Goal: Task Accomplishment & Management: Manage account settings

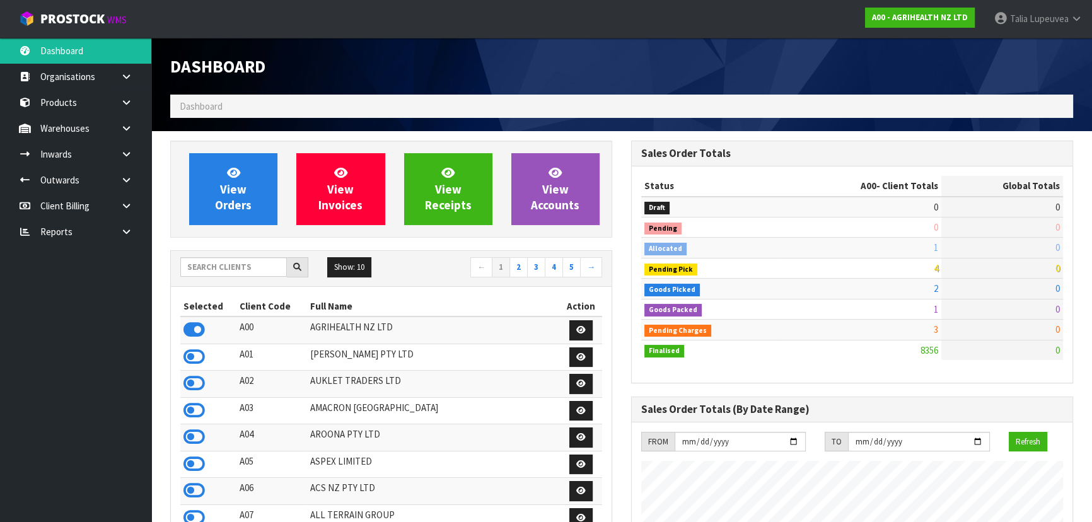
scroll to position [953, 460]
click at [263, 270] on input "text" at bounding box center [233, 267] width 107 height 20
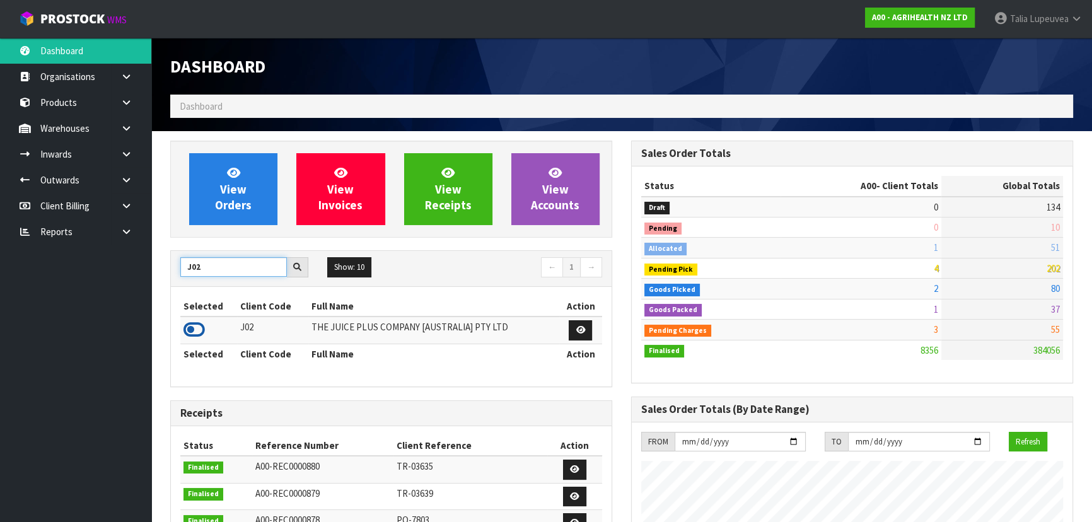
type input "J02"
click at [189, 332] on icon at bounding box center [193, 329] width 21 height 19
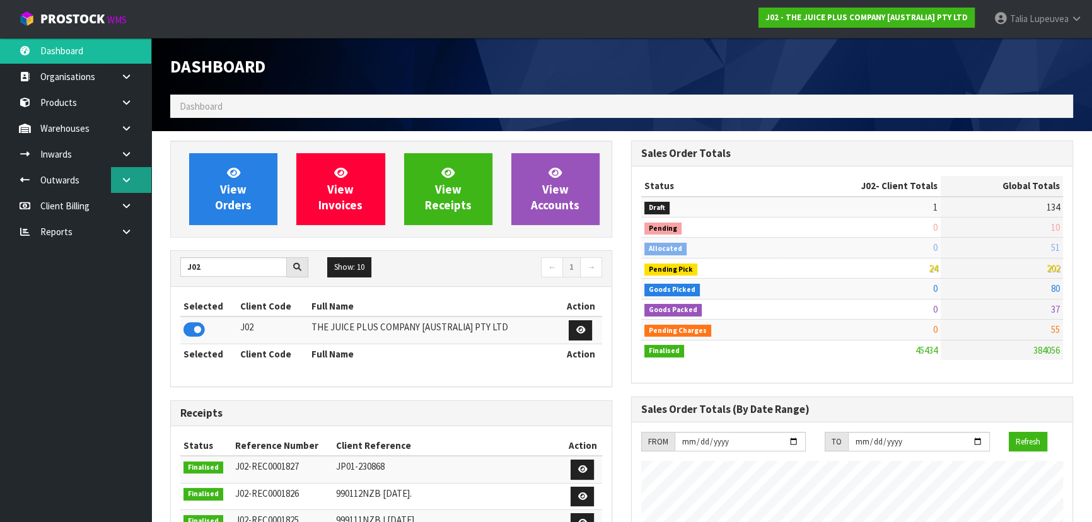
click at [134, 184] on link at bounding box center [131, 180] width 40 height 26
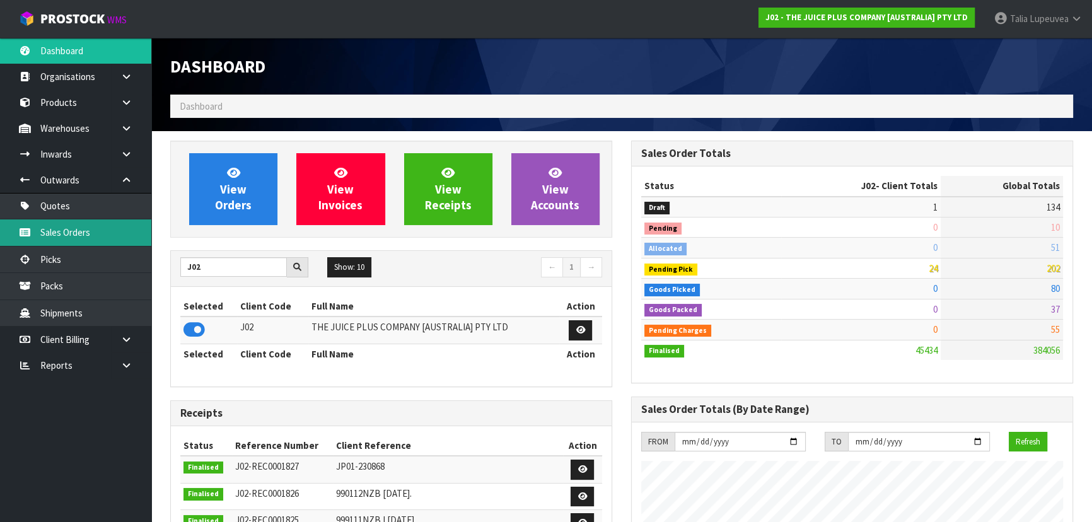
click at [114, 228] on link "Sales Orders" at bounding box center [75, 232] width 151 height 26
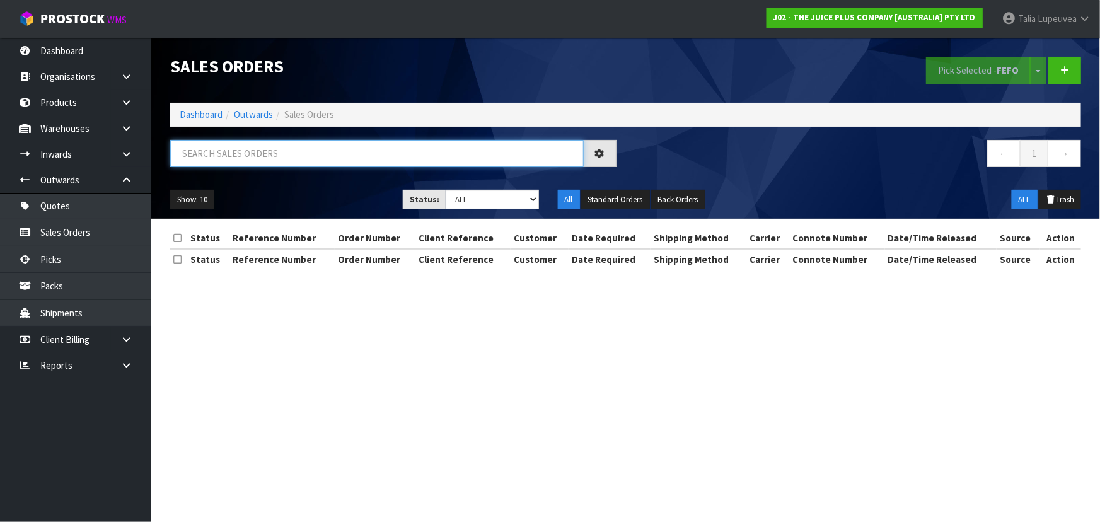
click at [242, 158] on input "text" at bounding box center [377, 153] width 414 height 27
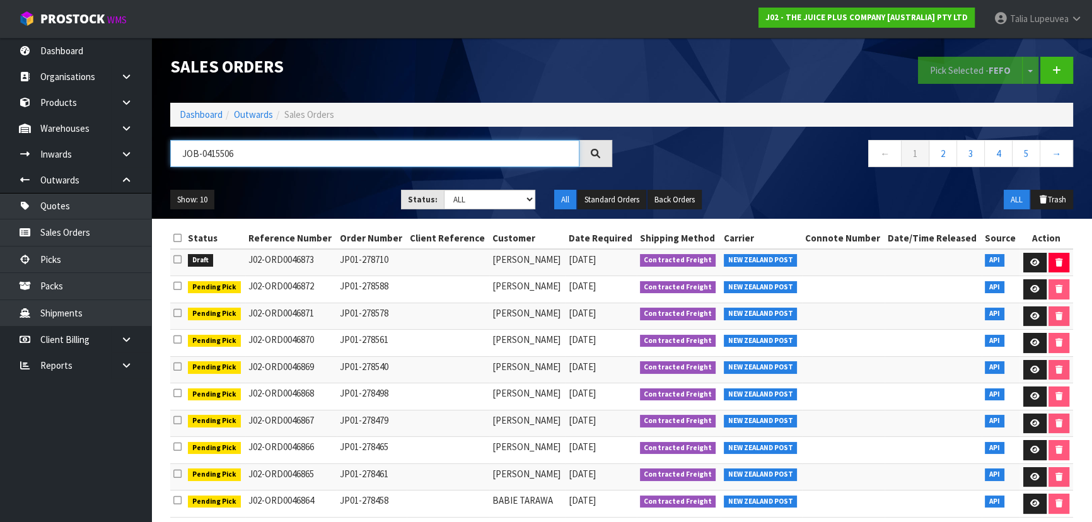
type input "JOB-0415506"
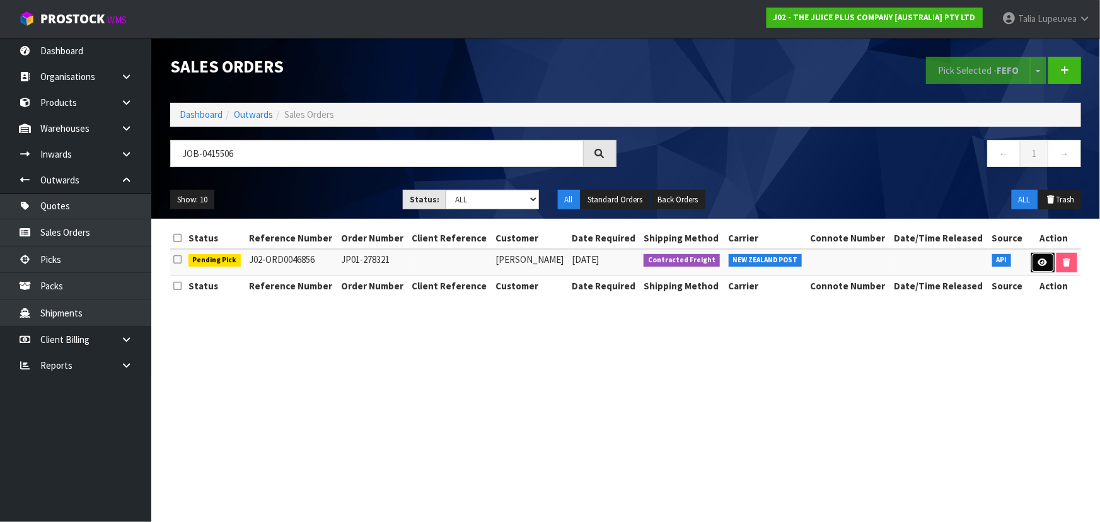
click at [1044, 265] on icon at bounding box center [1042, 262] width 9 height 8
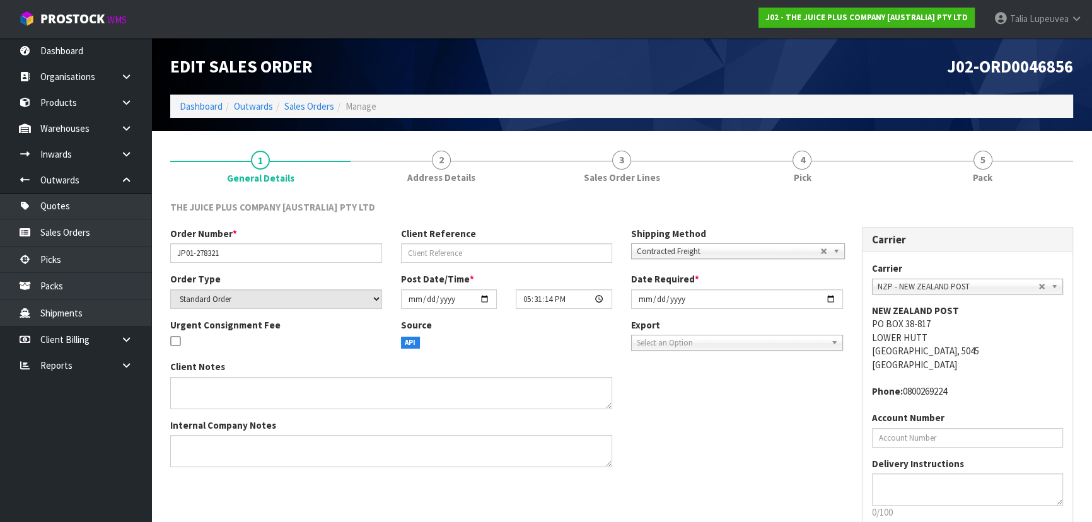
click at [1018, 178] on link "5 Pack" at bounding box center [983, 166] width 180 height 50
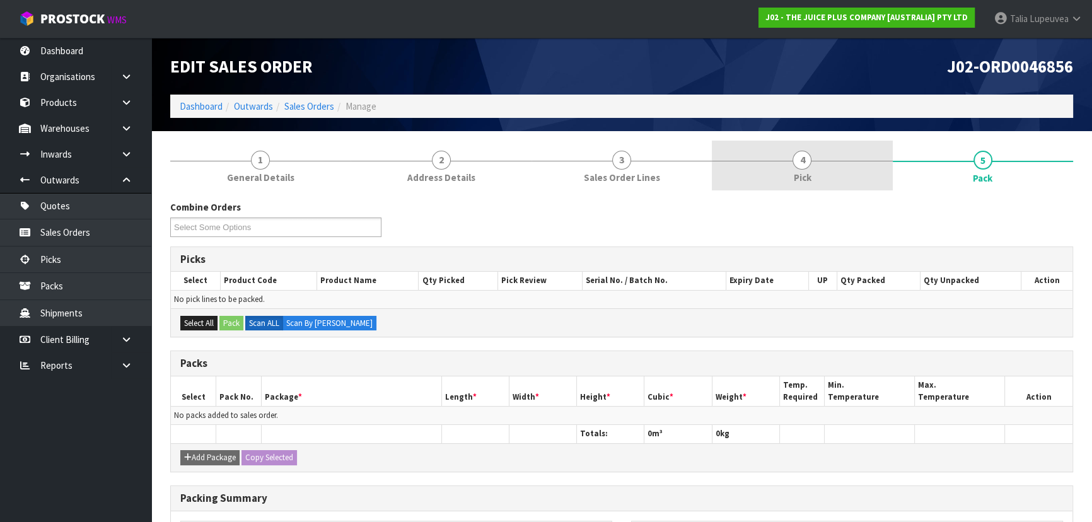
click at [773, 189] on link "4 Pick" at bounding box center [802, 166] width 180 height 50
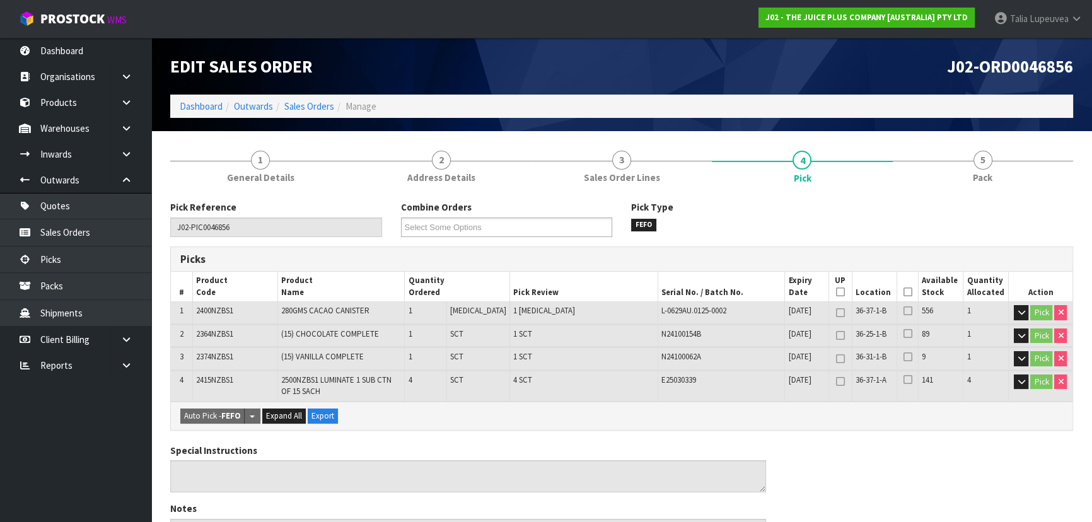
click at [903, 293] on icon at bounding box center [907, 292] width 9 height 1
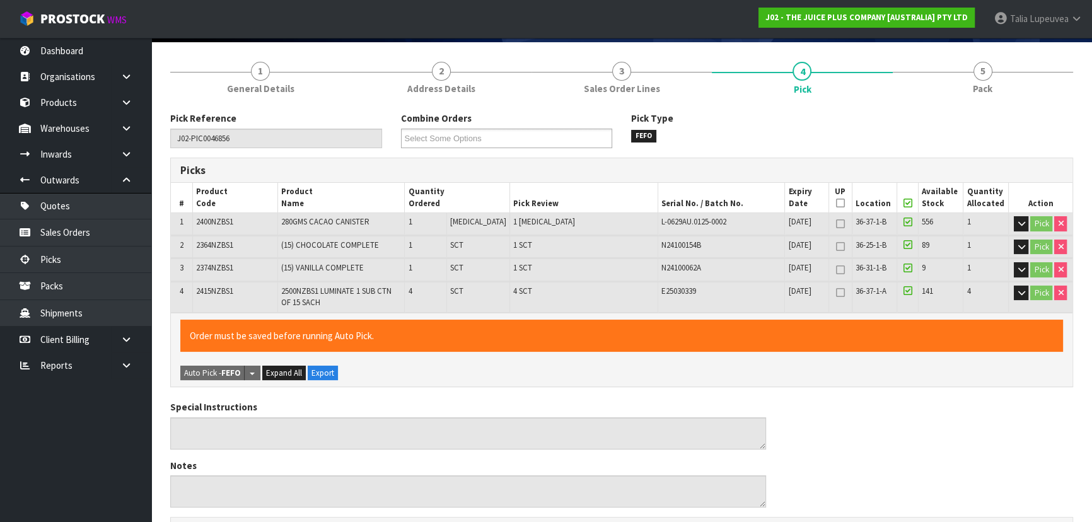
scroll to position [448, 0]
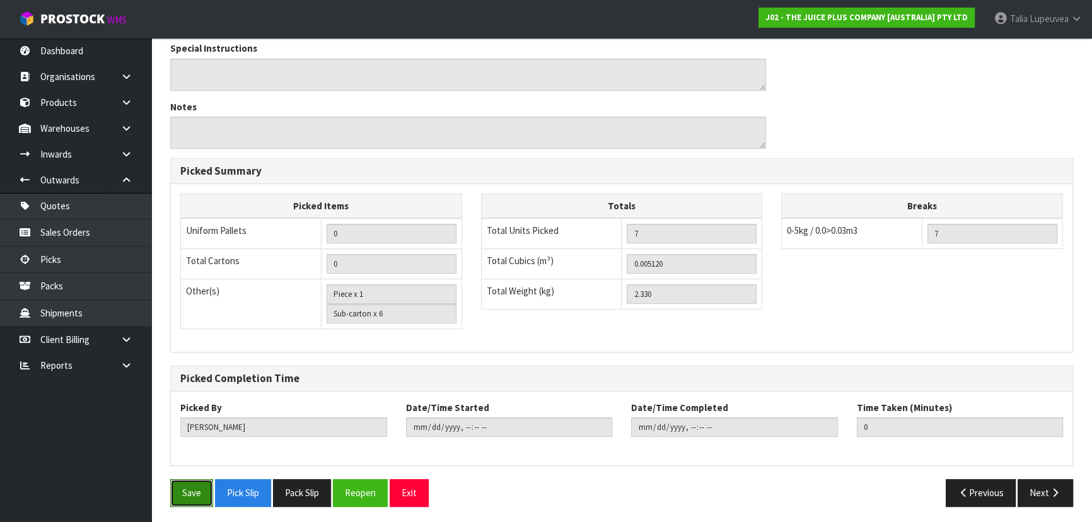
click at [211, 492] on button "Save" at bounding box center [191, 492] width 43 height 27
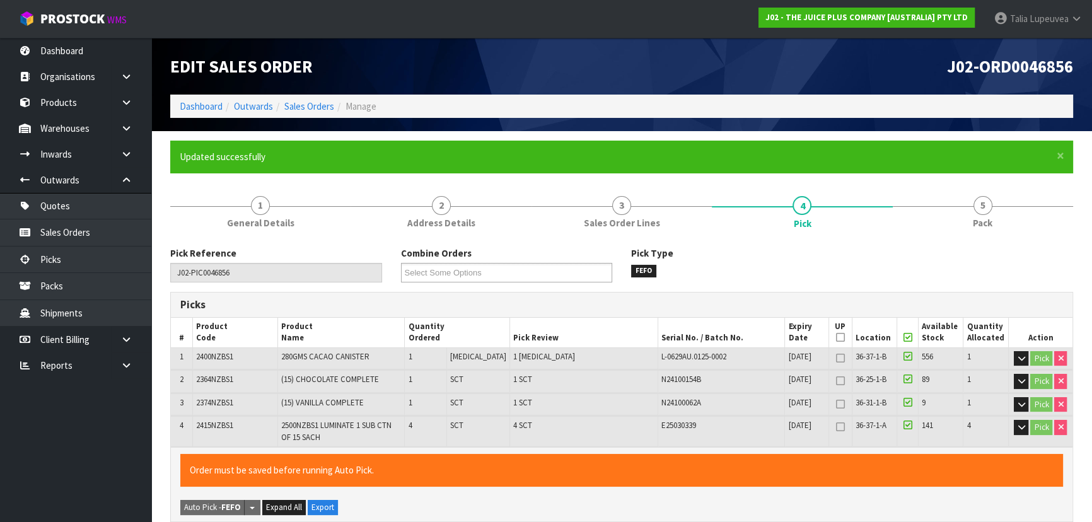
type input "[PERSON_NAME]"
type input "[DATE]T12:29:46"
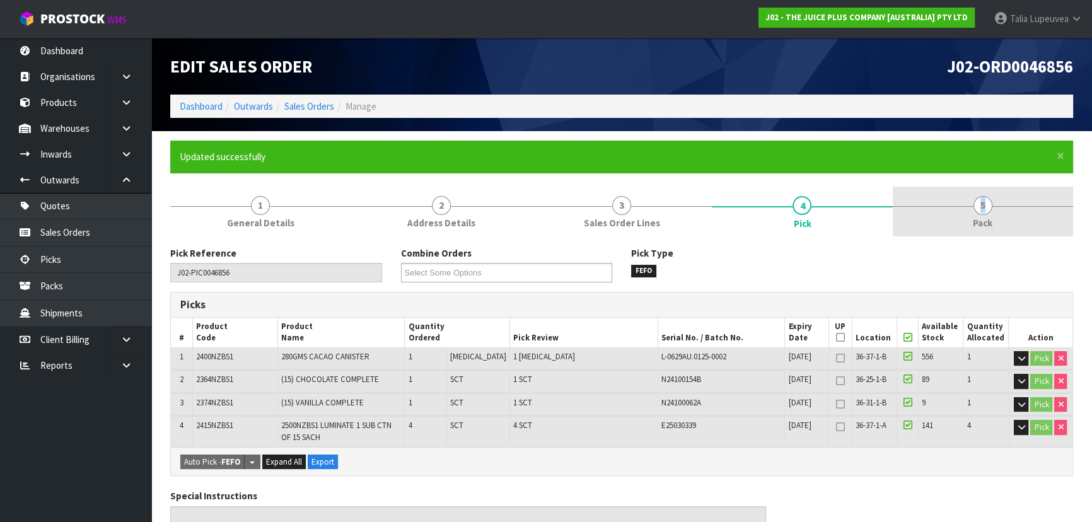
click at [931, 207] on link "5 Pack" at bounding box center [983, 212] width 180 height 50
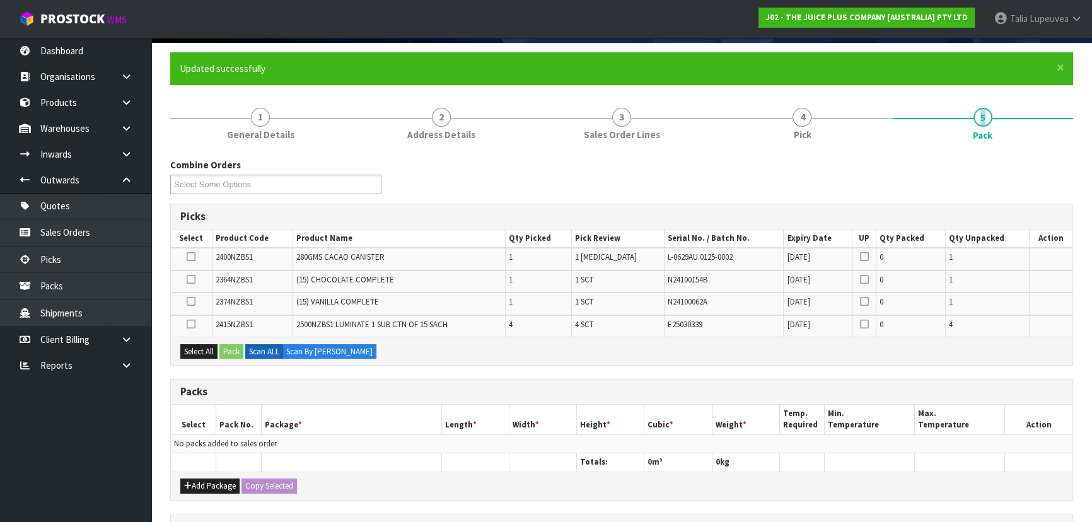
scroll to position [114, 0]
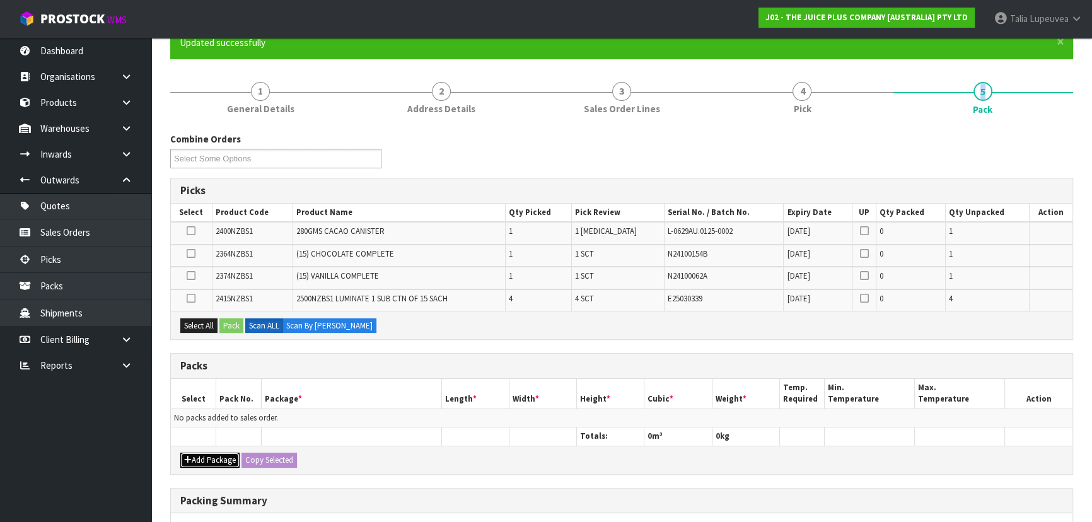
click at [224, 461] on button "Add Package" at bounding box center [209, 460] width 59 height 15
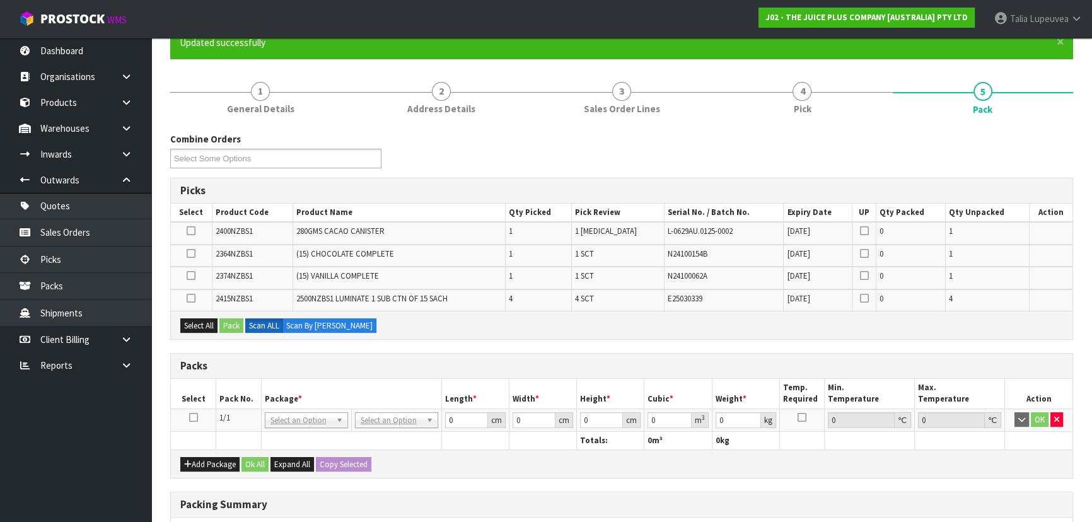
click at [190, 417] on icon at bounding box center [193, 417] width 9 height 1
click at [204, 320] on button "Select All" at bounding box center [198, 325] width 37 height 15
click at [245, 322] on div "Select All Pack Scan ALL Scan By [PERSON_NAME]" at bounding box center [621, 325] width 901 height 28
click at [217, 325] on button "Select All" at bounding box center [198, 325] width 37 height 15
click at [226, 325] on button "Pack" at bounding box center [231, 325] width 24 height 15
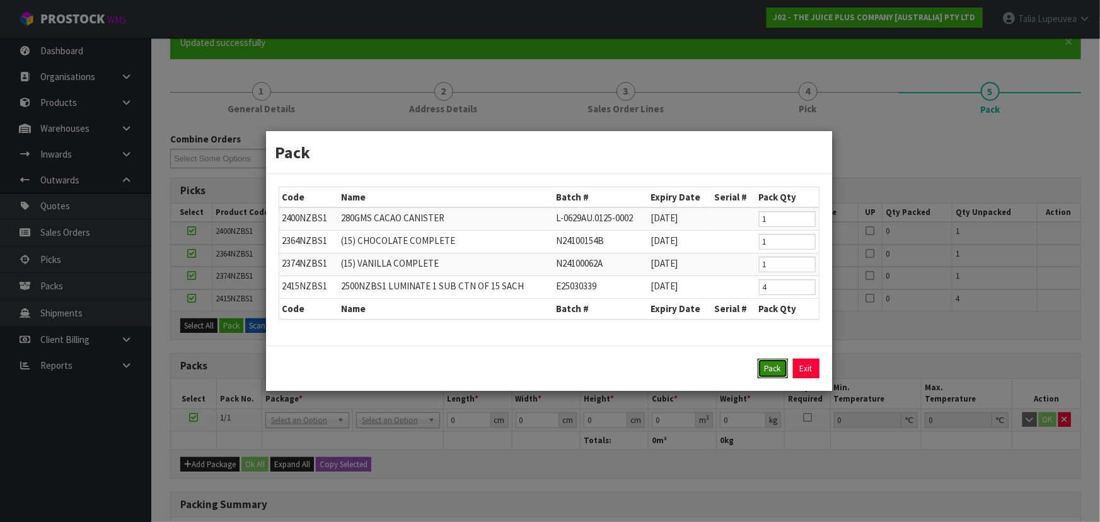
click at [782, 368] on button "Pack" at bounding box center [773, 369] width 30 height 20
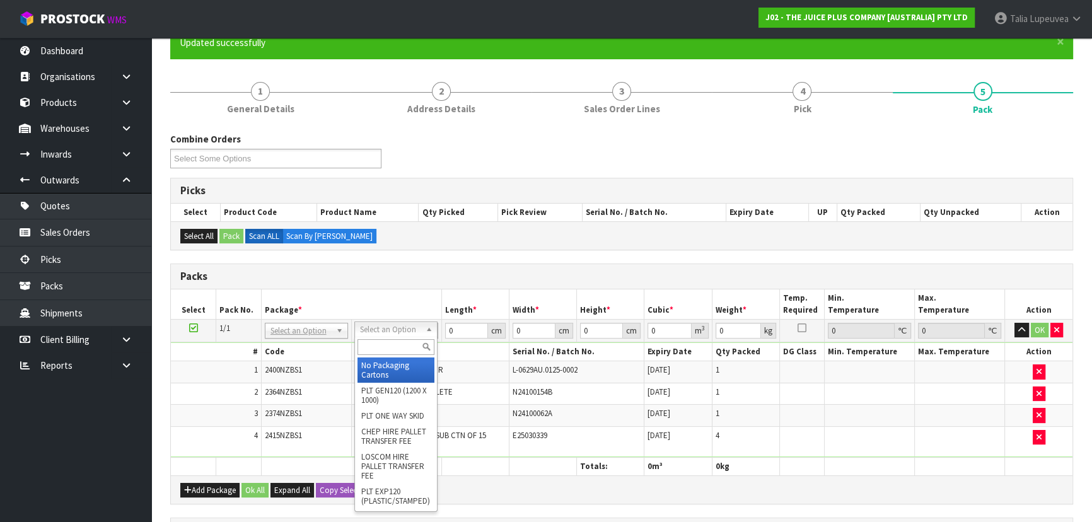
click at [412, 354] on div at bounding box center [396, 347] width 82 height 21
click at [417, 340] on input "text" at bounding box center [395, 347] width 77 height 16
type input "200"
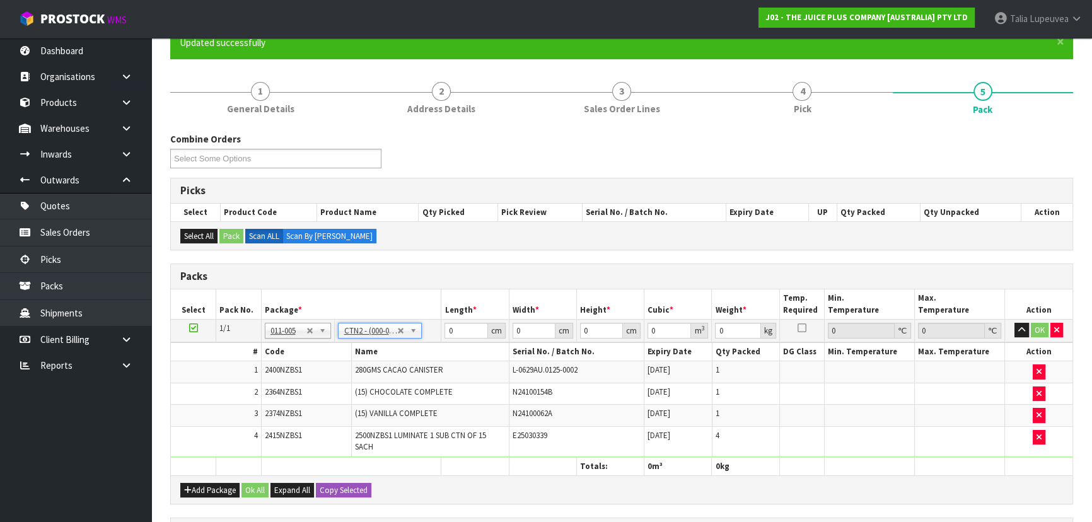
type input "25"
type input "20"
type input "0.0125"
type input "2.53"
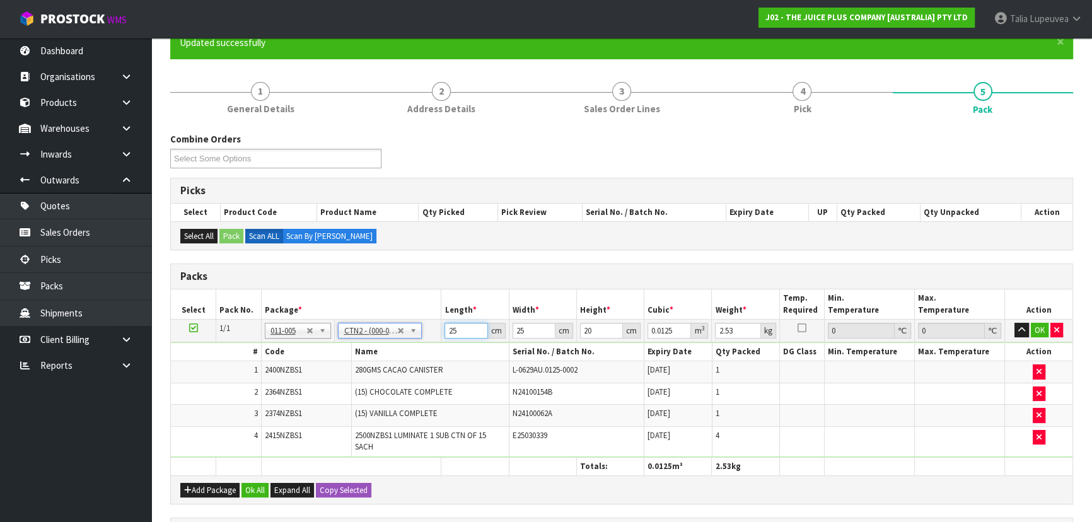
drag, startPoint x: 456, startPoint y: 330, endPoint x: 417, endPoint y: 336, distance: 40.1
drag, startPoint x: 417, startPoint y: 336, endPoint x: 452, endPoint y: 366, distance: 46.1
click at [444, 374] on td "280GMS CACAO CANISTER" at bounding box center [430, 372] width 158 height 22
click at [444, 332] on input "25" at bounding box center [465, 331] width 43 height 16
type input "3"
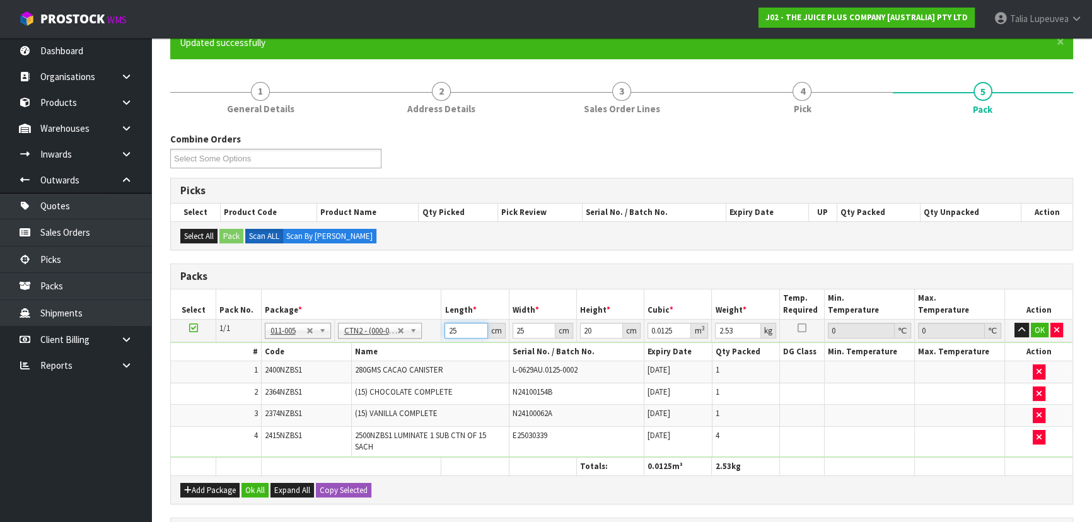
type input "0.0015"
type input "30"
type input "0.015"
type input "30"
type input "2"
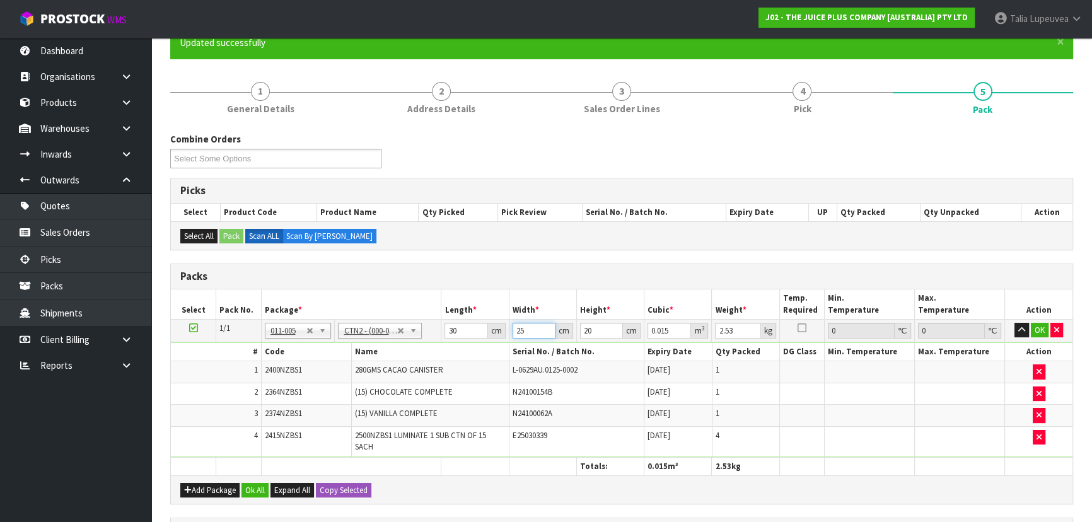
type input "0.0012"
type input "24"
type input "0.0144"
type input "24"
type input "1"
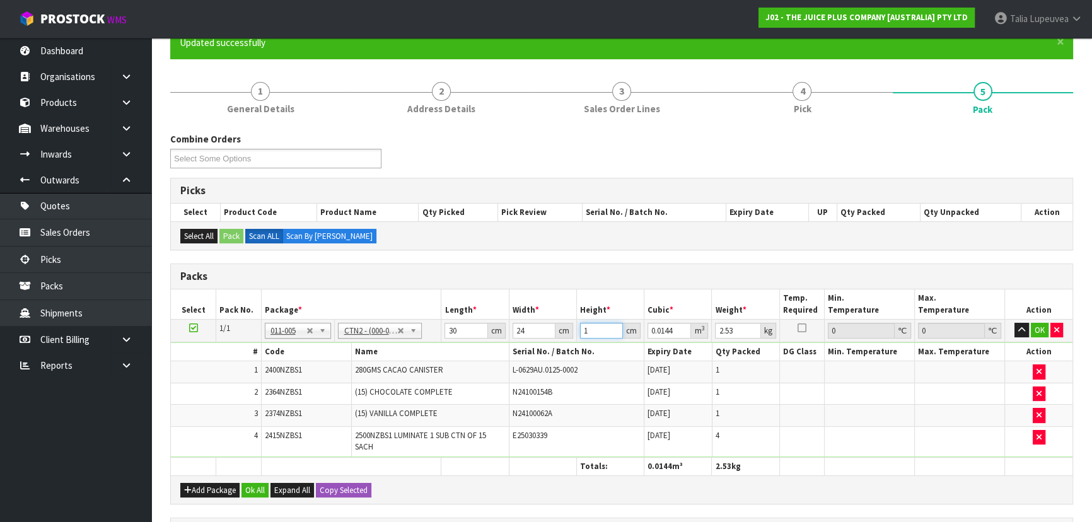
type input "0.00072"
type input "18"
type input "0.01296"
type input "18"
type input "3"
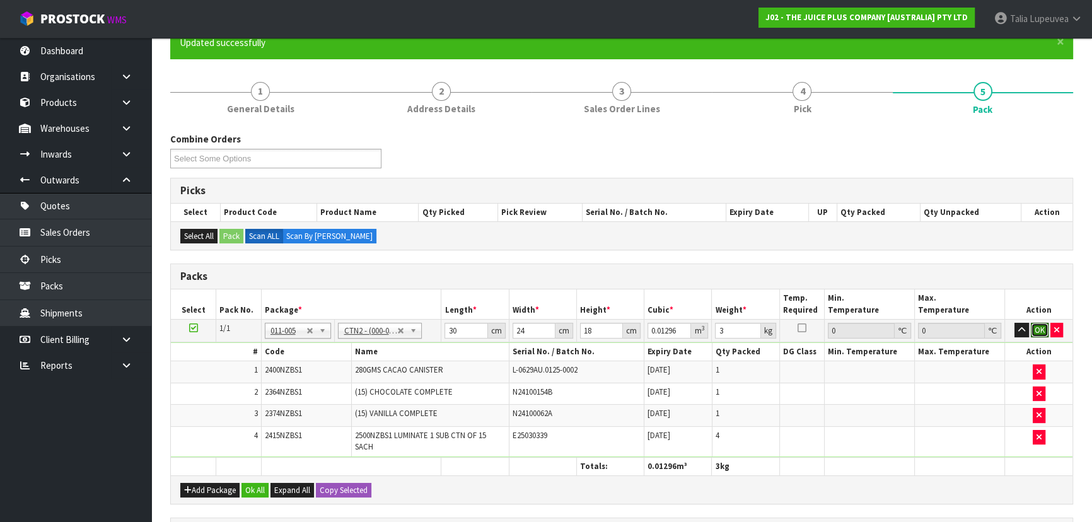
drag, startPoint x: 1040, startPoint y: 327, endPoint x: 663, endPoint y: 397, distance: 383.4
click at [1040, 329] on button "OK" at bounding box center [1040, 330] width 18 height 15
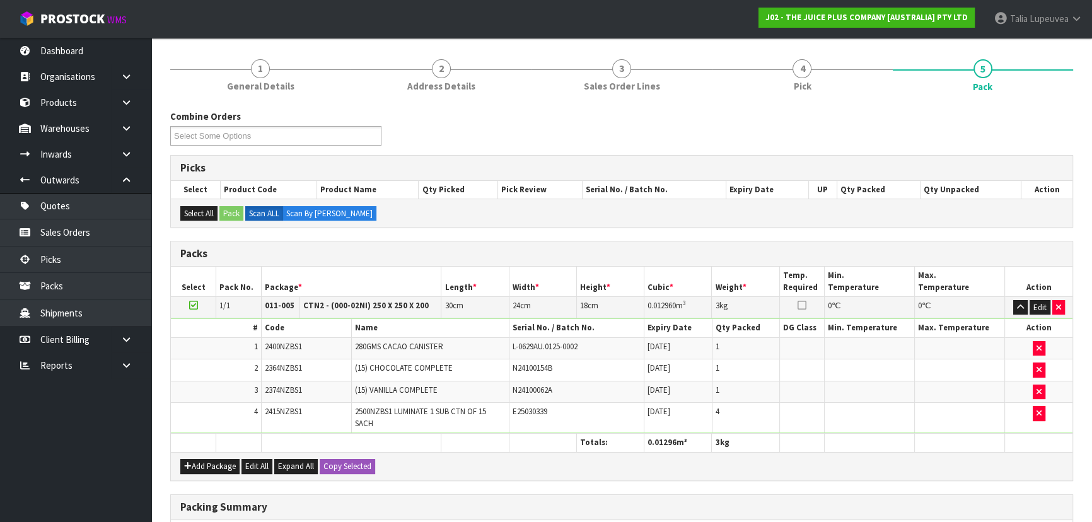
scroll to position [332, 0]
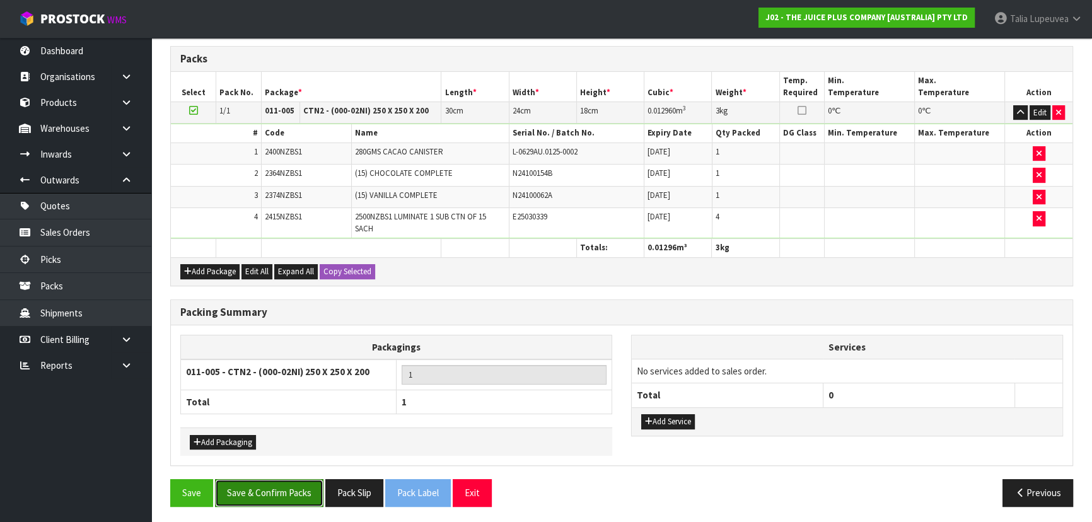
click at [283, 494] on button "Save & Confirm Packs" at bounding box center [269, 492] width 108 height 27
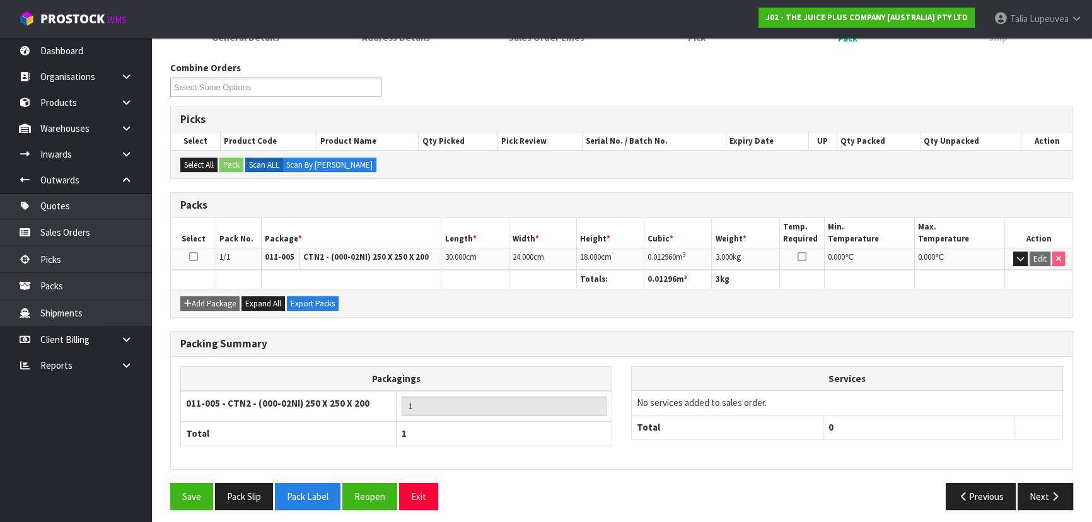
scroll to position [189, 0]
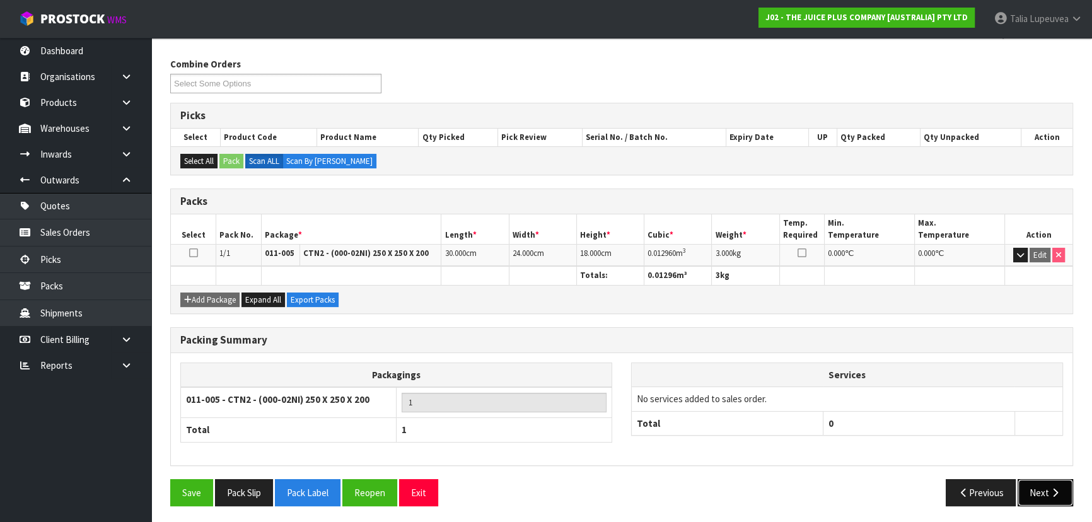
click at [1058, 489] on icon "button" at bounding box center [1055, 492] width 12 height 9
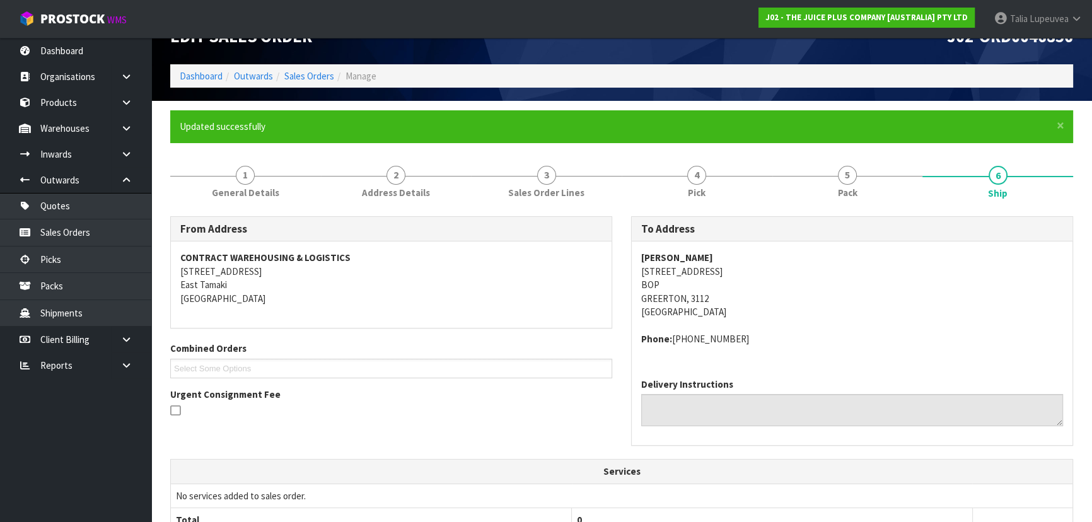
scroll to position [321, 0]
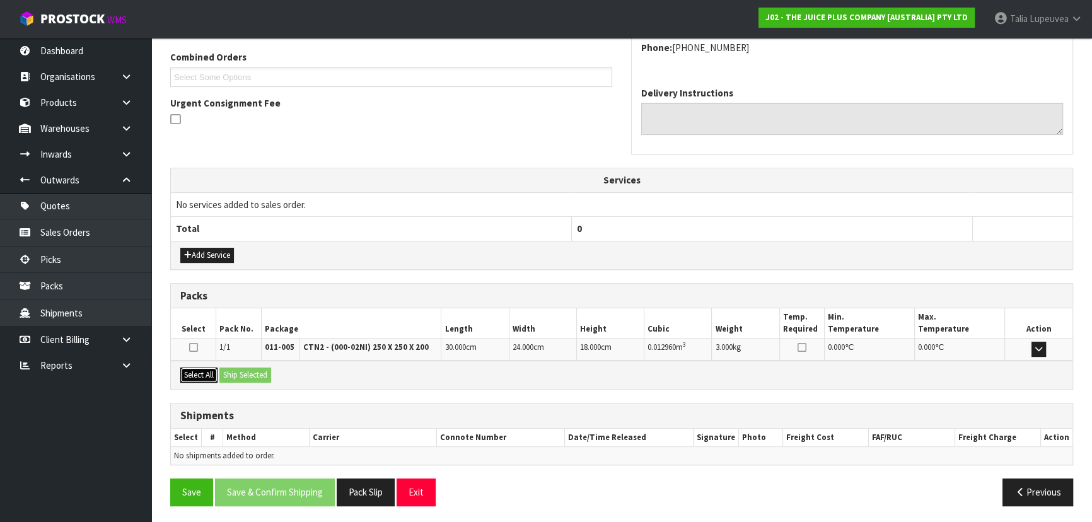
click at [197, 379] on button "Select All" at bounding box center [198, 375] width 37 height 15
click at [263, 368] on button "Ship Selected" at bounding box center [245, 375] width 52 height 15
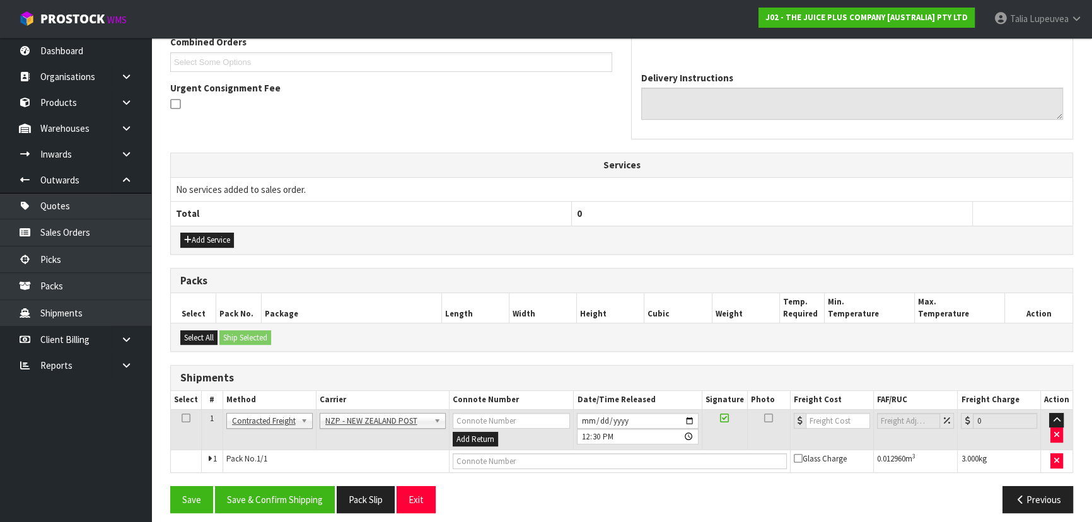
scroll to position [344, 0]
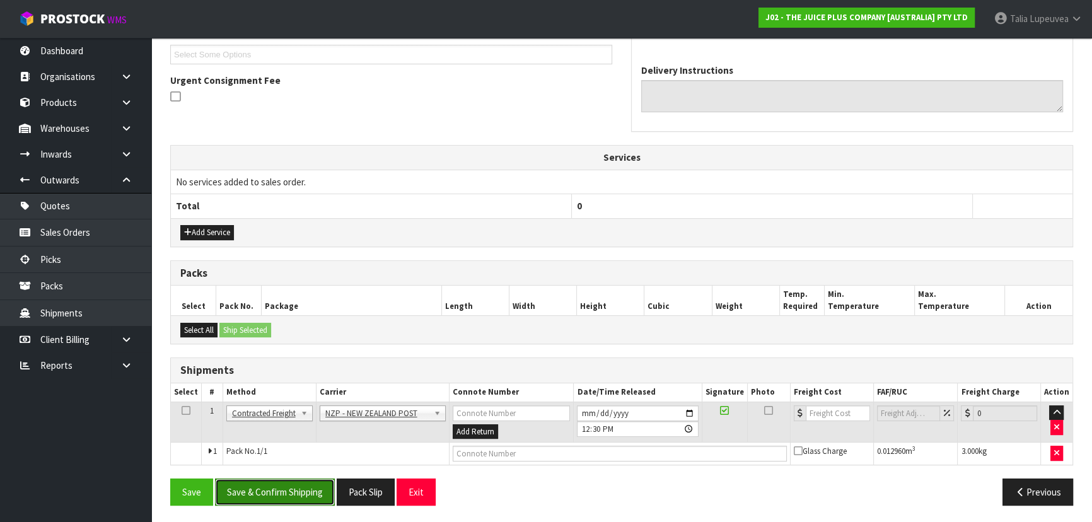
click at [277, 485] on button "Save & Confirm Shipping" at bounding box center [275, 491] width 120 height 27
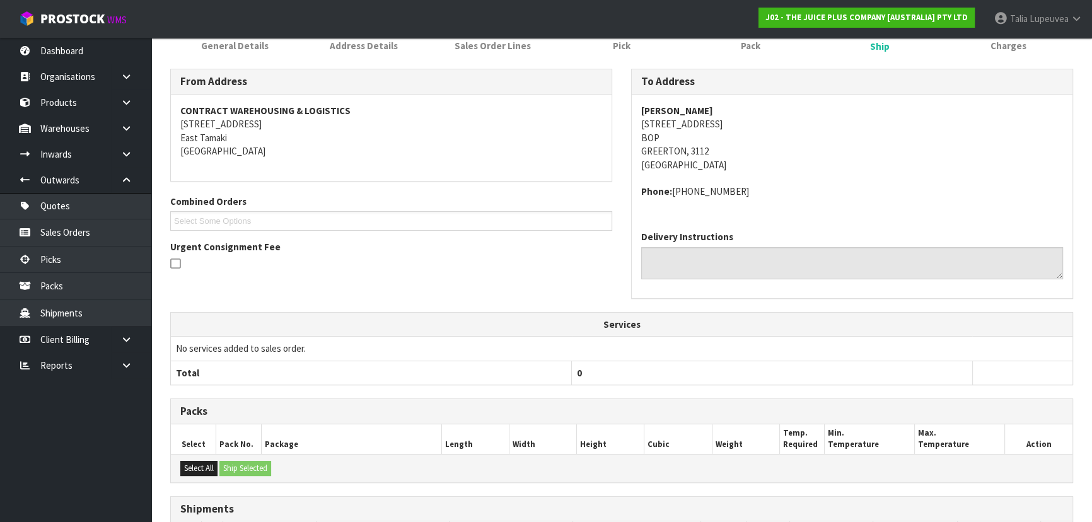
scroll to position [327, 0]
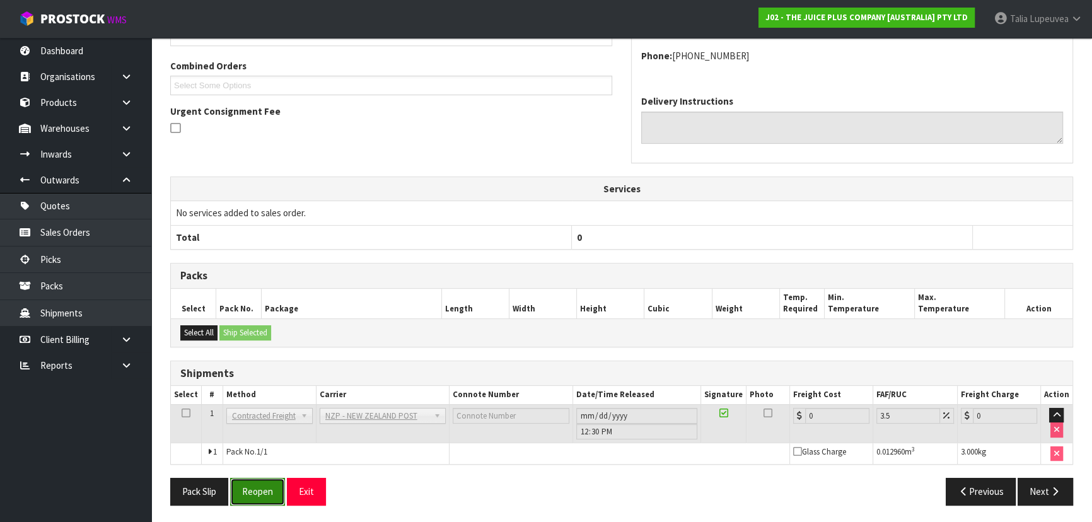
click at [255, 497] on button "Reopen" at bounding box center [257, 491] width 55 height 27
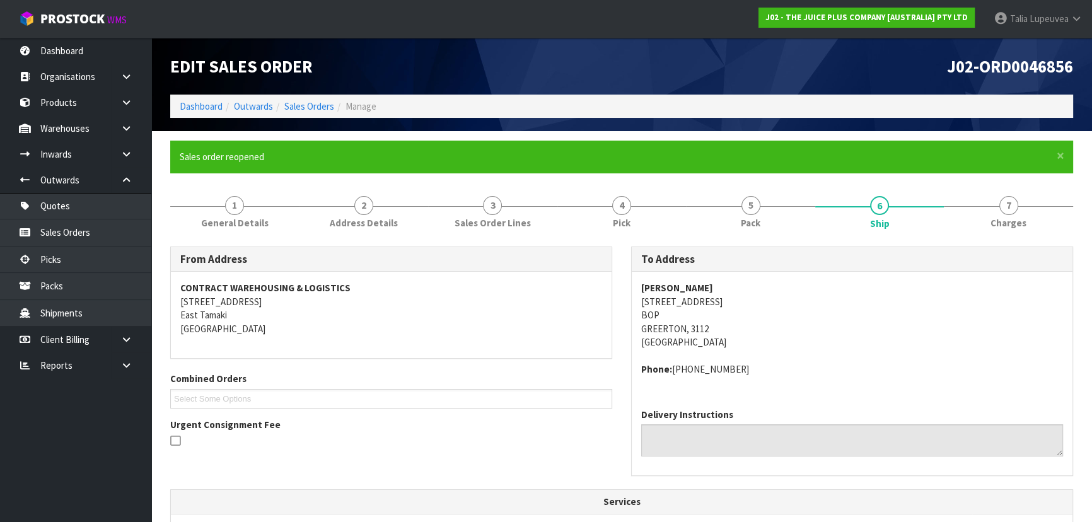
scroll to position [313, 0]
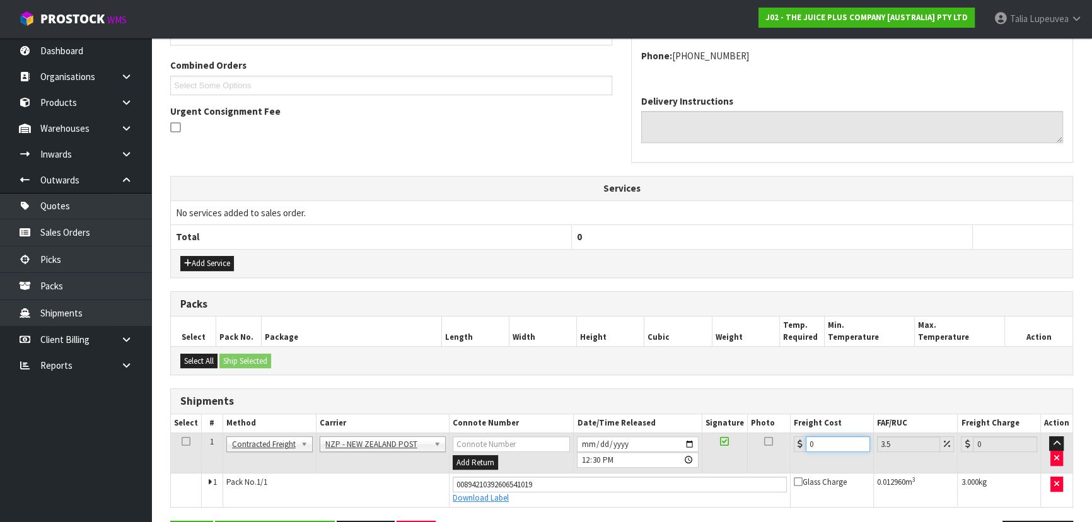
drag, startPoint x: 820, startPoint y: 441, endPoint x: 768, endPoint y: 444, distance: 51.2
click at [785, 459] on tr "1 Client Local Pickup Customer Local Pickup Company Freight Contracted Freight …" at bounding box center [621, 452] width 901 height 41
type input "8"
type input "8.28"
type input "8.4"
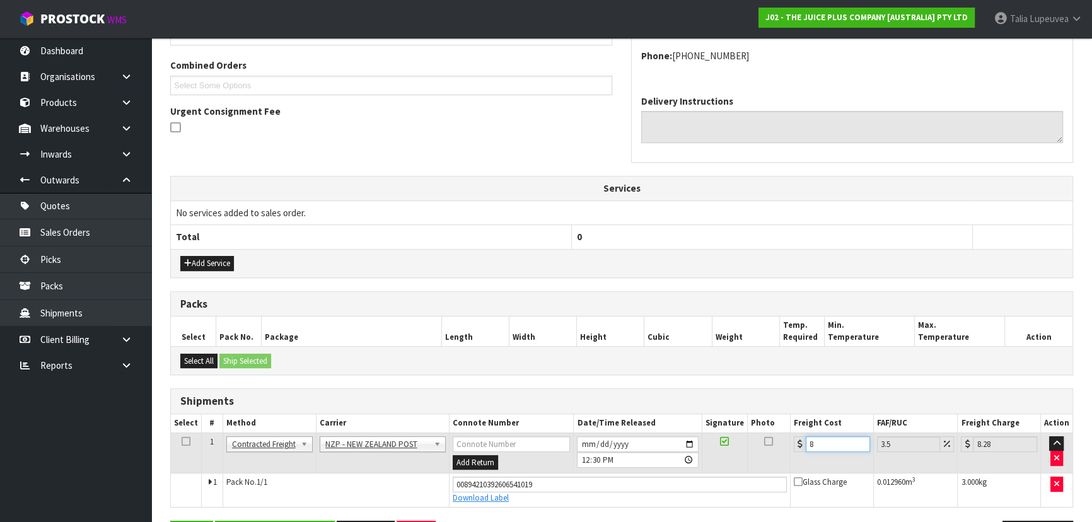
type input "8.69"
type input "8.45"
type input "8.75"
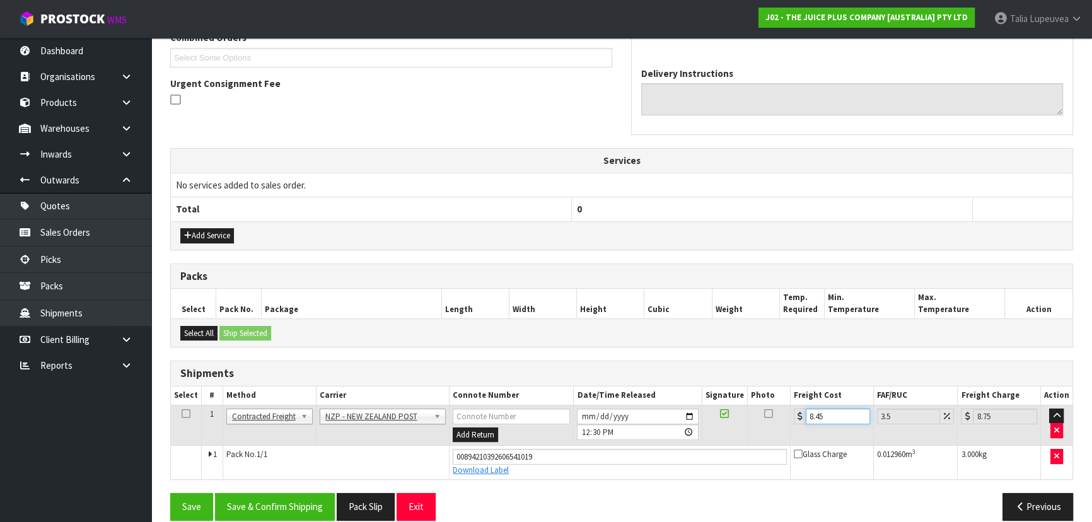
scroll to position [356, 0]
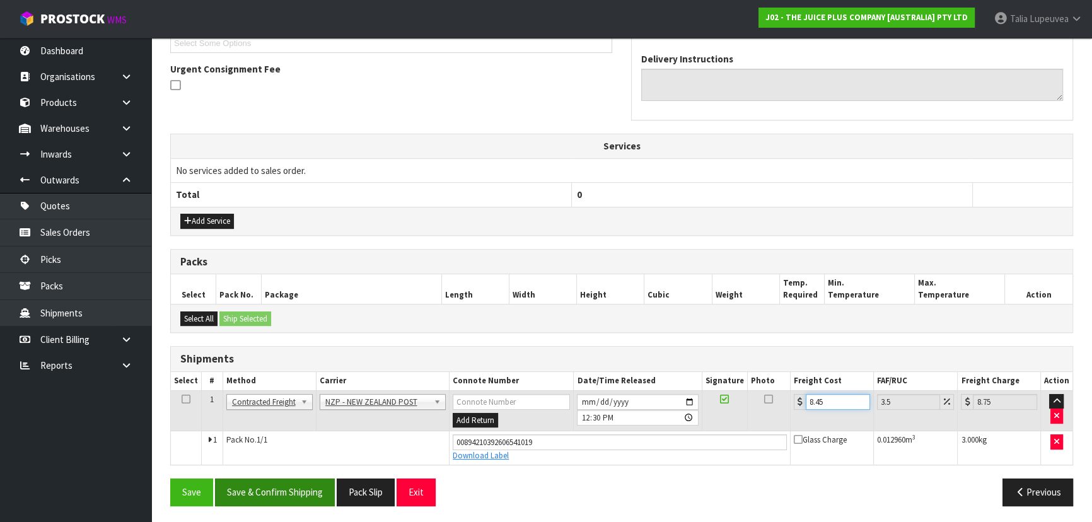
type input "8.45"
click at [302, 480] on button "Save & Confirm Shipping" at bounding box center [275, 491] width 120 height 27
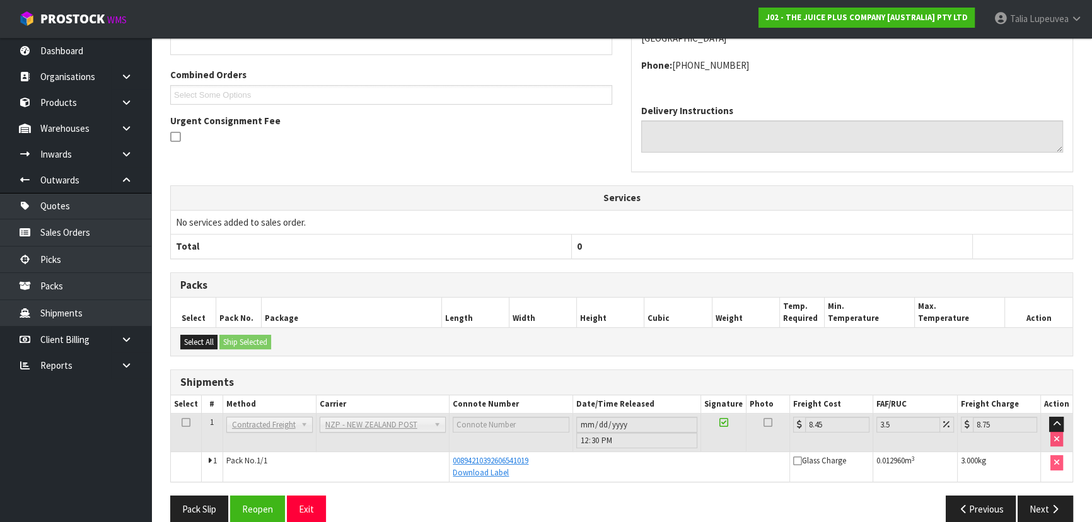
scroll to position [0, 0]
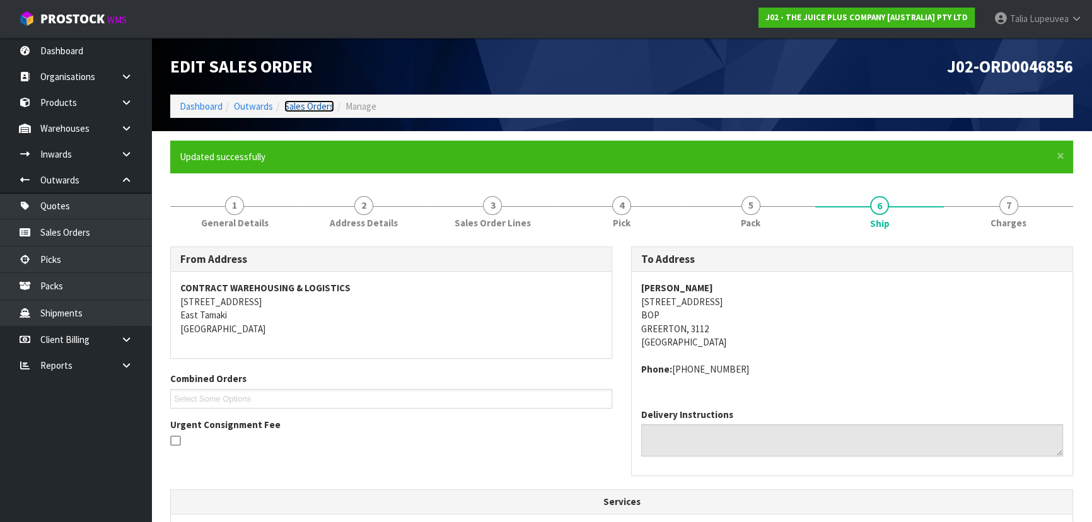
click at [303, 101] on link "Sales Orders" at bounding box center [309, 106] width 50 height 12
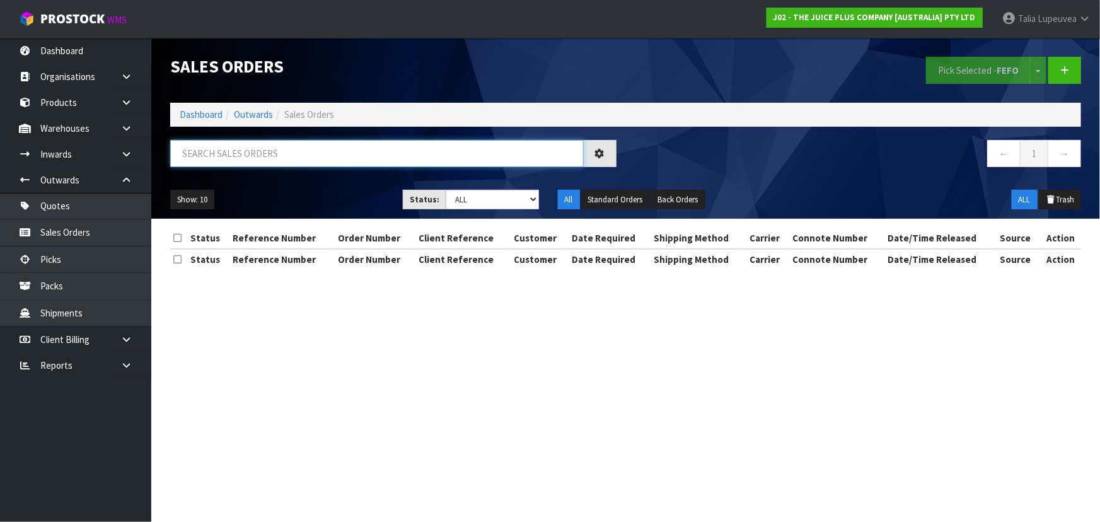
click at [302, 146] on input "text" at bounding box center [377, 153] width 414 height 27
type input "JOB-0415530"
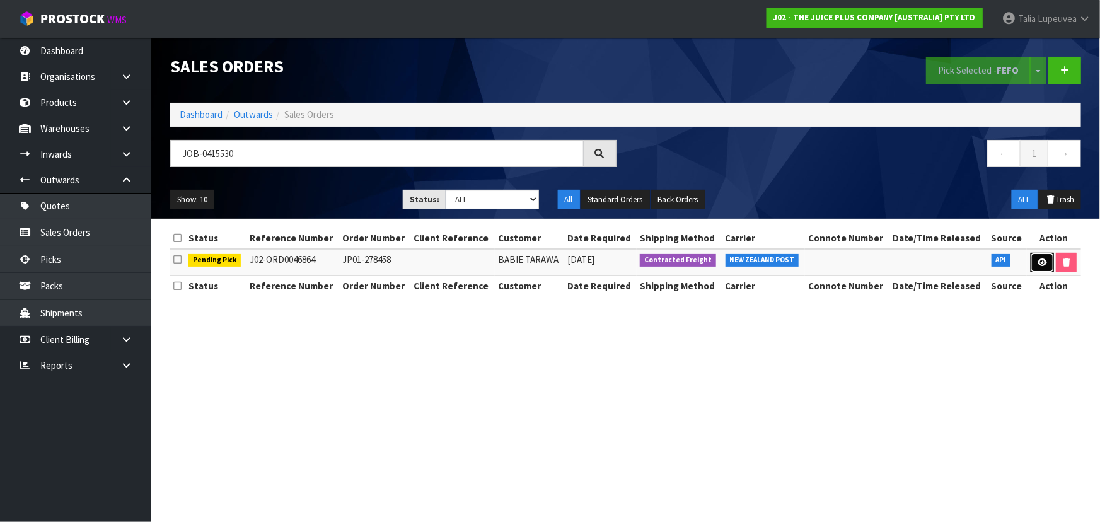
click at [1050, 258] on link at bounding box center [1042, 263] width 23 height 20
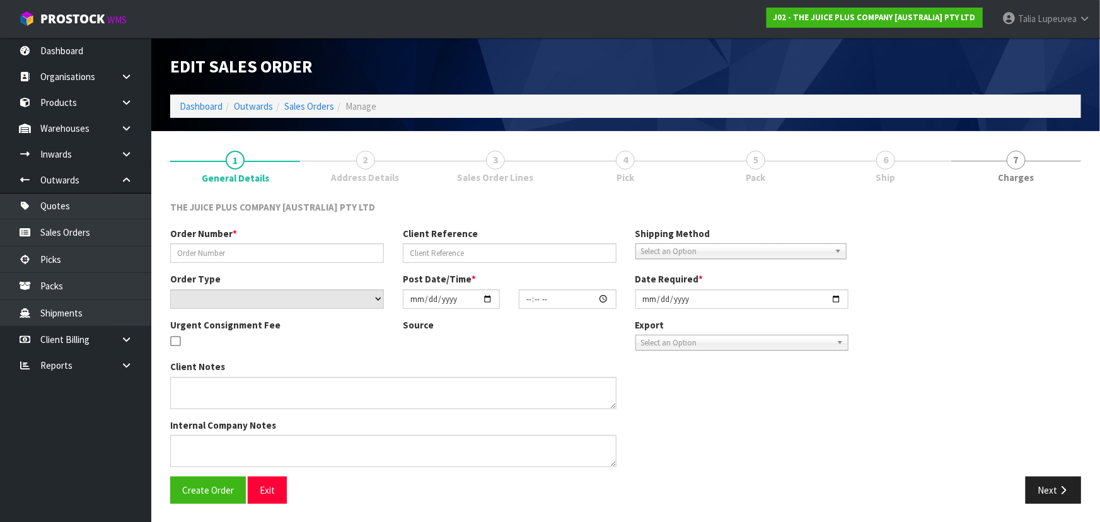
type input "JP01-278458"
select select "number:0"
type input "[DATE]"
type input "04:21:28.000"
type input "[DATE]"
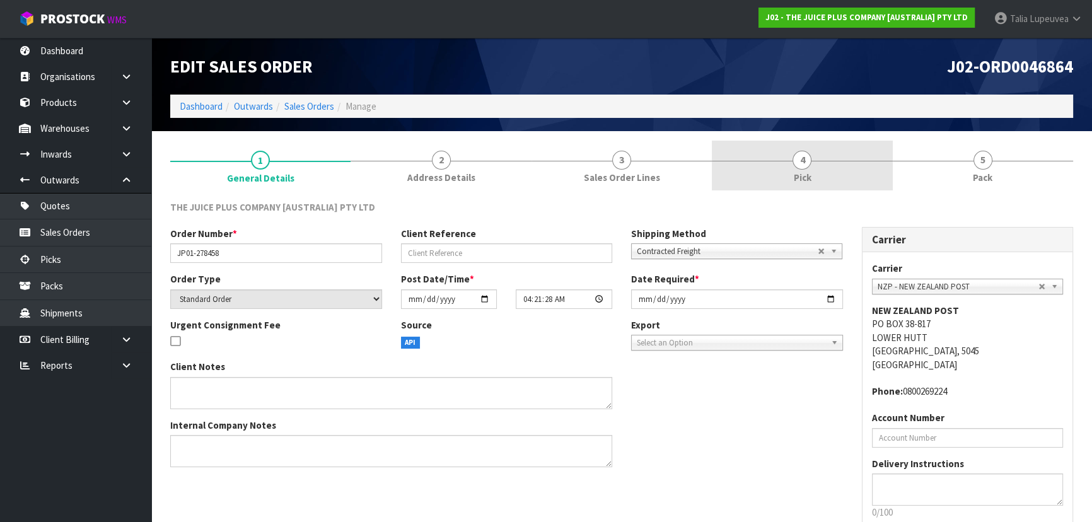
click at [861, 178] on link "4 Pick" at bounding box center [802, 166] width 180 height 50
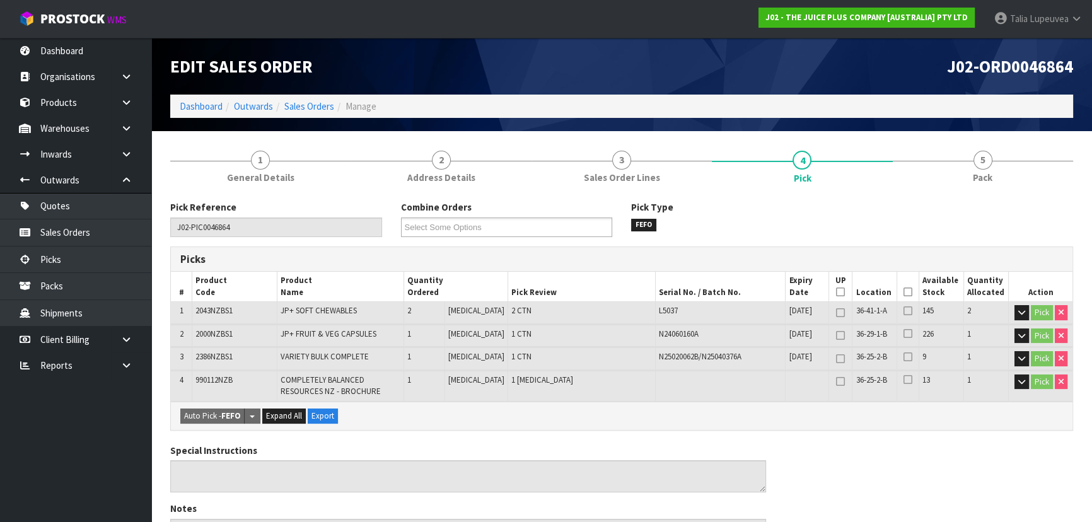
click at [903, 293] on icon at bounding box center [907, 292] width 9 height 1
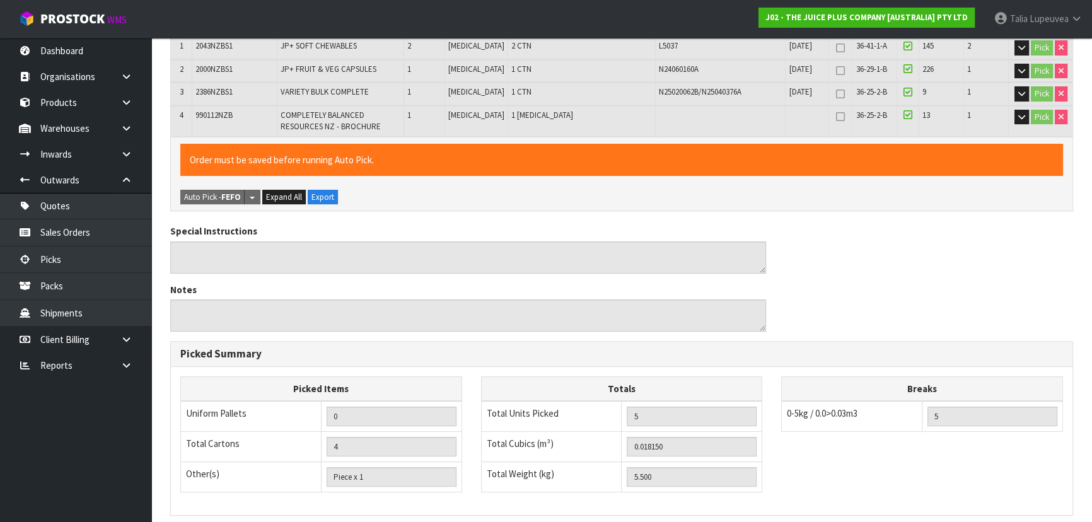
scroll to position [429, 0]
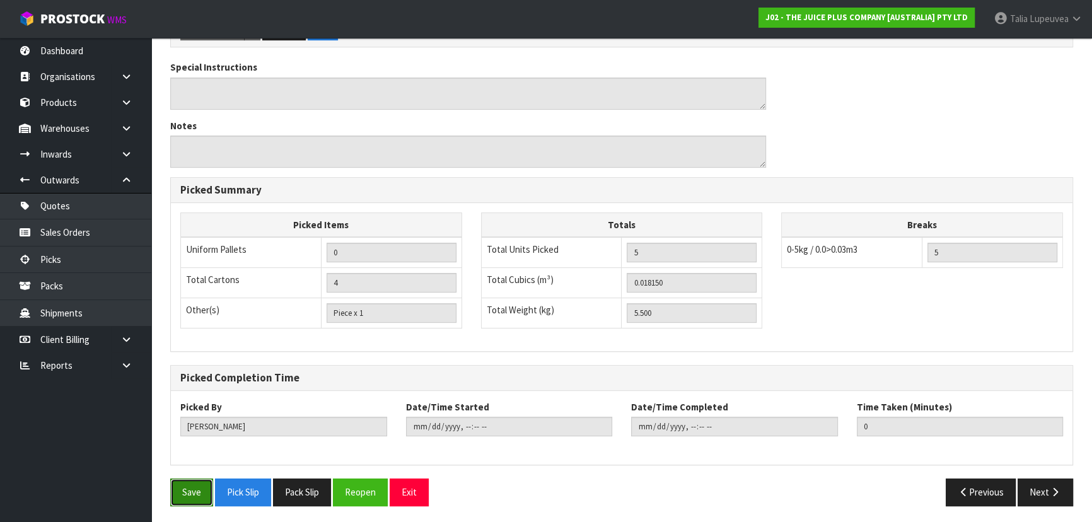
click at [207, 478] on button "Save" at bounding box center [191, 491] width 43 height 27
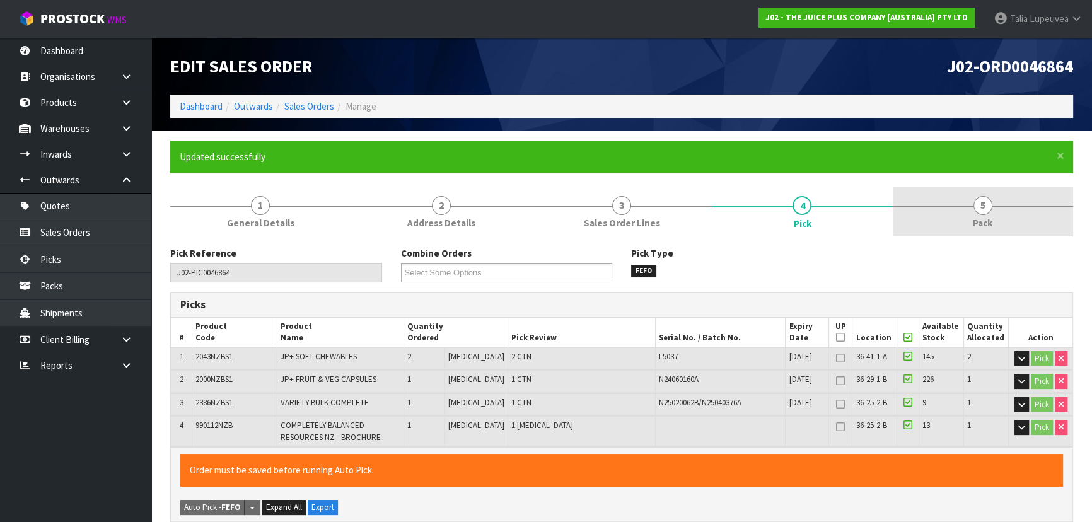
type input "[PERSON_NAME]"
type input "[DATE]T12:32:11"
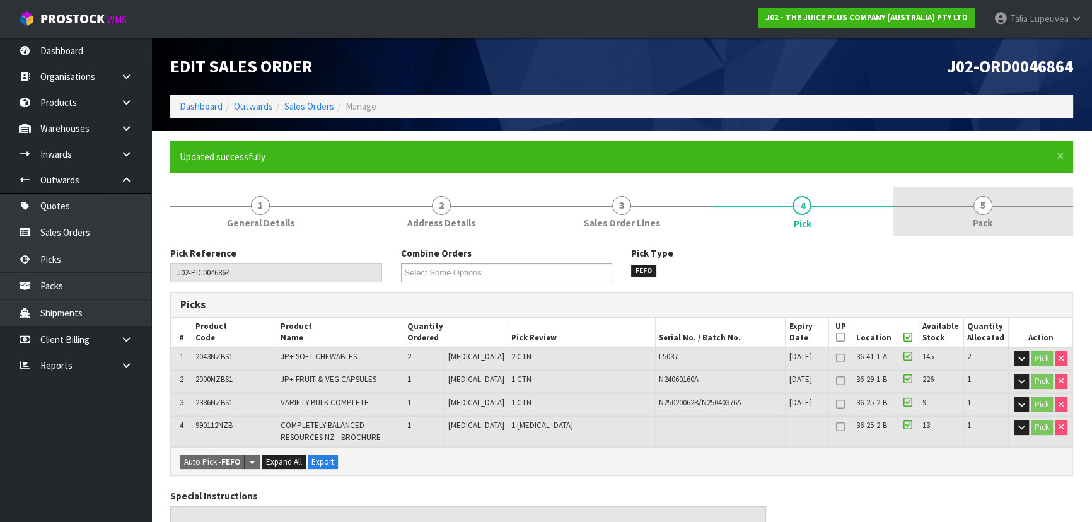
click at [960, 214] on link "5 Pack" at bounding box center [983, 212] width 180 height 50
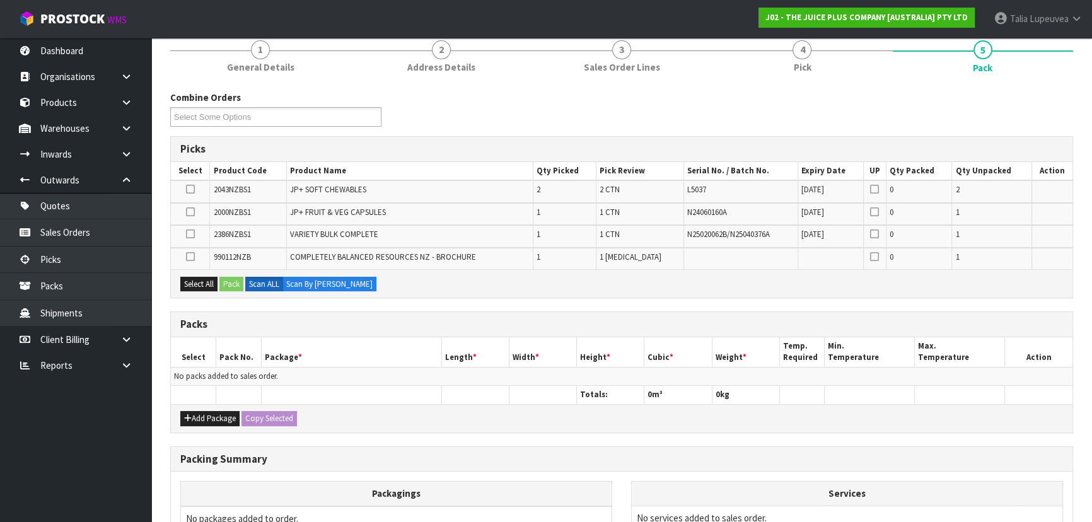
scroll to position [171, 0]
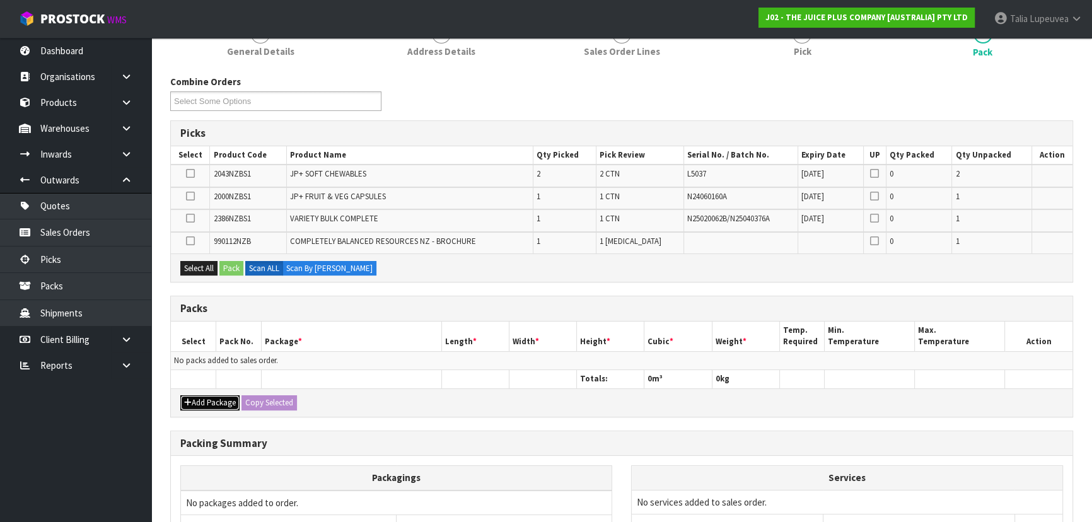
click at [225, 402] on button "Add Package" at bounding box center [209, 402] width 59 height 15
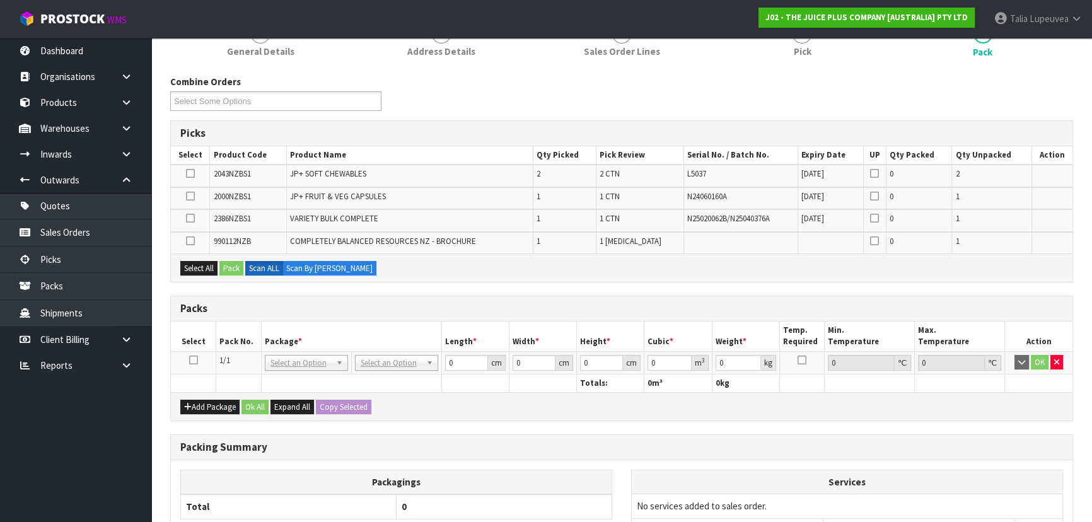
click at [197, 360] on icon at bounding box center [193, 360] width 9 height 1
click at [193, 261] on button "Select All" at bounding box center [198, 268] width 37 height 15
click at [228, 258] on div "Select All Pack Scan ALL Scan By [PERSON_NAME]" at bounding box center [621, 267] width 901 height 28
click at [231, 267] on button "Pack" at bounding box center [231, 268] width 24 height 15
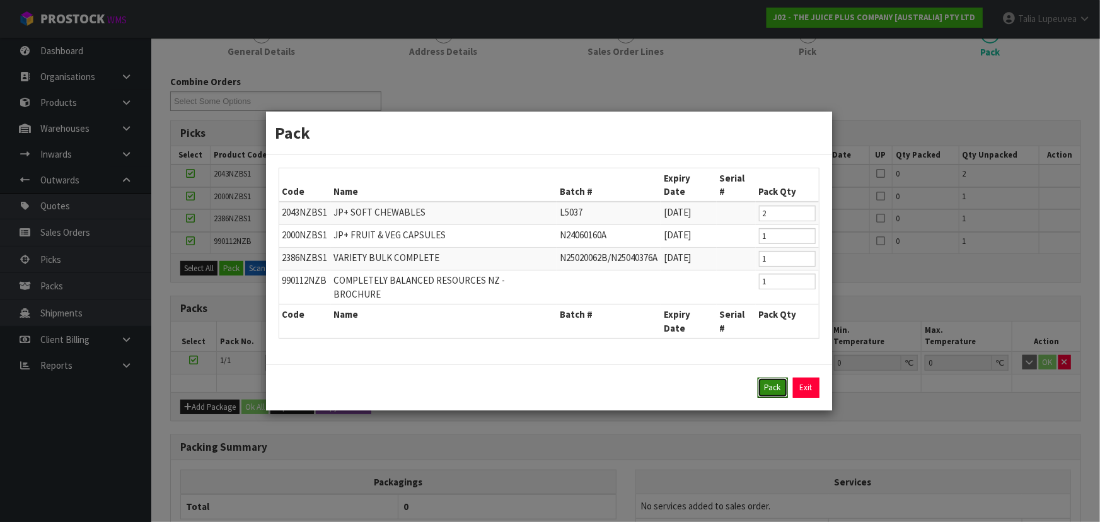
drag, startPoint x: 773, startPoint y: 364, endPoint x: 756, endPoint y: 356, distance: 18.9
click at [770, 378] on button "Pack" at bounding box center [773, 388] width 30 height 20
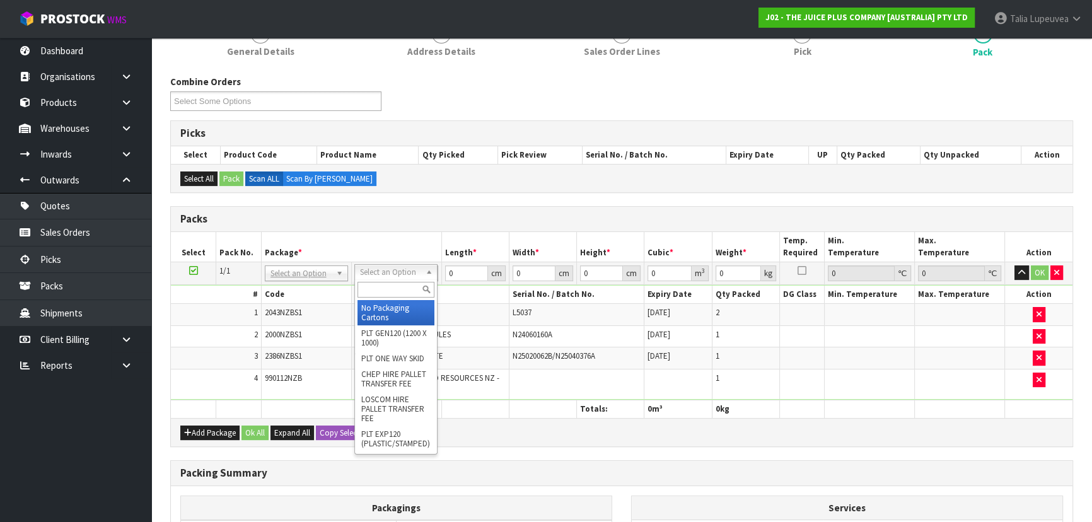
click at [420, 283] on input "text" at bounding box center [395, 290] width 77 height 16
type input "CTN5"
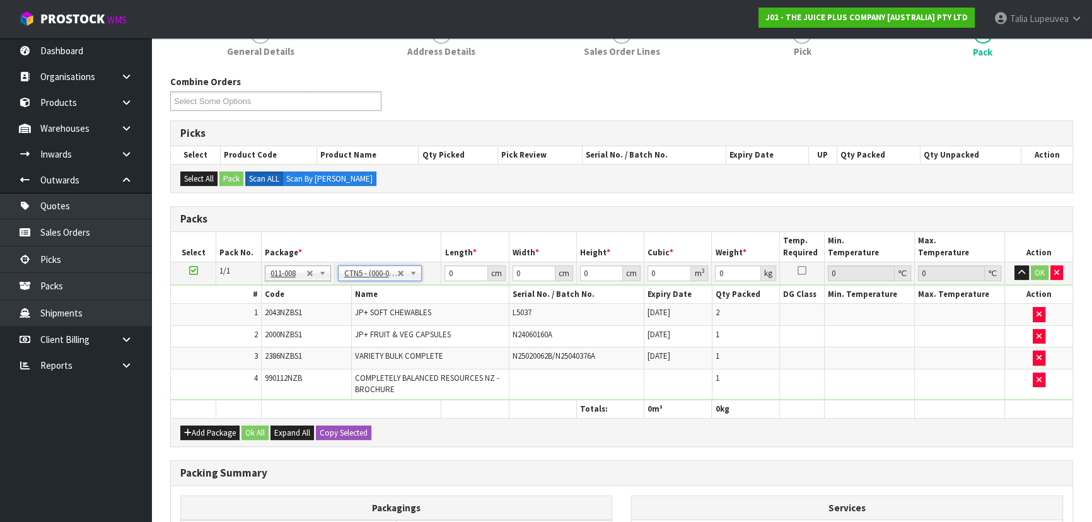
type input "43"
type input "33"
type input "25.5"
type input "0.036185"
type input "5.7"
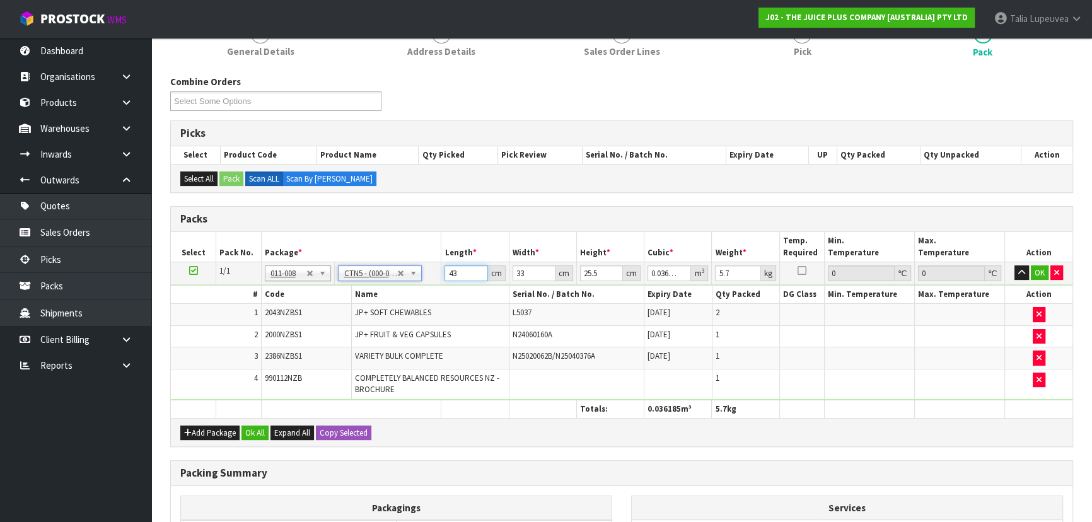
drag, startPoint x: 455, startPoint y: 274, endPoint x: 435, endPoint y: 277, distance: 20.5
click at [435, 277] on tr "1/1 NONE 007-001 007-002 007-004 007-009 007-013 007-014 007-015 007-017 007-01…" at bounding box center [621, 273] width 901 height 23
type input "4"
type input "0.003366"
type input "44"
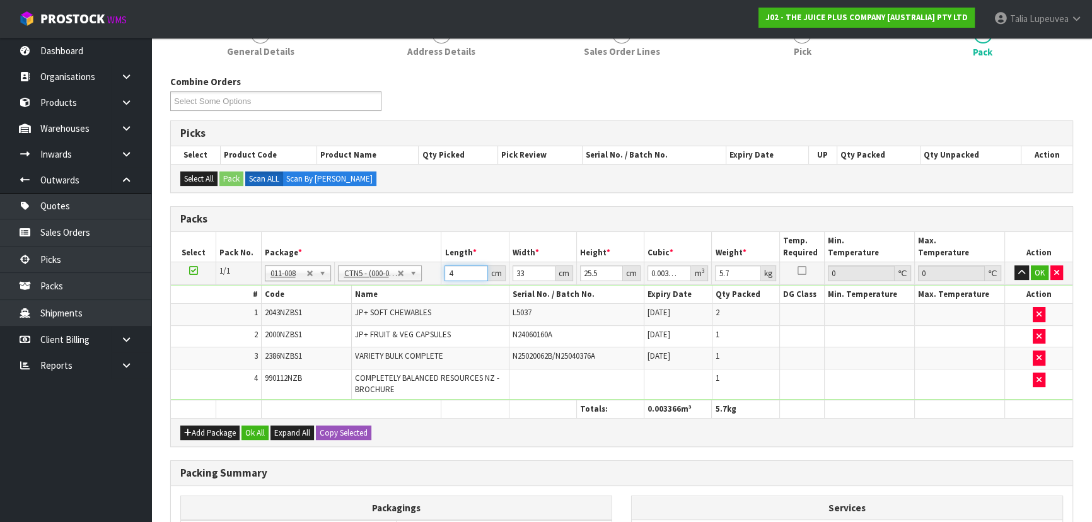
type input "0.037026"
type input "44"
type input "3"
type input "0.003366"
type input "34"
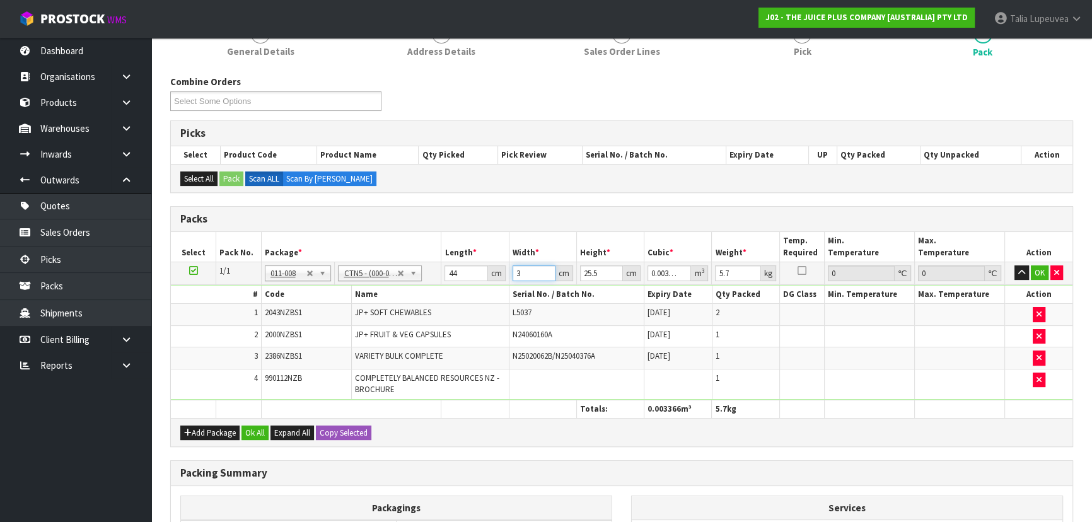
type input "0.038148"
type input "34"
type input "2"
type input "0.002992"
type input "28"
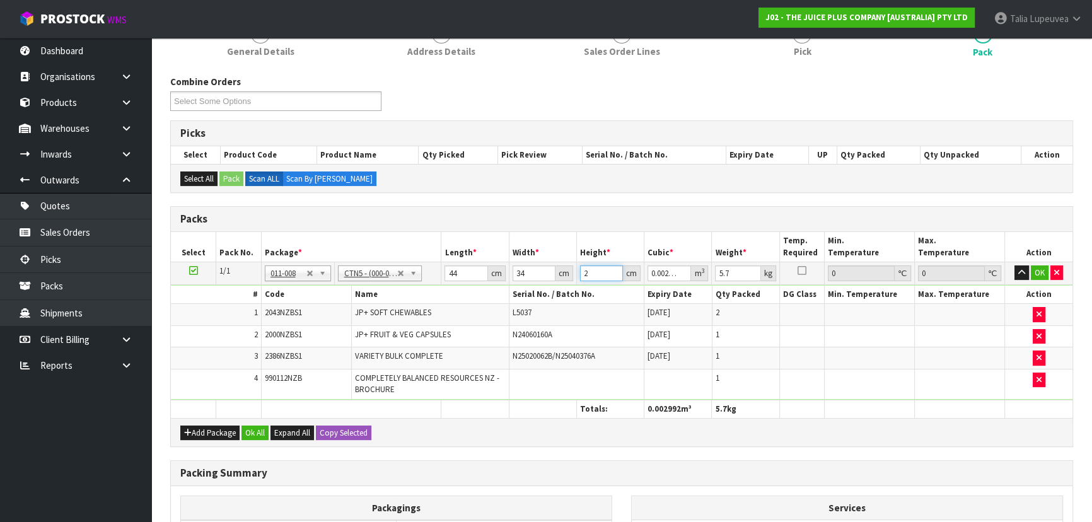
type input "0.041888"
type input "28"
type input "7"
click at [1045, 269] on button "OK" at bounding box center [1040, 272] width 18 height 15
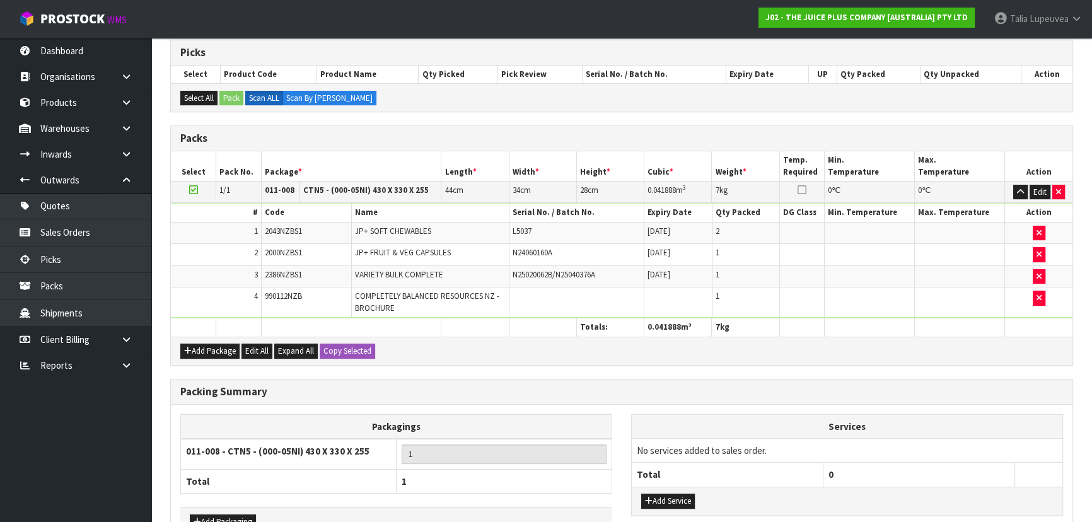
scroll to position [332, 0]
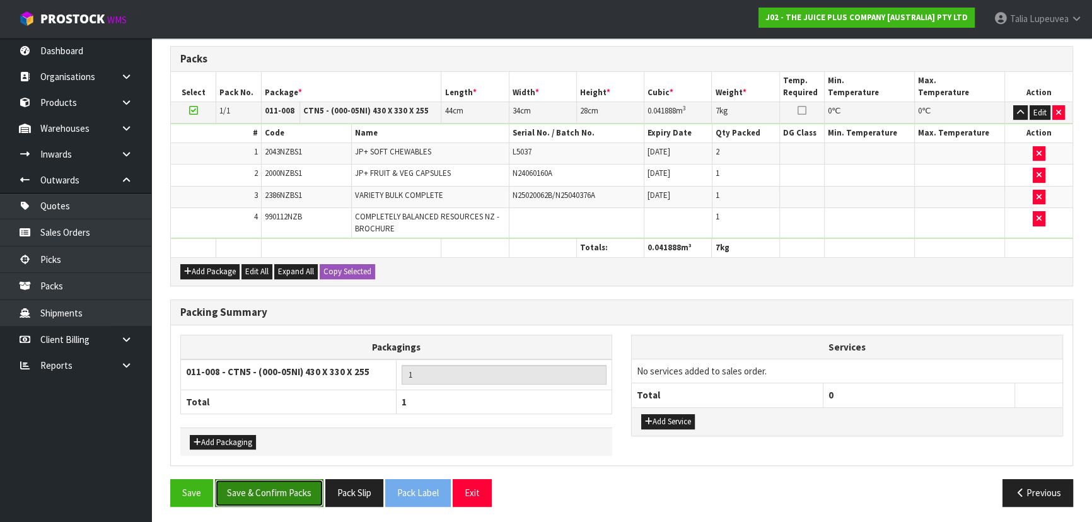
click at [265, 492] on button "Save & Confirm Packs" at bounding box center [269, 492] width 108 height 27
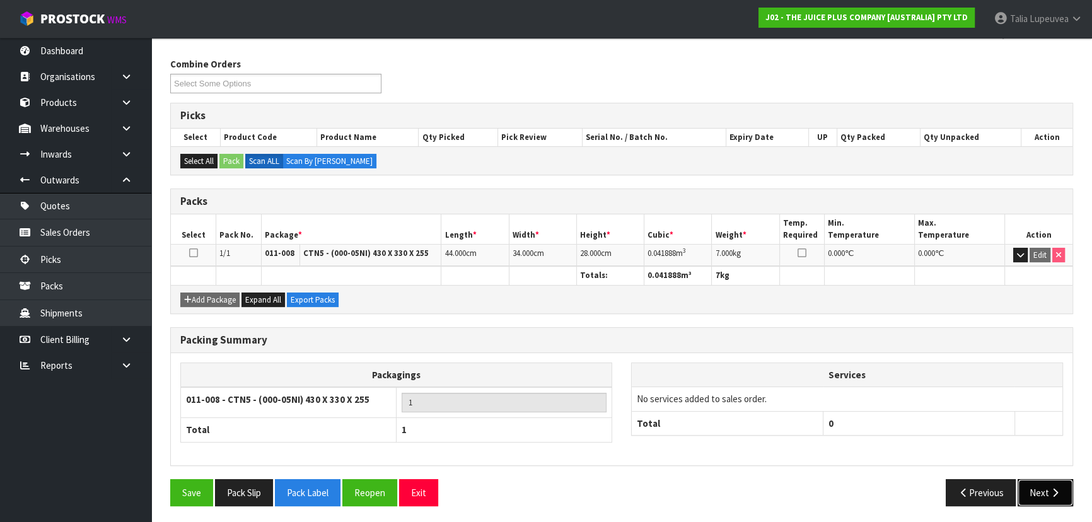
click at [1034, 490] on button "Next" at bounding box center [1044, 492] width 55 height 27
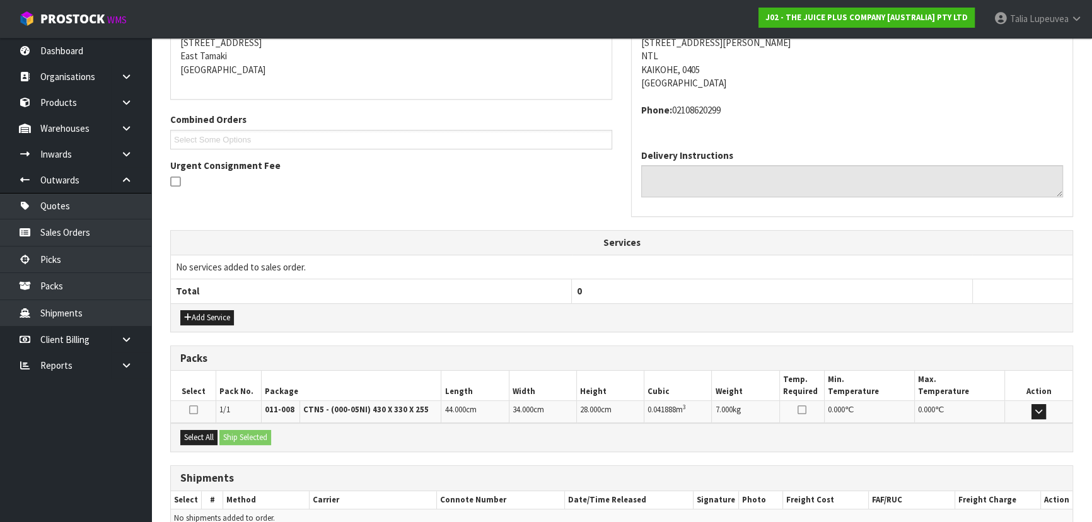
scroll to position [321, 0]
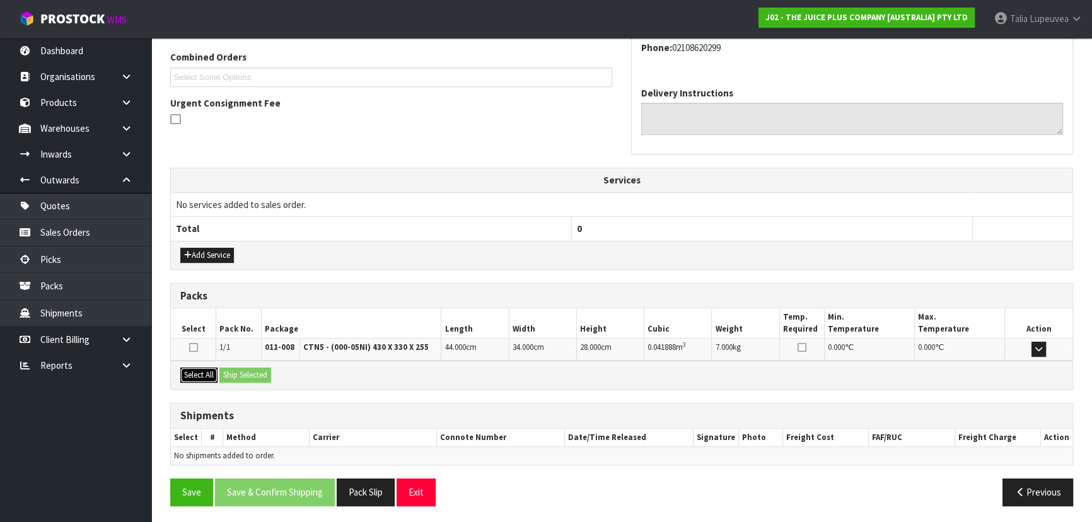
click at [209, 371] on button "Select All" at bounding box center [198, 375] width 37 height 15
click at [254, 369] on button "Ship Selected" at bounding box center [245, 375] width 52 height 15
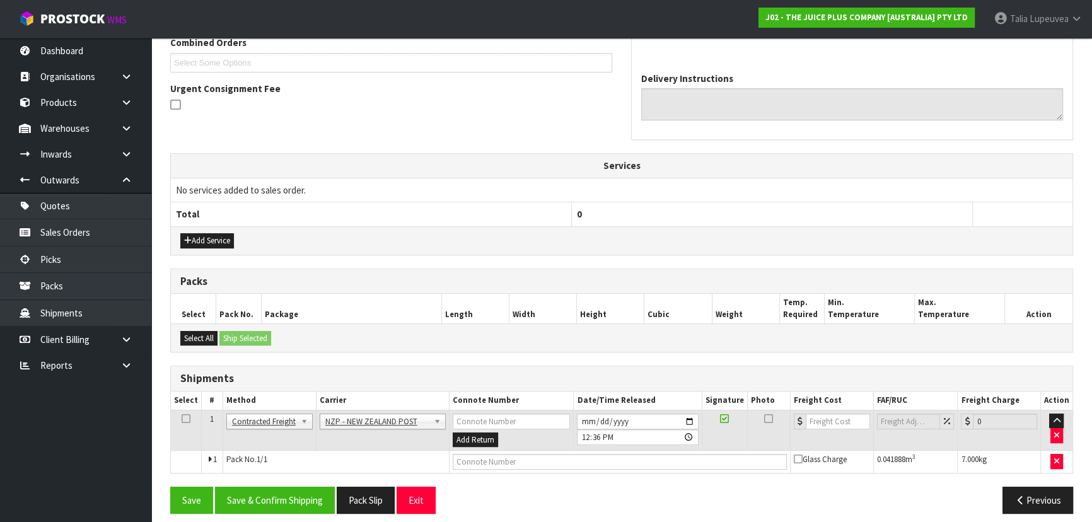
scroll to position [344, 0]
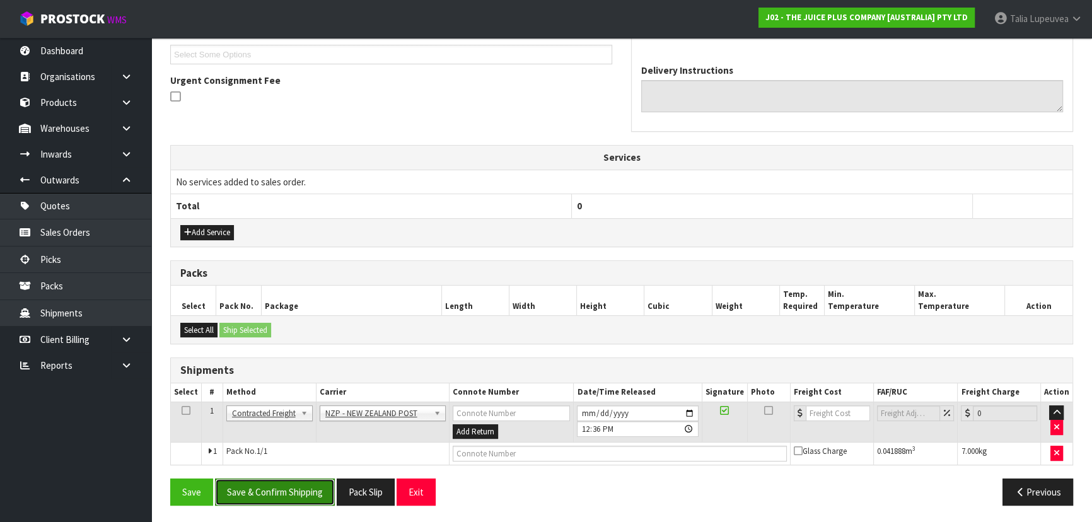
click at [310, 488] on button "Save & Confirm Shipping" at bounding box center [275, 491] width 120 height 27
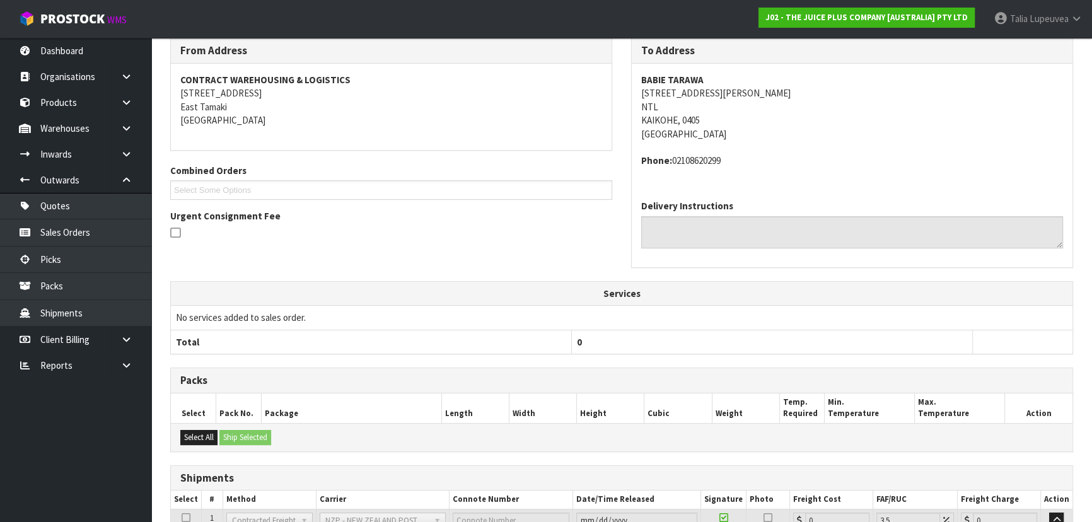
scroll to position [327, 0]
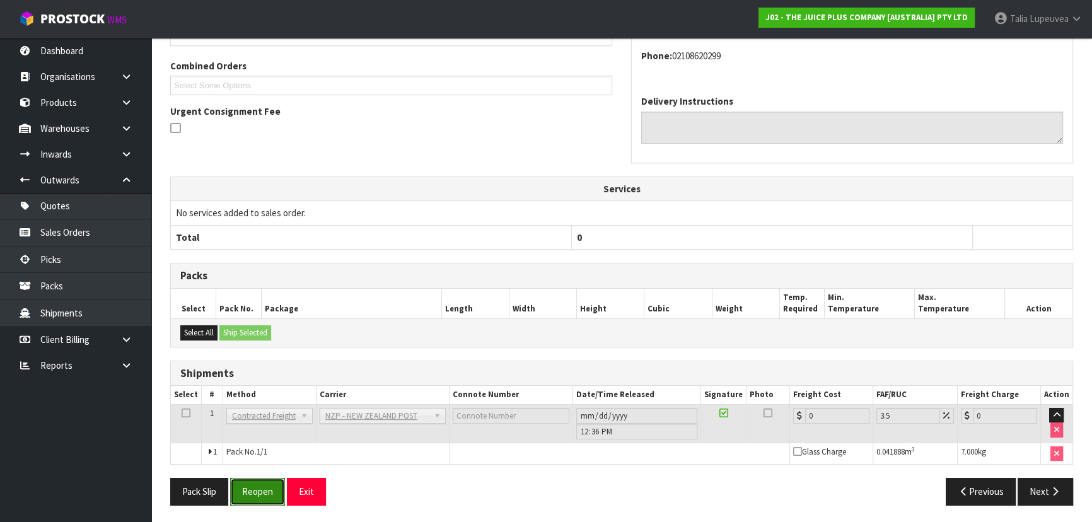
click at [257, 496] on button "Reopen" at bounding box center [257, 491] width 55 height 27
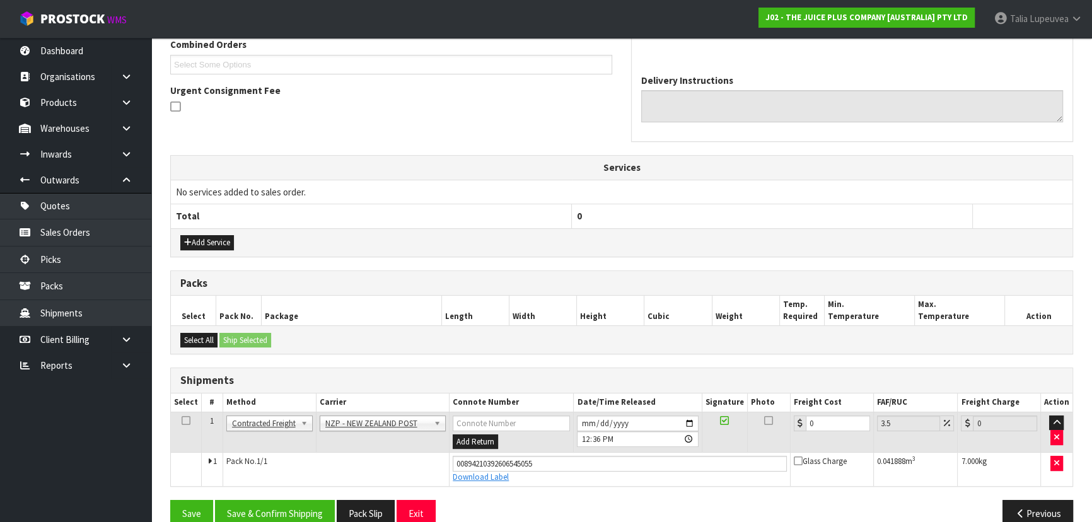
scroll to position [356, 0]
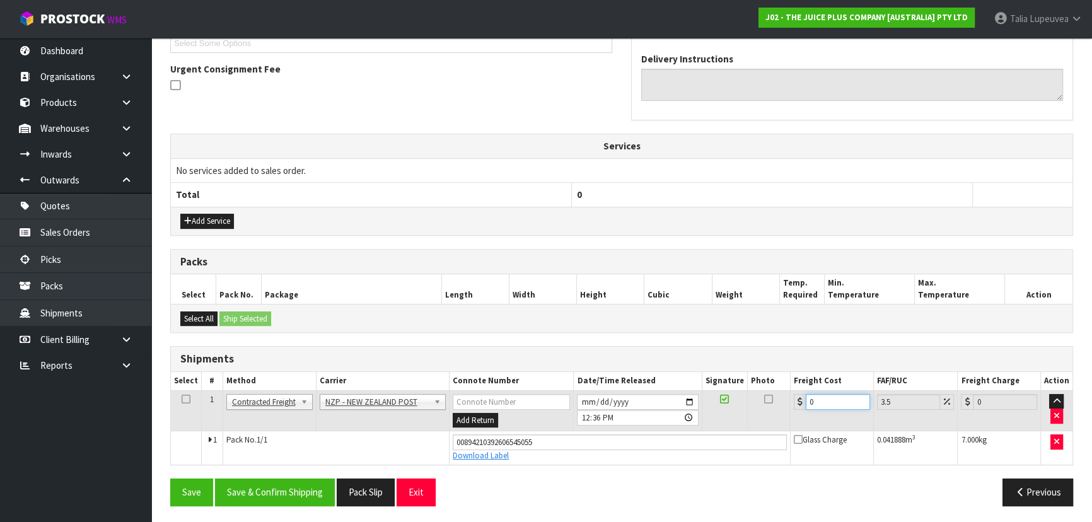
click at [801, 407] on td "0" at bounding box center [832, 410] width 83 height 41
type input "7"
type input "7.24"
type input "7.3"
type input "7.56"
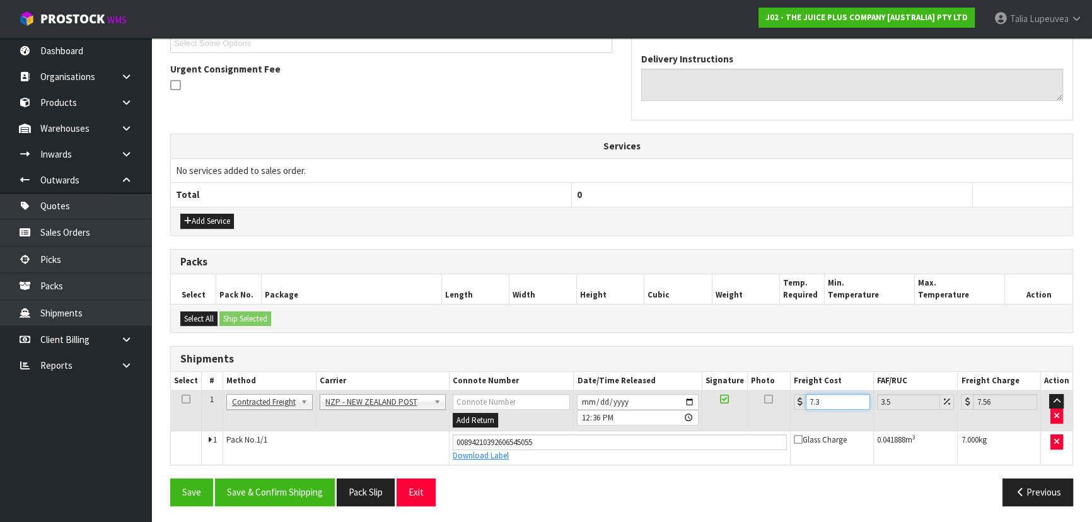
type input "7.31"
type input "7.57"
type input "7.31"
click at [289, 498] on button "Save & Confirm Shipping" at bounding box center [275, 491] width 120 height 27
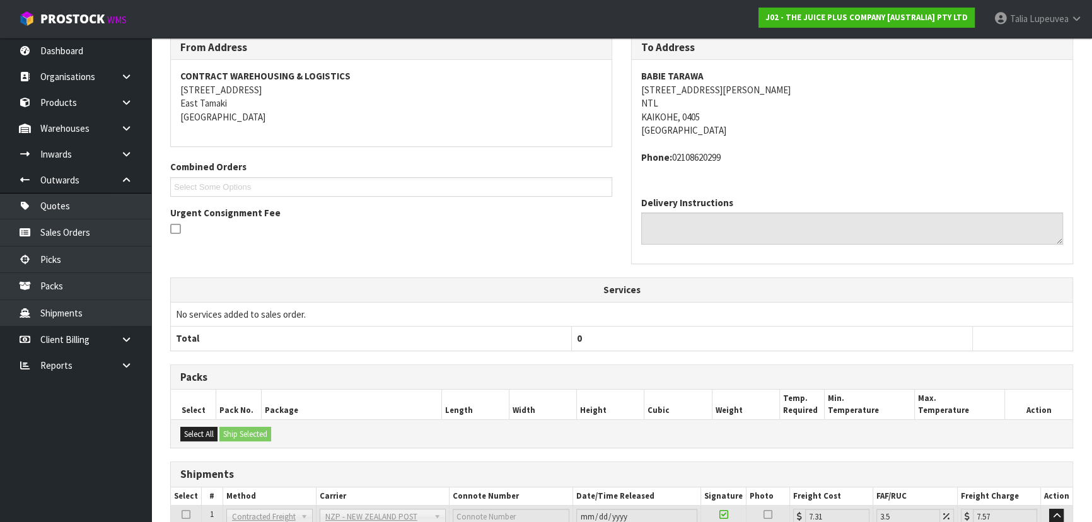
scroll to position [0, 0]
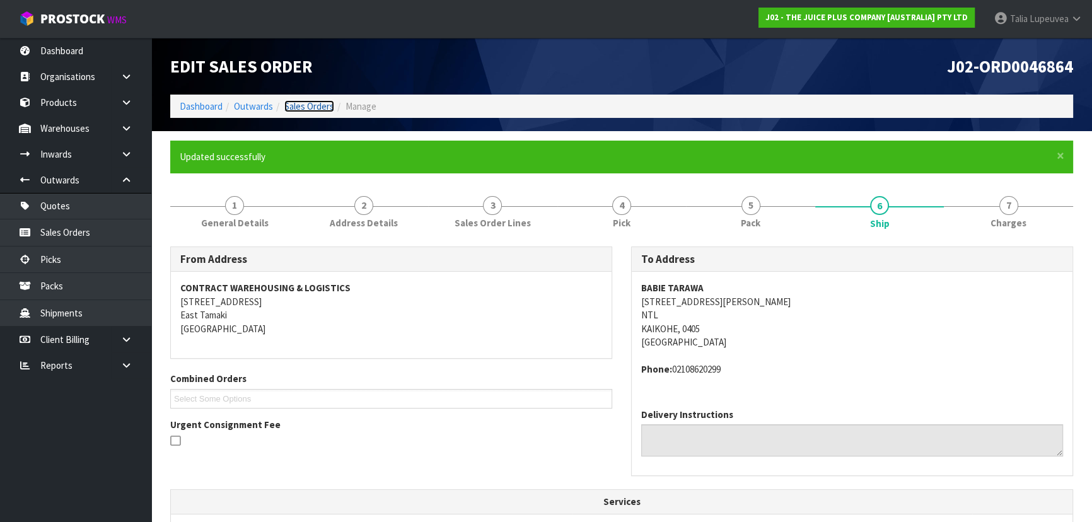
click at [308, 102] on link "Sales Orders" at bounding box center [309, 106] width 50 height 12
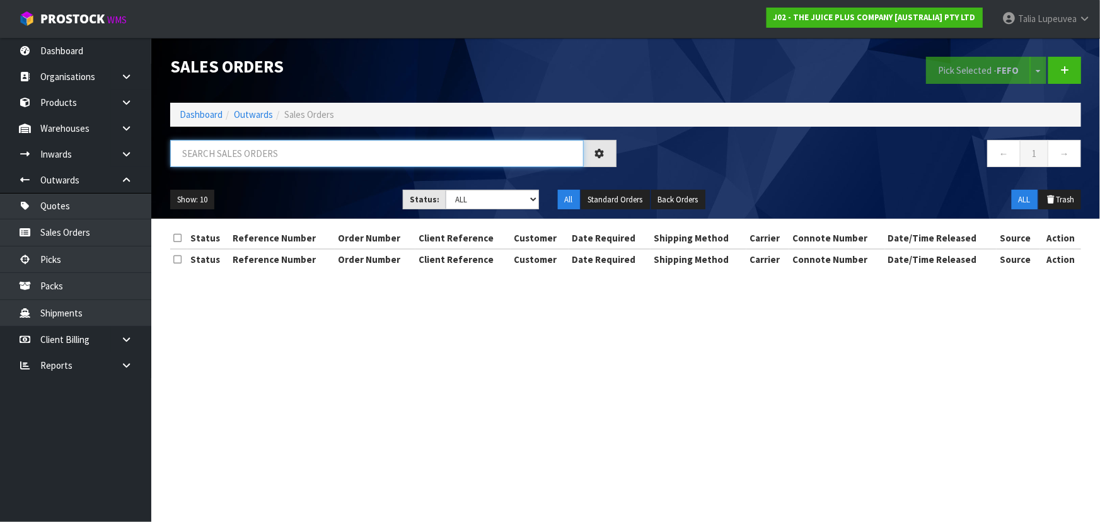
click at [365, 151] on input "text" at bounding box center [377, 153] width 414 height 27
type input "JOB-0415616"
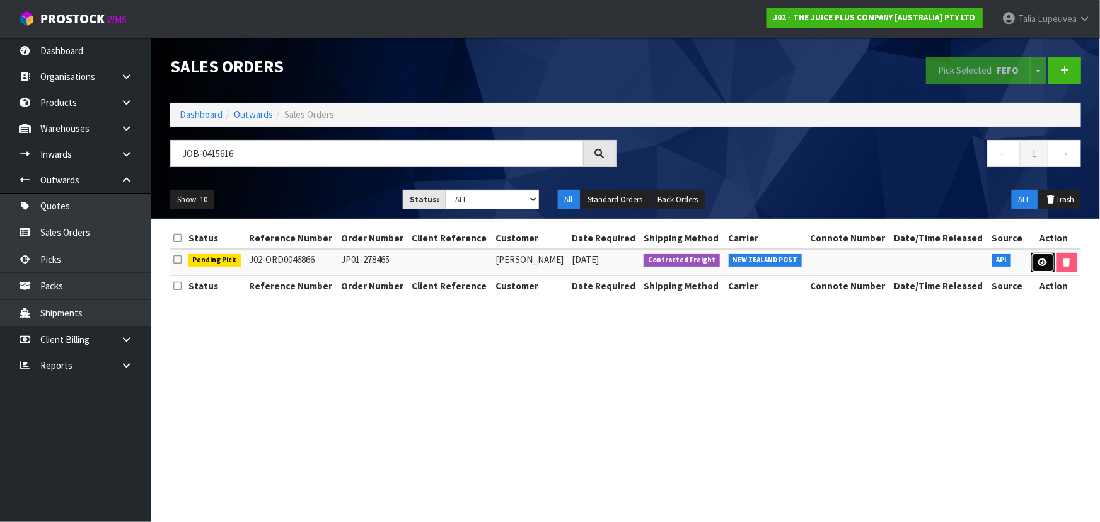
click at [1047, 266] on link at bounding box center [1042, 263] width 23 height 20
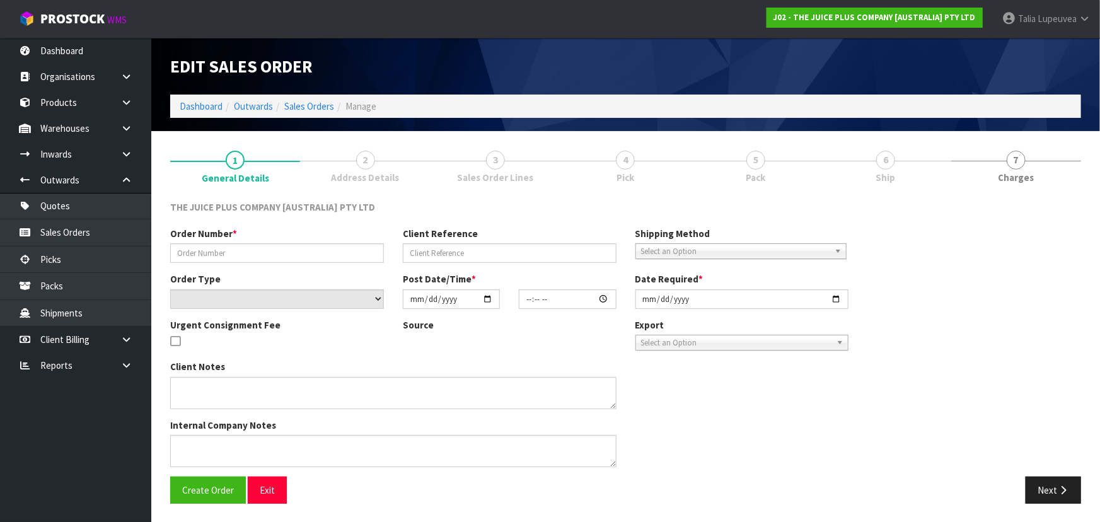
type input "JP01-278465"
select select "number:0"
type input "[DATE]"
type input "11:14:30.000"
type input "[DATE]"
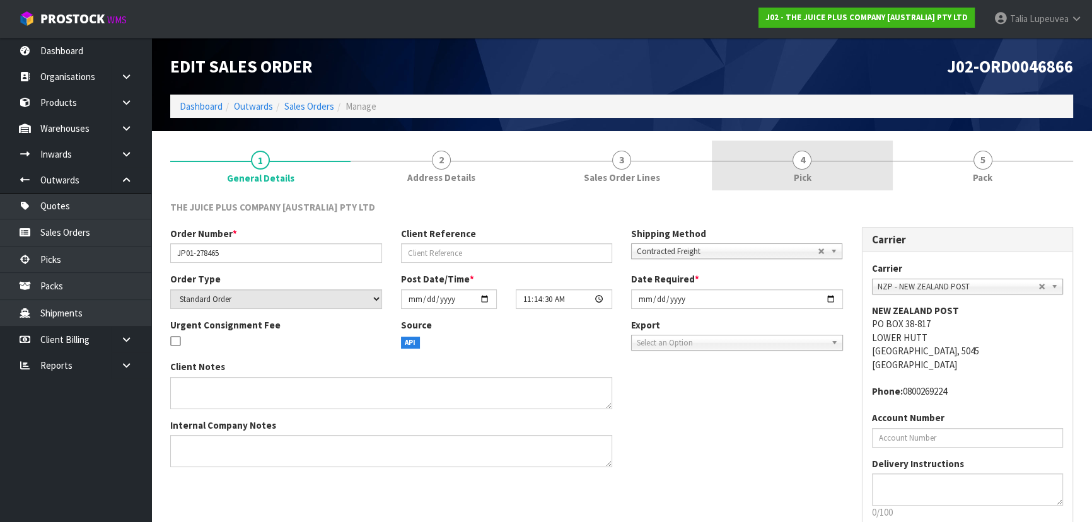
click at [832, 171] on link "4 Pick" at bounding box center [802, 166] width 180 height 50
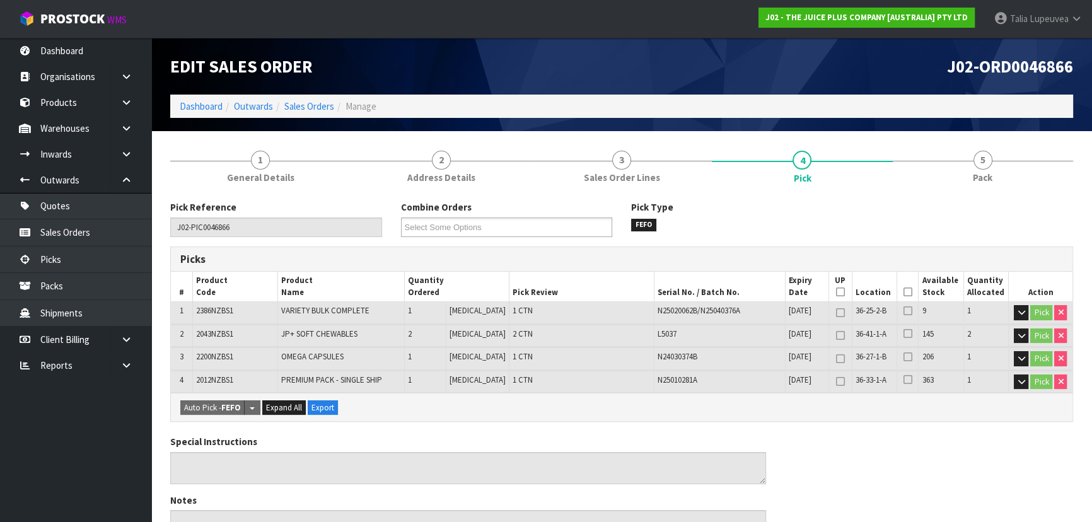
click at [907, 292] on icon at bounding box center [907, 292] width 9 height 1
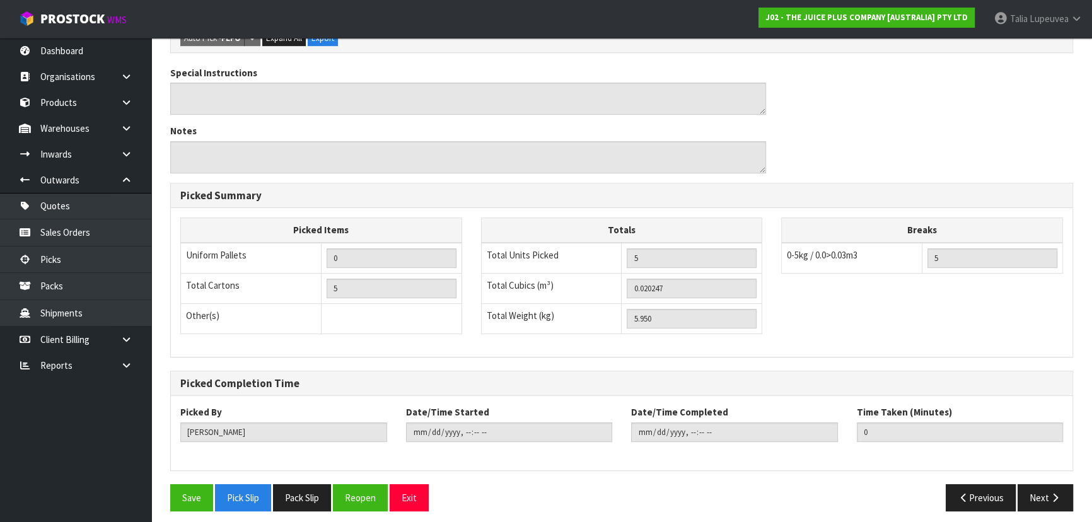
scroll to position [420, 0]
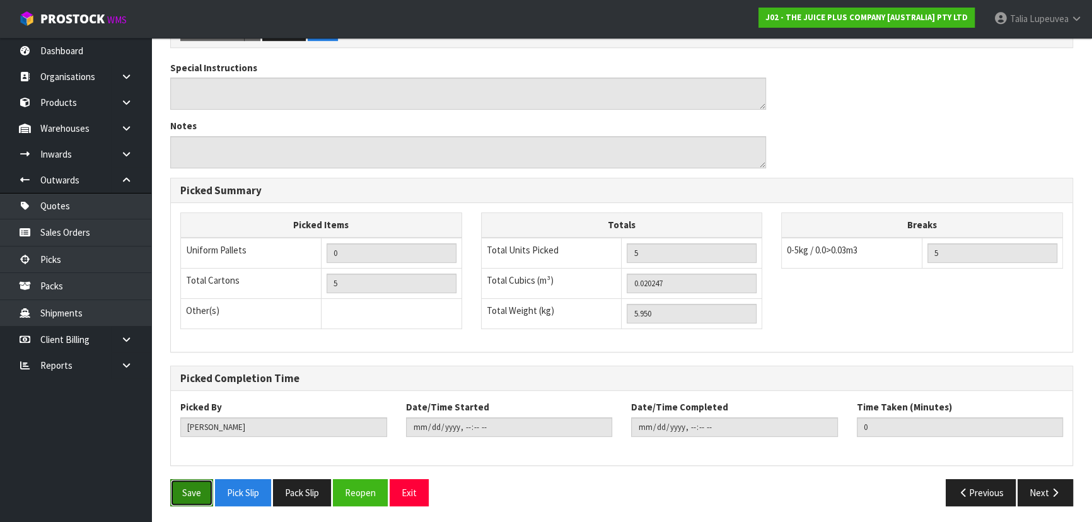
click at [208, 491] on button "Save" at bounding box center [191, 492] width 43 height 27
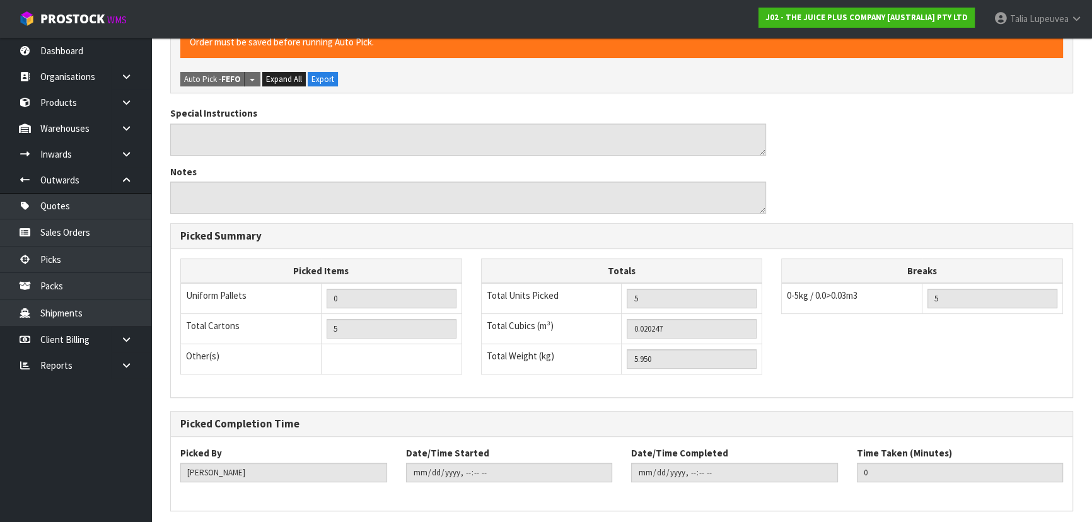
scroll to position [0, 0]
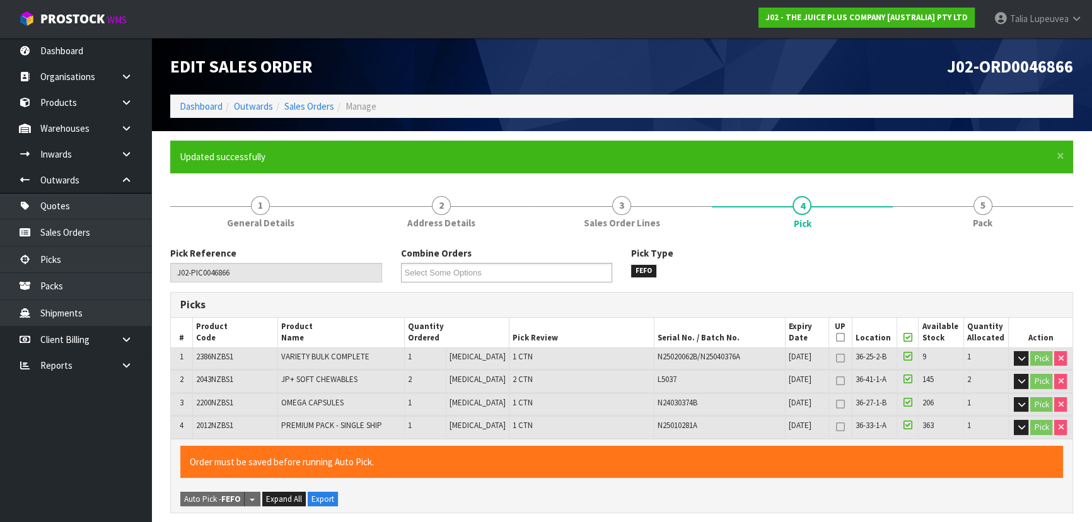
type input "[PERSON_NAME]"
type input "[DATE]T12:41:13"
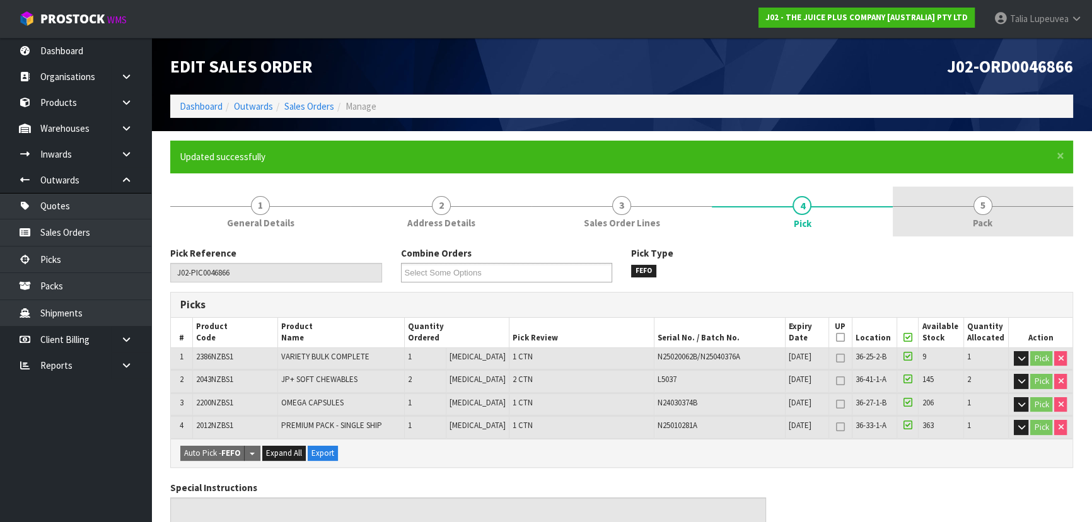
click at [971, 231] on link "5 Pack" at bounding box center [983, 212] width 180 height 50
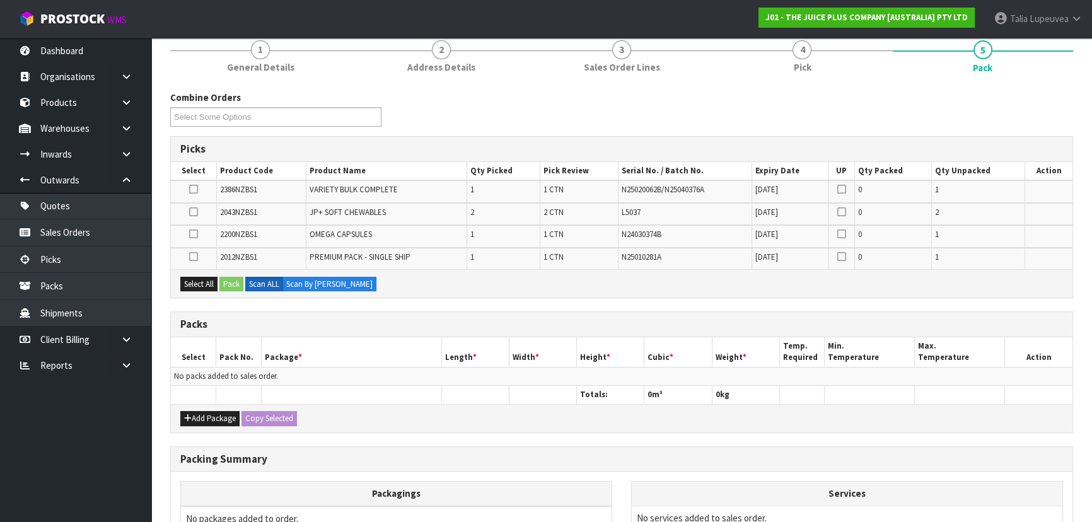
scroll to position [171, 0]
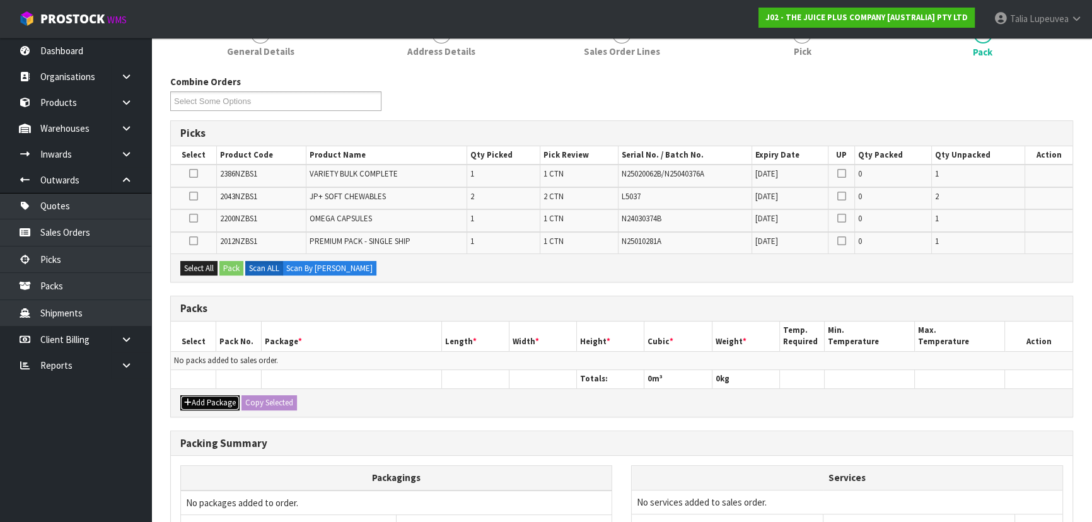
click at [195, 402] on button "Add Package" at bounding box center [209, 402] width 59 height 15
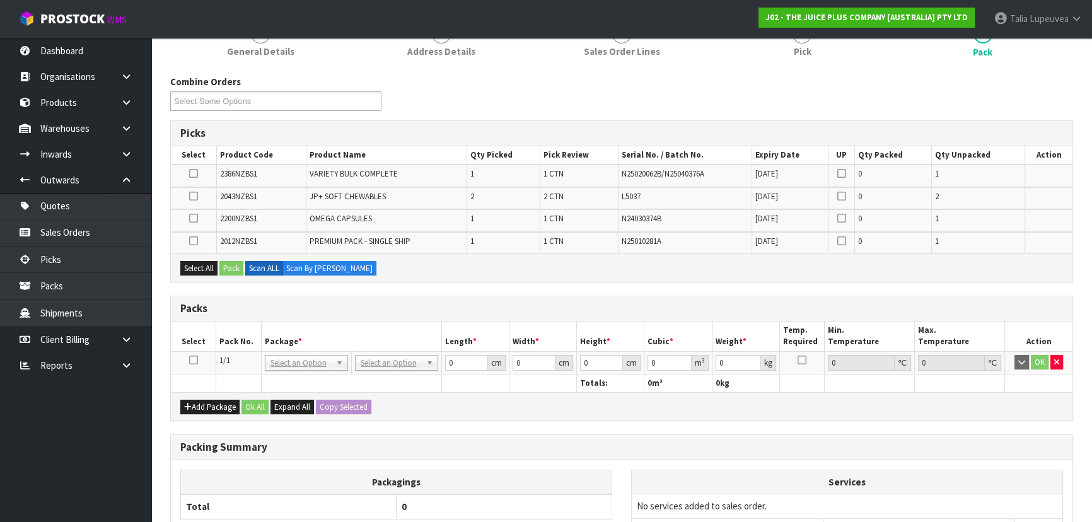
click at [195, 360] on icon at bounding box center [193, 360] width 9 height 1
click at [199, 266] on button "Select All" at bounding box center [198, 268] width 37 height 15
click at [235, 265] on button "Pack" at bounding box center [231, 268] width 24 height 15
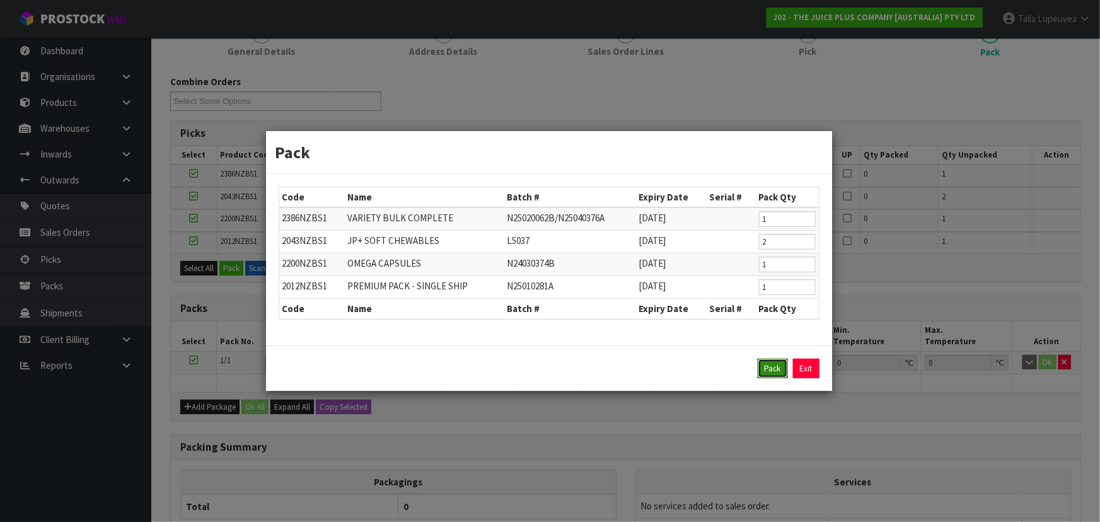
click at [760, 368] on button "Pack" at bounding box center [773, 369] width 30 height 20
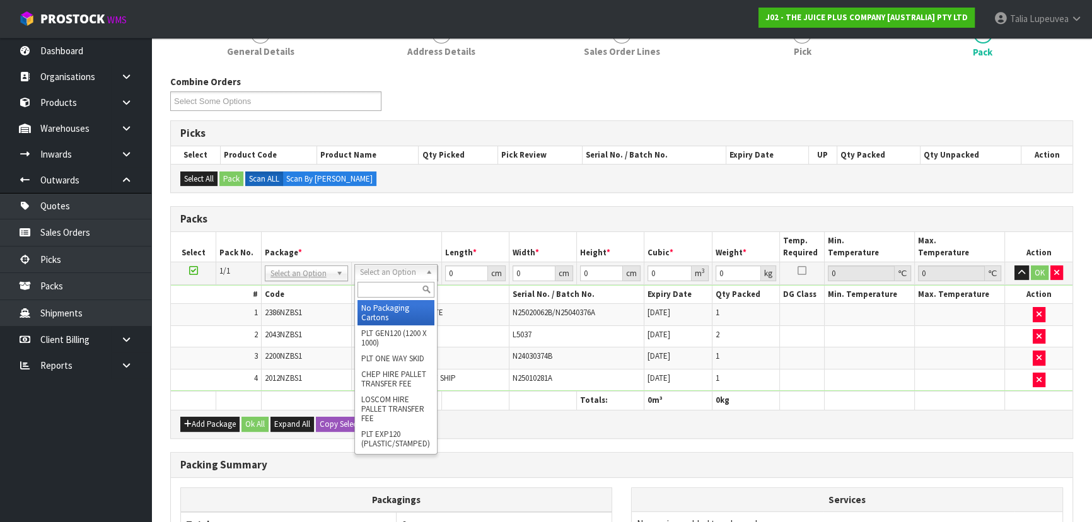
click at [402, 289] on input "text" at bounding box center [395, 290] width 77 height 16
type input "CTN5"
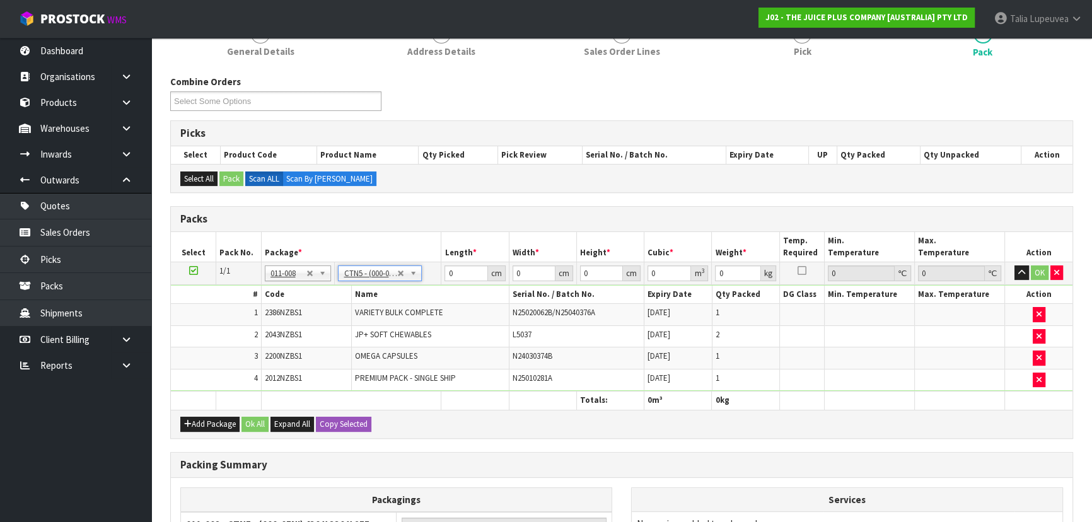
type input "43"
type input "33"
type input "25.5"
type input "0.036185"
type input "6.15"
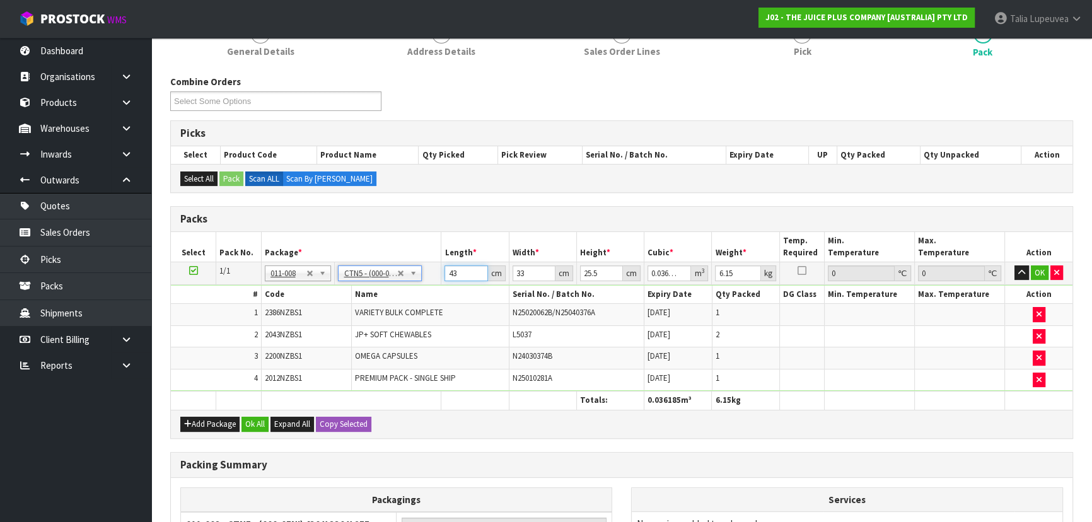
drag, startPoint x: 465, startPoint y: 267, endPoint x: 424, endPoint y: 268, distance: 40.3
click at [424, 268] on tr "1/1 NONE 007-001 007-002 007-004 007-009 007-013 007-014 007-015 007-017 007-01…" at bounding box center [621, 273] width 901 height 23
type input "4"
type input "0.003366"
type input "44"
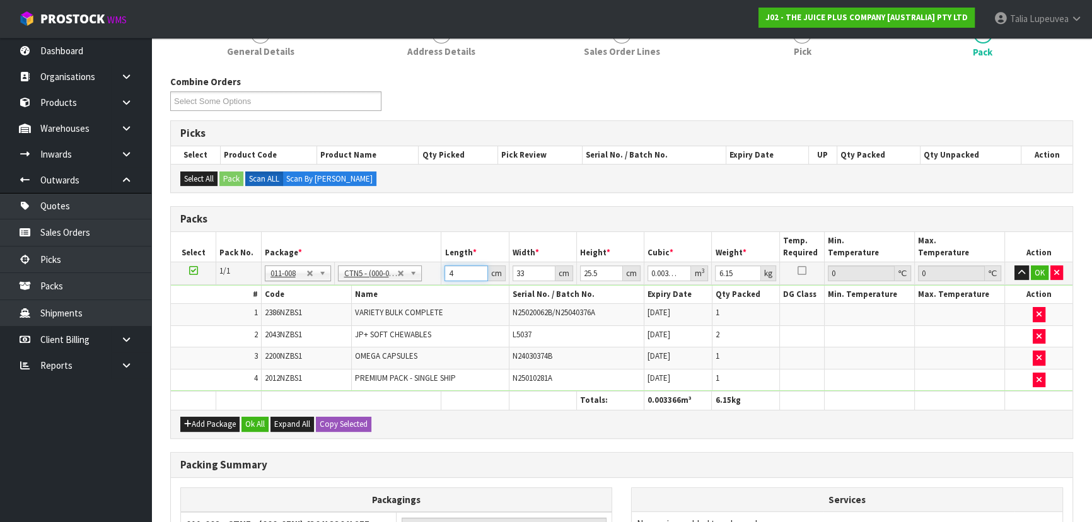
type input "0.037026"
type input "44"
type input "3"
type input "0.003366"
type input "34"
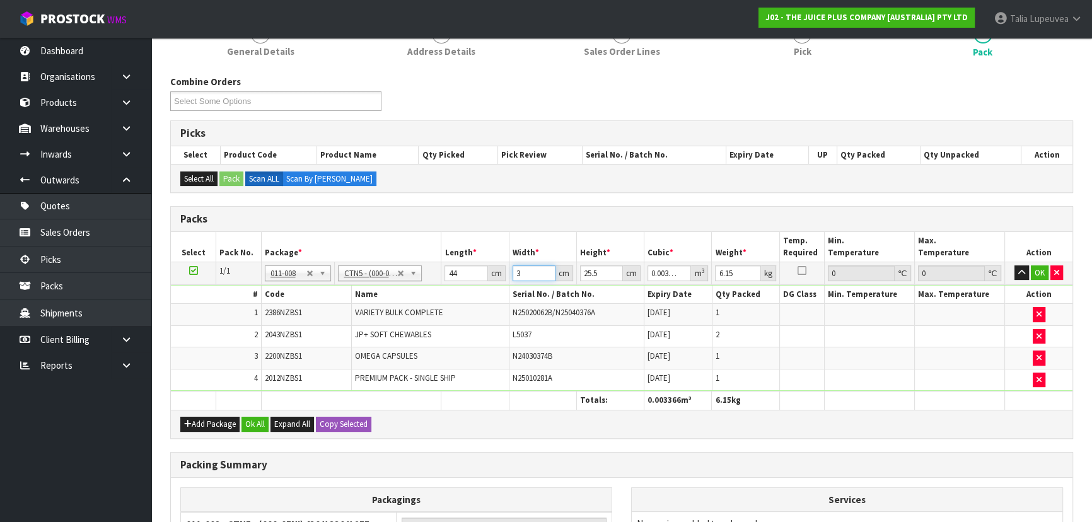
type input "0.038148"
type input "34"
type input "2"
type input "0.002992"
type input "27"
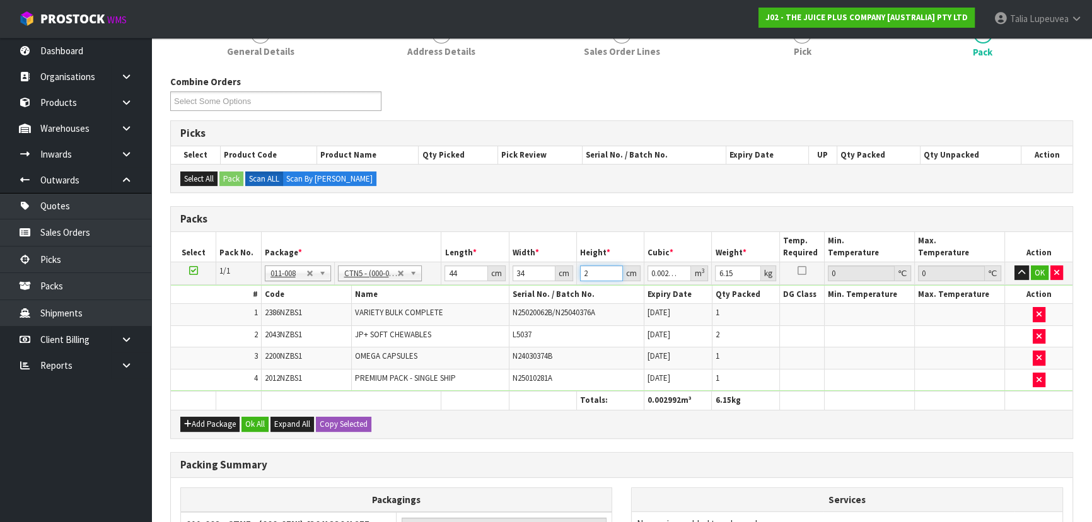
type input "0.040392"
type input "27"
type input "8"
click at [1034, 269] on button "OK" at bounding box center [1040, 272] width 18 height 15
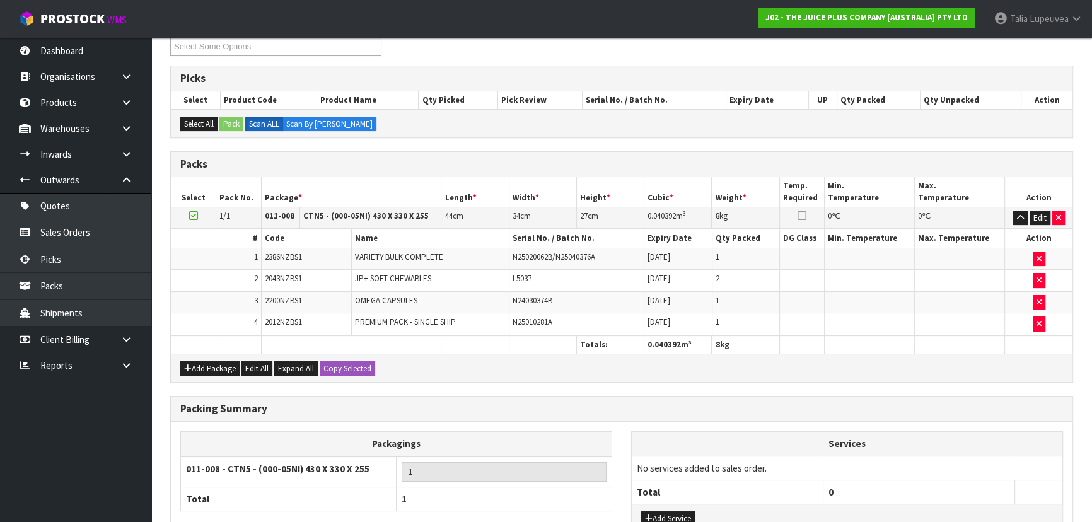
scroll to position [323, 0]
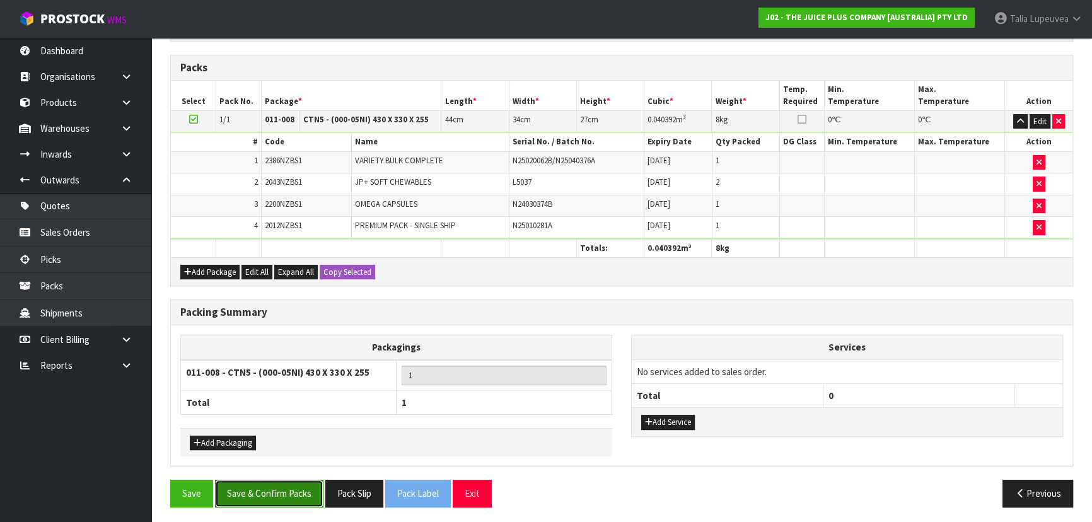
click at [290, 485] on button "Save & Confirm Packs" at bounding box center [269, 493] width 108 height 27
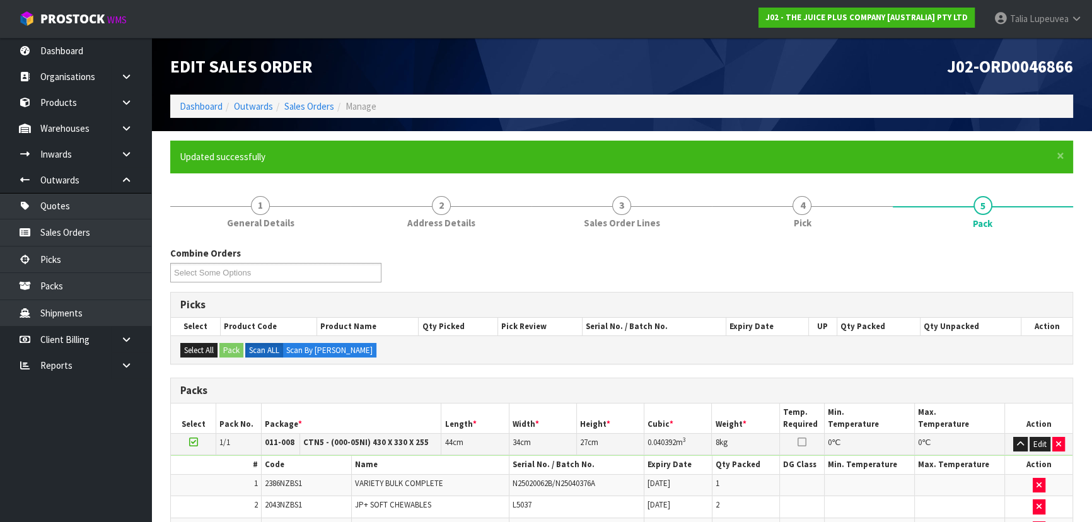
scroll to position [189, 0]
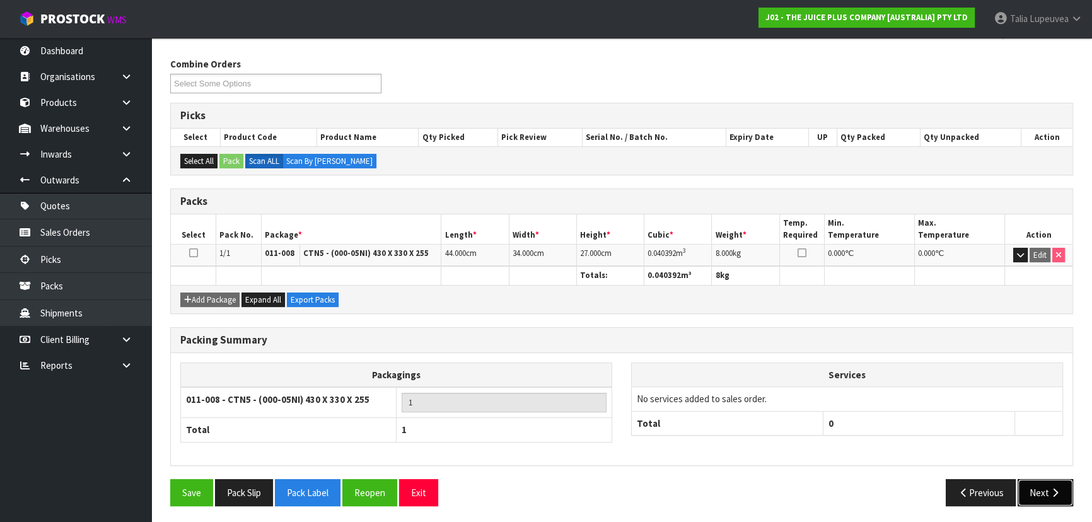
click at [1040, 498] on button "Next" at bounding box center [1044, 492] width 55 height 27
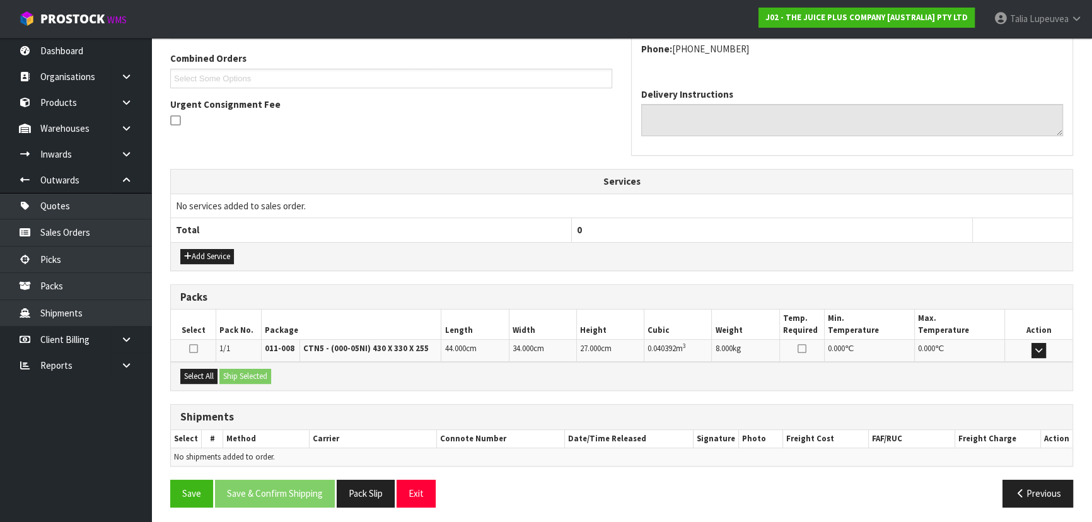
scroll to position [321, 0]
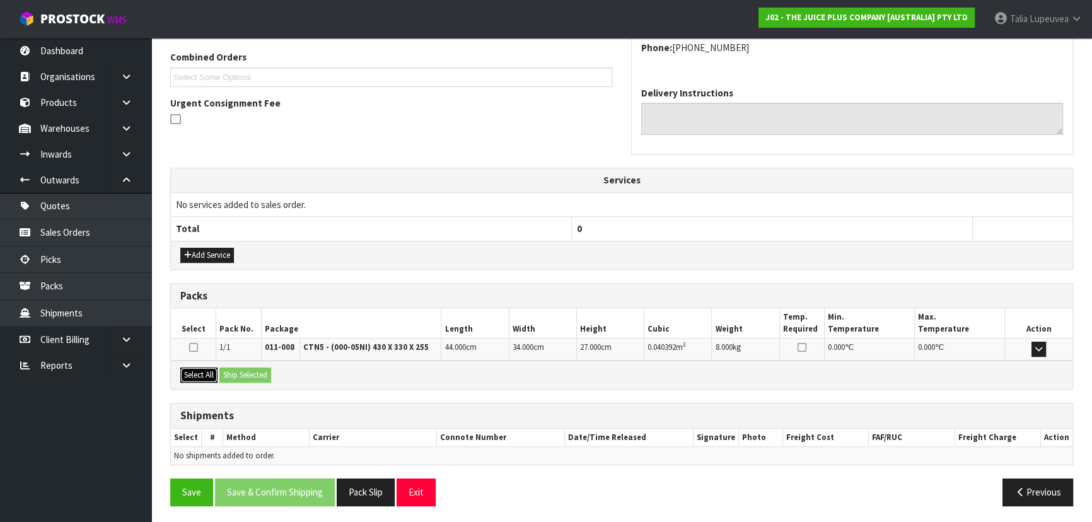
click at [206, 376] on button "Select All" at bounding box center [198, 375] width 37 height 15
click at [253, 377] on button "Ship Selected" at bounding box center [245, 375] width 52 height 15
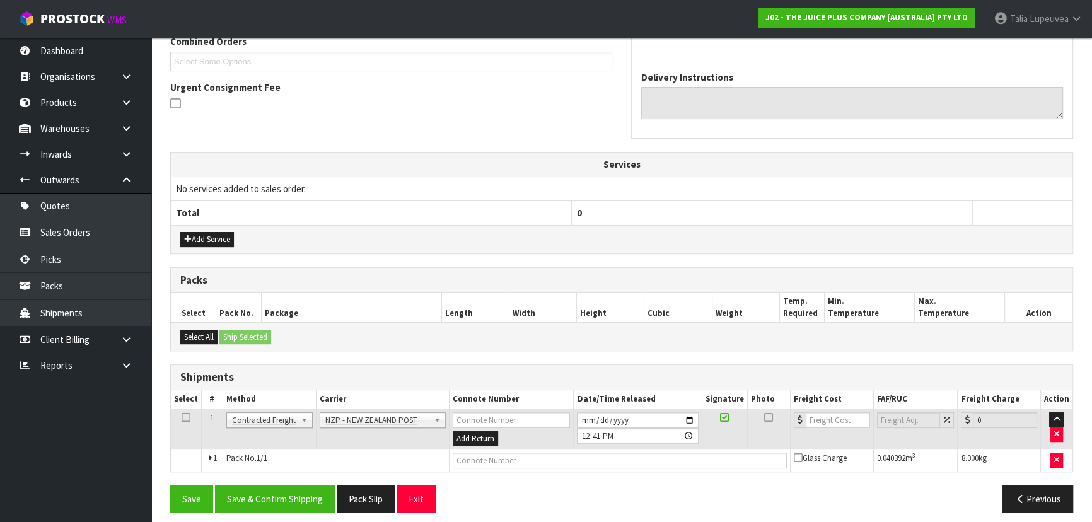
scroll to position [344, 0]
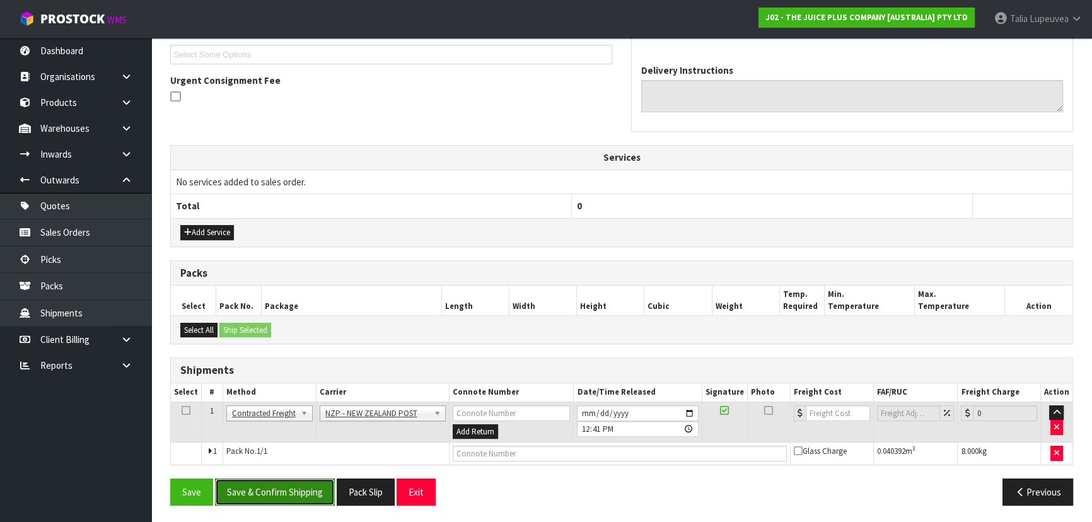
click at [284, 486] on button "Save & Confirm Shipping" at bounding box center [275, 491] width 120 height 27
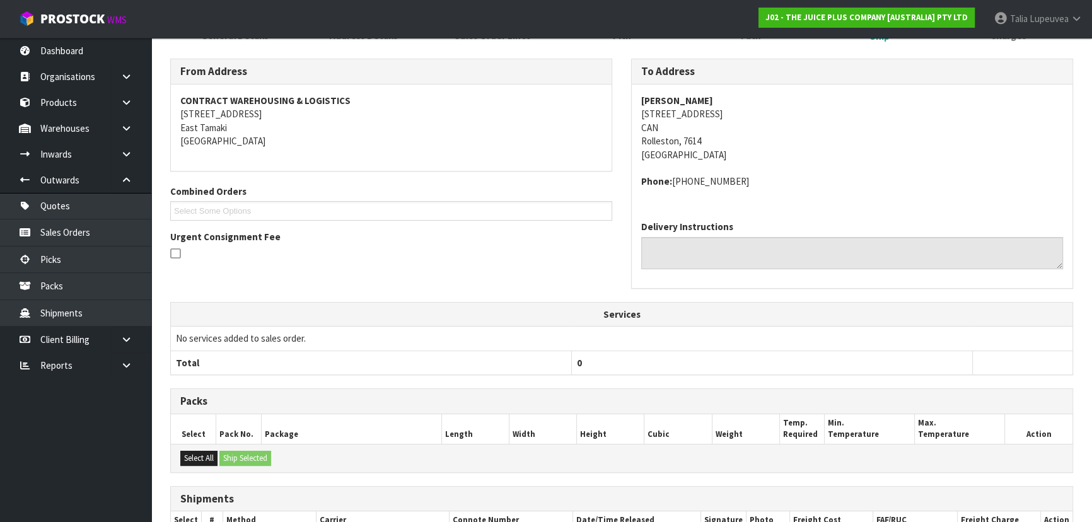
scroll to position [327, 0]
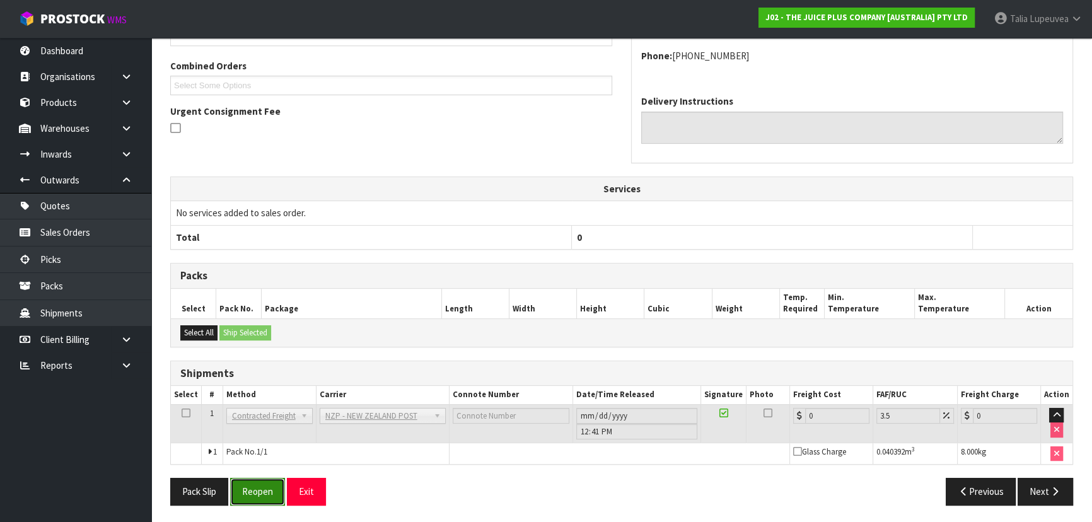
click at [259, 492] on button "Reopen" at bounding box center [257, 491] width 55 height 27
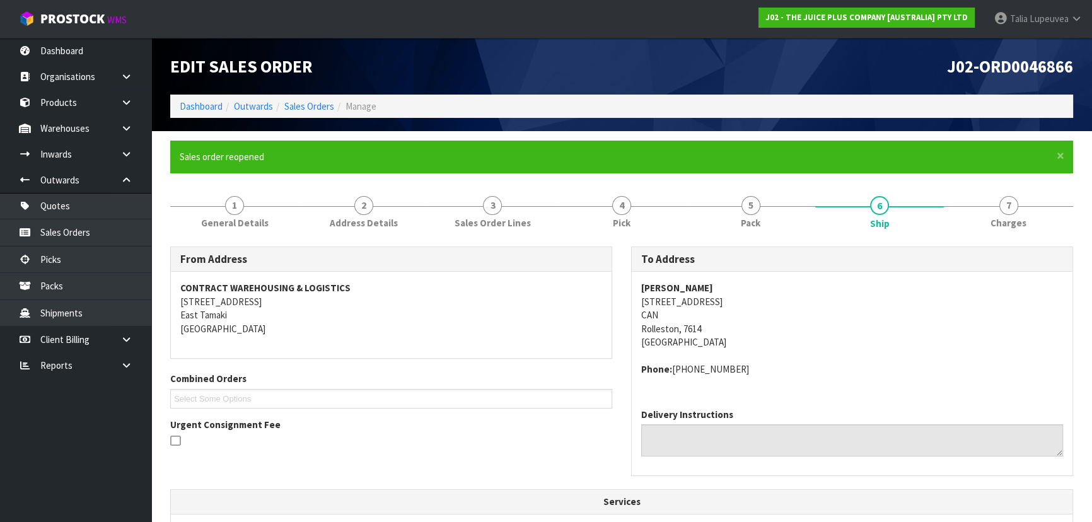
scroll to position [313, 0]
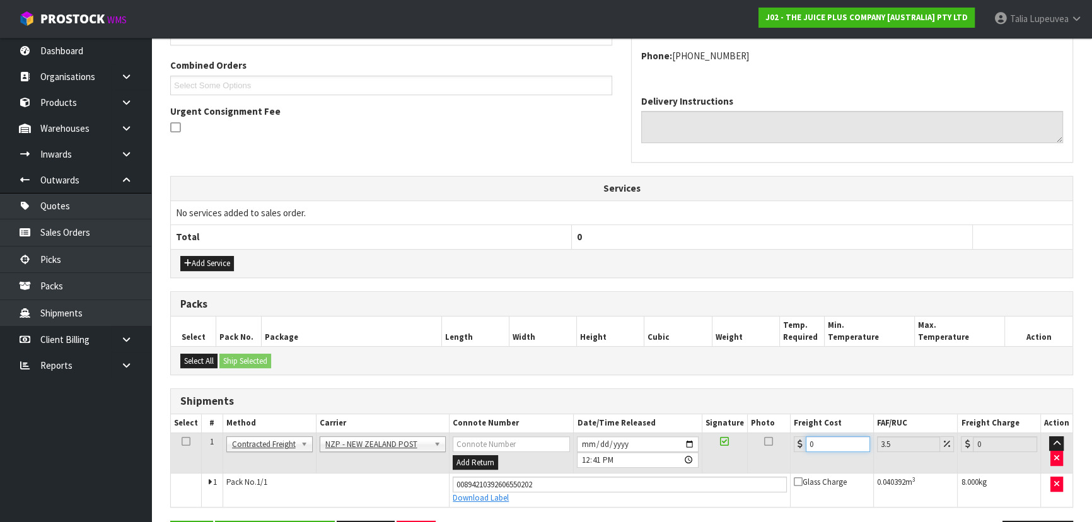
drag, startPoint x: 808, startPoint y: 449, endPoint x: 782, endPoint y: 460, distance: 28.0
click at [782, 460] on tr "1 Client Local Pickup Customer Local Pickup Company Freight Contracted Freight …" at bounding box center [621, 452] width 901 height 41
type input "1"
type input "1.03"
type input "11"
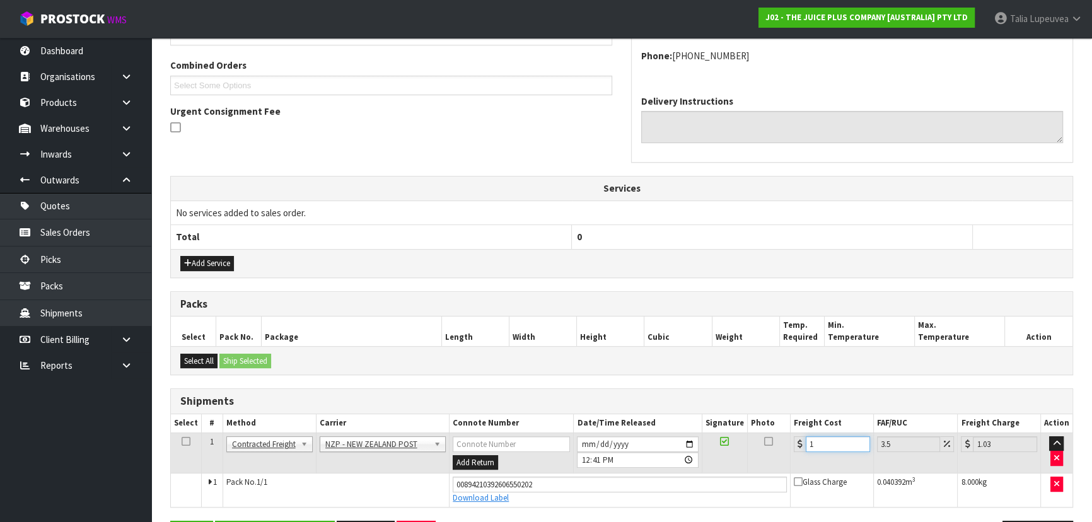
type input "11.38"
type input "11.6"
type input "12.01"
type input "11.61"
type input "12.02"
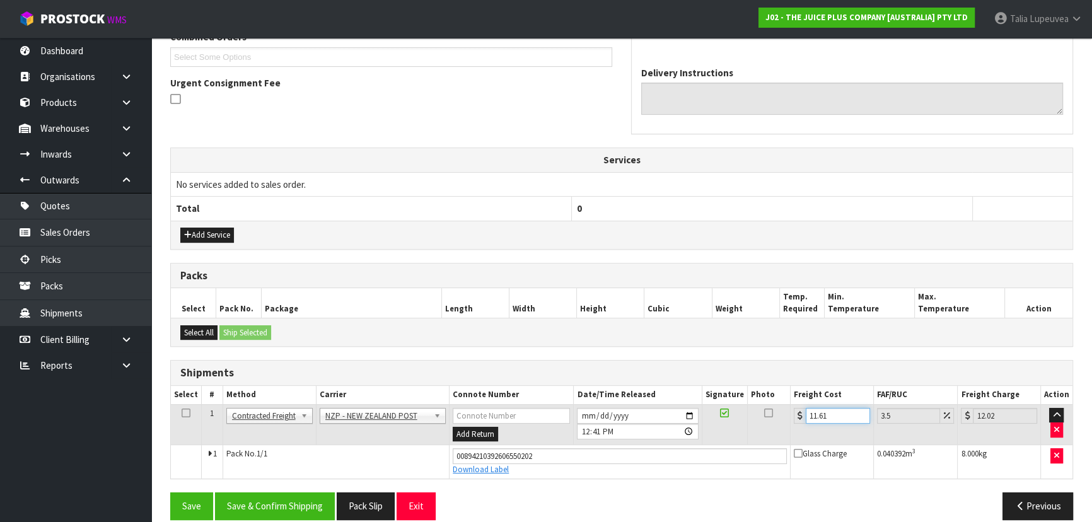
scroll to position [356, 0]
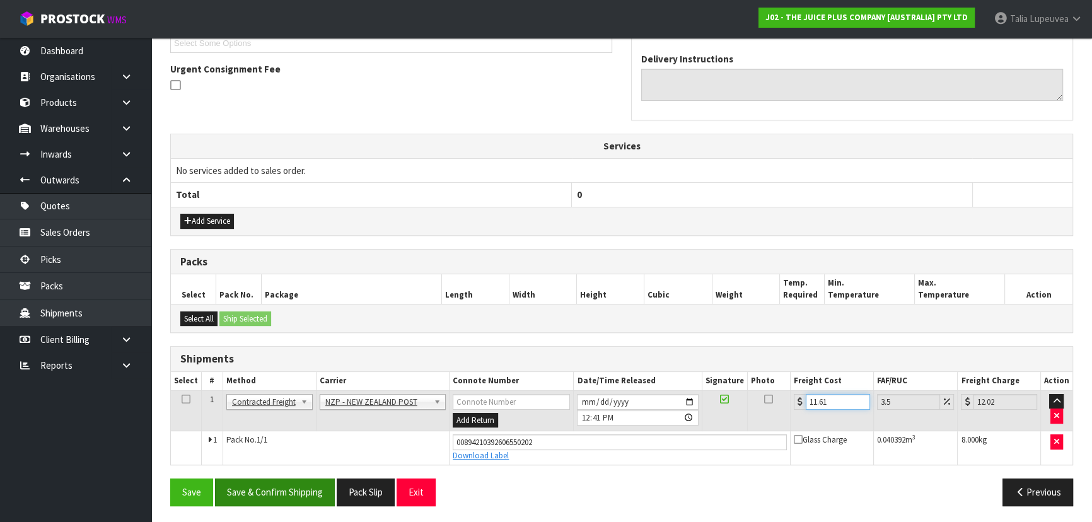
type input "11.61"
click at [296, 499] on button "Save & Confirm Shipping" at bounding box center [275, 491] width 120 height 27
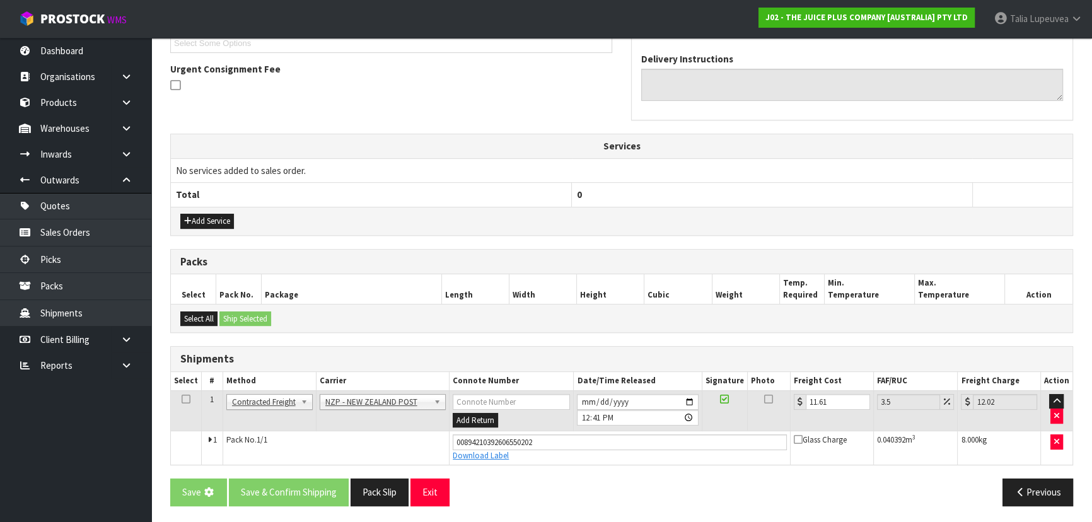
scroll to position [0, 0]
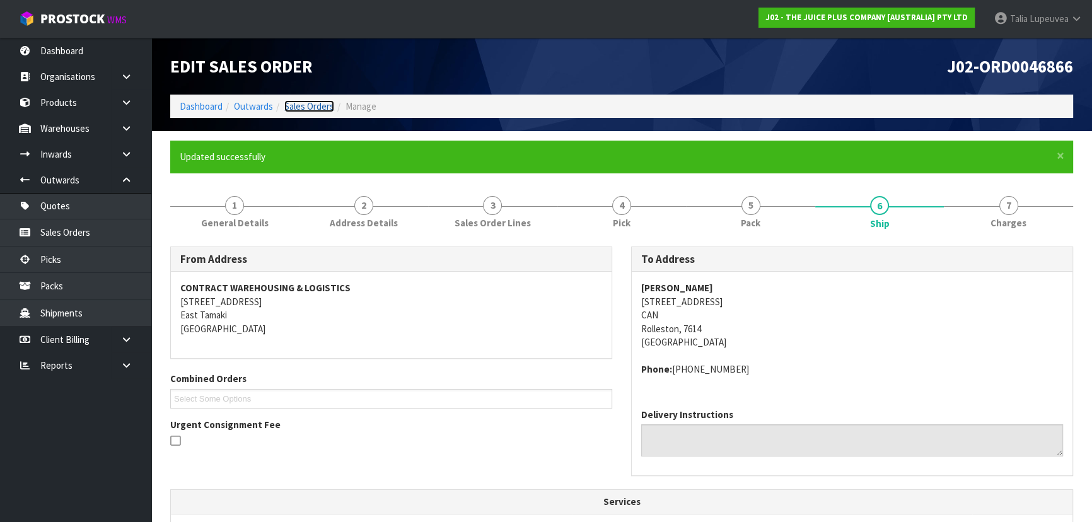
click at [288, 108] on link "Sales Orders" at bounding box center [309, 106] width 50 height 12
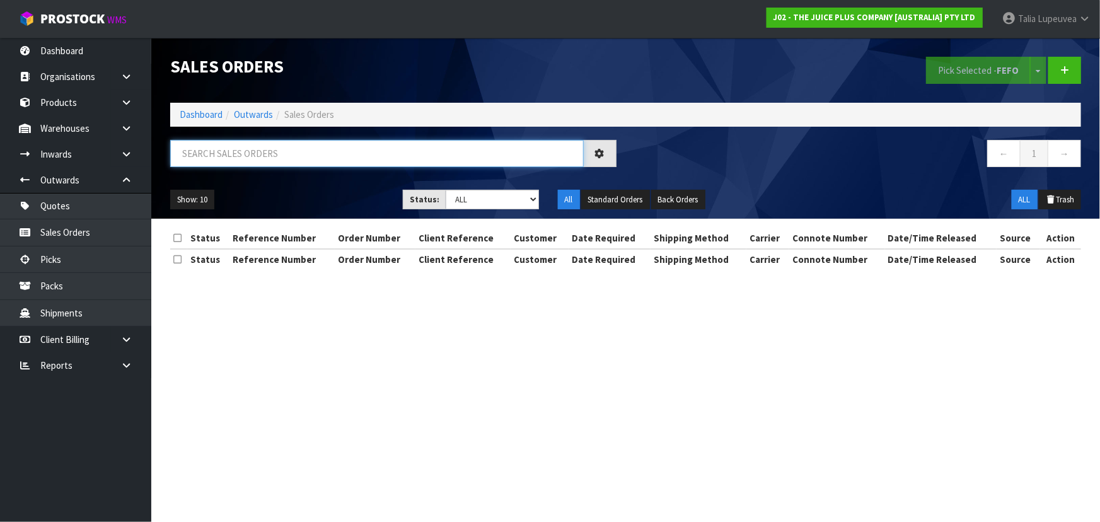
click at [289, 148] on input "text" at bounding box center [377, 153] width 414 height 27
type input "JOB-0415528"
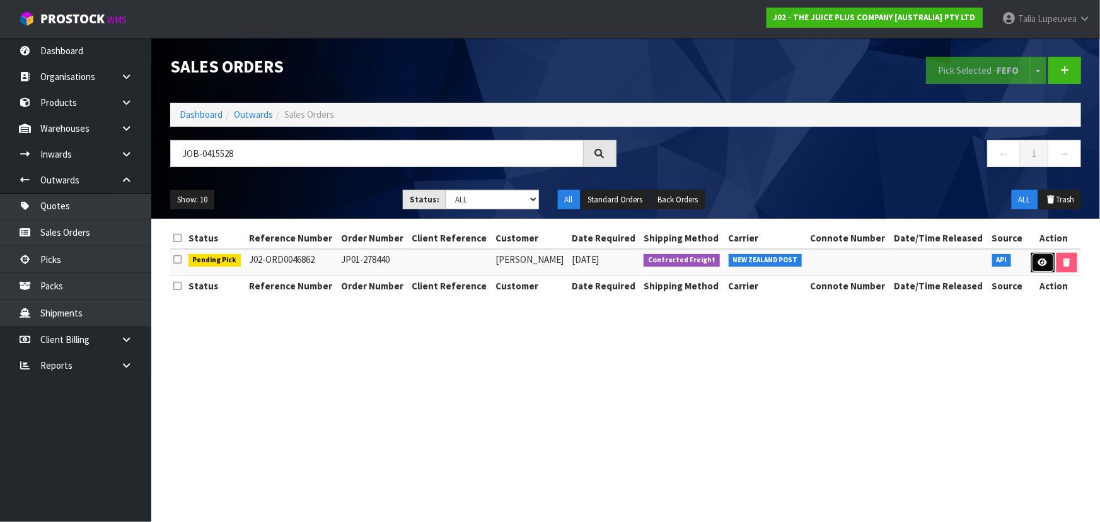
click at [1034, 263] on link at bounding box center [1042, 263] width 23 height 20
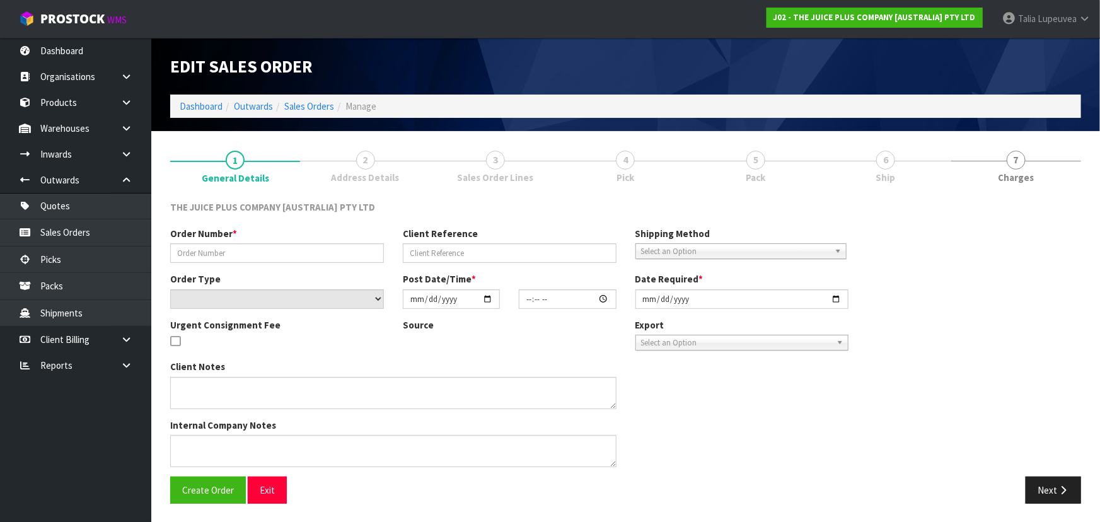
type input "JP01-278440"
select select "number:0"
type input "[DATE]"
type input "04:21:05.000"
type input "[DATE]"
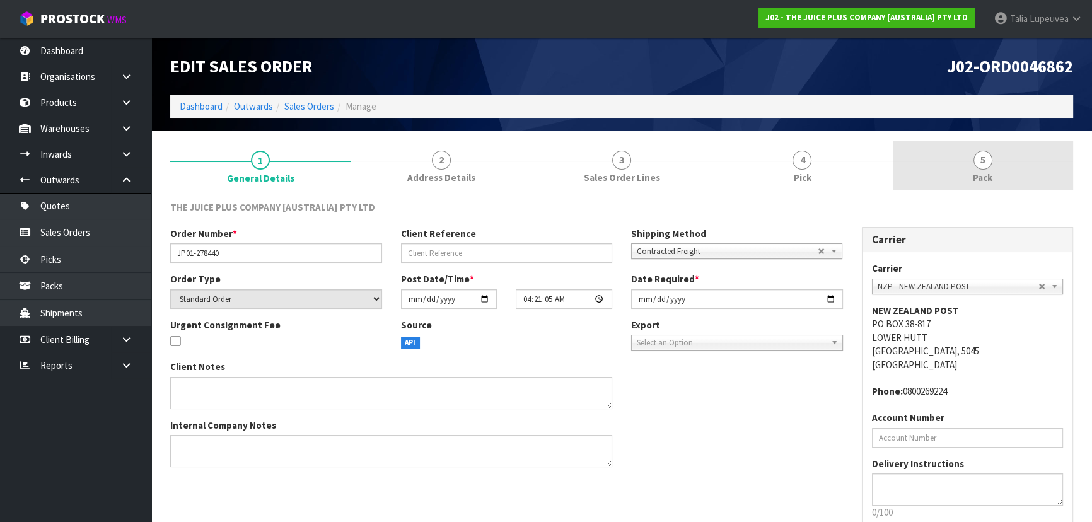
click at [1023, 180] on link "5 Pack" at bounding box center [983, 166] width 180 height 50
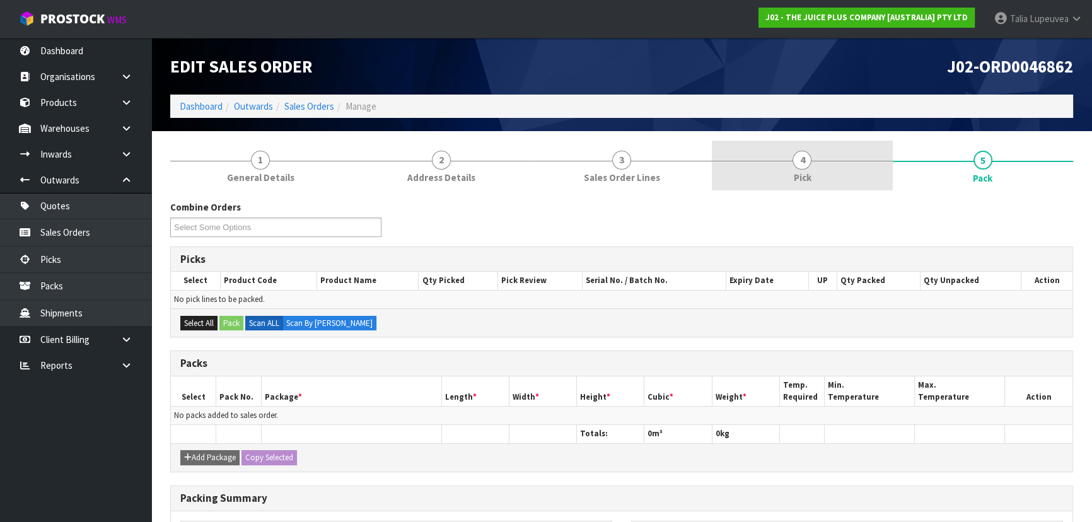
click at [768, 148] on link "4 Pick" at bounding box center [802, 166] width 180 height 50
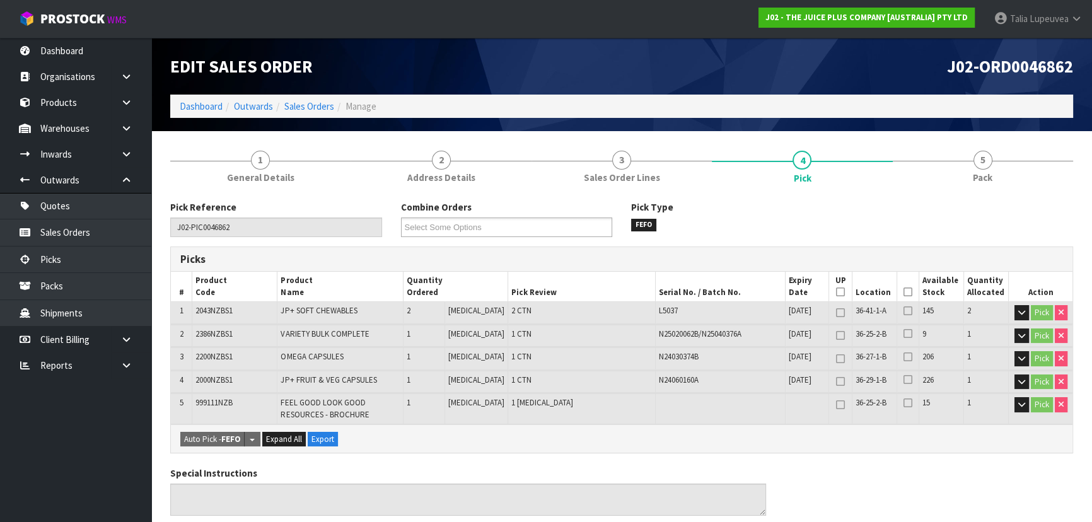
click at [903, 292] on icon at bounding box center [907, 292] width 9 height 1
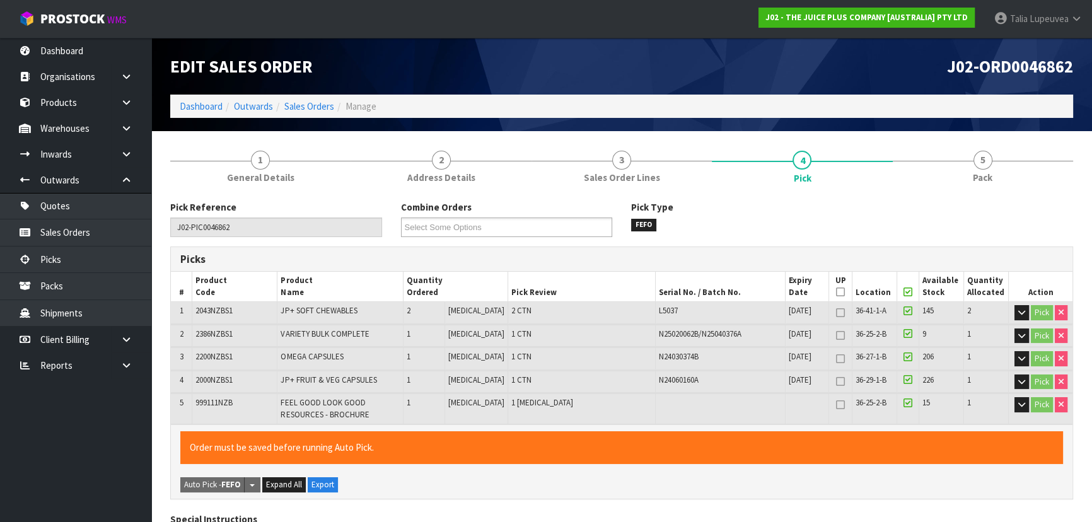
scroll to position [451, 0]
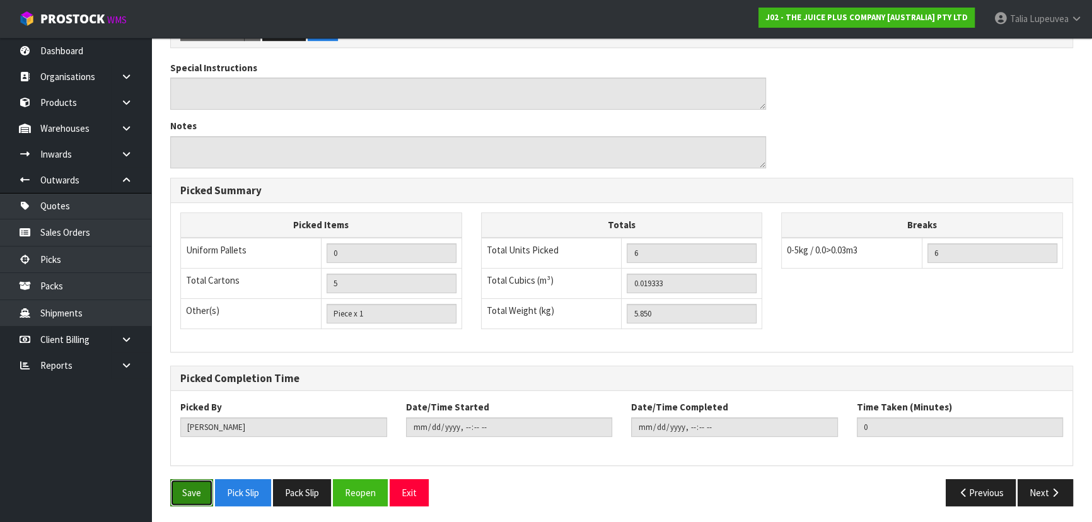
click at [193, 498] on button "Save" at bounding box center [191, 492] width 43 height 27
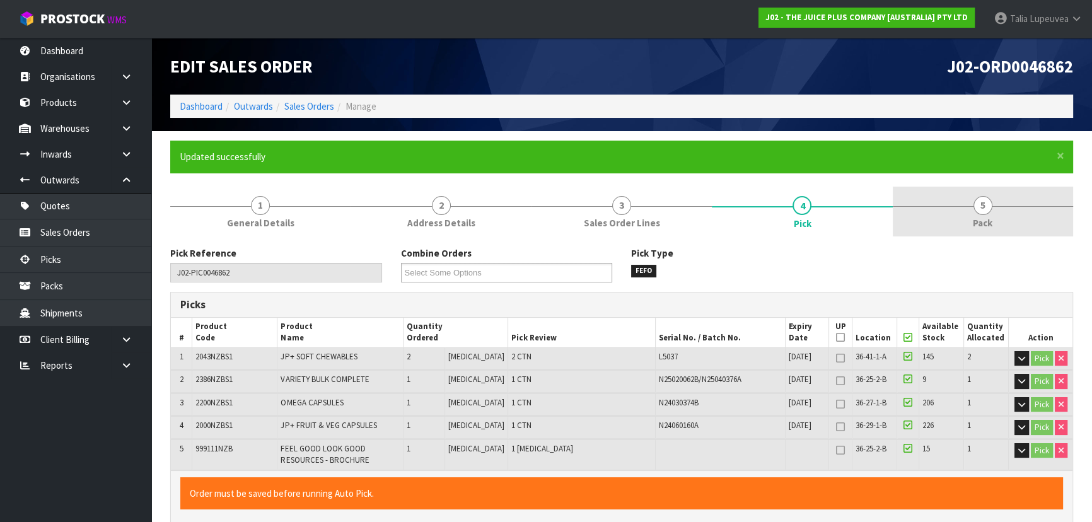
type input "[PERSON_NAME]"
type input "[DATE]T12:51:04"
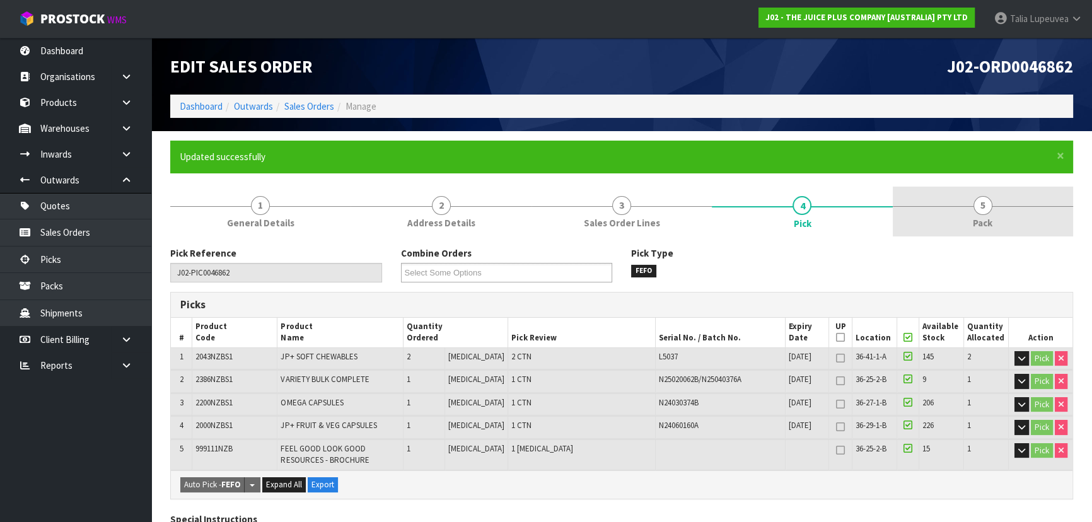
click at [985, 203] on span "5" at bounding box center [982, 205] width 19 height 19
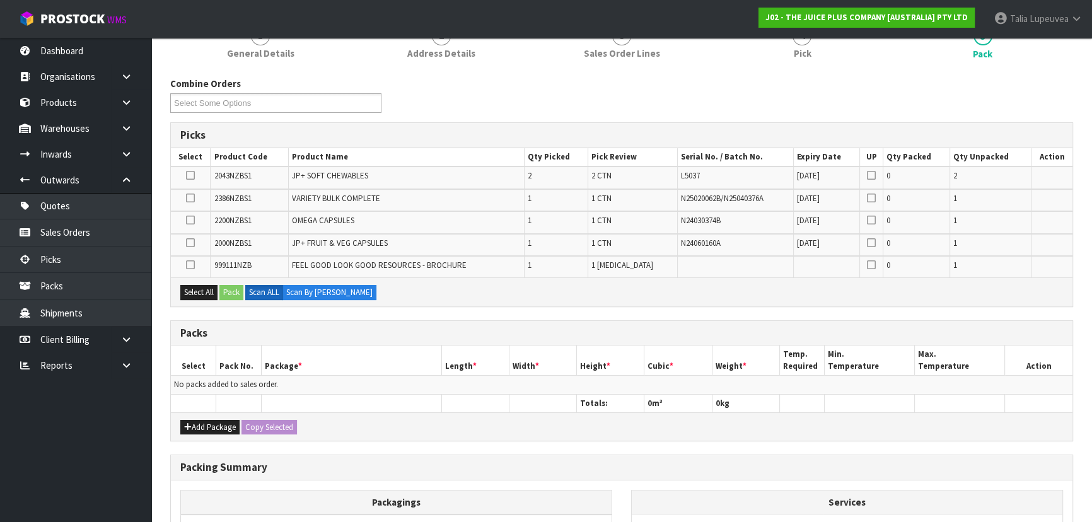
scroll to position [171, 0]
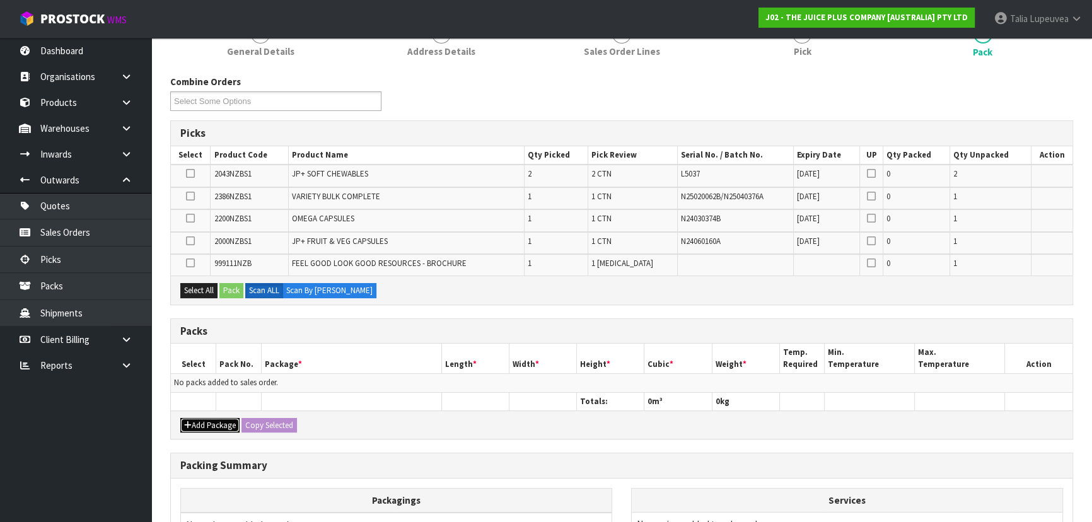
click at [216, 421] on button "Add Package" at bounding box center [209, 425] width 59 height 15
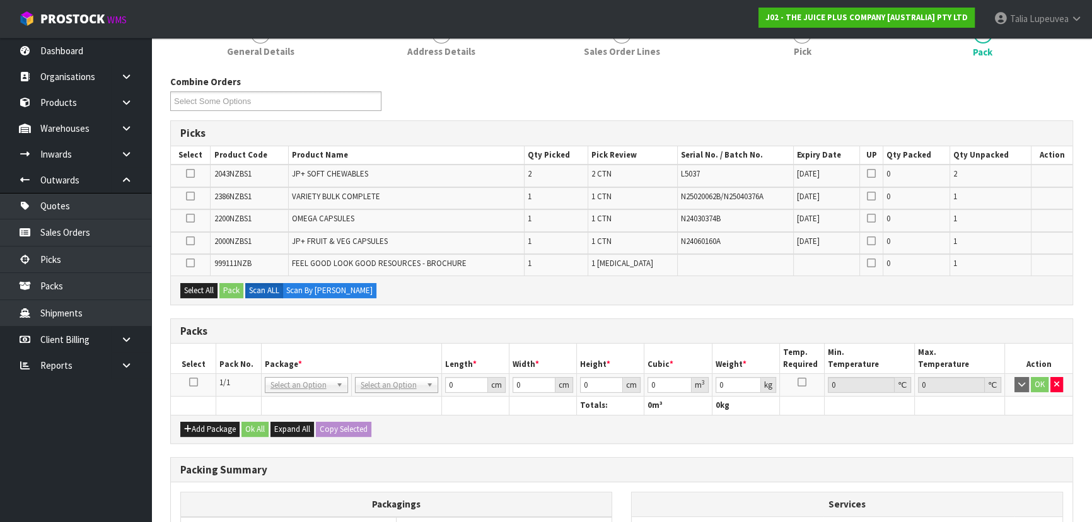
click at [194, 382] on icon at bounding box center [193, 382] width 9 height 1
click at [202, 287] on button "Select All" at bounding box center [198, 290] width 37 height 15
click at [226, 283] on button "Pack" at bounding box center [231, 290] width 24 height 15
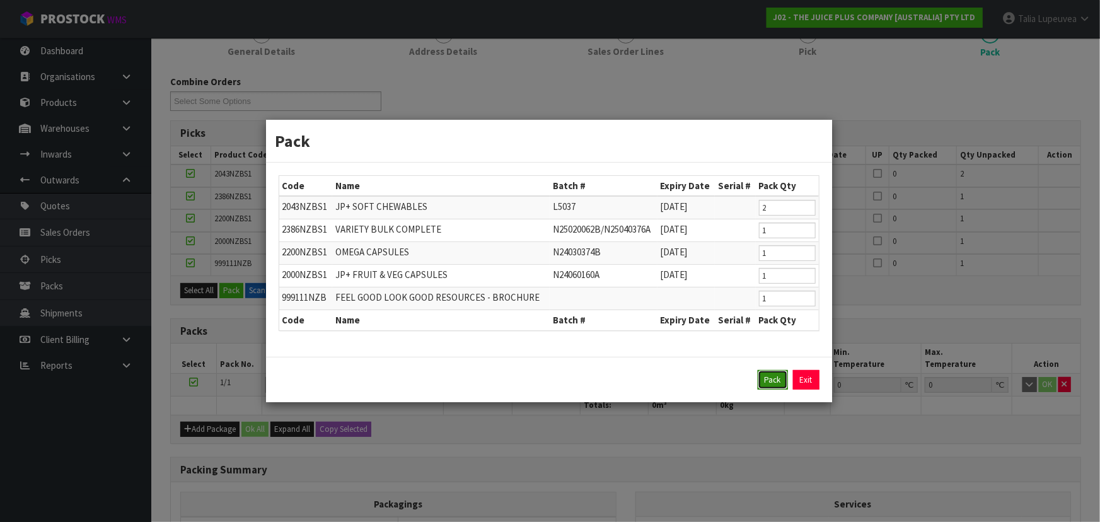
click at [765, 373] on button "Pack" at bounding box center [773, 380] width 30 height 20
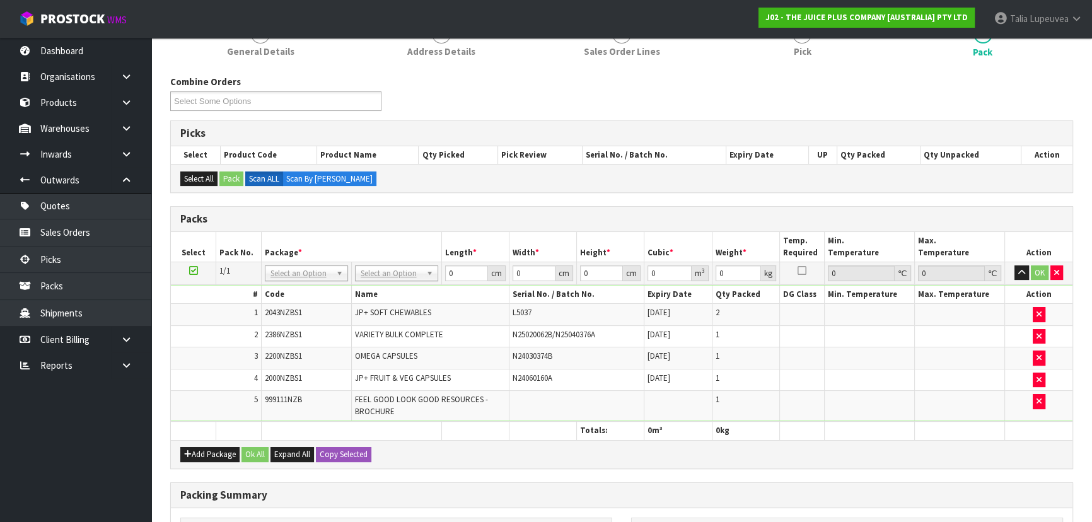
click at [425, 282] on td "No Packaging Cartons PLT GEN120 (1200 X 1000) PLT ONE WAY SKID CHEP HIRE PALLET…" at bounding box center [396, 273] width 90 height 23
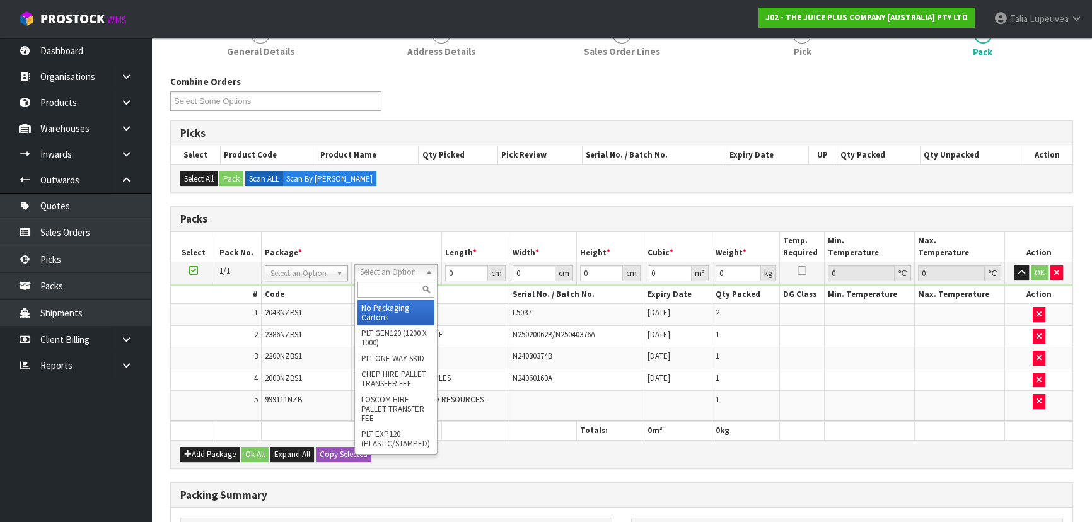
click at [414, 287] on input "text" at bounding box center [395, 290] width 77 height 16
type input "CTN5"
drag, startPoint x: 420, startPoint y: 312, endPoint x: 448, endPoint y: 281, distance: 41.9
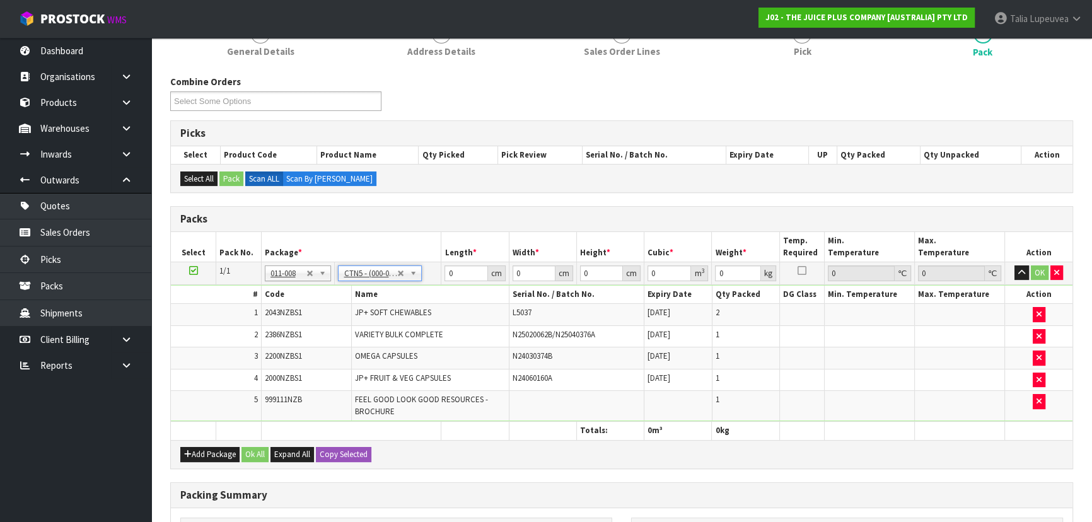
type input "43"
type input "33"
type input "25.5"
type input "0.036185"
type input "6.05"
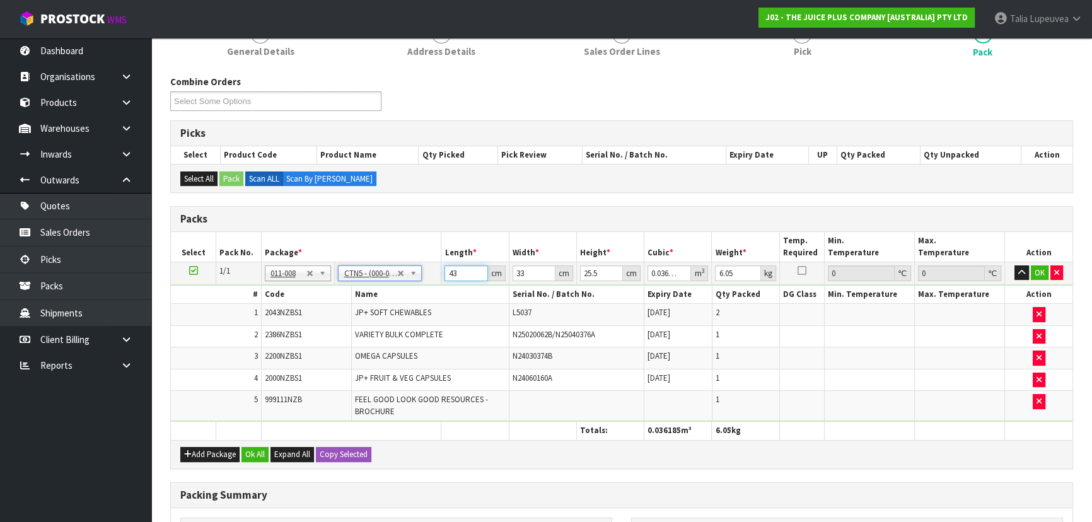
drag, startPoint x: 461, startPoint y: 270, endPoint x: 422, endPoint y: 275, distance: 39.3
click at [418, 276] on tr "1/1 NONE 007-001 007-002 007-004 007-009 007-013 007-014 007-015 007-017 007-01…" at bounding box center [621, 273] width 901 height 23
type input "4"
type input "0.003366"
type input "44"
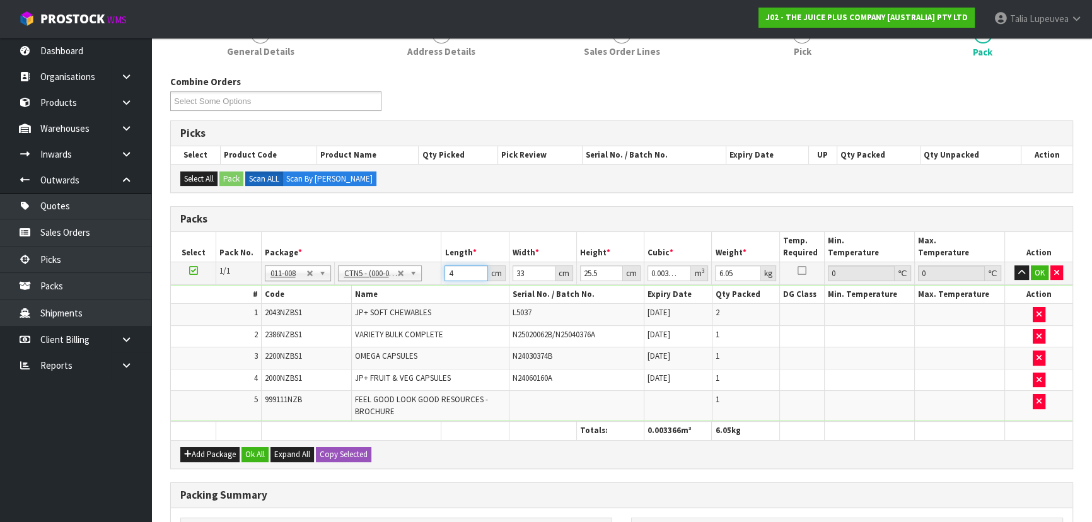
type input "0.037026"
type input "44"
type input "3"
type input "0.003366"
type input "35"
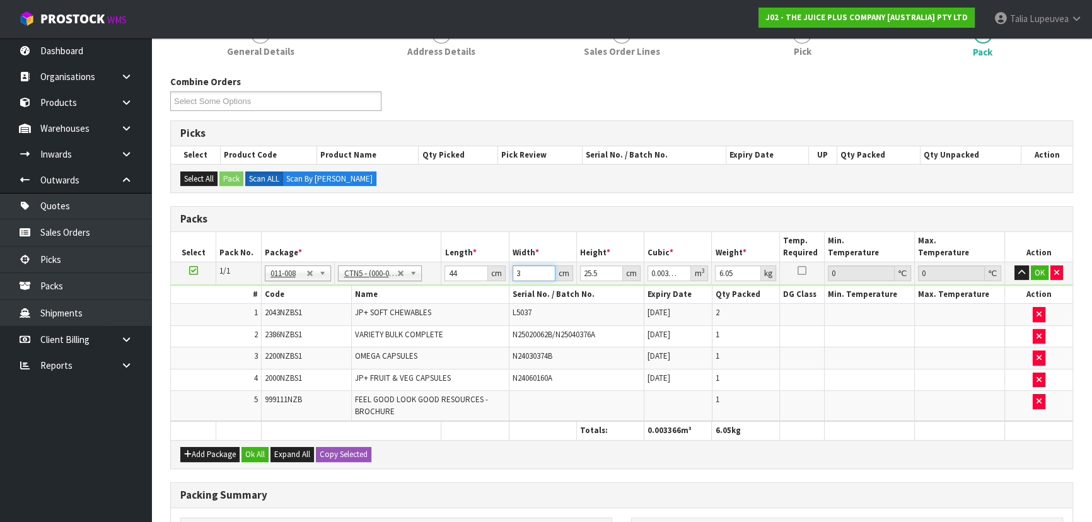
type input "0.03927"
type input "35"
type input "2"
type input "0.00308"
type input "28"
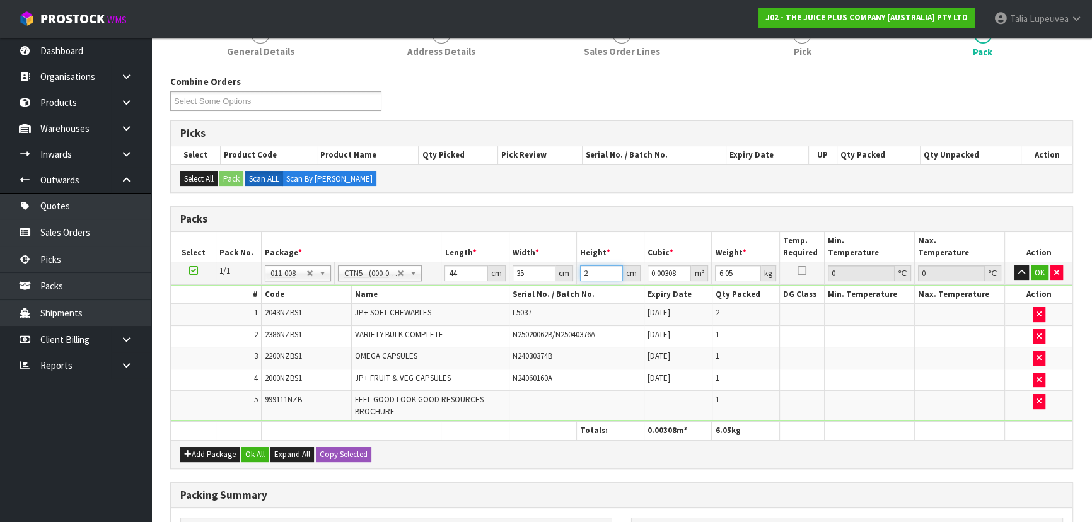
type input "0.04312"
type input "28"
type input "7"
click at [1038, 270] on button "OK" at bounding box center [1040, 272] width 18 height 15
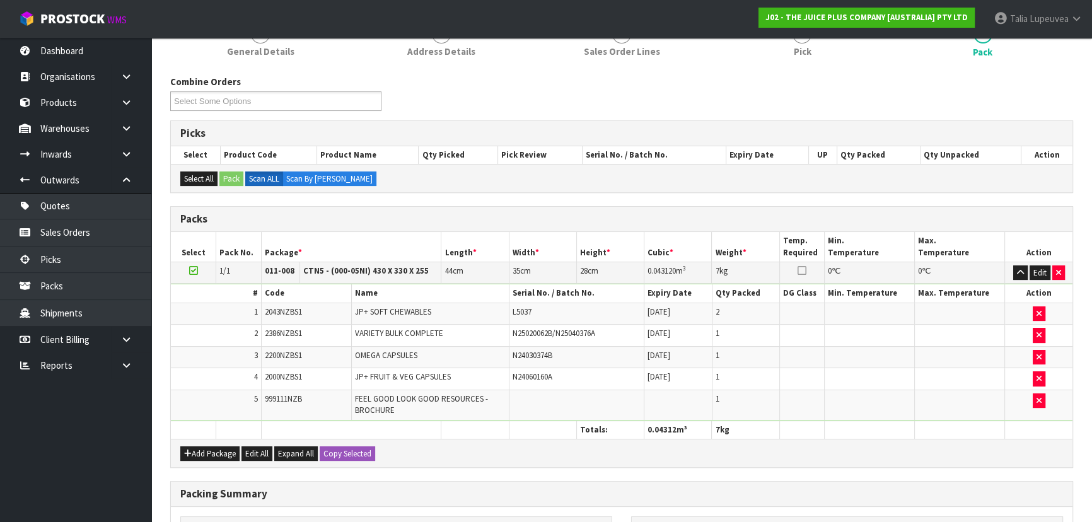
scroll to position [353, 0]
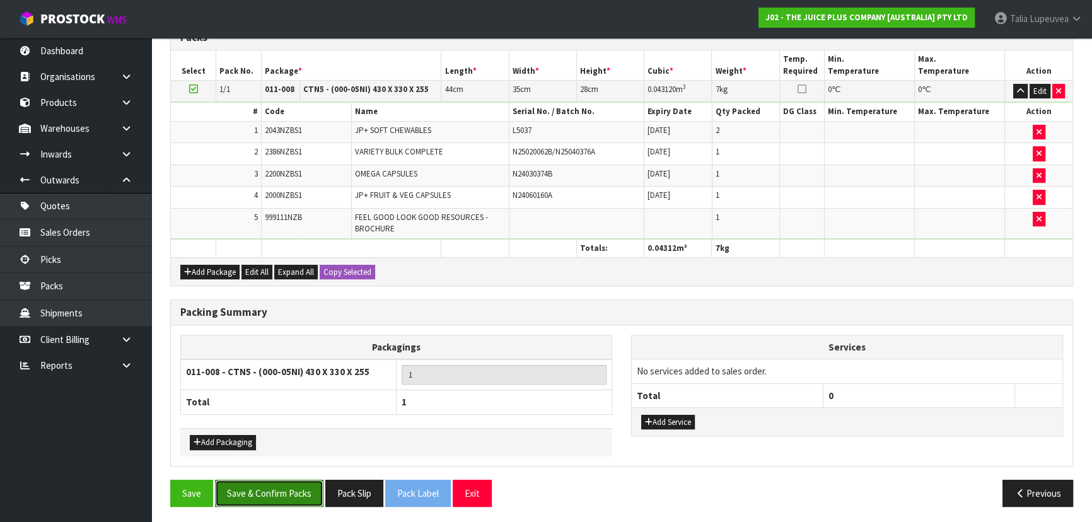
click at [308, 494] on button "Save & Confirm Packs" at bounding box center [269, 493] width 108 height 27
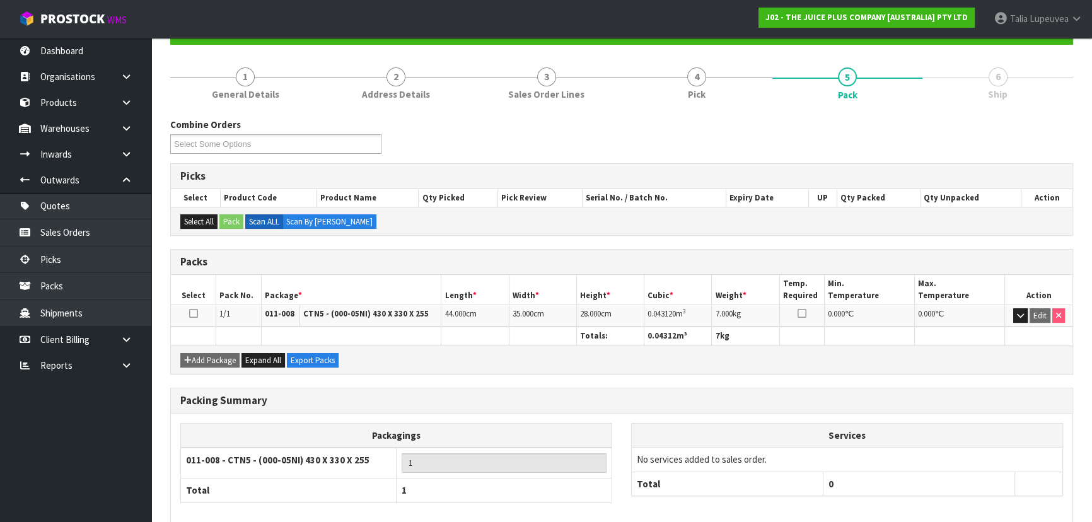
scroll to position [189, 0]
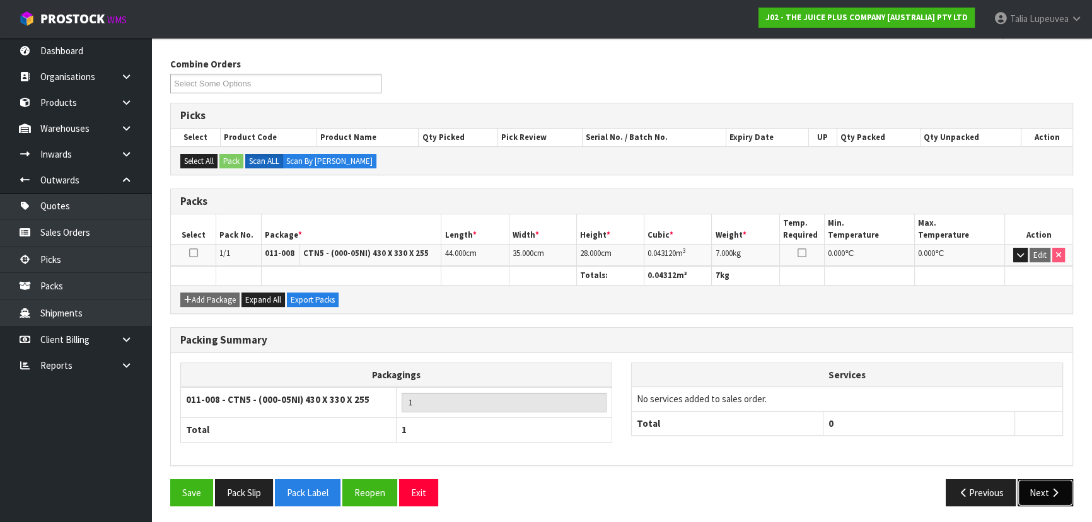
click at [1034, 490] on button "Next" at bounding box center [1044, 492] width 55 height 27
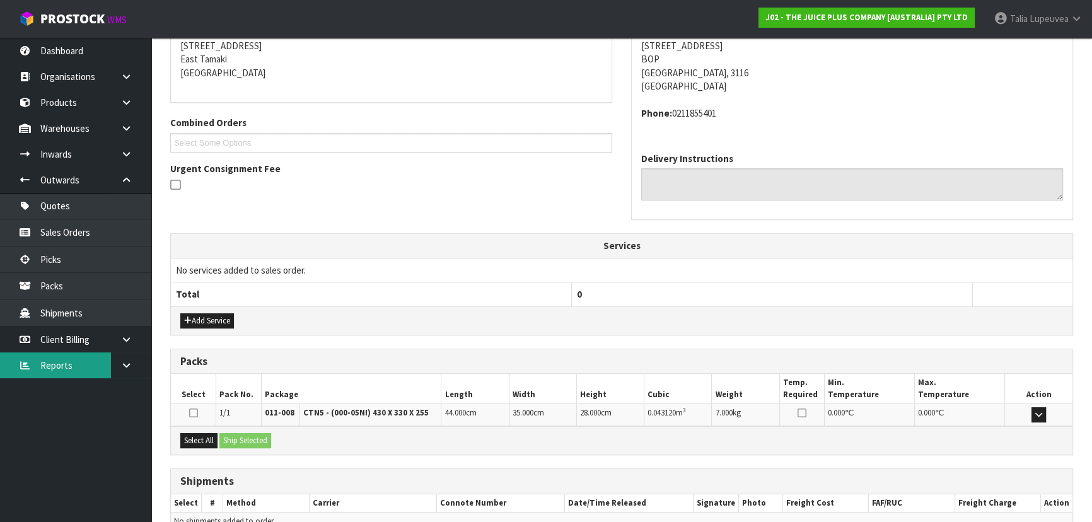
scroll to position [321, 0]
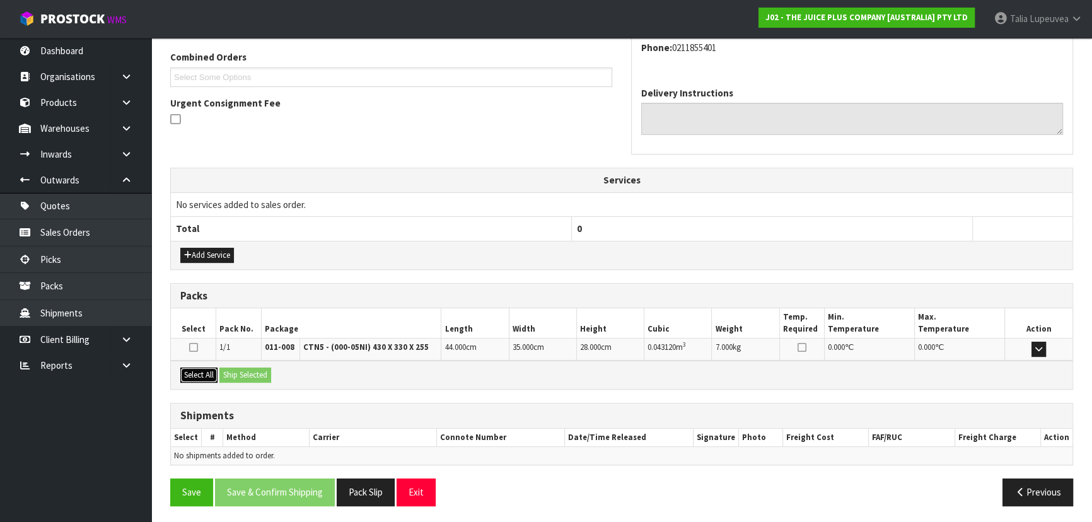
drag, startPoint x: 209, startPoint y: 379, endPoint x: 219, endPoint y: 379, distance: 9.5
click at [209, 379] on button "Select All" at bounding box center [198, 375] width 37 height 15
click at [257, 376] on button "Ship Selected" at bounding box center [245, 375] width 52 height 15
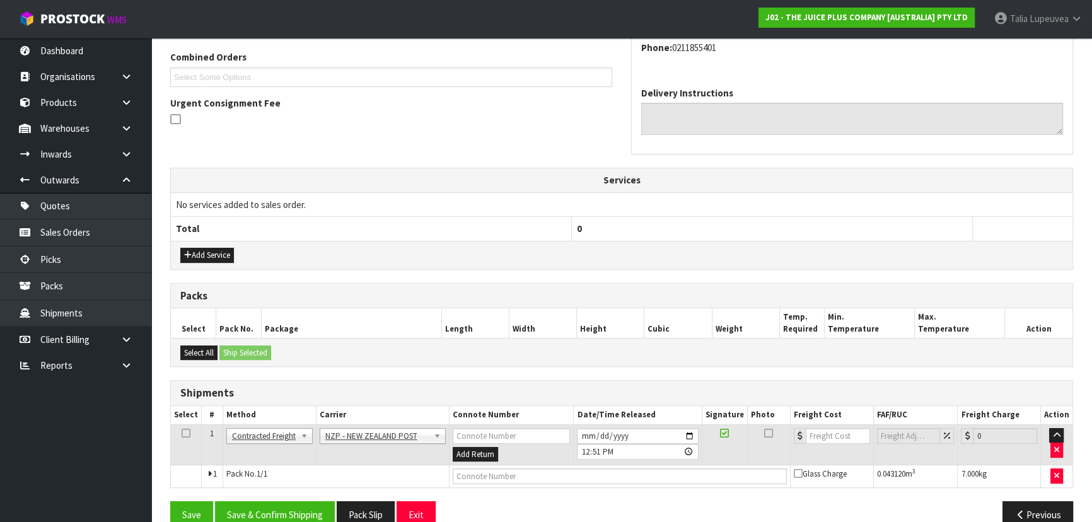
scroll to position [344, 0]
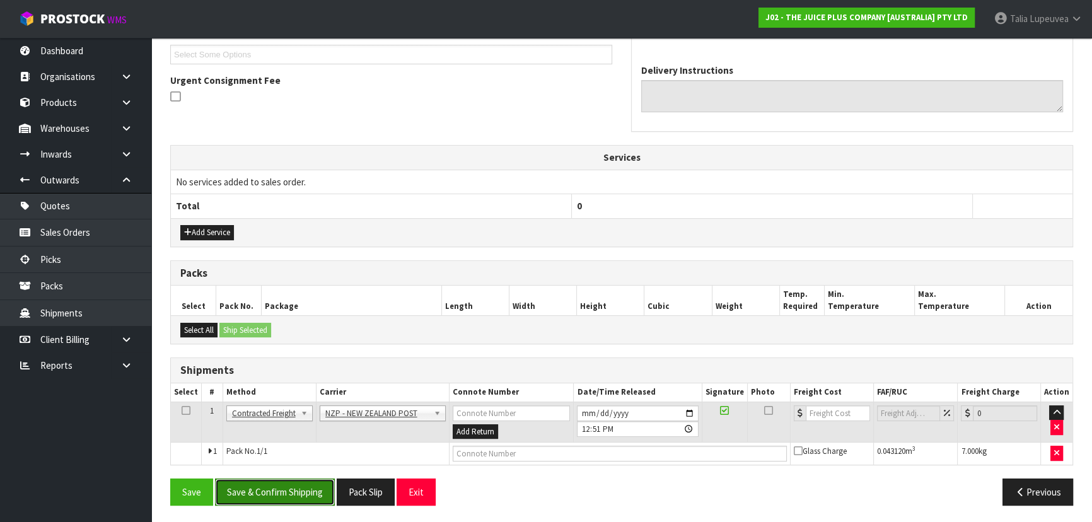
click at [304, 494] on button "Save & Confirm Shipping" at bounding box center [275, 491] width 120 height 27
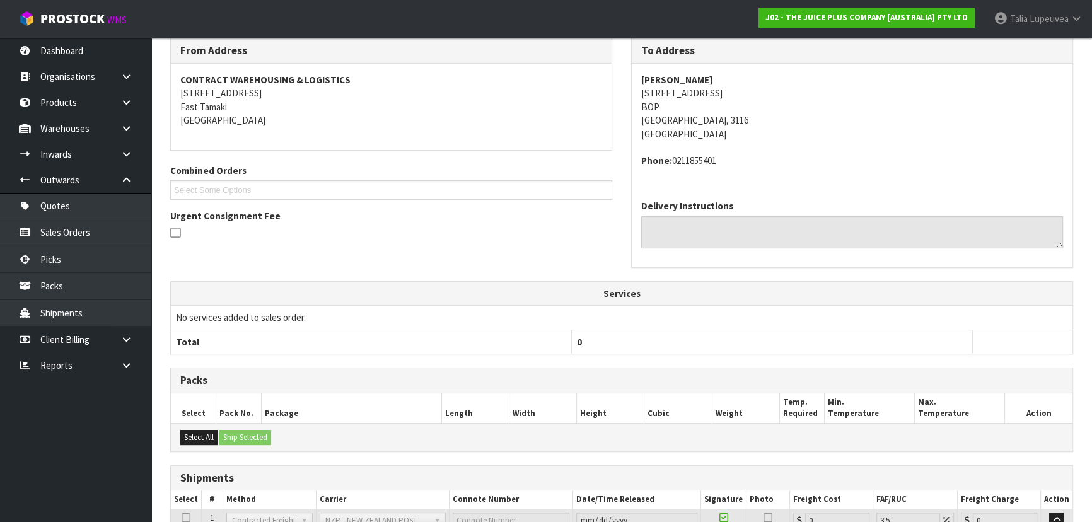
scroll to position [327, 0]
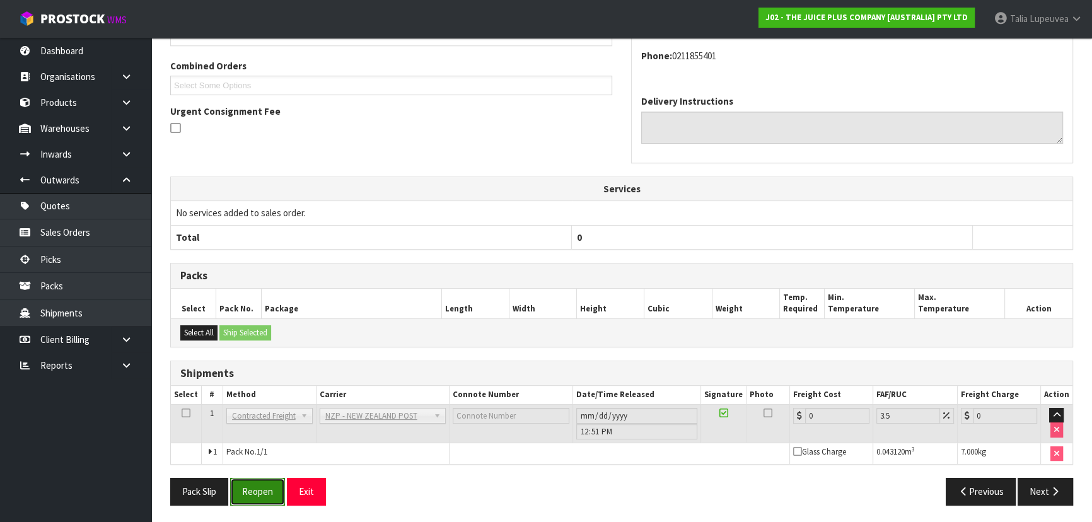
click at [258, 499] on button "Reopen" at bounding box center [257, 491] width 55 height 27
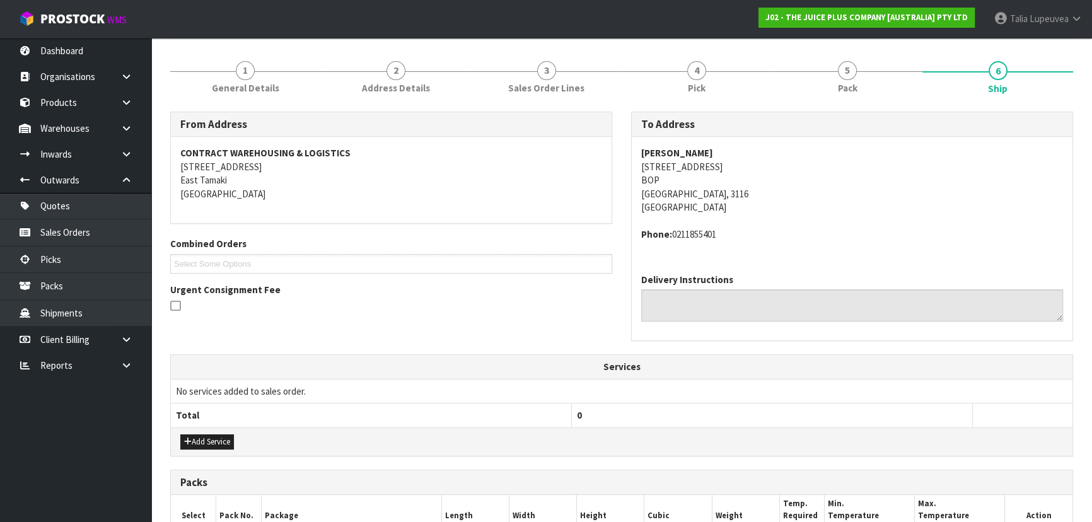
scroll to position [356, 0]
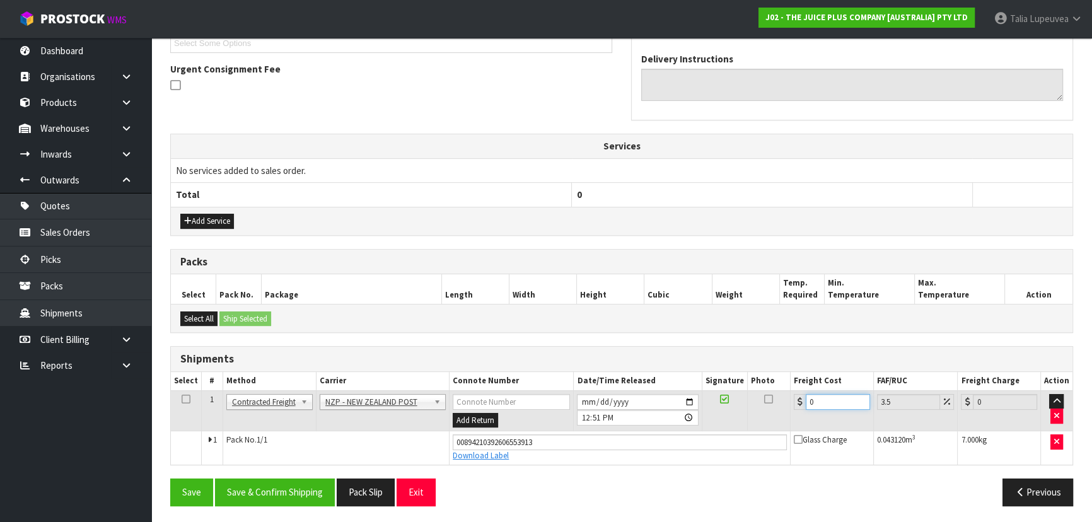
drag, startPoint x: 819, startPoint y: 403, endPoint x: 706, endPoint y: 407, distance: 112.9
click at [706, 413] on tr "1 Client Local Pickup Customer Local Pickup Company Freight Contracted Freight …" at bounding box center [621, 410] width 901 height 41
type input "8"
type input "8.28"
type input "8.4"
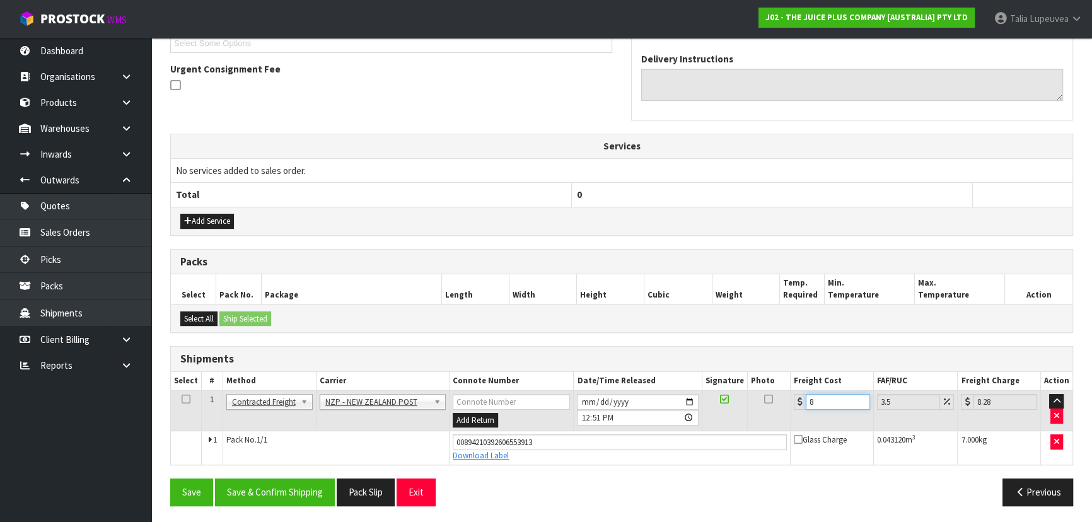
type input "8.69"
type input "8.45"
type input "8.75"
type input "8.45"
click at [267, 490] on button "Save & Confirm Shipping" at bounding box center [275, 491] width 120 height 27
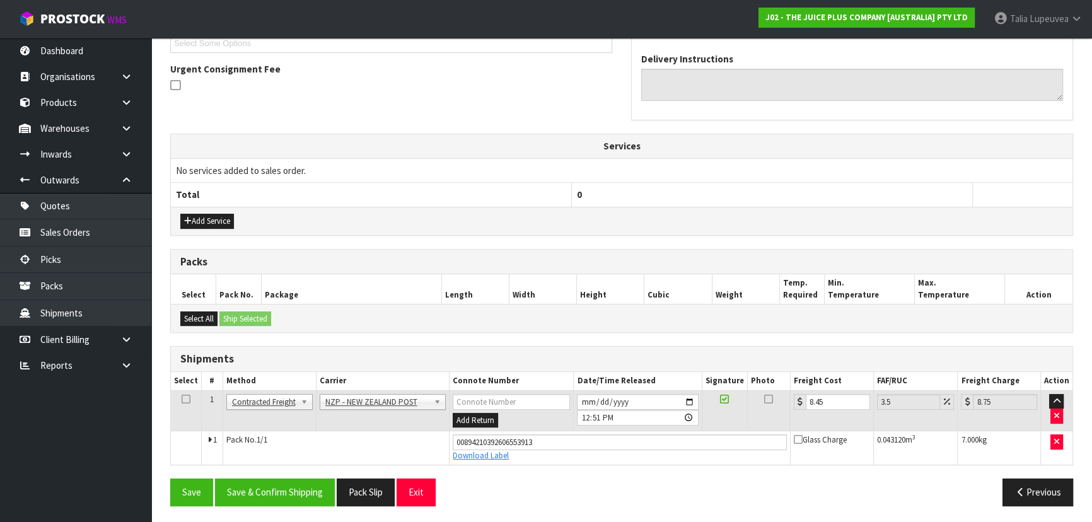
scroll to position [0, 0]
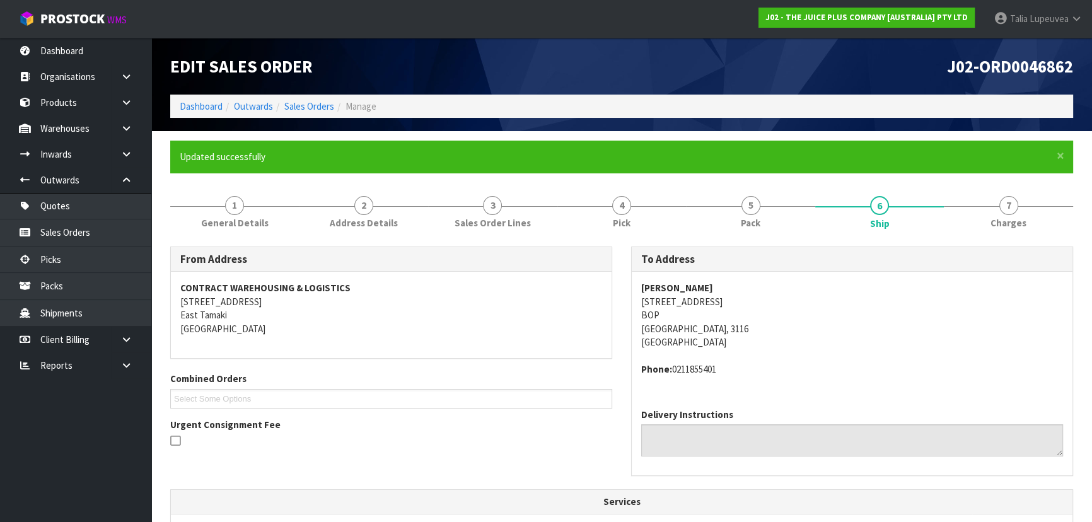
click at [301, 116] on ol "Dashboard Outwards Sales Orders Manage" at bounding box center [621, 106] width 903 height 23
click at [302, 111] on link "Sales Orders" at bounding box center [309, 106] width 50 height 12
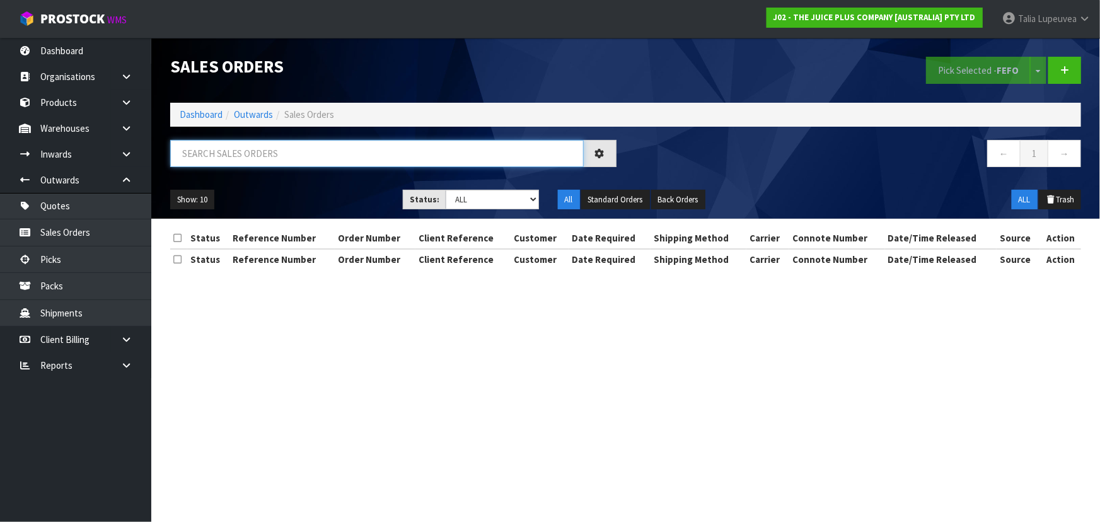
click at [289, 159] on input "text" at bounding box center [377, 153] width 414 height 27
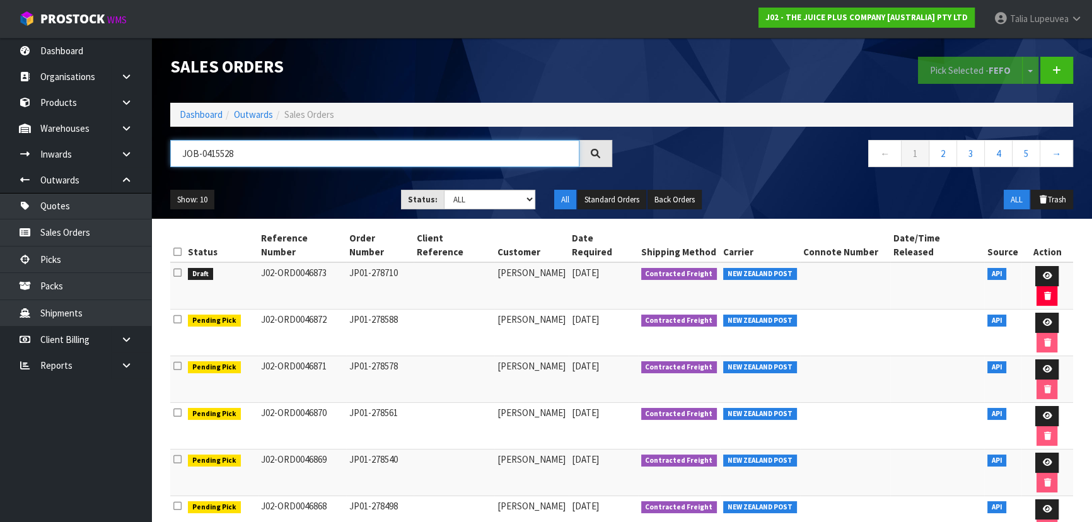
type input "JOB-0415528"
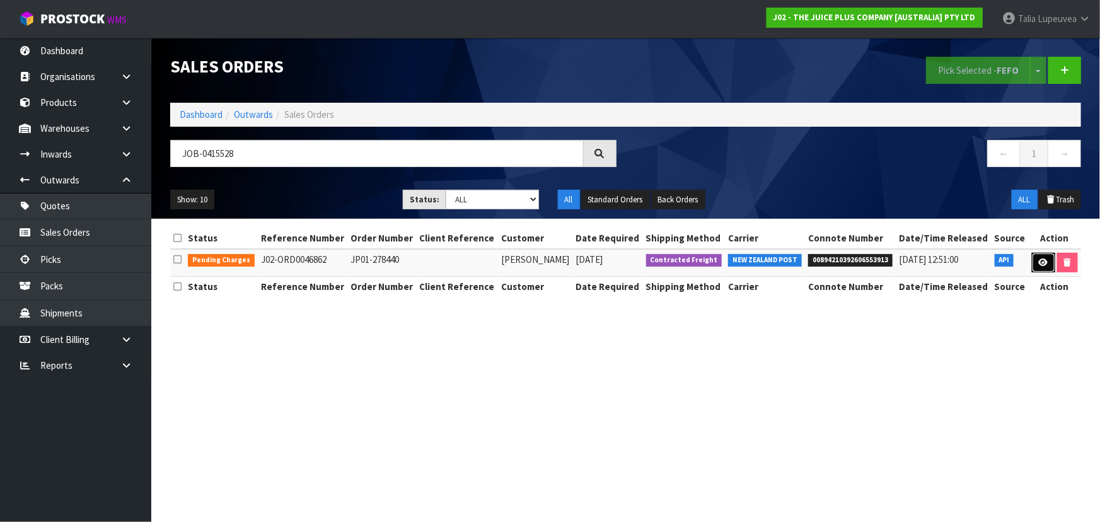
click at [1048, 263] on link at bounding box center [1043, 263] width 23 height 20
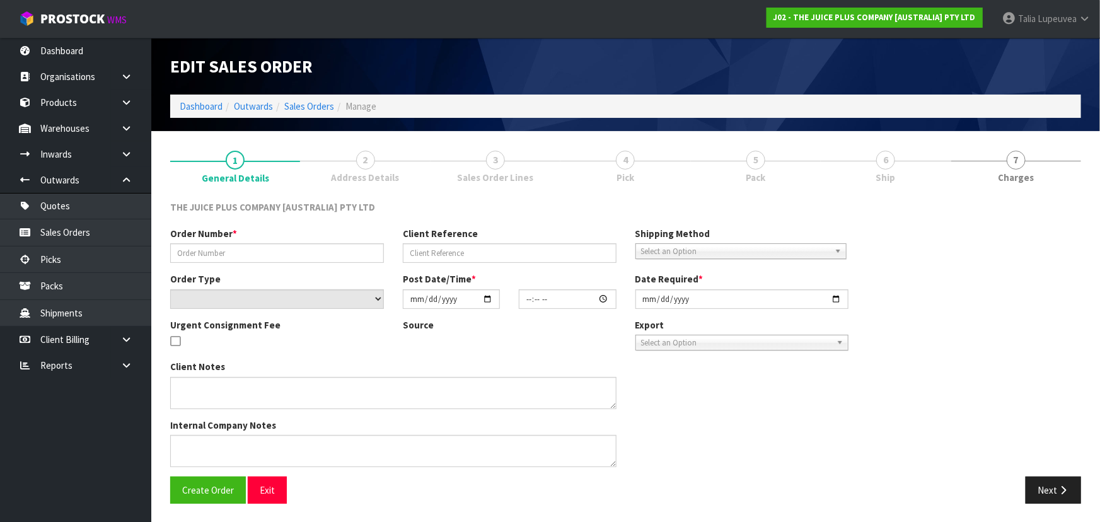
type input "JP01-278440"
select select "number:0"
type input "[DATE]"
type input "04:21:05.000"
type input "[DATE]"
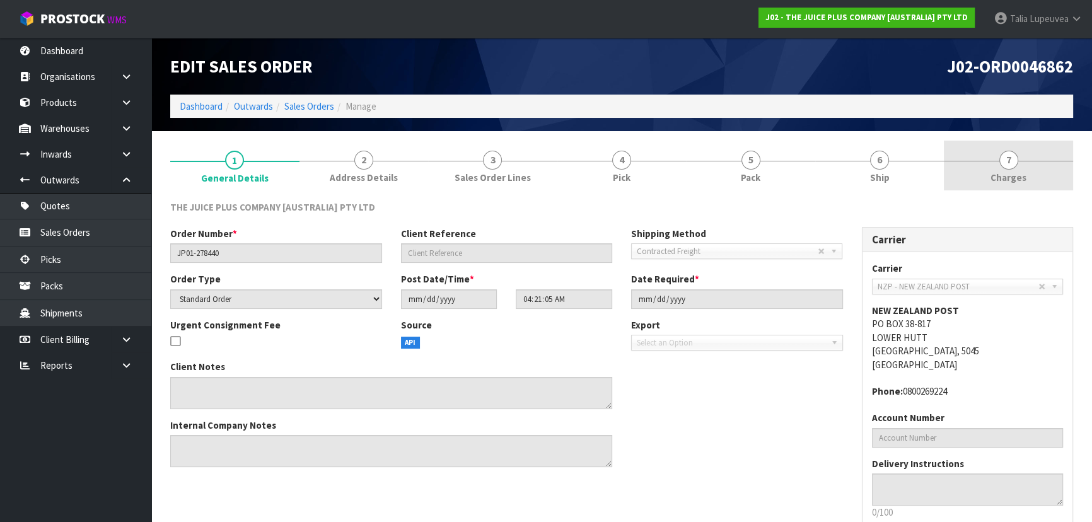
click at [998, 180] on span "Charges" at bounding box center [1008, 177] width 36 height 13
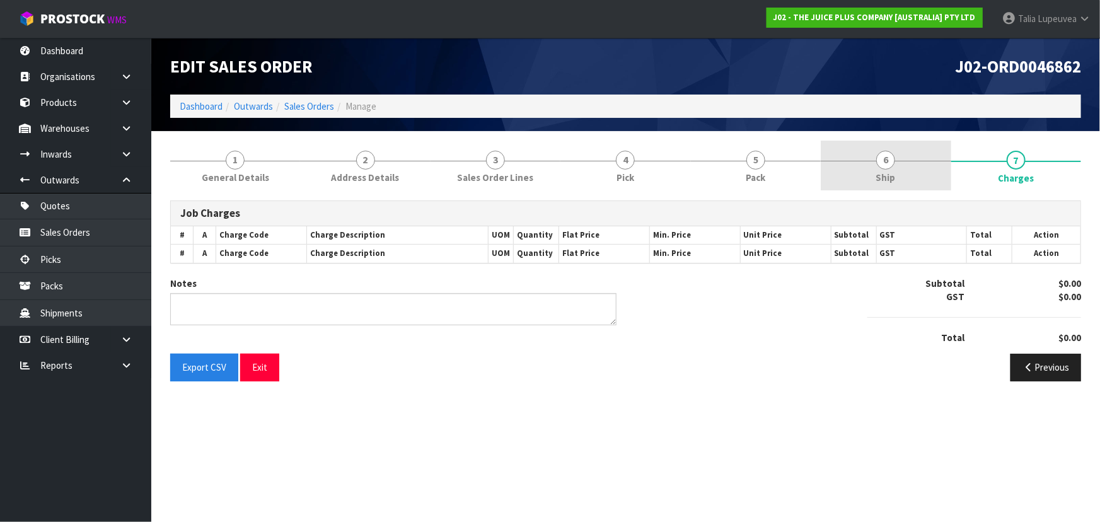
click at [859, 158] on link "6 Ship" at bounding box center [886, 166] width 130 height 50
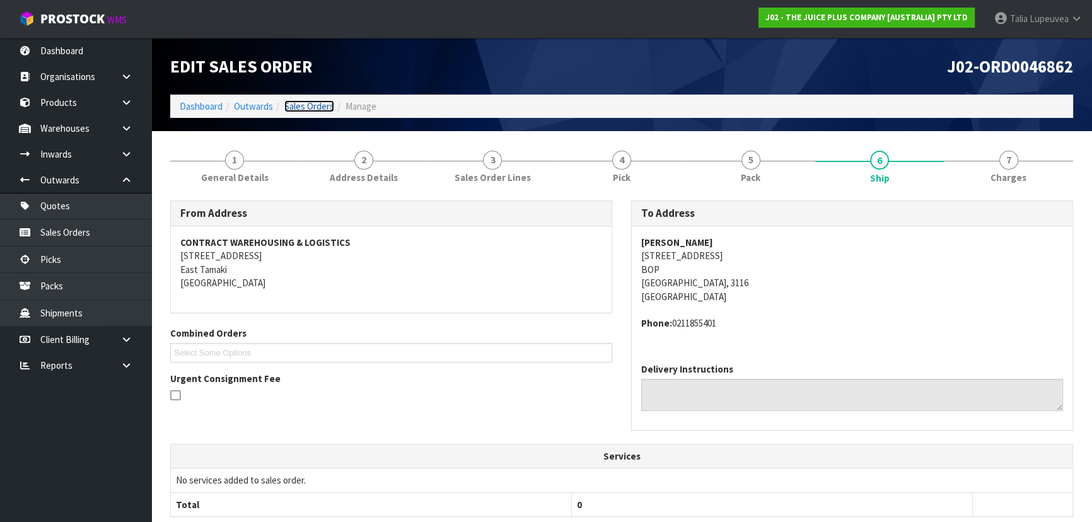
click at [311, 107] on link "Sales Orders" at bounding box center [309, 106] width 50 height 12
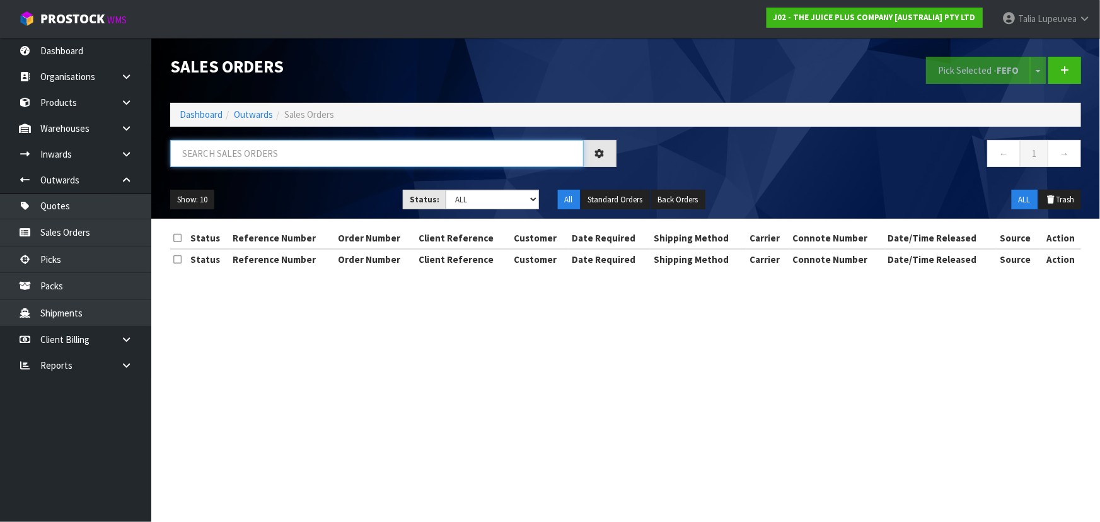
click at [310, 151] on input "text" at bounding box center [377, 153] width 414 height 27
type input "JOB-0415500"
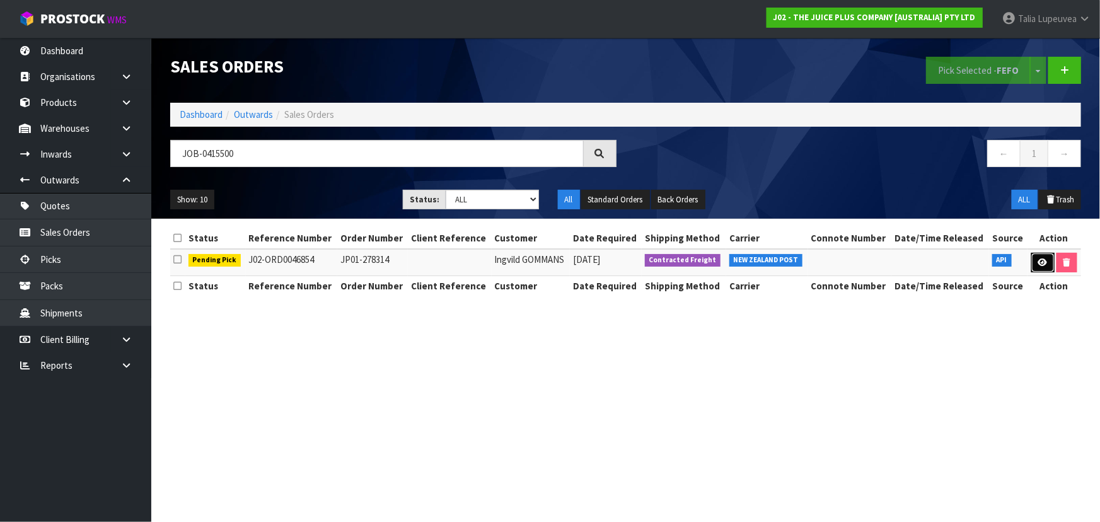
click at [1044, 256] on link at bounding box center [1042, 263] width 23 height 20
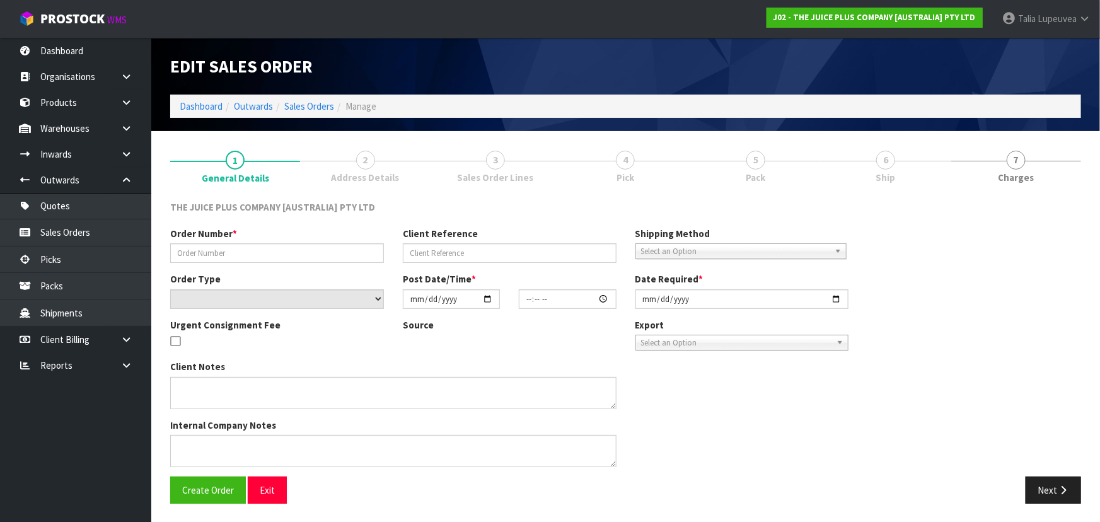
type input "JP01-278314"
select select "number:0"
type input "[DATE]"
type input "16:40:20.000"
type input "[DATE]"
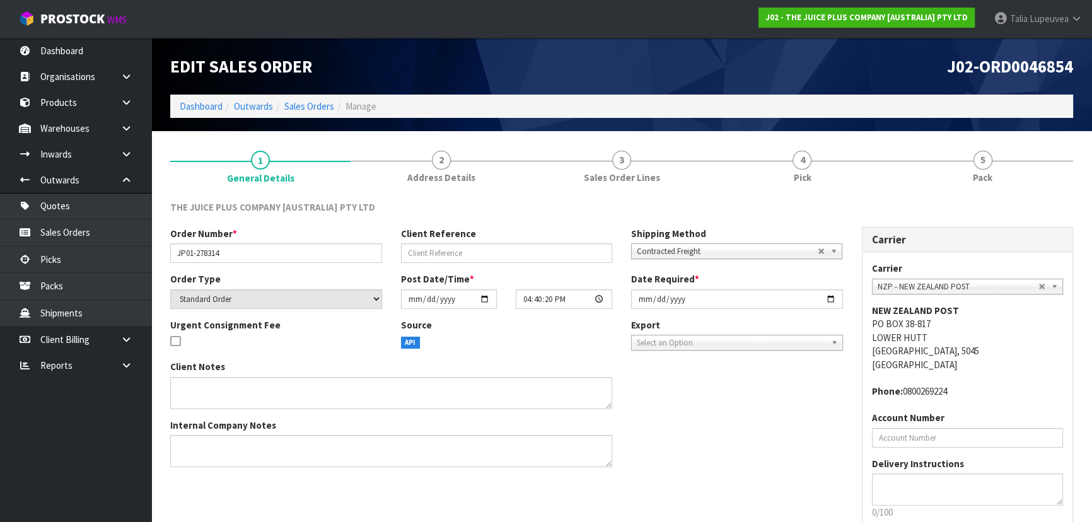
drag, startPoint x: 852, startPoint y: 185, endPoint x: 894, endPoint y: 211, distance: 49.8
click at [852, 185] on link "4 Pick" at bounding box center [802, 166] width 180 height 50
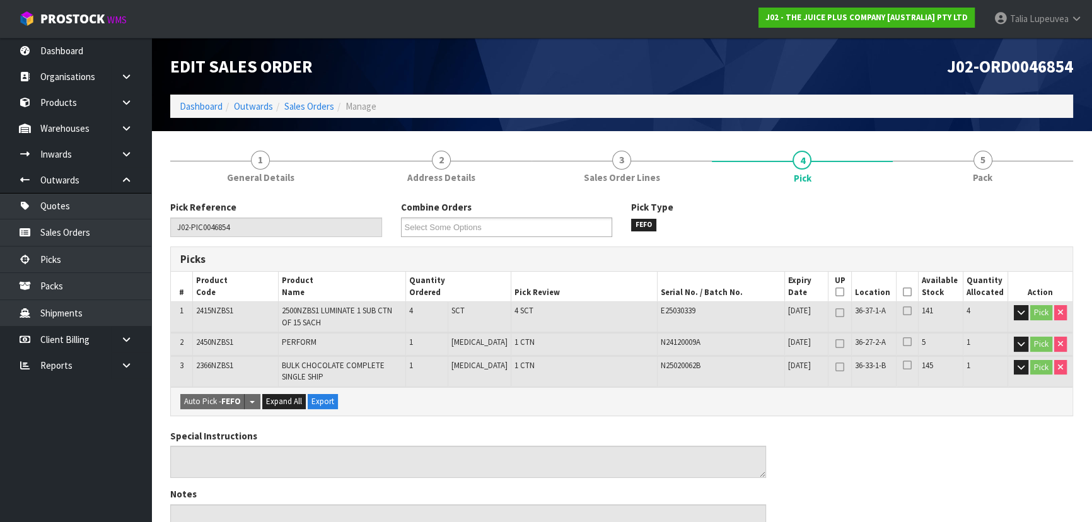
click at [903, 293] on icon at bounding box center [907, 292] width 9 height 1
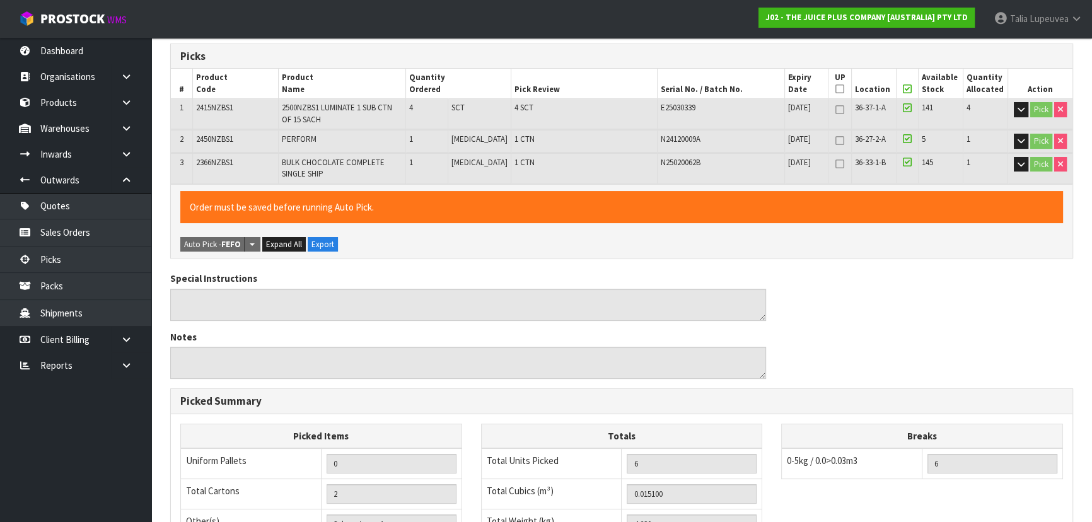
scroll to position [414, 0]
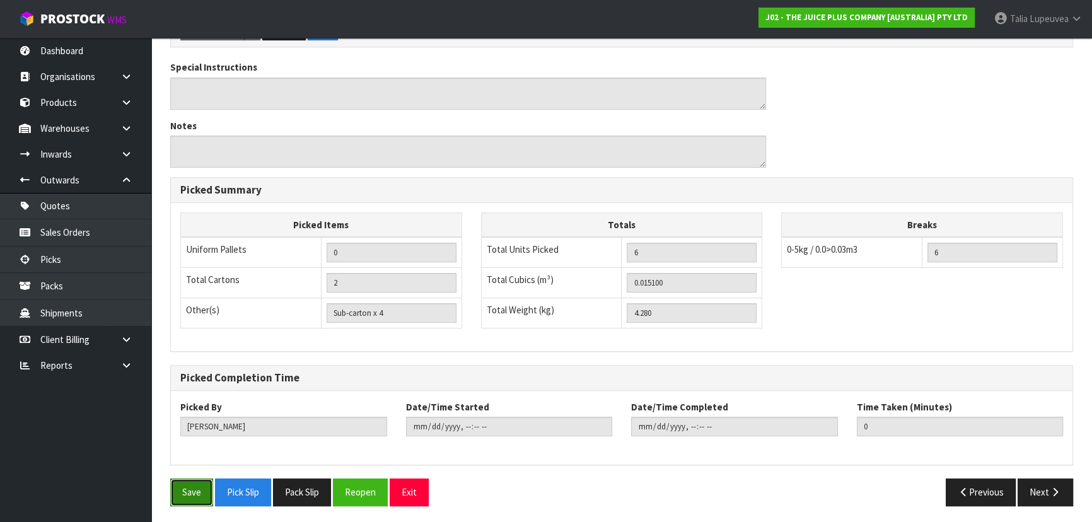
click at [206, 501] on button "Save" at bounding box center [191, 491] width 43 height 27
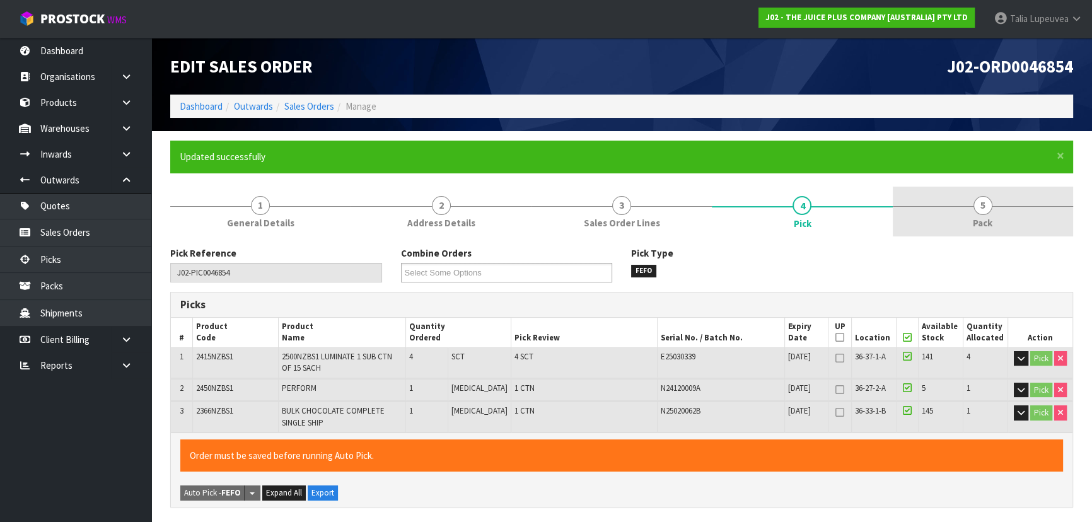
type input "[PERSON_NAME]"
type input "[DATE]T12:58:59"
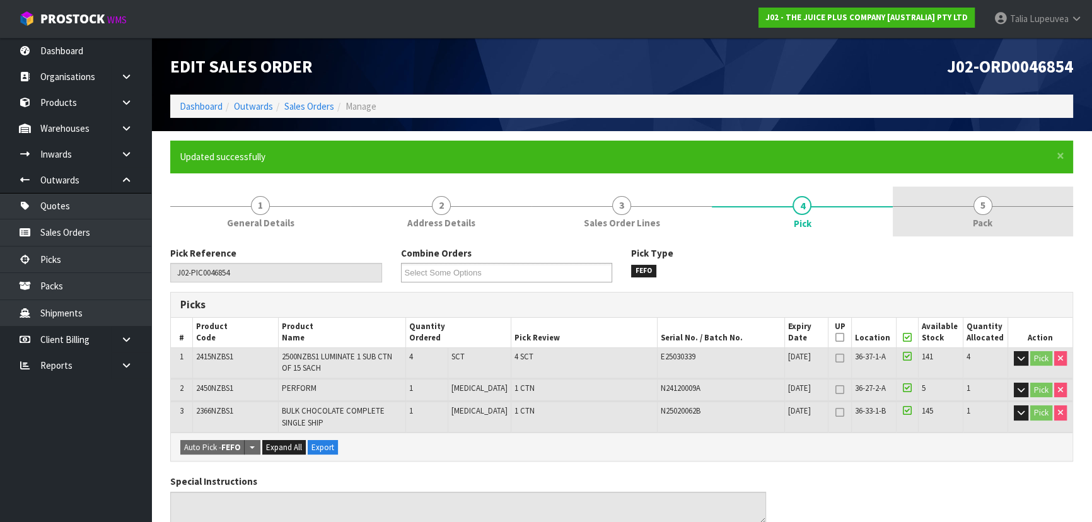
click at [993, 211] on link "5 Pack" at bounding box center [983, 212] width 180 height 50
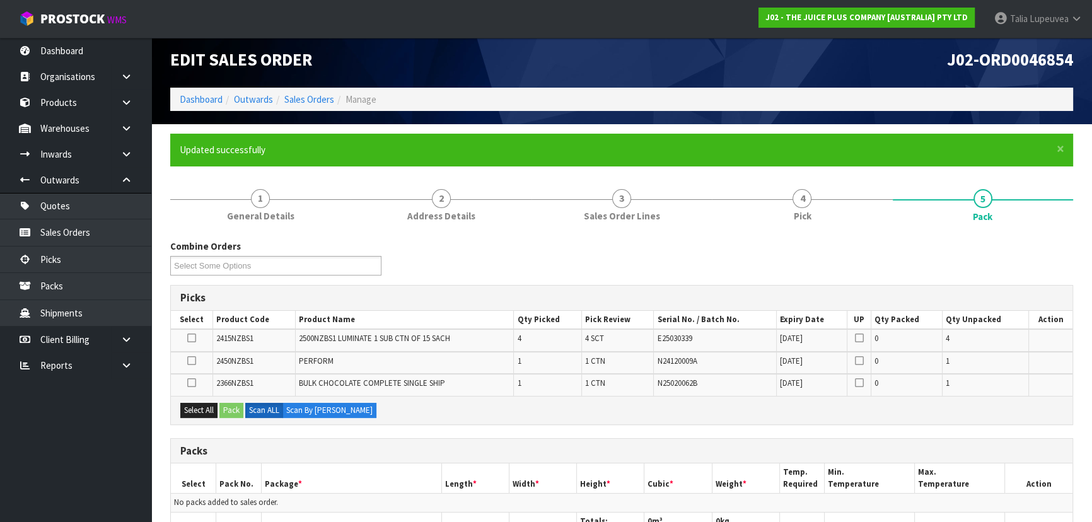
scroll to position [114, 0]
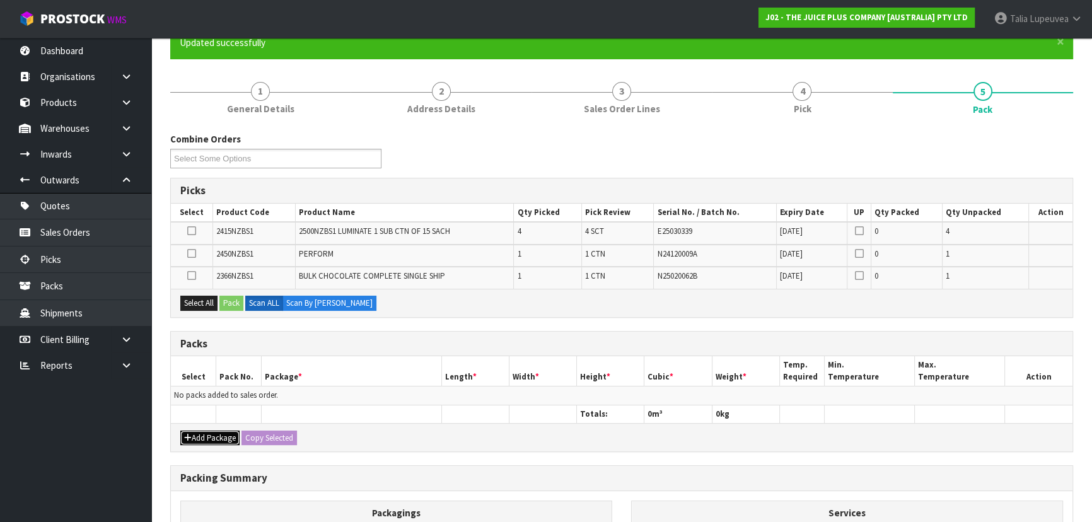
click at [227, 431] on button "Add Package" at bounding box center [209, 438] width 59 height 15
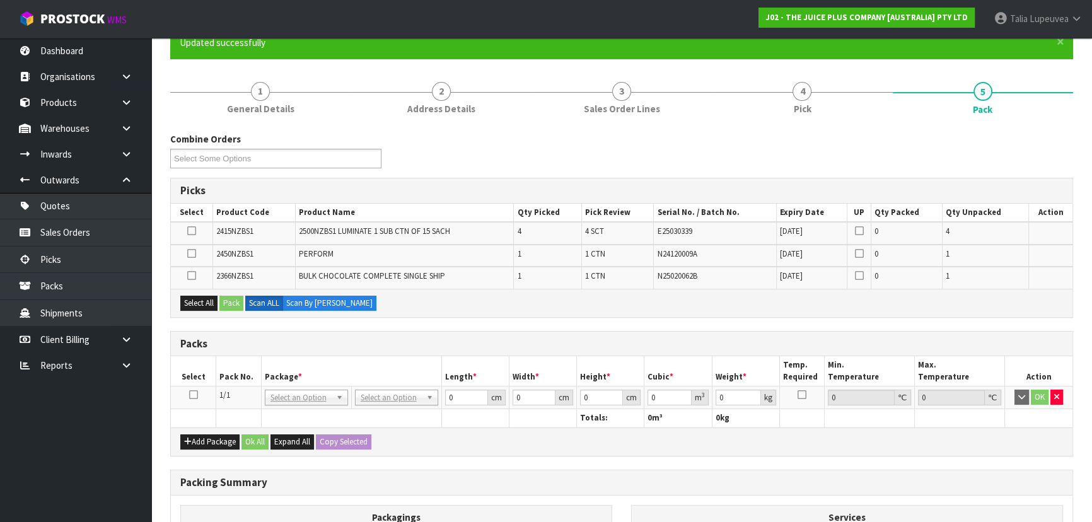
click at [195, 395] on icon at bounding box center [193, 395] width 9 height 1
click at [199, 303] on button "Select All" at bounding box center [198, 303] width 37 height 15
click at [235, 301] on button "Pack" at bounding box center [231, 303] width 24 height 15
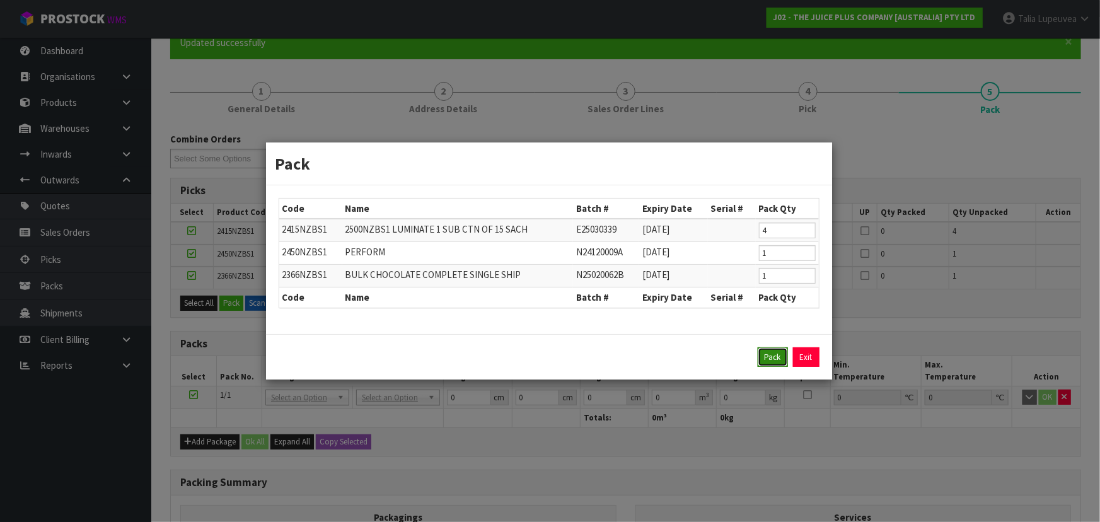
click at [758, 359] on button "Pack" at bounding box center [773, 357] width 30 height 20
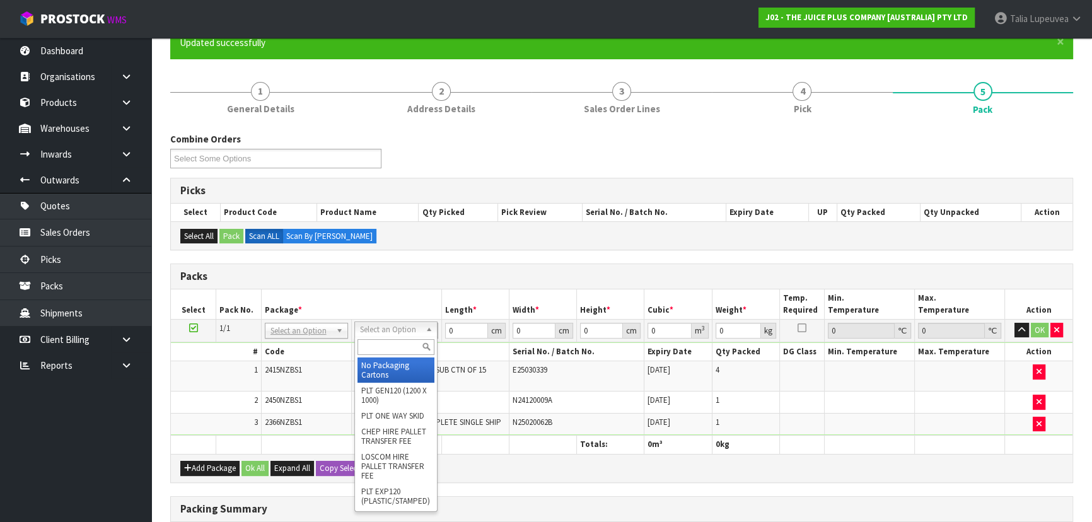
click at [421, 345] on input "text" at bounding box center [395, 347] width 77 height 16
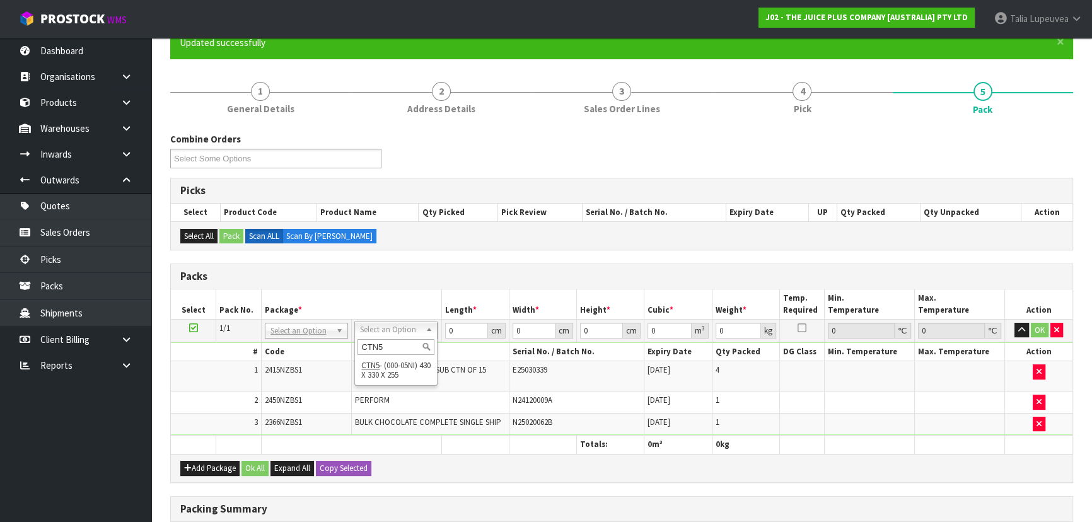
type input "CTN5"
drag, startPoint x: 389, startPoint y: 366, endPoint x: 459, endPoint y: 314, distance: 87.4
type input "43"
type input "33"
type input "25.5"
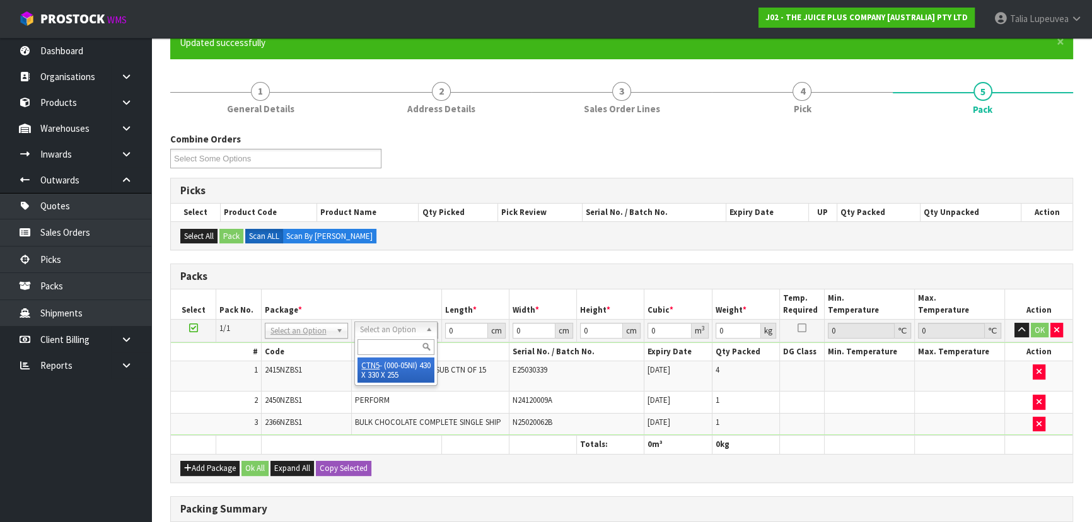
type input "0.036185"
type input "4.48"
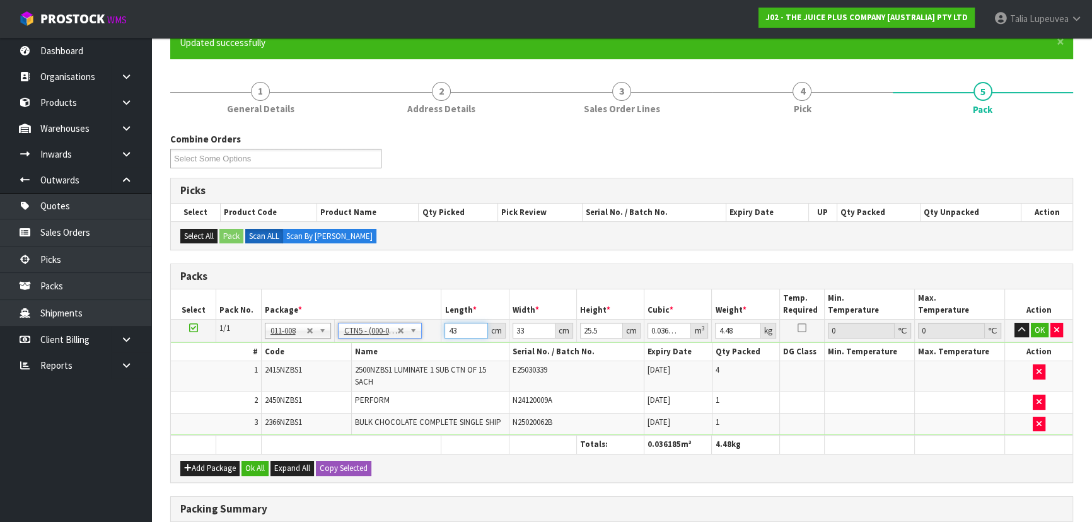
drag, startPoint x: 458, startPoint y: 329, endPoint x: 430, endPoint y: 335, distance: 28.4
click at [430, 335] on tr "1/1 NONE 007-001 007-002 007-004 007-009 007-013 007-014 007-015 007-017 007-01…" at bounding box center [621, 330] width 901 height 23
type input "4"
type input "0.003366"
type input "44"
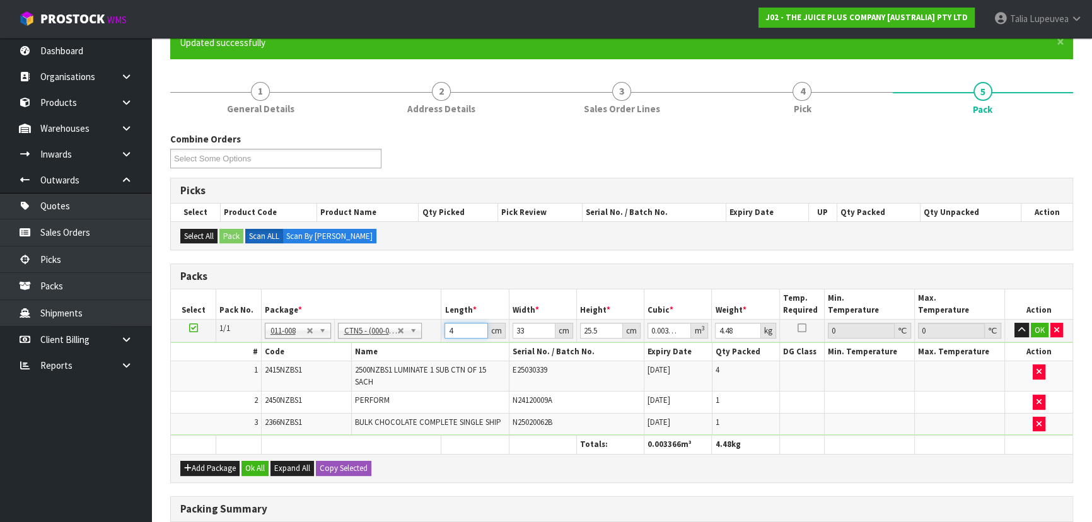
type input "0.037026"
type input "44"
type input "3"
type input "0.003366"
type input "35"
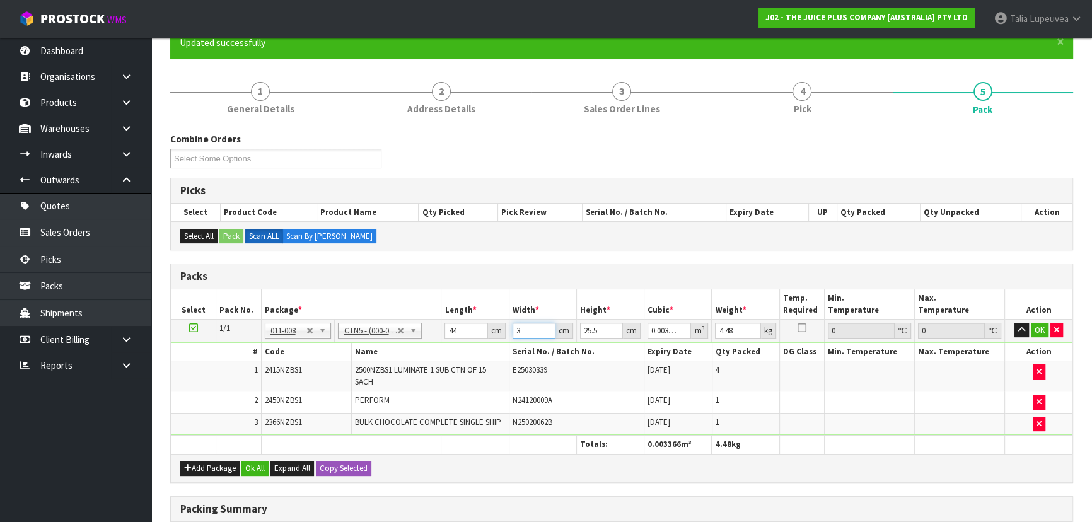
type input "0.03927"
type input "35"
type input "1"
type input "0.00154"
type input "15"
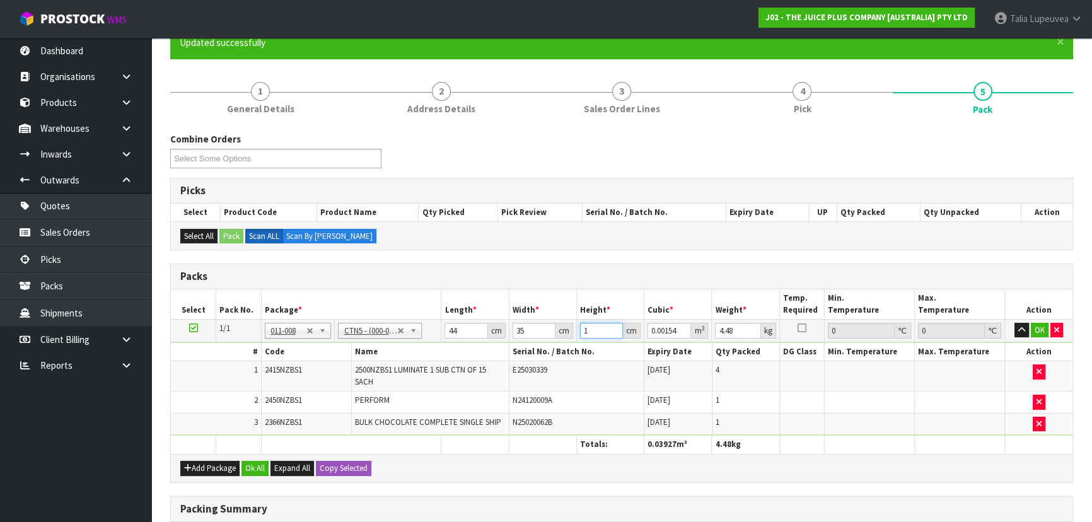
type input "0.0231"
type input "15"
type input "5"
click at [1033, 334] on button "OK" at bounding box center [1040, 330] width 18 height 15
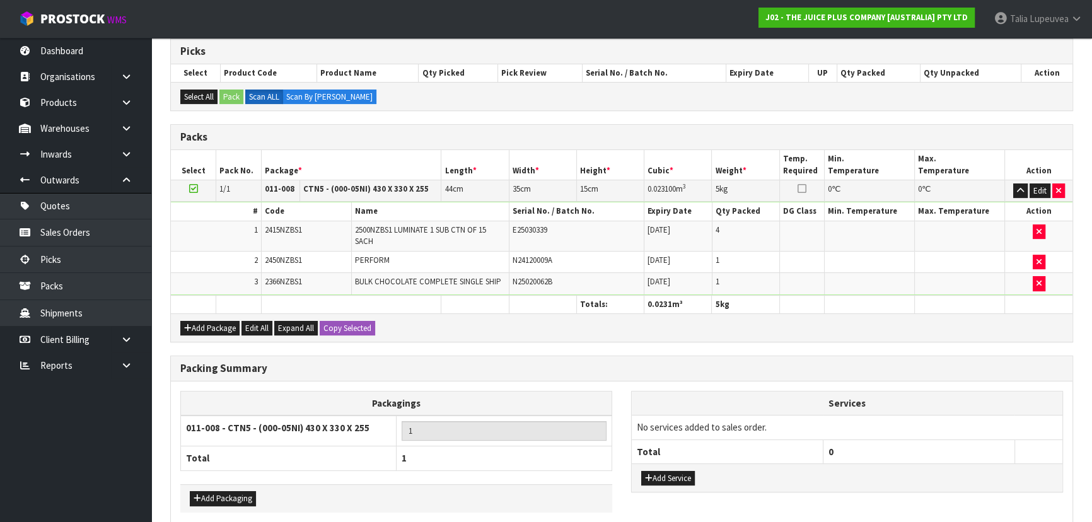
scroll to position [310, 0]
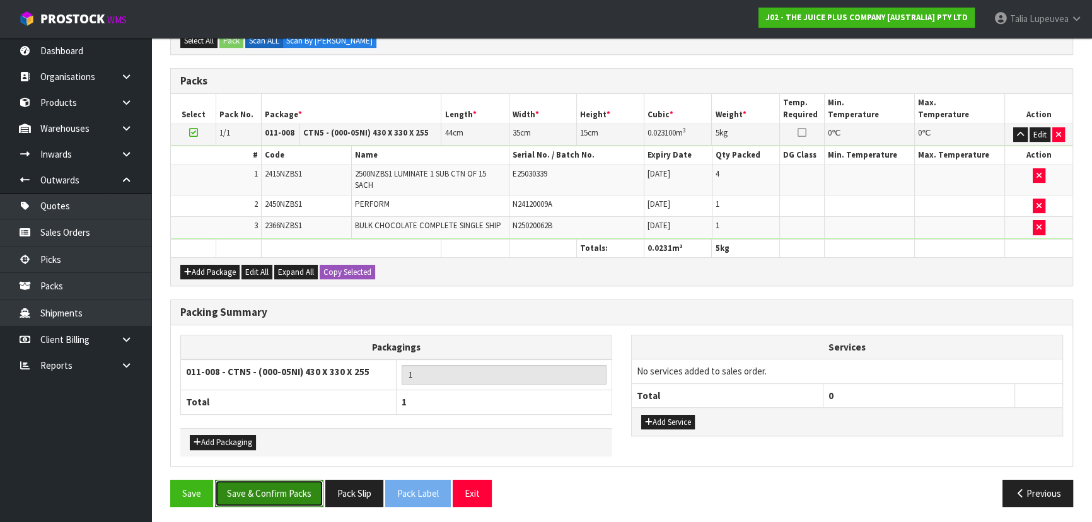
click at [296, 480] on button "Save & Confirm Packs" at bounding box center [269, 493] width 108 height 27
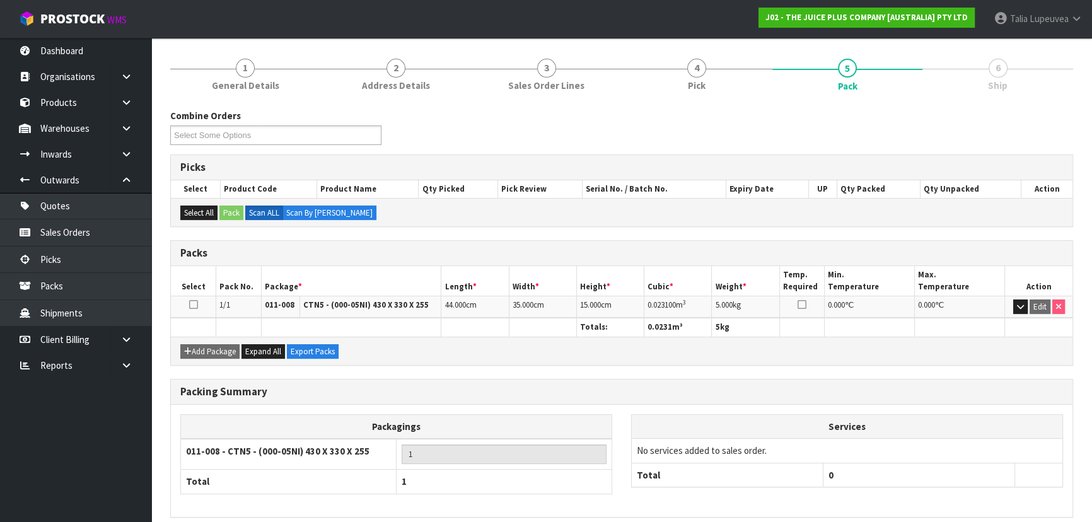
scroll to position [189, 0]
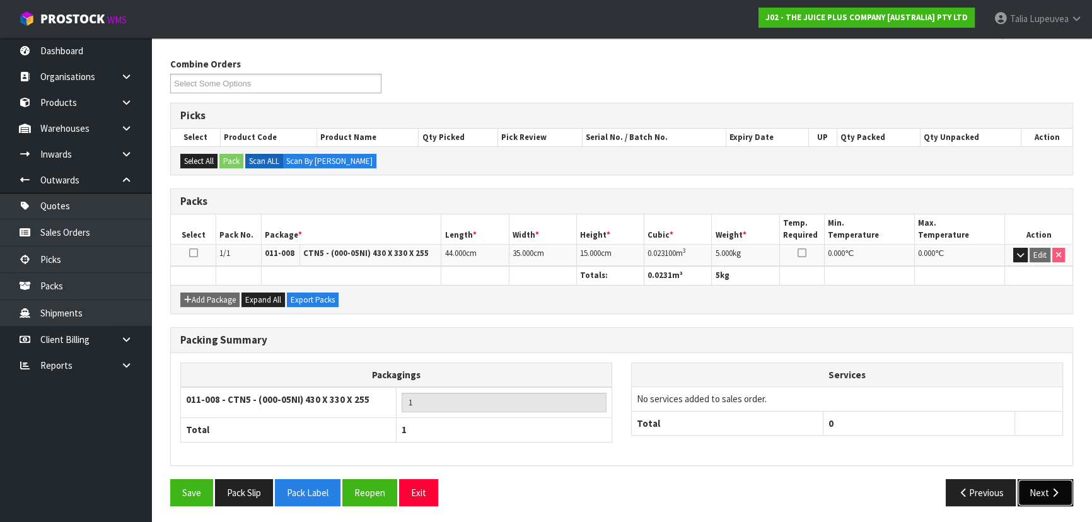
click at [1030, 485] on button "Next" at bounding box center [1044, 492] width 55 height 27
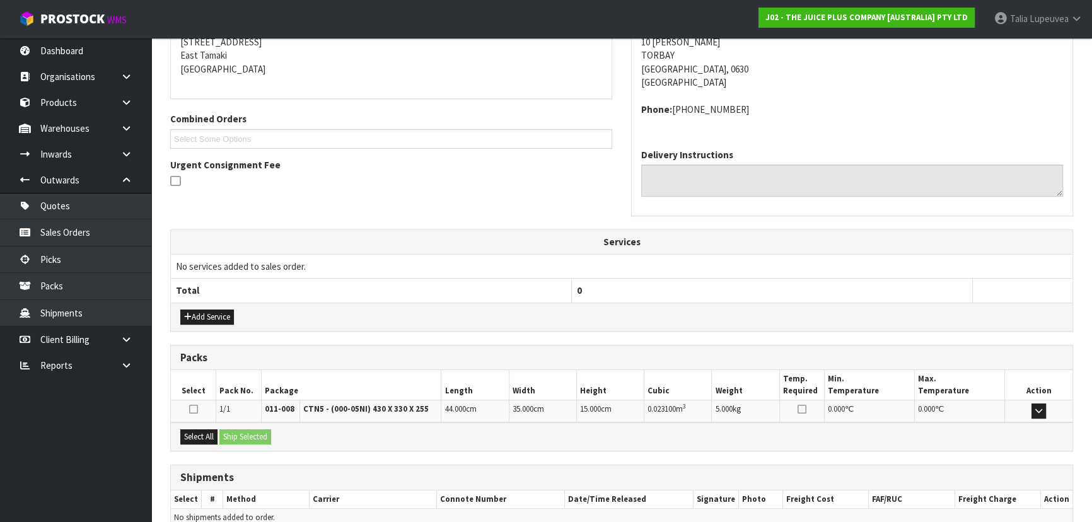
scroll to position [321, 0]
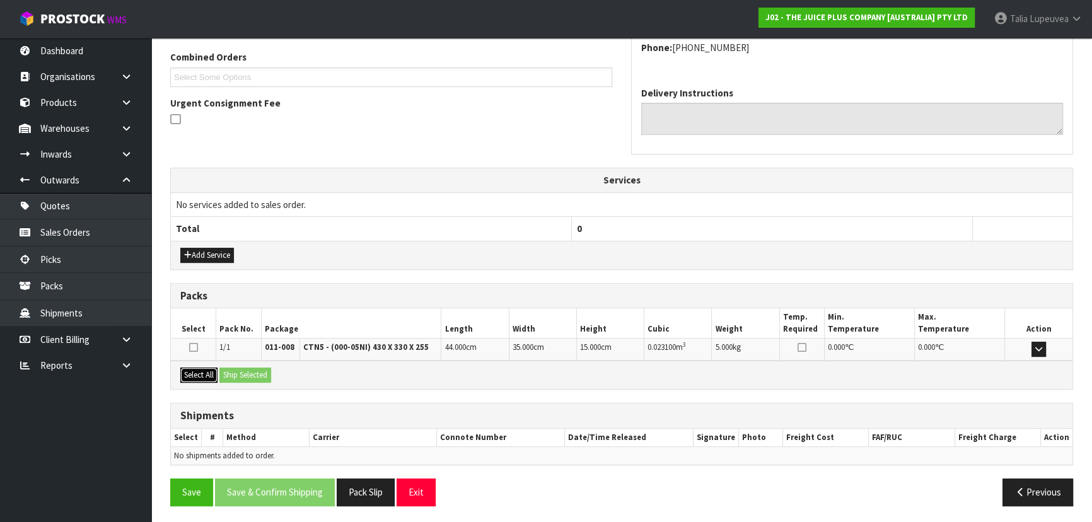
drag, startPoint x: 200, startPoint y: 377, endPoint x: 228, endPoint y: 370, distance: 28.6
click at [208, 374] on button "Select All" at bounding box center [198, 375] width 37 height 15
click at [268, 362] on div "Select All Ship Selected" at bounding box center [621, 375] width 901 height 28
click at [265, 374] on button "Ship Selected" at bounding box center [245, 375] width 52 height 15
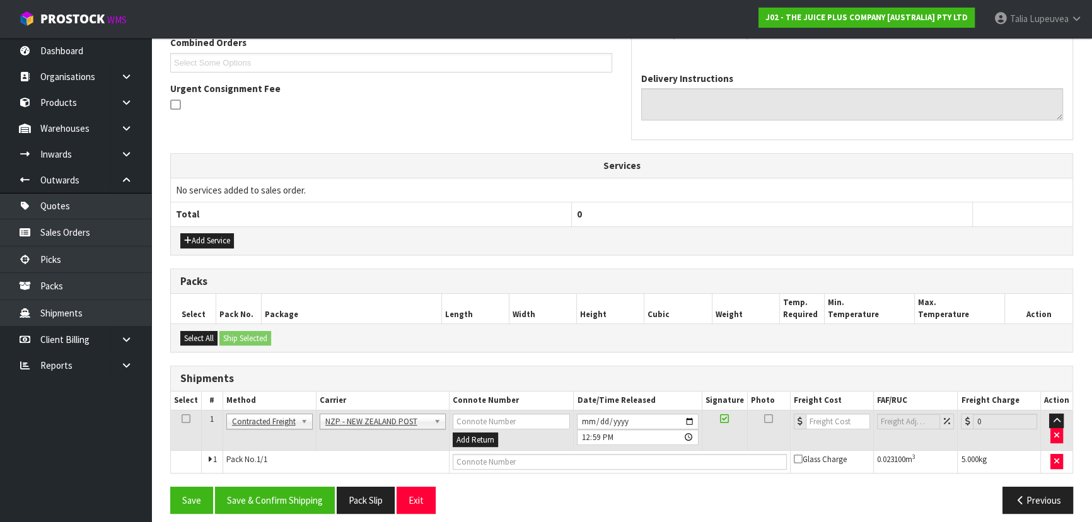
scroll to position [344, 0]
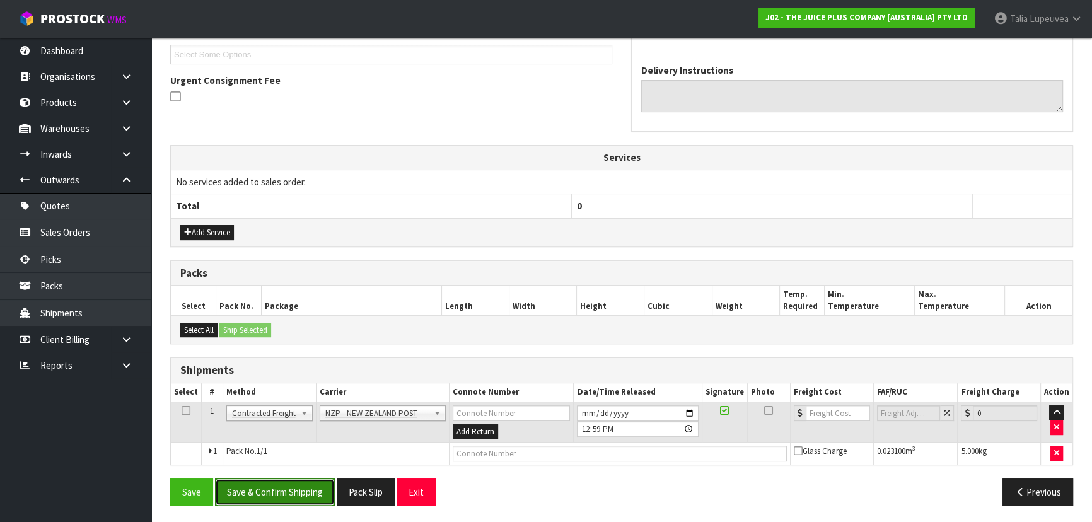
click at [289, 490] on button "Save & Confirm Shipping" at bounding box center [275, 491] width 120 height 27
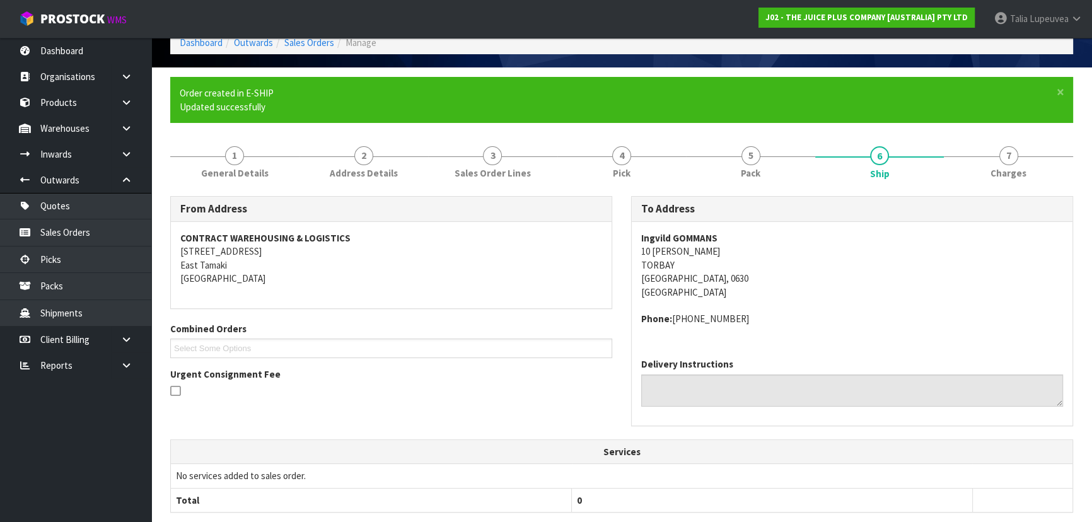
scroll to position [327, 0]
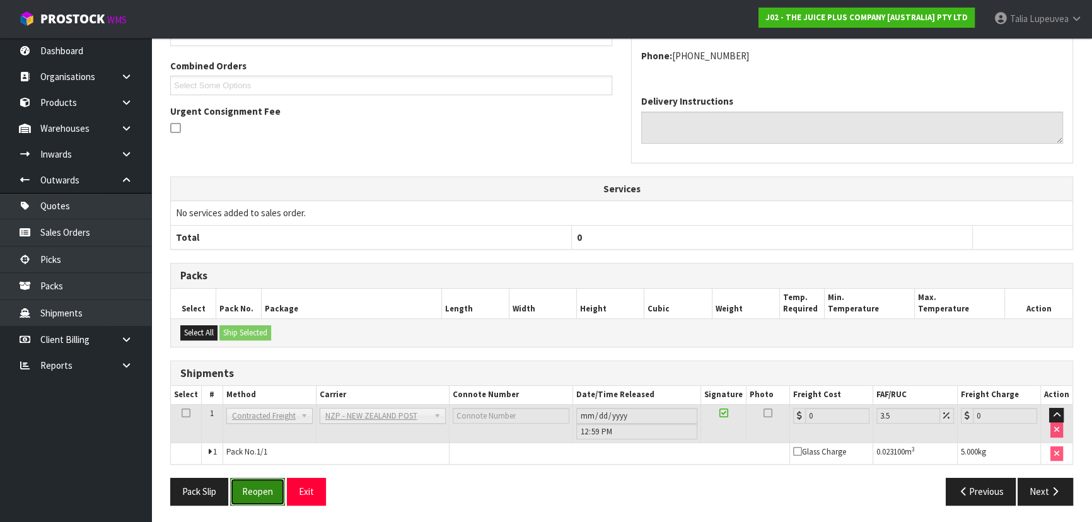
click at [262, 499] on button "Reopen" at bounding box center [257, 491] width 55 height 27
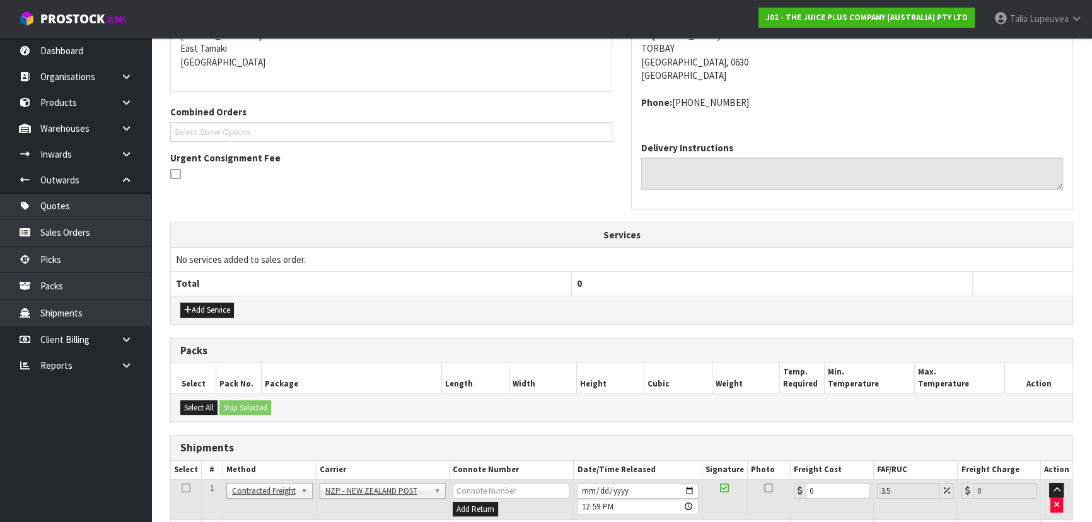
scroll to position [313, 0]
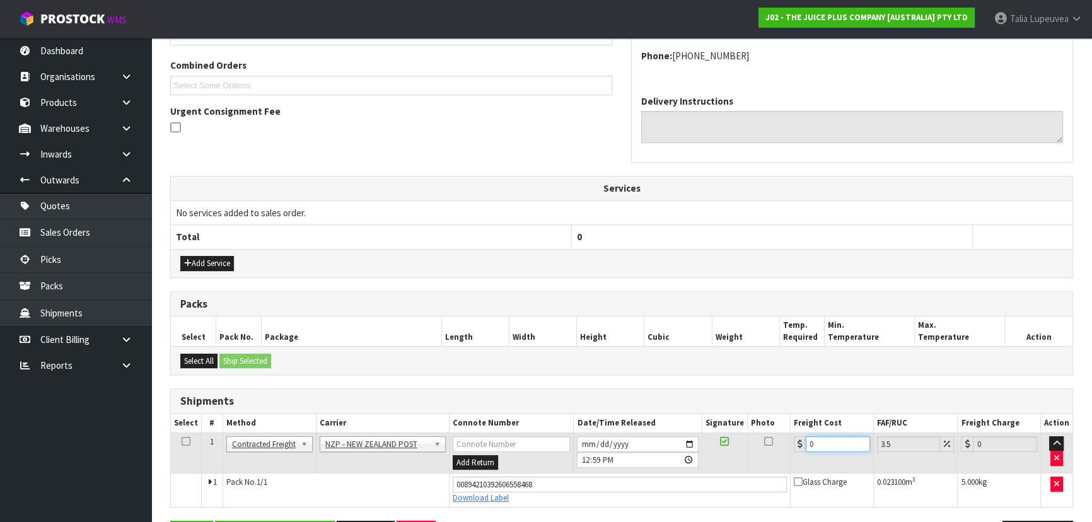
drag, startPoint x: 824, startPoint y: 446, endPoint x: 623, endPoint y: 396, distance: 207.2
click at [623, 396] on div "Shipments Select # Method Carrier Connote Number Date/Time Released Signature P…" at bounding box center [621, 447] width 903 height 119
type input "4"
type input "4.14"
type input "4.3"
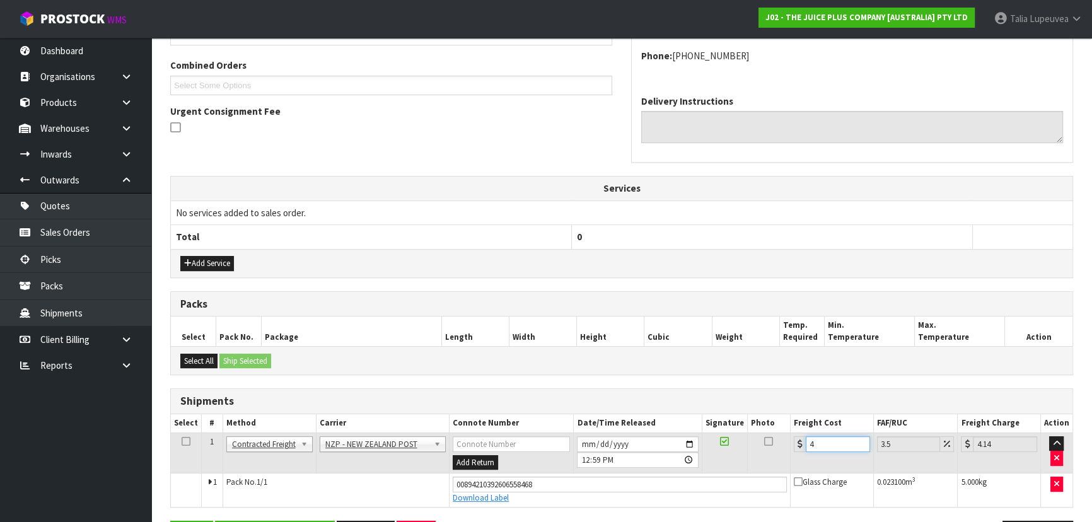
type input "4.45"
type input "4.33"
type input "4.48"
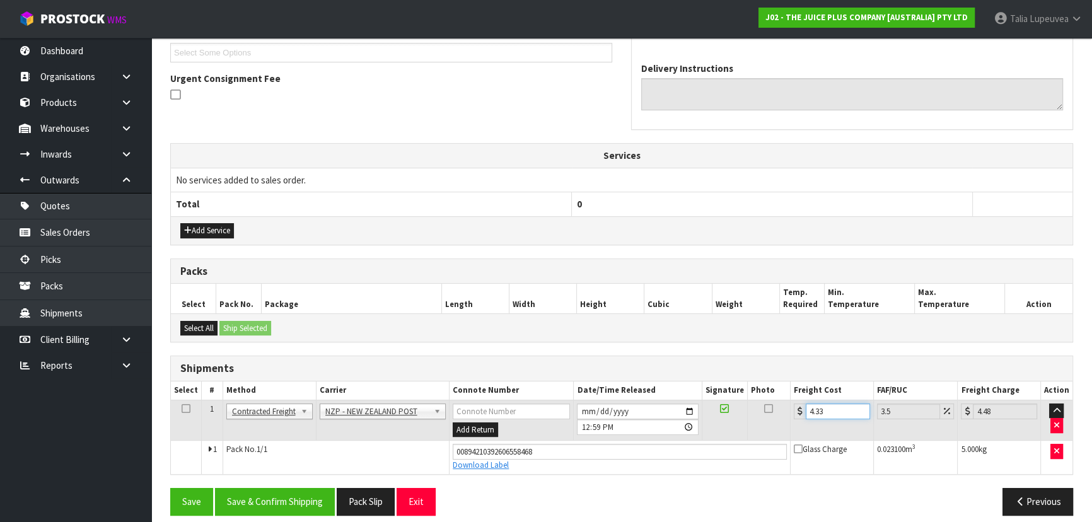
scroll to position [356, 0]
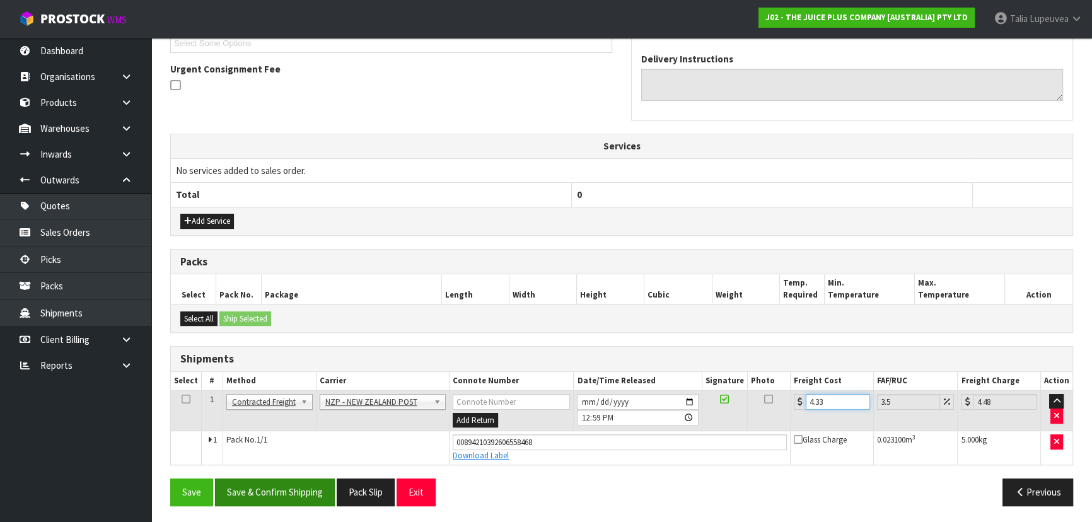
type input "4.33"
click at [305, 496] on button "Save & Confirm Shipping" at bounding box center [275, 491] width 120 height 27
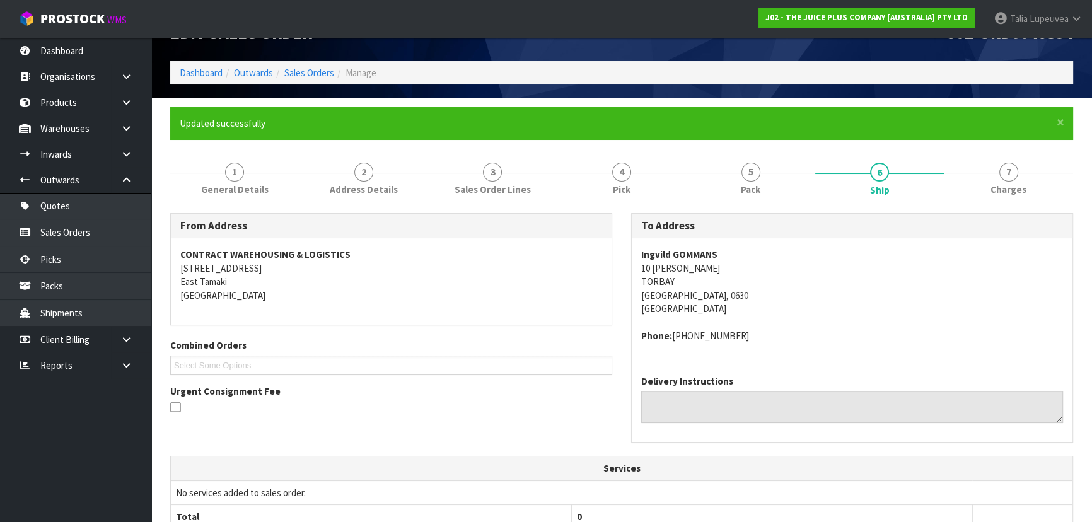
scroll to position [0, 0]
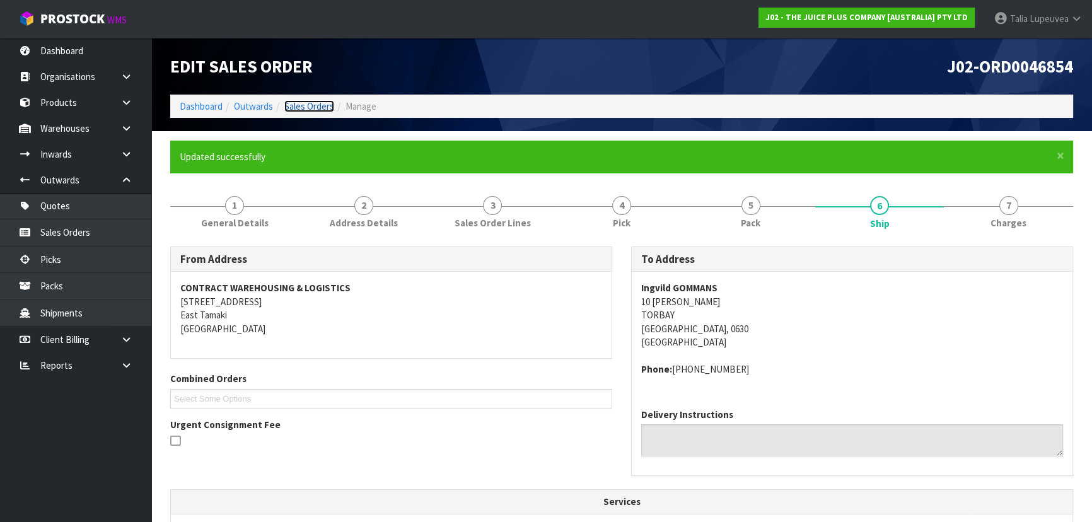
click at [289, 101] on link "Sales Orders" at bounding box center [309, 106] width 50 height 12
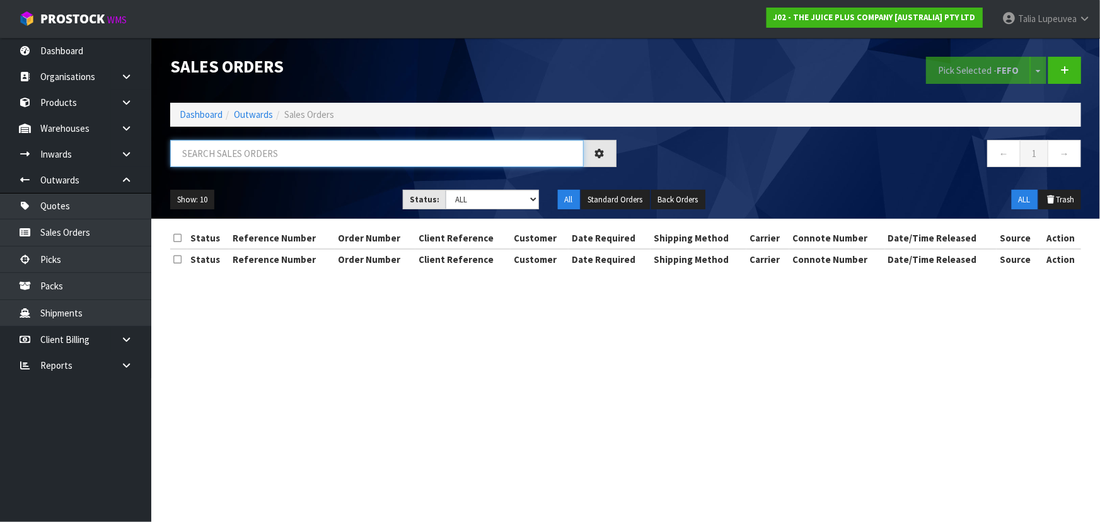
click at [284, 158] on input "text" at bounding box center [377, 153] width 414 height 27
type input "JOB-0415425"
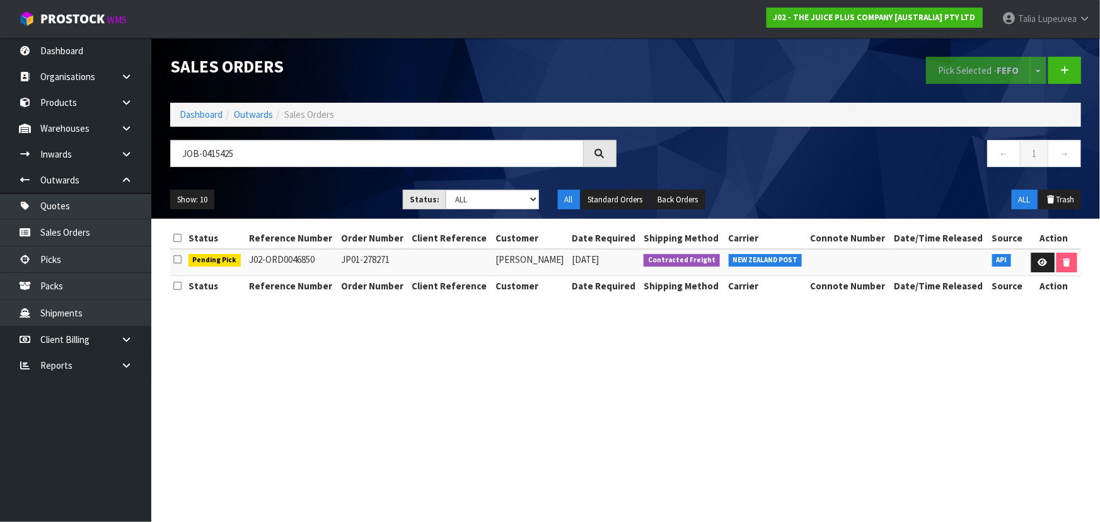
drag, startPoint x: 283, startPoint y: 132, endPoint x: 265, endPoint y: 166, distance: 38.3
drag, startPoint x: 265, startPoint y: 166, endPoint x: 1004, endPoint y: 280, distance: 747.6
click at [796, 395] on section "Sales Orders Pick Selected - FEFO Split button! FIFO - First In First Out FEFO …" at bounding box center [550, 261] width 1100 height 522
click at [1038, 261] on icon at bounding box center [1042, 262] width 9 height 8
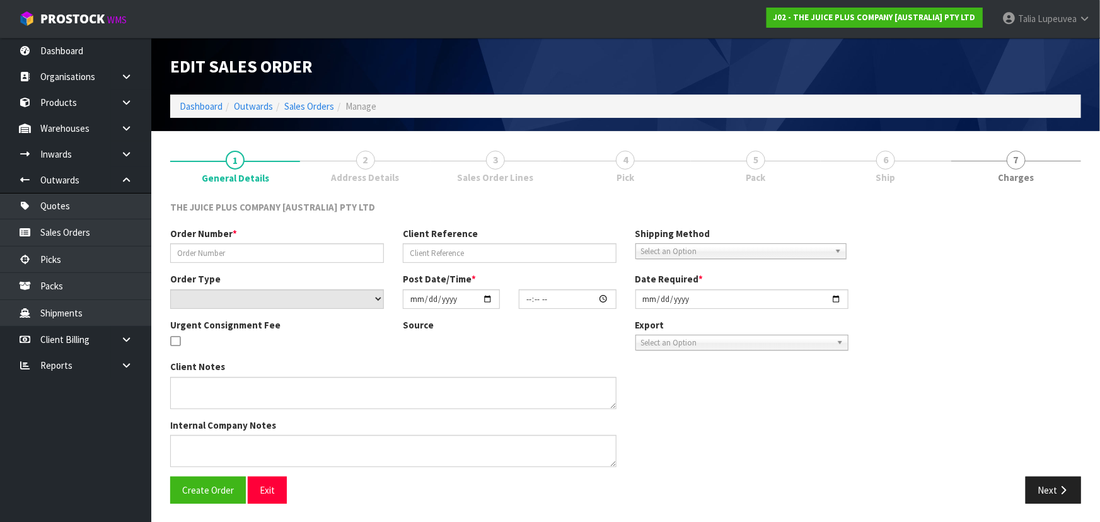
type input "JP01-278271"
select select "number:0"
type input "[DATE]"
type input "11:41:19.000"
type input "[DATE]"
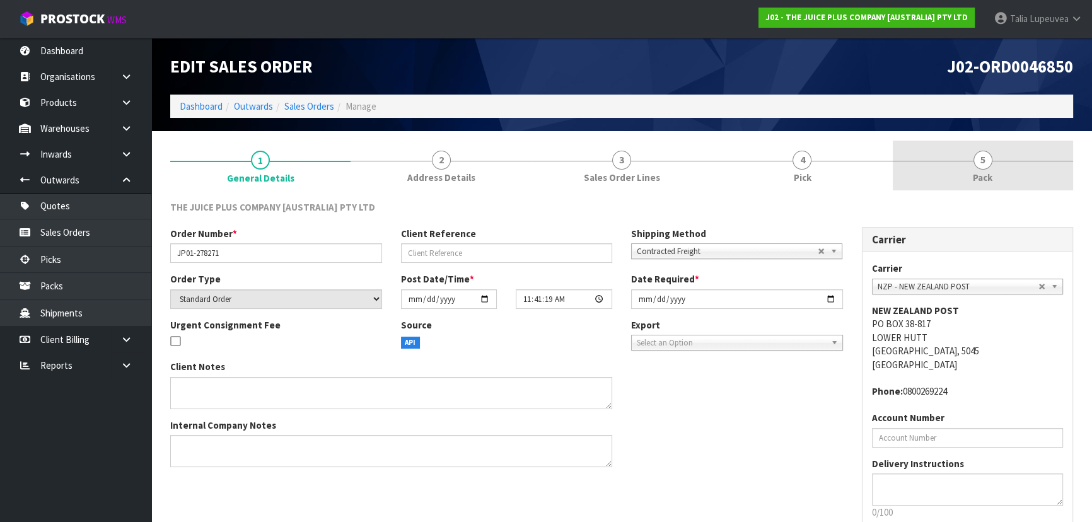
click at [933, 168] on link "5 Pack" at bounding box center [983, 166] width 180 height 50
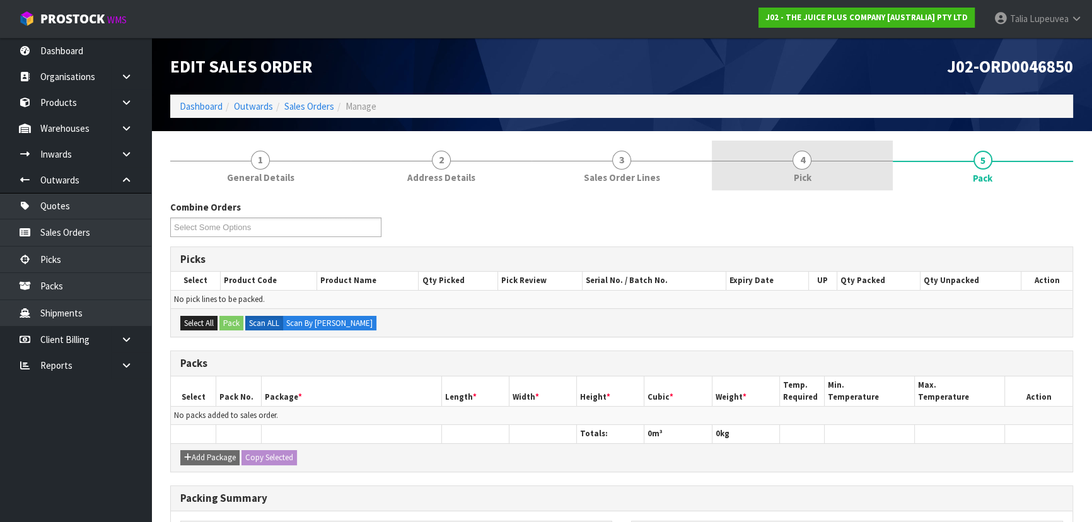
click at [820, 156] on link "4 Pick" at bounding box center [802, 166] width 180 height 50
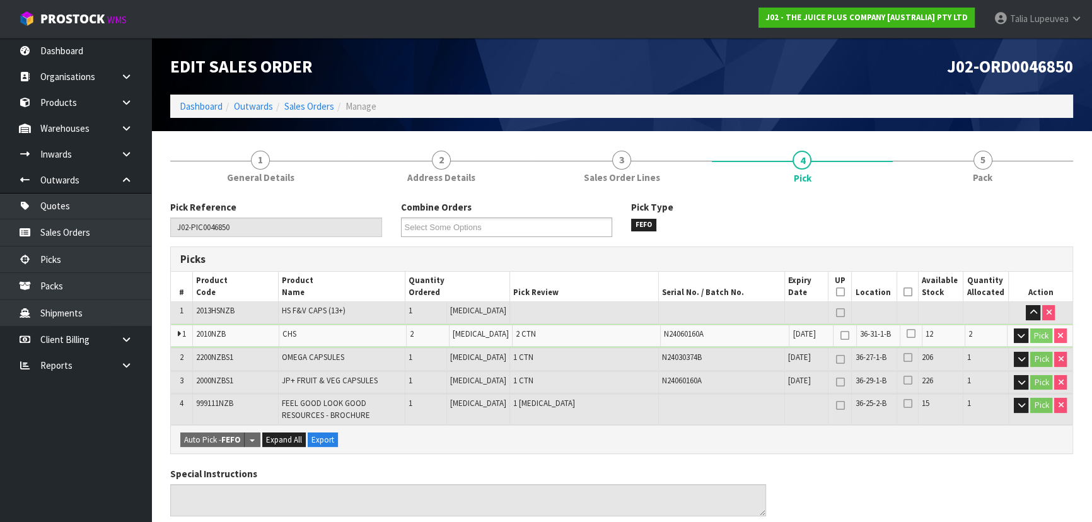
click at [903, 293] on icon at bounding box center [907, 292] width 9 height 1
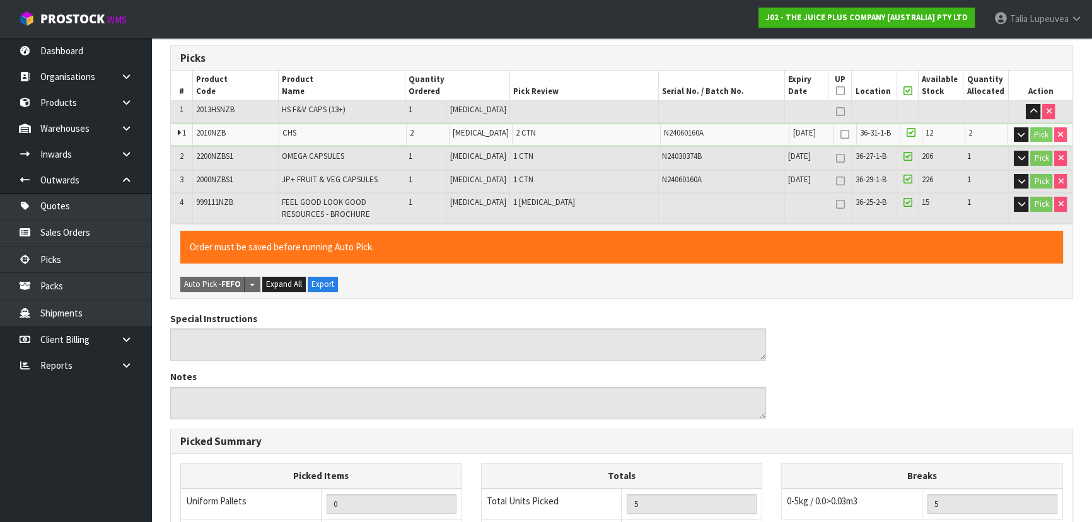
scroll to position [452, 0]
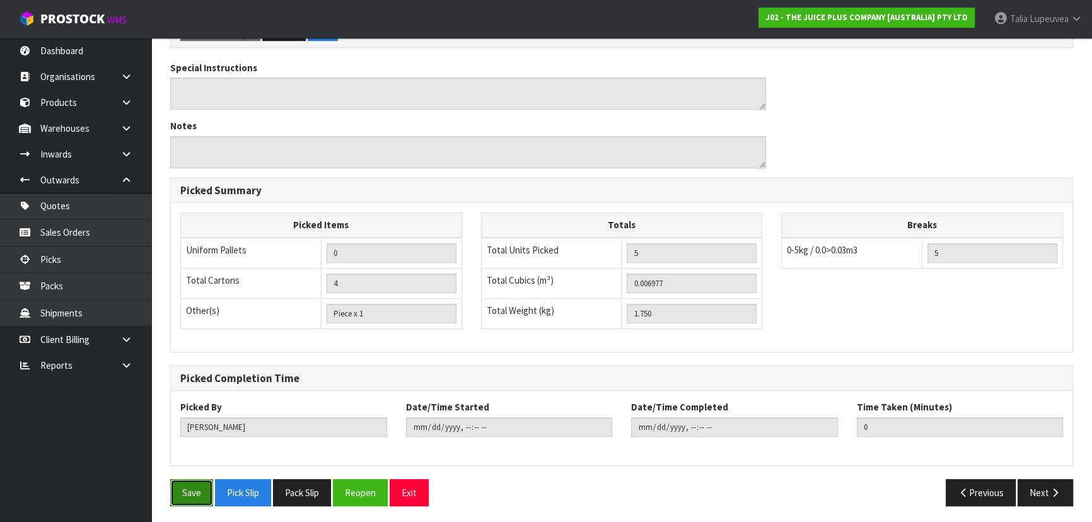
click at [186, 494] on button "Save" at bounding box center [191, 492] width 43 height 27
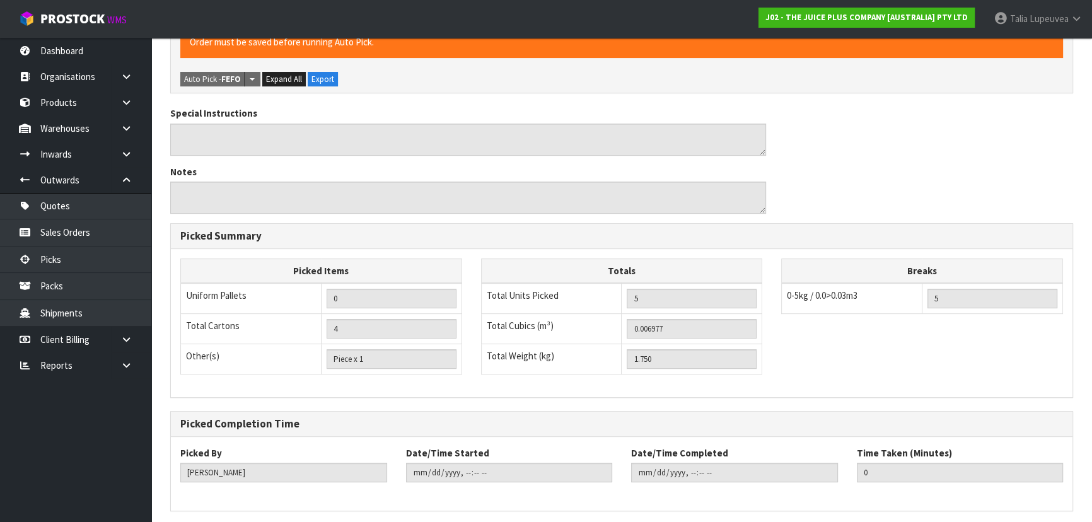
scroll to position [0, 0]
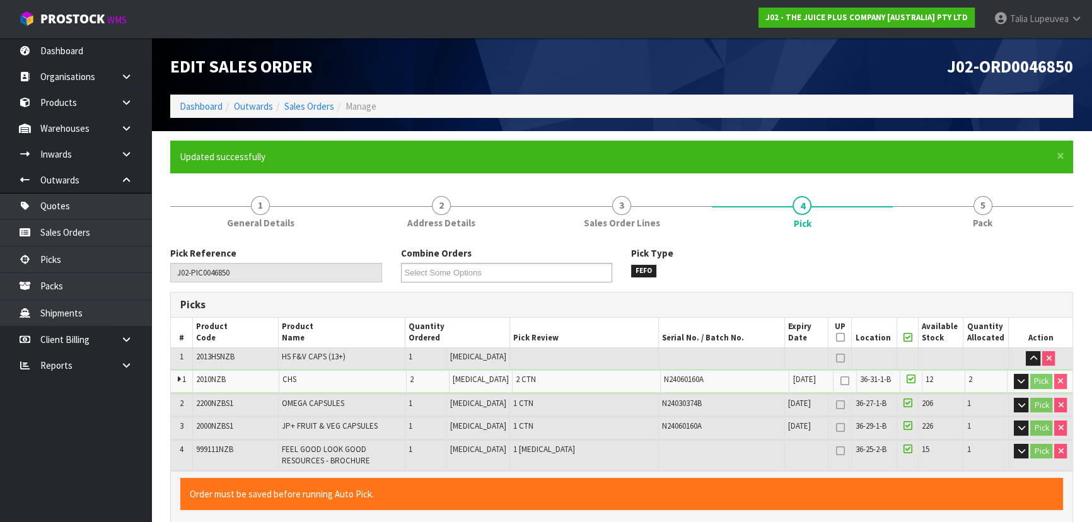
type input "[PERSON_NAME]"
type input "[DATE]T13:04:20"
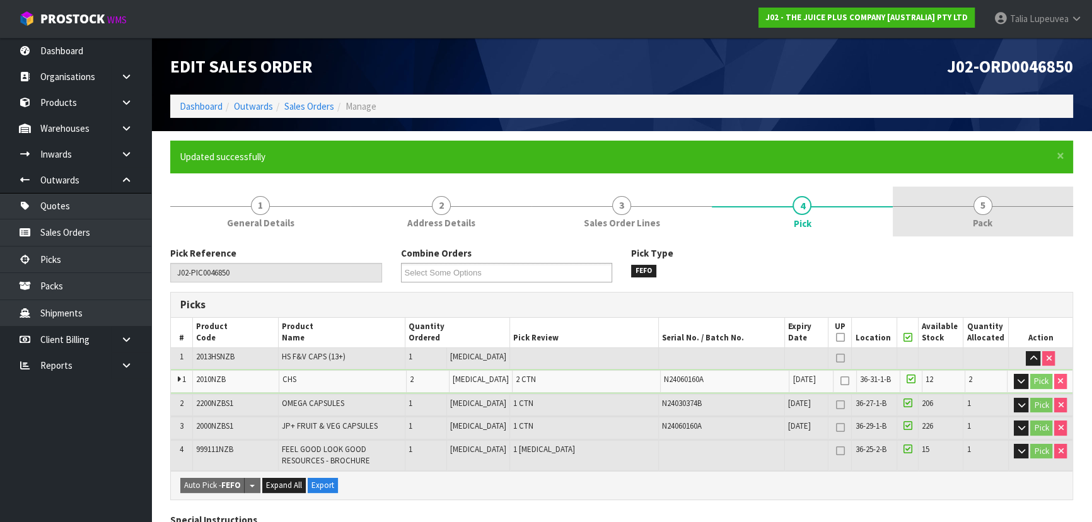
click at [990, 223] on span "Pack" at bounding box center [983, 222] width 20 height 13
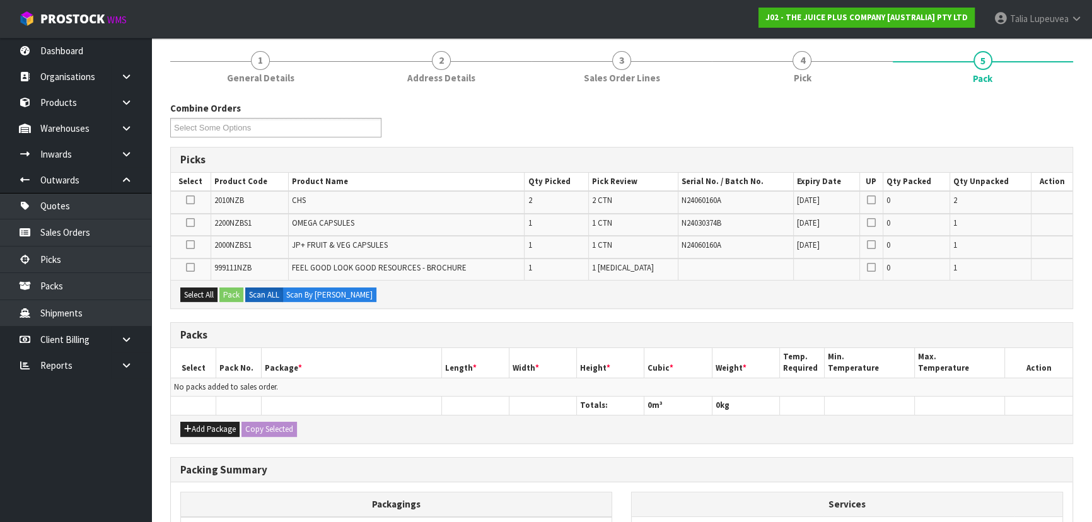
scroll to position [229, 0]
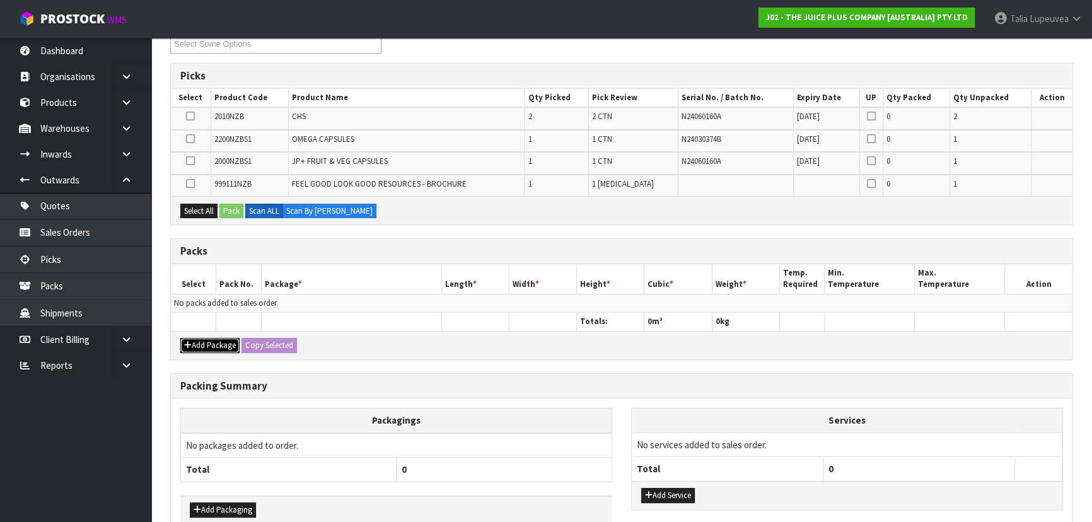
drag, startPoint x: 221, startPoint y: 342, endPoint x: 185, endPoint y: 325, distance: 39.2
click at [221, 342] on button "Add Package" at bounding box center [209, 345] width 59 height 15
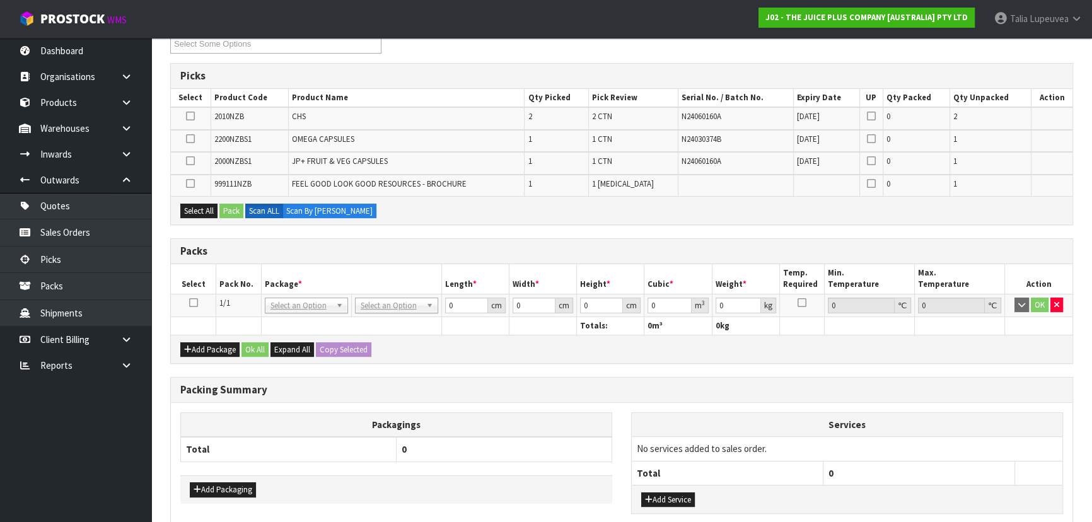
click at [189, 303] on icon at bounding box center [193, 303] width 9 height 1
click at [189, 204] on button "Select All" at bounding box center [198, 211] width 37 height 15
click at [236, 211] on button "Pack" at bounding box center [231, 211] width 24 height 15
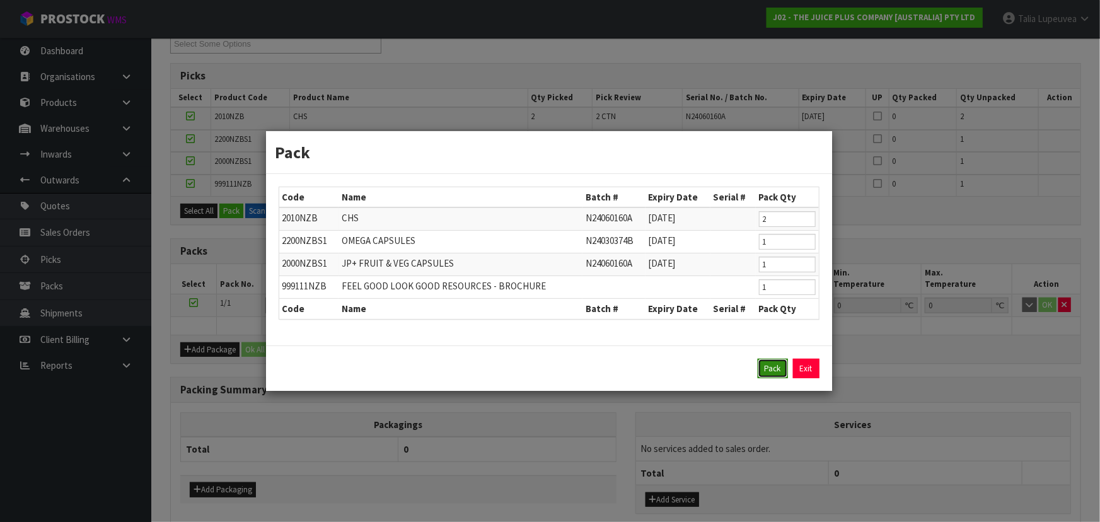
click at [765, 371] on button "Pack" at bounding box center [773, 369] width 30 height 20
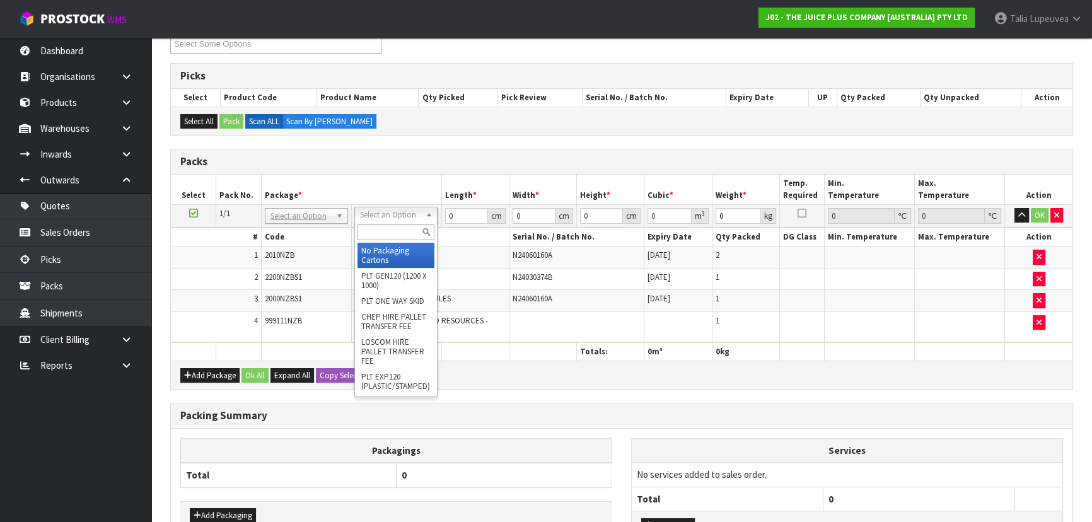
click at [402, 228] on input "text" at bounding box center [395, 232] width 77 height 16
type input "200"
type input "25"
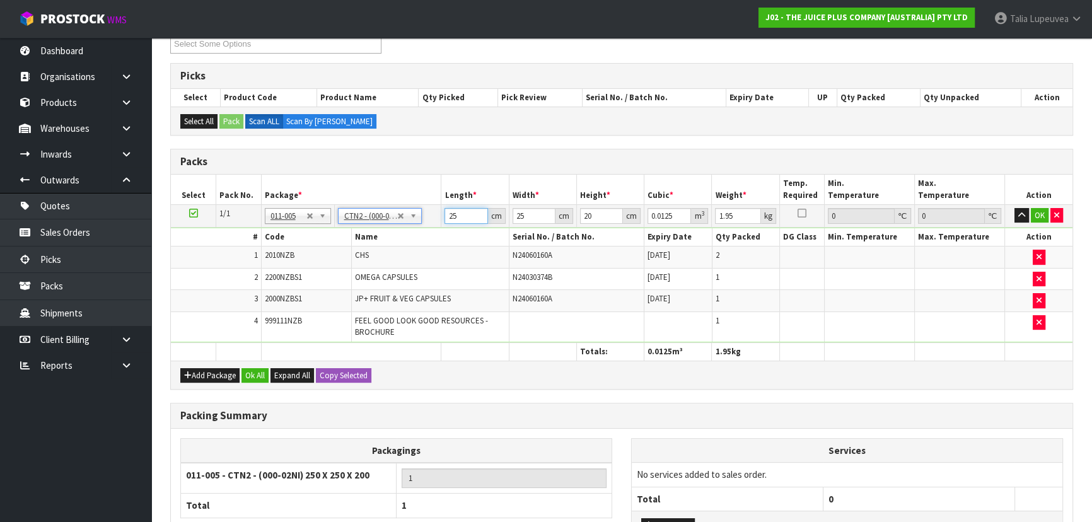
drag, startPoint x: 456, startPoint y: 212, endPoint x: 431, endPoint y: 228, distance: 30.3
click at [431, 228] on tbody "1/1 NONE 007-001 007-002 007-004 007-009 007-013 007-014 007-015 007-017 007-01…" at bounding box center [621, 273] width 901 height 138
click at [1036, 218] on button "OK" at bounding box center [1040, 215] width 18 height 15
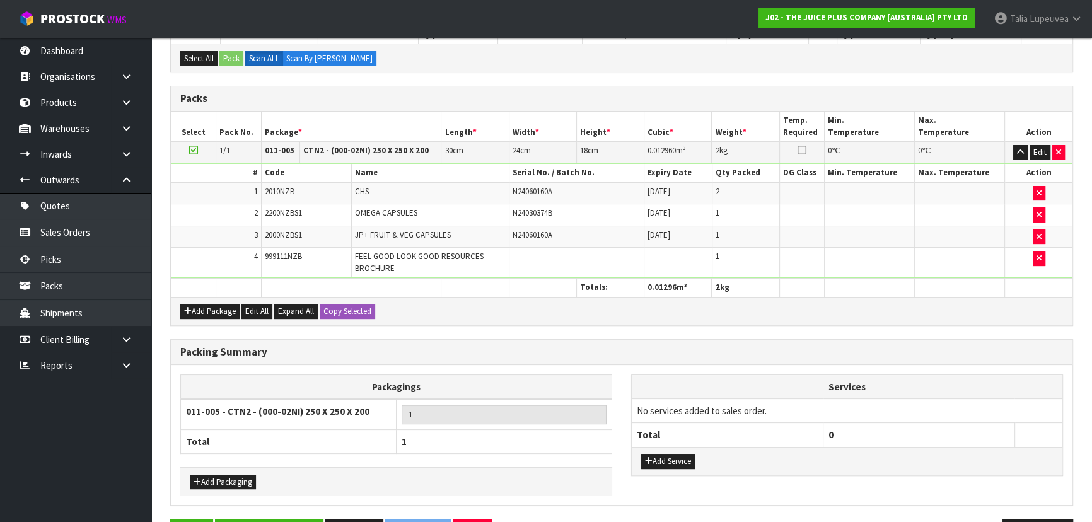
scroll to position [332, 0]
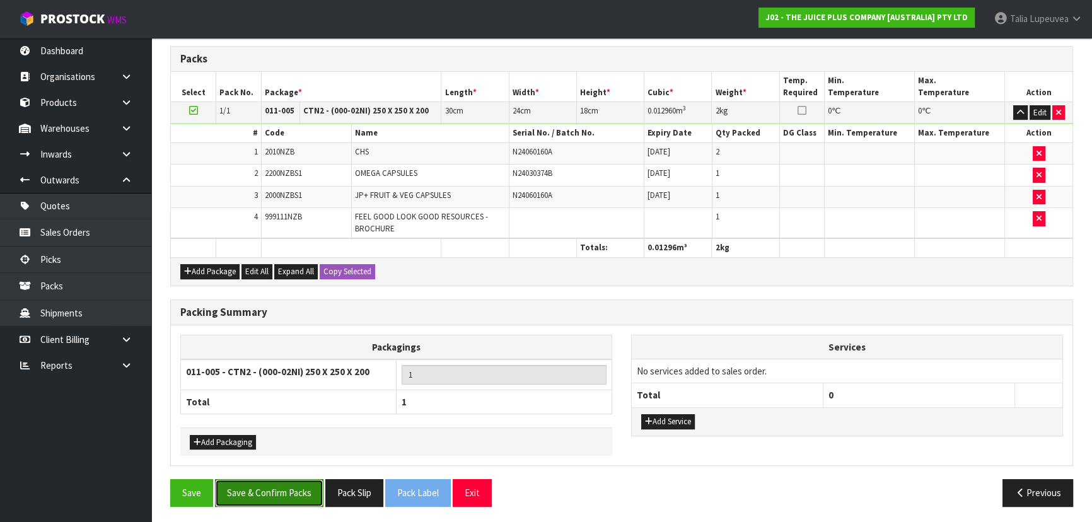
click at [298, 479] on button "Save & Confirm Packs" at bounding box center [269, 492] width 108 height 27
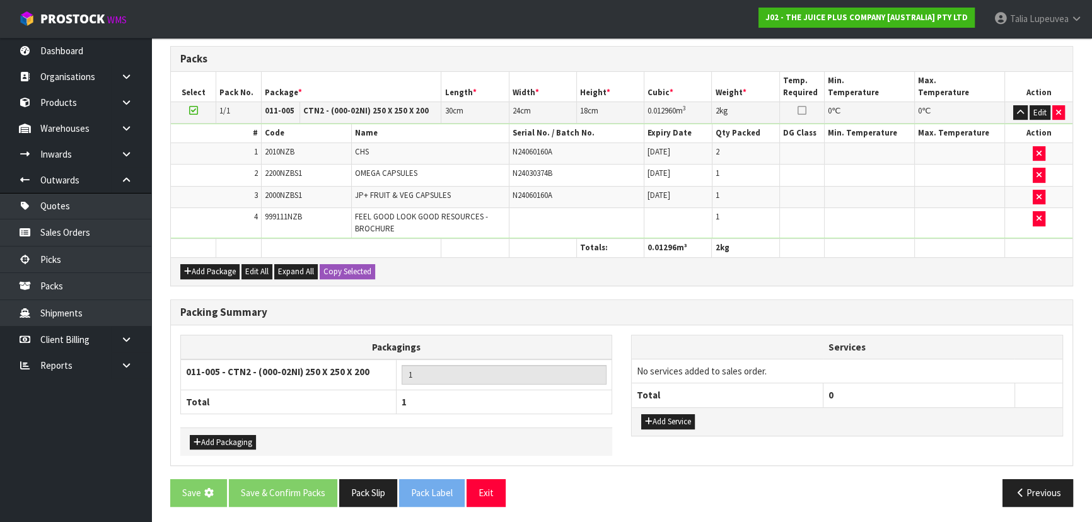
scroll to position [0, 0]
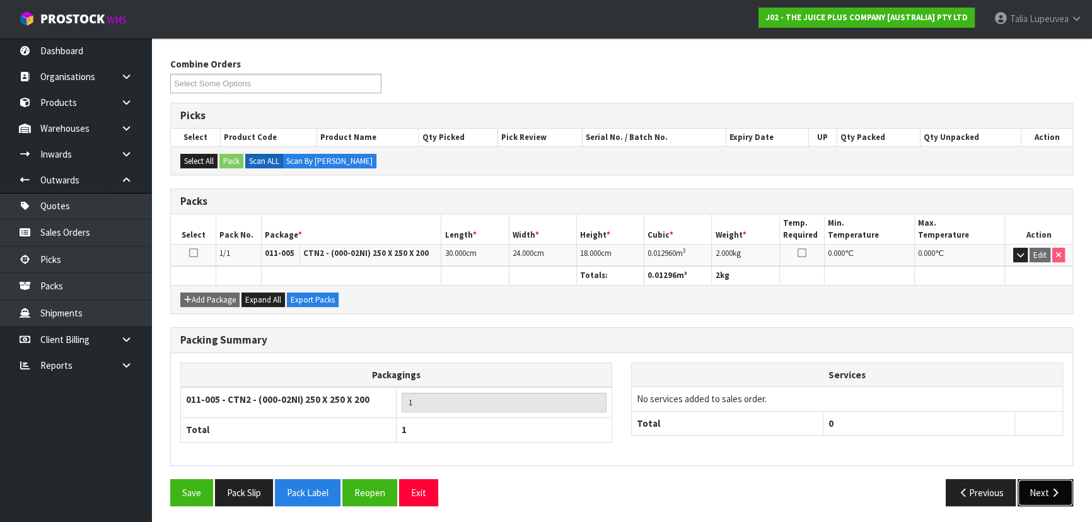
click at [1045, 486] on button "Next" at bounding box center [1044, 492] width 55 height 27
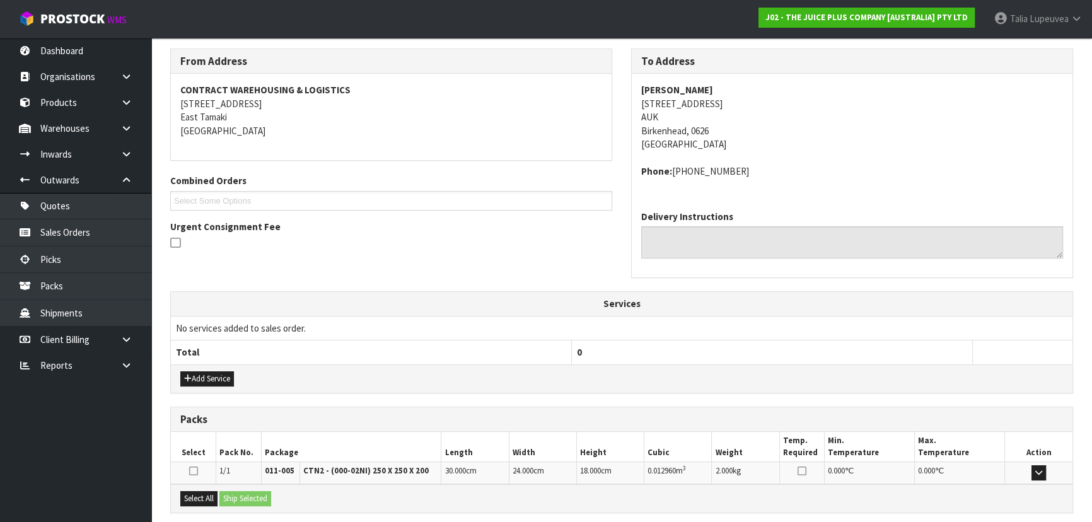
scroll to position [321, 0]
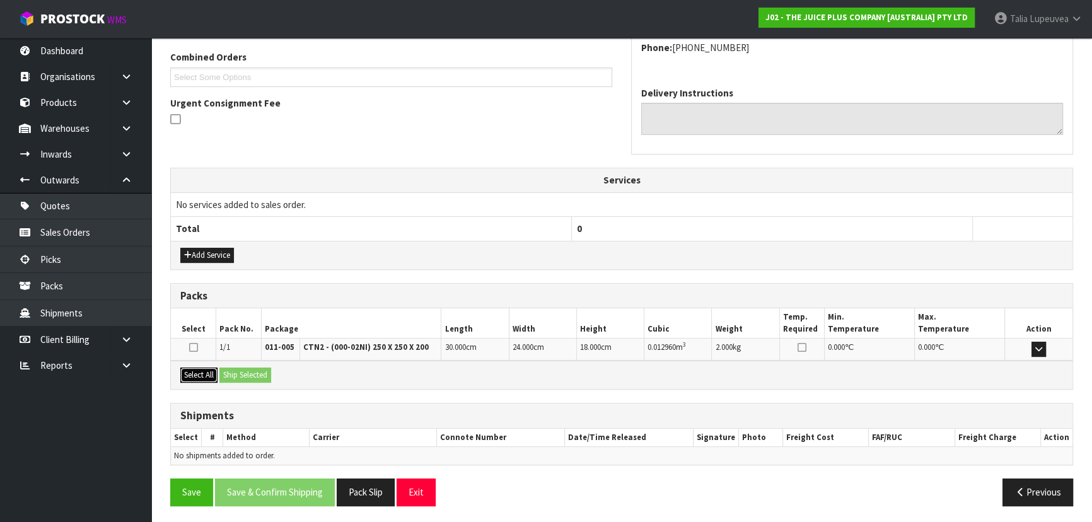
click at [209, 376] on button "Select All" at bounding box center [198, 375] width 37 height 15
click at [226, 372] on button "Ship Selected" at bounding box center [245, 375] width 52 height 15
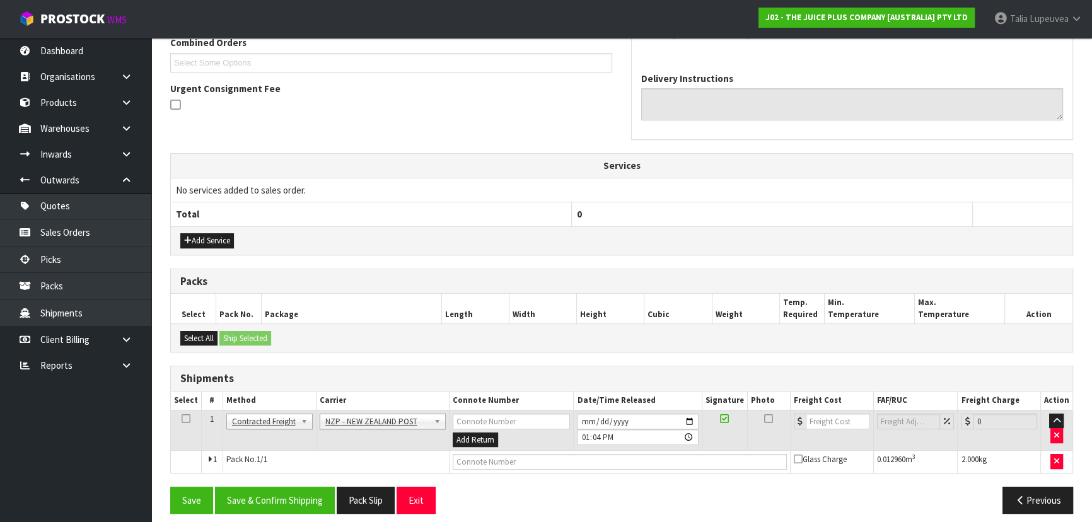
scroll to position [344, 0]
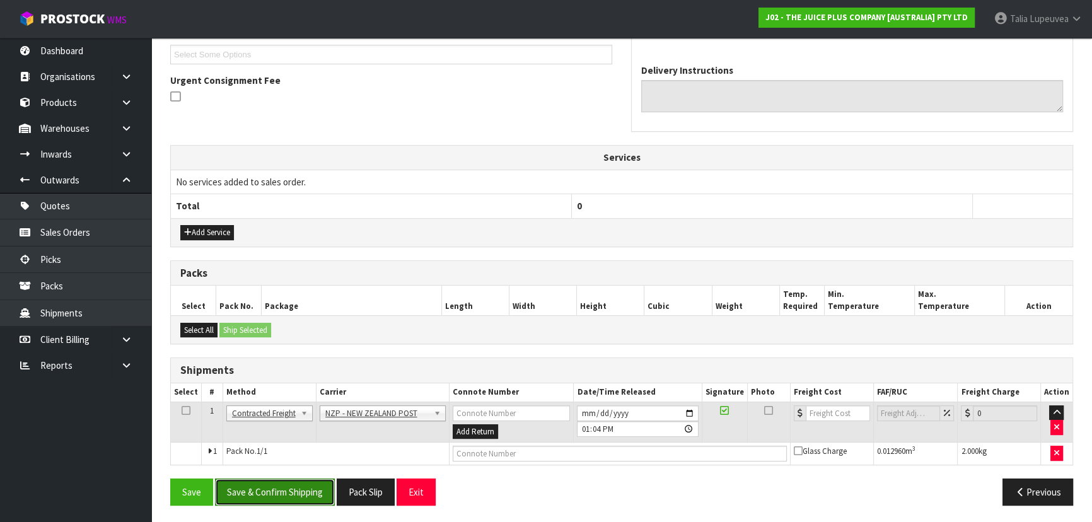
click at [290, 480] on button "Save & Confirm Shipping" at bounding box center [275, 491] width 120 height 27
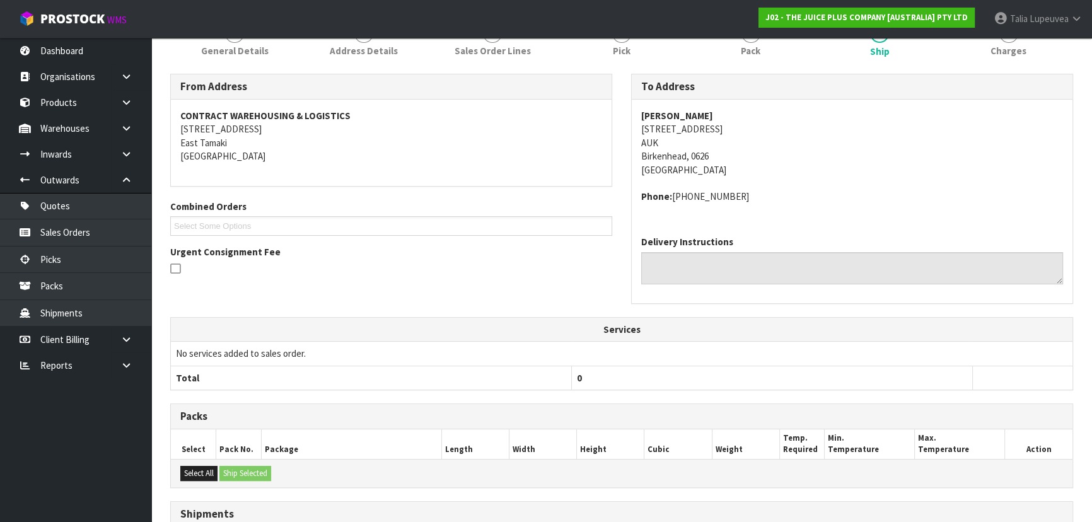
scroll to position [327, 0]
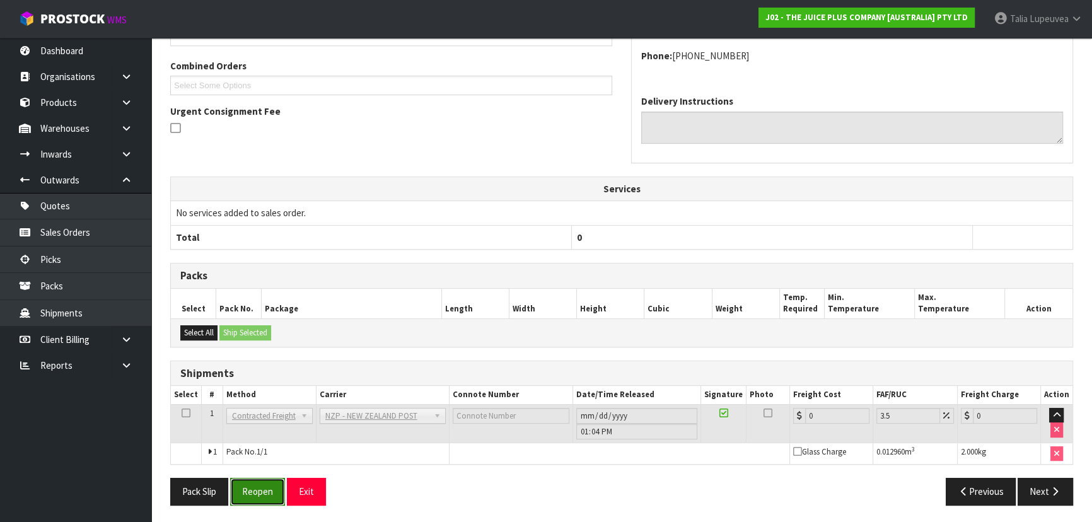
click at [258, 490] on button "Reopen" at bounding box center [257, 491] width 55 height 27
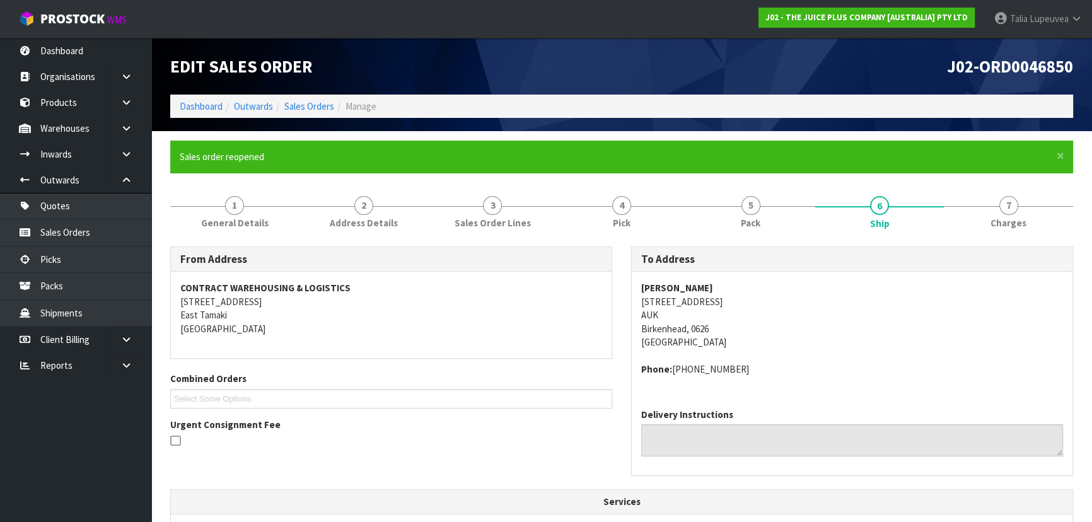
scroll to position [313, 0]
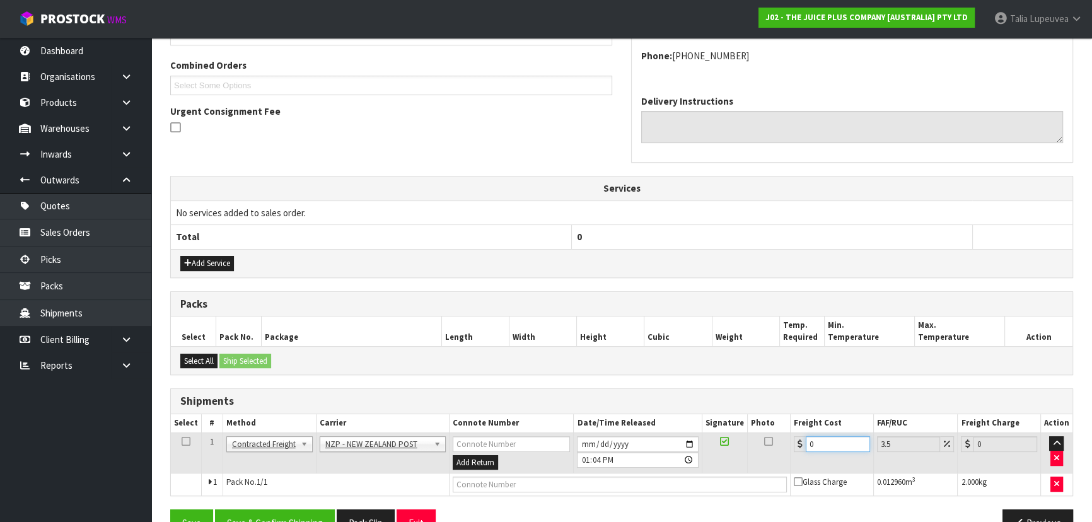
drag, startPoint x: 825, startPoint y: 445, endPoint x: 740, endPoint y: 478, distance: 90.8
click at [740, 478] on tbody "1 Client Local Pickup Customer Local Pickup Company Freight Contracted Freight …" at bounding box center [621, 463] width 901 height 63
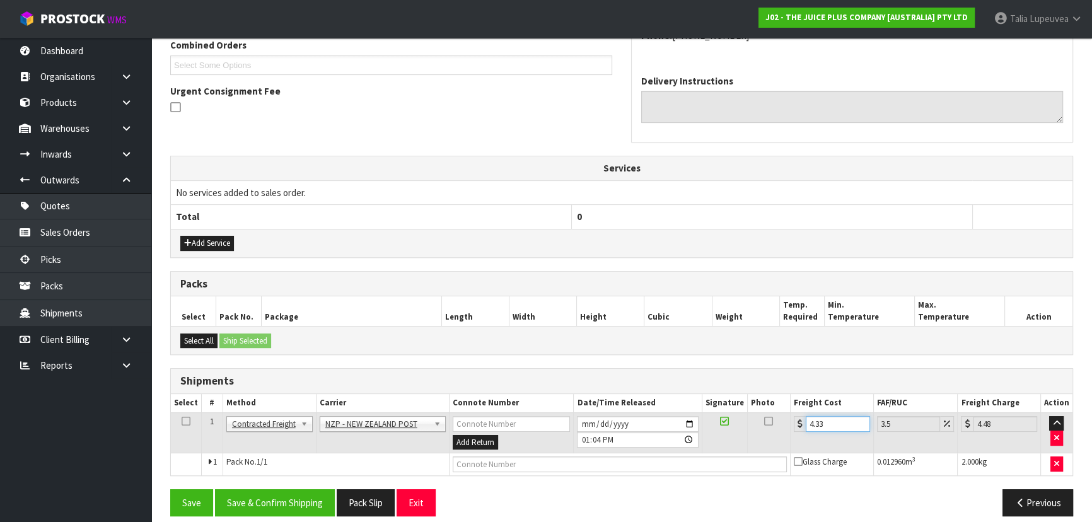
scroll to position [344, 0]
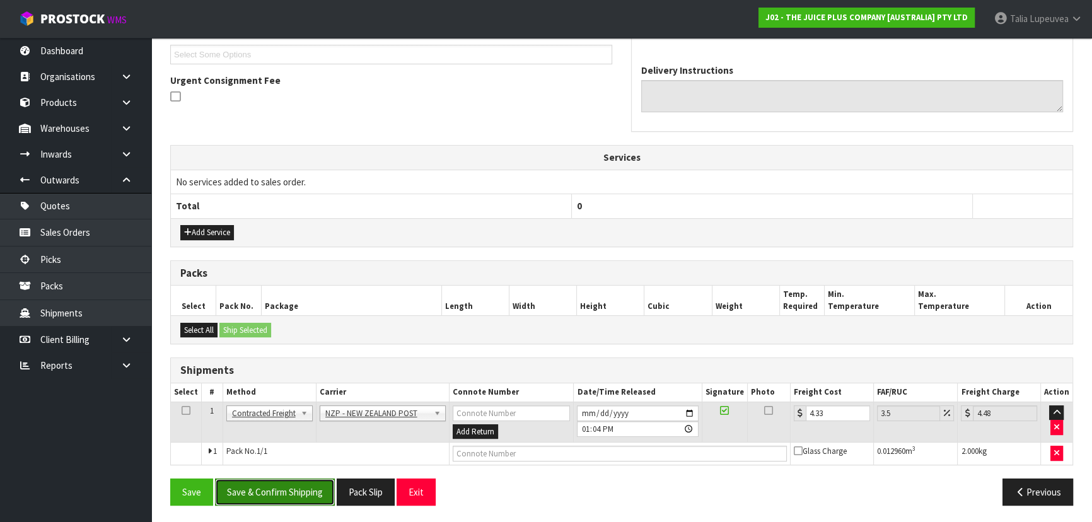
click at [309, 499] on button "Save & Confirm Shipping" at bounding box center [275, 491] width 120 height 27
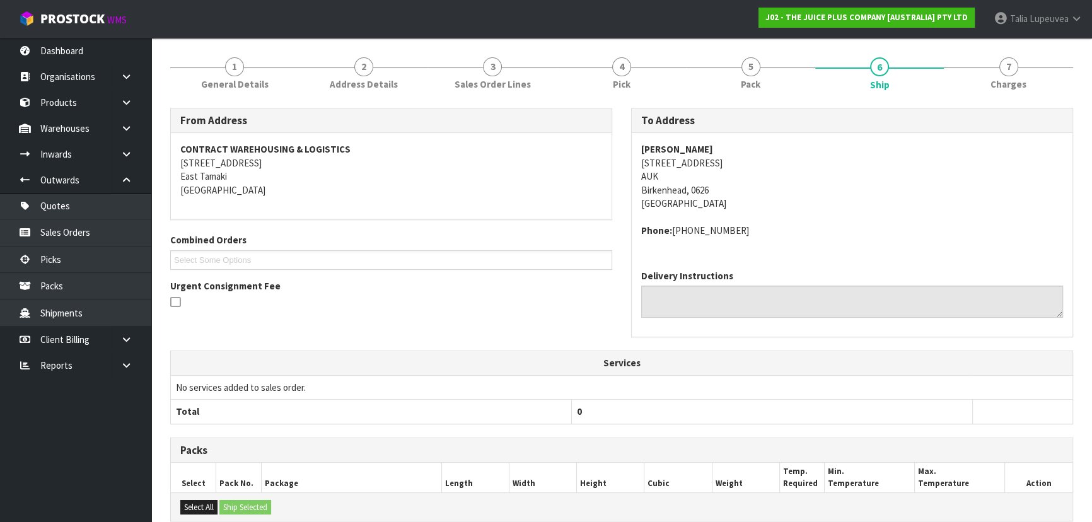
scroll to position [313, 0]
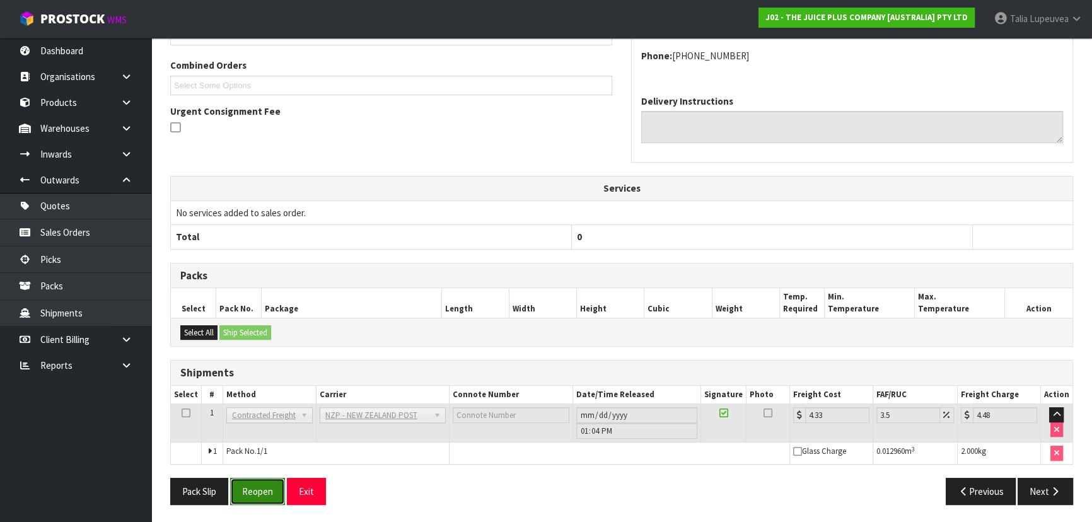
click at [258, 496] on button "Reopen" at bounding box center [257, 491] width 55 height 27
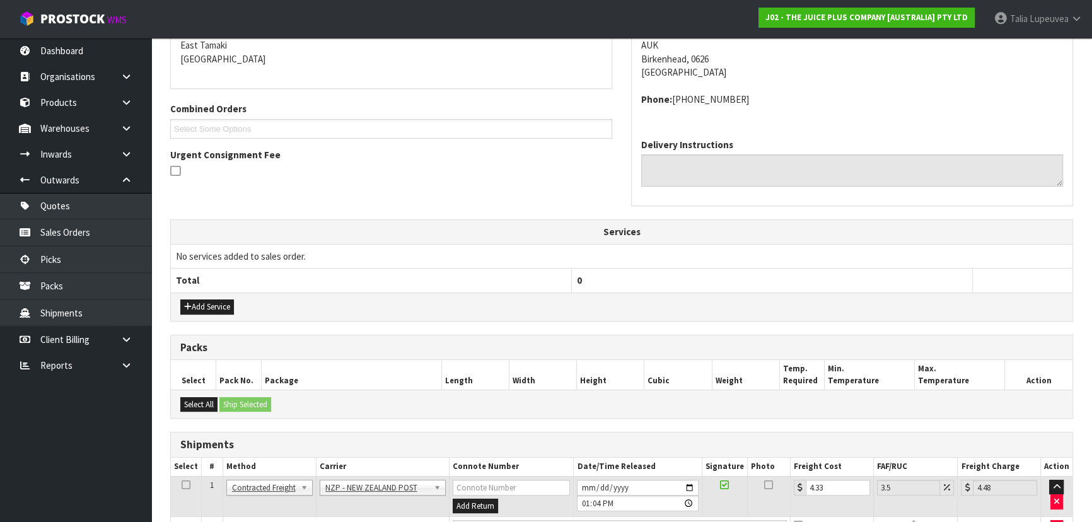
scroll to position [356, 0]
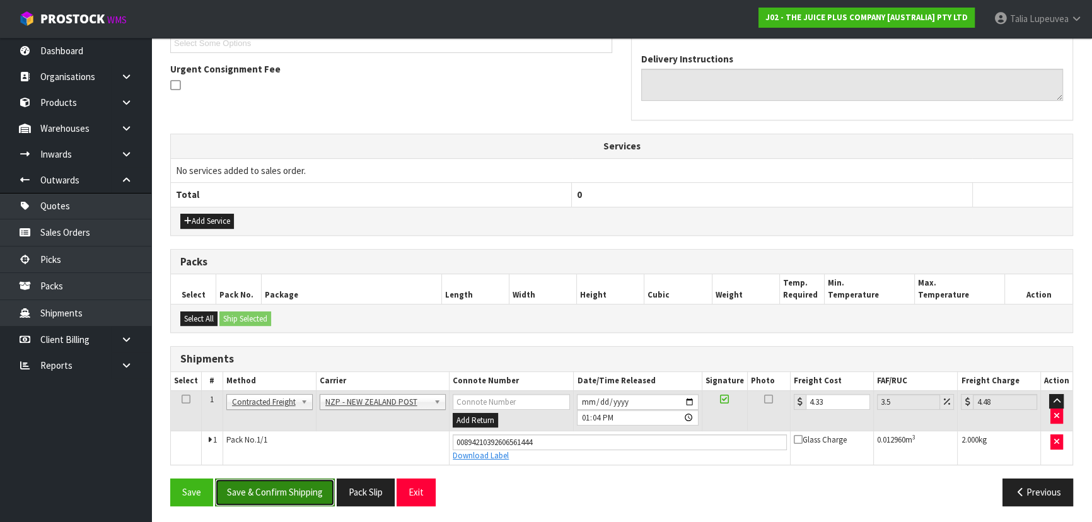
click at [272, 502] on button "Save & Confirm Shipping" at bounding box center [275, 491] width 120 height 27
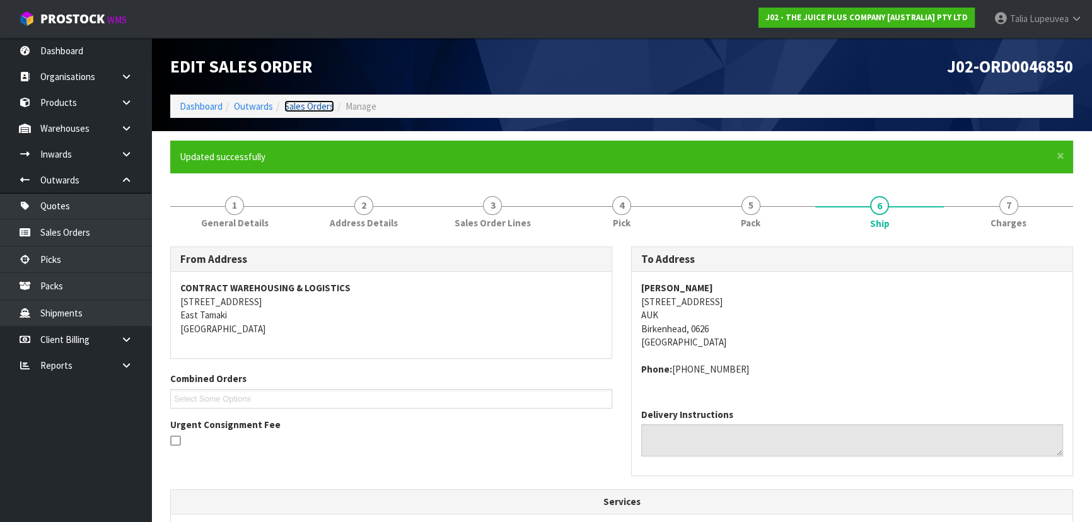
click at [304, 103] on link "Sales Orders" at bounding box center [309, 106] width 50 height 12
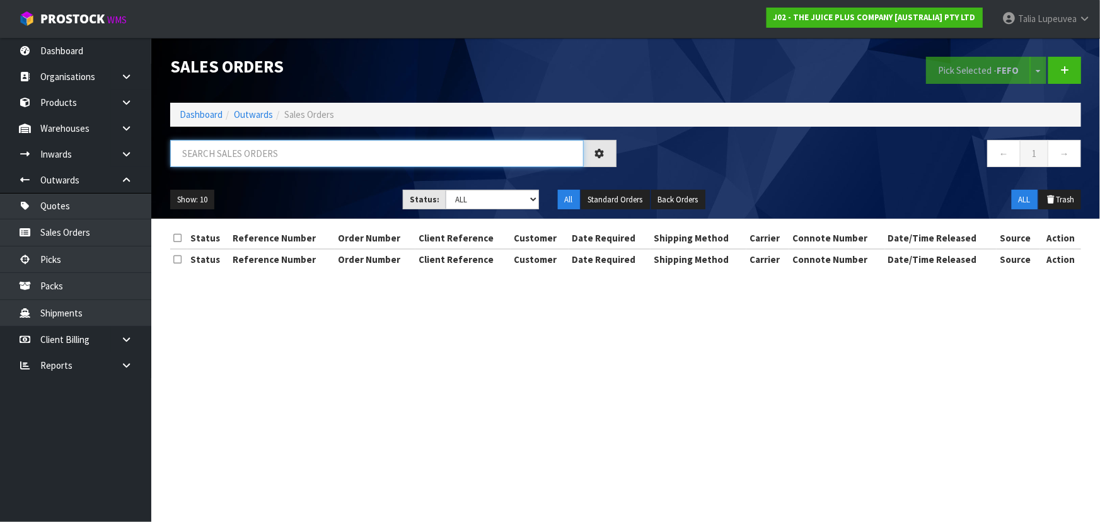
click at [345, 152] on input "text" at bounding box center [377, 153] width 414 height 27
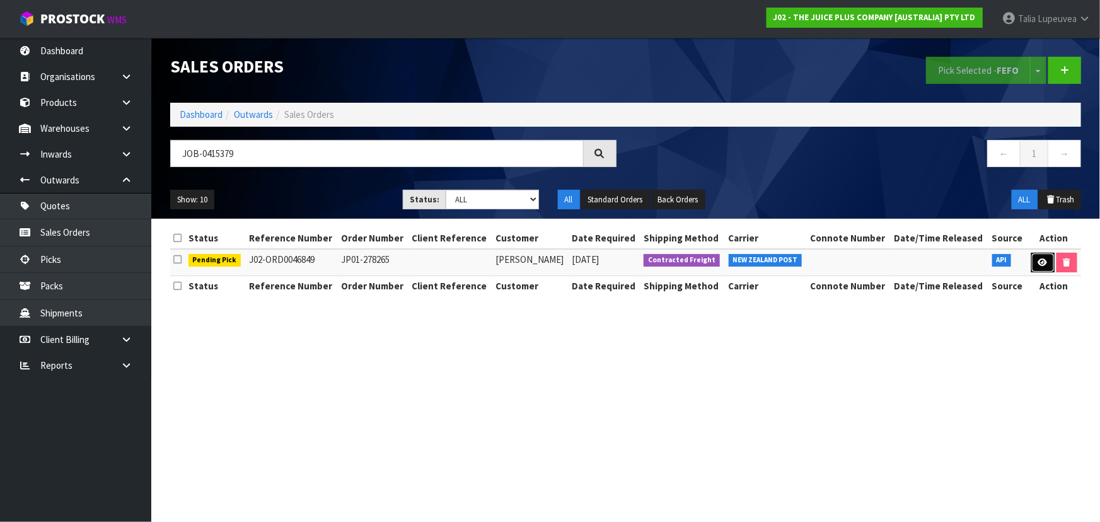
click at [1045, 257] on link at bounding box center [1042, 263] width 23 height 20
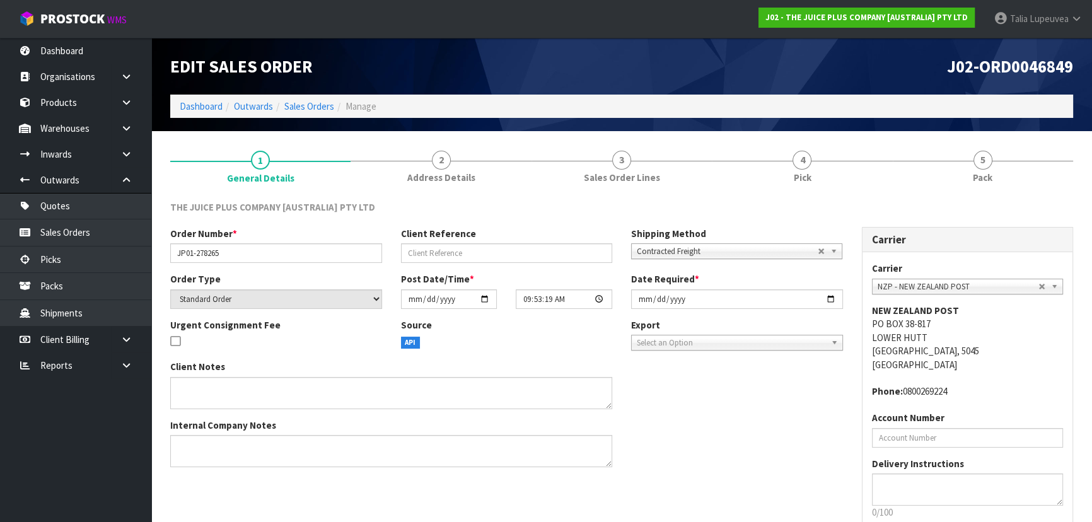
click at [1000, 177] on link "5 Pack" at bounding box center [983, 166] width 180 height 50
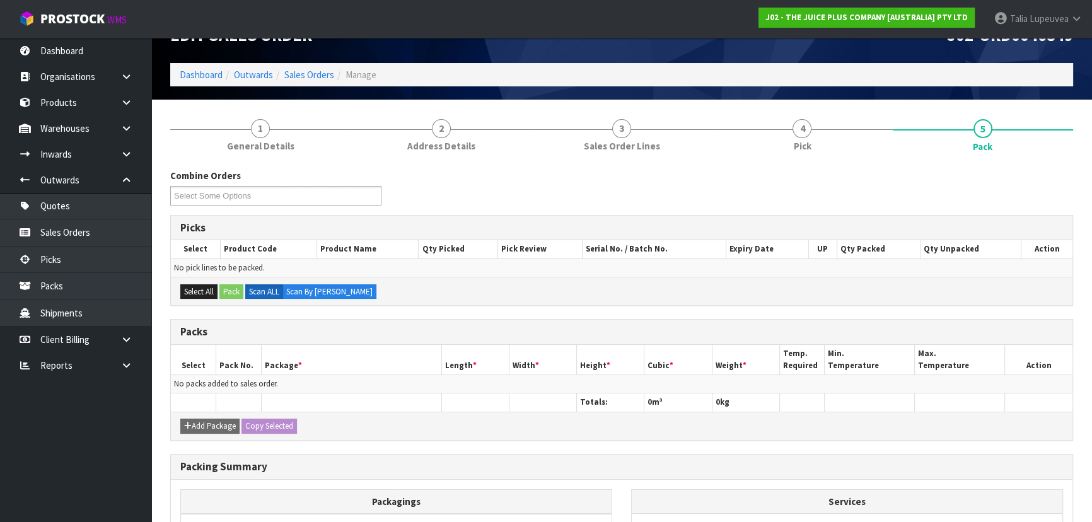
scroll to position [57, 0]
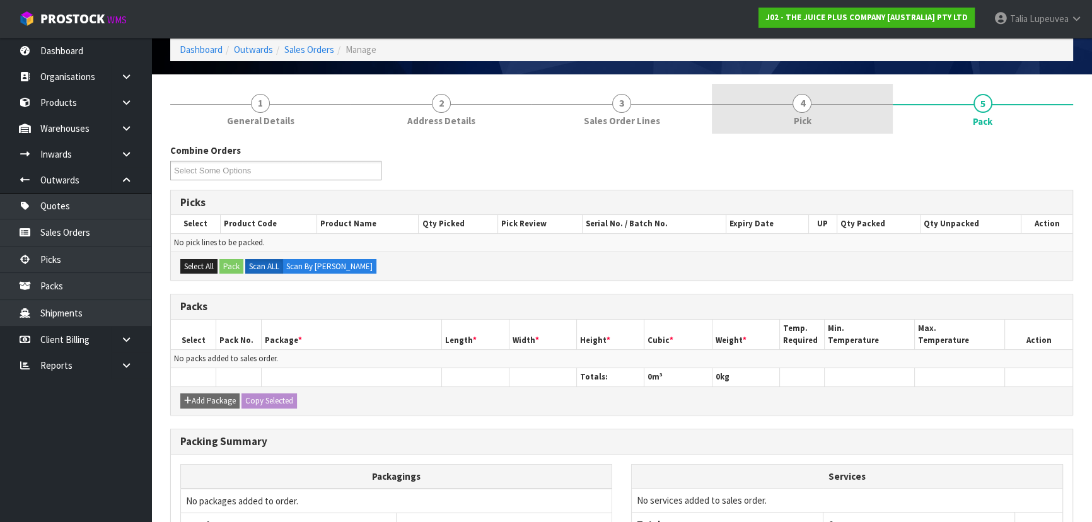
click at [739, 104] on div at bounding box center [802, 104] width 180 height 1
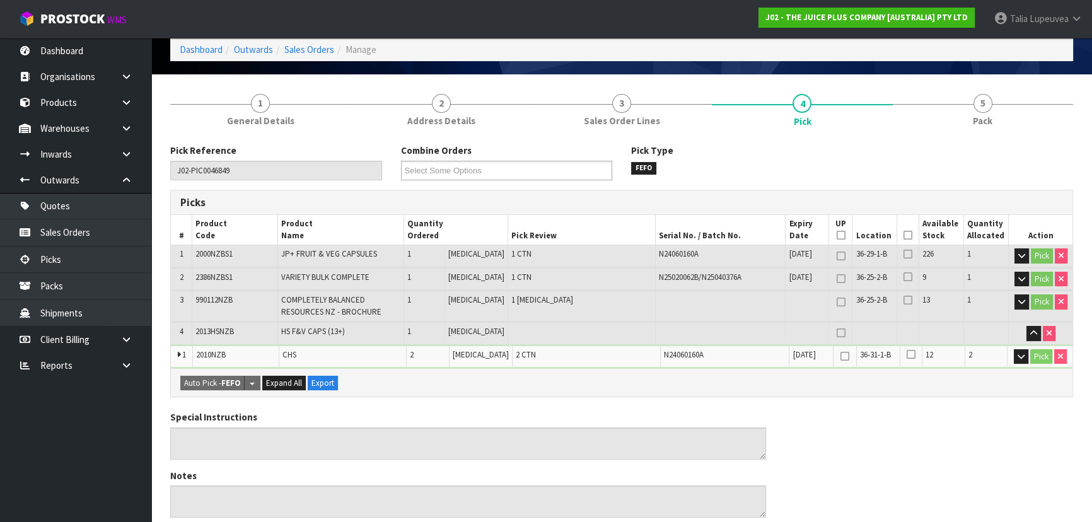
click at [903, 235] on icon at bounding box center [907, 235] width 9 height 1
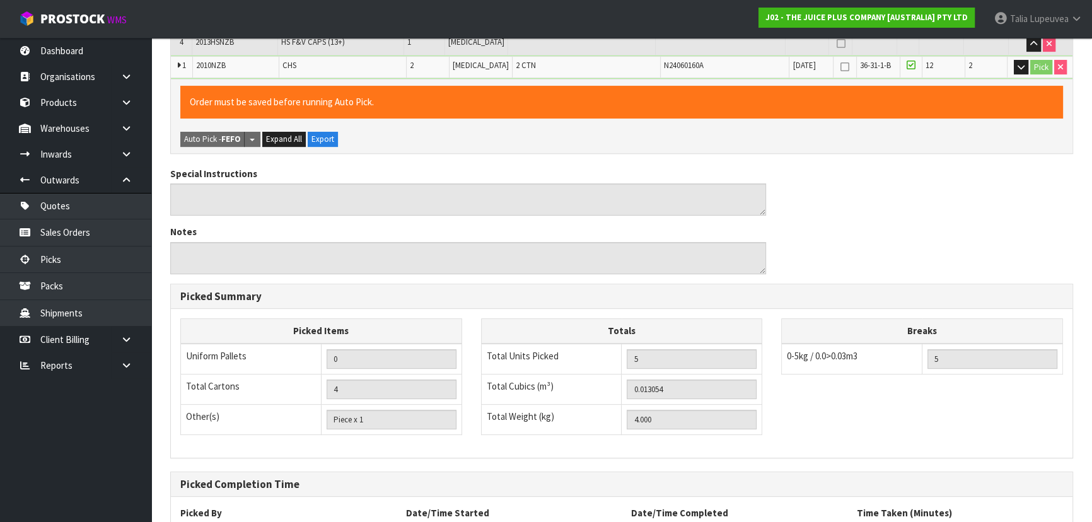
scroll to position [452, 0]
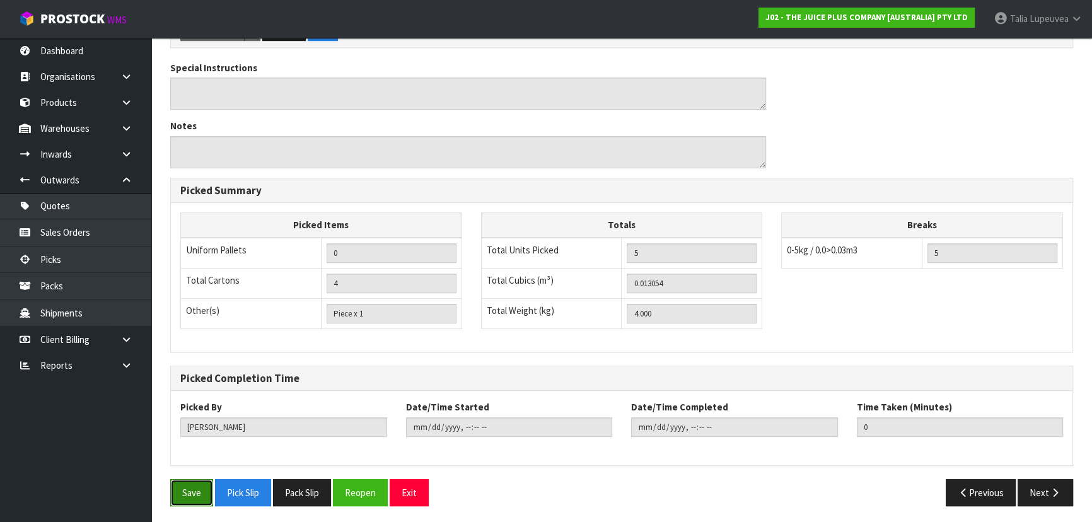
click at [212, 487] on button "Save" at bounding box center [191, 492] width 43 height 27
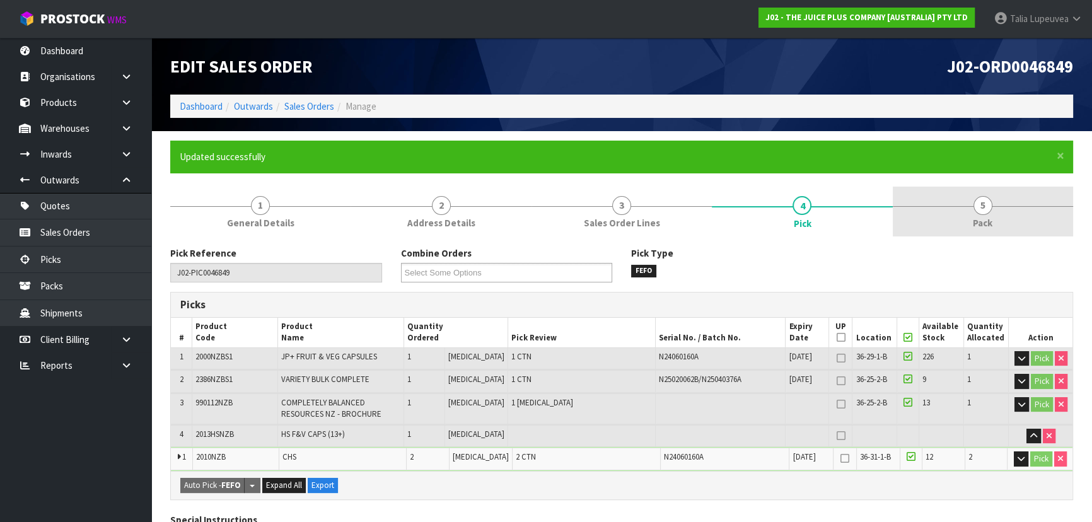
click at [983, 197] on span "5" at bounding box center [982, 205] width 19 height 19
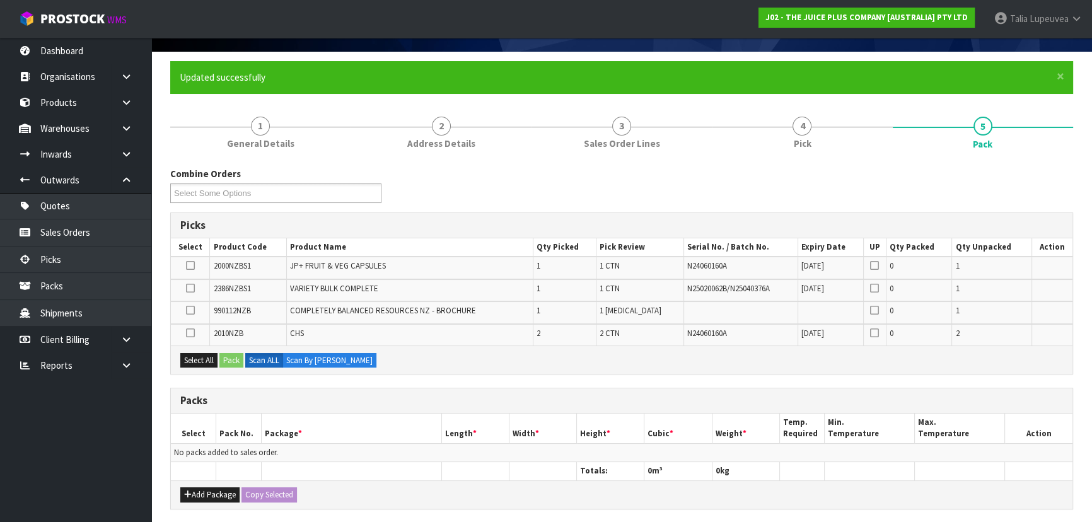
scroll to position [229, 0]
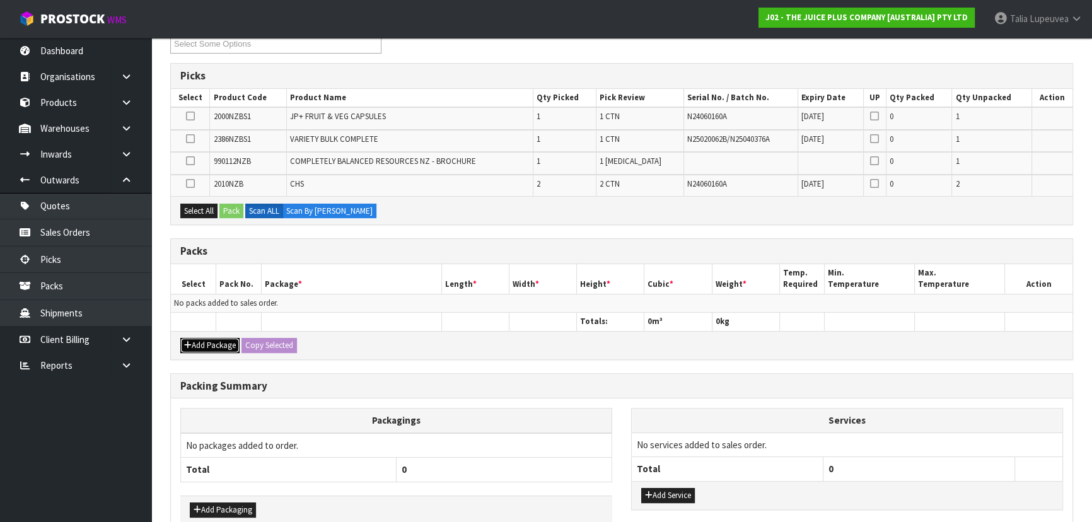
click at [226, 345] on button "Add Package" at bounding box center [209, 345] width 59 height 15
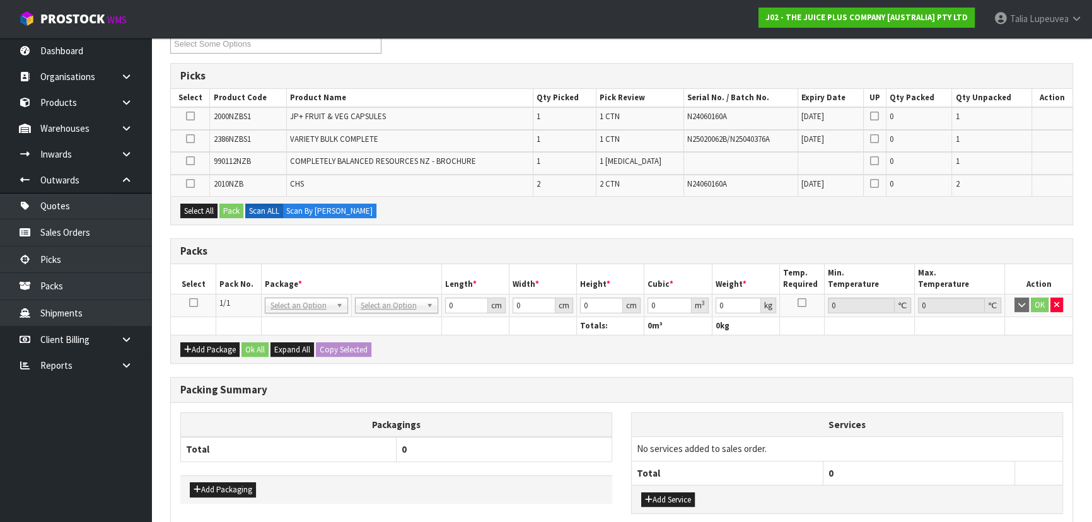
click at [194, 303] on icon at bounding box center [193, 303] width 9 height 1
drag, startPoint x: 199, startPoint y: 207, endPoint x: 252, endPoint y: 209, distance: 53.6
click at [199, 207] on button "Select All" at bounding box center [198, 211] width 37 height 15
click at [236, 211] on button "Pack" at bounding box center [231, 211] width 24 height 15
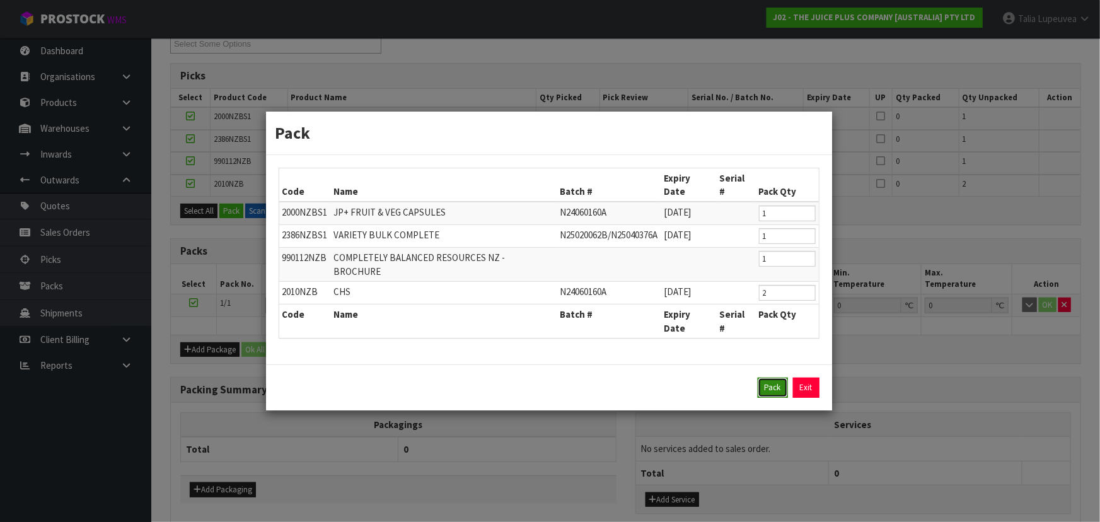
click at [760, 378] on button "Pack" at bounding box center [773, 388] width 30 height 20
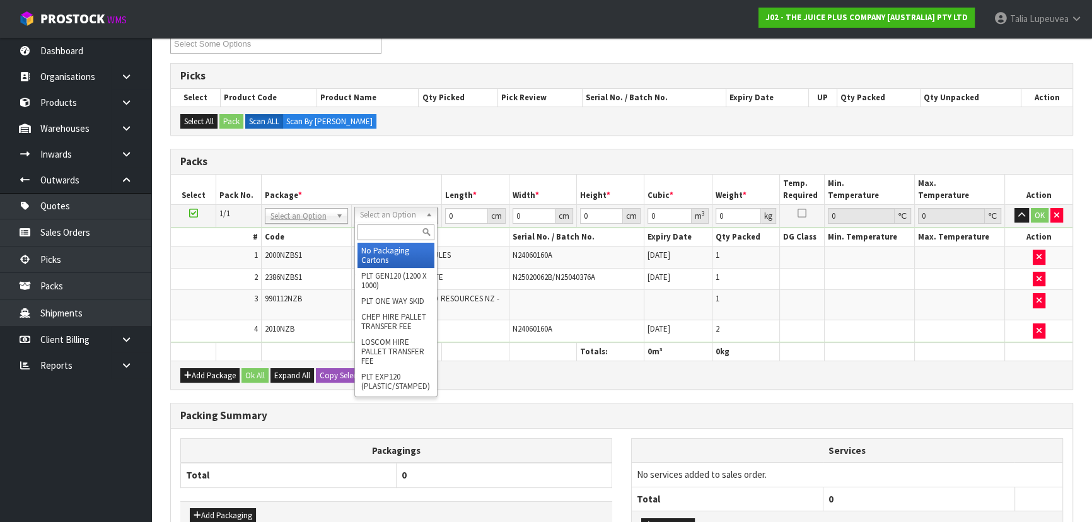
click at [384, 237] on input "text" at bounding box center [395, 232] width 77 height 16
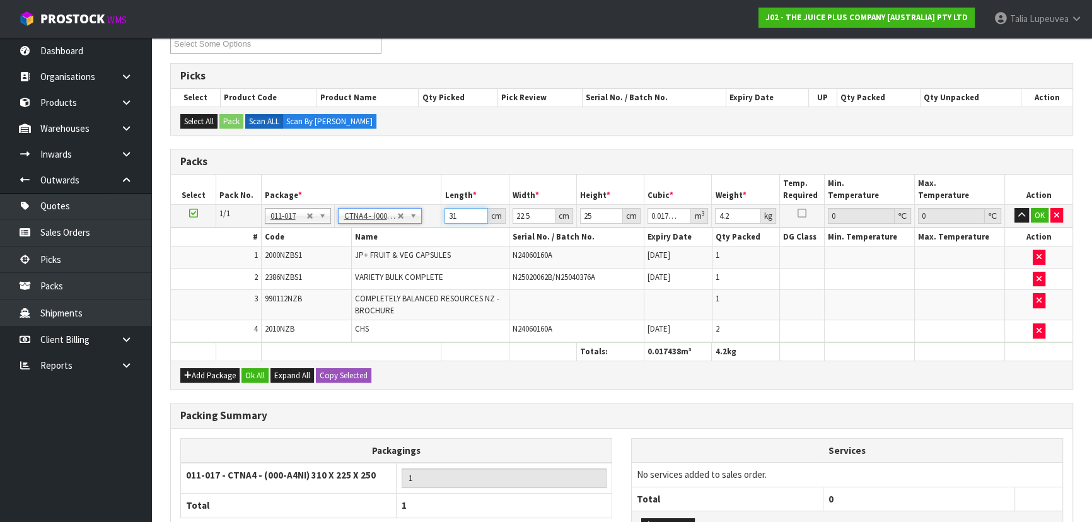
drag, startPoint x: 461, startPoint y: 212, endPoint x: 418, endPoint y: 231, distance: 47.7
click at [418, 231] on tbody "1/1 NONE 007-001 007-002 007-004 007-009 007-013 007-014 007-015 007-017 007-01…" at bounding box center [621, 273] width 901 height 138
click at [1039, 210] on button "OK" at bounding box center [1040, 215] width 18 height 15
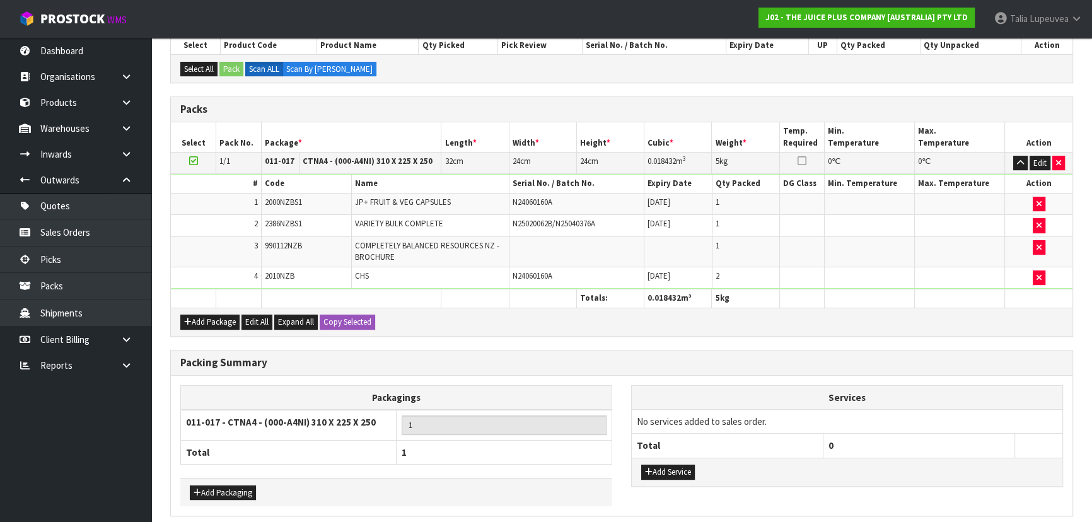
scroll to position [332, 0]
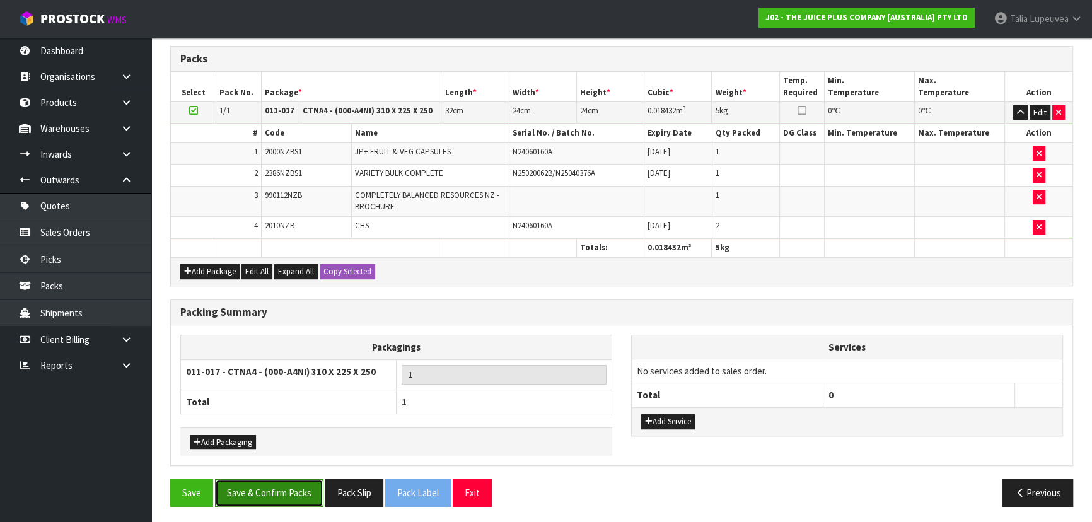
click at [255, 492] on button "Save & Confirm Packs" at bounding box center [269, 492] width 108 height 27
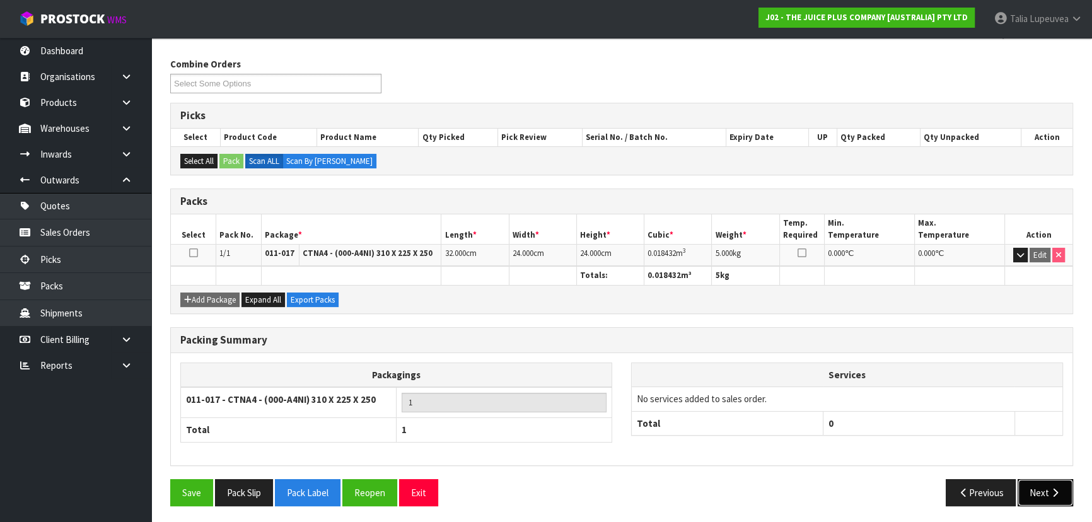
click at [1039, 485] on button "Next" at bounding box center [1044, 492] width 55 height 27
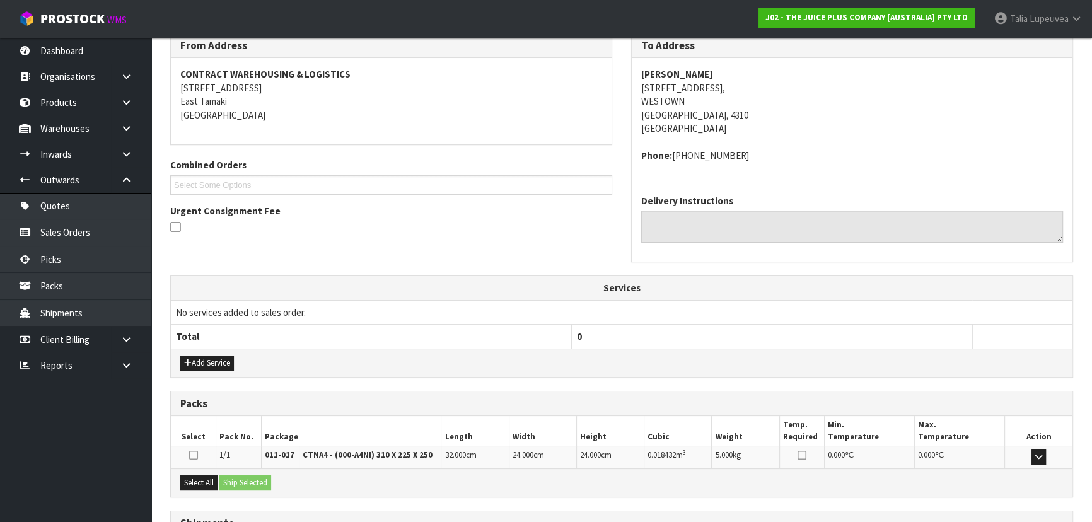
scroll to position [321, 0]
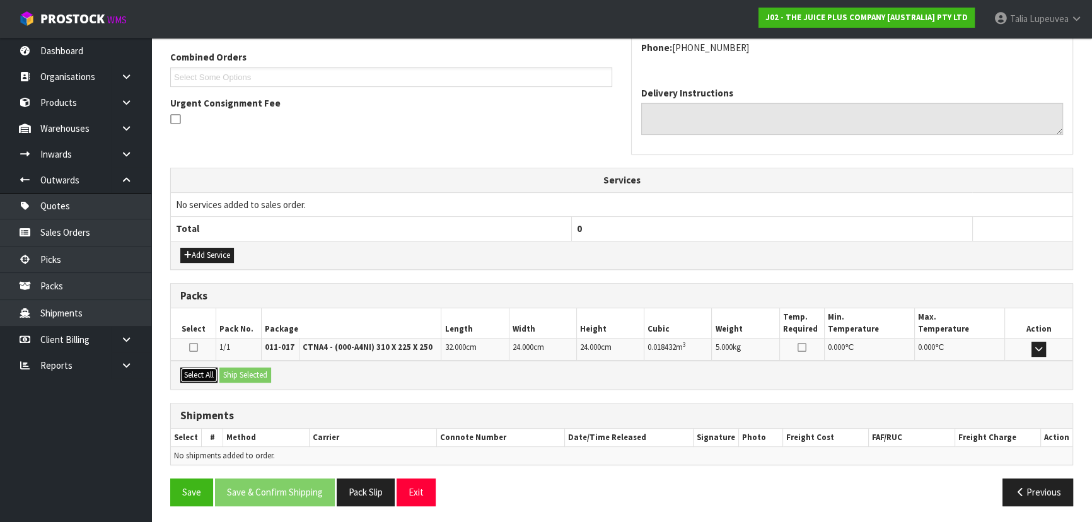
drag, startPoint x: 213, startPoint y: 372, endPoint x: 234, endPoint y: 373, distance: 20.8
click at [212, 372] on button "Select All" at bounding box center [198, 375] width 37 height 15
click at [253, 374] on button "Ship Selected" at bounding box center [245, 375] width 52 height 15
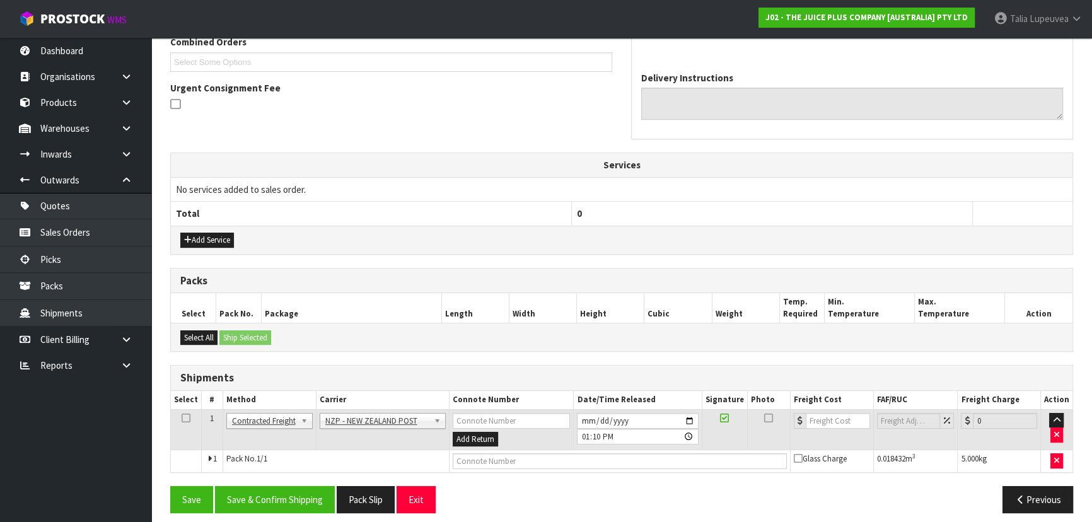
scroll to position [344, 0]
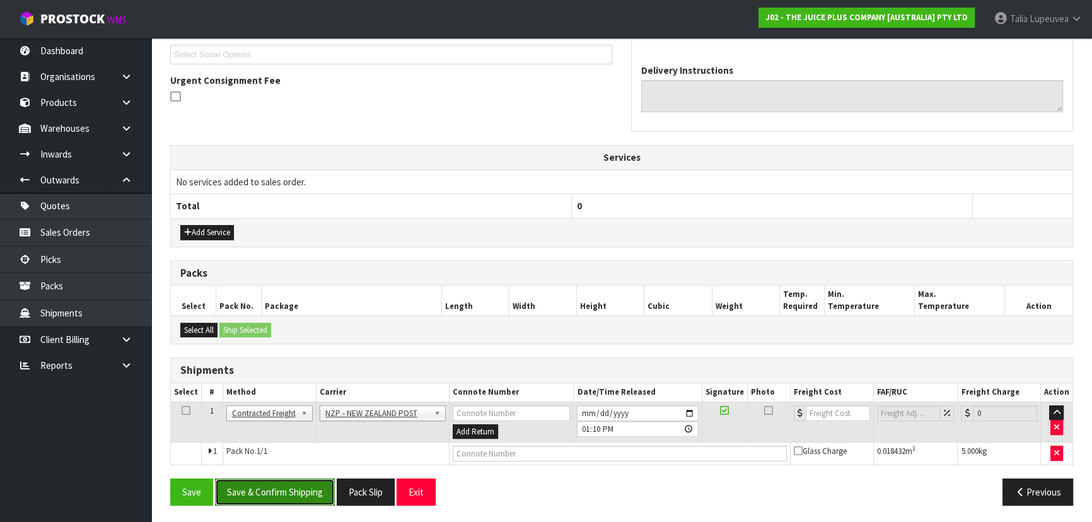
click at [296, 482] on button "Save & Confirm Shipping" at bounding box center [275, 491] width 120 height 27
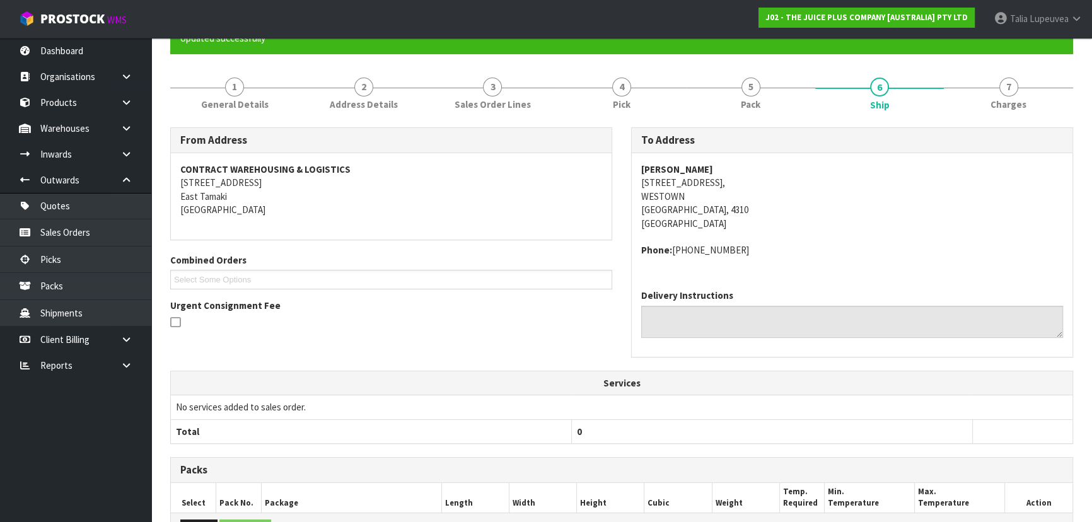
scroll to position [327, 0]
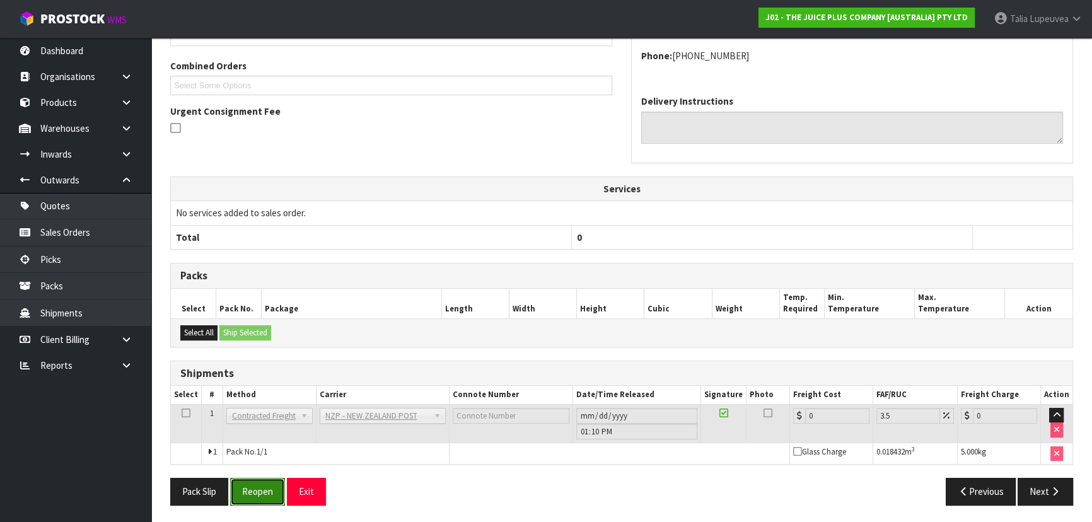
click at [272, 489] on button "Reopen" at bounding box center [257, 491] width 55 height 27
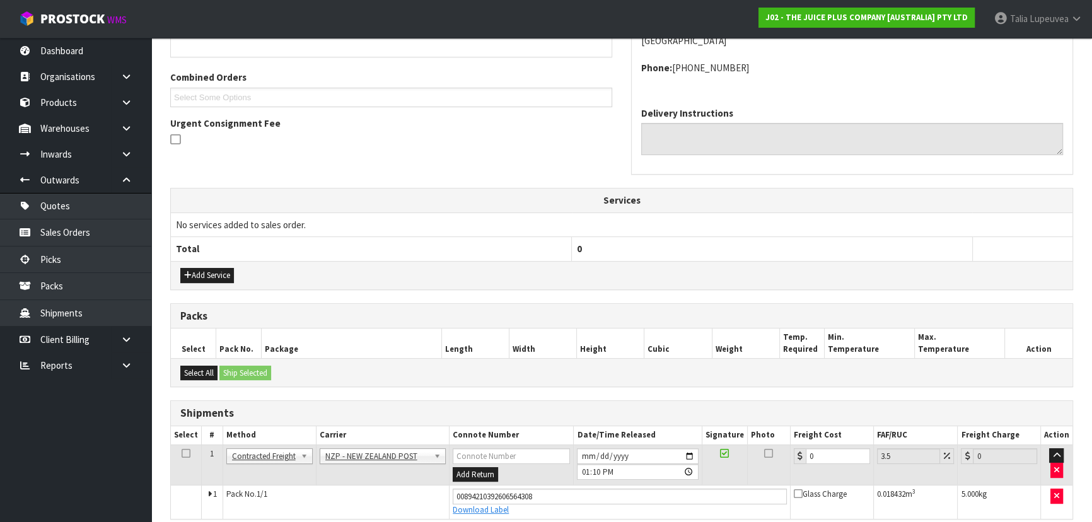
scroll to position [356, 0]
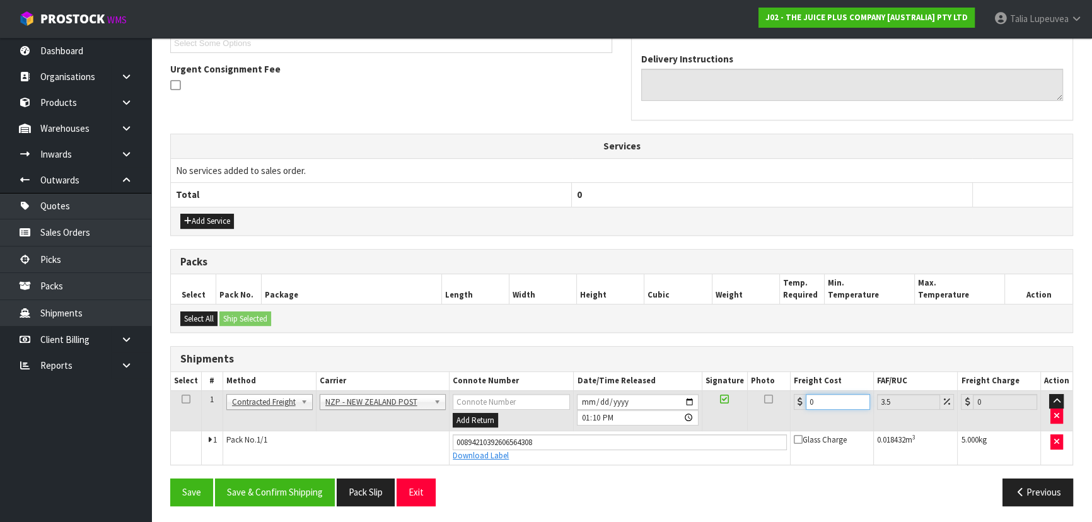
drag, startPoint x: 797, startPoint y: 412, endPoint x: 780, endPoint y: 411, distance: 17.0
click at [782, 413] on tr "1 Client Local Pickup Customer Local Pickup Company Freight Contracted Freight …" at bounding box center [621, 410] width 901 height 41
click at [265, 481] on button "Save & Confirm Shipping" at bounding box center [275, 491] width 120 height 27
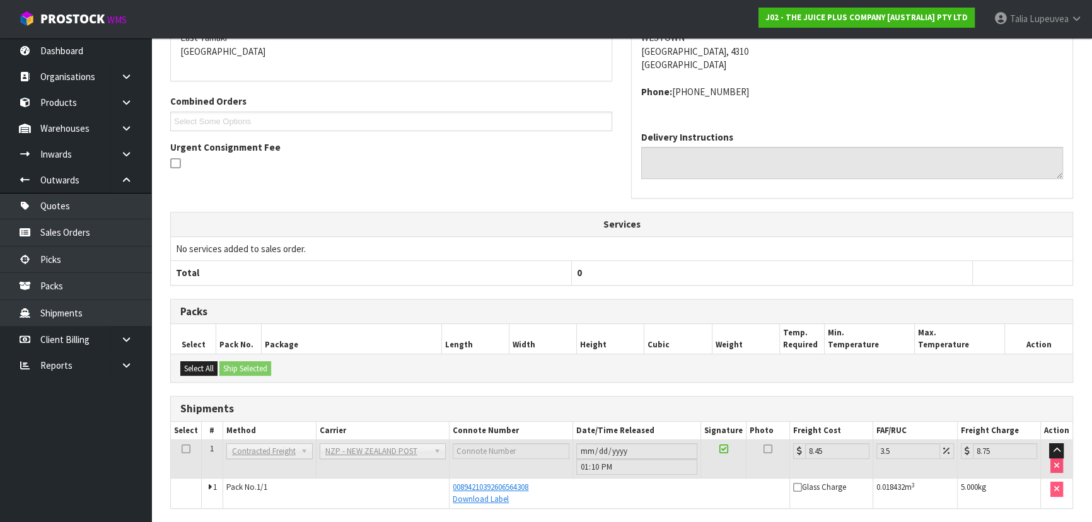
scroll to position [321, 0]
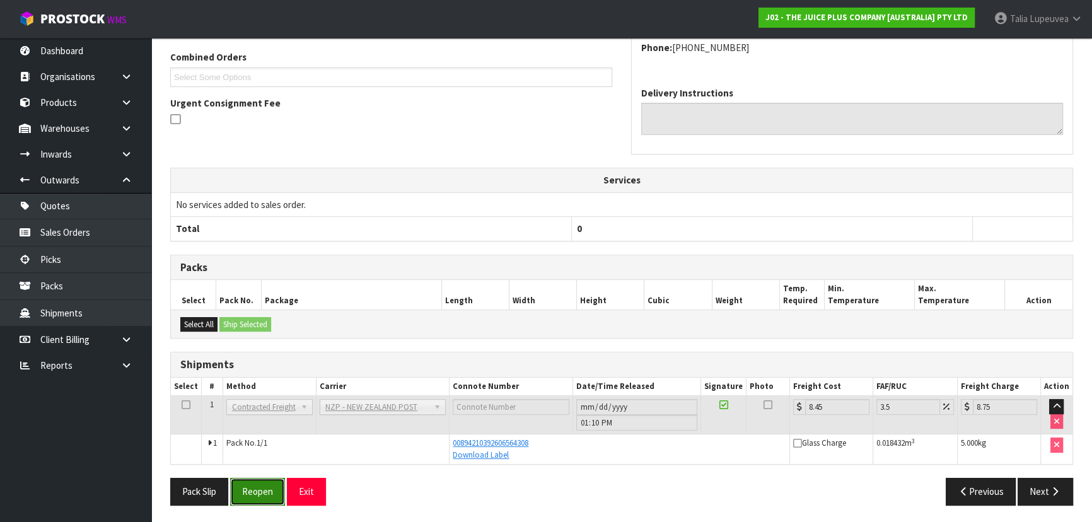
click at [261, 488] on button "Reopen" at bounding box center [257, 491] width 55 height 27
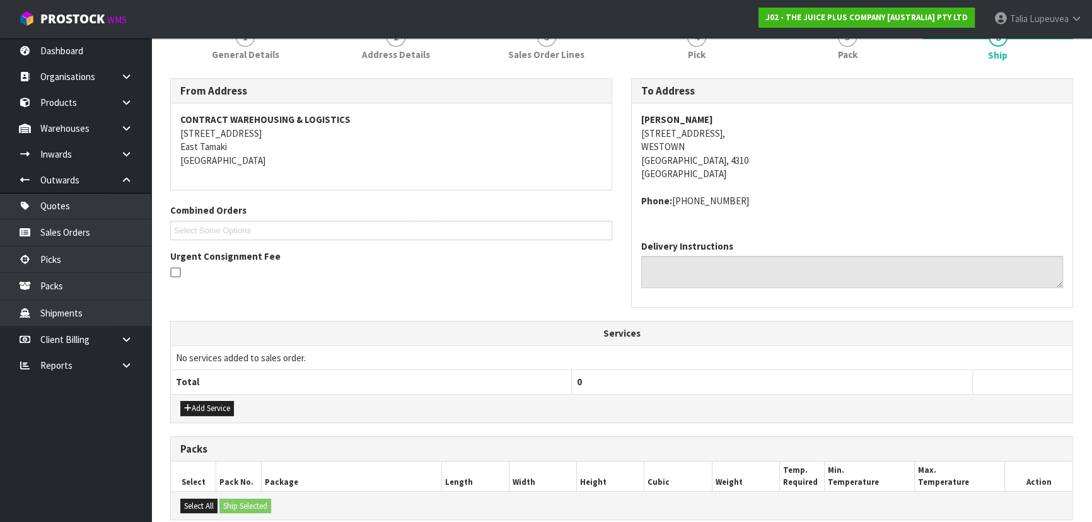
scroll to position [0, 0]
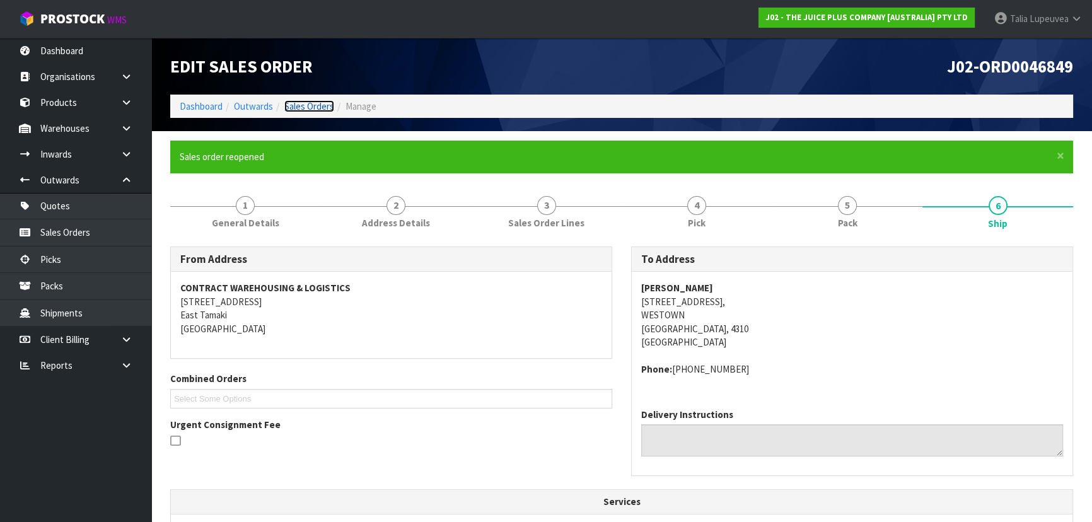
click at [300, 103] on link "Sales Orders" at bounding box center [309, 106] width 50 height 12
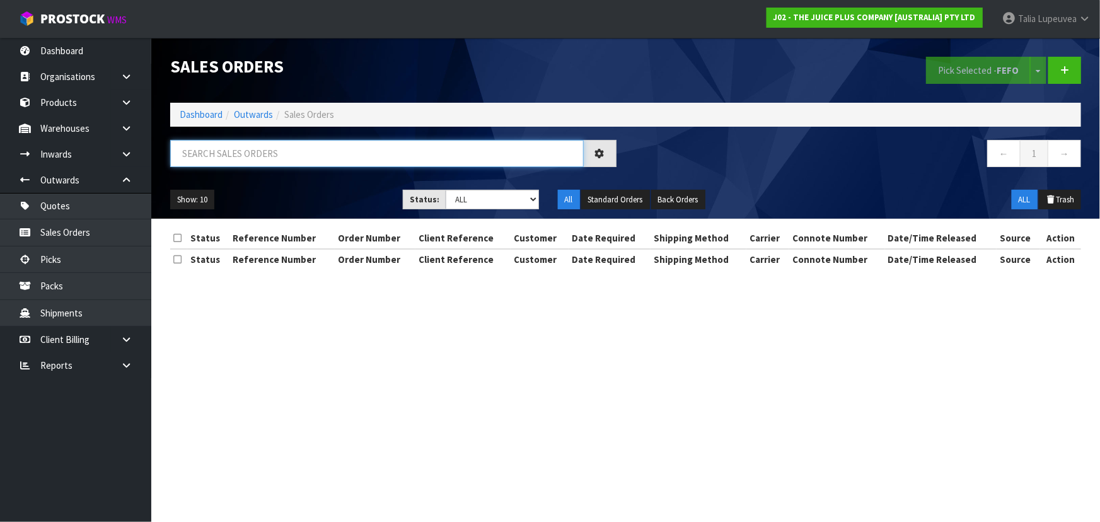
click at [302, 155] on input "text" at bounding box center [377, 153] width 414 height 27
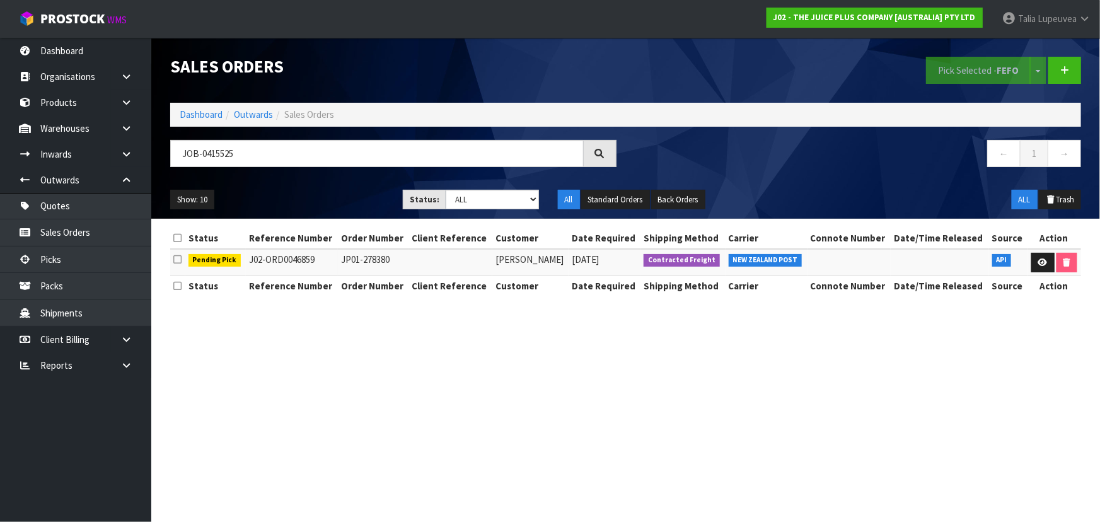
drag, startPoint x: 302, startPoint y: 156, endPoint x: 1058, endPoint y: 293, distance: 768.2
click at [973, 342] on section "Sales Orders Pick Selected - FEFO Split button! FIFO - First In First Out FEFO …" at bounding box center [550, 261] width 1100 height 522
click at [1038, 259] on icon at bounding box center [1042, 262] width 9 height 8
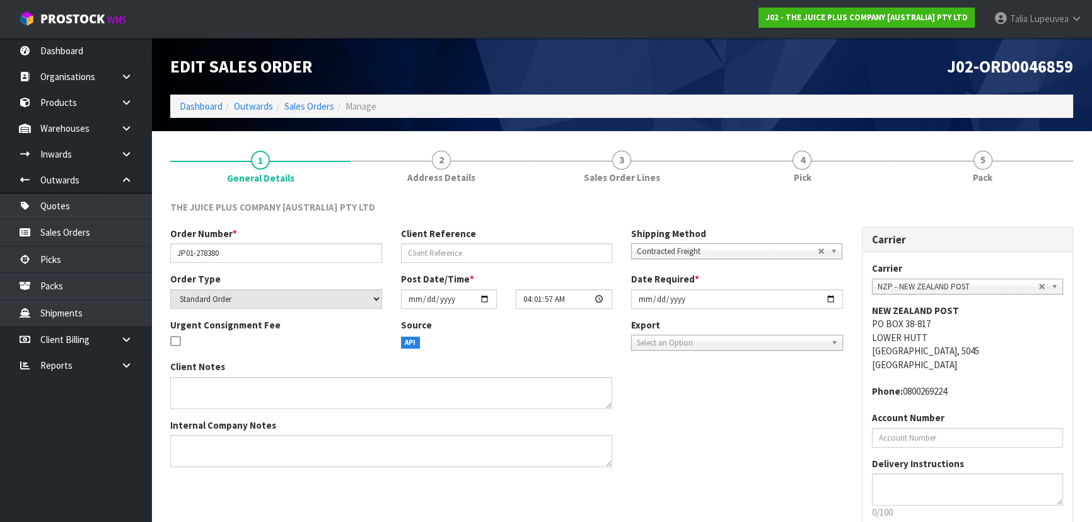
click at [978, 130] on div "Edit Sales Order J02-ORD0046859 Dashboard Outwards Sales Orders Manage" at bounding box center [622, 84] width 922 height 93
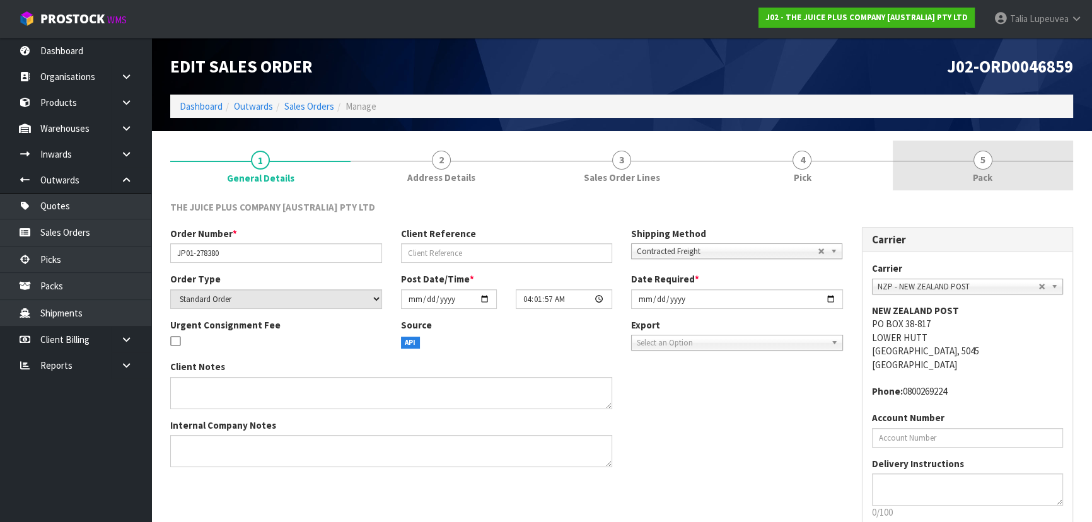
click at [983, 163] on span "5" at bounding box center [982, 160] width 19 height 19
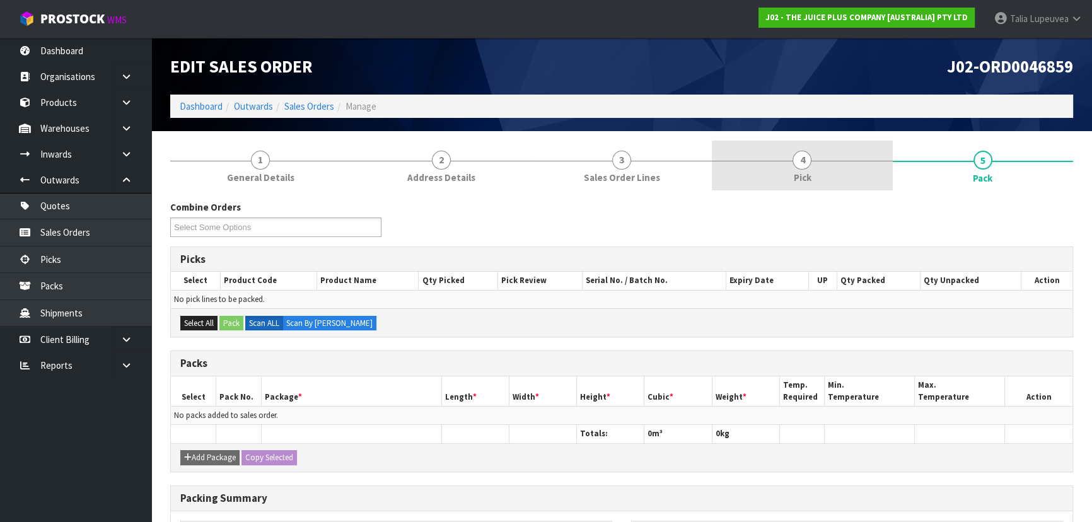
click at [789, 157] on section "1 General Details 2 Address Details 3 Sales Order Lines 4 Pick 5 Pack Combine O…" at bounding box center [621, 418] width 941 height 574
drag, startPoint x: 796, startPoint y: 166, endPoint x: 799, endPoint y: 188, distance: 21.8
click at [797, 166] on span "4" at bounding box center [801, 160] width 19 height 19
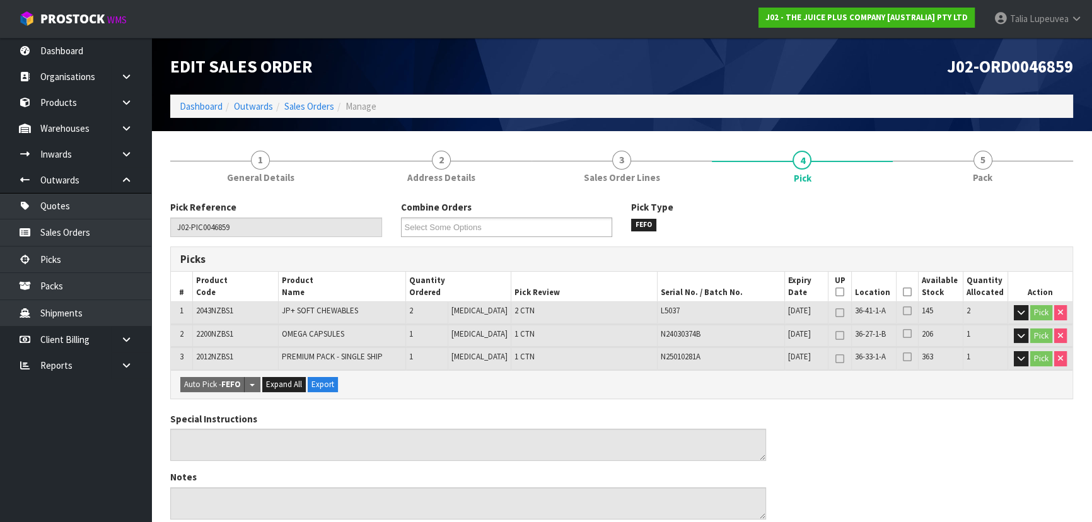
click at [903, 287] on th "Picked" at bounding box center [907, 287] width 22 height 30
click at [903, 292] on icon at bounding box center [907, 292] width 9 height 1
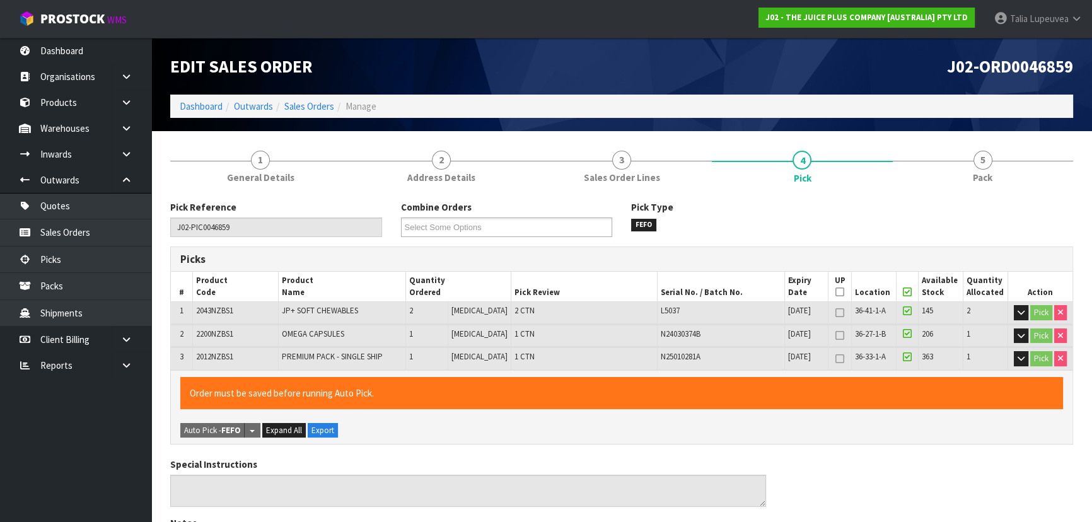
scroll to position [397, 0]
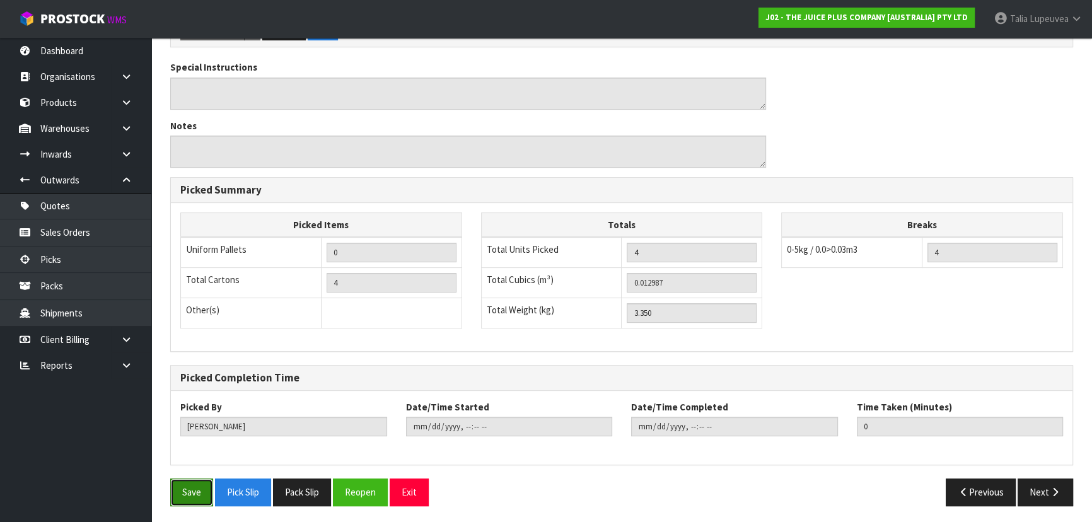
click at [190, 490] on button "Save" at bounding box center [191, 491] width 43 height 27
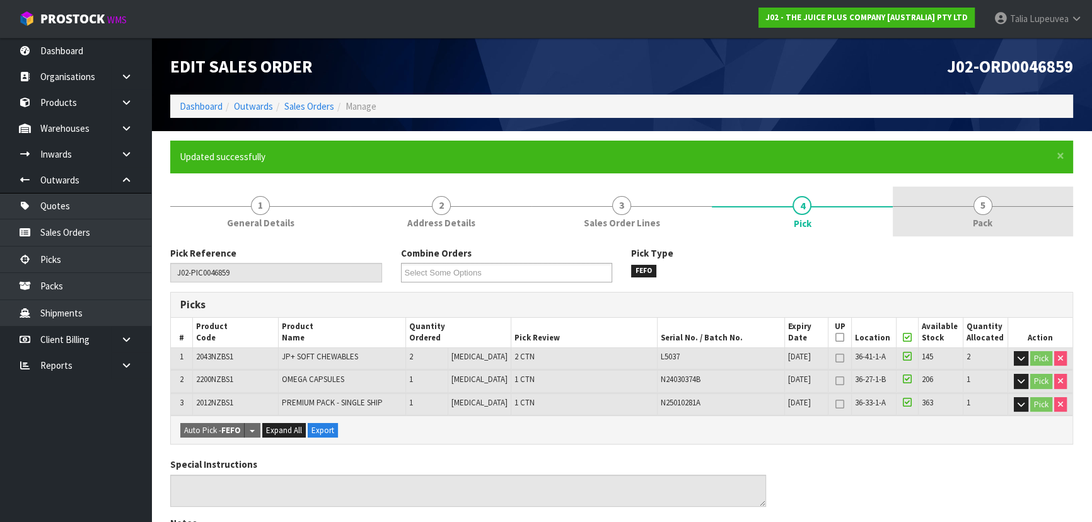
click at [991, 229] on span "Pack" at bounding box center [983, 222] width 20 height 13
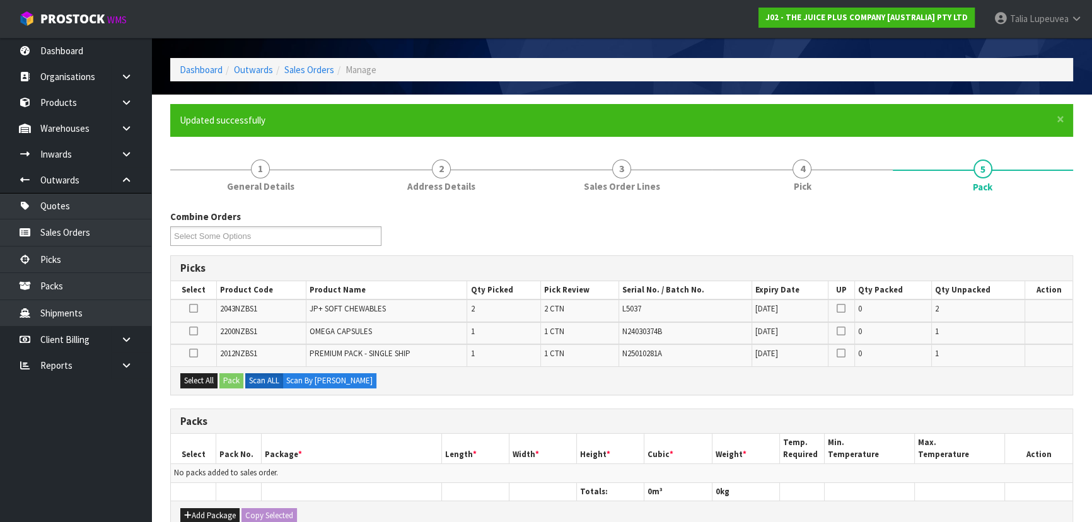
scroll to position [57, 0]
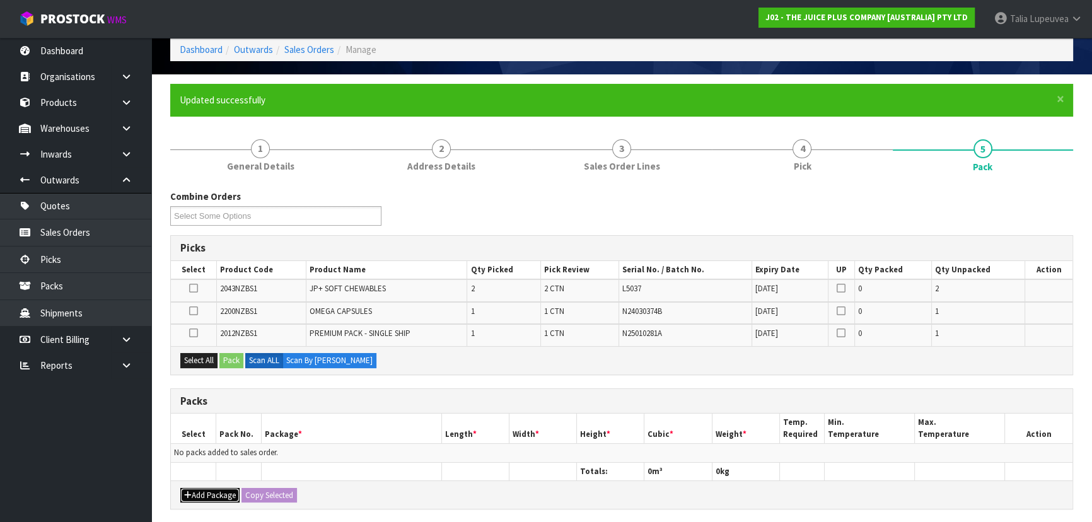
click at [207, 498] on button "Add Package" at bounding box center [209, 495] width 59 height 15
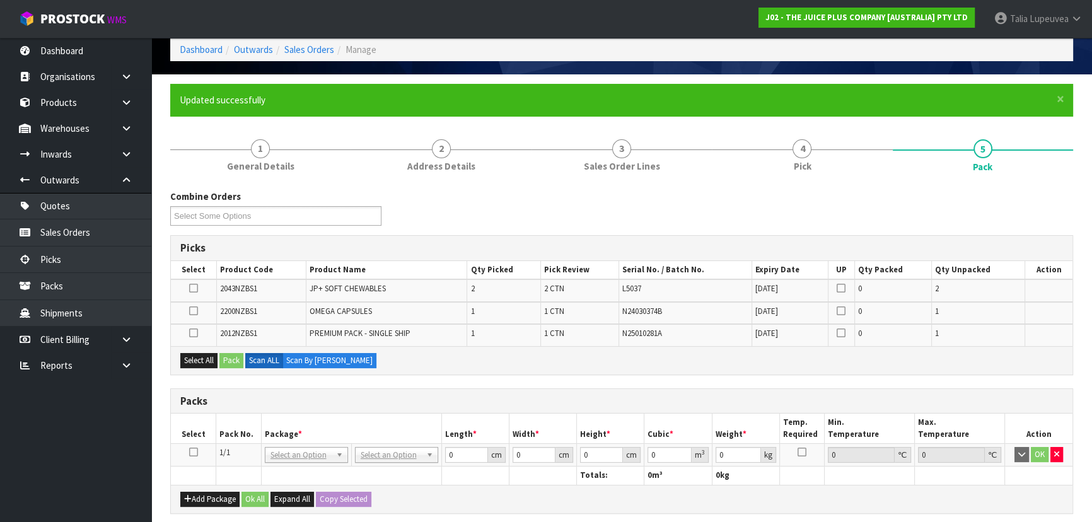
click at [189, 452] on icon at bounding box center [193, 452] width 9 height 1
click at [211, 357] on button "Select All" at bounding box center [198, 360] width 37 height 15
click at [229, 361] on button "Pack" at bounding box center [231, 360] width 24 height 15
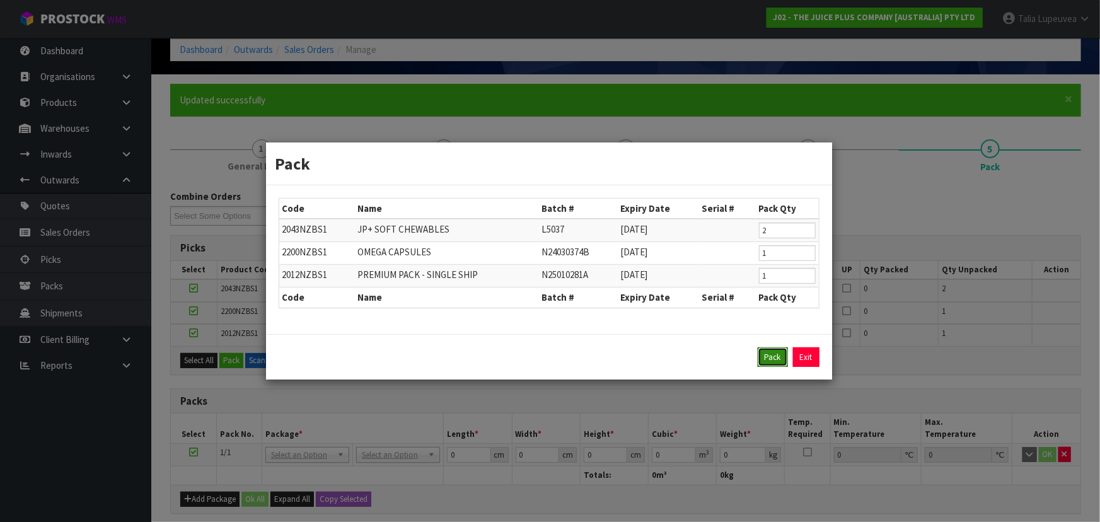
click at [767, 351] on button "Pack" at bounding box center [773, 357] width 30 height 20
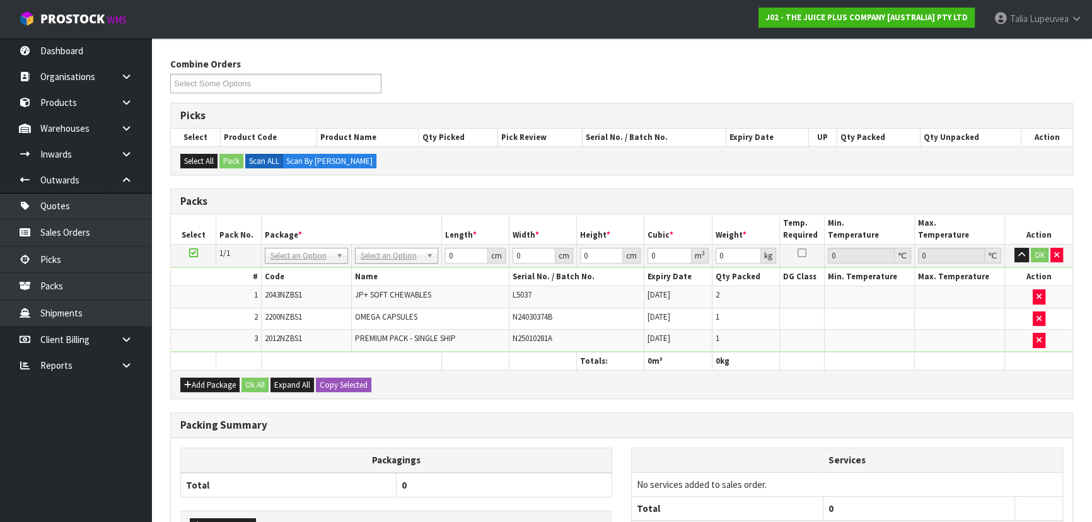
scroll to position [229, 0]
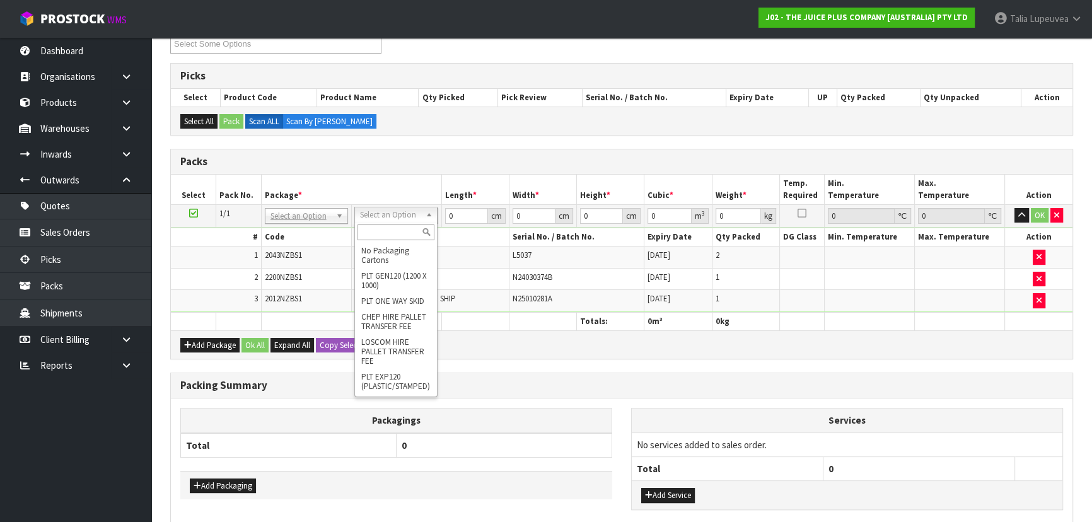
click at [402, 231] on input "text" at bounding box center [395, 232] width 77 height 16
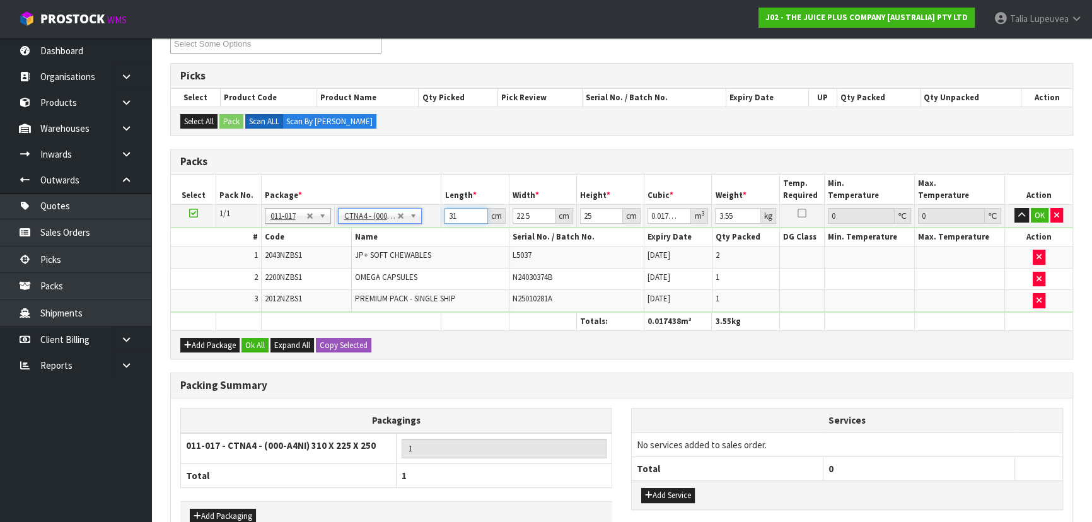
drag, startPoint x: 463, startPoint y: 217, endPoint x: 424, endPoint y: 224, distance: 39.6
click at [424, 224] on tr "1/1 NONE 007-001 007-002 007-004 007-009 007-013 007-014 007-015 007-017 007-01…" at bounding box center [621, 215] width 901 height 23
click at [1038, 208] on button "OK" at bounding box center [1040, 215] width 18 height 15
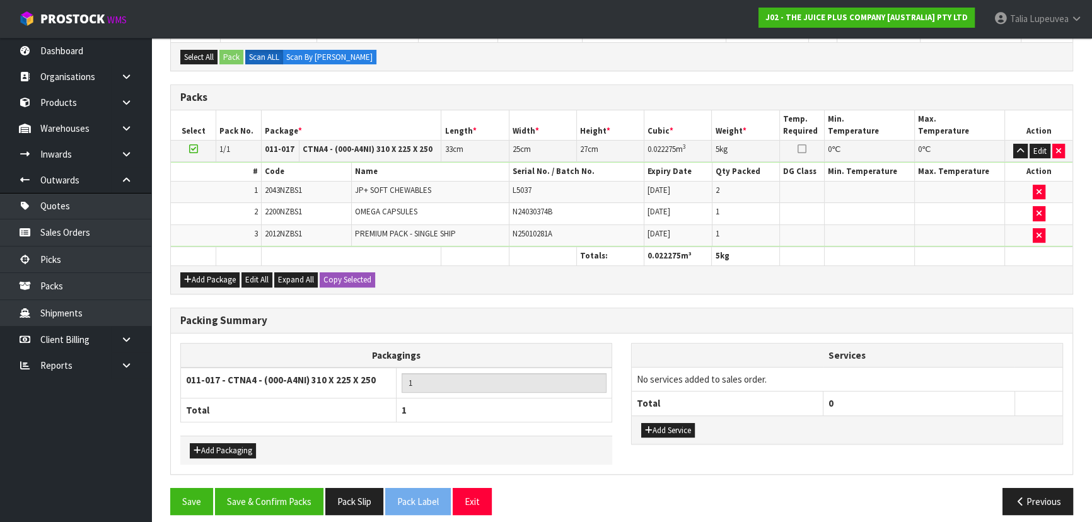
scroll to position [301, 0]
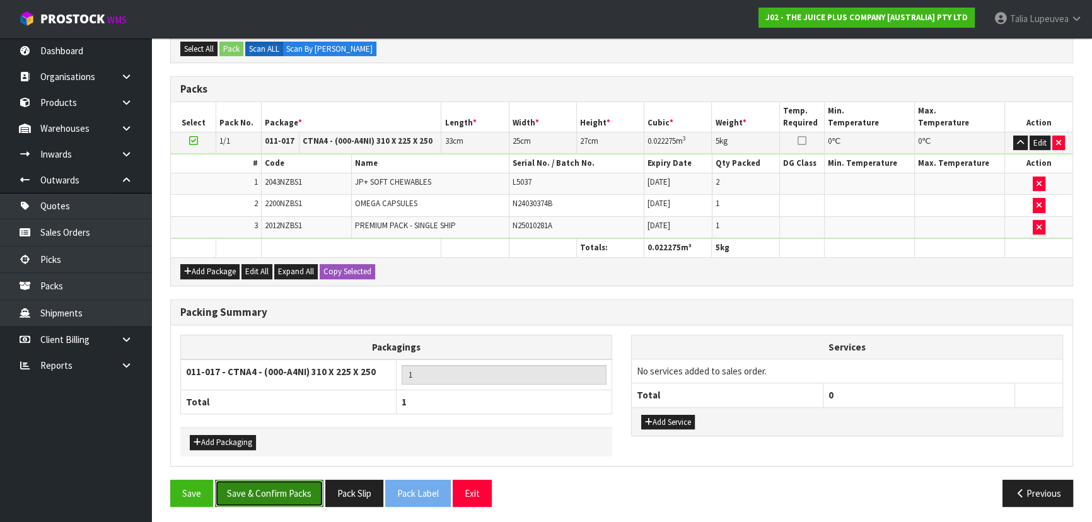
click at [291, 490] on button "Save & Confirm Packs" at bounding box center [269, 493] width 108 height 27
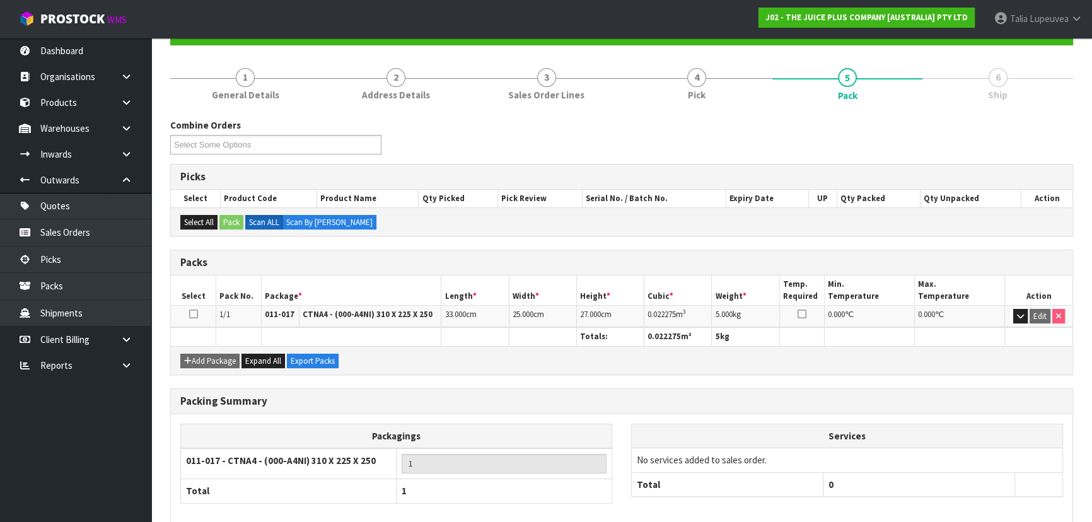
scroll to position [189, 0]
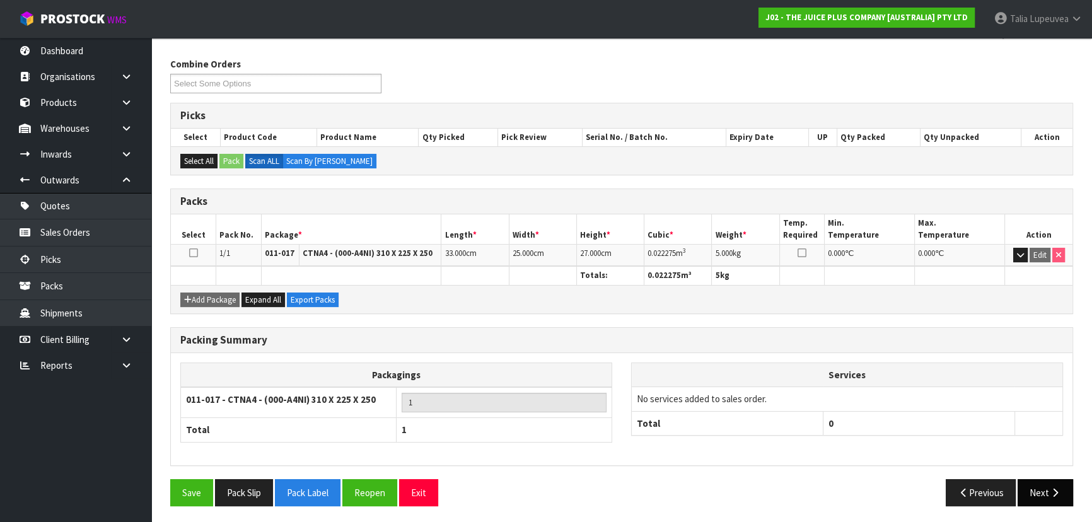
click at [1041, 488] on button "Next" at bounding box center [1044, 492] width 55 height 27
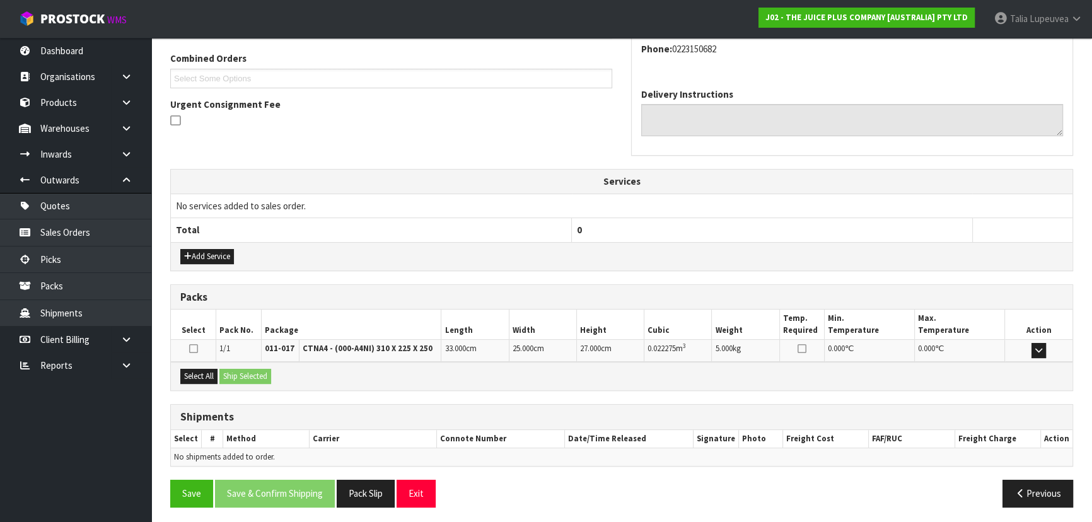
scroll to position [321, 0]
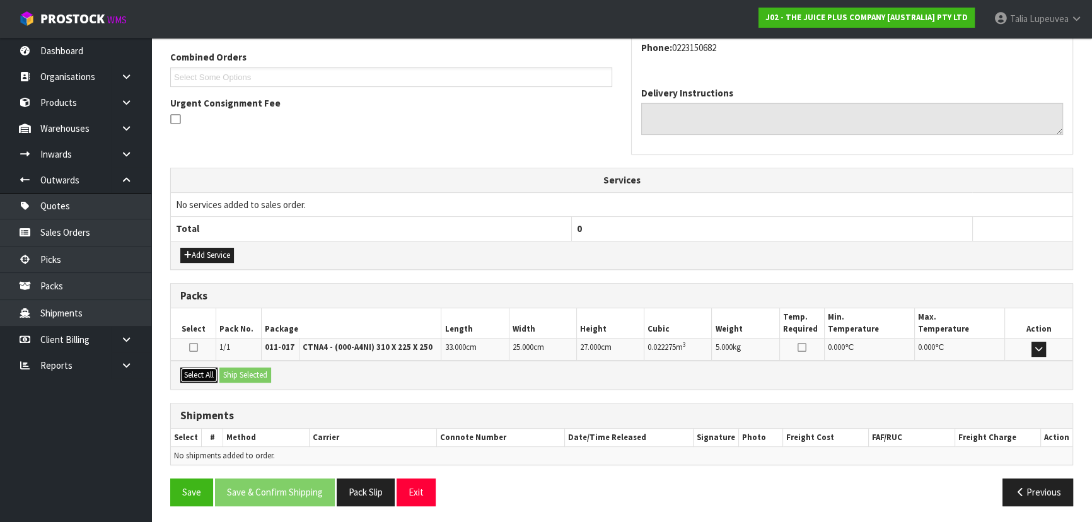
click at [192, 371] on button "Select All" at bounding box center [198, 375] width 37 height 15
click at [246, 378] on button "Ship Selected" at bounding box center [245, 375] width 52 height 15
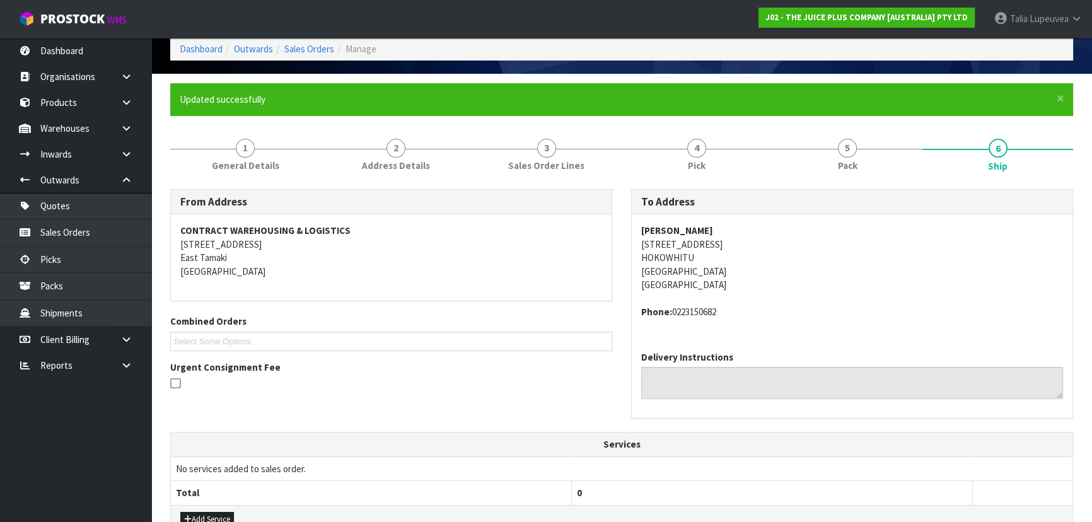
scroll to position [344, 0]
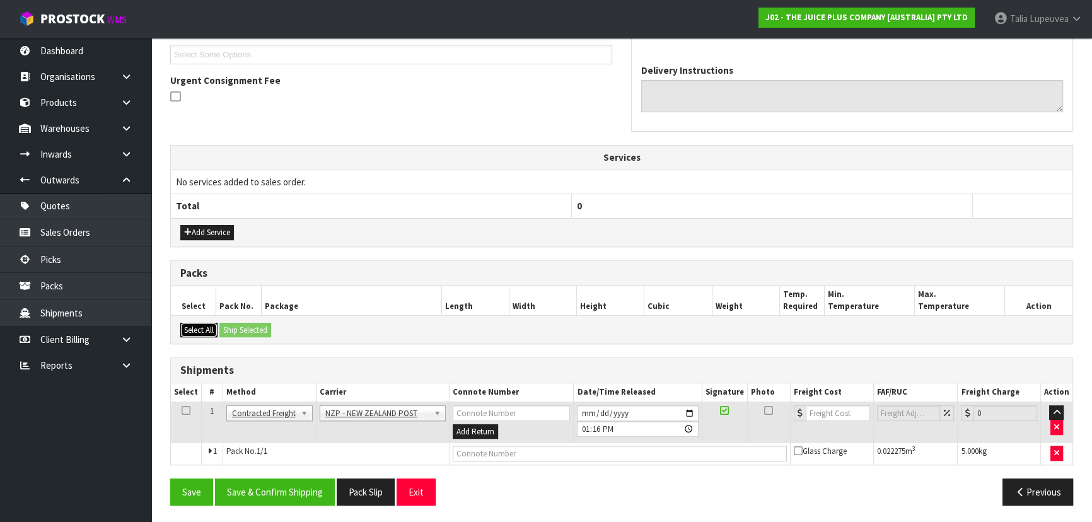
click at [197, 323] on button "Select All" at bounding box center [198, 330] width 37 height 15
click at [270, 485] on button "Save & Confirm Shipping" at bounding box center [275, 491] width 120 height 27
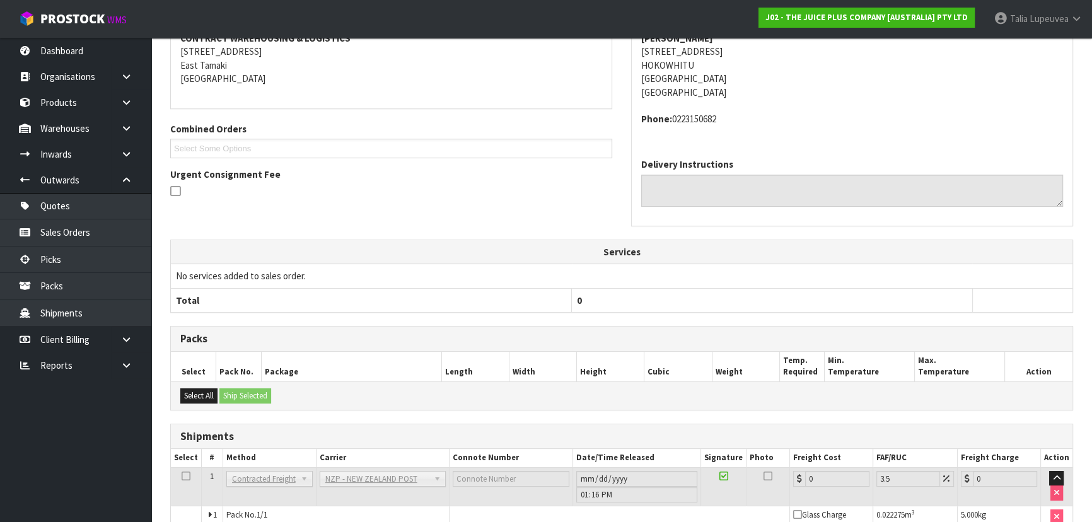
scroll to position [327, 0]
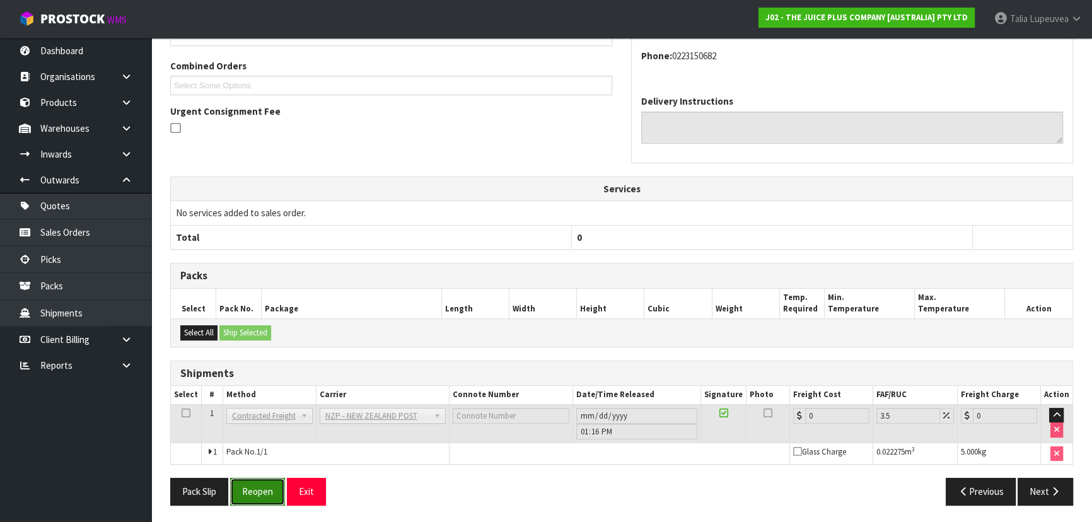
click at [258, 492] on button "Reopen" at bounding box center [257, 491] width 55 height 27
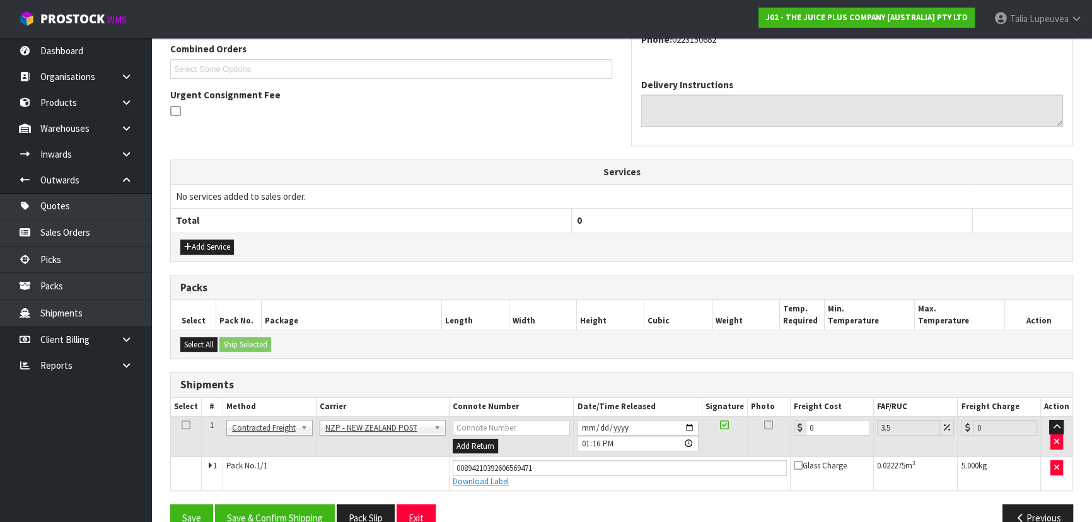
scroll to position [356, 0]
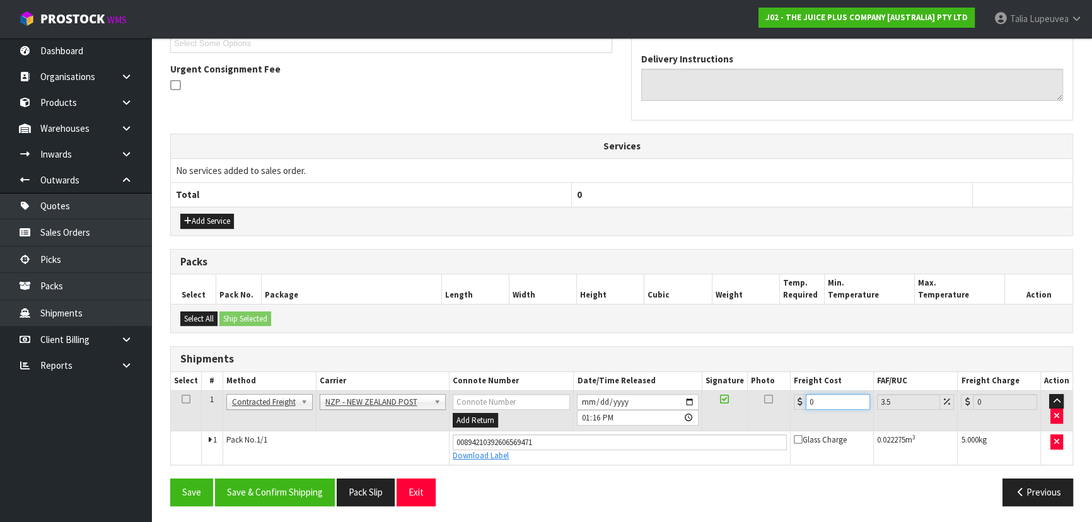
drag, startPoint x: 814, startPoint y: 398, endPoint x: 771, endPoint y: 398, distance: 42.9
click at [770, 406] on tr "1 Client Local Pickup Customer Local Pickup Company Freight Contracted Freight …" at bounding box center [621, 410] width 901 height 41
click at [308, 485] on button "Save & Confirm Shipping" at bounding box center [275, 491] width 120 height 27
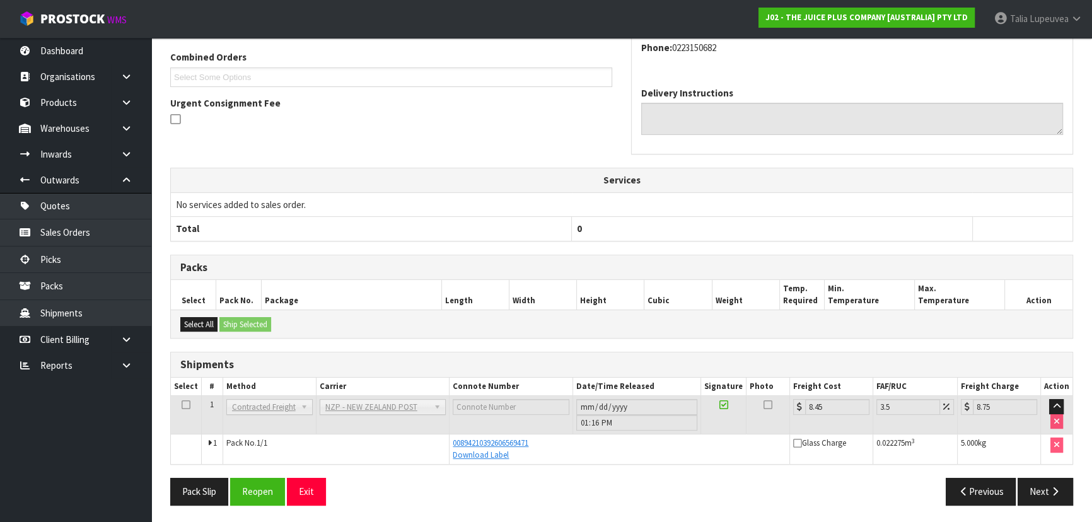
scroll to position [0, 0]
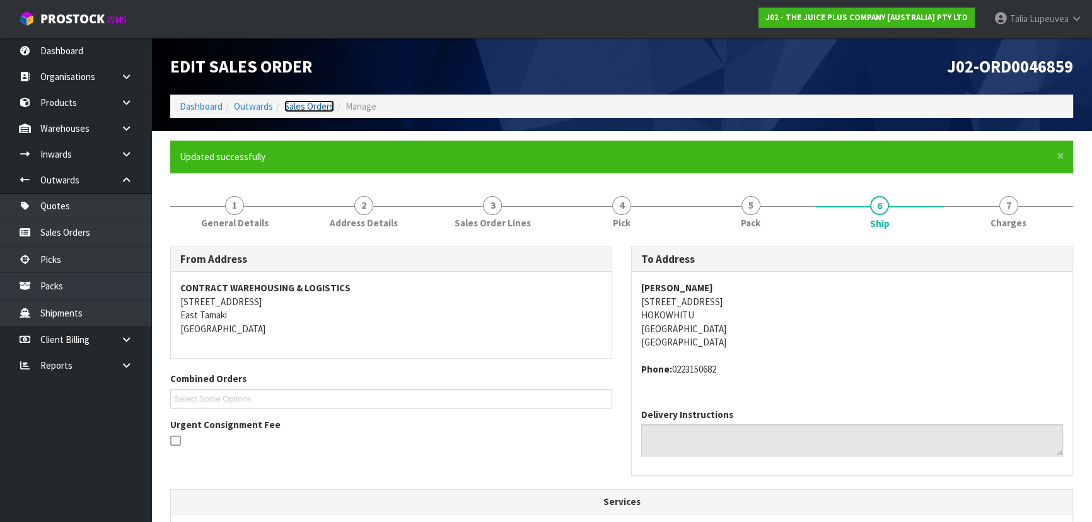
click at [308, 108] on link "Sales Orders" at bounding box center [309, 106] width 50 height 12
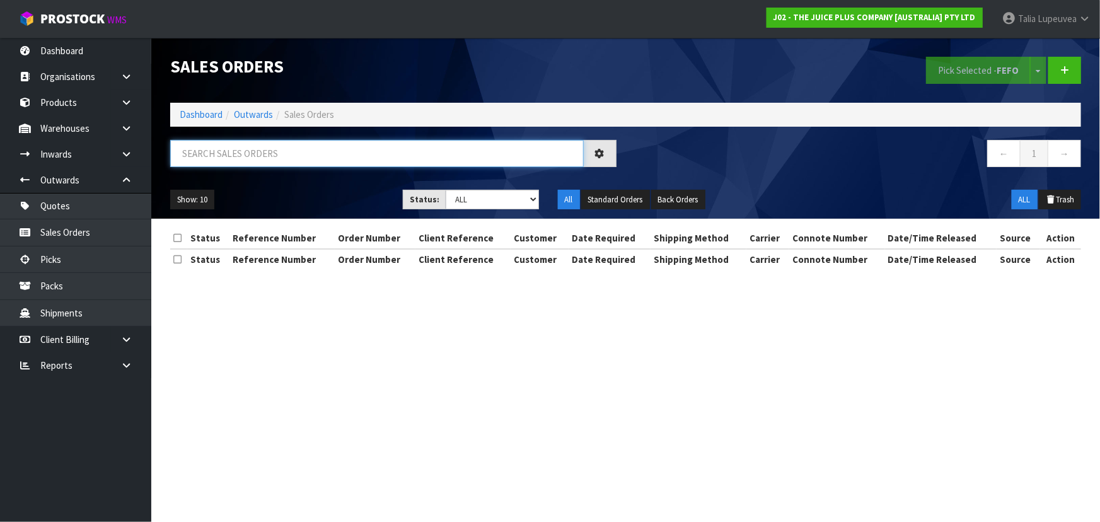
click at [297, 154] on input "text" at bounding box center [377, 153] width 414 height 27
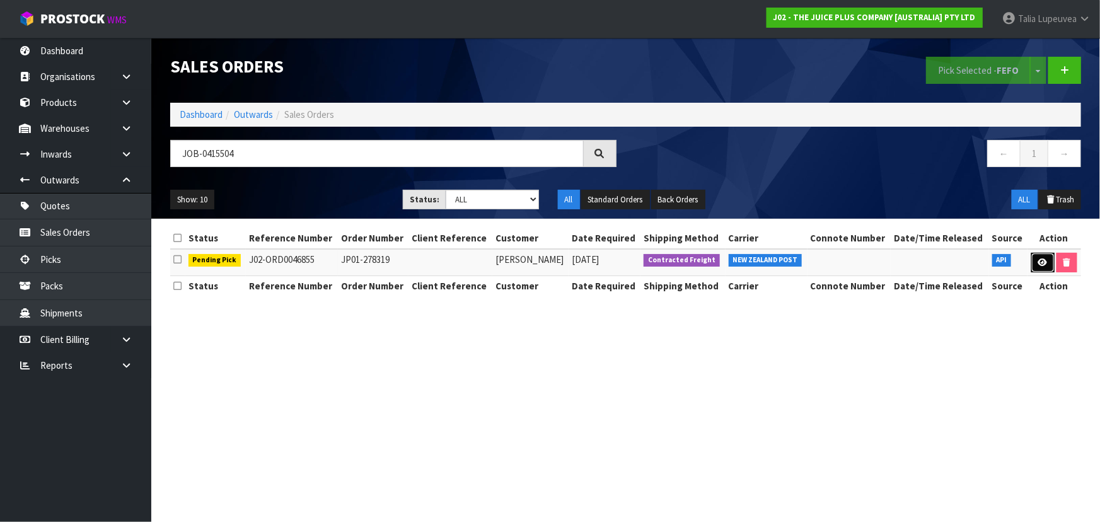
click at [1041, 268] on link at bounding box center [1042, 263] width 23 height 20
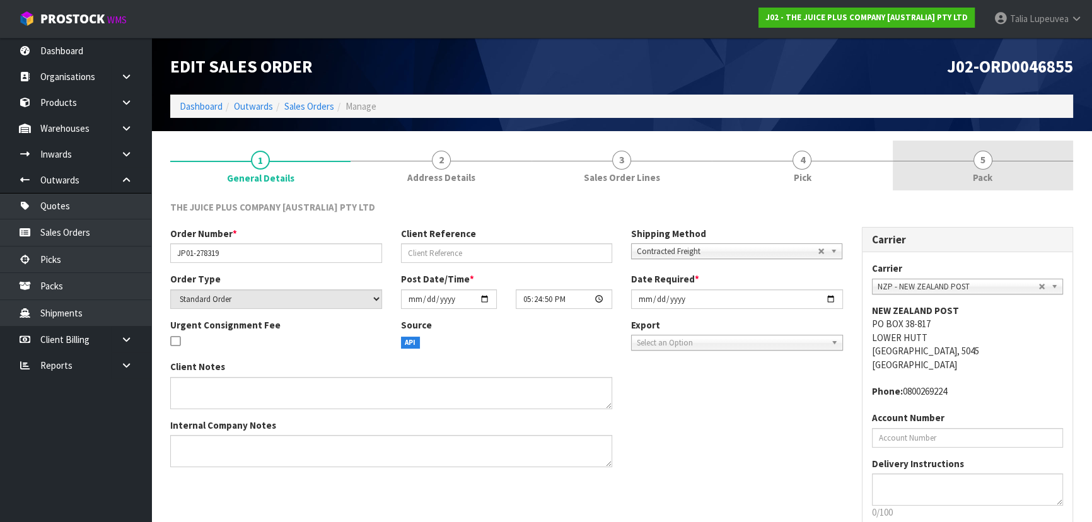
click at [983, 178] on span "Pack" at bounding box center [983, 177] width 20 height 13
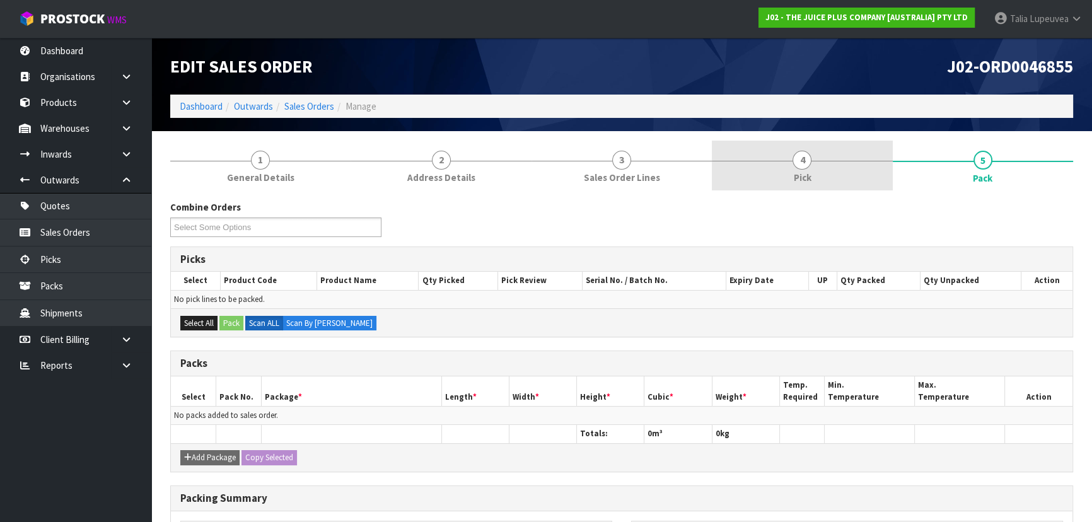
click at [858, 170] on link "4 Pick" at bounding box center [802, 166] width 180 height 50
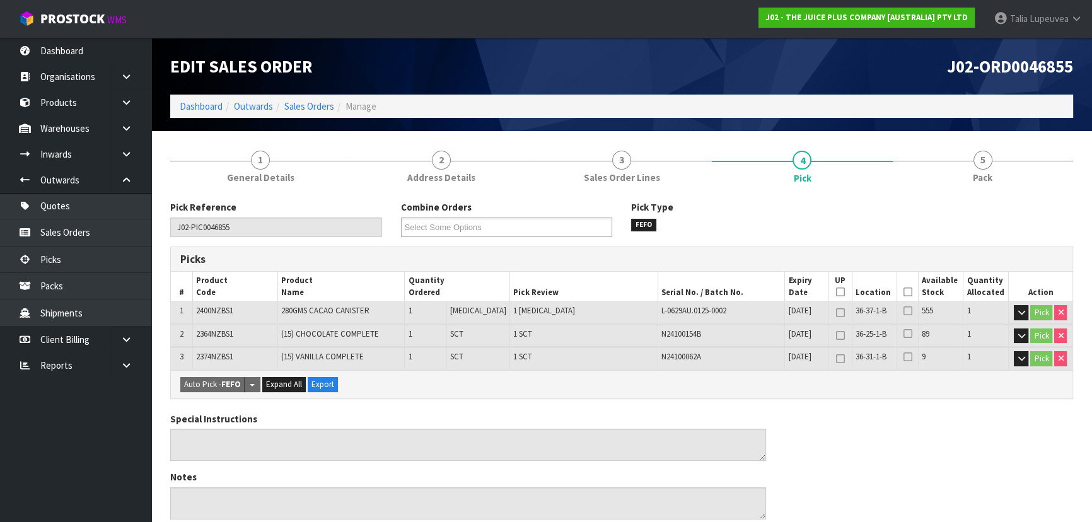
click at [903, 293] on icon at bounding box center [907, 292] width 9 height 1
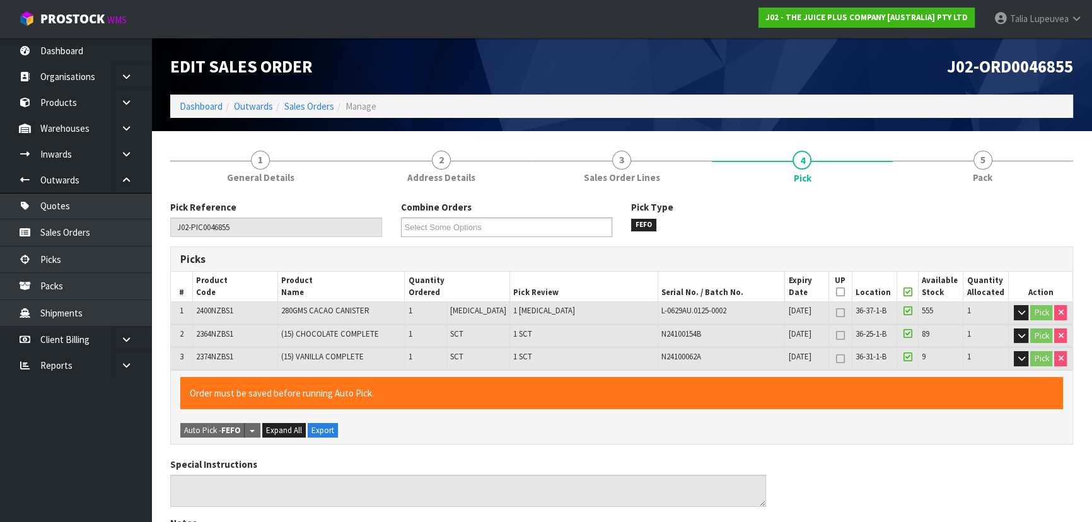
scroll to position [416, 0]
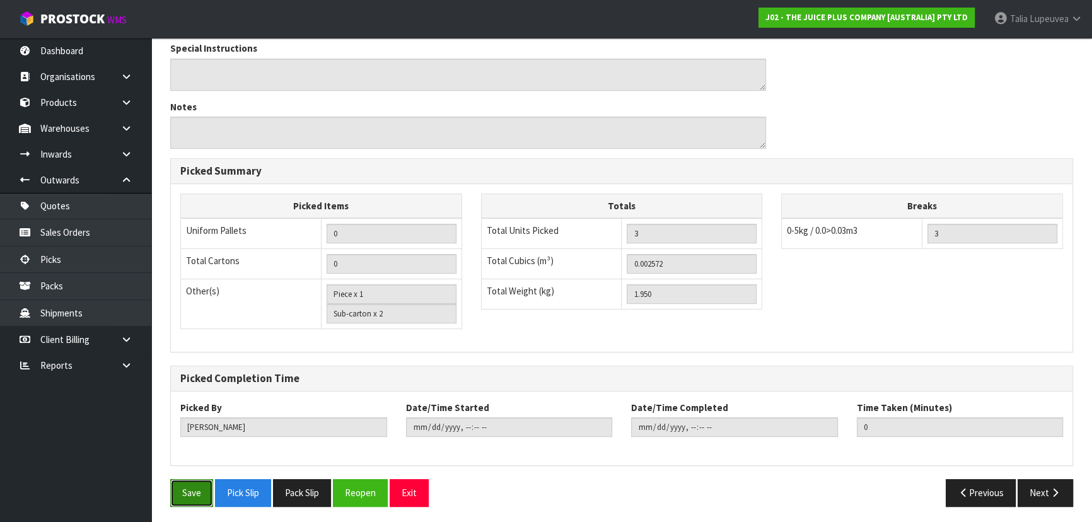
drag, startPoint x: 211, startPoint y: 485, endPoint x: 217, endPoint y: 482, distance: 7.9
click at [210, 485] on button "Save" at bounding box center [191, 492] width 43 height 27
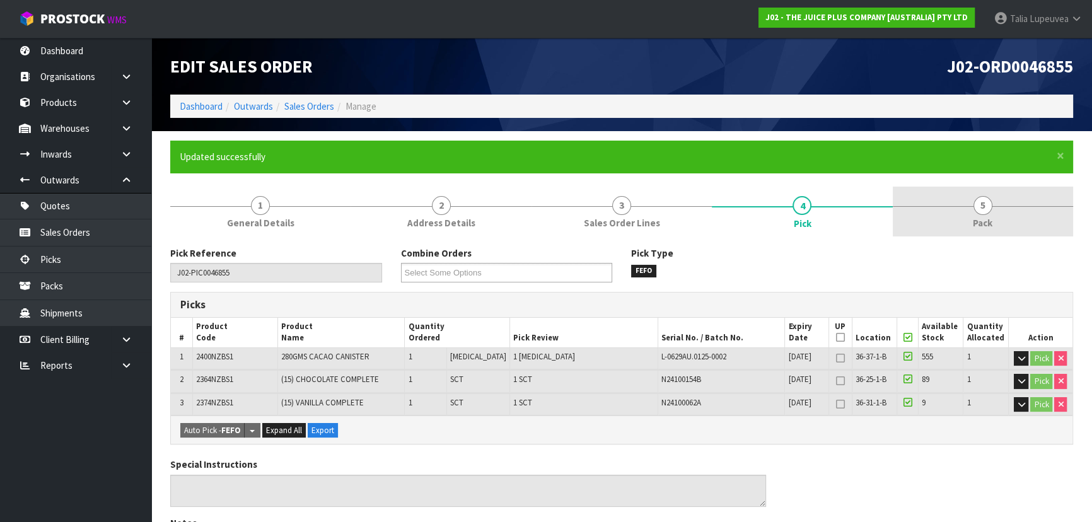
click at [940, 188] on link "5 Pack" at bounding box center [983, 212] width 180 height 50
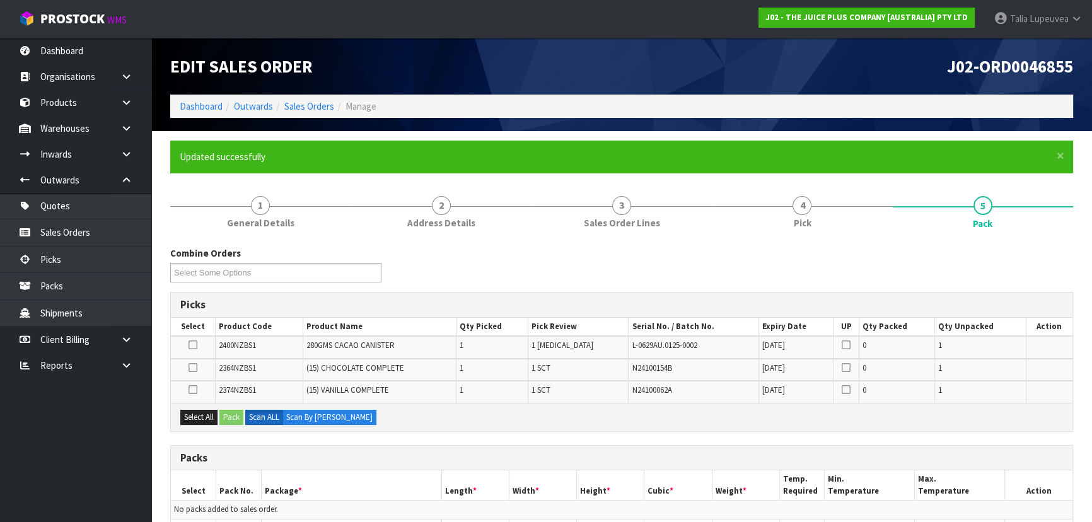
scroll to position [274, 0]
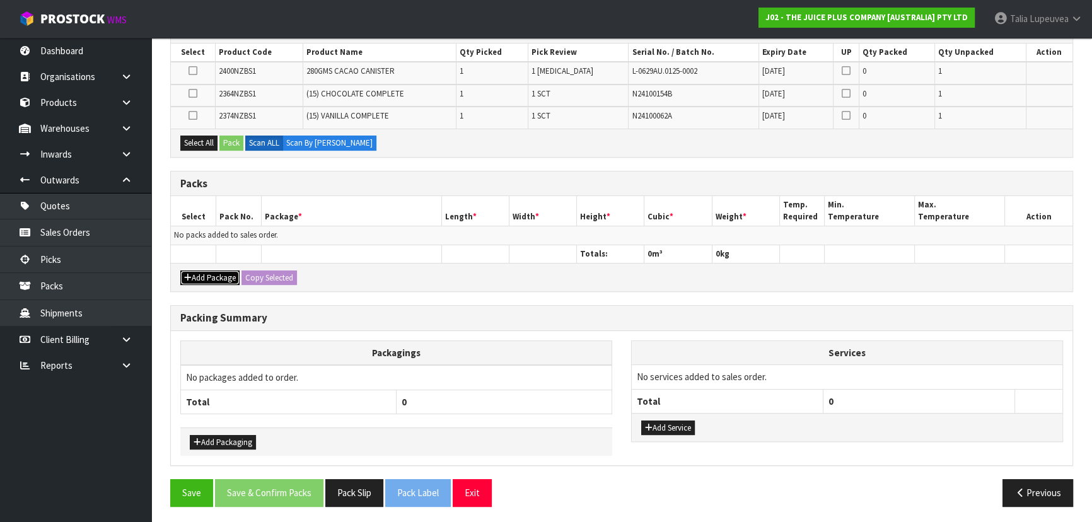
click at [212, 274] on button "Add Package" at bounding box center [209, 277] width 59 height 15
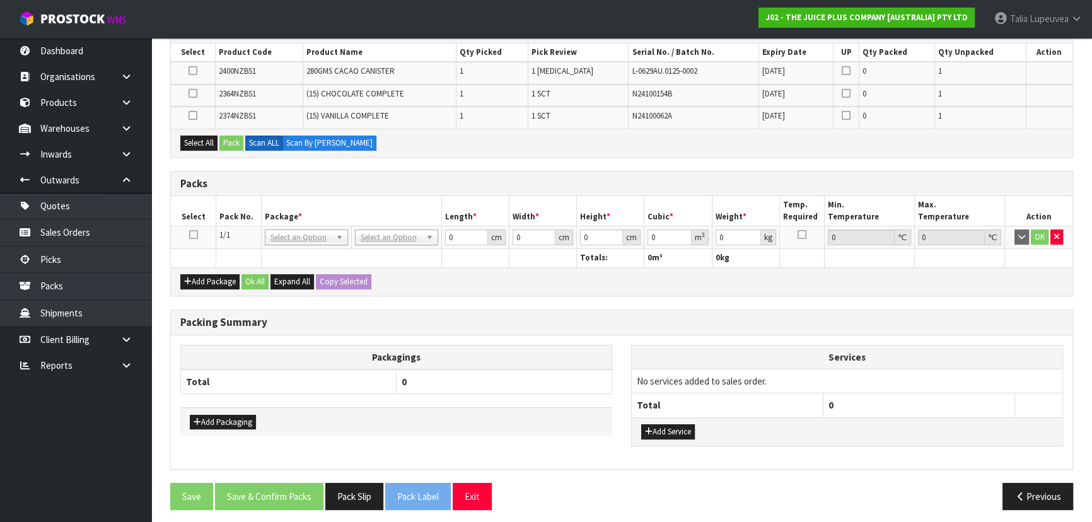
click at [195, 235] on icon at bounding box center [193, 235] width 9 height 1
click at [198, 146] on button "Select All" at bounding box center [198, 143] width 37 height 15
click at [226, 144] on button "Pack" at bounding box center [231, 143] width 24 height 15
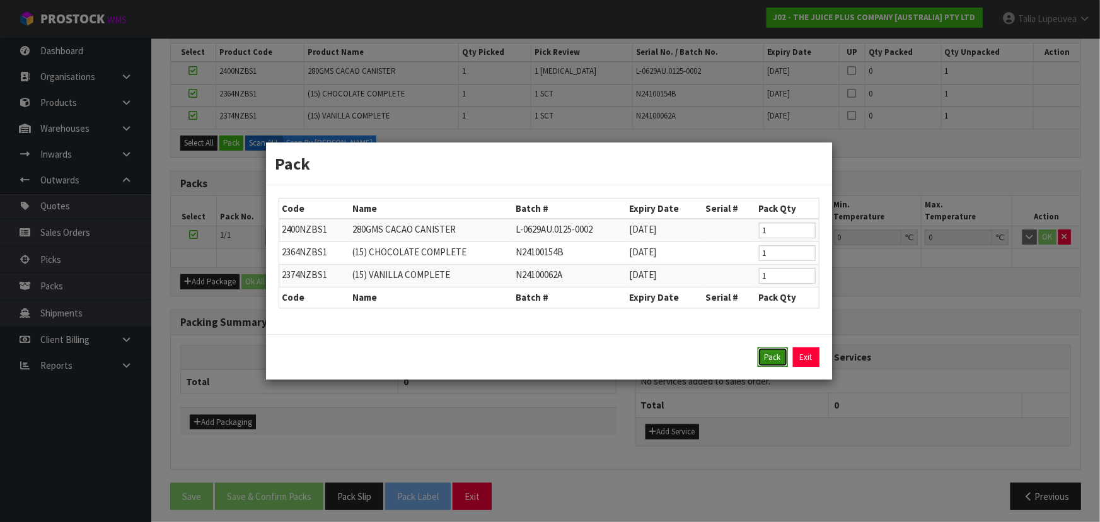
click at [779, 353] on button "Pack" at bounding box center [773, 357] width 30 height 20
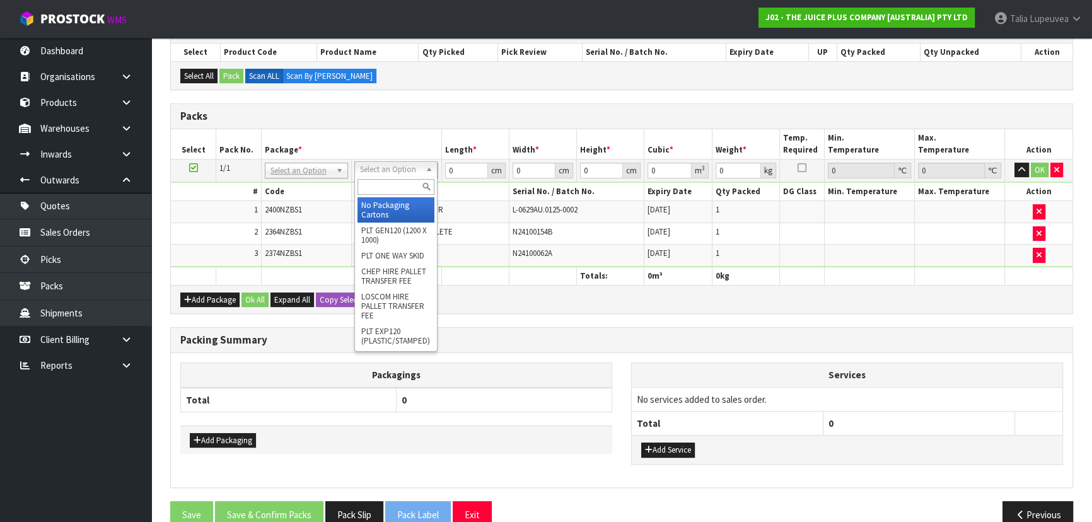
click at [416, 183] on input "text" at bounding box center [395, 187] width 77 height 16
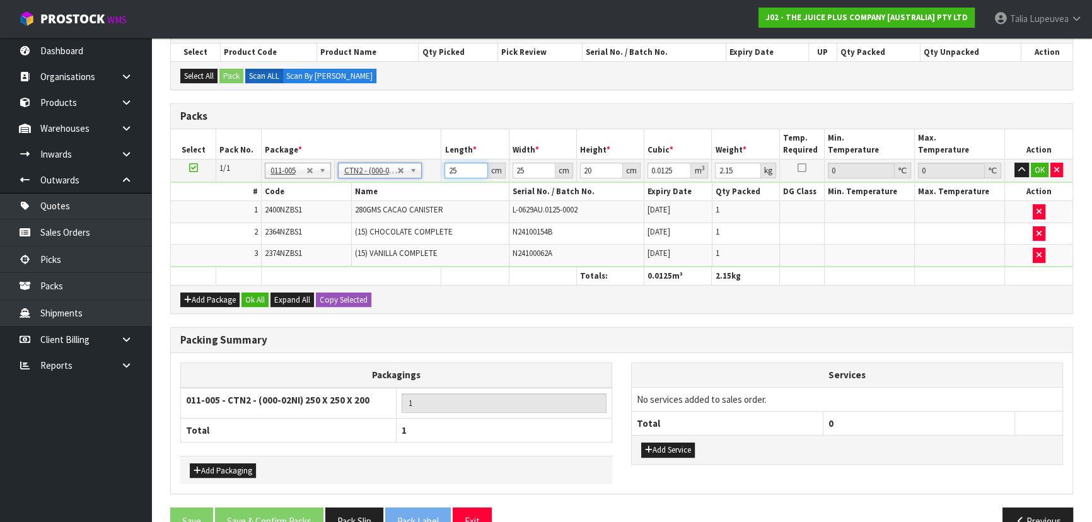
drag, startPoint x: 461, startPoint y: 166, endPoint x: 402, endPoint y: 178, distance: 61.0
click at [402, 178] on tr "1/1 NONE 007-001 007-002 007-004 007-009 007-013 007-014 007-015 007-017 007-01…" at bounding box center [621, 170] width 901 height 23
click at [1040, 168] on button "OK" at bounding box center [1040, 170] width 18 height 15
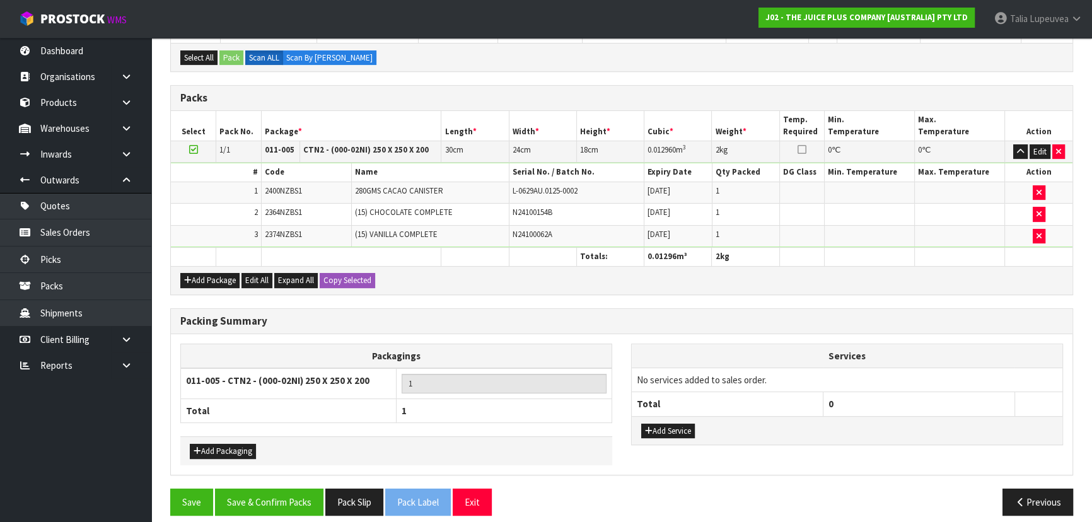
scroll to position [301, 0]
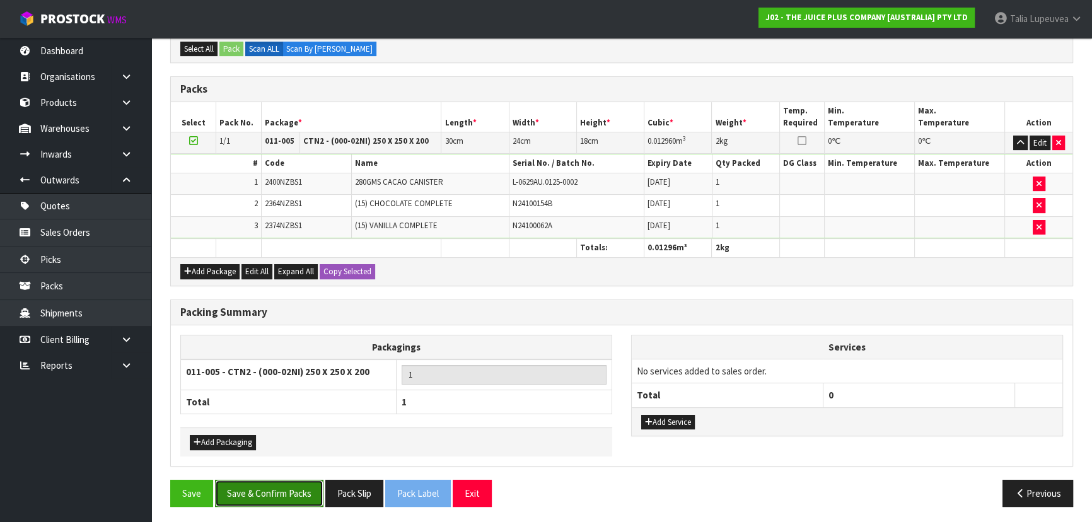
click at [235, 494] on button "Save & Confirm Packs" at bounding box center [269, 493] width 108 height 27
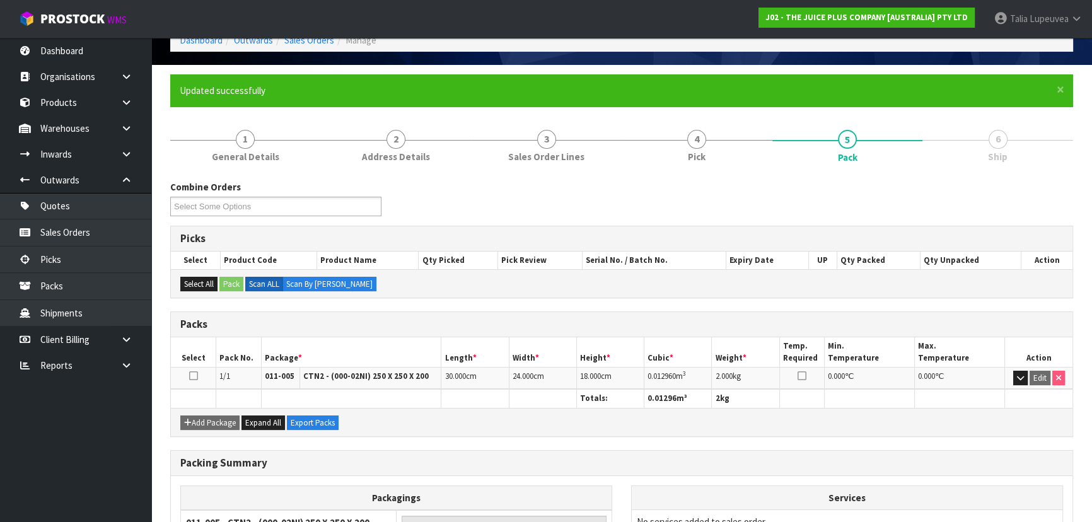
scroll to position [189, 0]
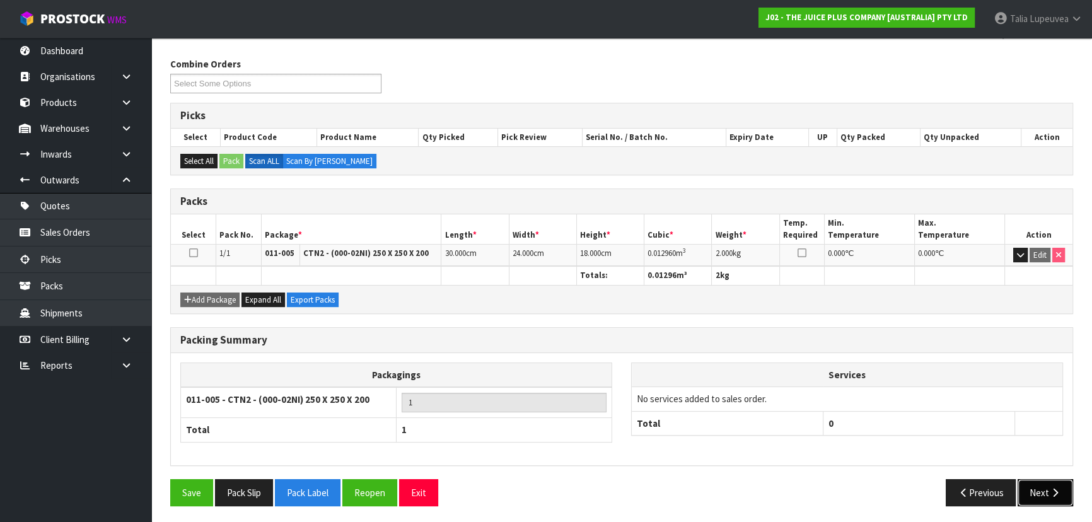
click at [1040, 484] on button "Next" at bounding box center [1044, 492] width 55 height 27
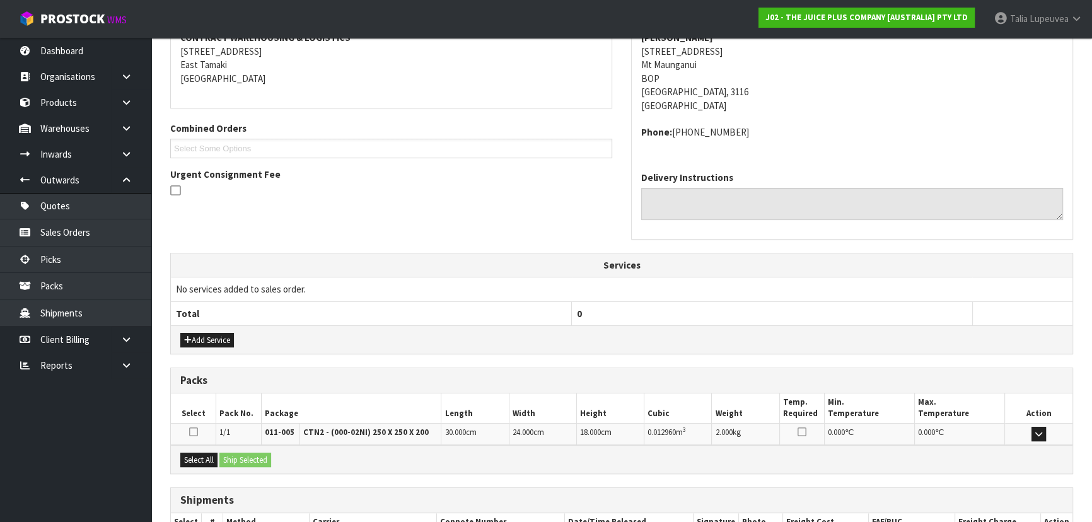
scroll to position [335, 0]
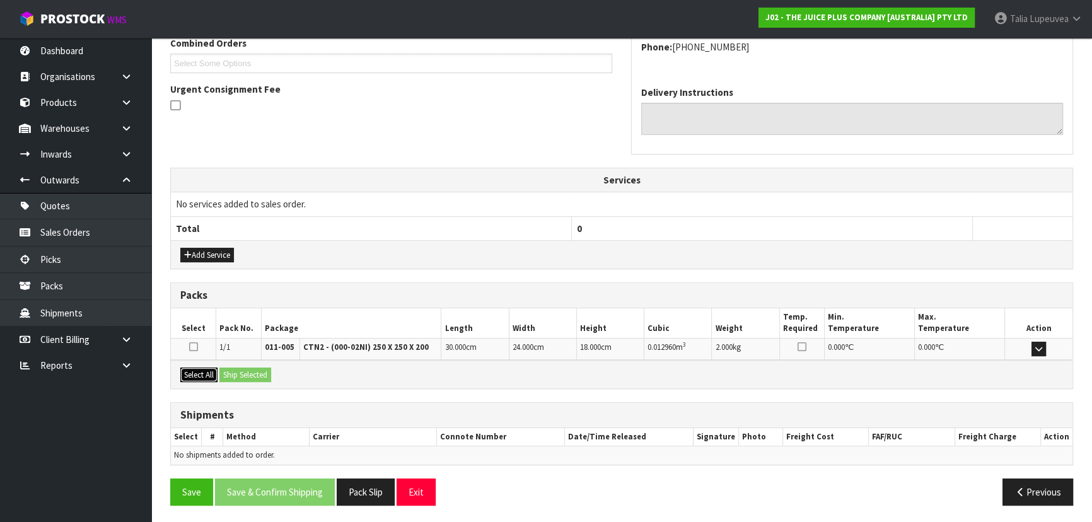
click at [211, 372] on button "Select All" at bounding box center [198, 375] width 37 height 15
click at [233, 372] on button "Ship Selected" at bounding box center [245, 375] width 52 height 15
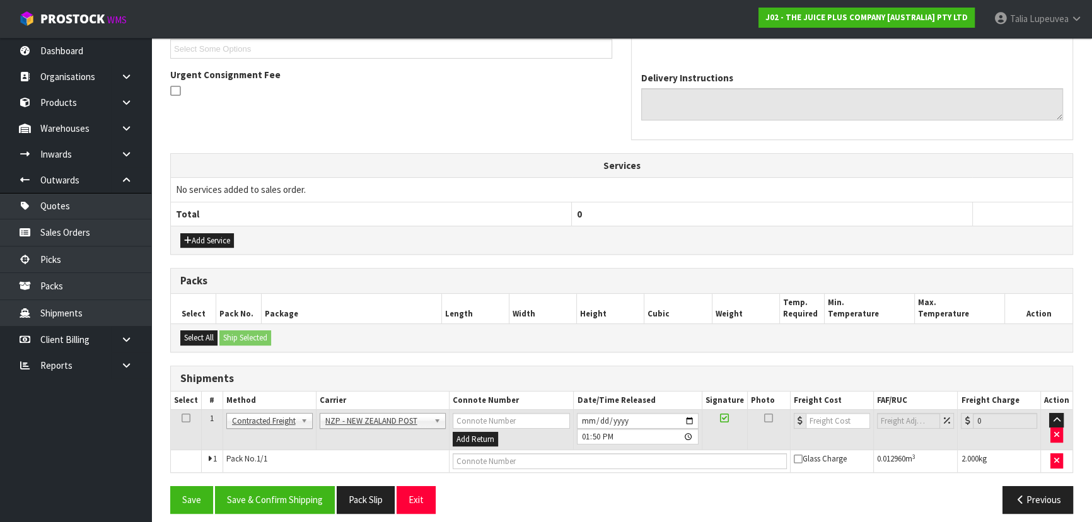
scroll to position [358, 0]
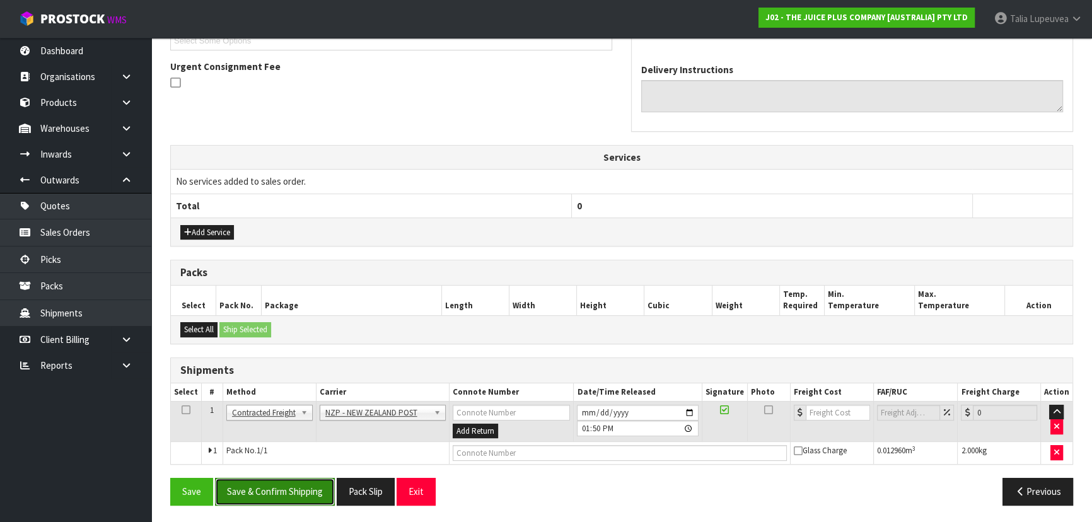
click at [310, 495] on button "Save & Confirm Shipping" at bounding box center [275, 491] width 120 height 27
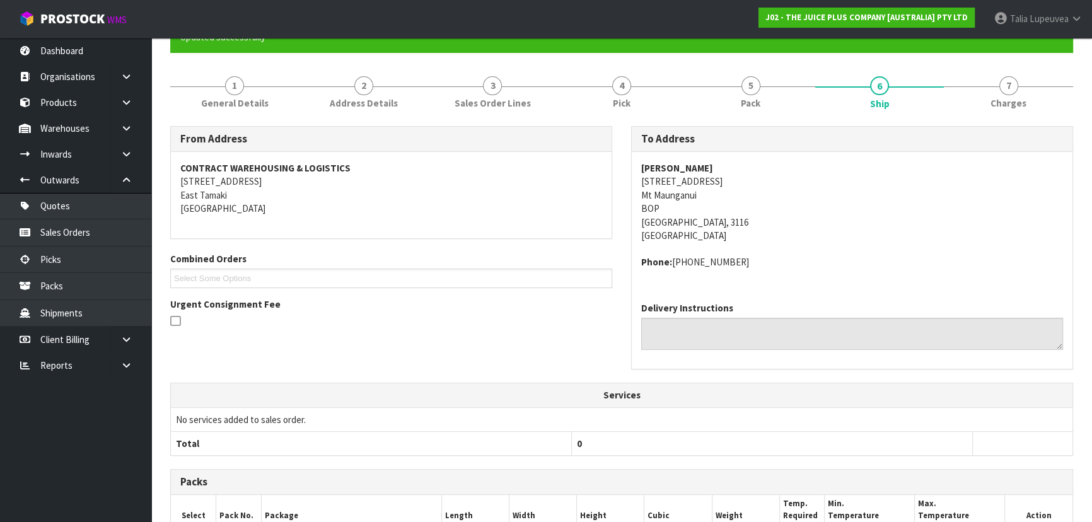
scroll to position [340, 0]
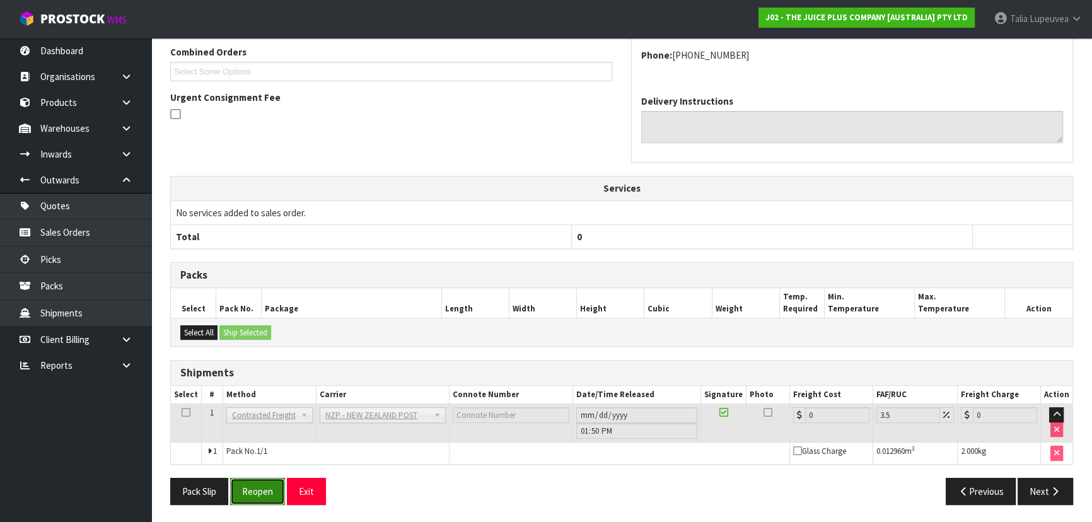
click at [265, 499] on button "Reopen" at bounding box center [257, 491] width 55 height 27
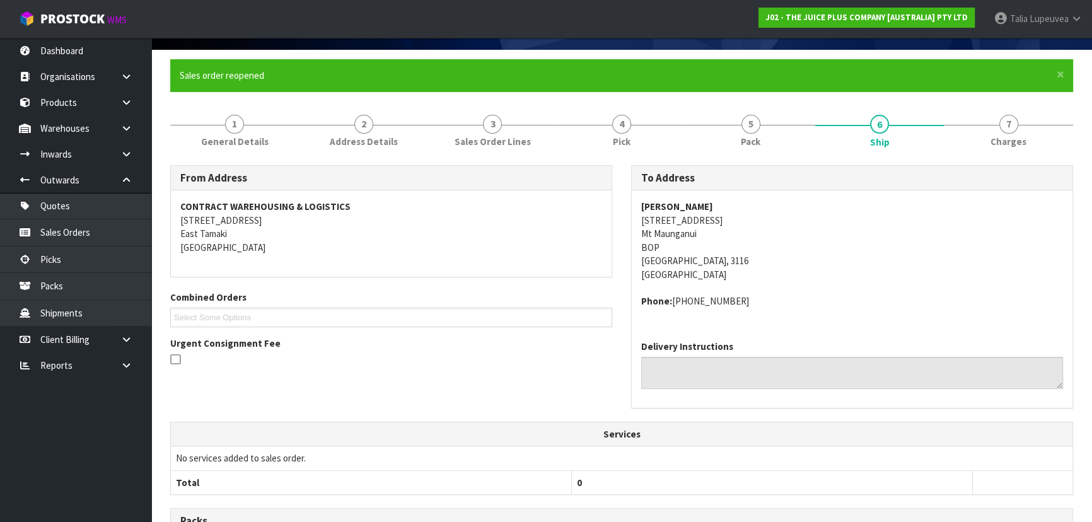
scroll to position [327, 0]
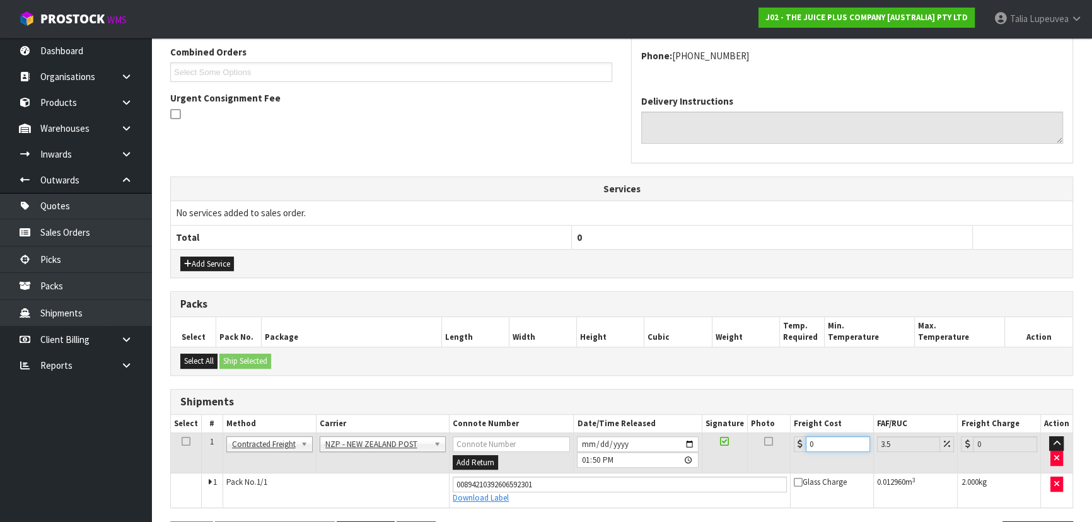
drag, startPoint x: 831, startPoint y: 439, endPoint x: 794, endPoint y: 461, distance: 43.5
click at [794, 461] on td "0" at bounding box center [832, 452] width 83 height 41
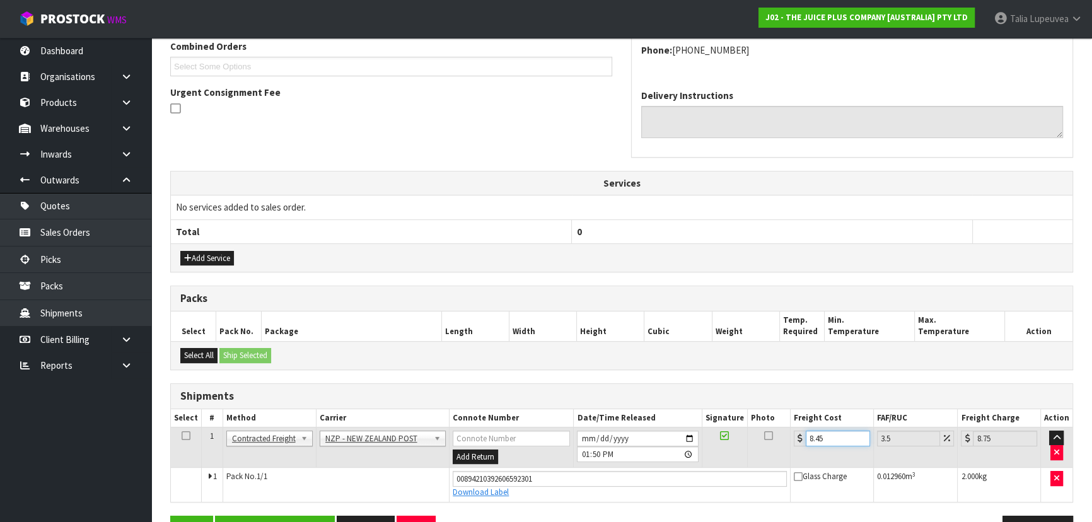
scroll to position [369, 0]
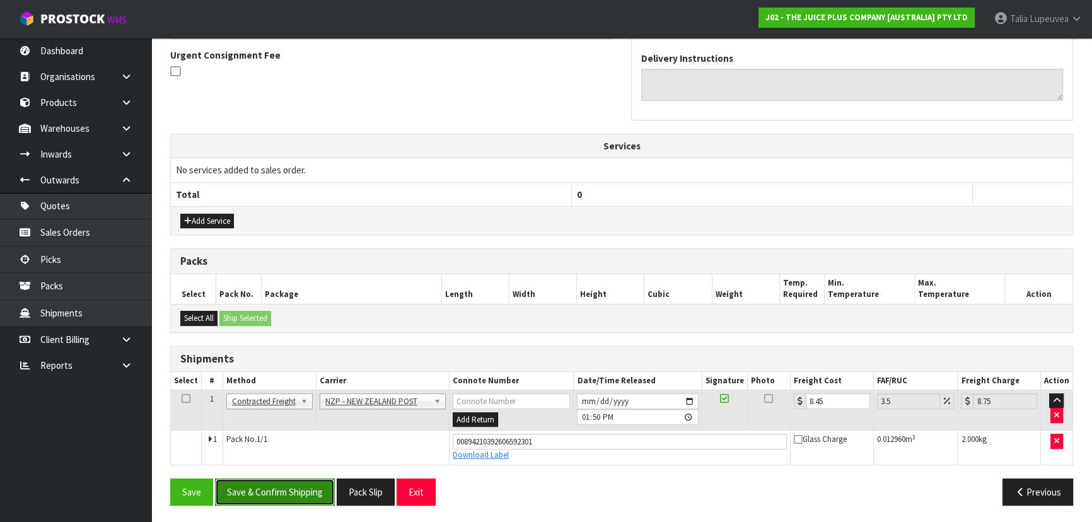
click at [286, 498] on button "Save & Confirm Shipping" at bounding box center [275, 491] width 120 height 27
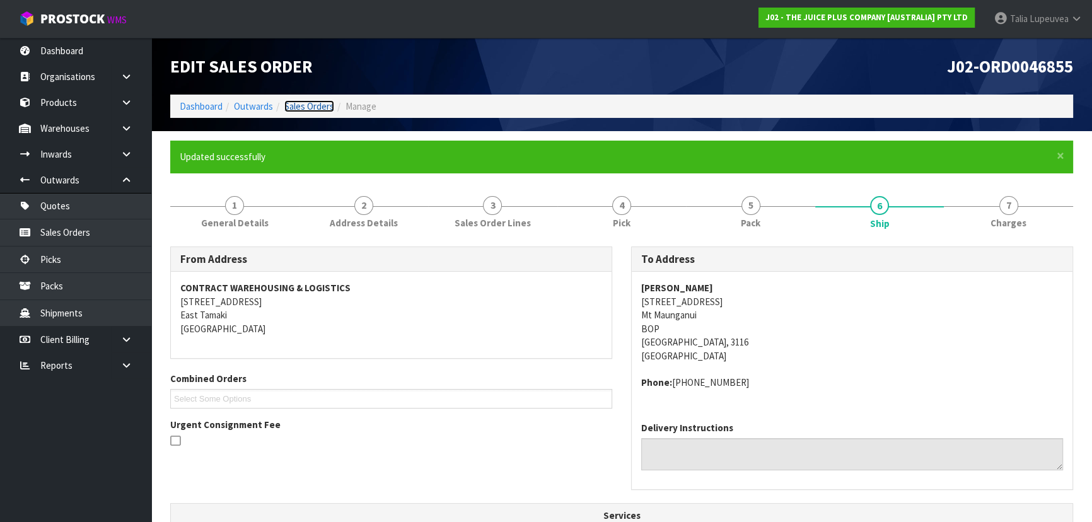
click at [296, 108] on link "Sales Orders" at bounding box center [309, 106] width 50 height 12
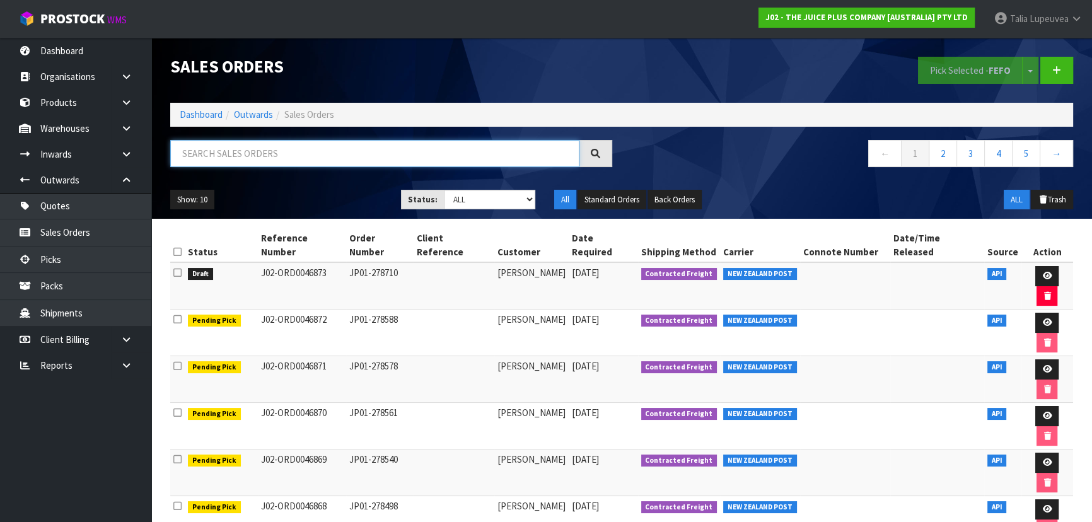
click at [341, 156] on input "text" at bounding box center [374, 153] width 409 height 27
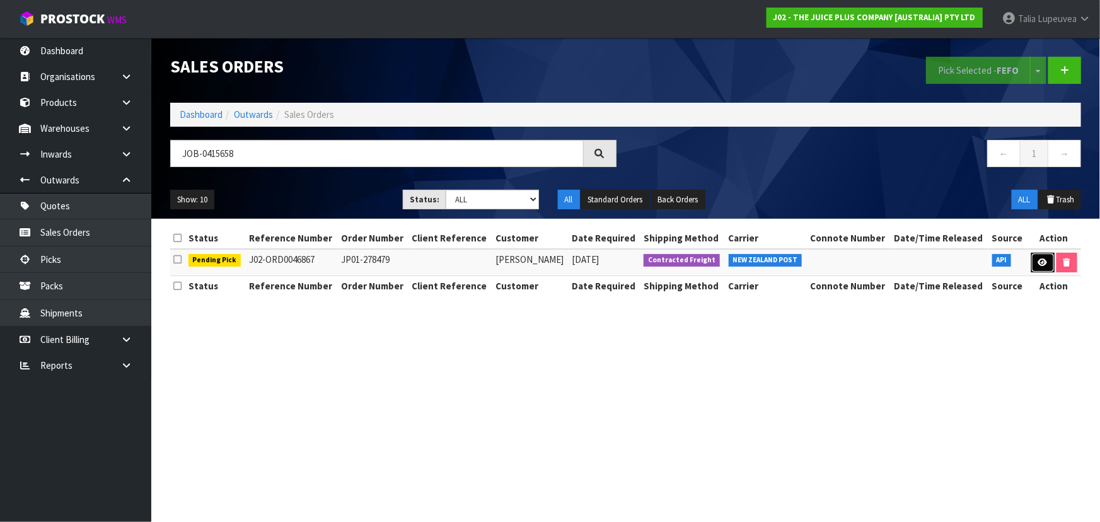
click at [1037, 270] on link at bounding box center [1042, 263] width 23 height 20
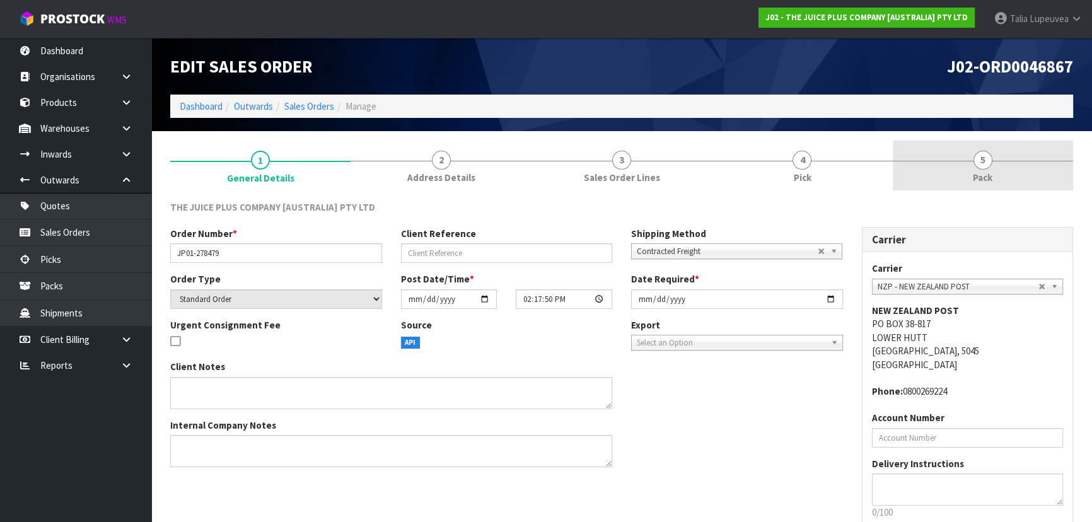
click at [1015, 170] on link "5 Pack" at bounding box center [983, 166] width 180 height 50
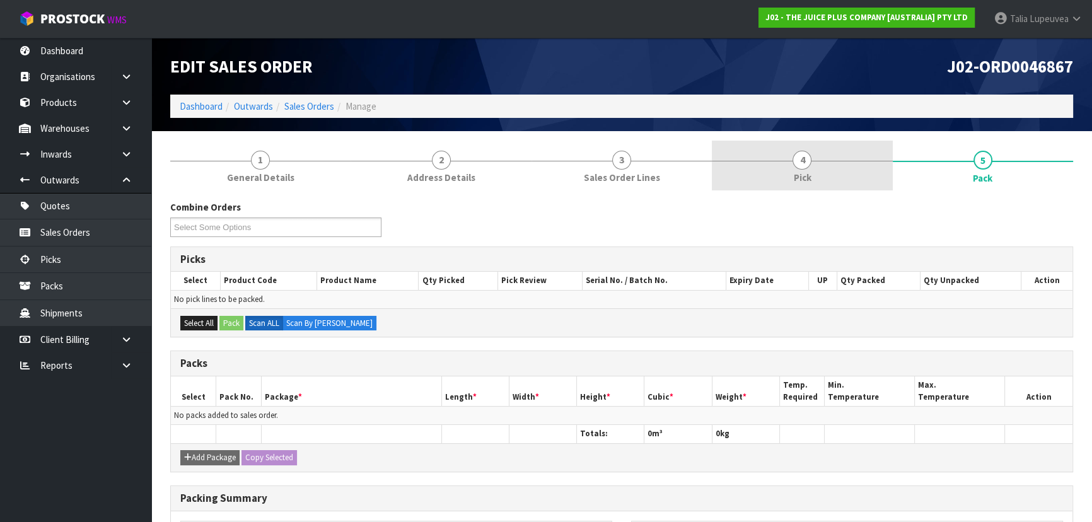
click at [845, 175] on link "4 Pick" at bounding box center [802, 166] width 180 height 50
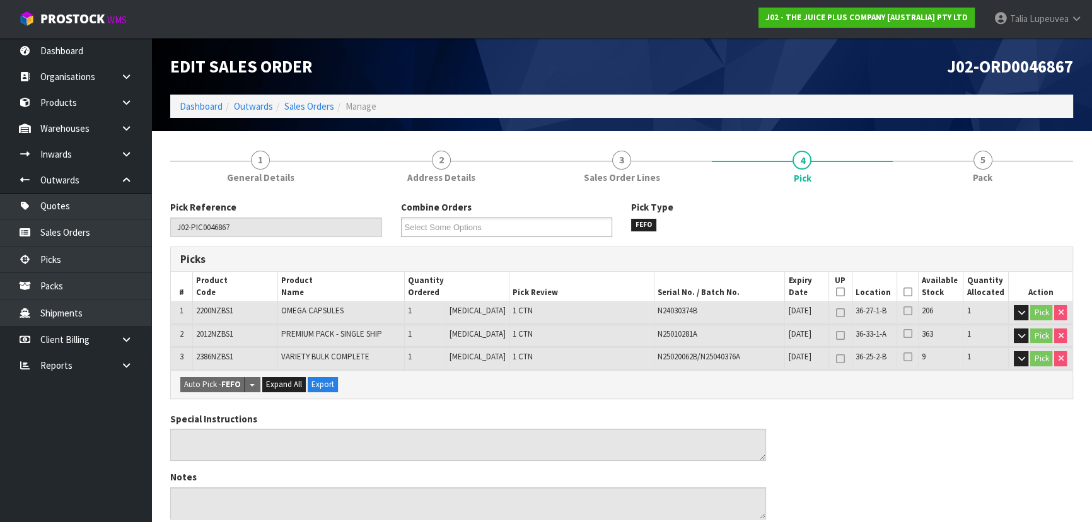
click at [908, 289] on th "Picked" at bounding box center [907, 287] width 22 height 30
click at [903, 292] on icon at bounding box center [907, 292] width 9 height 1
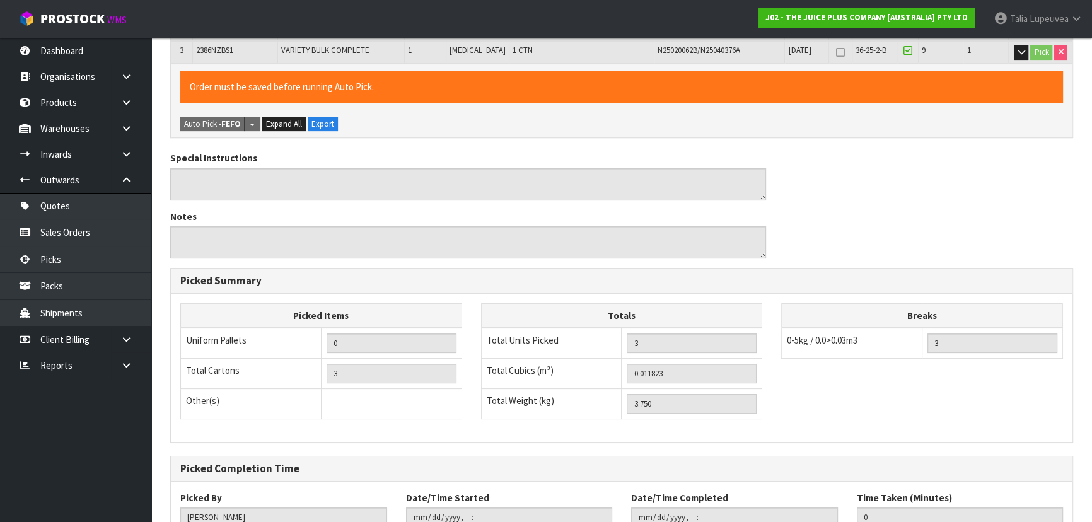
scroll to position [397, 0]
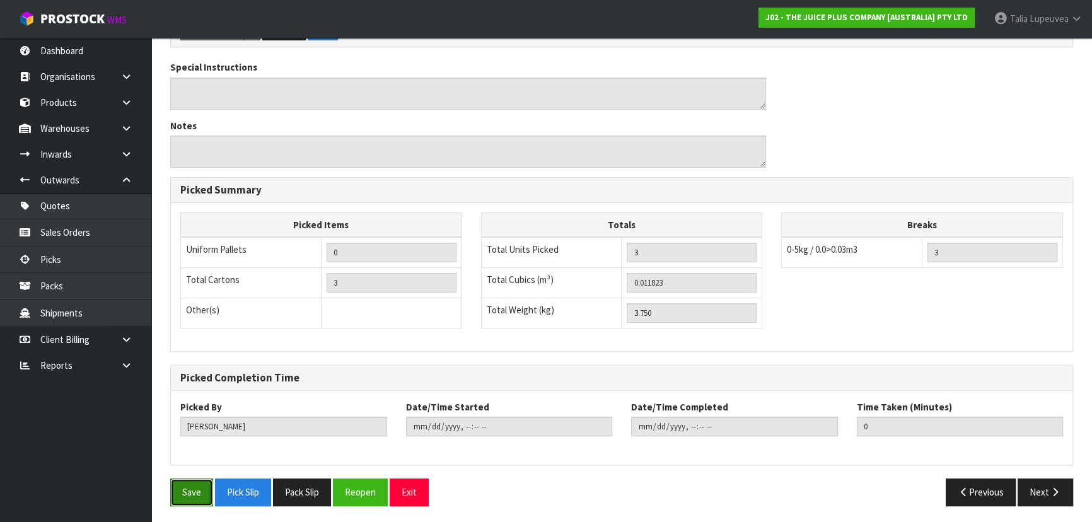
click at [212, 490] on button "Save" at bounding box center [191, 491] width 43 height 27
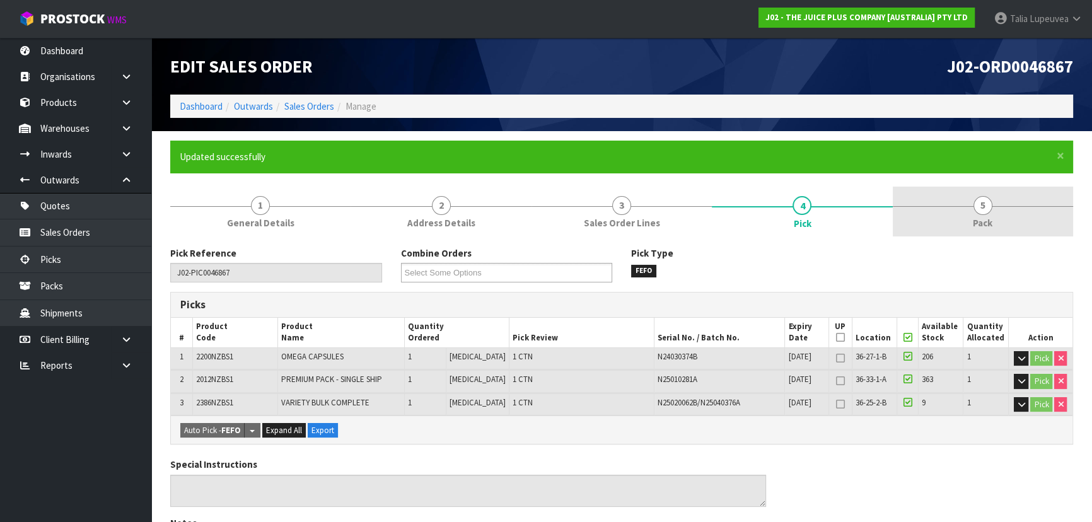
click at [1010, 208] on link "5 Pack" at bounding box center [983, 212] width 180 height 50
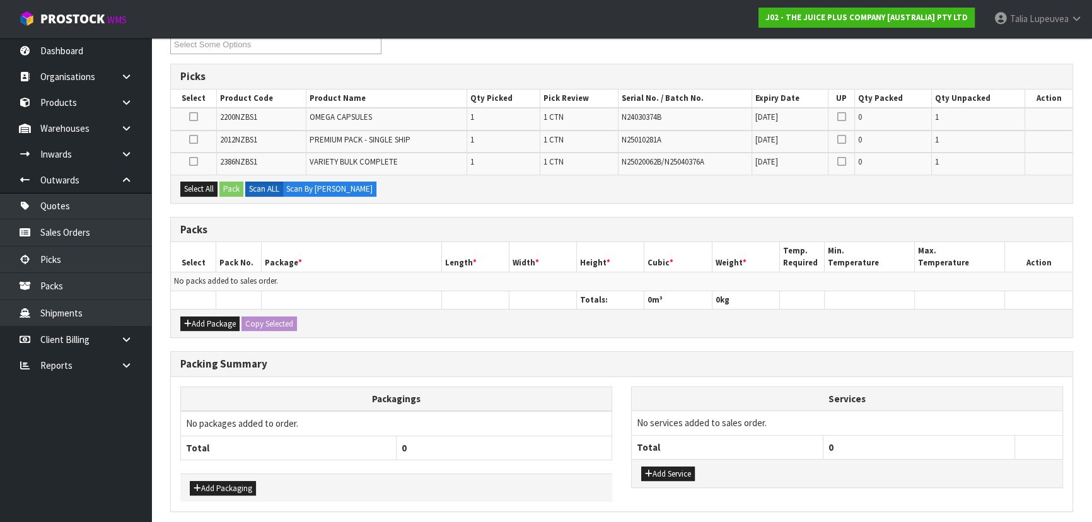
scroll to position [229, 0]
drag, startPoint x: 214, startPoint y: 327, endPoint x: 212, endPoint y: 311, distance: 15.2
click at [214, 323] on button "Add Package" at bounding box center [209, 323] width 59 height 15
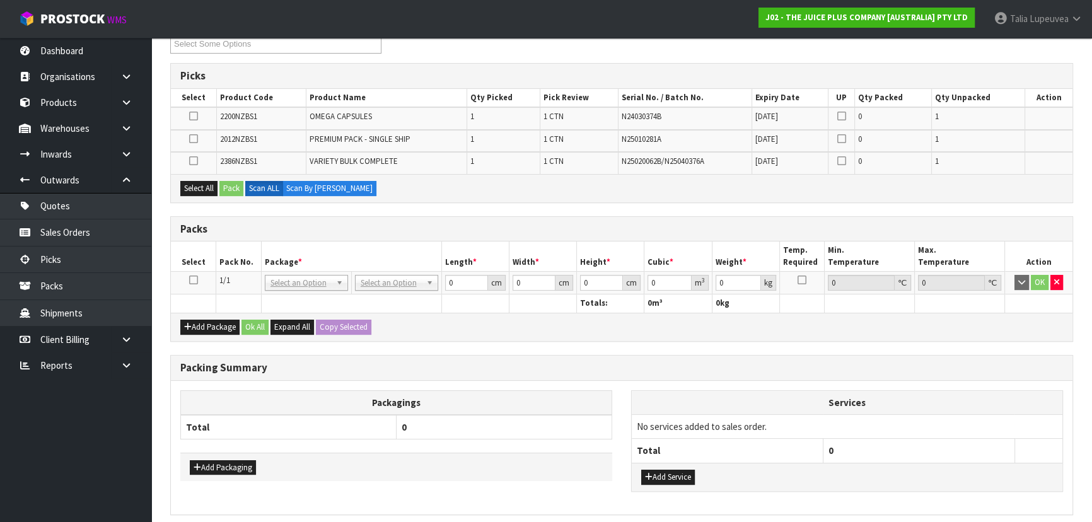
click at [194, 280] on icon at bounding box center [193, 280] width 9 height 1
click at [196, 189] on button "Select All" at bounding box center [198, 188] width 37 height 15
click at [231, 188] on button "Pack" at bounding box center [231, 188] width 24 height 15
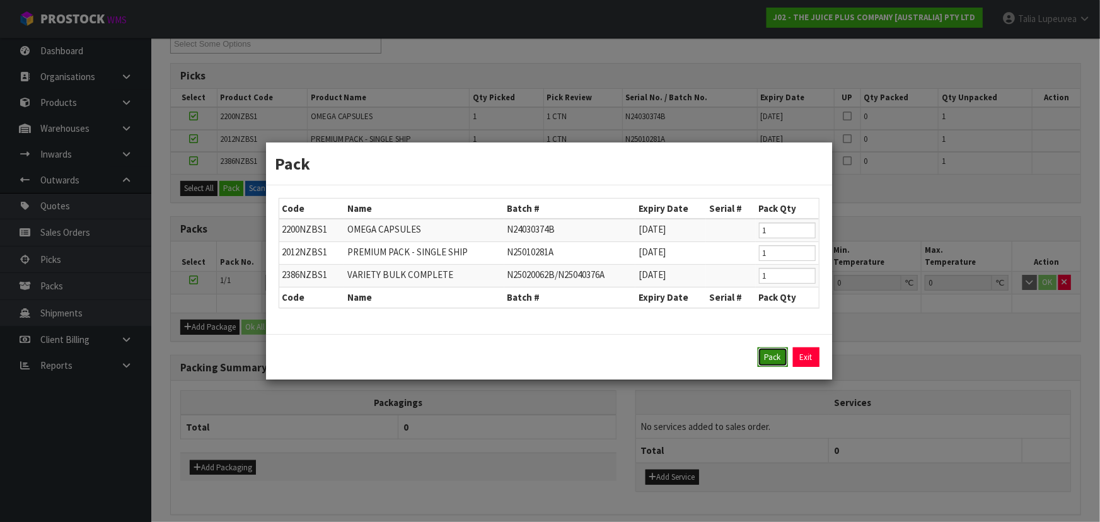
click at [758, 359] on button "Pack" at bounding box center [773, 357] width 30 height 20
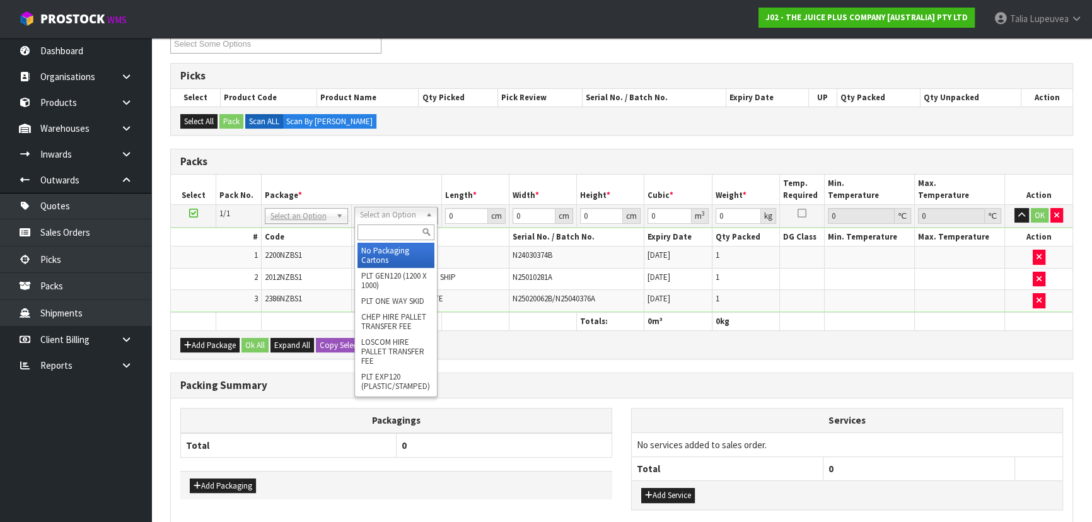
click at [407, 231] on input "text" at bounding box center [395, 232] width 77 height 16
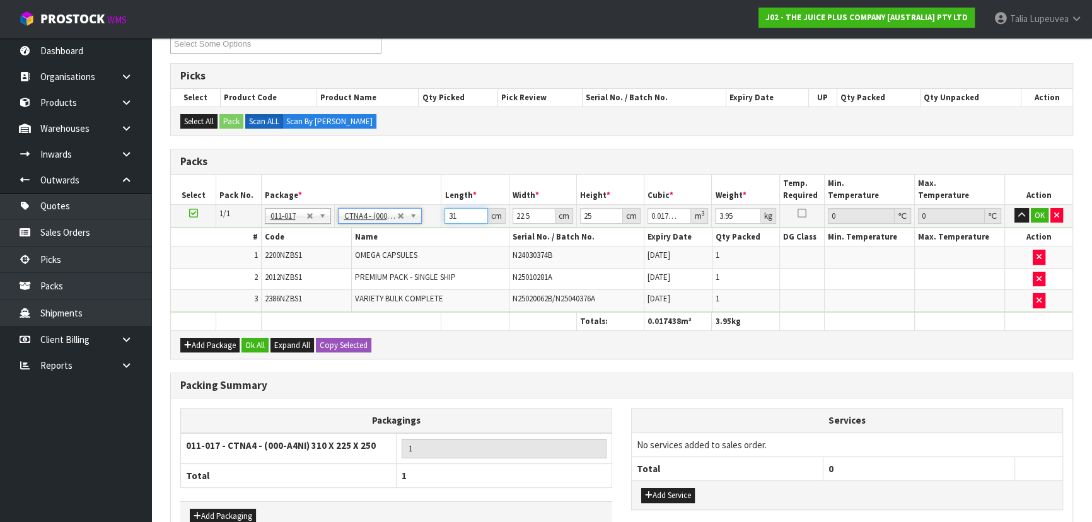
drag, startPoint x: 459, startPoint y: 212, endPoint x: 429, endPoint y: 223, distance: 31.9
click at [429, 223] on tr "1/1 NONE 007-001 007-002 007-004 007-009 007-013 007-014 007-015 007-017 007-01…" at bounding box center [621, 215] width 901 height 23
click at [1033, 214] on button "OK" at bounding box center [1040, 215] width 18 height 15
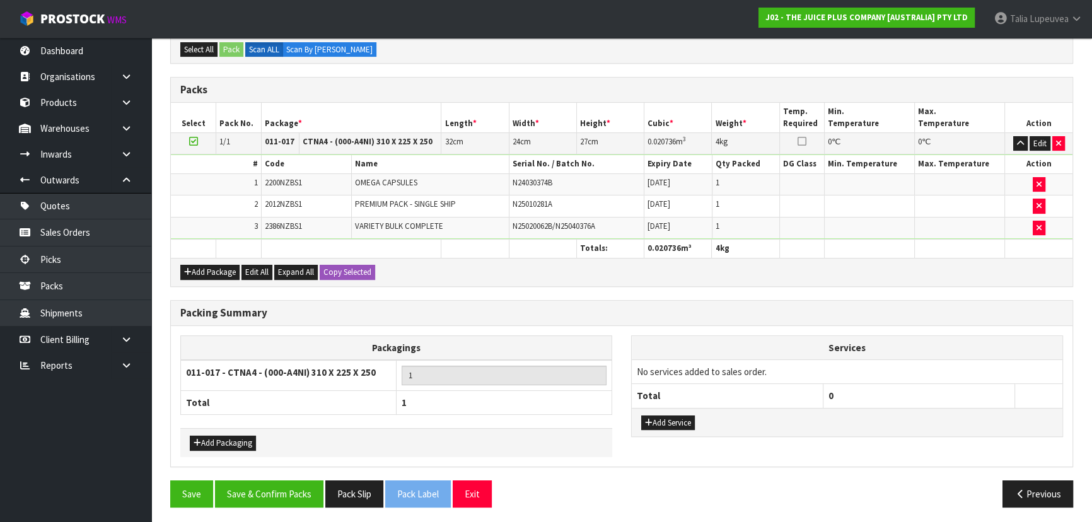
scroll to position [301, 0]
click at [286, 480] on button "Save & Confirm Packs" at bounding box center [269, 493] width 108 height 27
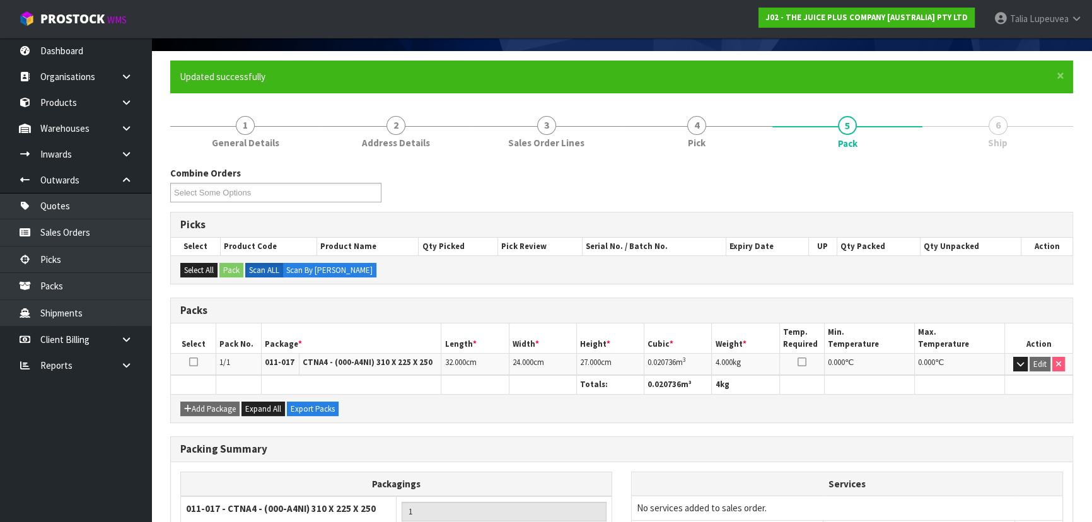
scroll to position [189, 0]
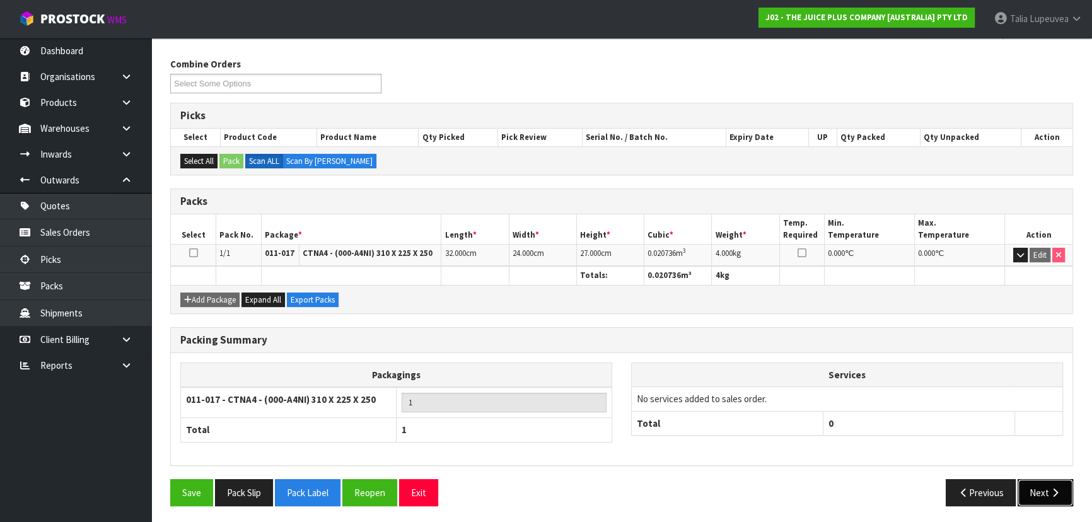
click at [1044, 486] on button "Next" at bounding box center [1044, 492] width 55 height 27
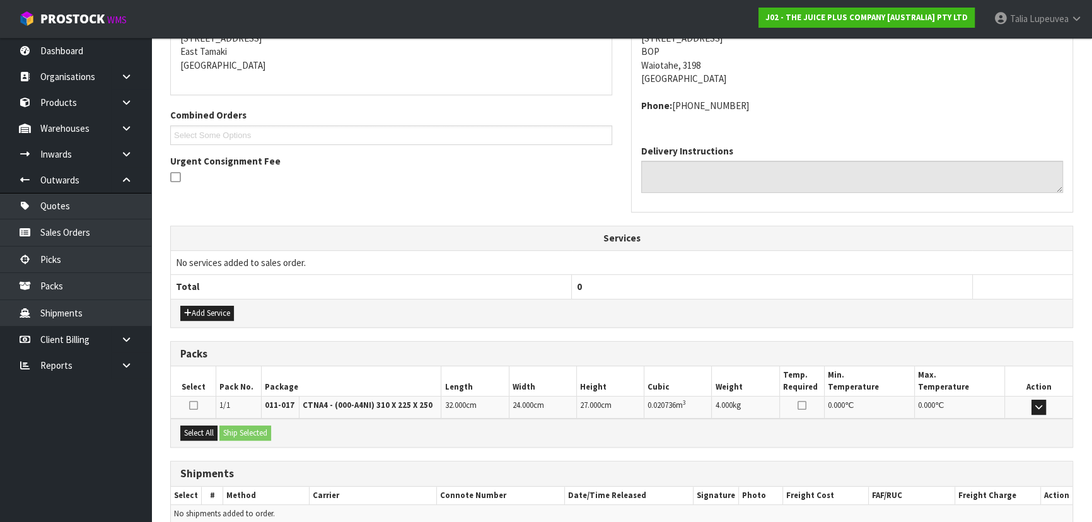
scroll to position [321, 0]
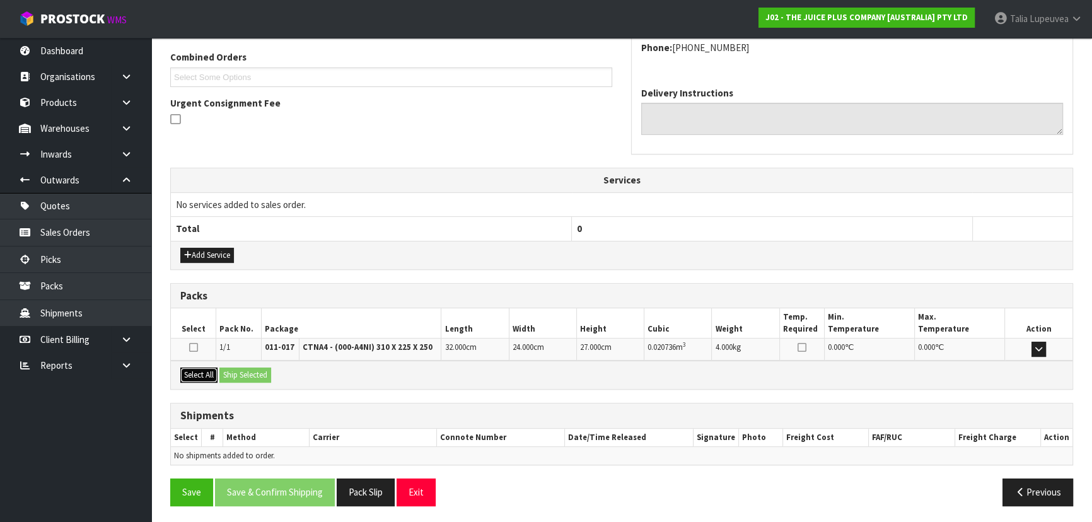
click at [217, 378] on button "Select All" at bounding box center [198, 375] width 37 height 15
click at [259, 372] on button "Ship Selected" at bounding box center [245, 375] width 52 height 15
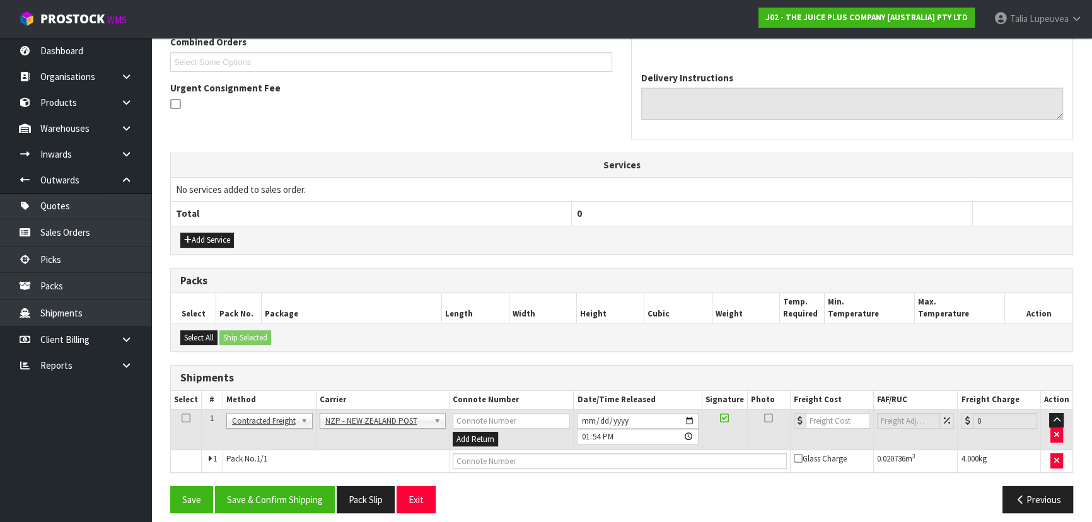
scroll to position [344, 0]
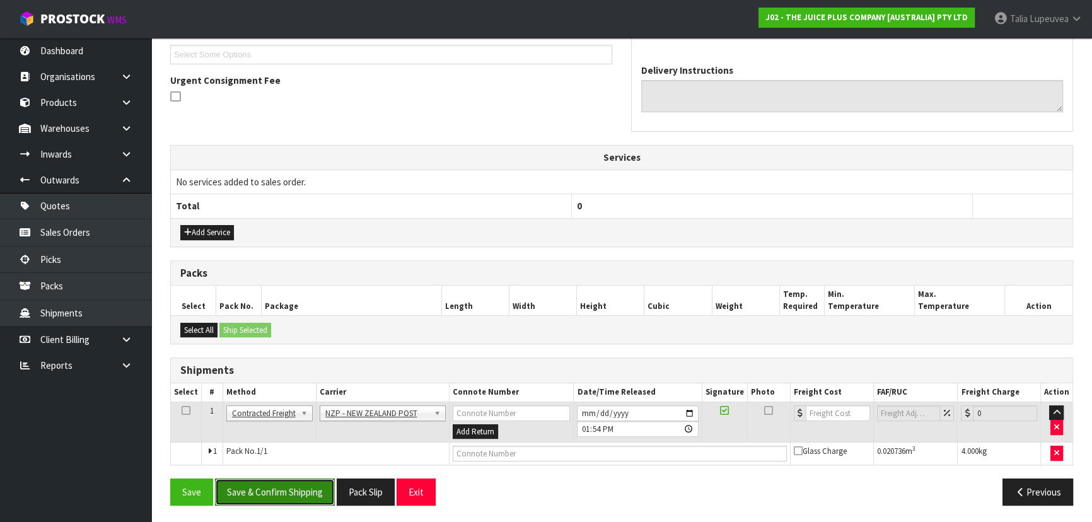
click at [310, 485] on button "Save & Confirm Shipping" at bounding box center [275, 491] width 120 height 27
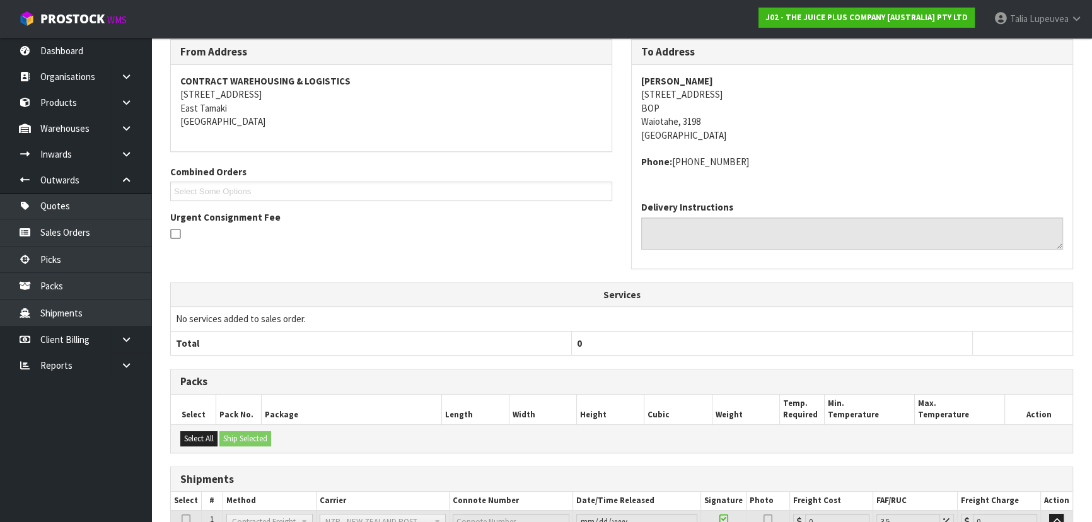
scroll to position [327, 0]
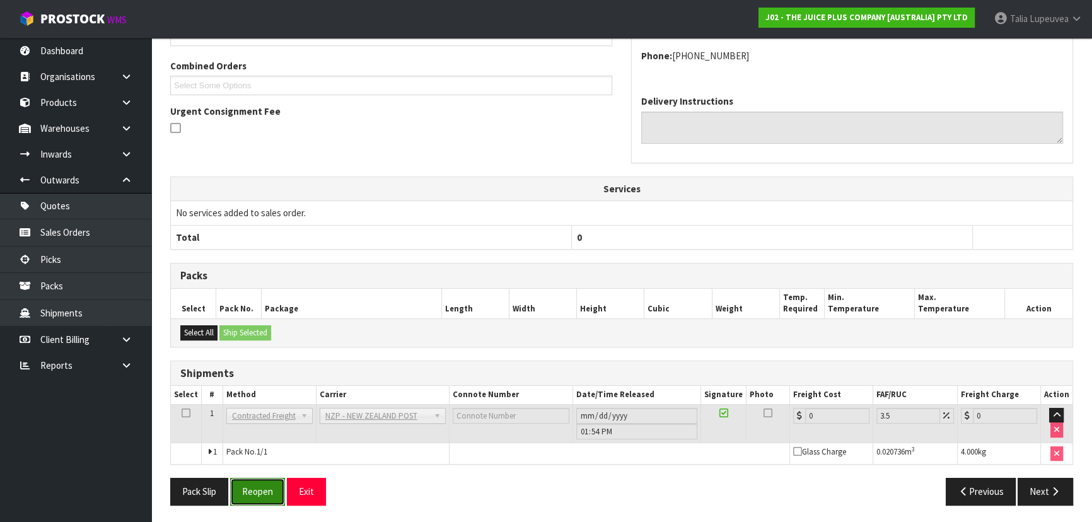
click at [252, 479] on button "Reopen" at bounding box center [257, 491] width 55 height 27
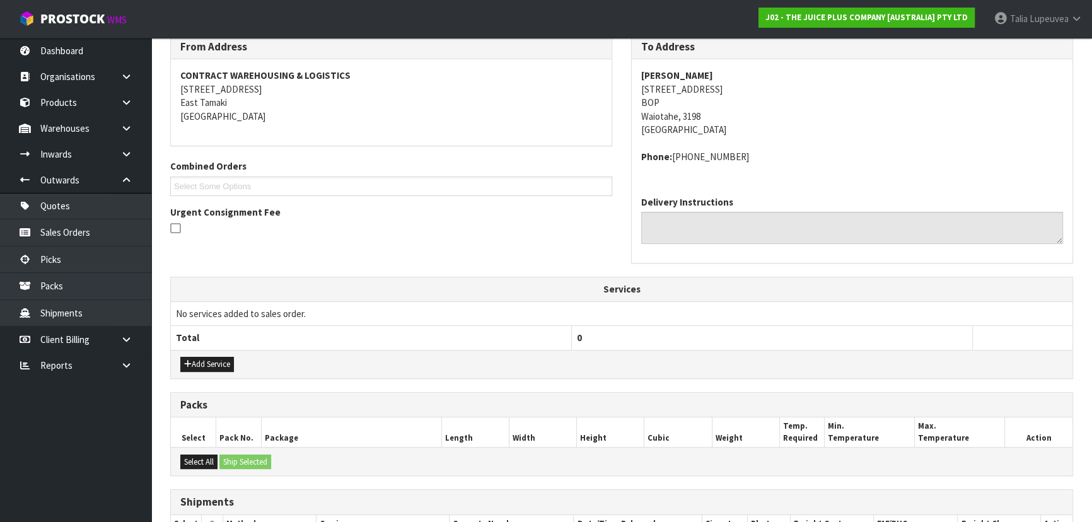
scroll to position [356, 0]
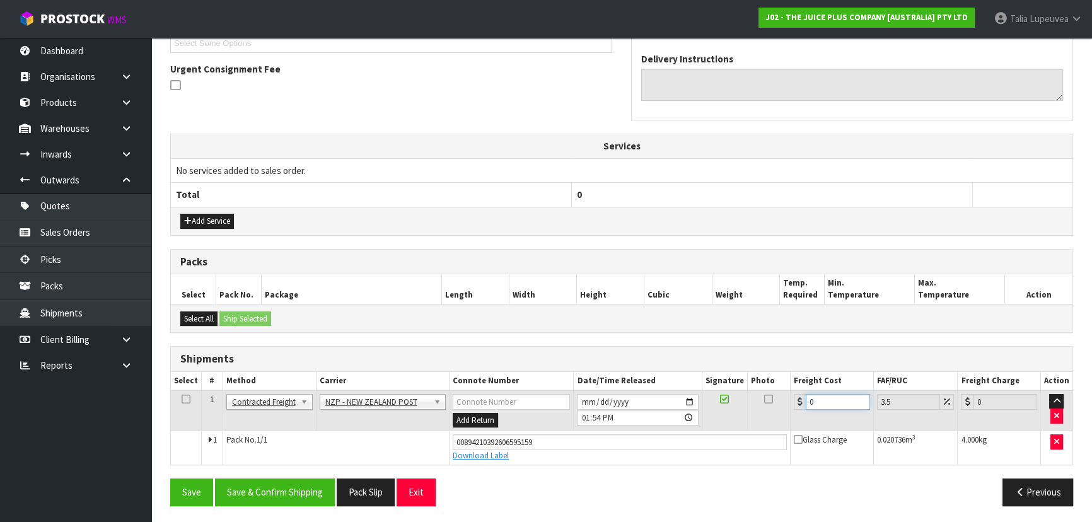
drag, startPoint x: 811, startPoint y: 394, endPoint x: 818, endPoint y: 398, distance: 7.9
click at [818, 398] on input "0" at bounding box center [838, 402] width 64 height 16
click at [234, 492] on button "Save & Confirm Shipping" at bounding box center [275, 491] width 120 height 27
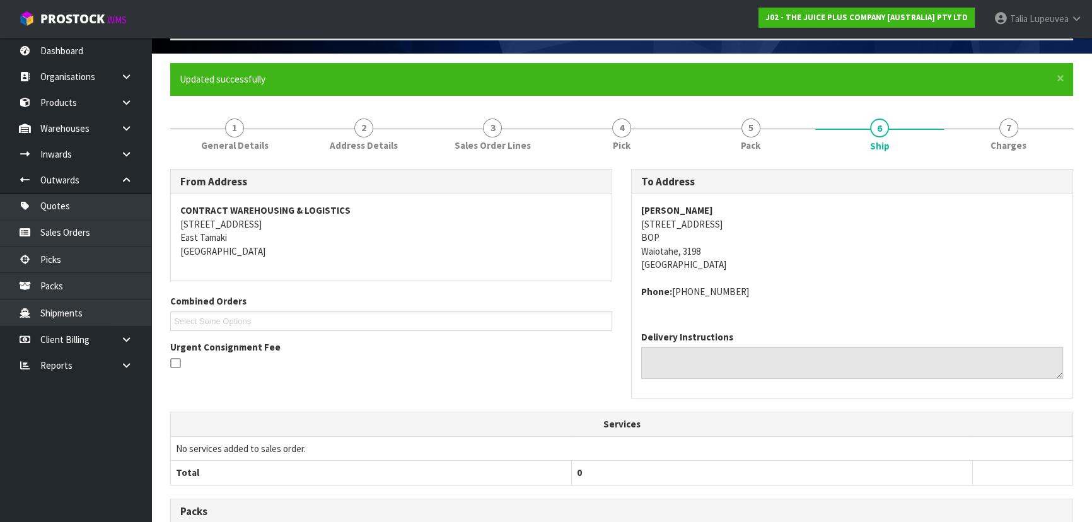
scroll to position [0, 0]
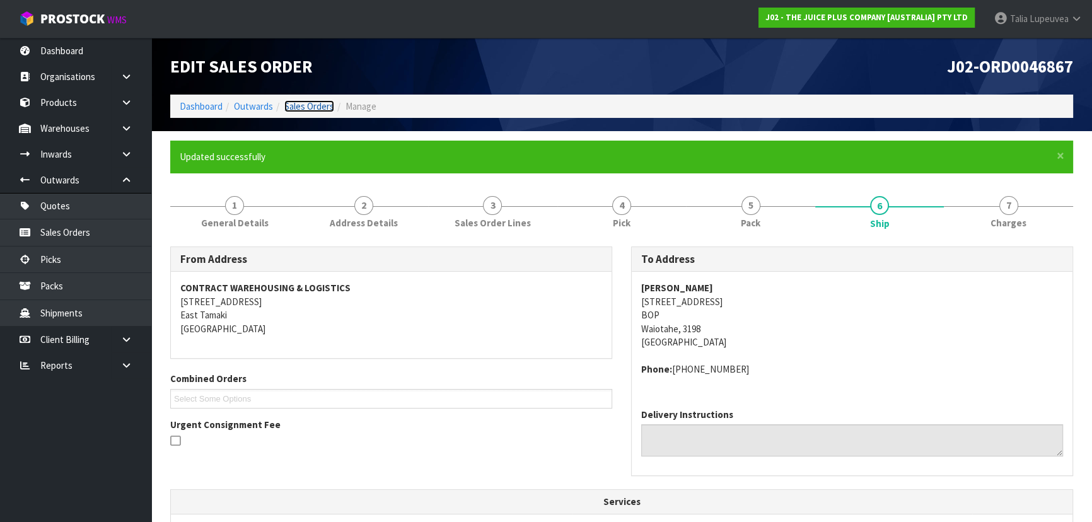
click at [315, 106] on link "Sales Orders" at bounding box center [309, 106] width 50 height 12
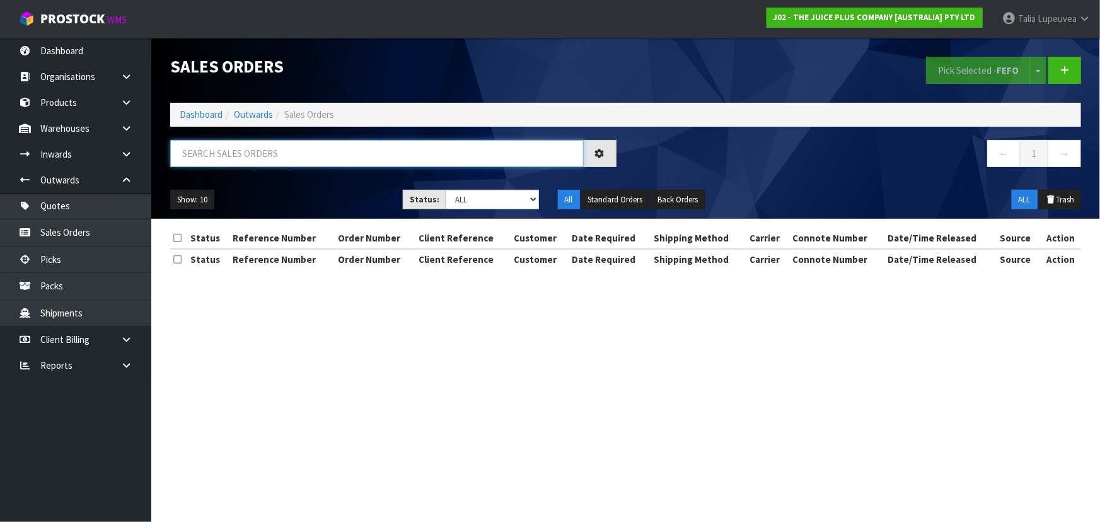
click at [299, 153] on input "text" at bounding box center [377, 153] width 414 height 27
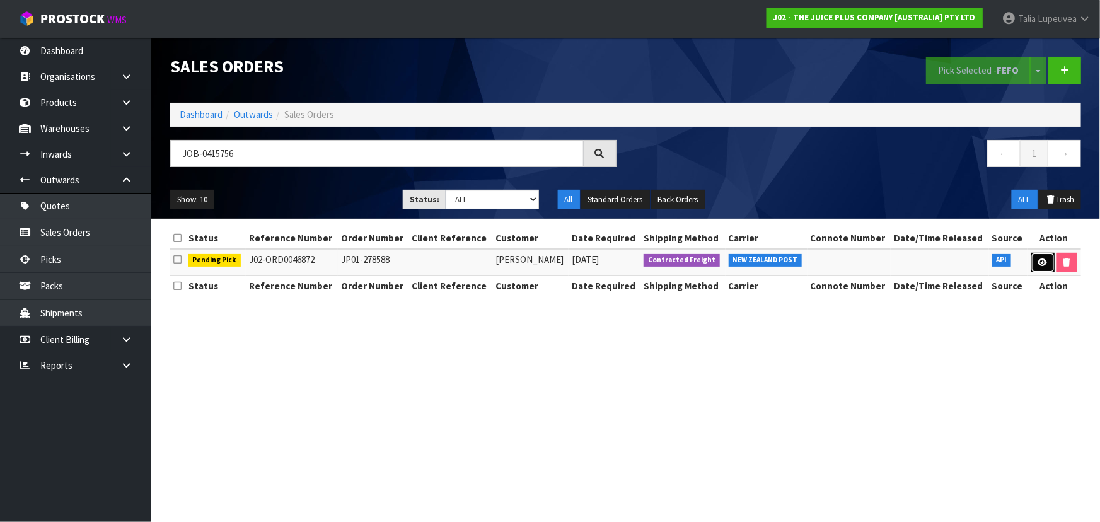
click at [1031, 258] on link at bounding box center [1042, 263] width 23 height 20
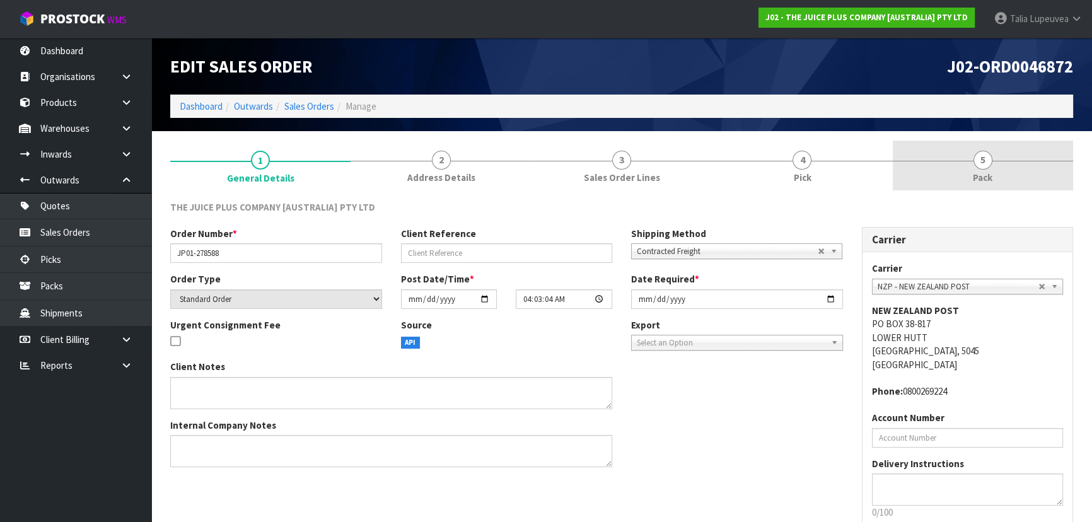
click at [954, 177] on link "5 Pack" at bounding box center [983, 166] width 180 height 50
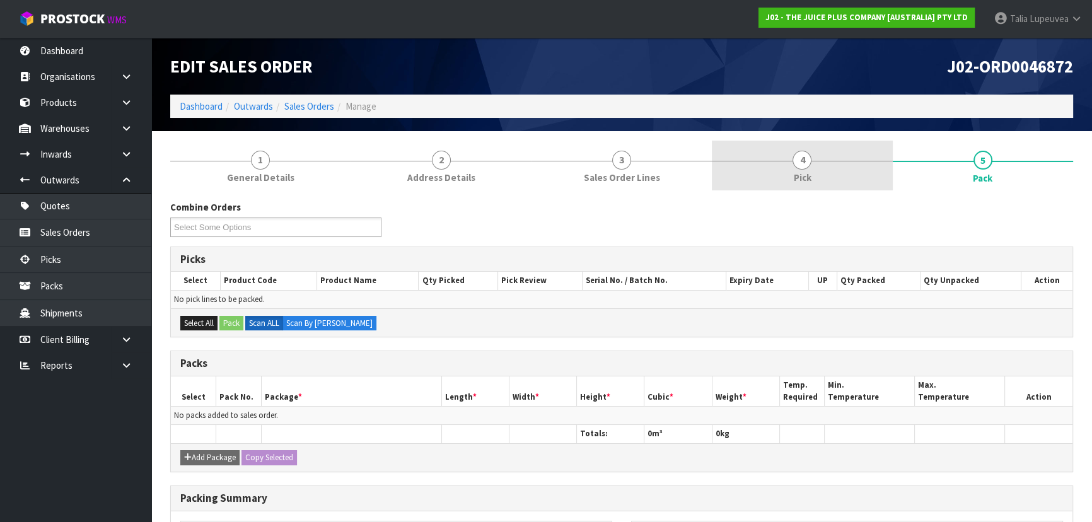
click at [793, 171] on span "Pick" at bounding box center [802, 177] width 18 height 13
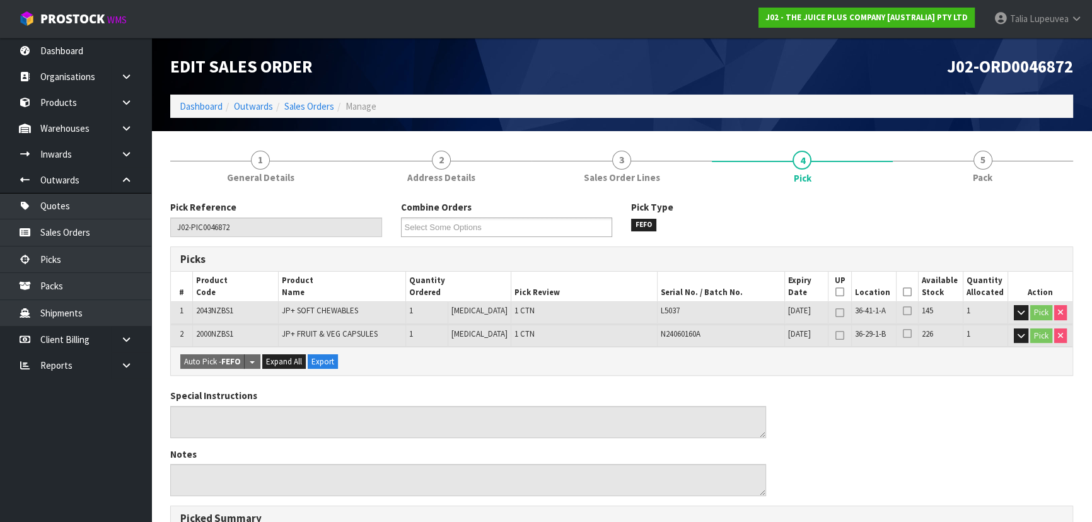
click at [905, 293] on icon at bounding box center [907, 292] width 9 height 1
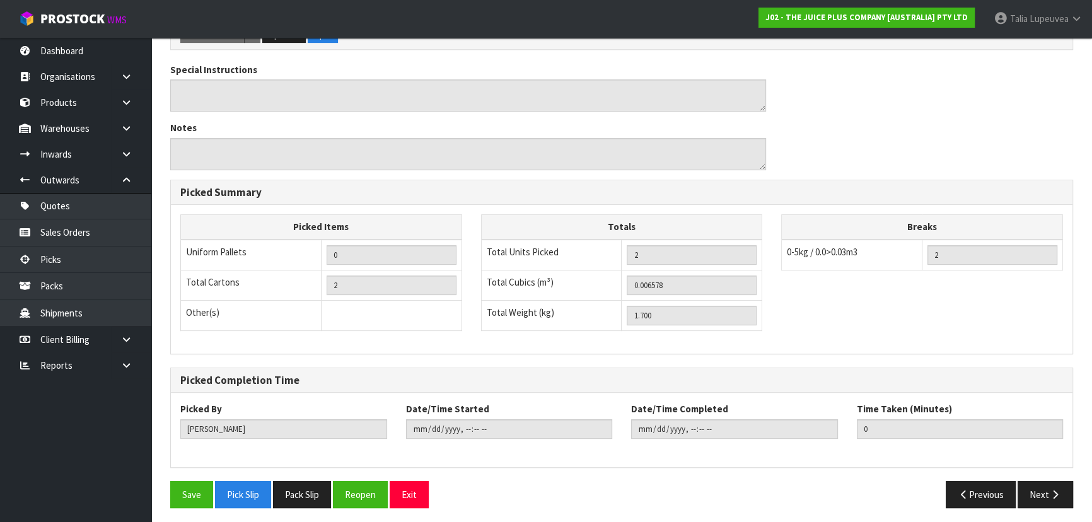
scroll to position [374, 0]
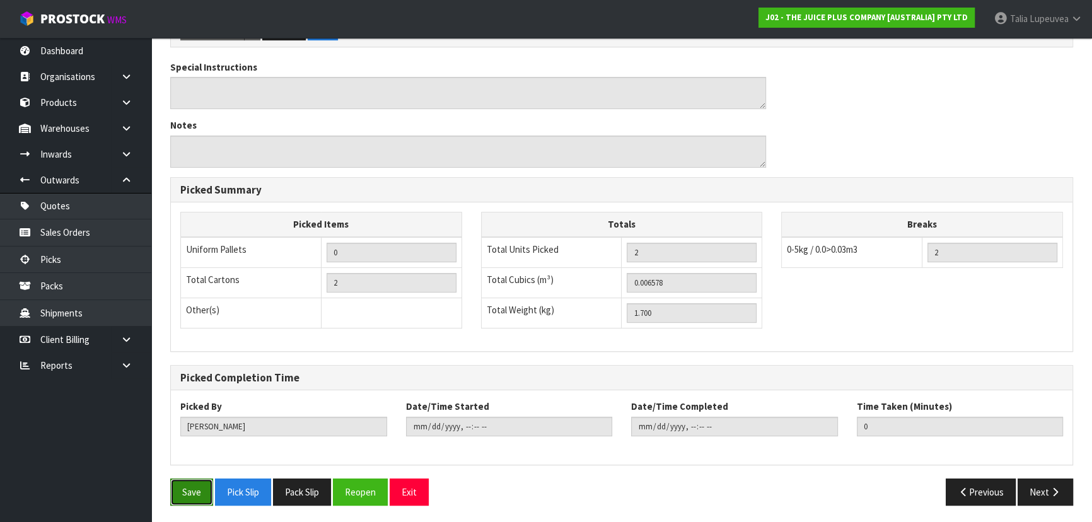
click at [211, 484] on button "Save" at bounding box center [191, 491] width 43 height 27
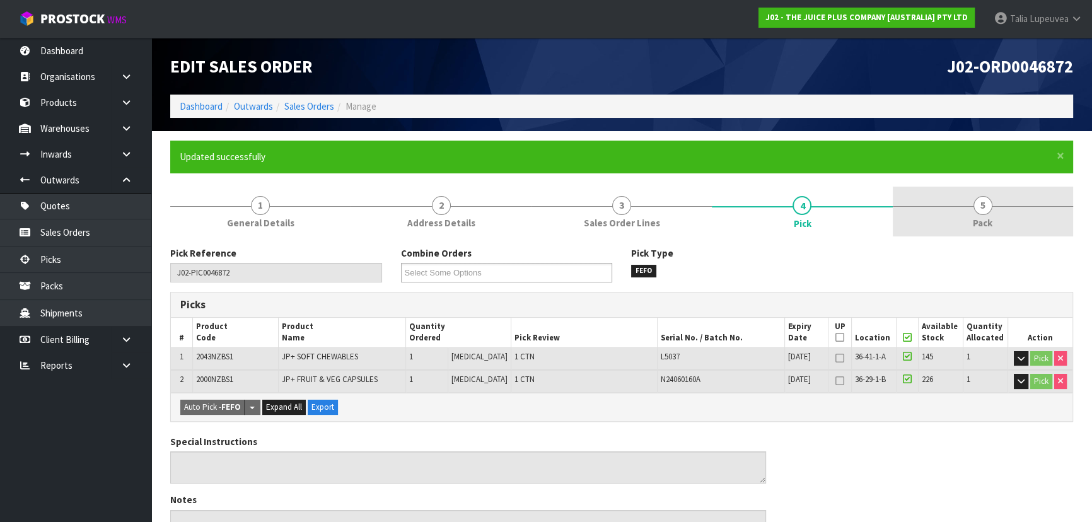
click at [973, 211] on link "5 Pack" at bounding box center [983, 212] width 180 height 50
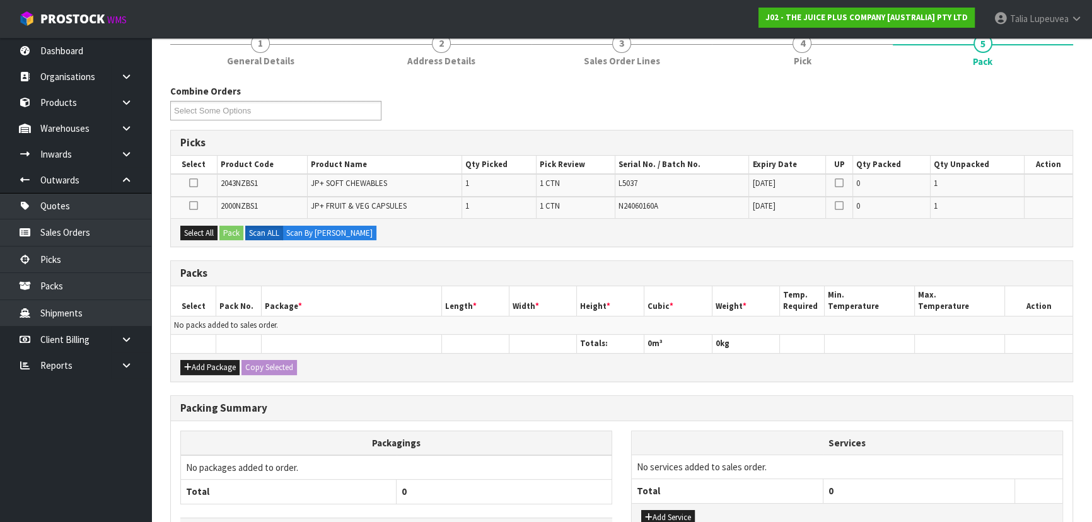
scroll to position [171, 0]
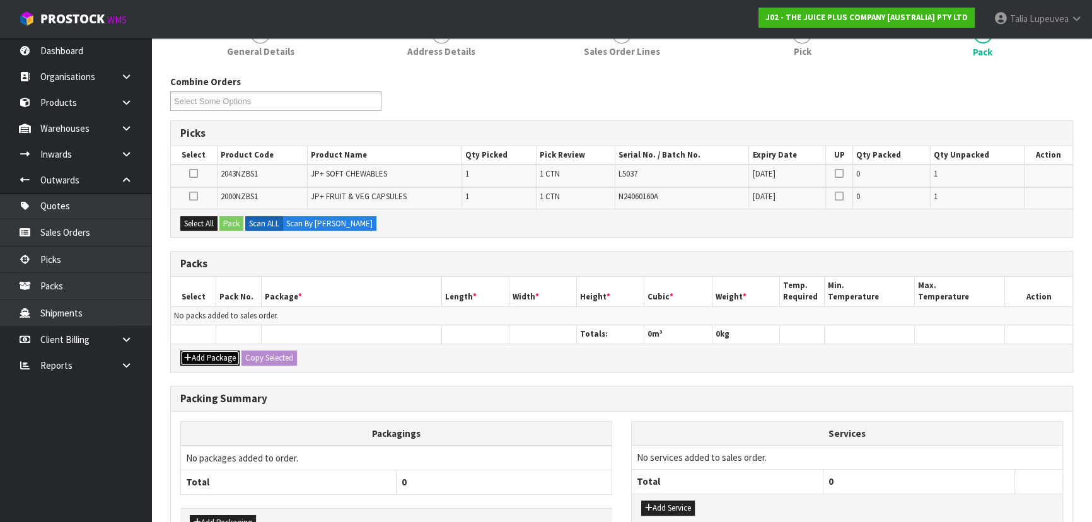
click at [209, 361] on button "Add Package" at bounding box center [209, 357] width 59 height 15
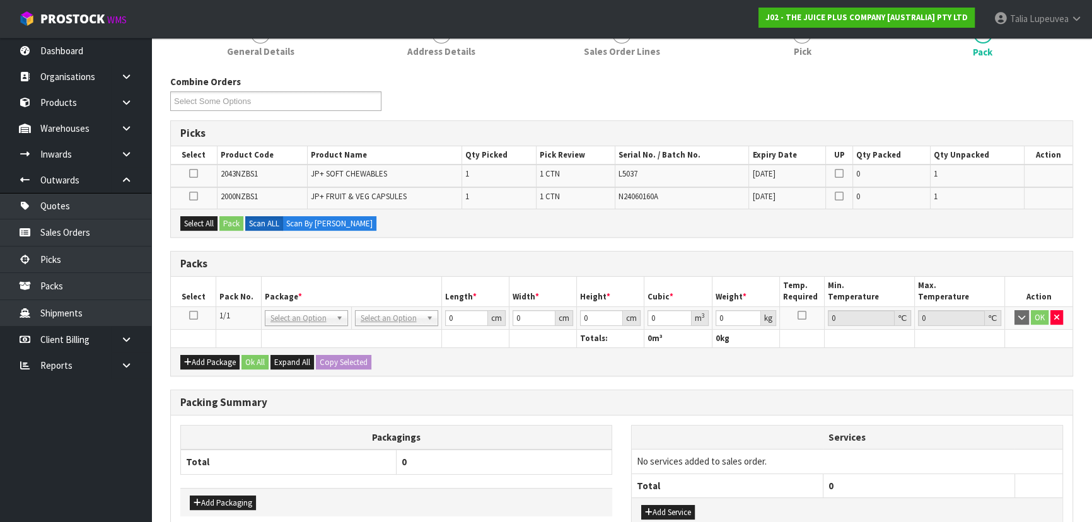
click at [195, 315] on icon at bounding box center [193, 315] width 9 height 1
click at [196, 219] on button "Select All" at bounding box center [198, 223] width 37 height 15
click at [235, 219] on button "Pack" at bounding box center [231, 223] width 24 height 15
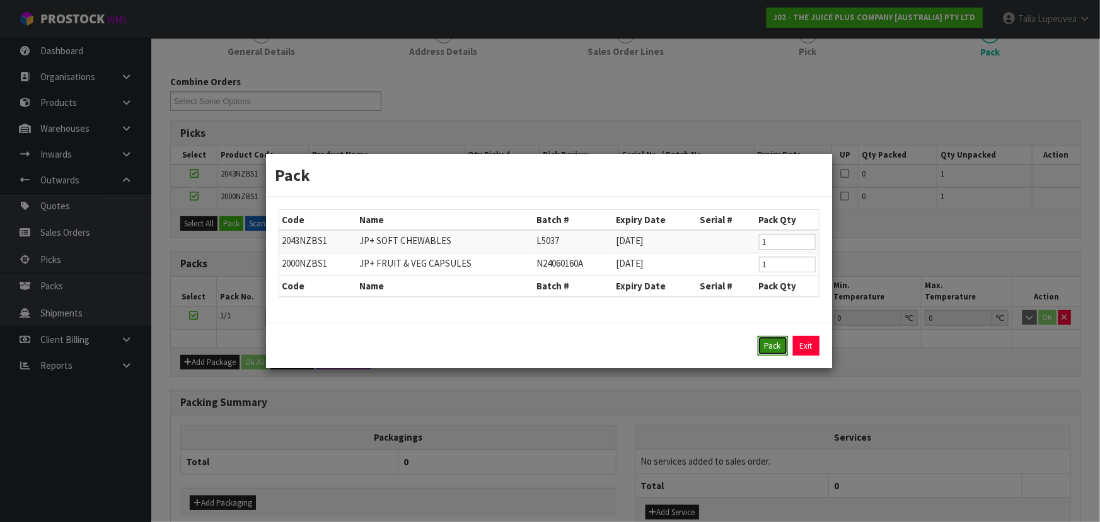
click at [764, 349] on button "Pack" at bounding box center [773, 346] width 30 height 20
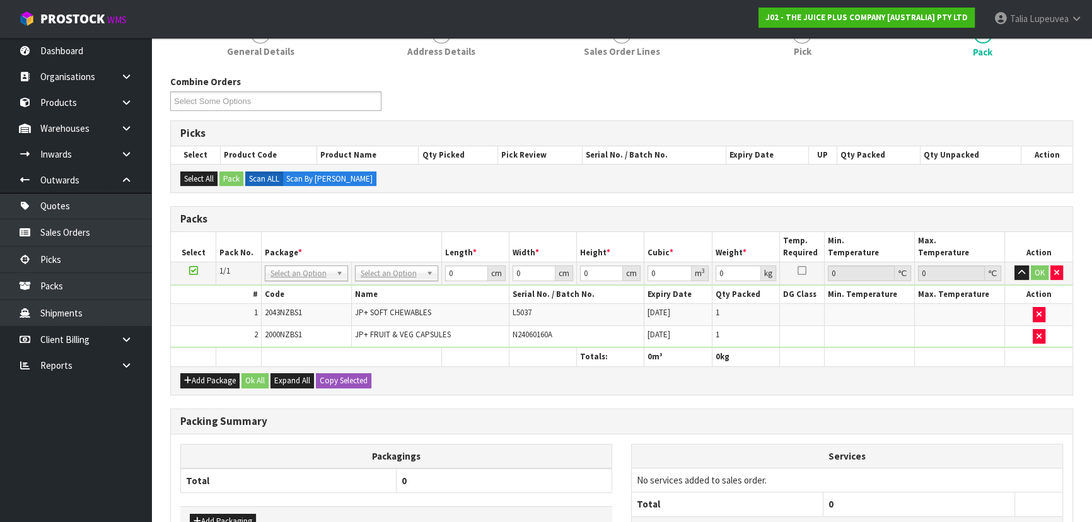
click at [374, 285] on div "# Code Name Serial No. / Batch No. Expiry Date Qty Packed DG Class Min. Tempera…" at bounding box center [621, 316] width 901 height 62
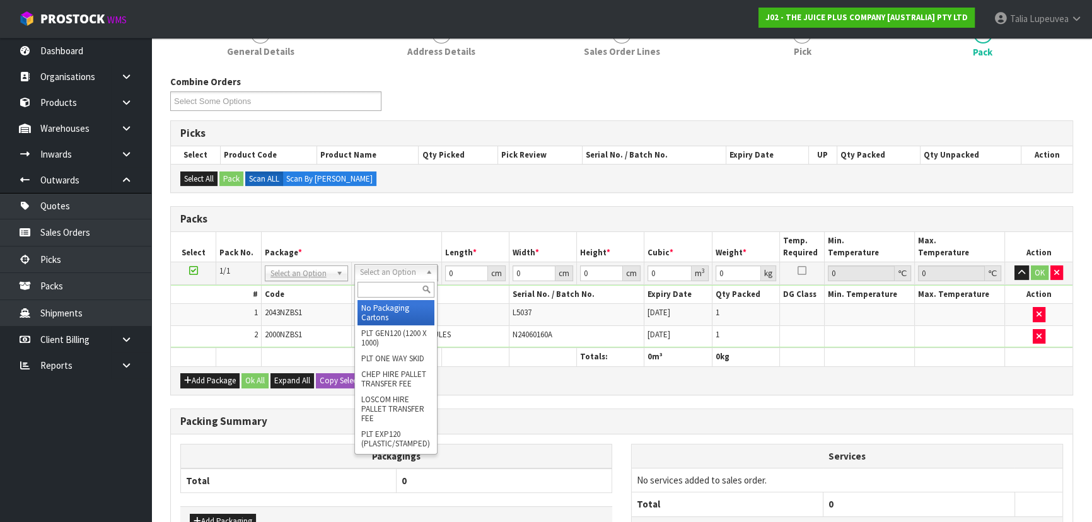
click at [380, 286] on input "text" at bounding box center [395, 290] width 77 height 16
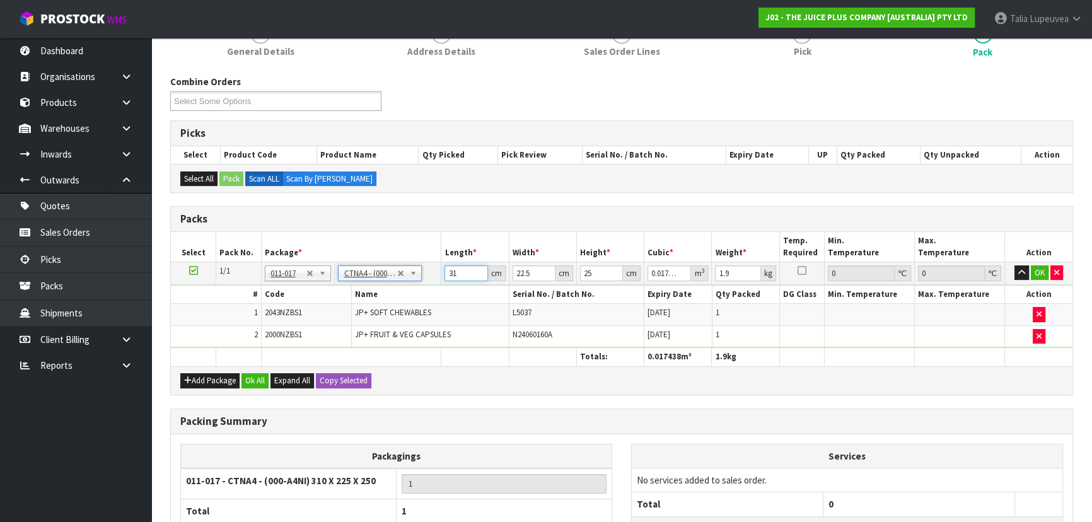
drag, startPoint x: 464, startPoint y: 271, endPoint x: 429, endPoint y: 273, distance: 34.7
click at [429, 273] on tr "1/1 NONE 007-001 007-002 007-004 007-009 007-013 007-014 007-015 007-017 007-01…" at bounding box center [621, 273] width 901 height 23
click at [1035, 265] on button "OK" at bounding box center [1040, 272] width 18 height 15
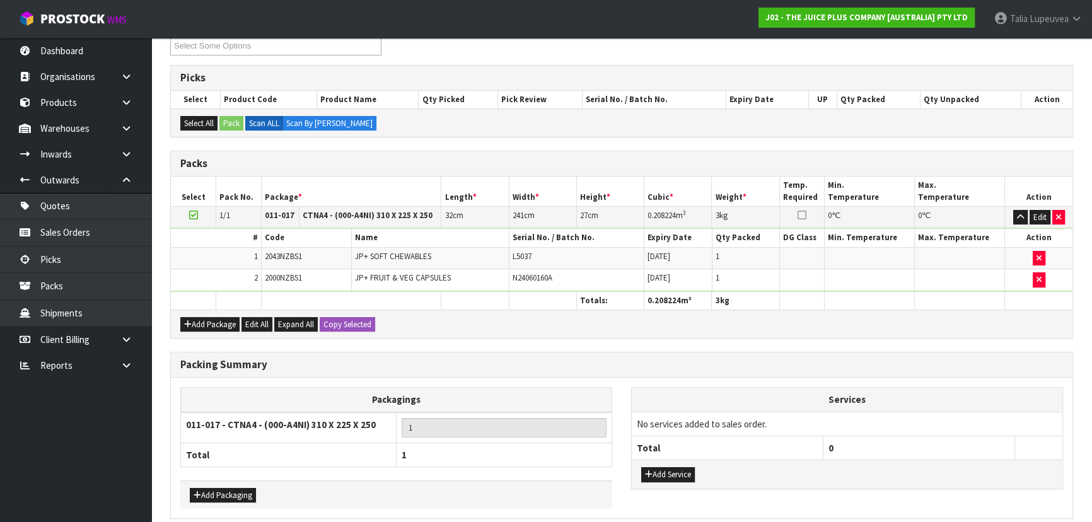
scroll to position [279, 0]
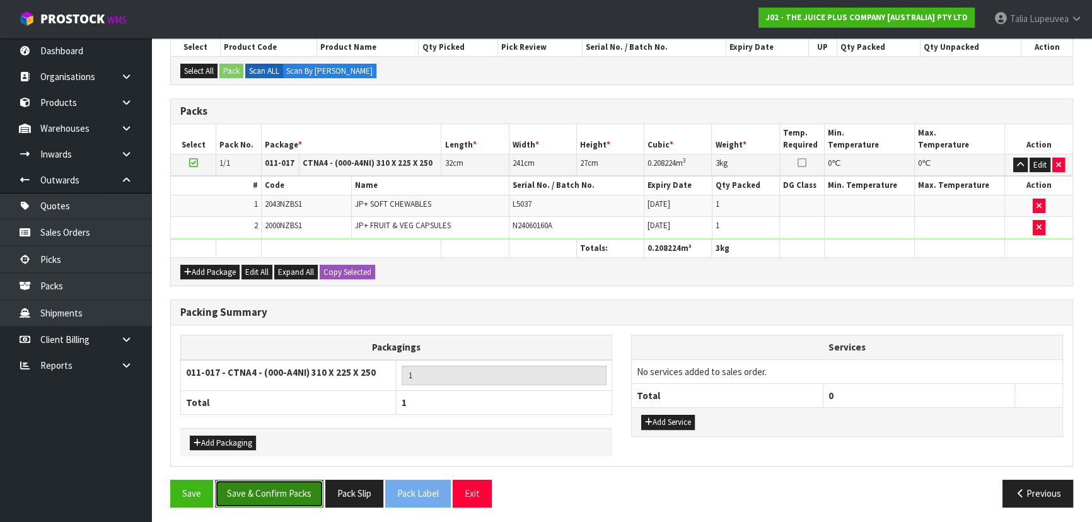
click at [271, 494] on button "Save & Confirm Packs" at bounding box center [269, 493] width 108 height 27
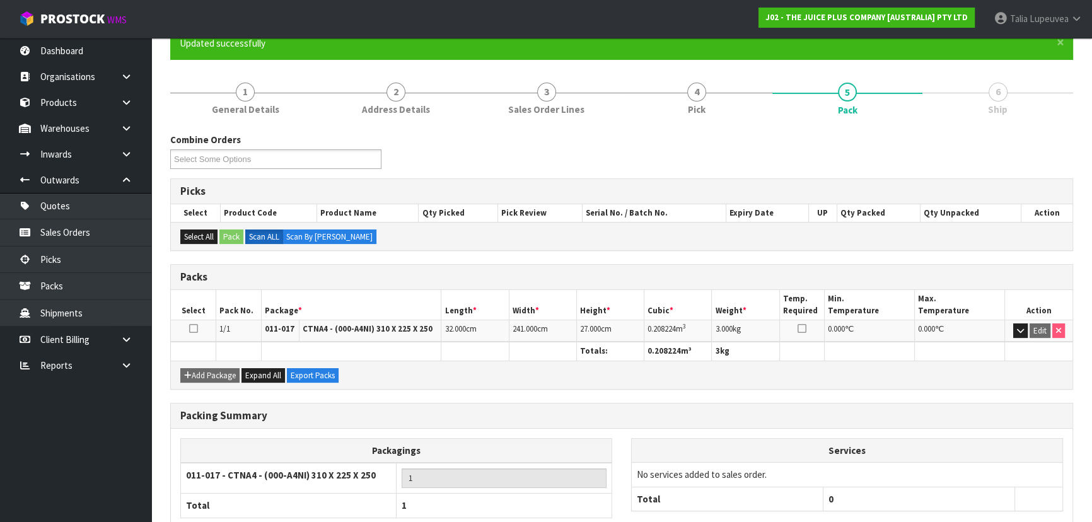
scroll to position [189, 0]
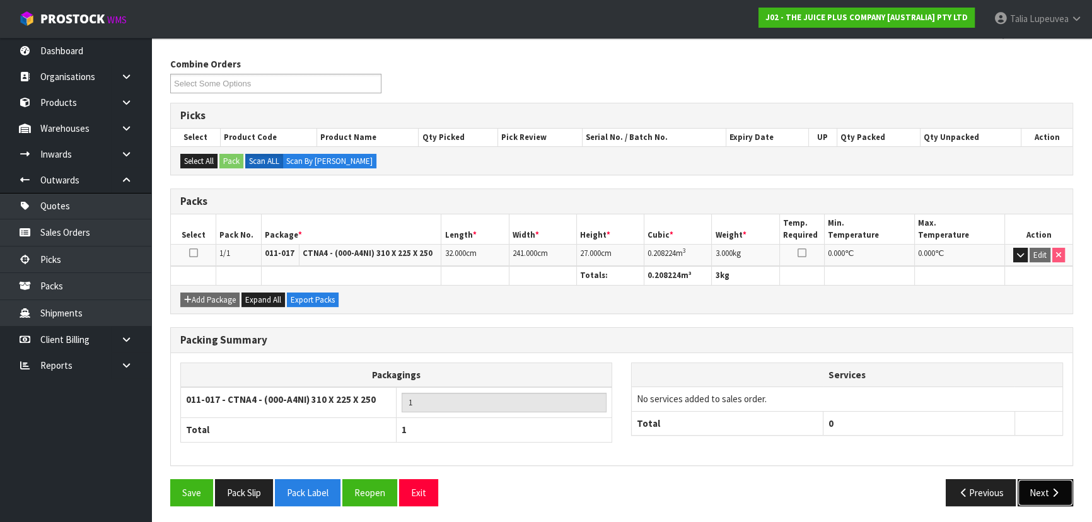
click at [1033, 479] on button "Next" at bounding box center [1044, 492] width 55 height 27
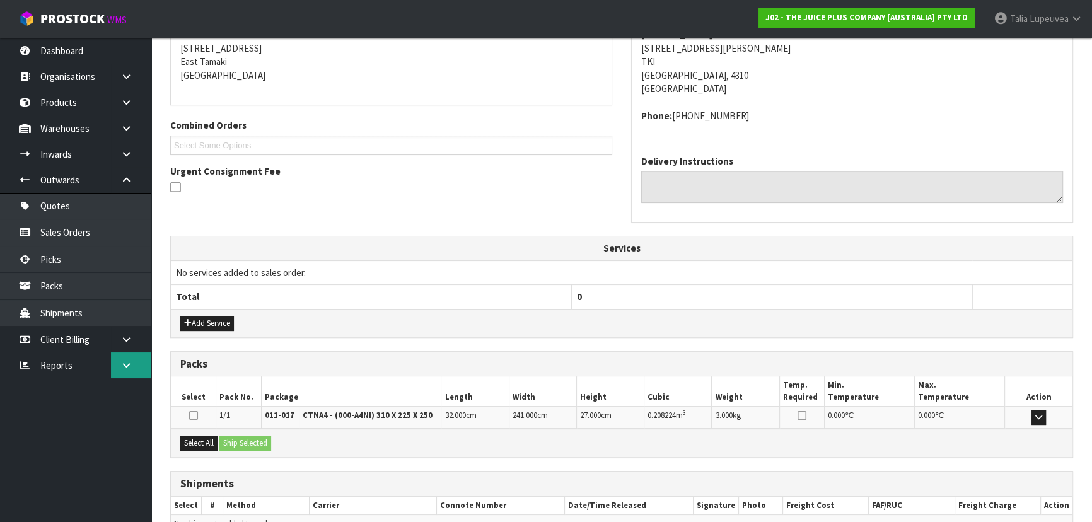
scroll to position [321, 0]
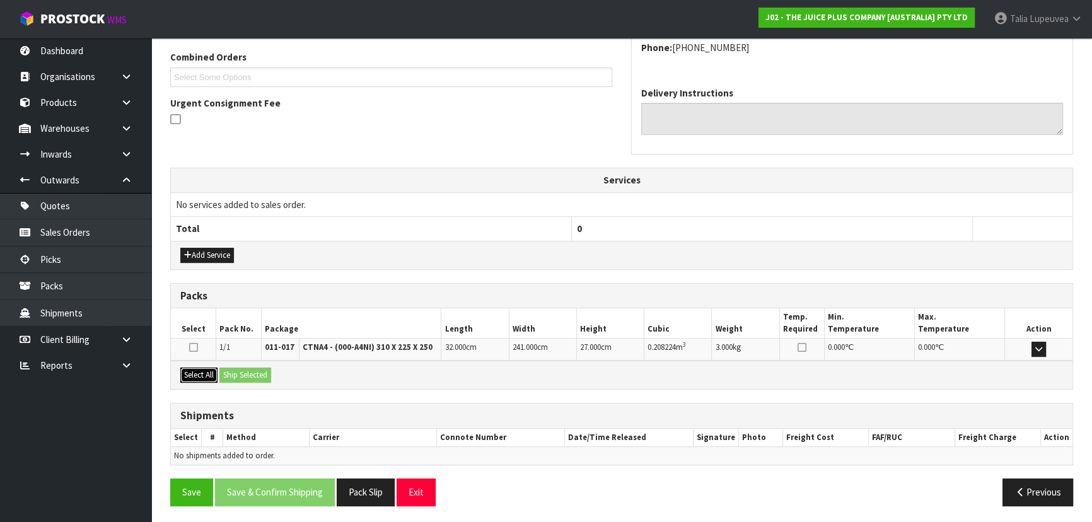
drag, startPoint x: 190, startPoint y: 375, endPoint x: 199, endPoint y: 375, distance: 8.8
click at [191, 375] on button "Select All" at bounding box center [198, 375] width 37 height 15
click at [249, 375] on button "Ship Selected" at bounding box center [245, 375] width 52 height 15
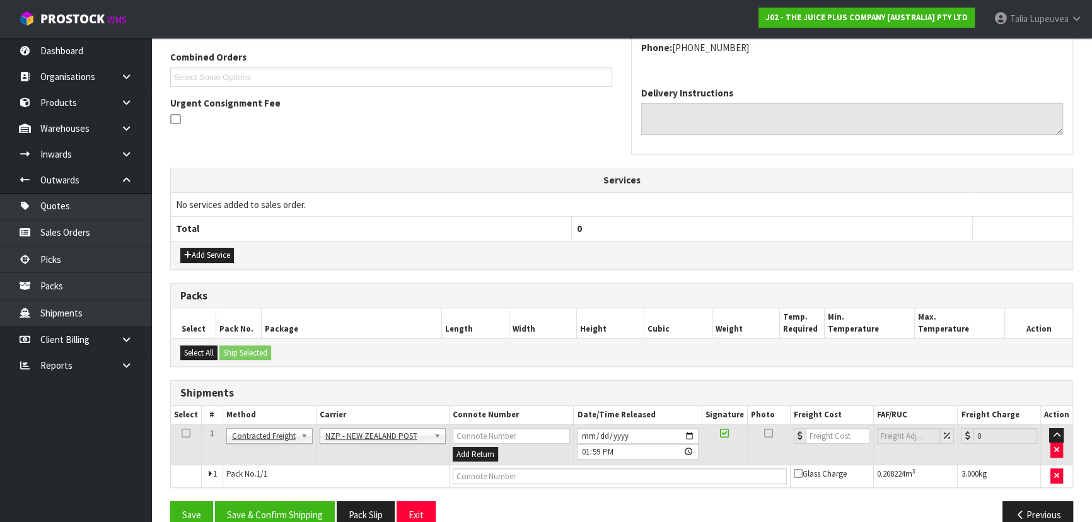
scroll to position [344, 0]
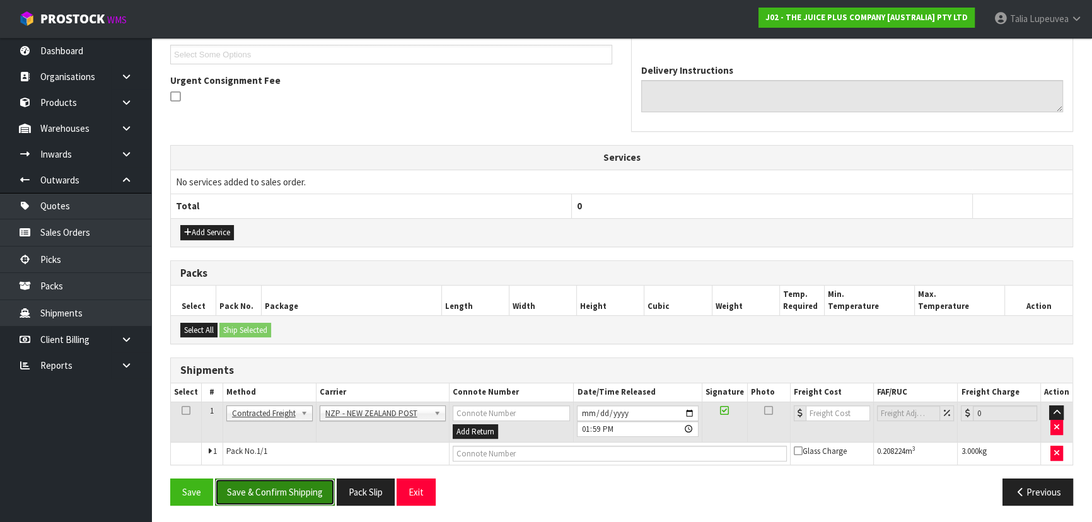
click at [298, 484] on button "Save & Confirm Shipping" at bounding box center [275, 491] width 120 height 27
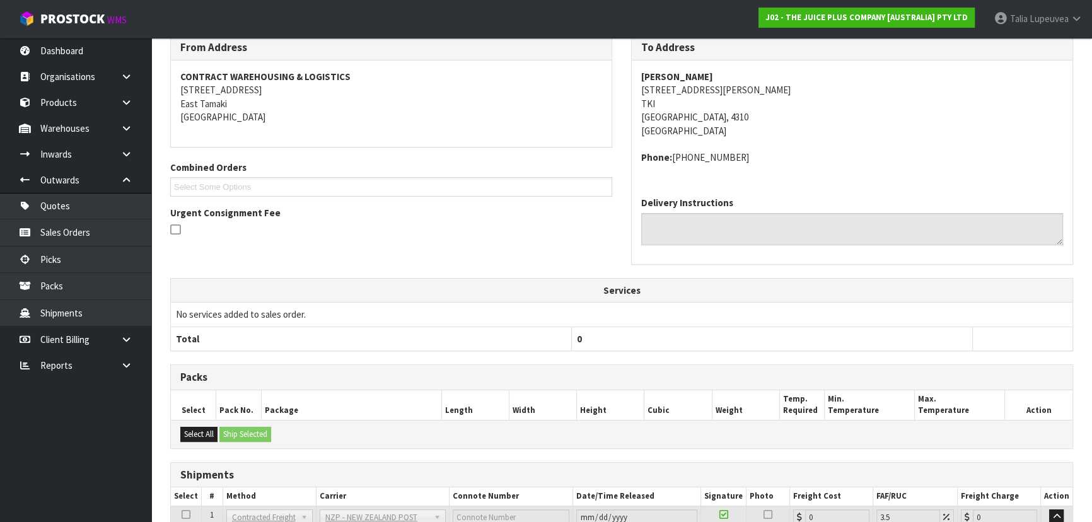
scroll to position [327, 0]
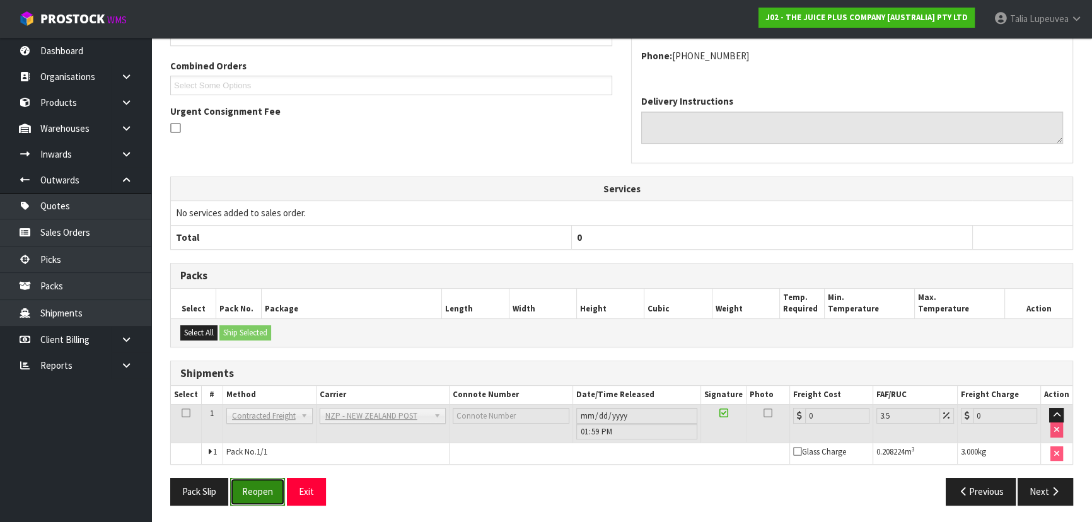
click at [260, 491] on button "Reopen" at bounding box center [257, 491] width 55 height 27
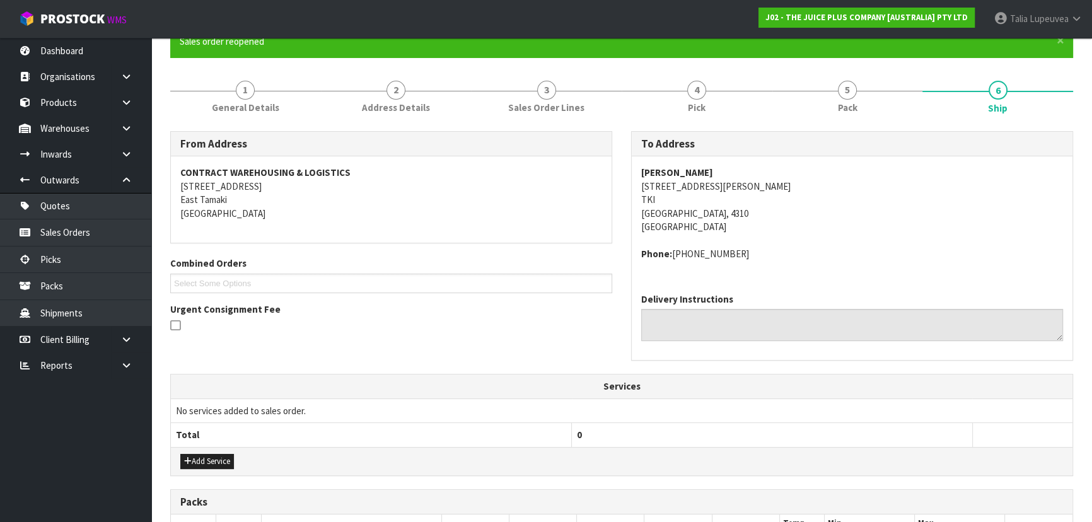
scroll to position [313, 0]
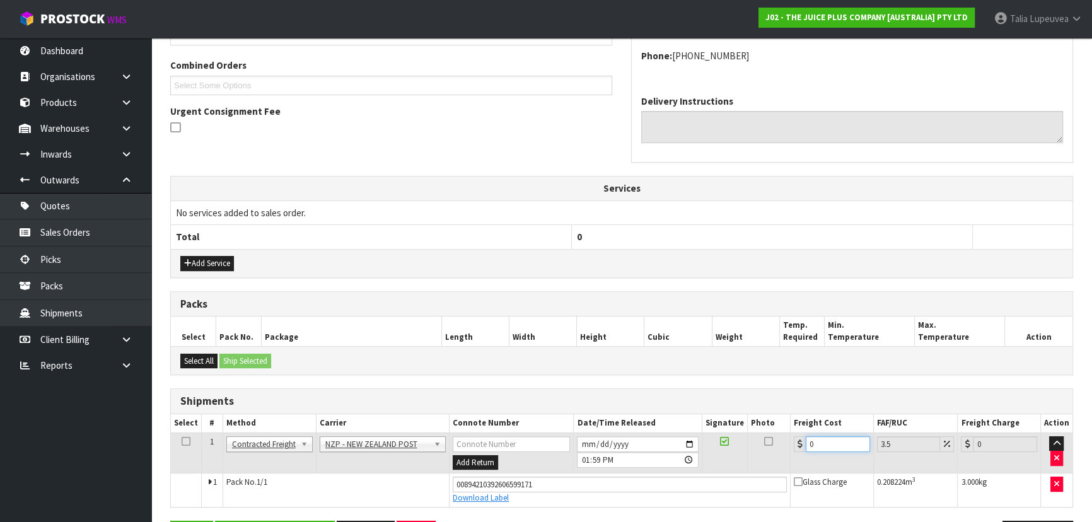
drag, startPoint x: 829, startPoint y: 437, endPoint x: 751, endPoint y: 443, distance: 78.4
click at [751, 443] on tr "1 Client Local Pickup Customer Local Pickup Company Freight Contracted Freight …" at bounding box center [621, 452] width 901 height 41
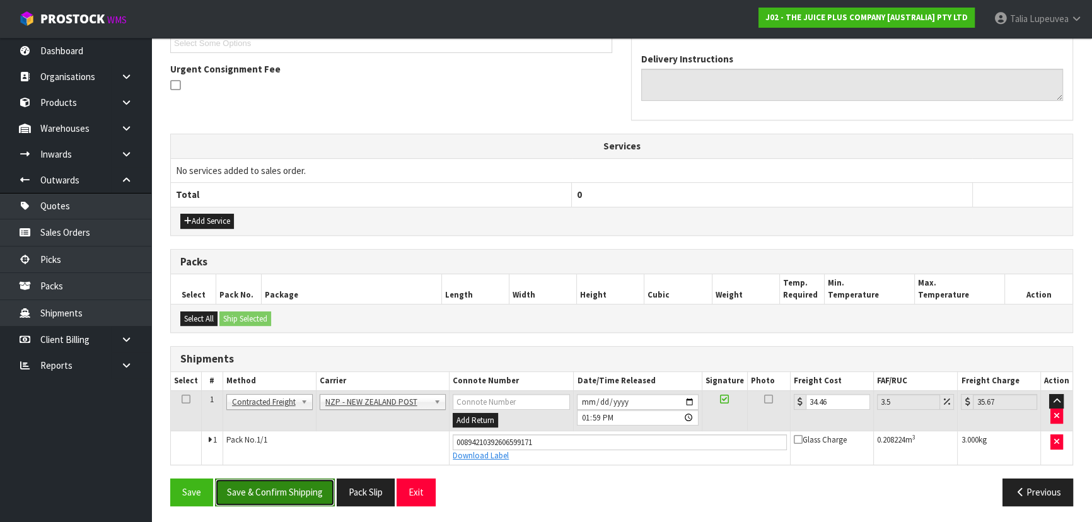
click at [304, 487] on button "Save & Confirm Shipping" at bounding box center [275, 491] width 120 height 27
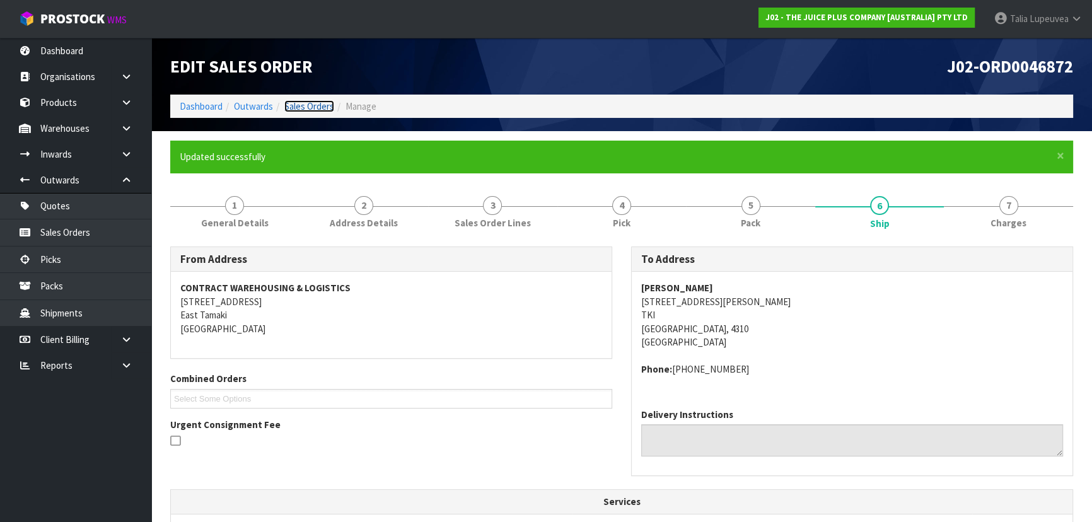
click at [302, 110] on link "Sales Orders" at bounding box center [309, 106] width 50 height 12
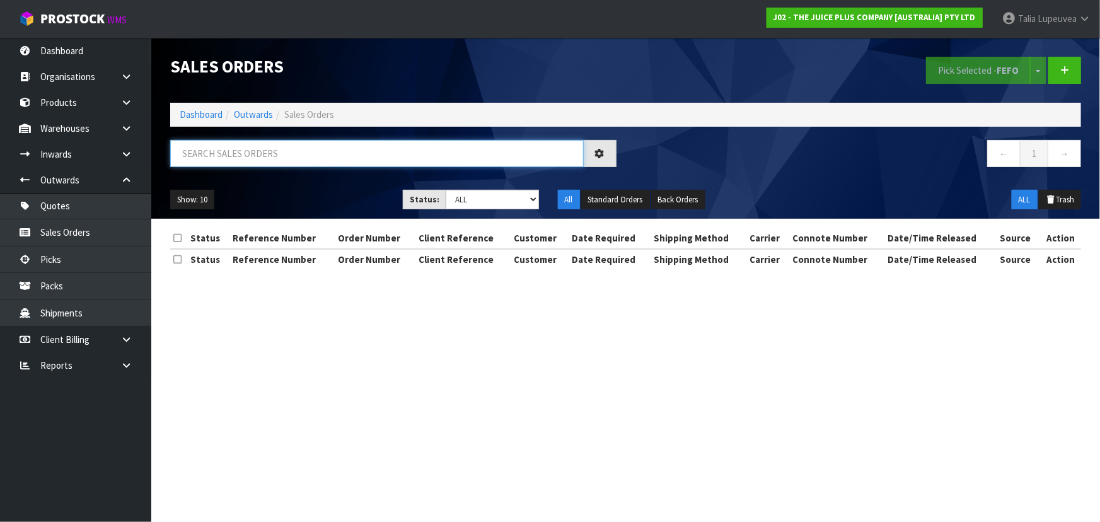
click at [292, 164] on input "text" at bounding box center [377, 153] width 414 height 27
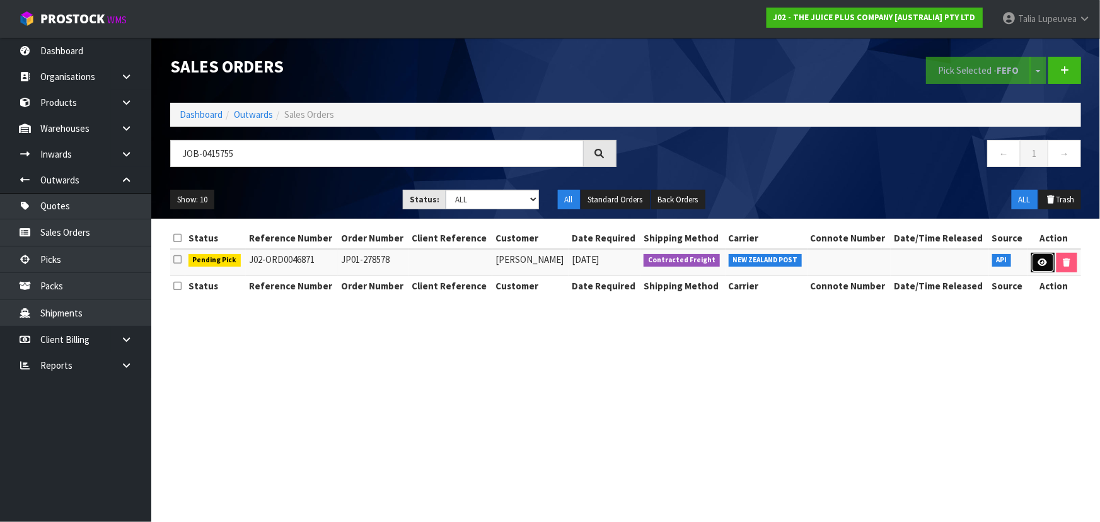
click at [1042, 265] on icon at bounding box center [1042, 262] width 9 height 8
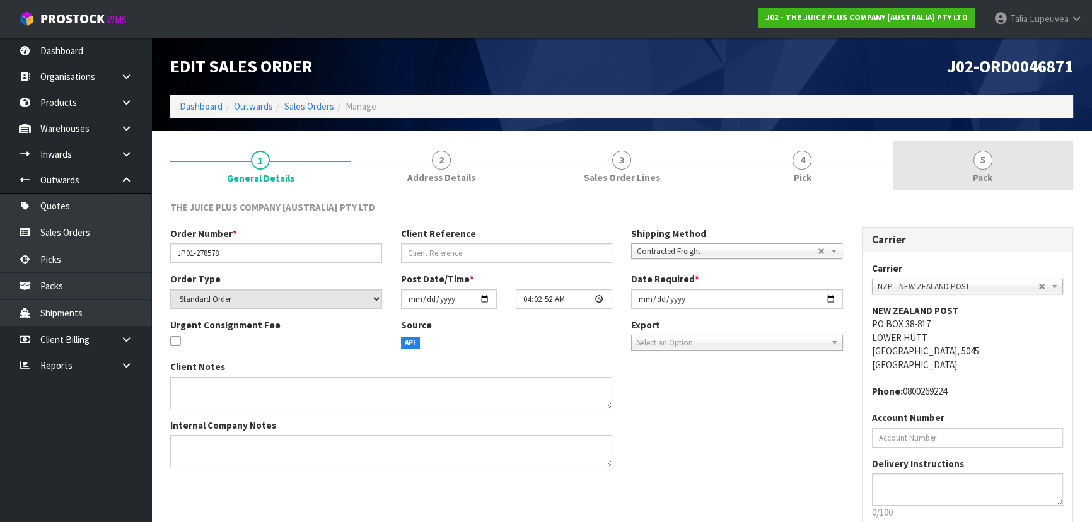
click at [966, 185] on link "5 Pack" at bounding box center [983, 166] width 180 height 50
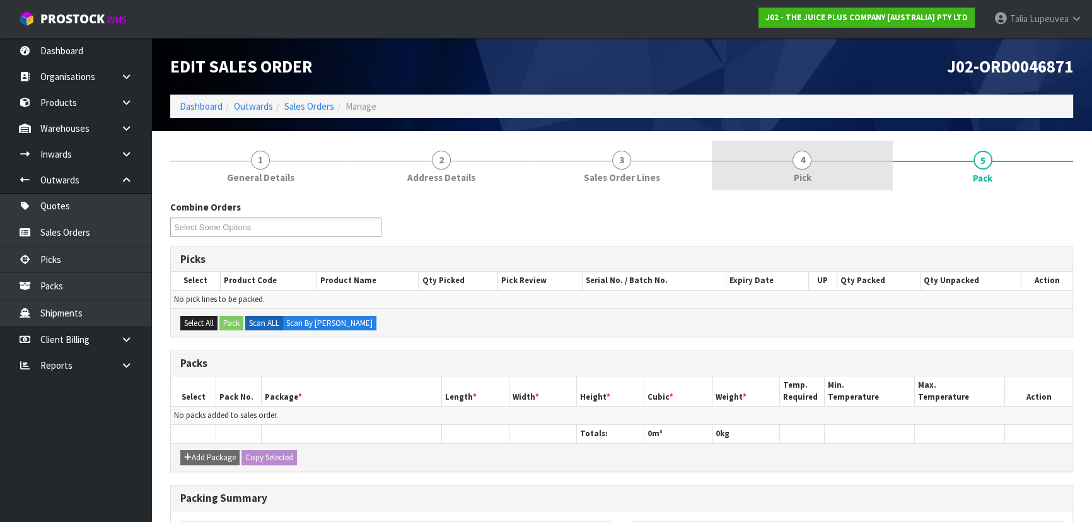
click at [837, 150] on link "4 Pick" at bounding box center [802, 166] width 180 height 50
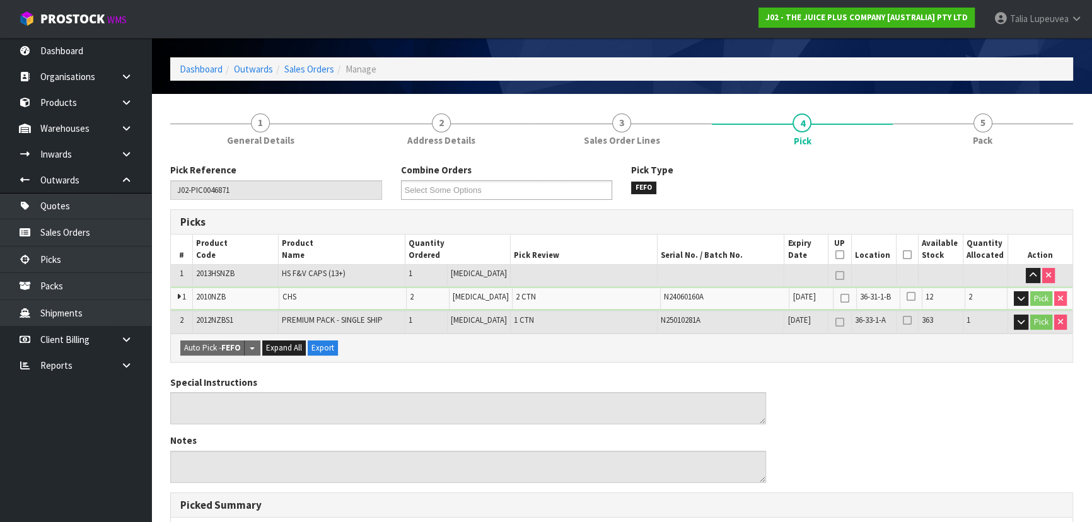
scroll to position [57, 0]
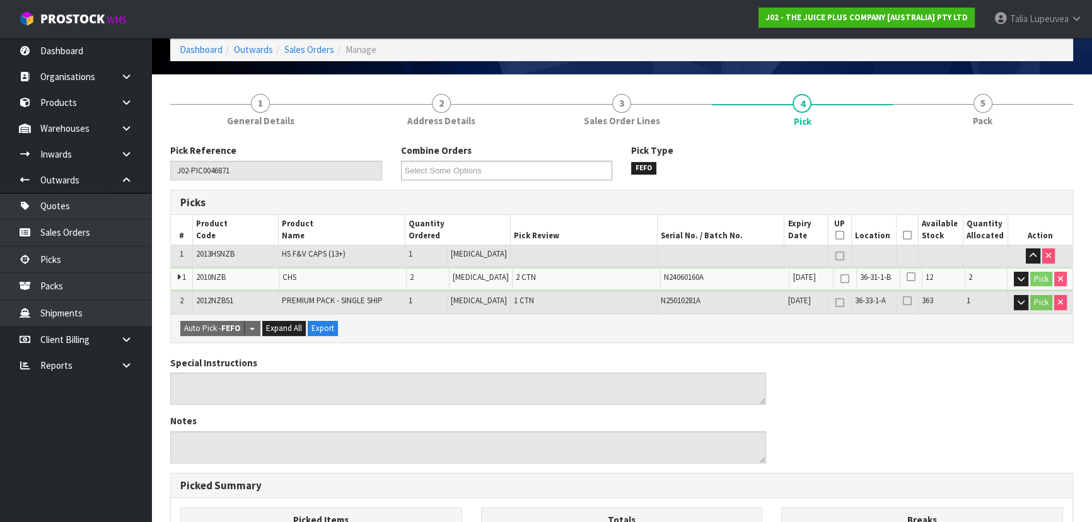
click at [903, 235] on icon at bounding box center [907, 235] width 9 height 1
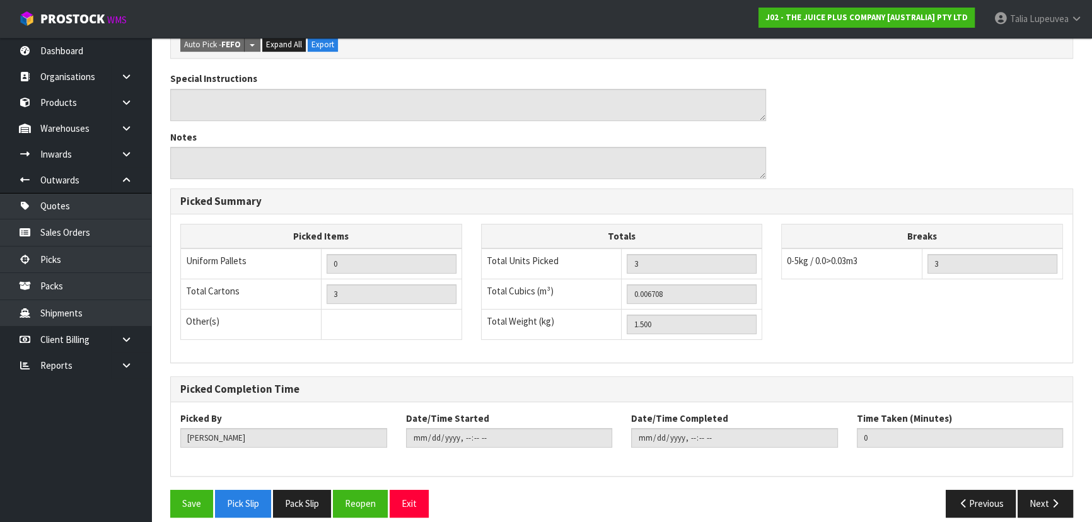
scroll to position [397, 0]
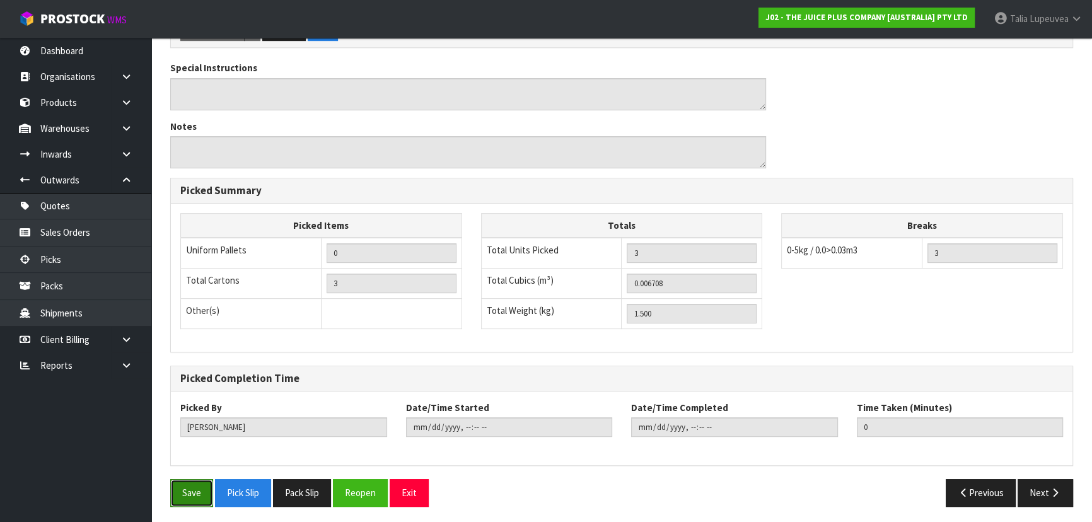
drag, startPoint x: 190, startPoint y: 489, endPoint x: 209, endPoint y: 479, distance: 20.6
click at [192, 487] on button "Save" at bounding box center [191, 492] width 43 height 27
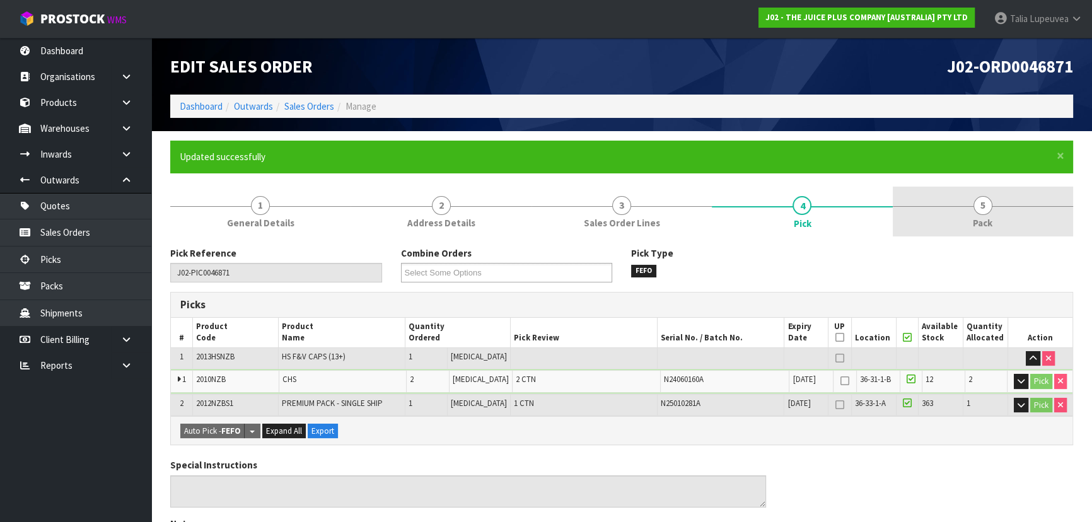
click at [988, 204] on span "5" at bounding box center [982, 205] width 19 height 19
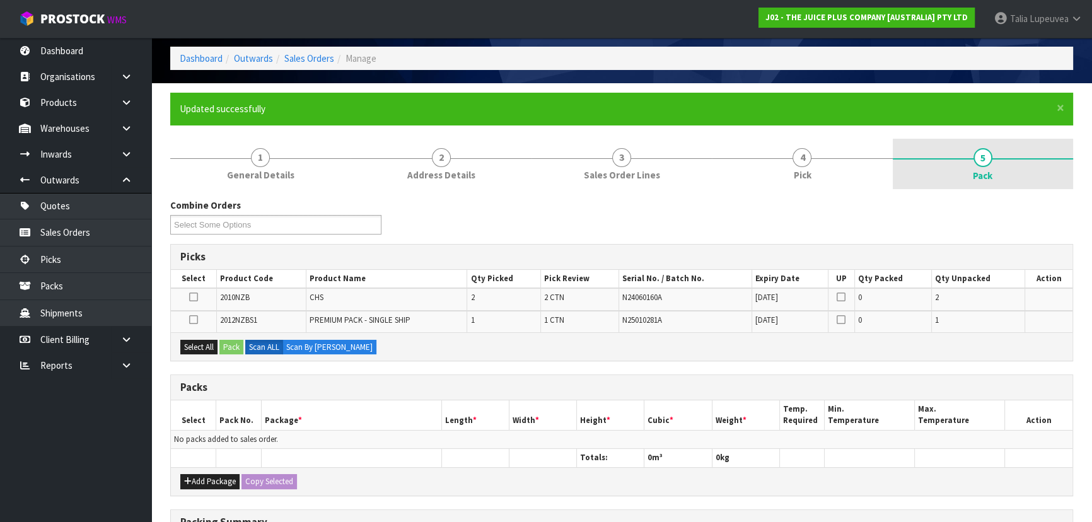
scroll to position [114, 0]
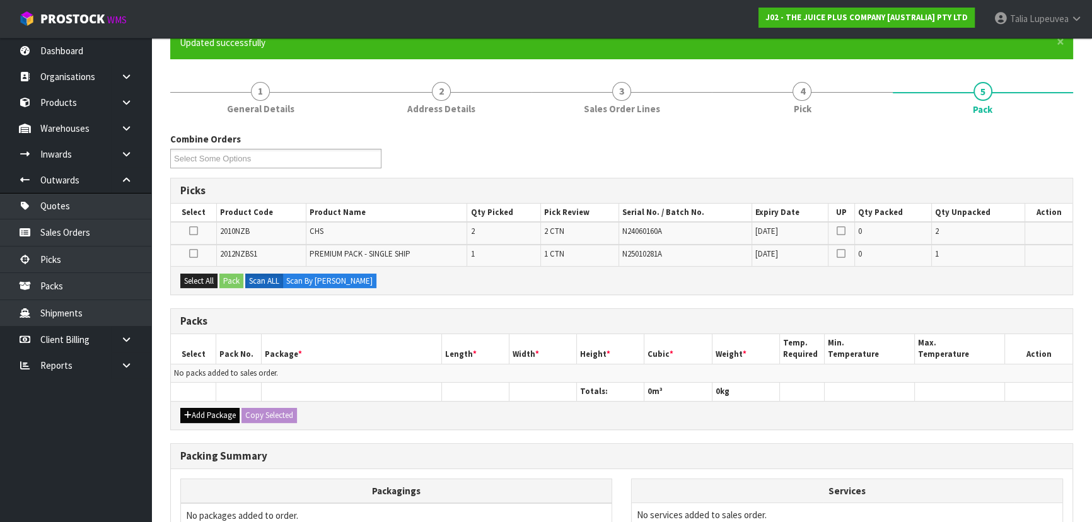
drag, startPoint x: 202, startPoint y: 422, endPoint x: 204, endPoint y: 414, distance: 8.6
click at [202, 420] on div "Add Package Copy Selected" at bounding box center [621, 415] width 901 height 28
click at [206, 408] on button "Add Package" at bounding box center [209, 415] width 59 height 15
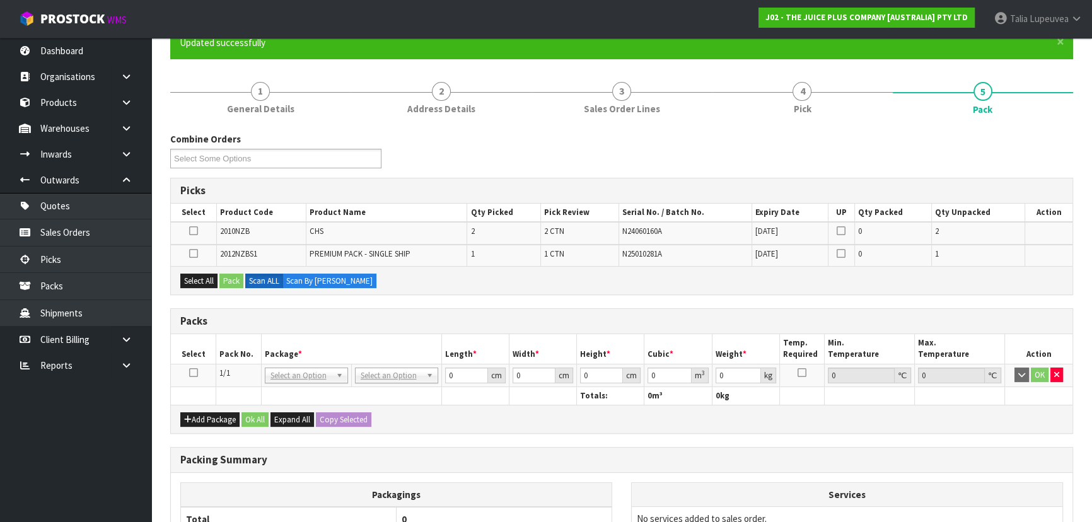
click at [195, 373] on icon at bounding box center [193, 373] width 9 height 1
click at [197, 282] on button "Select All" at bounding box center [198, 281] width 37 height 15
click at [223, 282] on button "Pack" at bounding box center [231, 281] width 24 height 15
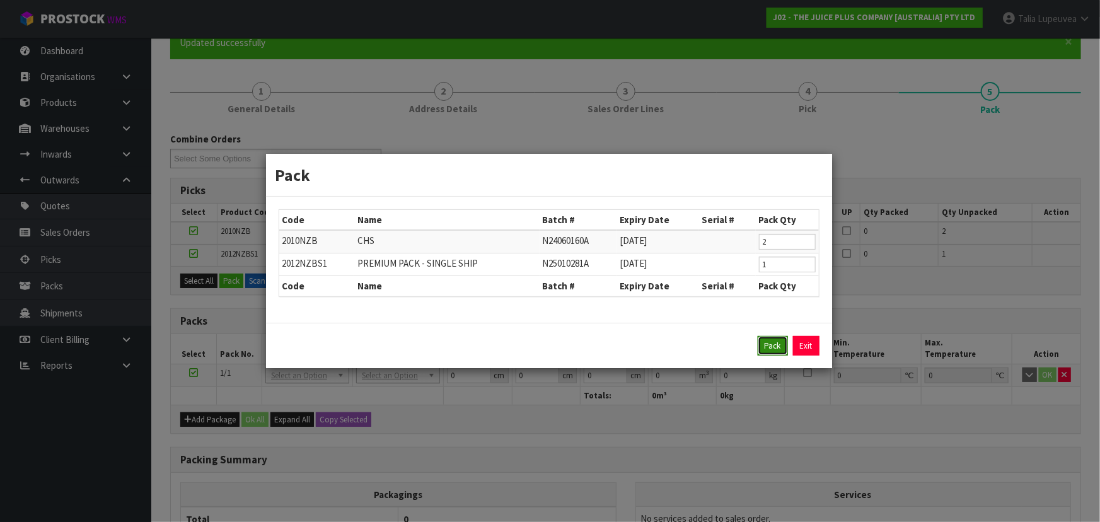
click at [775, 353] on button "Pack" at bounding box center [773, 346] width 30 height 20
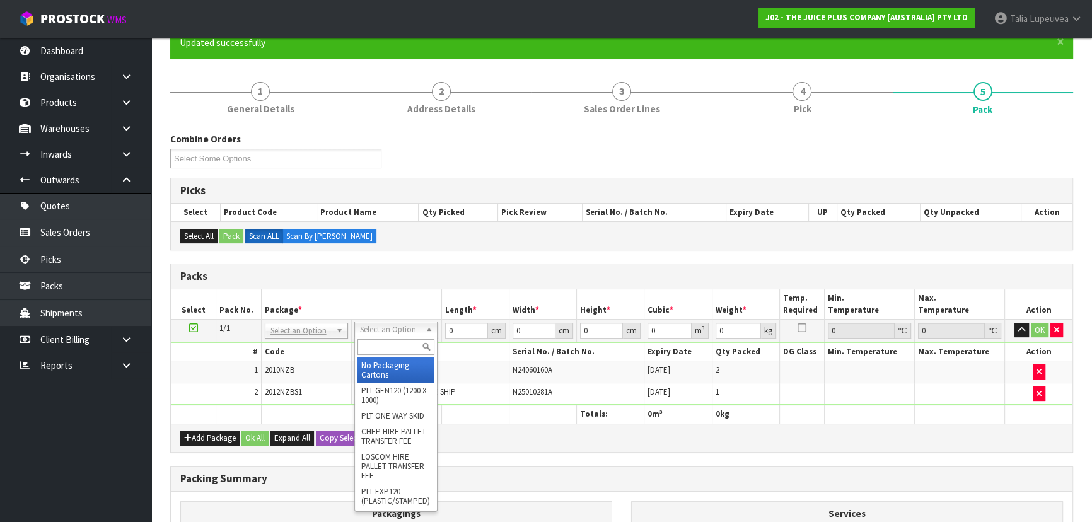
click at [403, 342] on input "text" at bounding box center [395, 347] width 77 height 16
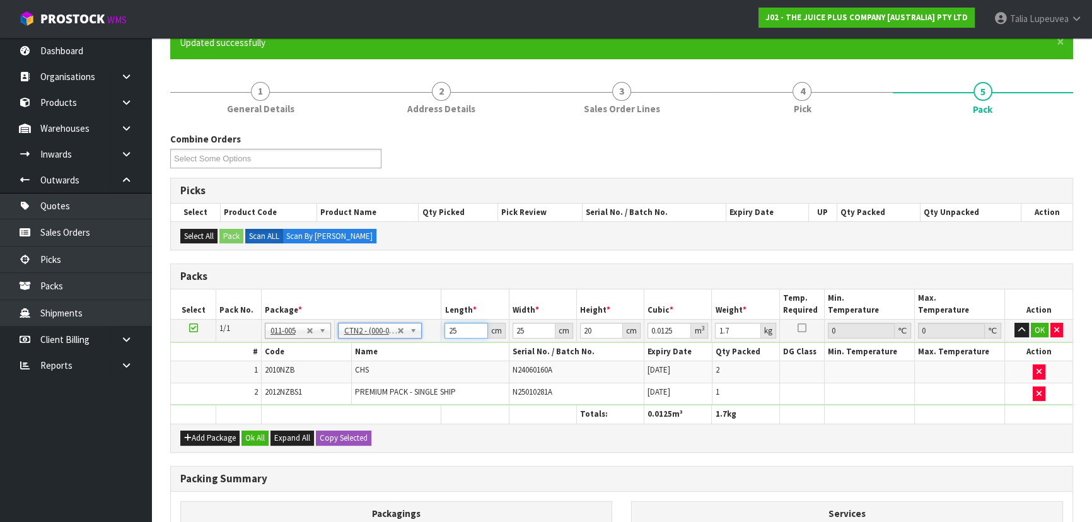
drag, startPoint x: 455, startPoint y: 331, endPoint x: 412, endPoint y: 342, distance: 43.7
click at [412, 342] on tbody "1/1 NONE 007-001 007-002 007-004 007-009 007-013 007-014 007-015 007-017 007-01…" at bounding box center [621, 362] width 901 height 86
click at [1043, 325] on button "OK" at bounding box center [1040, 330] width 18 height 15
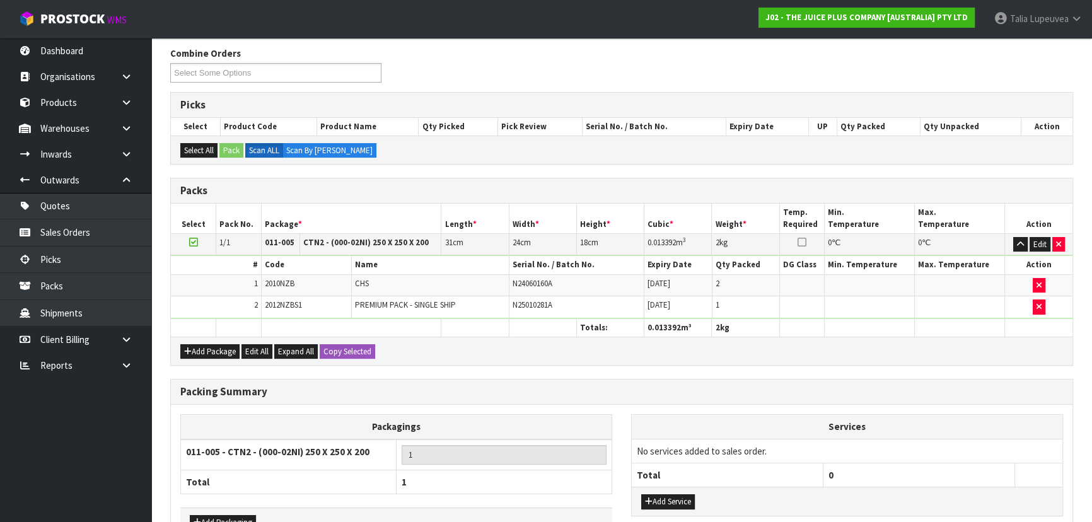
scroll to position [279, 0]
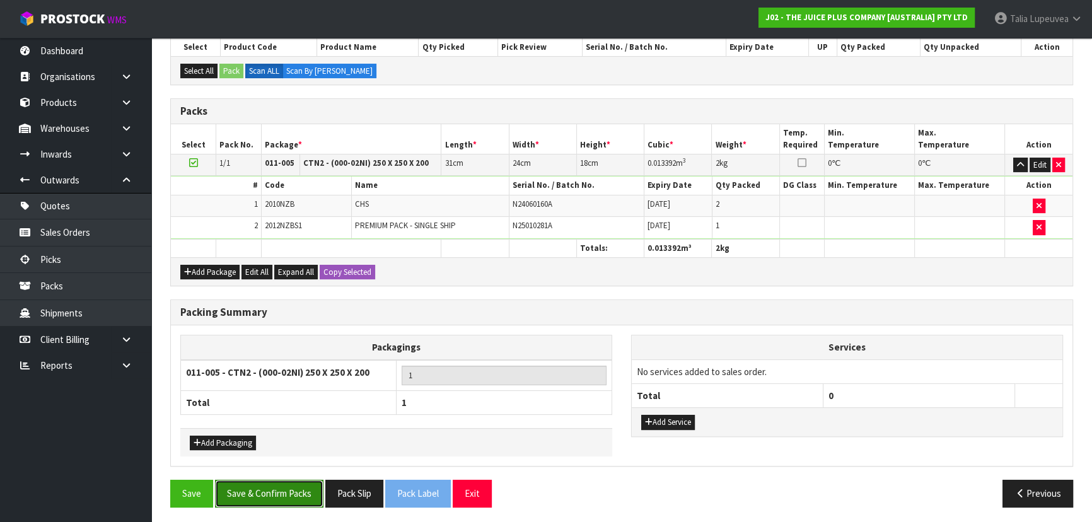
click at [277, 480] on button "Save & Confirm Packs" at bounding box center [269, 493] width 108 height 27
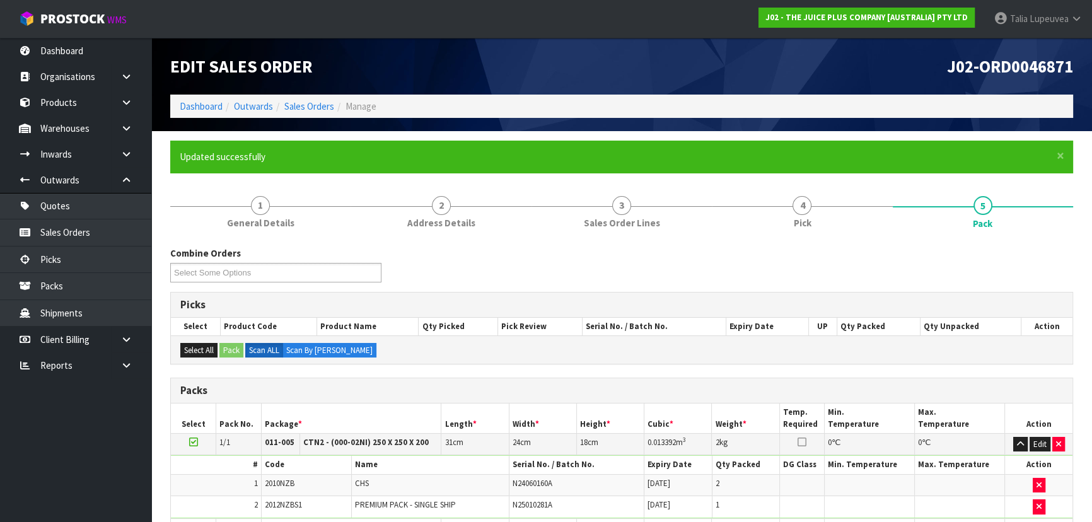
scroll to position [189, 0]
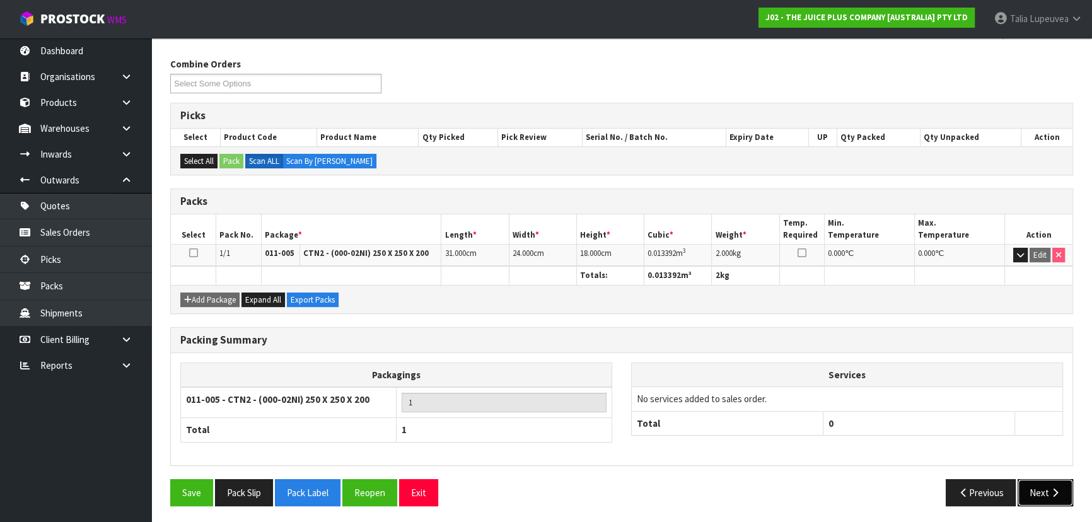
click at [1028, 485] on button "Next" at bounding box center [1044, 492] width 55 height 27
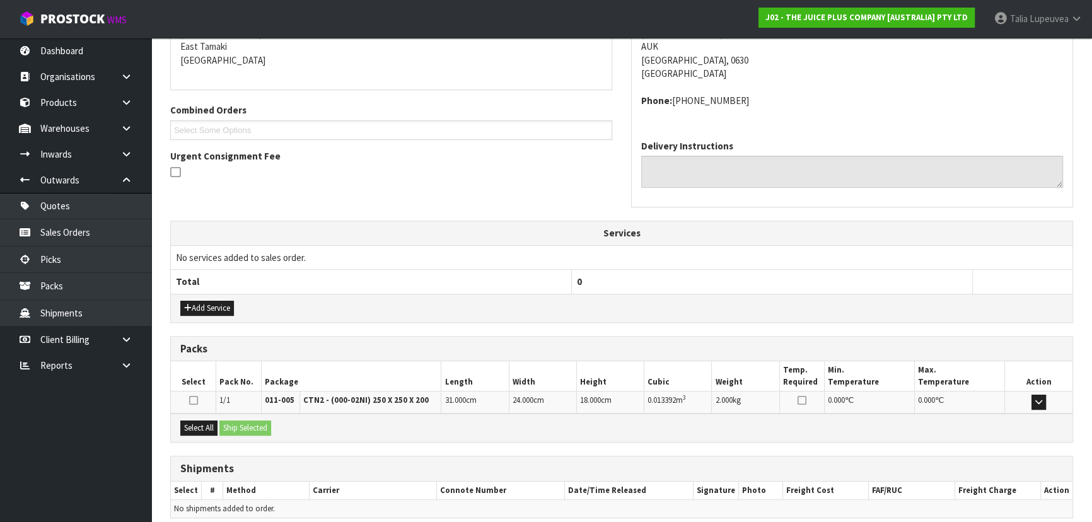
scroll to position [321, 0]
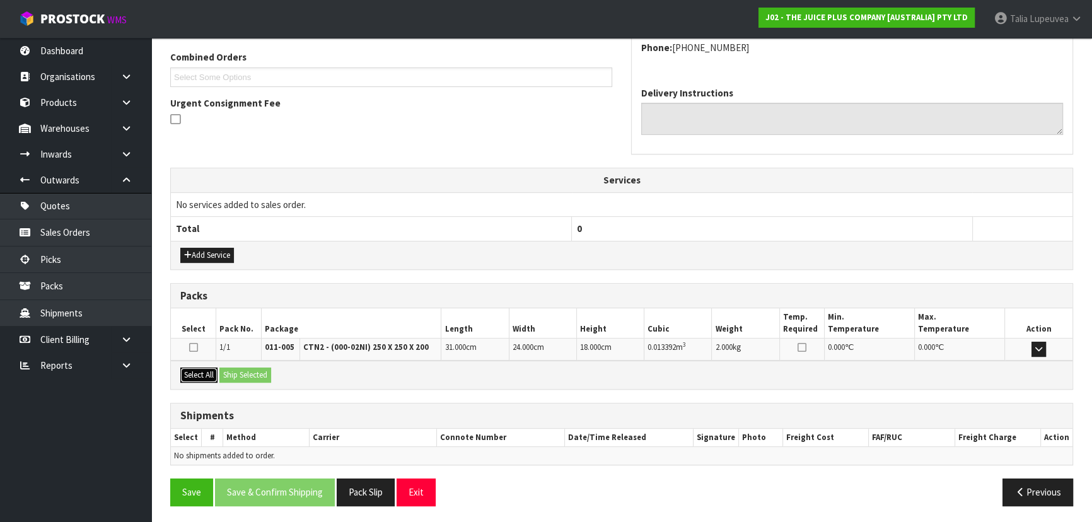
click at [208, 376] on button "Select All" at bounding box center [198, 375] width 37 height 15
click at [246, 378] on button "Ship Selected" at bounding box center [245, 375] width 52 height 15
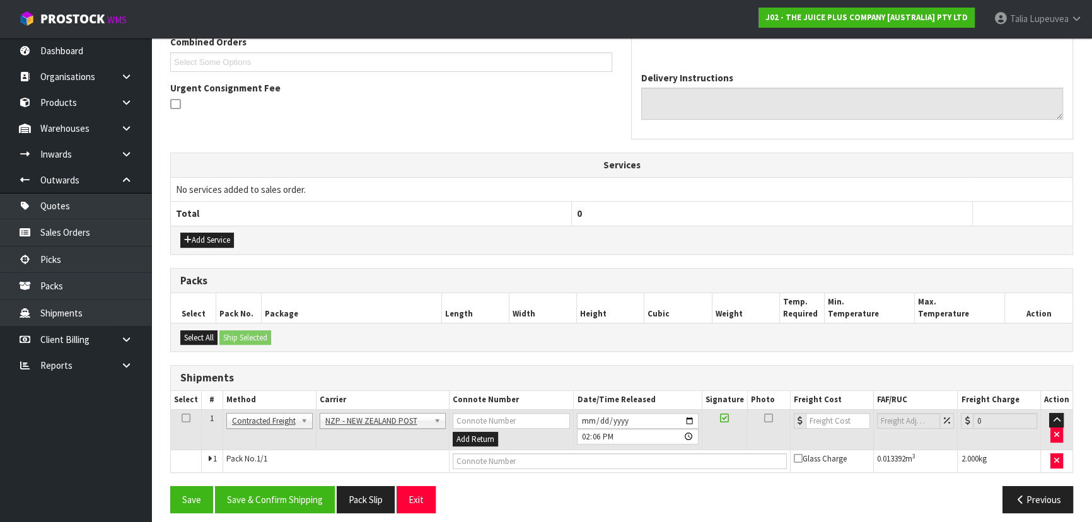
scroll to position [344, 0]
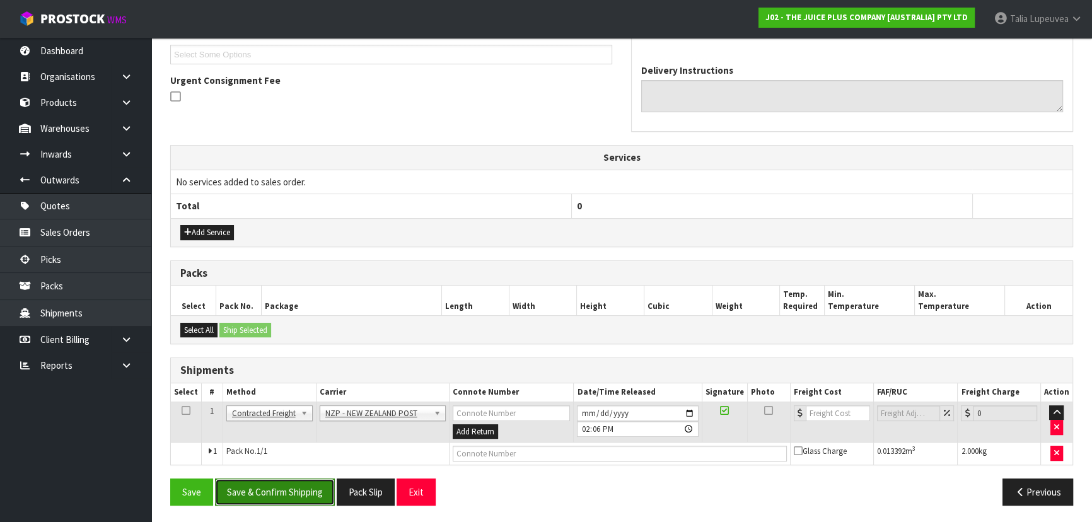
click at [305, 499] on button "Save & Confirm Shipping" at bounding box center [275, 491] width 120 height 27
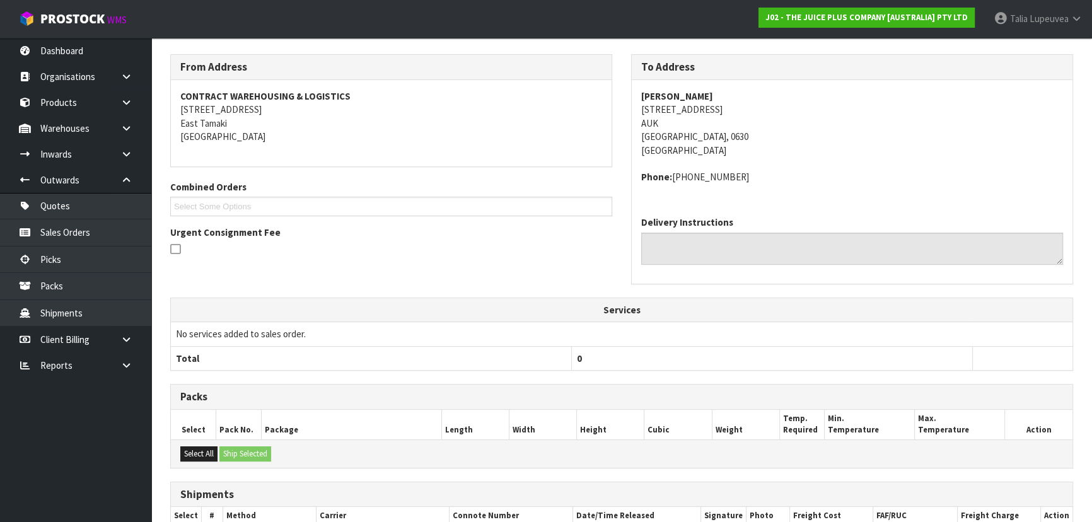
scroll to position [327, 0]
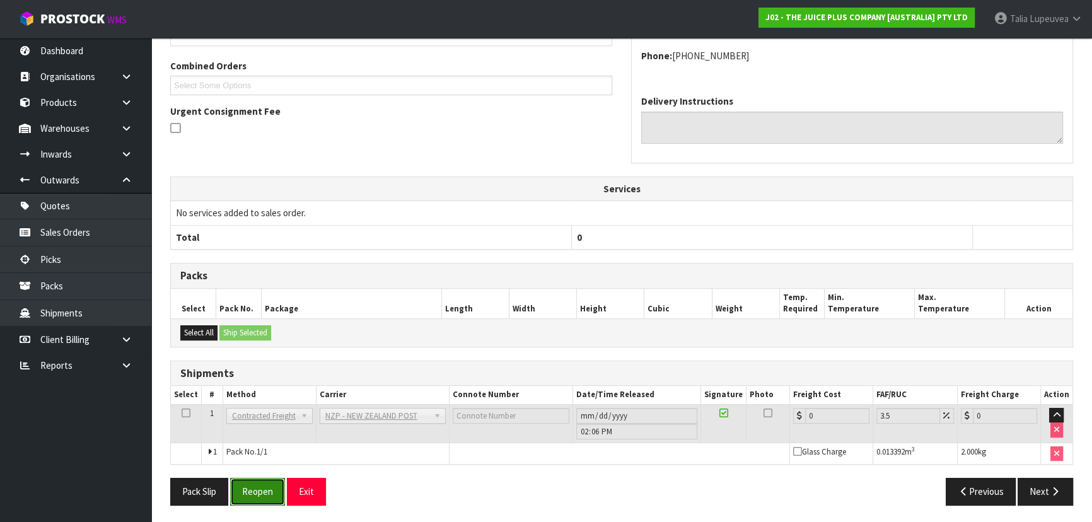
click at [259, 498] on button "Reopen" at bounding box center [257, 491] width 55 height 27
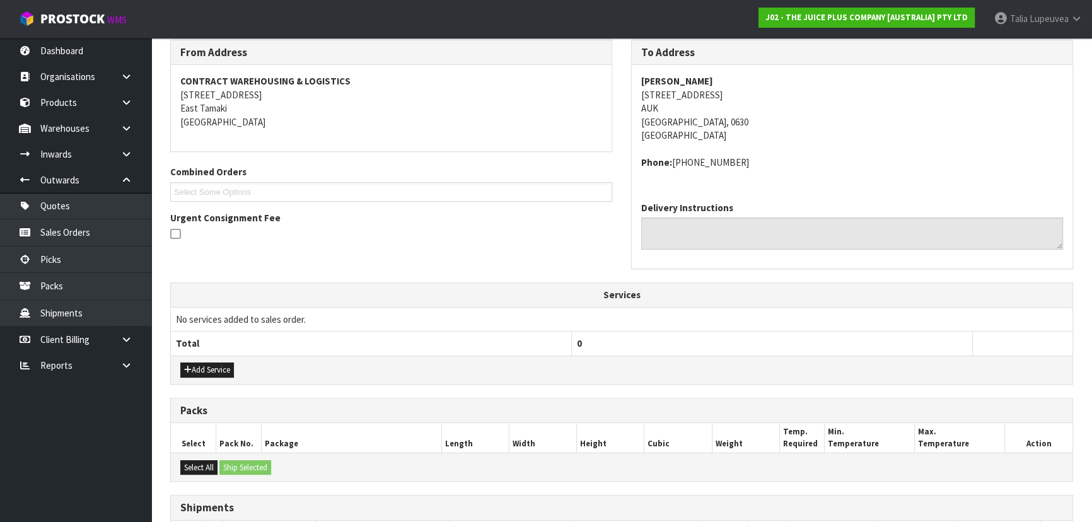
scroll to position [356, 0]
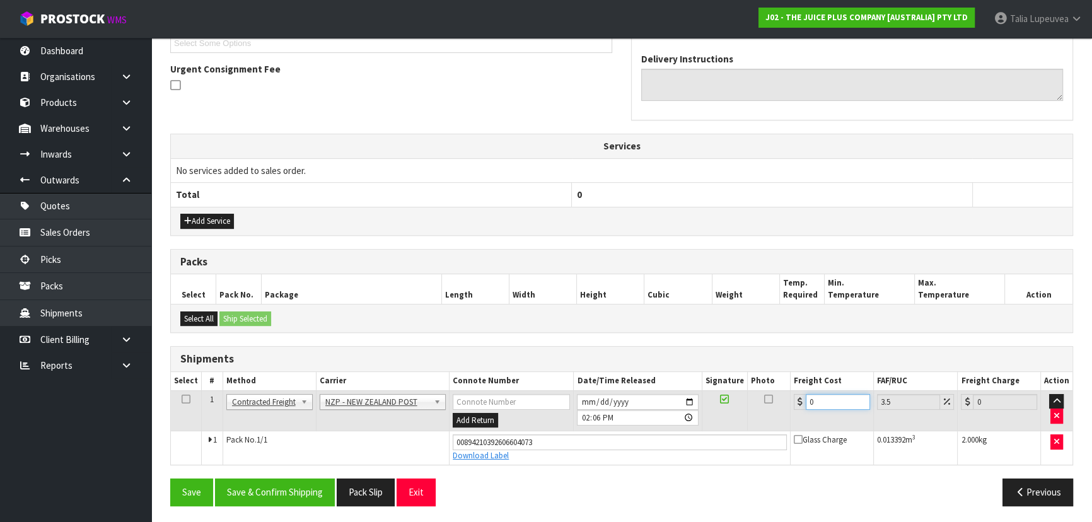
drag, startPoint x: 830, startPoint y: 402, endPoint x: 744, endPoint y: 415, distance: 86.7
click at [746, 411] on tr "1 Client Local Pickup Customer Local Pickup Company Freight Contracted Freight …" at bounding box center [621, 410] width 901 height 41
click at [329, 497] on button "Save & Confirm Shipping" at bounding box center [275, 491] width 120 height 27
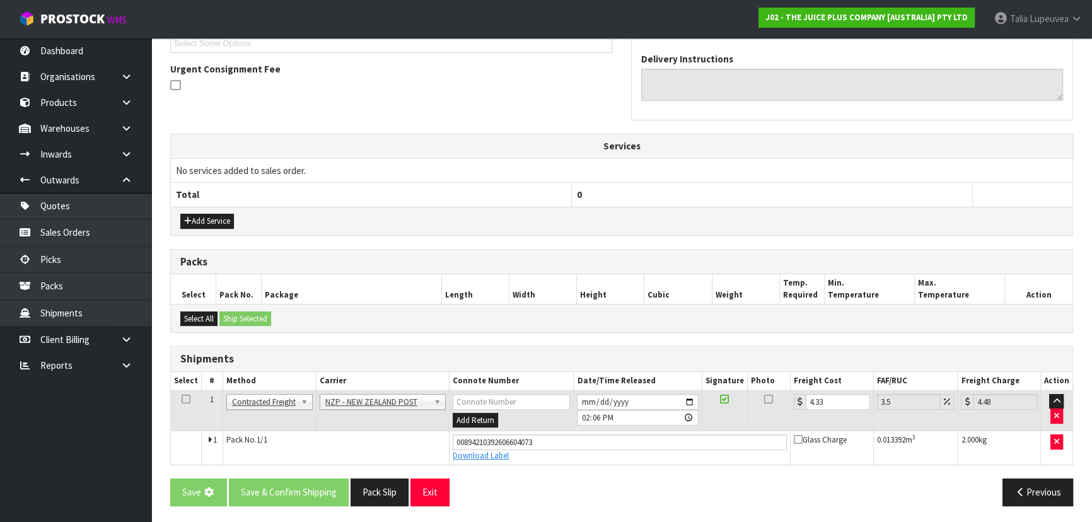
scroll to position [0, 0]
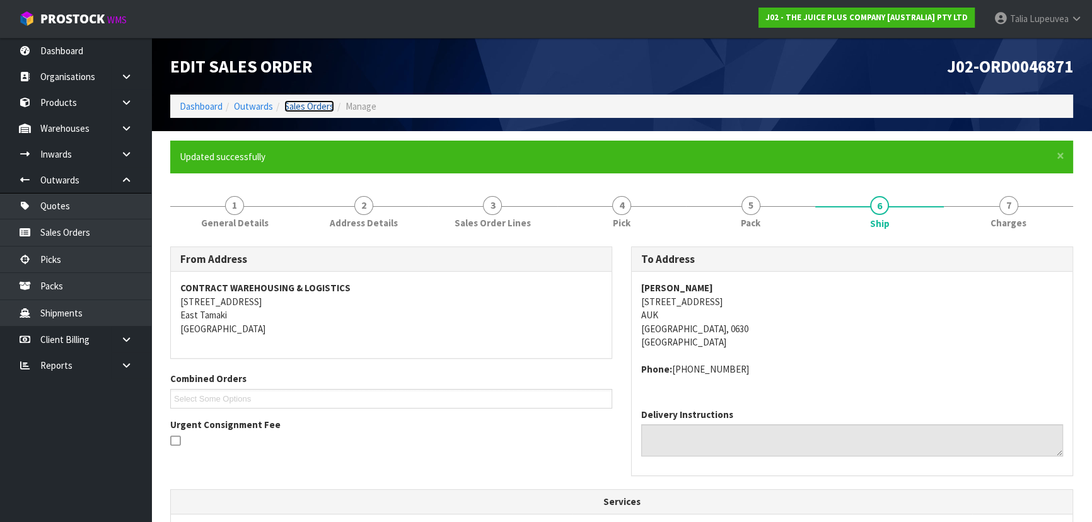
click at [313, 107] on link "Sales Orders" at bounding box center [309, 106] width 50 height 12
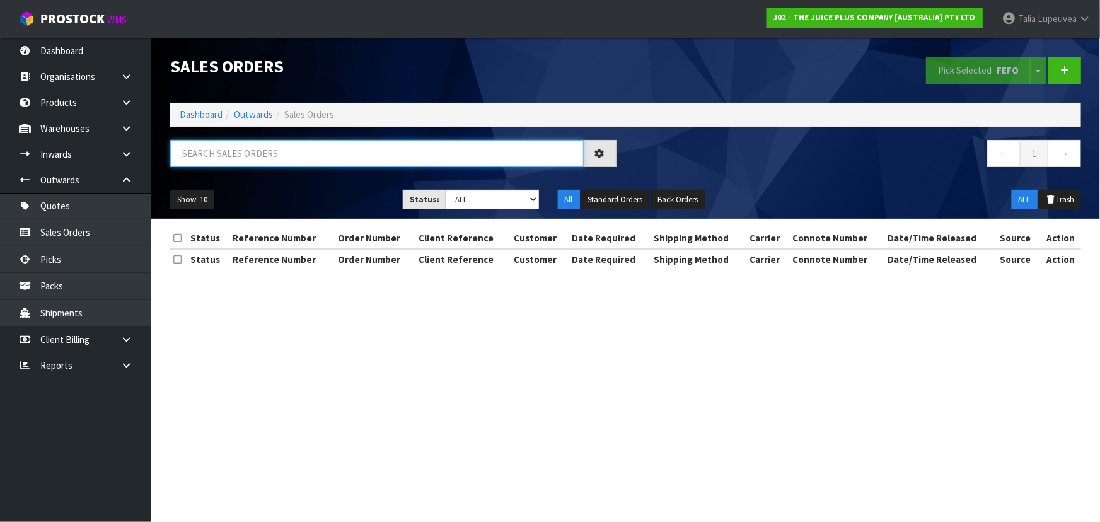
click at [344, 148] on input "text" at bounding box center [377, 153] width 414 height 27
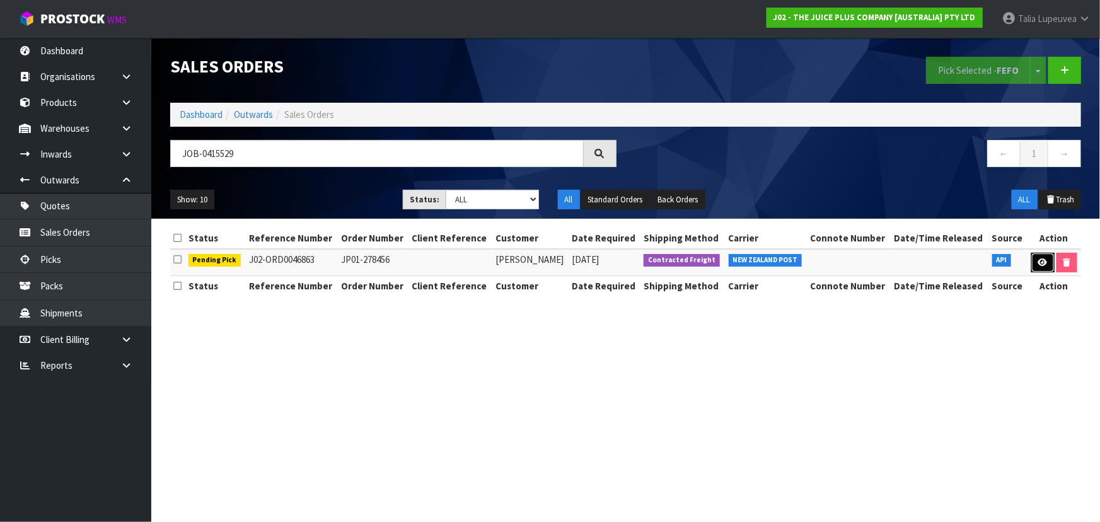
click at [1047, 264] on link at bounding box center [1042, 263] width 23 height 20
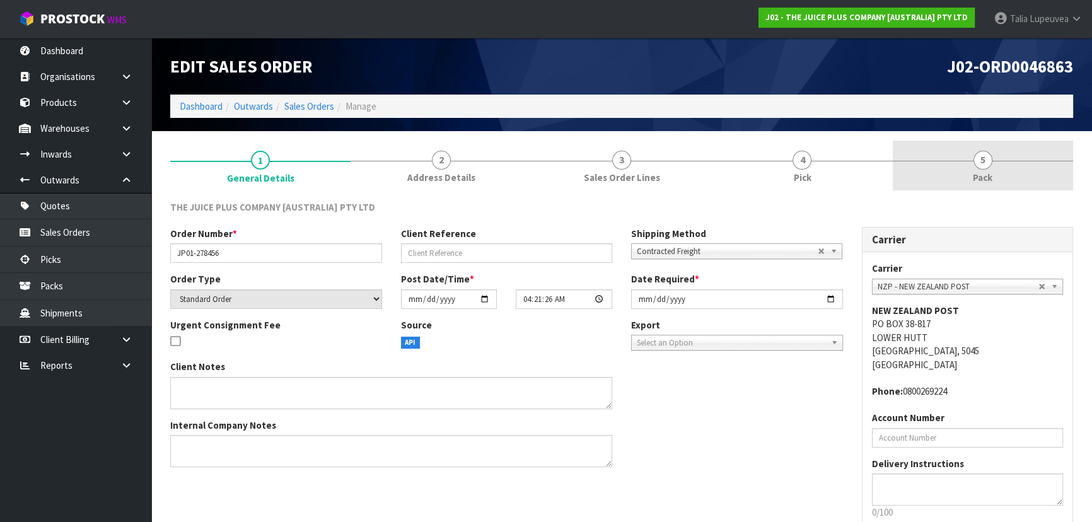
click at [1002, 161] on link "5 Pack" at bounding box center [983, 166] width 180 height 50
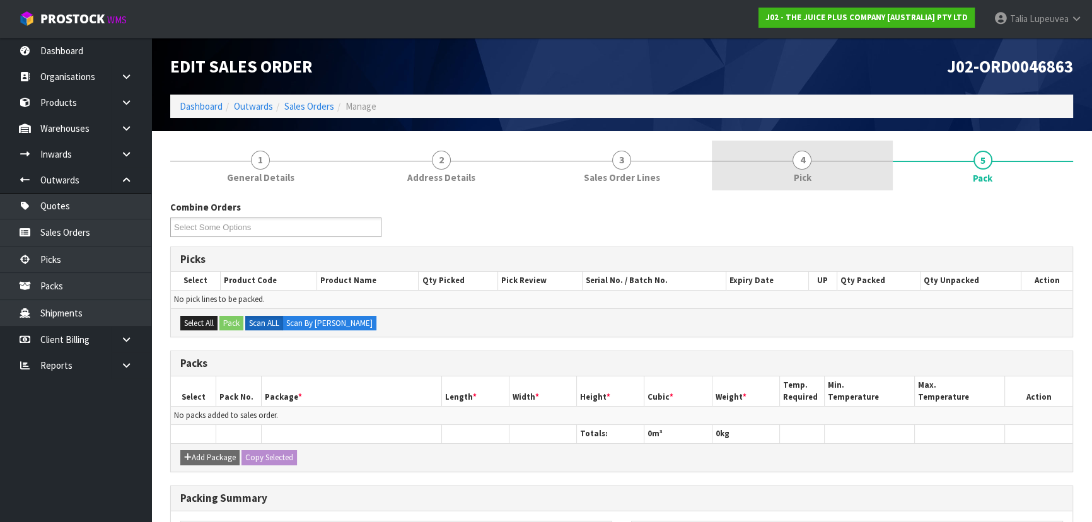
click at [789, 177] on link "4 Pick" at bounding box center [802, 166] width 180 height 50
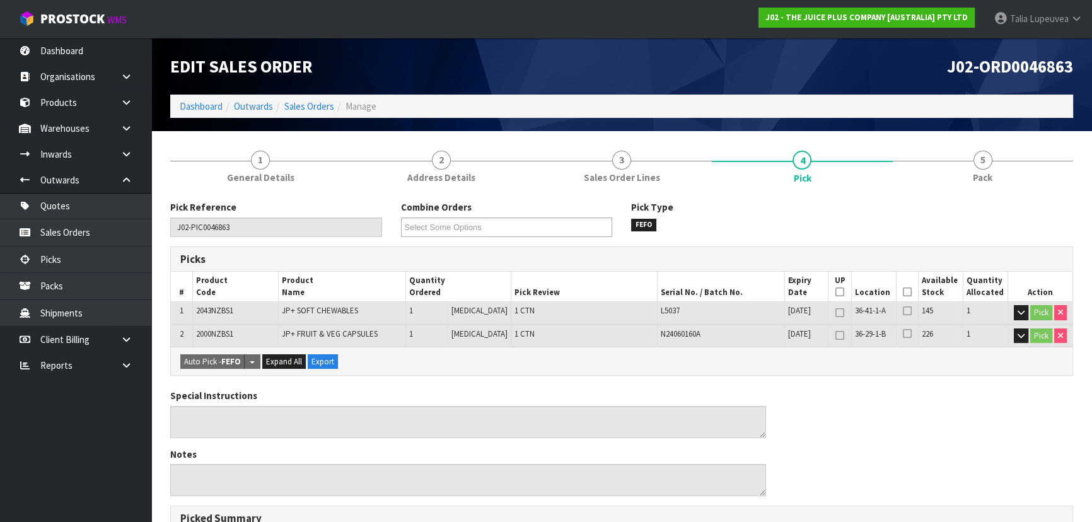
click at [903, 292] on icon at bounding box center [907, 292] width 9 height 1
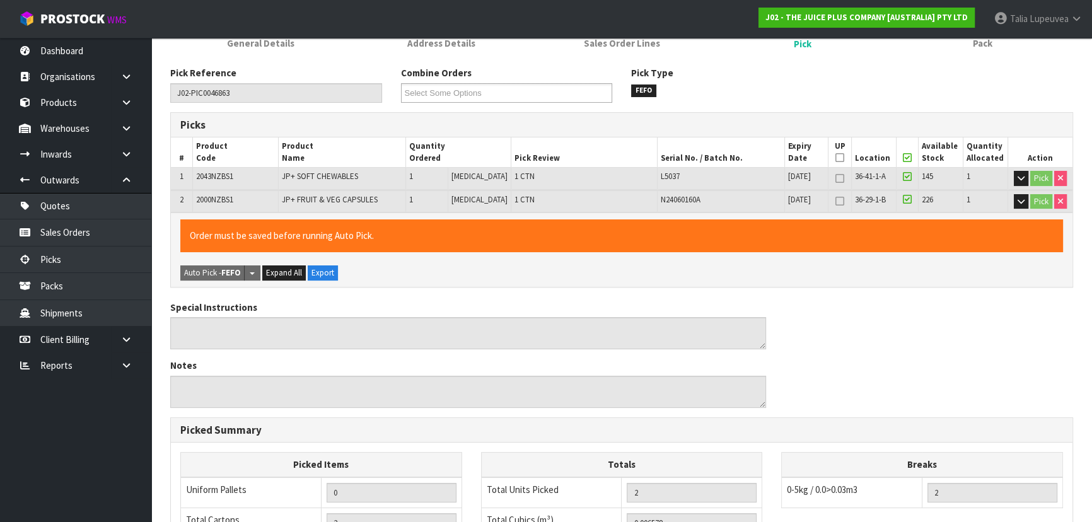
scroll to position [374, 0]
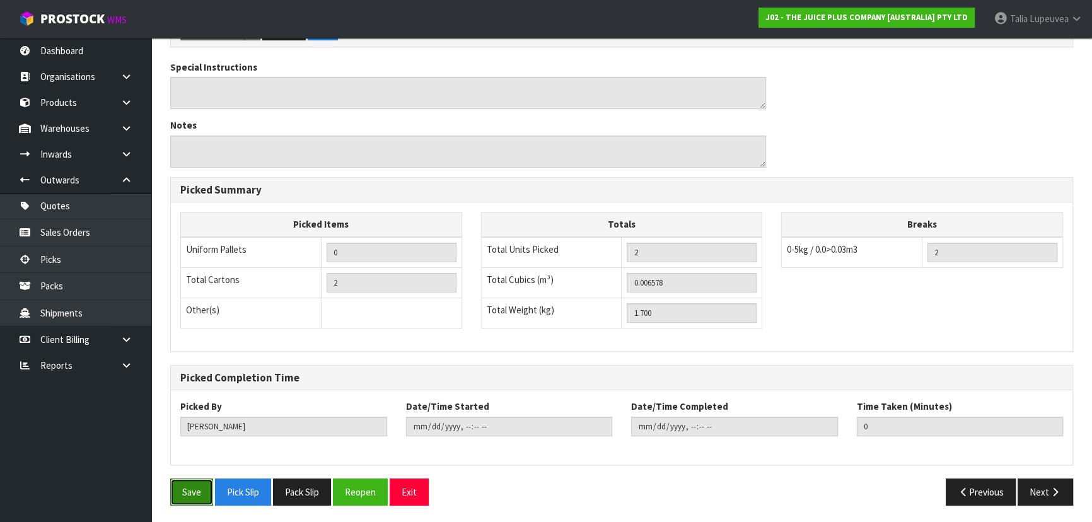
click at [192, 497] on button "Save" at bounding box center [191, 491] width 43 height 27
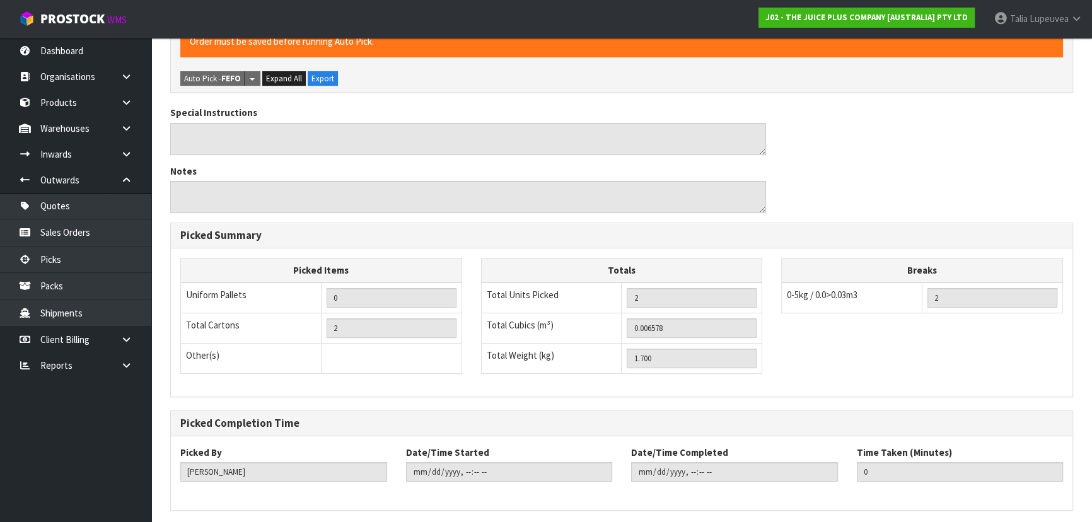
scroll to position [0, 0]
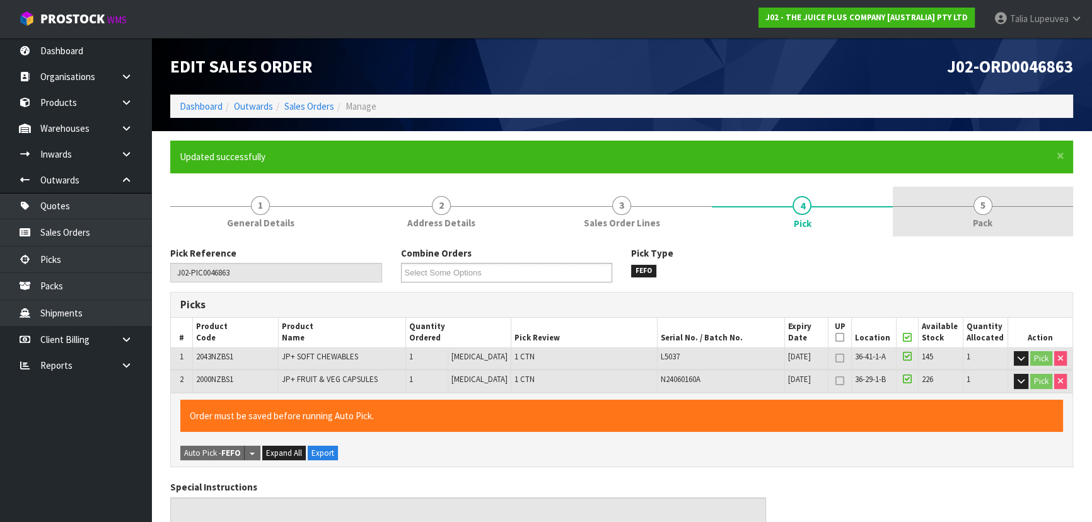
click at [981, 232] on link "5 Pack" at bounding box center [983, 212] width 180 height 50
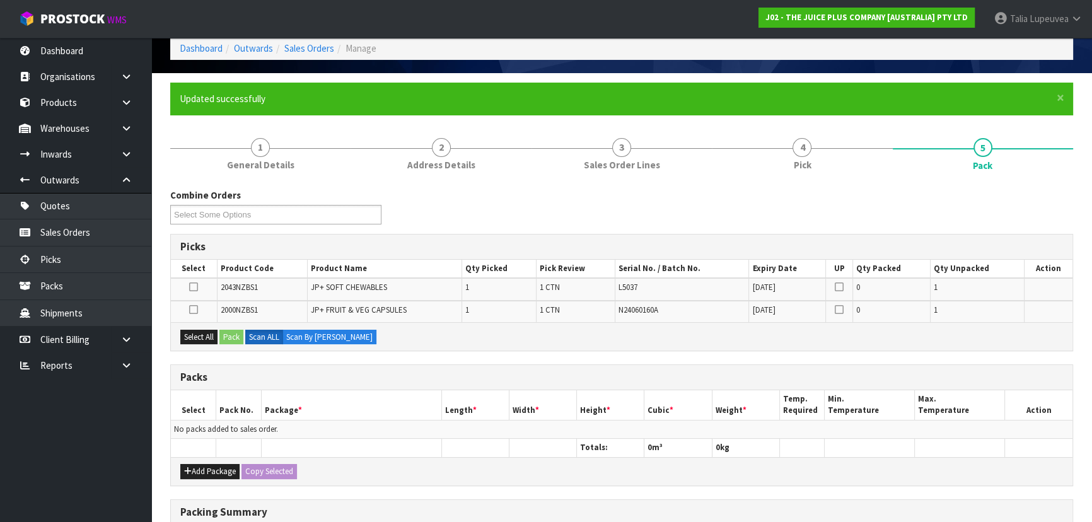
scroll to position [114, 0]
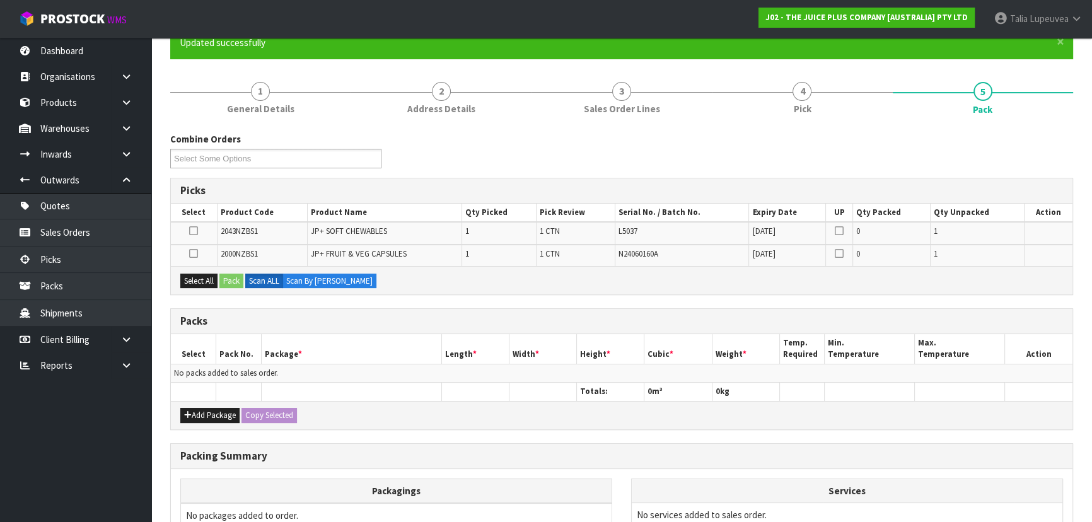
click at [217, 422] on div "Add Package Copy Selected" at bounding box center [621, 415] width 901 height 28
click at [219, 417] on button "Add Package" at bounding box center [209, 415] width 59 height 15
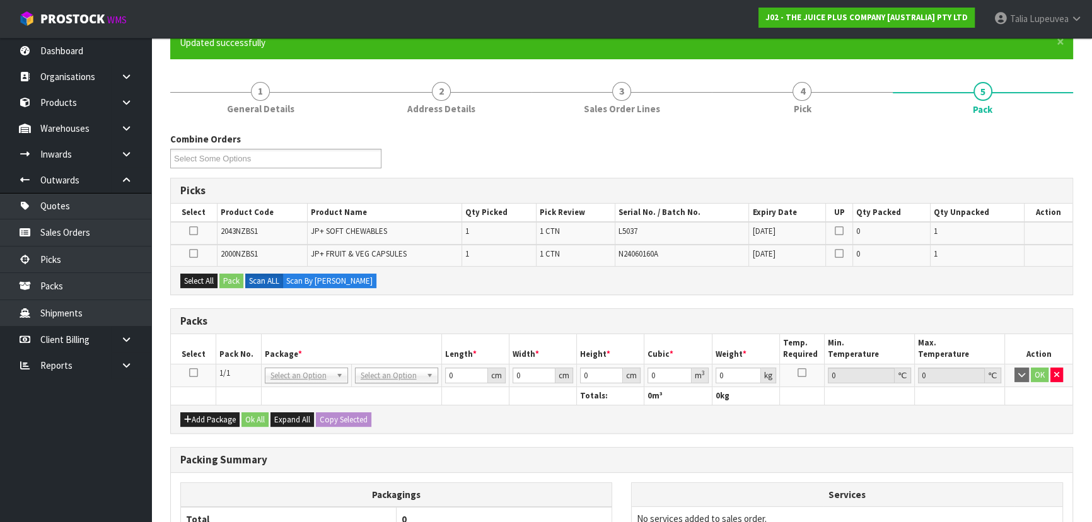
click at [190, 373] on icon at bounding box center [193, 373] width 9 height 1
click at [209, 277] on button "Select All" at bounding box center [198, 281] width 37 height 15
click at [226, 277] on button "Pack" at bounding box center [231, 281] width 24 height 15
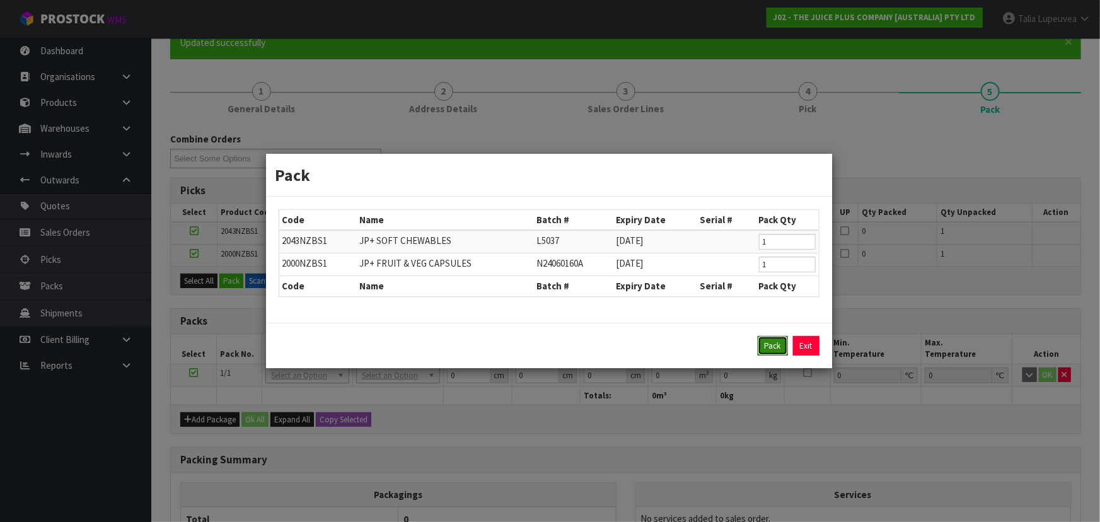
click at [763, 343] on button "Pack" at bounding box center [773, 346] width 30 height 20
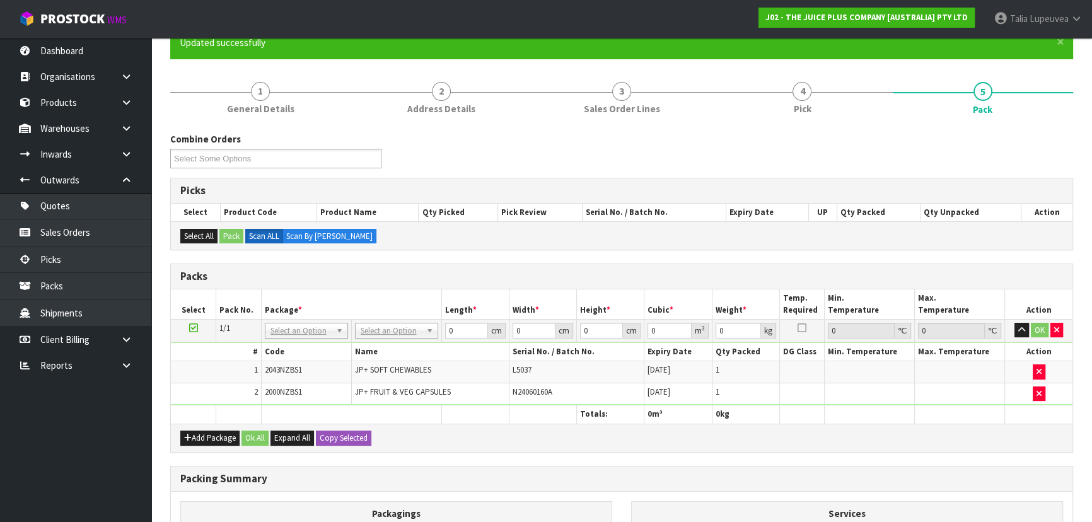
drag, startPoint x: 391, startPoint y: 337, endPoint x: 428, endPoint y: 337, distance: 37.2
click at [391, 337] on td "No Packaging Cartons PLT GEN120 (1200 X 1000) PLT ONE WAY SKID CHEP HIRE PALLET…" at bounding box center [396, 330] width 90 height 23
click at [416, 337] on td "No Packaging Cartons PLT GEN120 (1200 X 1000) PLT ONE WAY SKID CHEP HIRE PALLET…" at bounding box center [396, 330] width 90 height 23
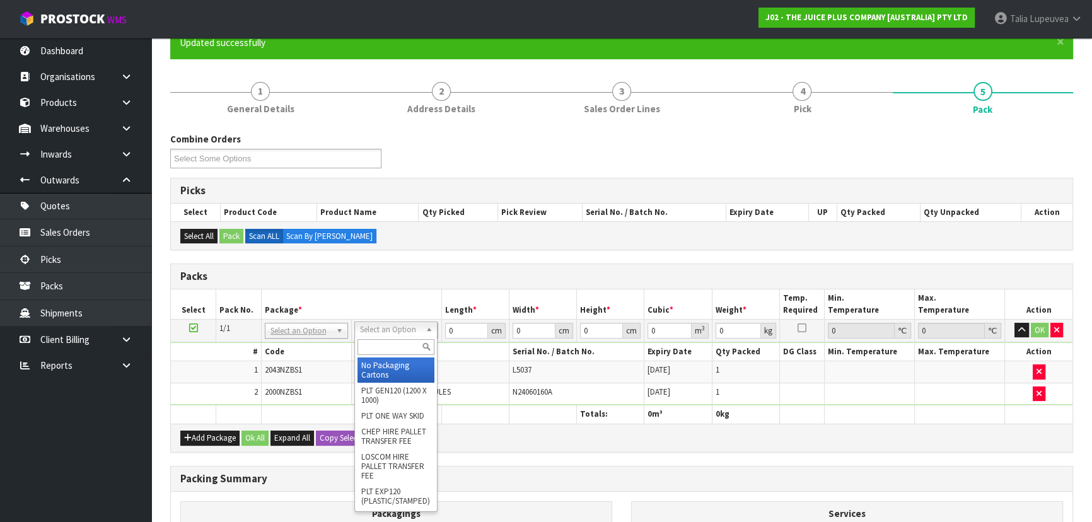
click at [412, 345] on input "text" at bounding box center [395, 347] width 77 height 16
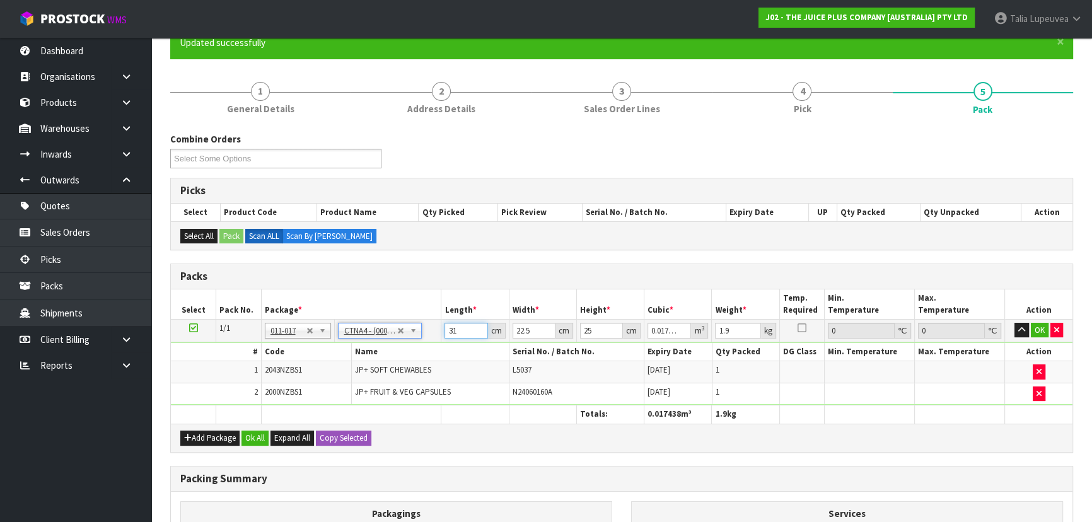
drag, startPoint x: 466, startPoint y: 327, endPoint x: 423, endPoint y: 327, distance: 43.5
click at [423, 327] on tr "1/1 NONE 007-001 007-002 007-004 007-009 007-013 007-014 007-015 007-017 007-01…" at bounding box center [621, 330] width 901 height 23
drag, startPoint x: 600, startPoint y: 332, endPoint x: 567, endPoint y: 331, distance: 33.4
click at [567, 331] on tr "1/1 NONE 007-001 007-002 007-004 007-009 007-013 007-014 007-015 007-017 007-01…" at bounding box center [621, 330] width 901 height 23
click at [1039, 332] on button "OK" at bounding box center [1040, 330] width 18 height 15
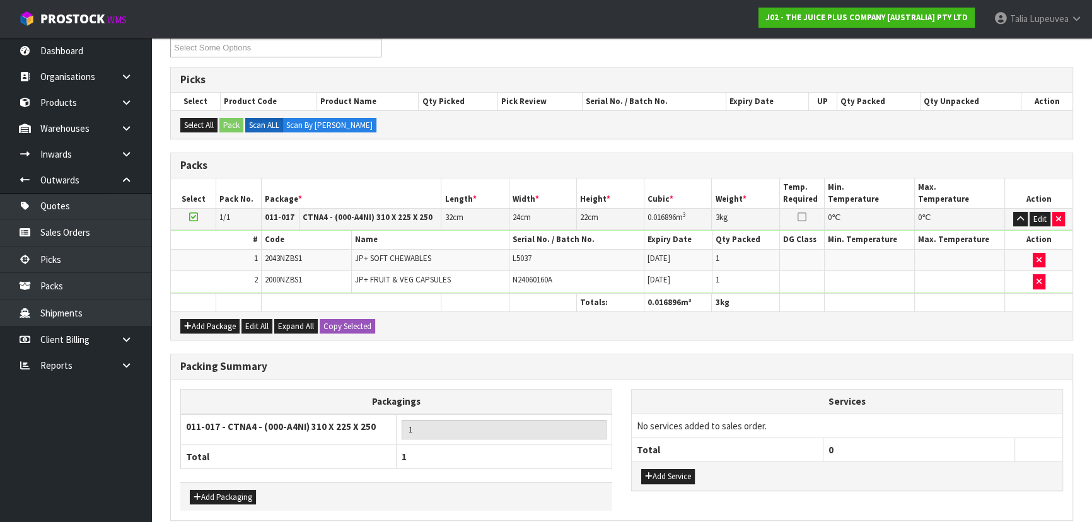
scroll to position [279, 0]
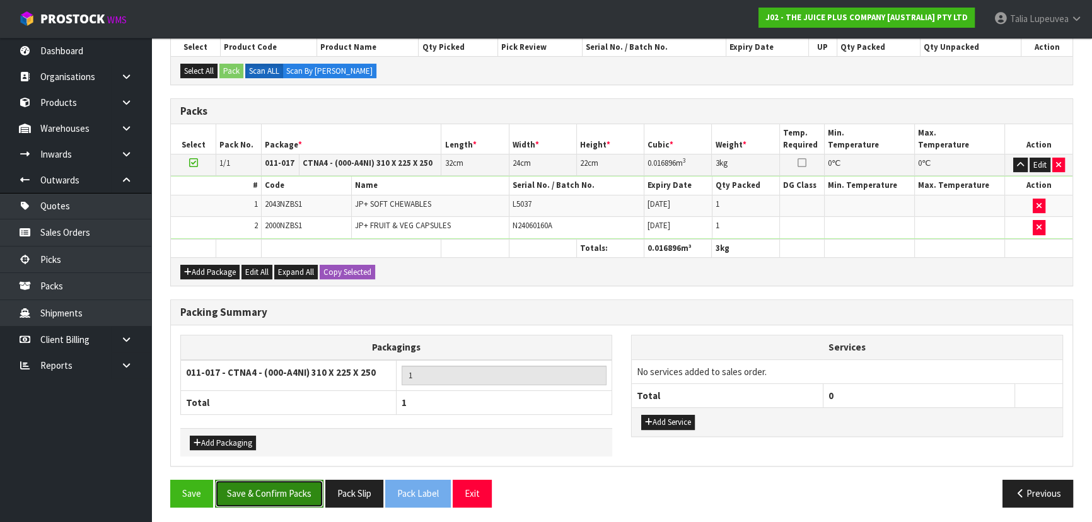
click at [265, 486] on button "Save & Confirm Packs" at bounding box center [269, 493] width 108 height 27
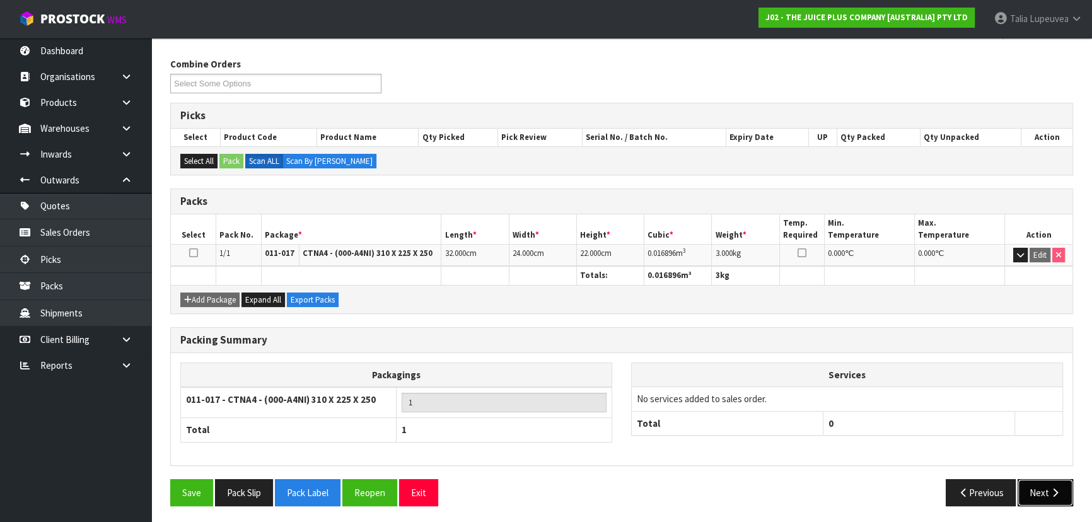
click at [1067, 489] on button "Next" at bounding box center [1044, 492] width 55 height 27
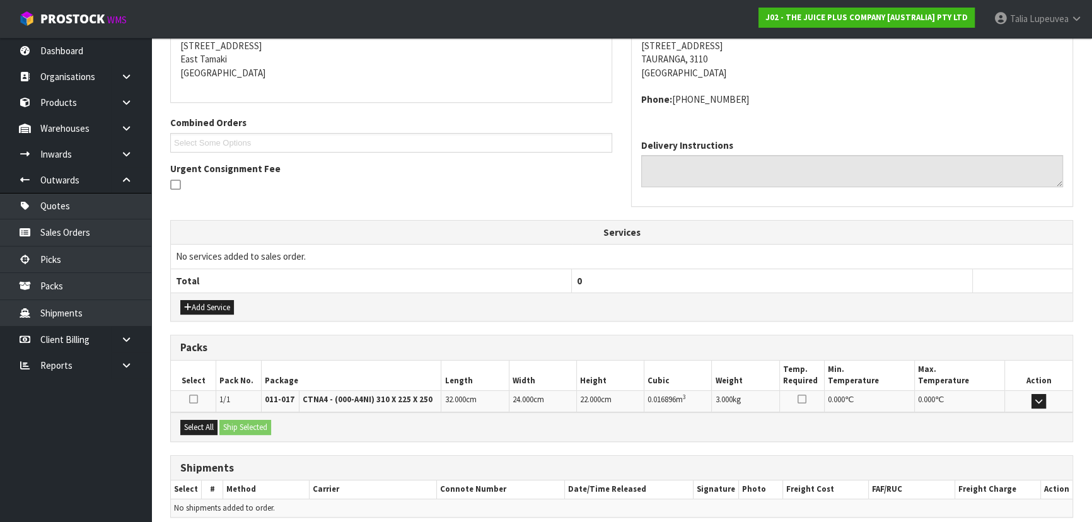
scroll to position [309, 0]
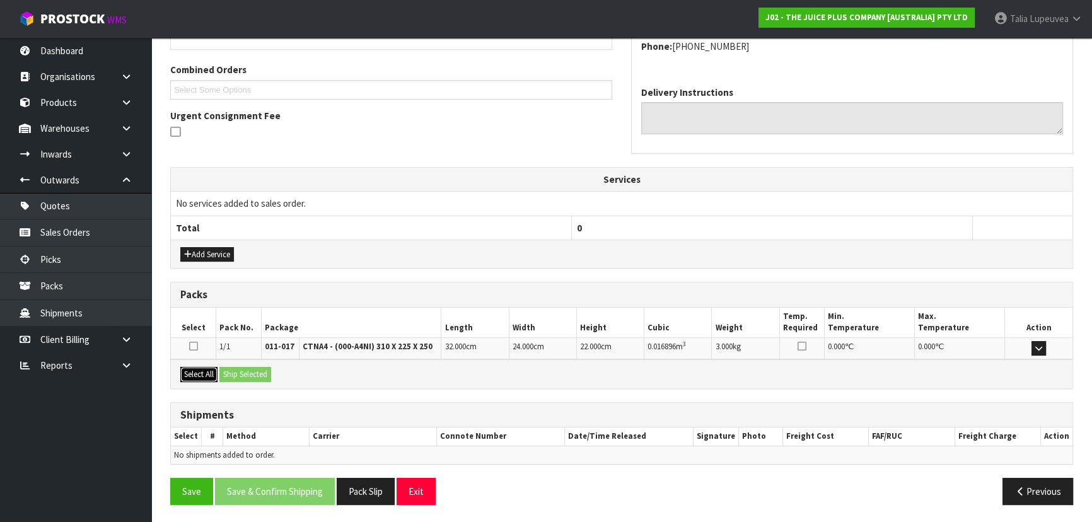
click at [202, 372] on button "Select All" at bounding box center [198, 374] width 37 height 15
click at [257, 370] on button "Ship Selected" at bounding box center [245, 374] width 52 height 15
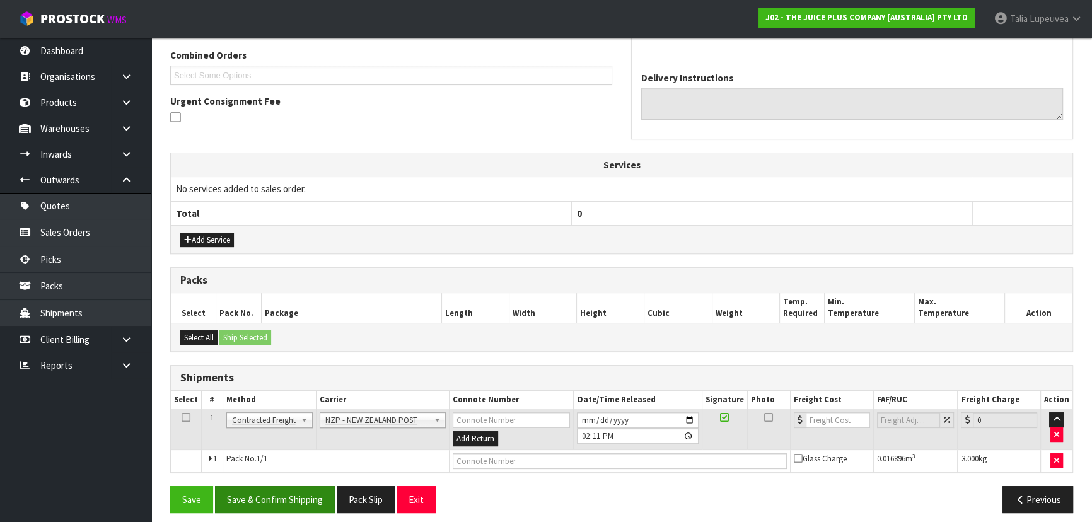
scroll to position [331, 0]
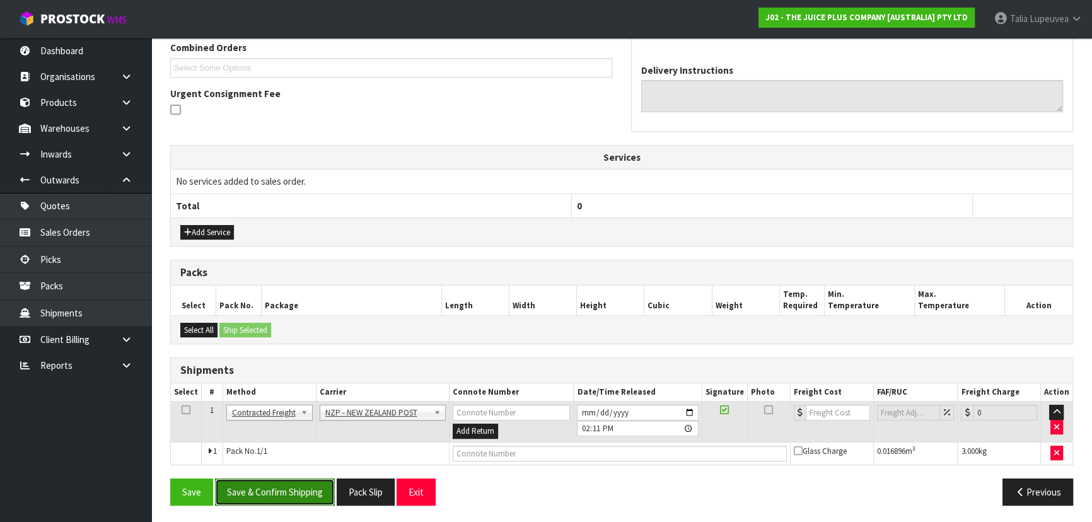
click at [294, 490] on button "Save & Confirm Shipping" at bounding box center [275, 491] width 120 height 27
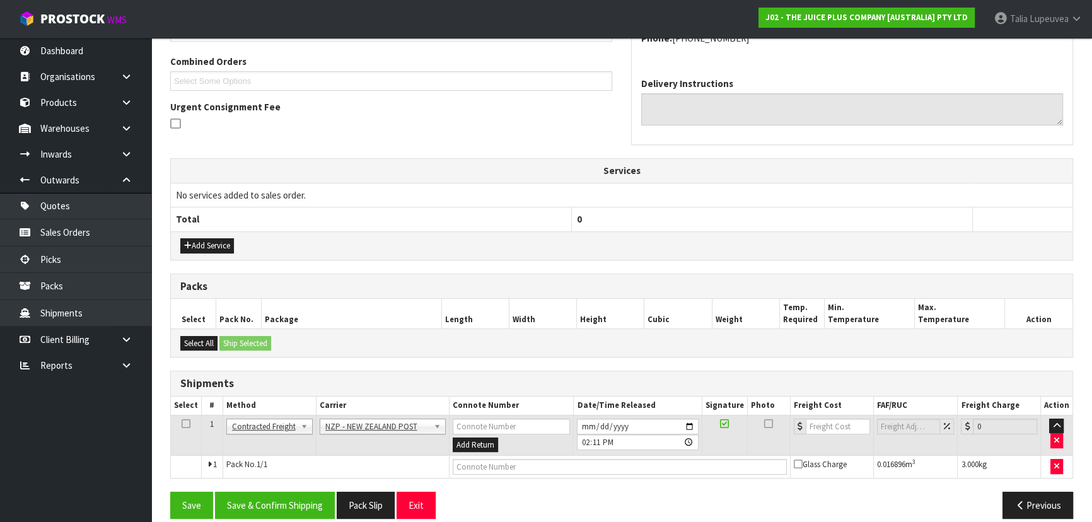
scroll to position [0, 0]
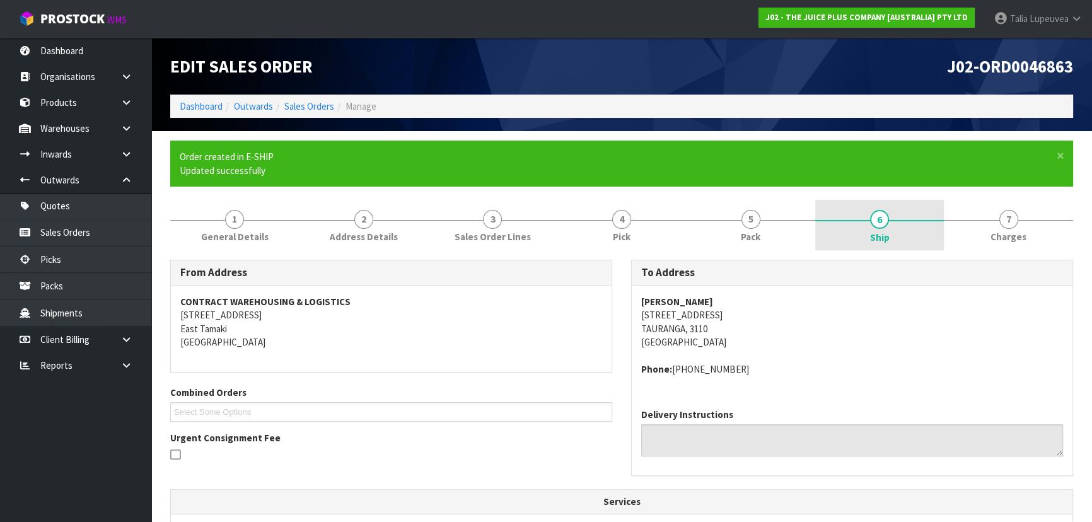
click at [863, 233] on link "6 Ship" at bounding box center [879, 225] width 129 height 50
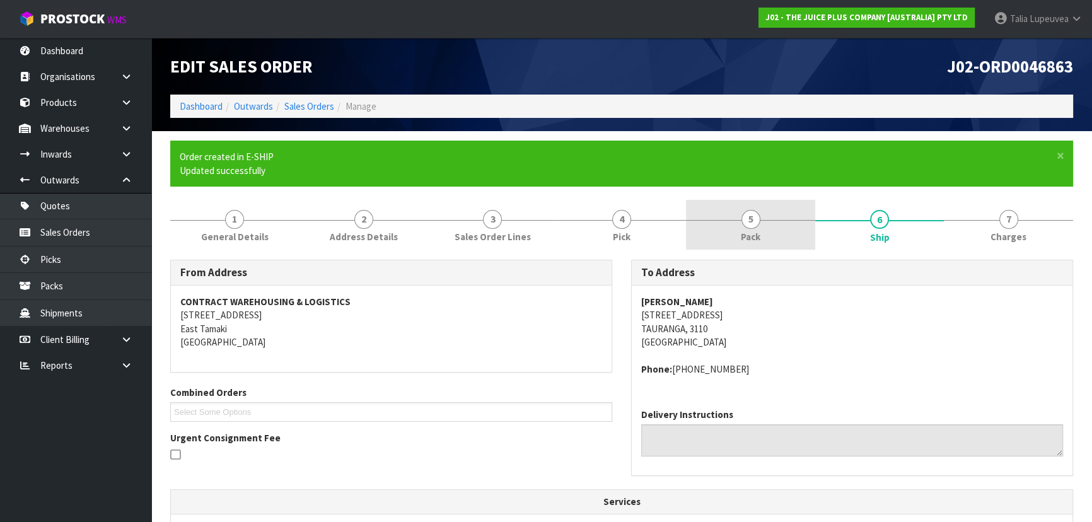
click at [782, 233] on link "5 Pack" at bounding box center [750, 225] width 129 height 50
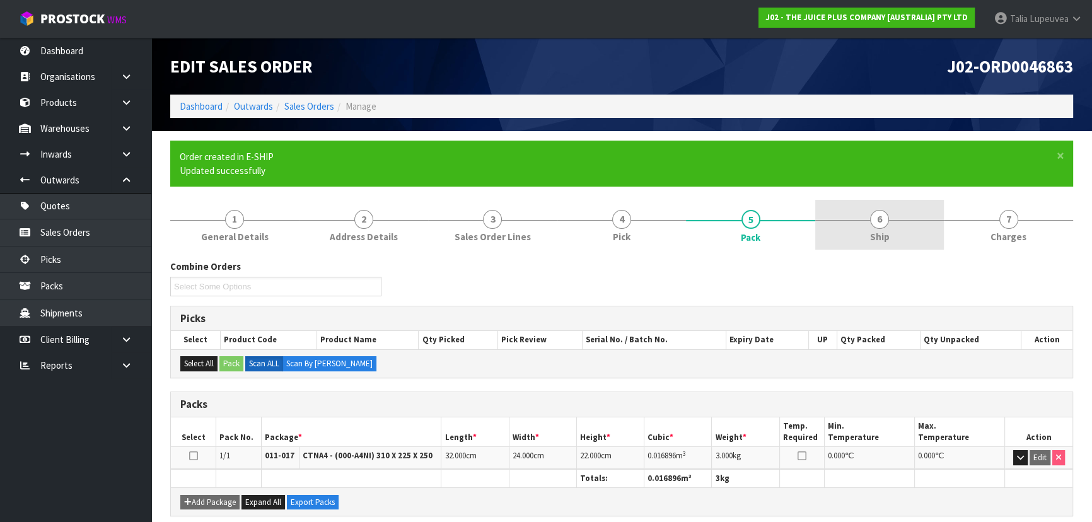
click at [925, 232] on link "6 Ship" at bounding box center [879, 225] width 129 height 50
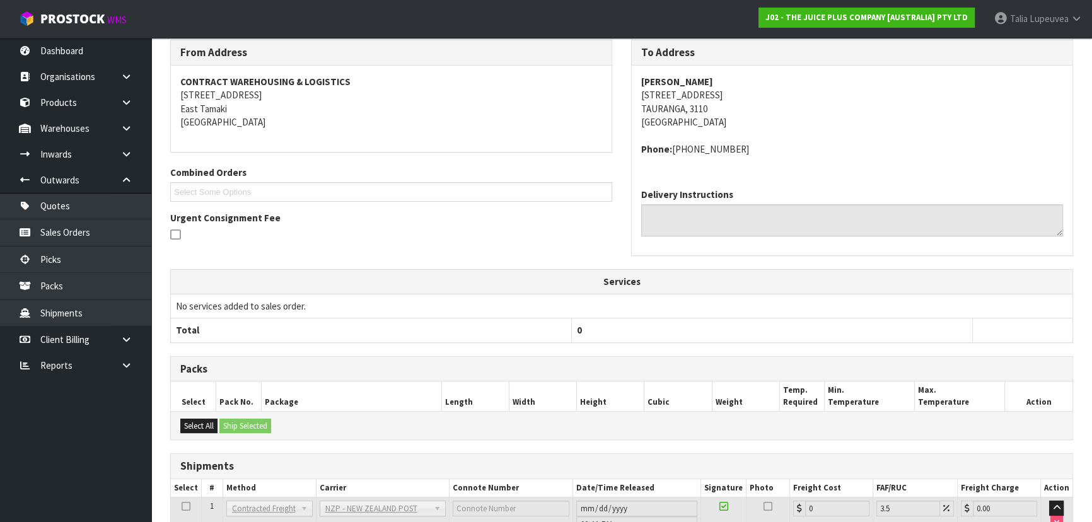
scroll to position [313, 0]
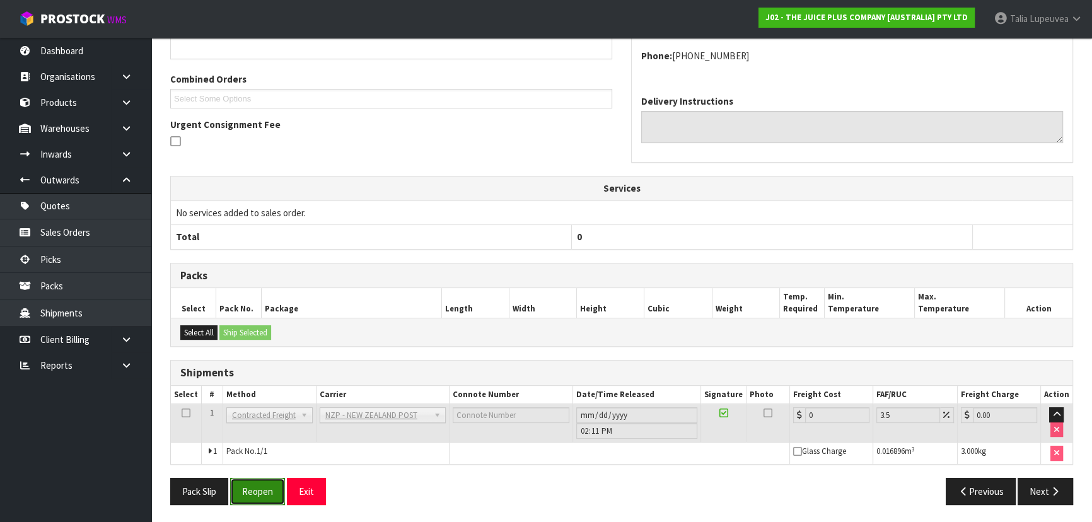
click at [267, 498] on button "Reopen" at bounding box center [257, 491] width 55 height 27
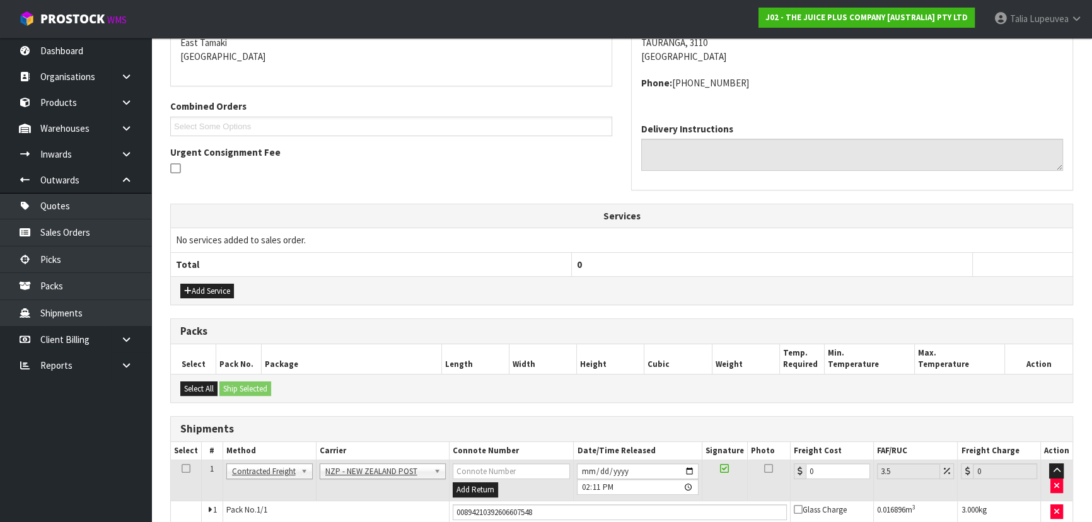
scroll to position [342, 0]
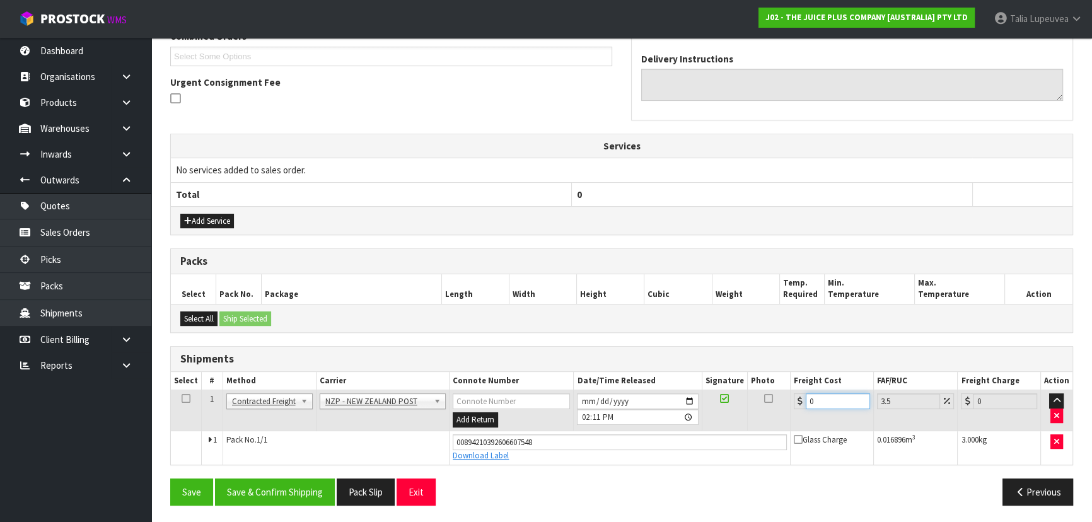
drag, startPoint x: 791, startPoint y: 416, endPoint x: 770, endPoint y: 417, distance: 20.8
click at [770, 417] on tr "1 Client Local Pickup Customer Local Pickup Company Freight Contracted Freight …" at bounding box center [621, 410] width 901 height 41
click at [325, 504] on div "Save Save & Confirm Shipping Pack Slip Exit Previous" at bounding box center [622, 496] width 922 height 37
click at [321, 502] on button "Save & Confirm Shipping" at bounding box center [275, 491] width 120 height 27
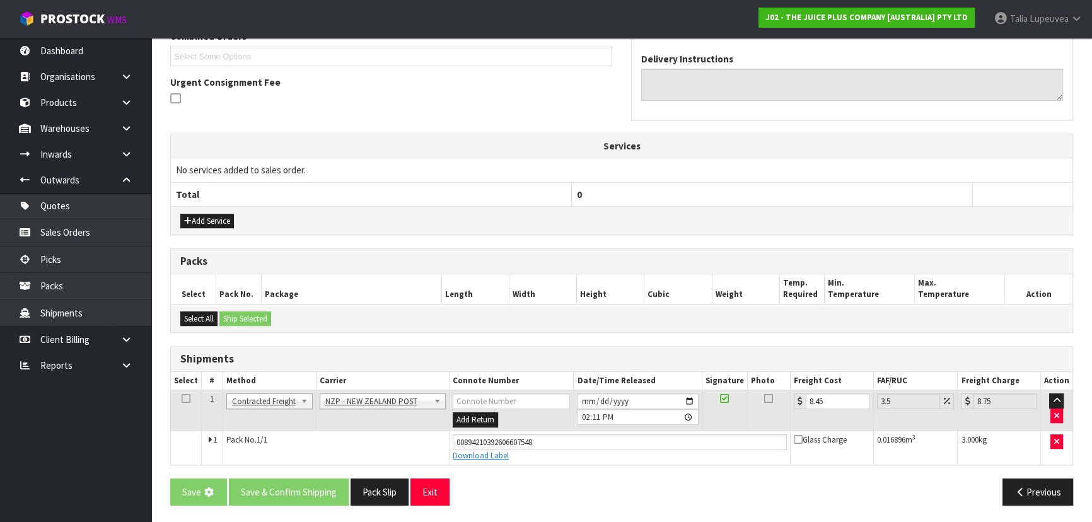
scroll to position [0, 0]
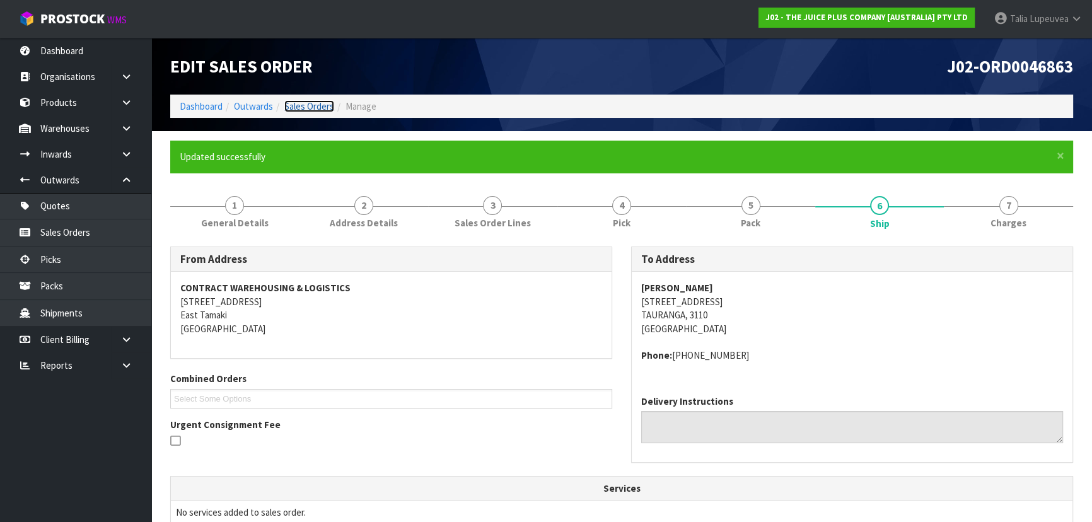
click at [295, 110] on link "Sales Orders" at bounding box center [309, 106] width 50 height 12
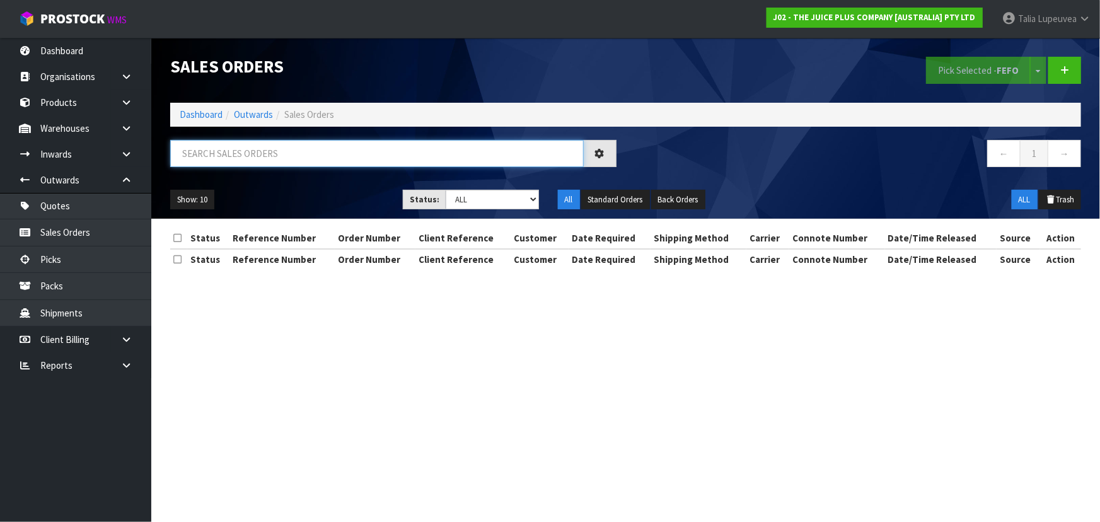
click at [348, 152] on input "text" at bounding box center [377, 153] width 414 height 27
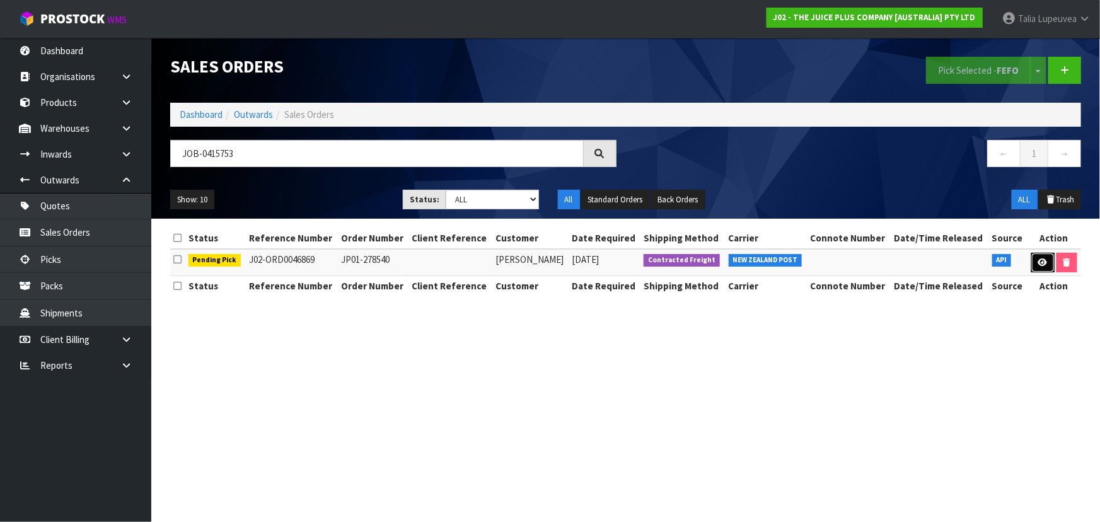
click at [1046, 262] on link at bounding box center [1042, 263] width 23 height 20
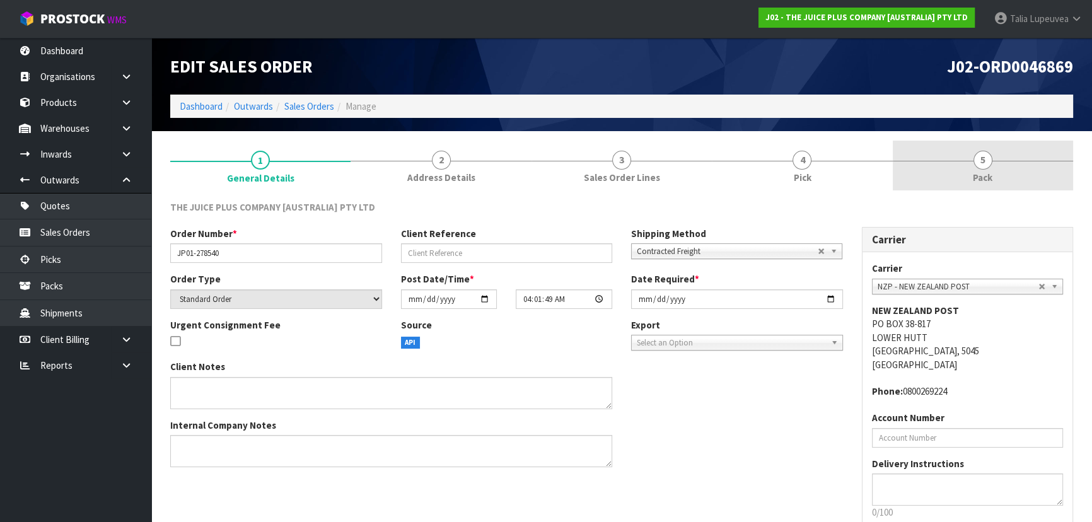
click at [997, 167] on link "5 Pack" at bounding box center [983, 166] width 180 height 50
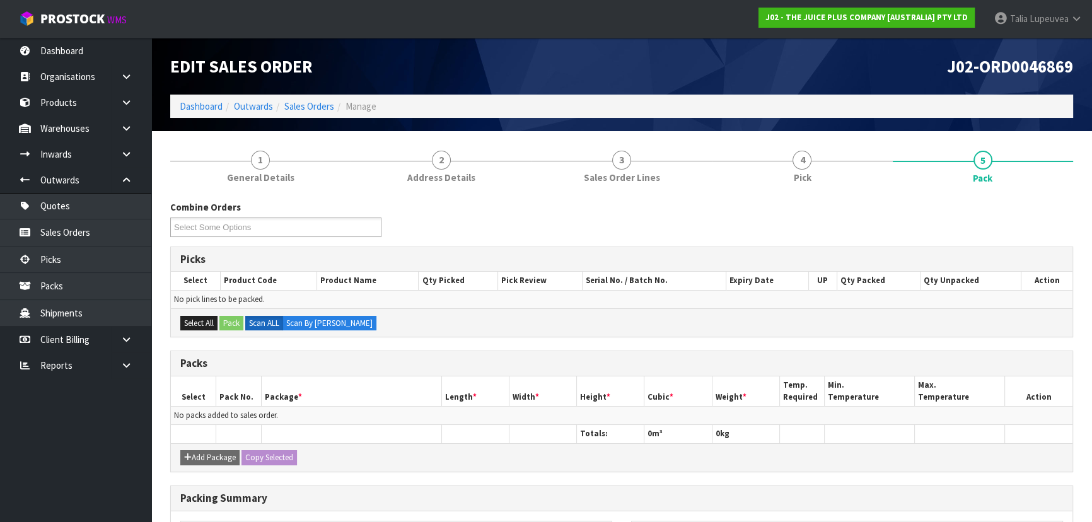
click at [798, 197] on div "Combine Orders J02-ORD0046849 J02-ORD0046851 J02-ORD0046852 J02-ORD0046853 J02-…" at bounding box center [621, 443] width 903 height 505
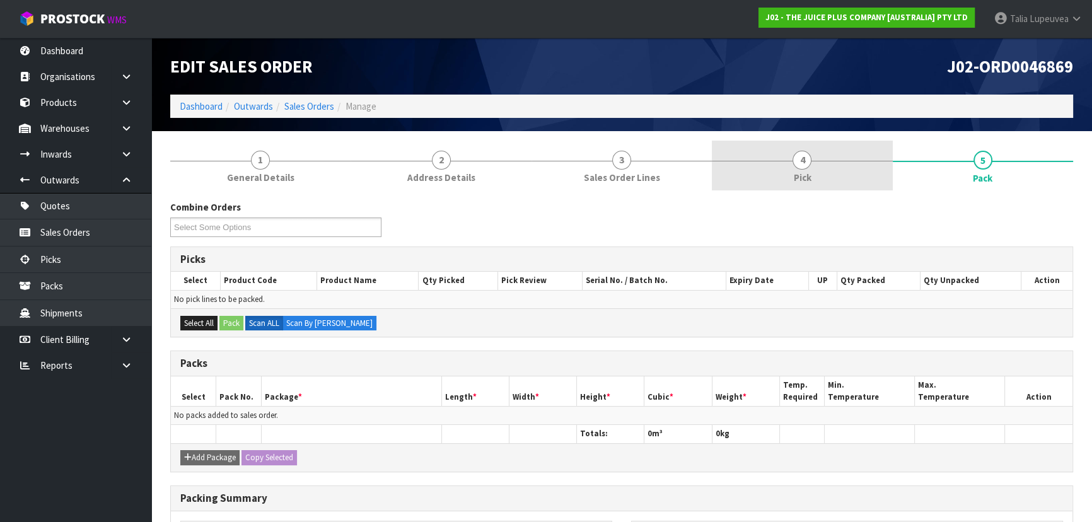
click at [797, 186] on link "4 Pick" at bounding box center [802, 166] width 180 height 50
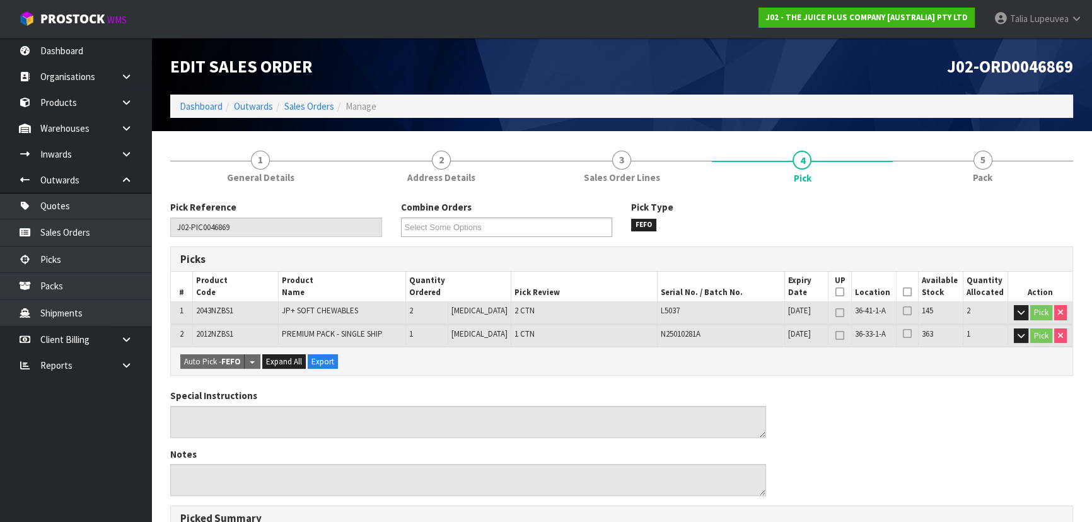
click at [903, 293] on icon at bounding box center [907, 292] width 9 height 1
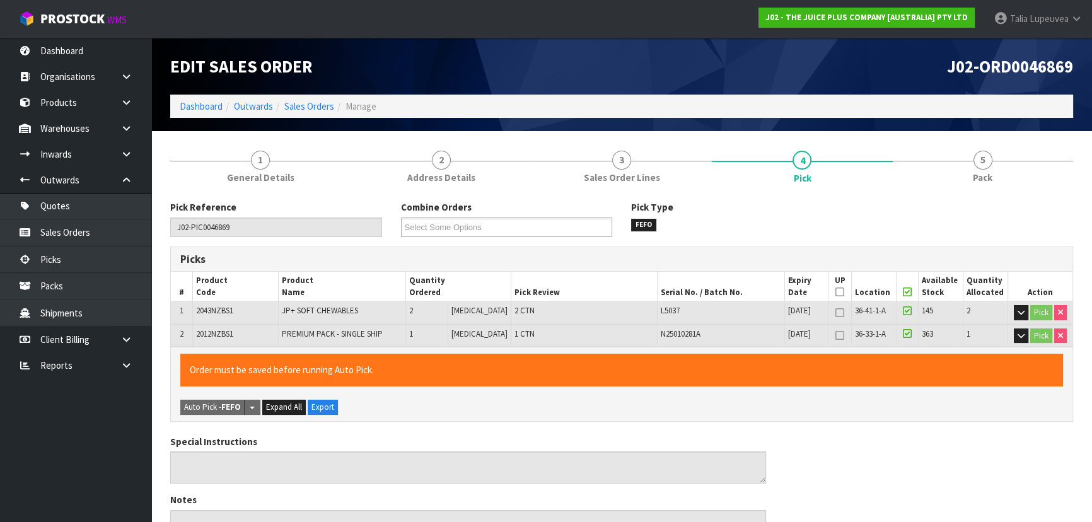
scroll to position [374, 0]
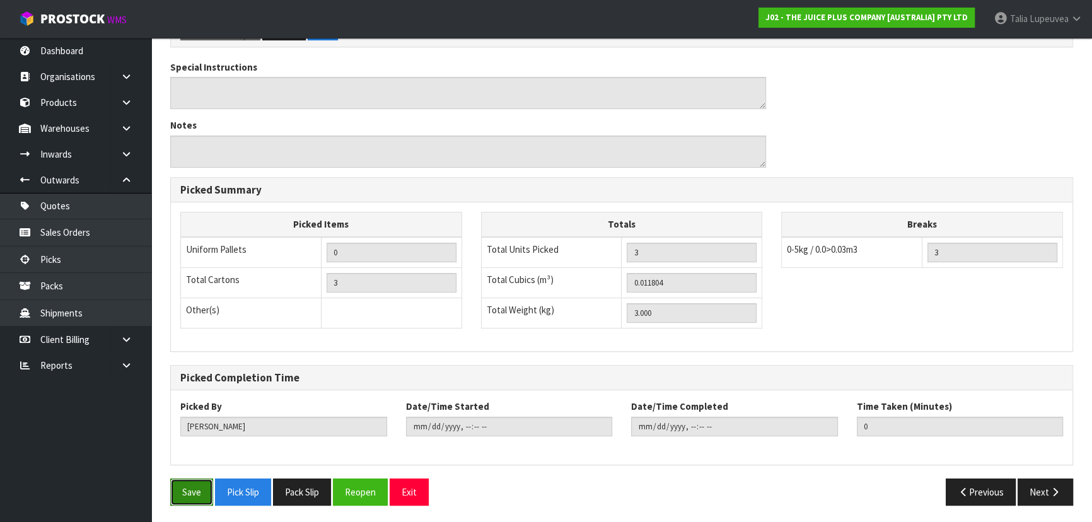
click at [204, 487] on button "Save" at bounding box center [191, 491] width 43 height 27
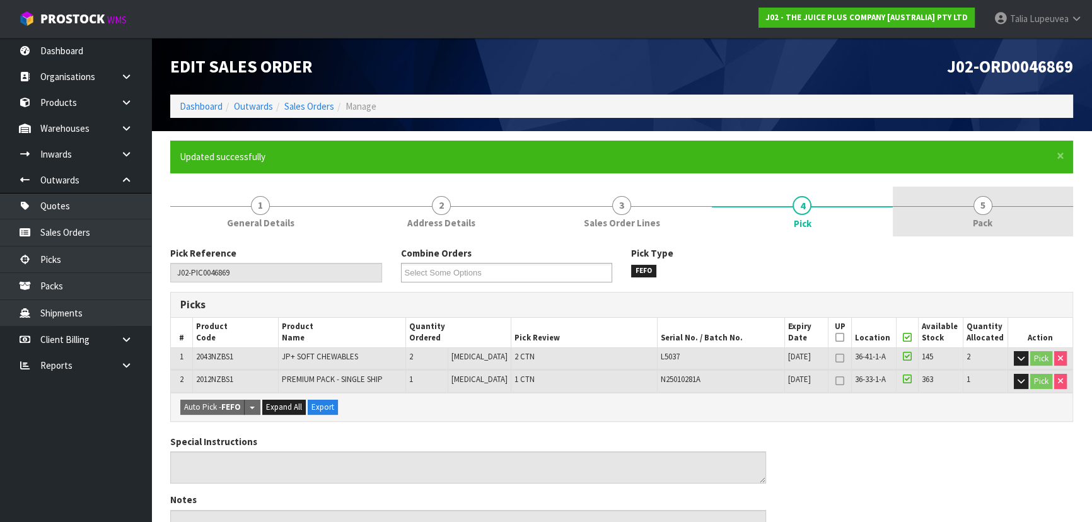
click at [975, 234] on link "5 Pack" at bounding box center [983, 212] width 180 height 50
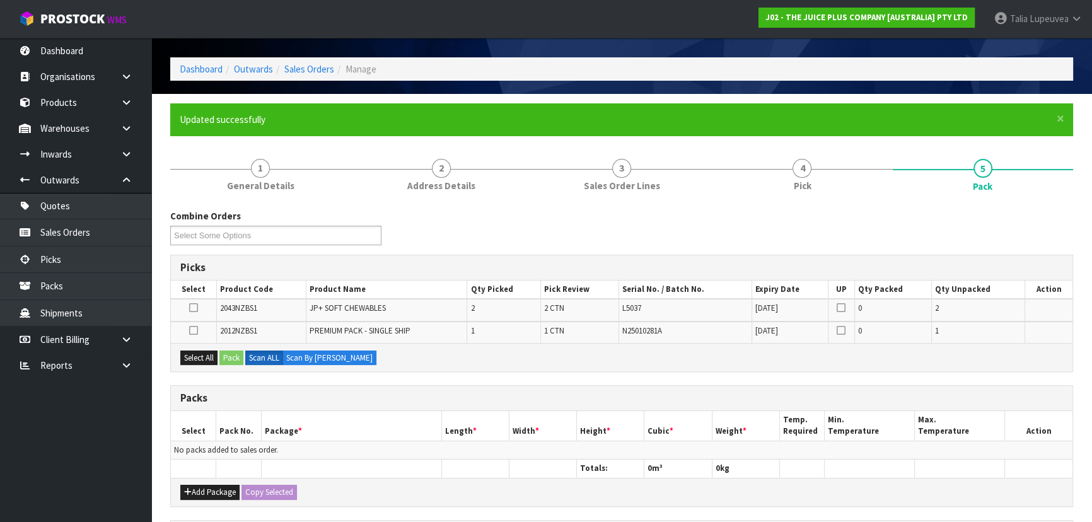
scroll to position [57, 0]
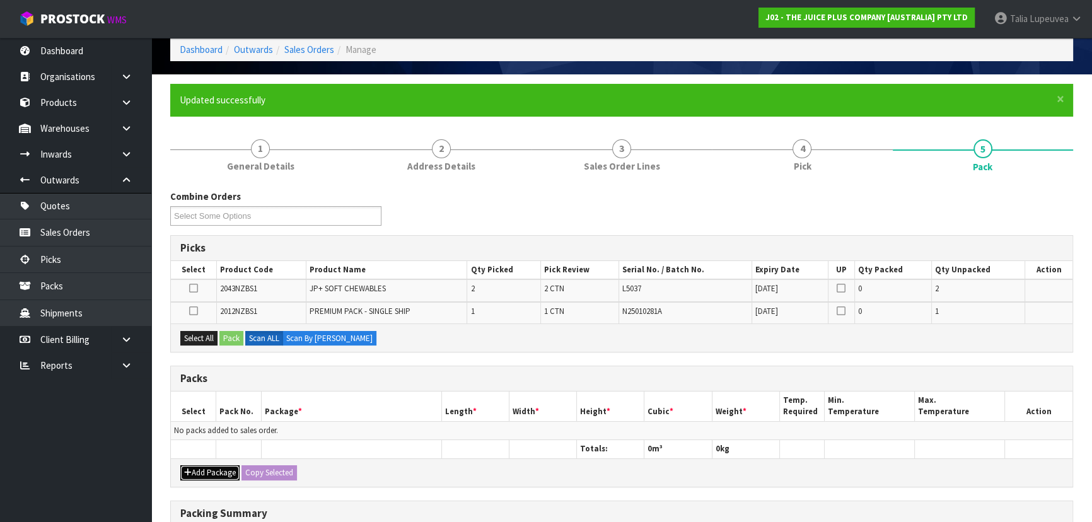
drag, startPoint x: 209, startPoint y: 472, endPoint x: 207, endPoint y: 456, distance: 15.9
click at [209, 471] on button "Add Package" at bounding box center [209, 472] width 59 height 15
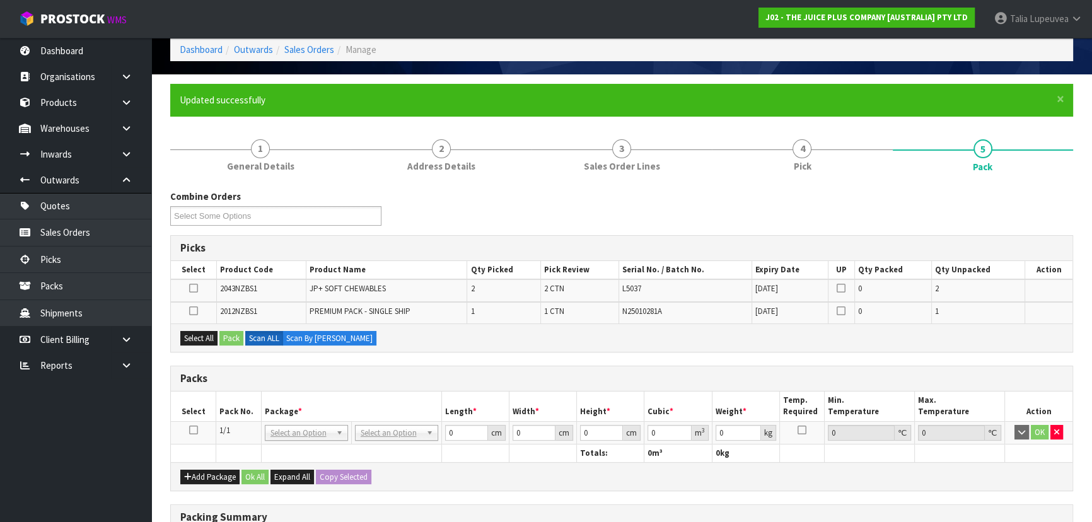
click at [189, 430] on icon at bounding box center [193, 430] width 9 height 1
click at [204, 345] on div "Select All Pack Scan ALL Scan By [PERSON_NAME]" at bounding box center [621, 337] width 901 height 28
click at [199, 340] on button "Select All" at bounding box center [198, 338] width 37 height 15
click at [235, 335] on button "Pack" at bounding box center [231, 338] width 24 height 15
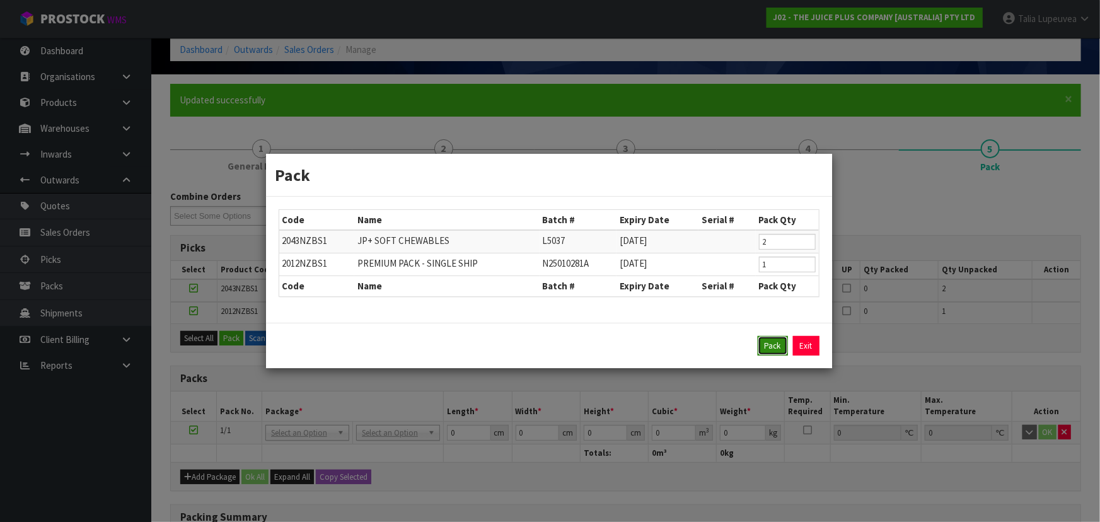
click at [767, 341] on button "Pack" at bounding box center [773, 346] width 30 height 20
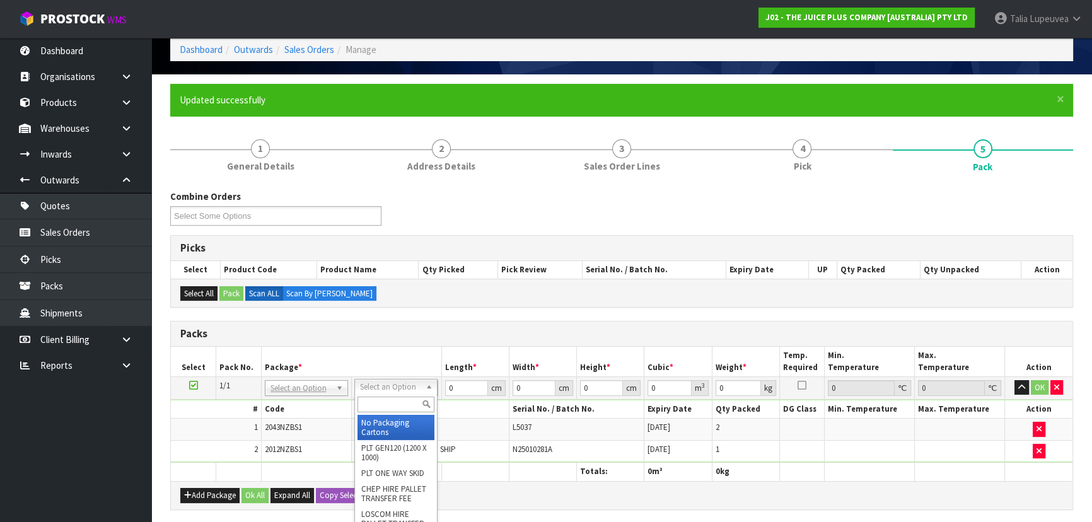
click at [400, 402] on input "text" at bounding box center [395, 405] width 77 height 16
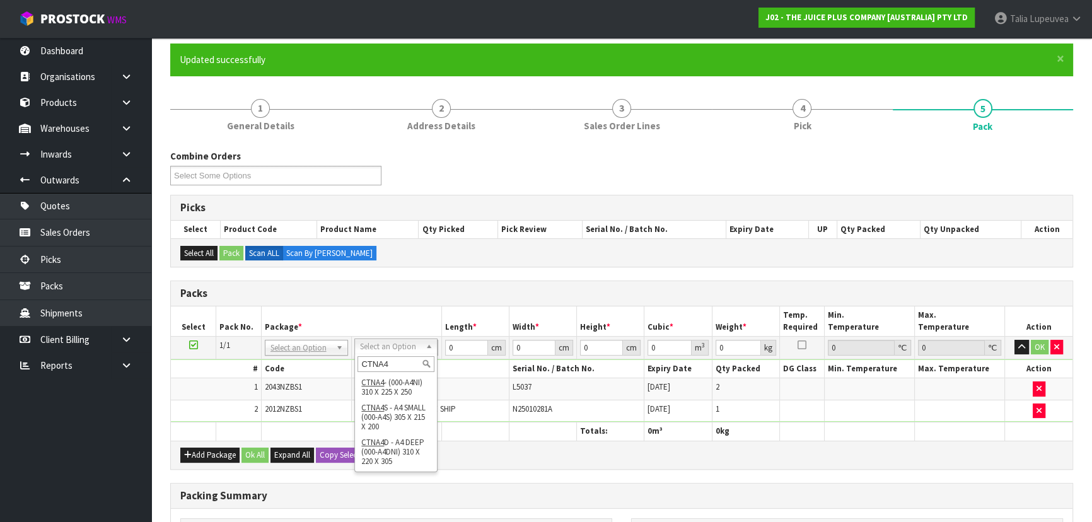
scroll to position [114, 0]
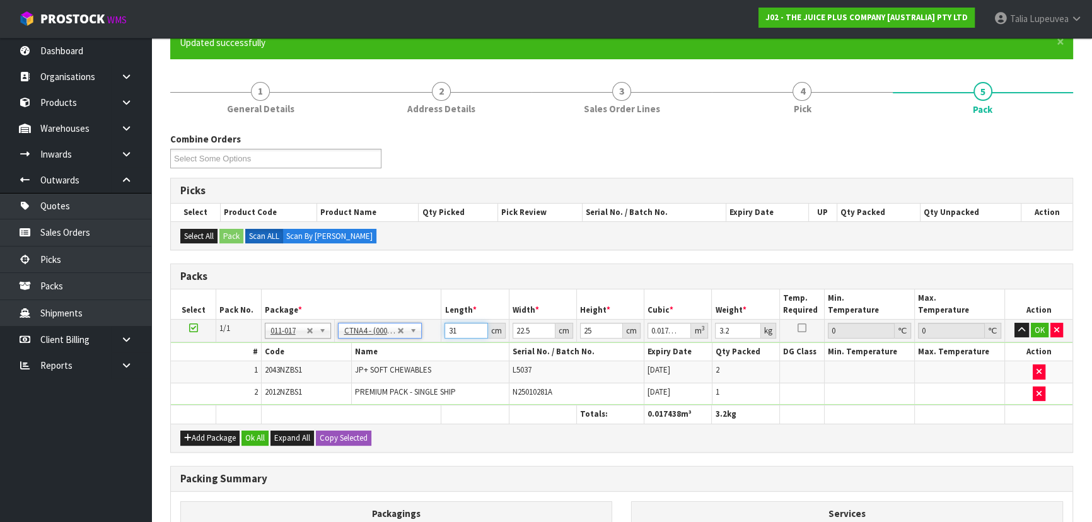
drag, startPoint x: 467, startPoint y: 326, endPoint x: 388, endPoint y: 327, distance: 78.8
click at [388, 327] on tr "1/1 NONE 007-001 007-002 007-004 007-009 007-013 007-014 007-015 007-017 007-01…" at bounding box center [621, 330] width 901 height 23
click at [1033, 329] on button "OK" at bounding box center [1040, 330] width 18 height 15
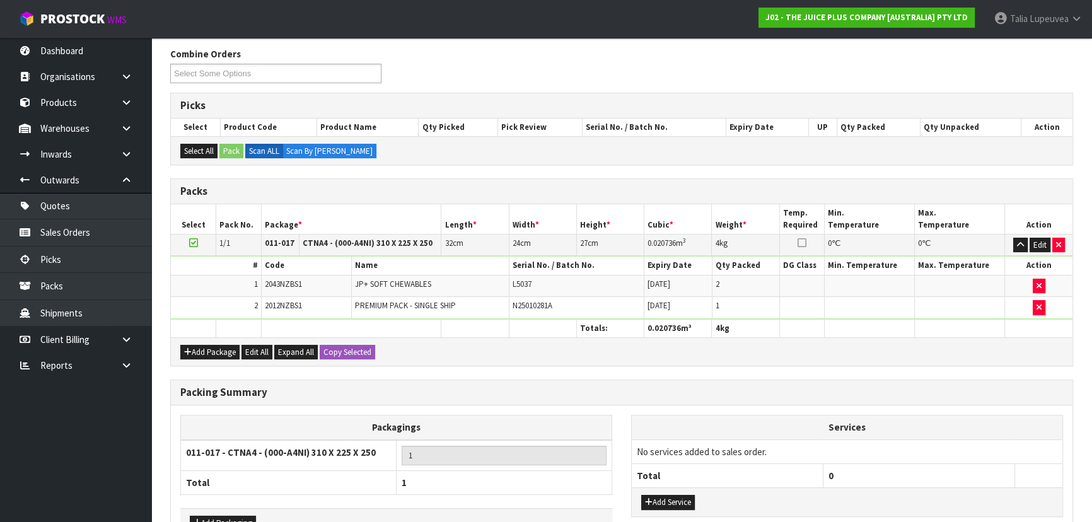
scroll to position [279, 0]
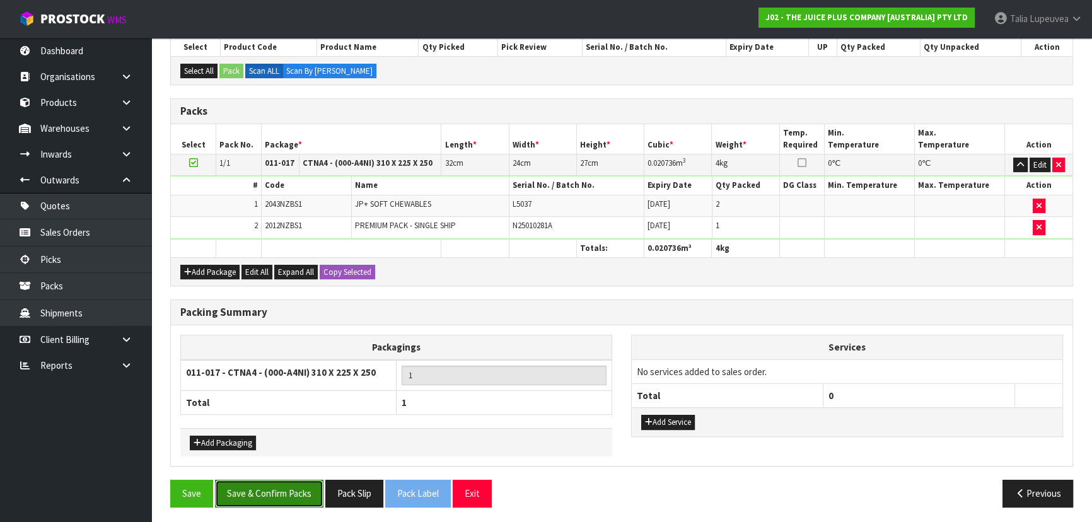
click at [280, 484] on button "Save & Confirm Packs" at bounding box center [269, 493] width 108 height 27
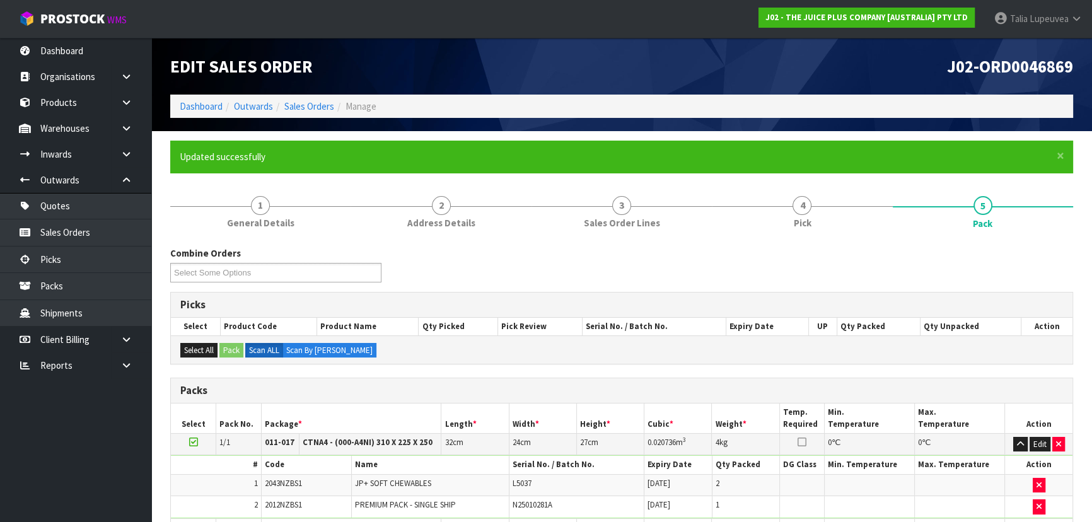
scroll to position [189, 0]
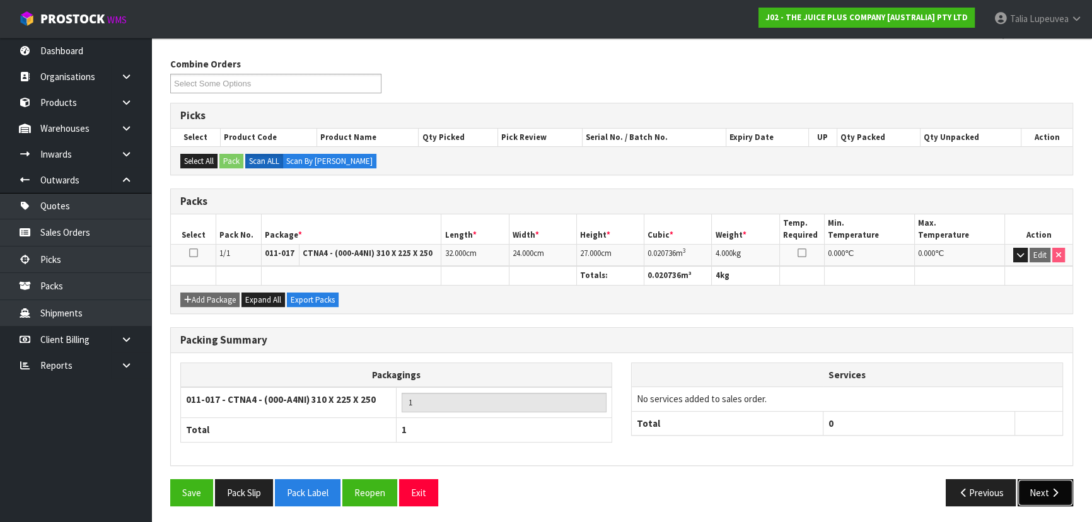
click at [1032, 480] on button "Next" at bounding box center [1044, 492] width 55 height 27
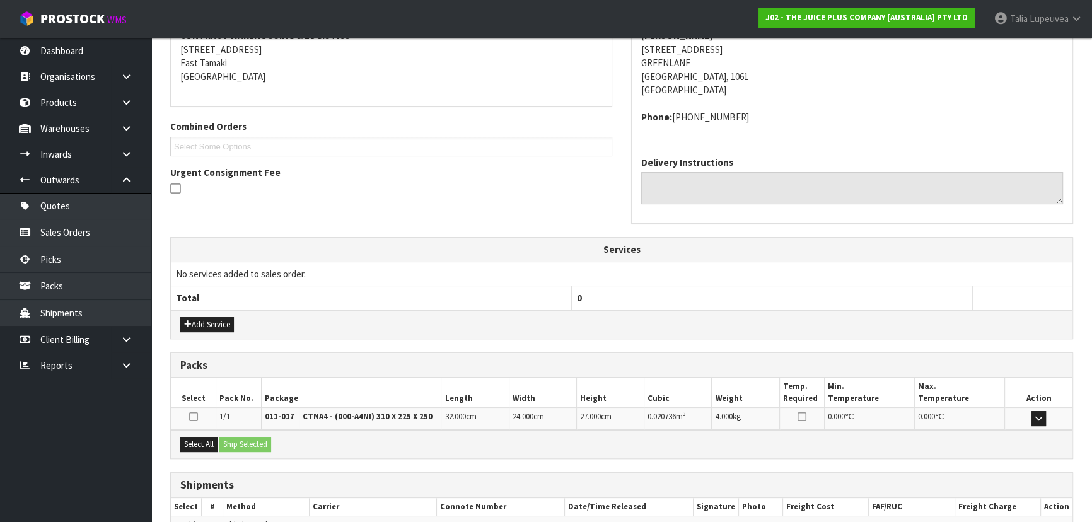
scroll to position [321, 0]
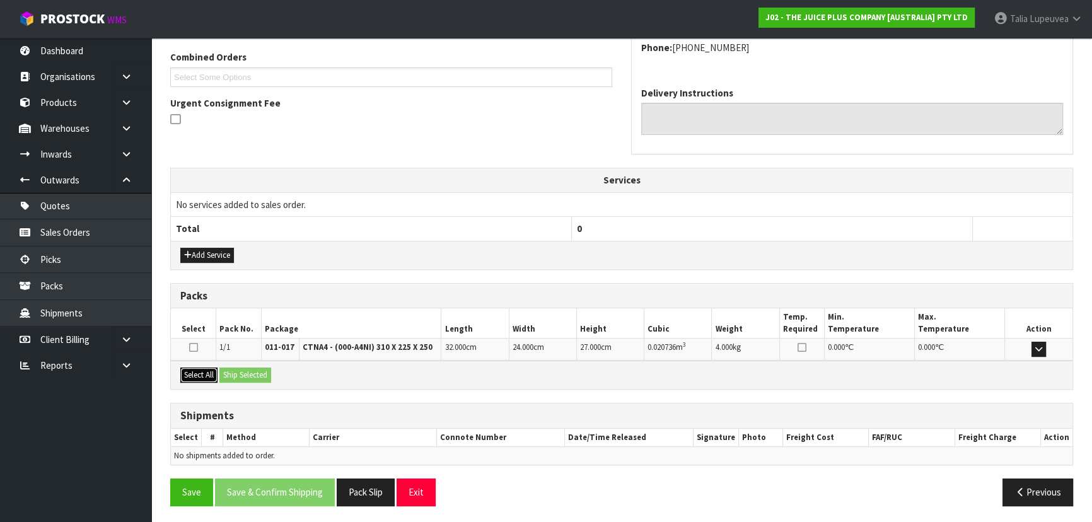
click at [195, 377] on button "Select All" at bounding box center [198, 375] width 37 height 15
click at [246, 376] on button "Ship Selected" at bounding box center [245, 375] width 52 height 15
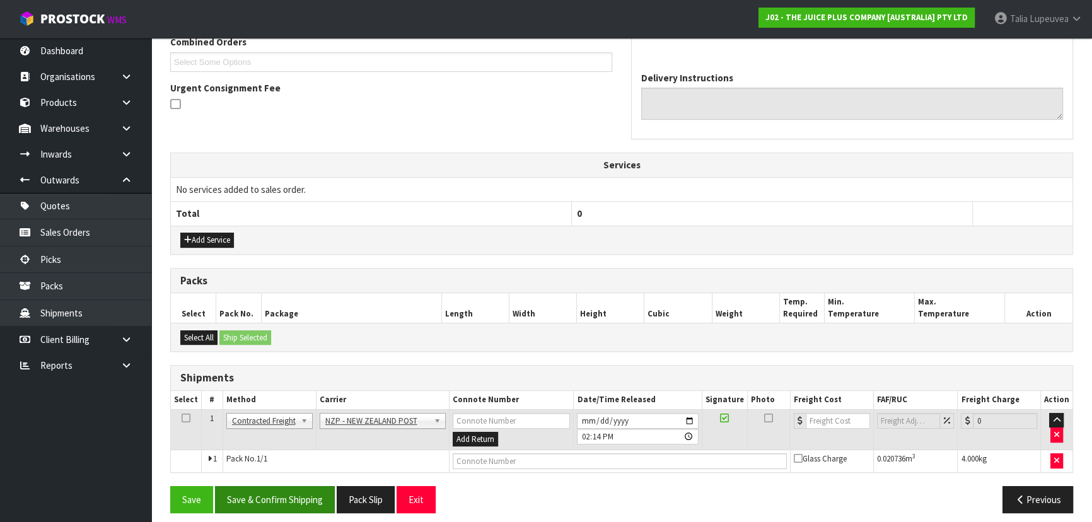
scroll to position [344, 0]
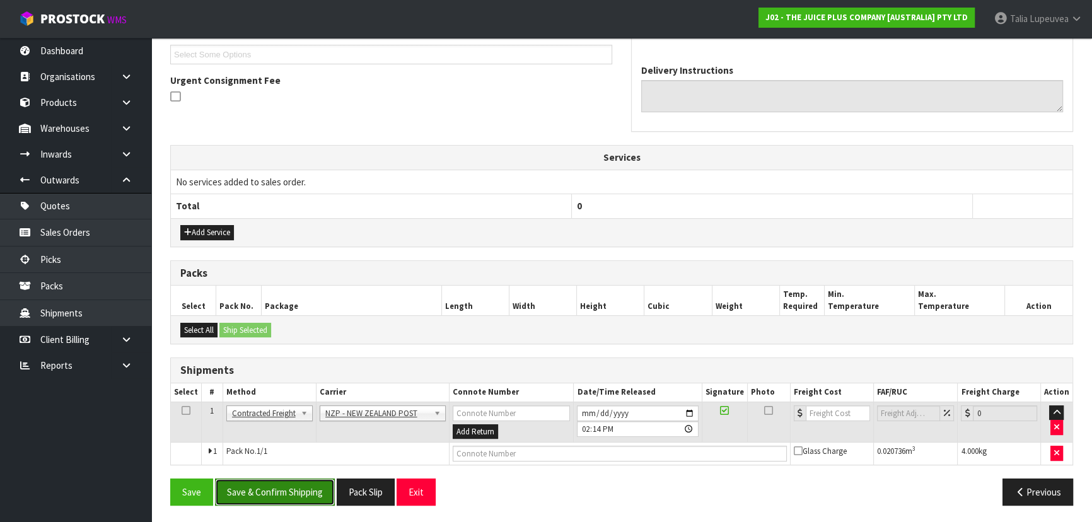
click at [290, 494] on button "Save & Confirm Shipping" at bounding box center [275, 491] width 120 height 27
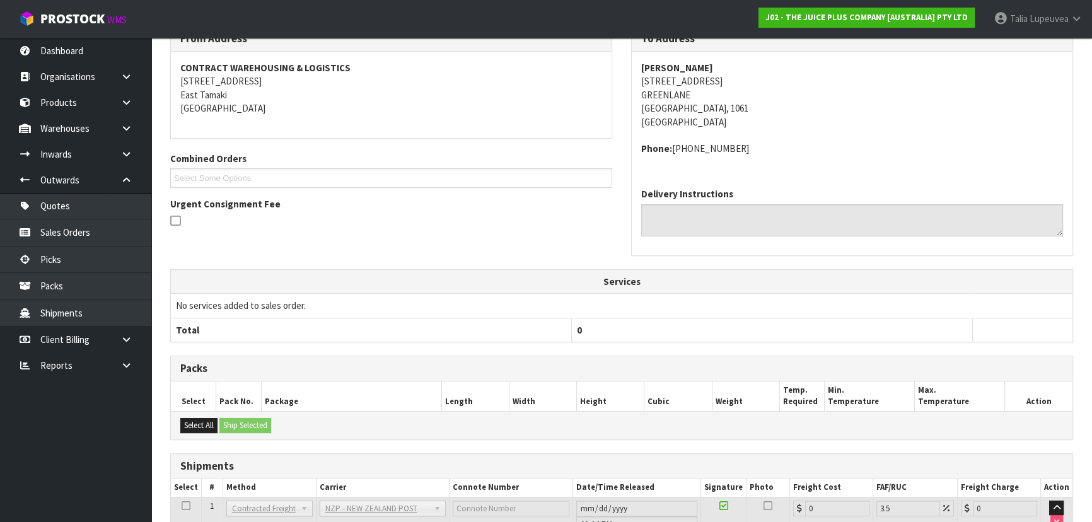
scroll to position [327, 0]
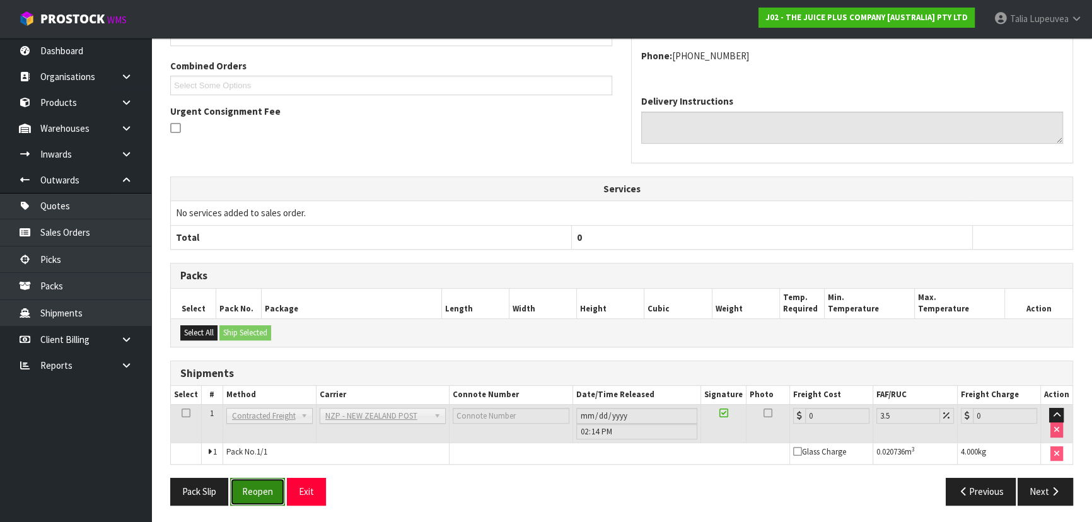
click at [260, 495] on button "Reopen" at bounding box center [257, 491] width 55 height 27
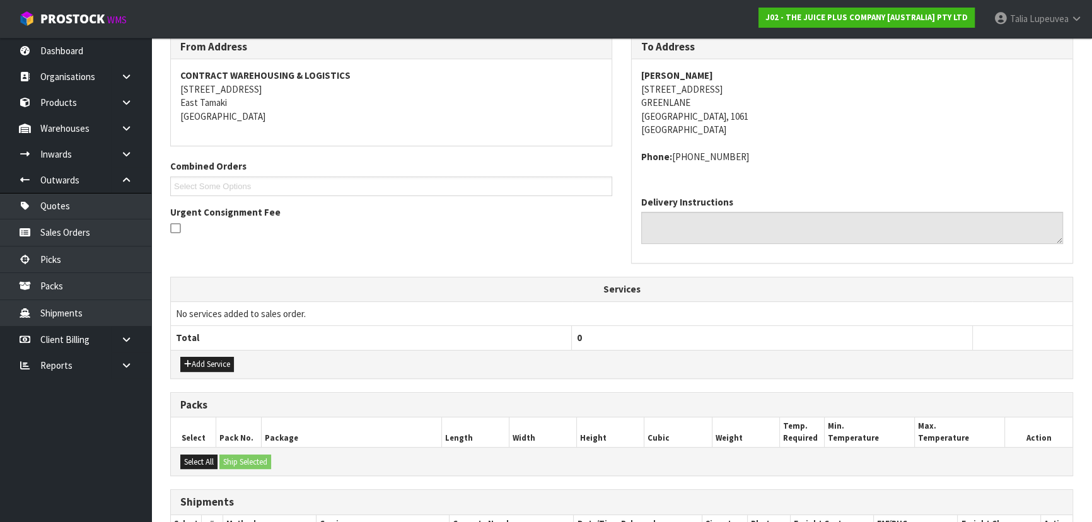
scroll to position [356, 0]
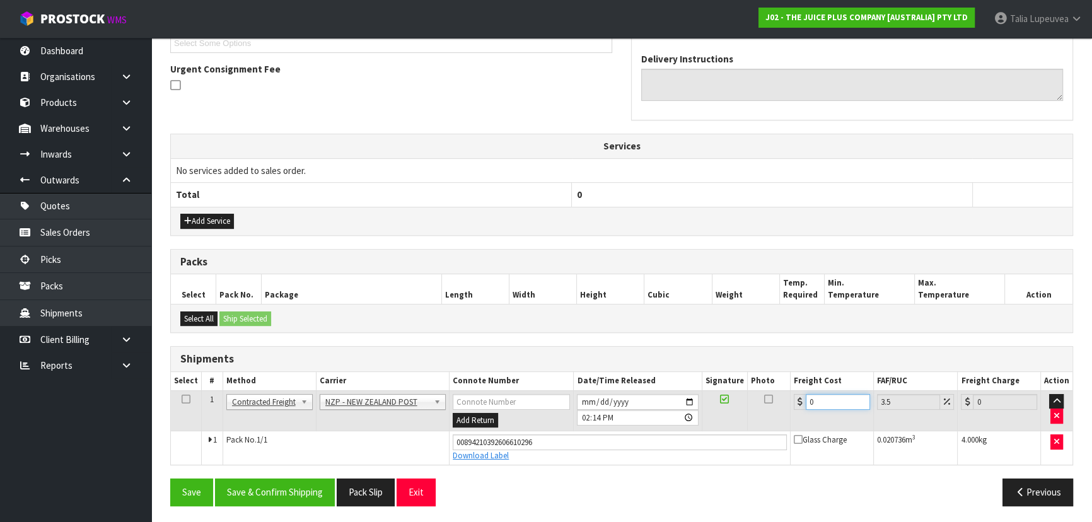
drag, startPoint x: 825, startPoint y: 400, endPoint x: 810, endPoint y: 410, distance: 17.7
click at [807, 410] on td "0" at bounding box center [832, 410] width 83 height 41
click at [289, 499] on button "Save & Confirm Shipping" at bounding box center [275, 491] width 120 height 27
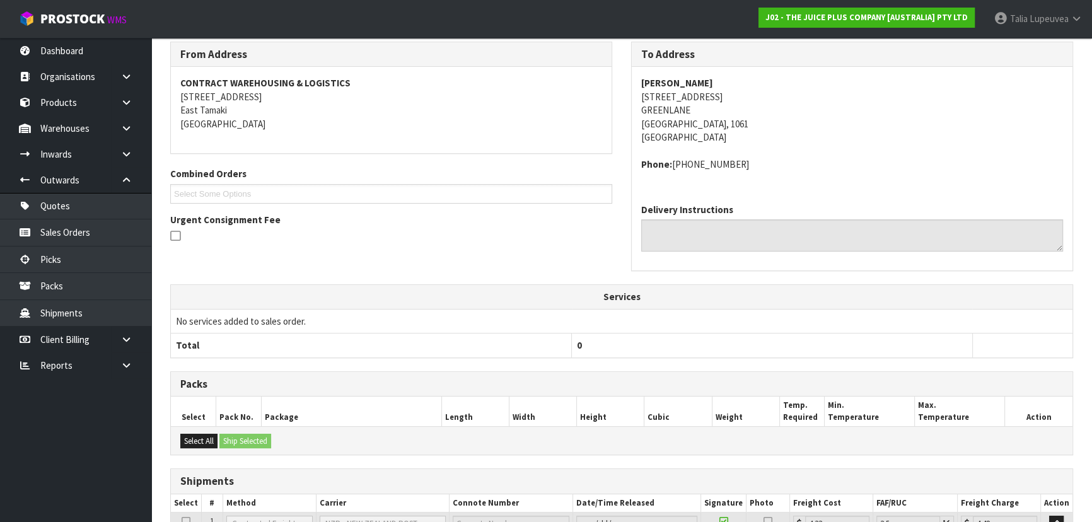
scroll to position [321, 0]
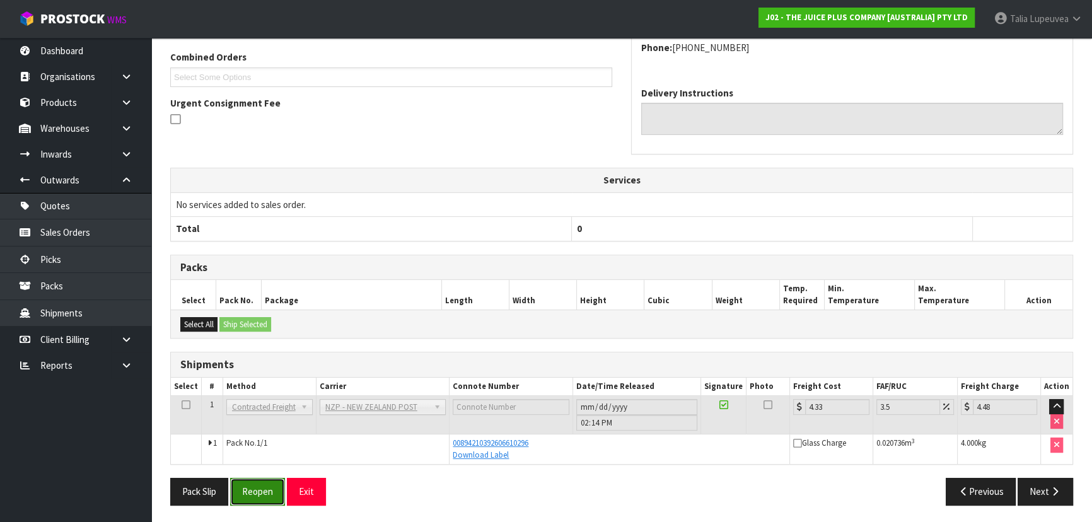
click at [260, 490] on button "Reopen" at bounding box center [257, 491] width 55 height 27
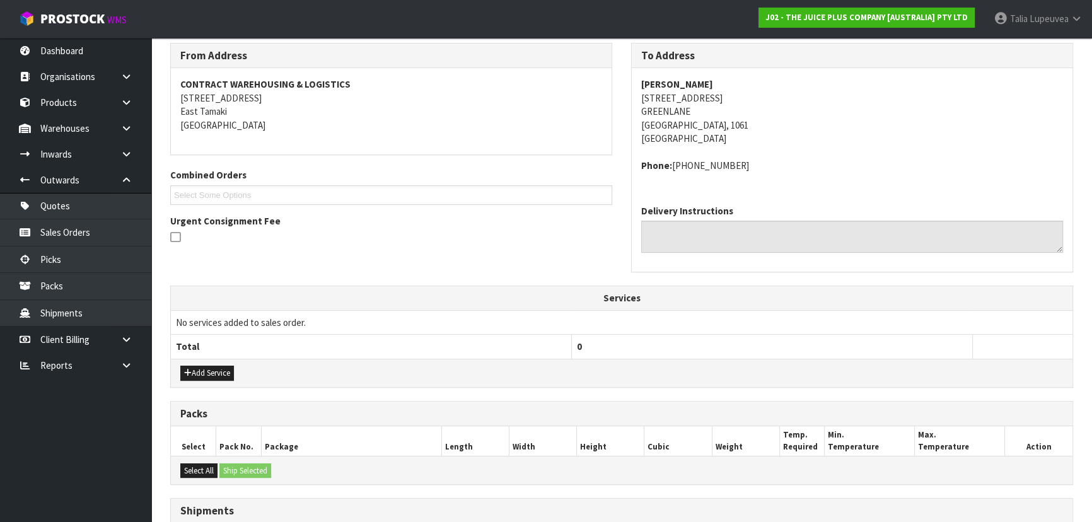
scroll to position [344, 0]
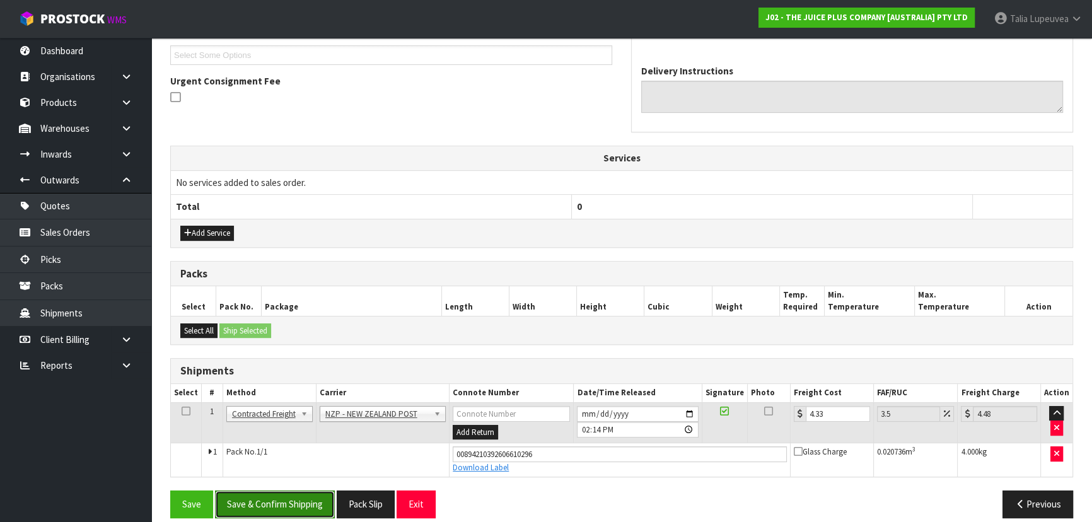
click at [289, 501] on button "Save & Confirm Shipping" at bounding box center [275, 503] width 120 height 27
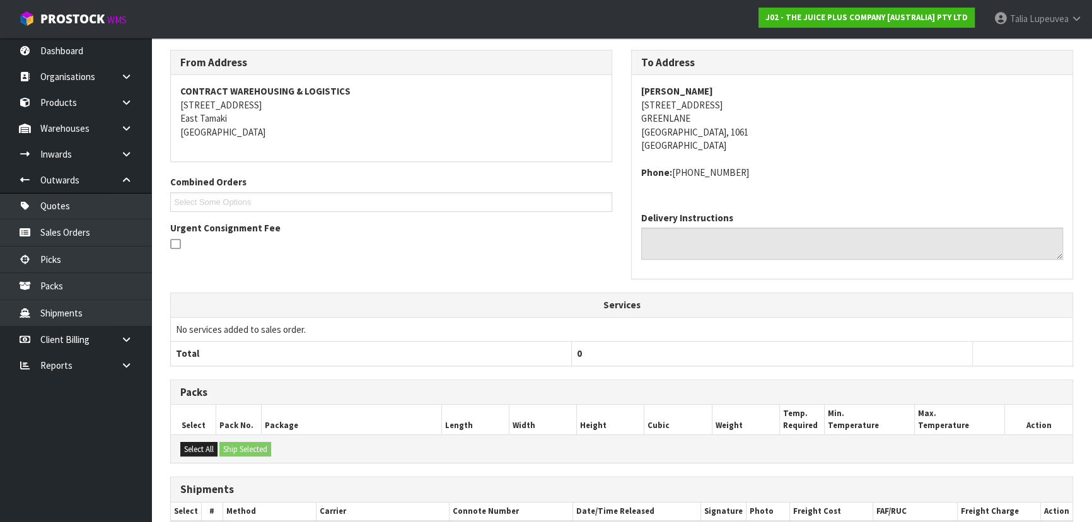
scroll to position [0, 0]
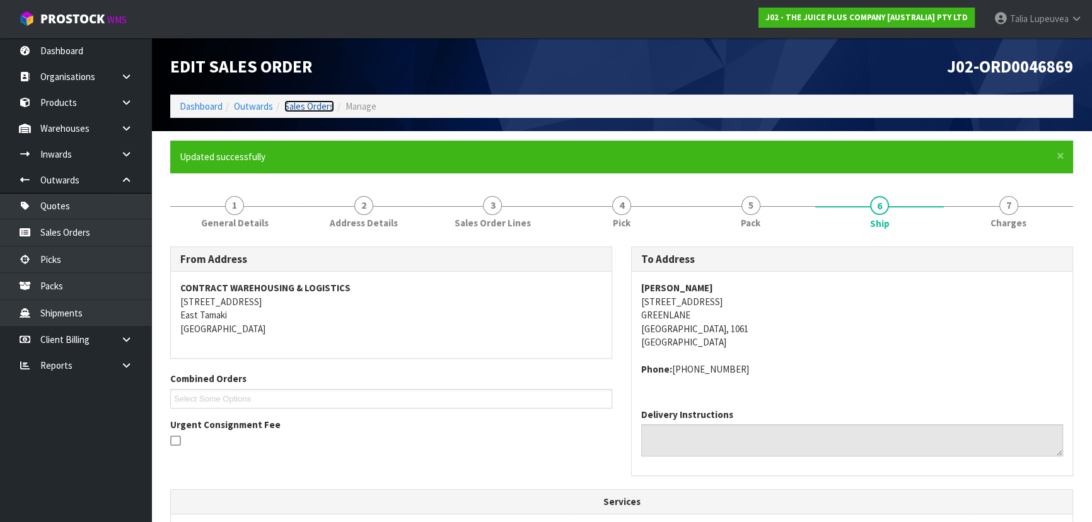
click at [330, 101] on link "Sales Orders" at bounding box center [309, 106] width 50 height 12
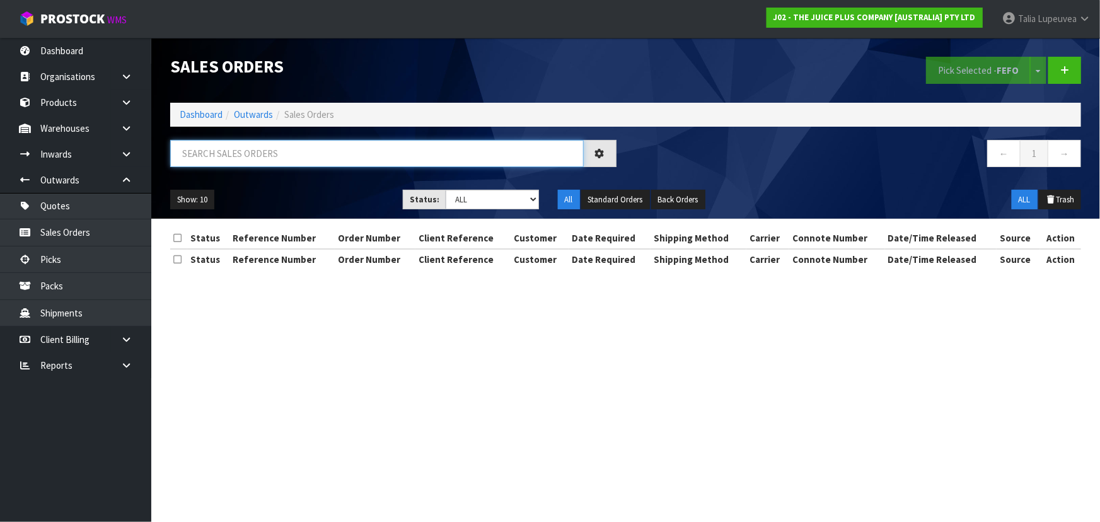
click at [341, 155] on input "text" at bounding box center [377, 153] width 414 height 27
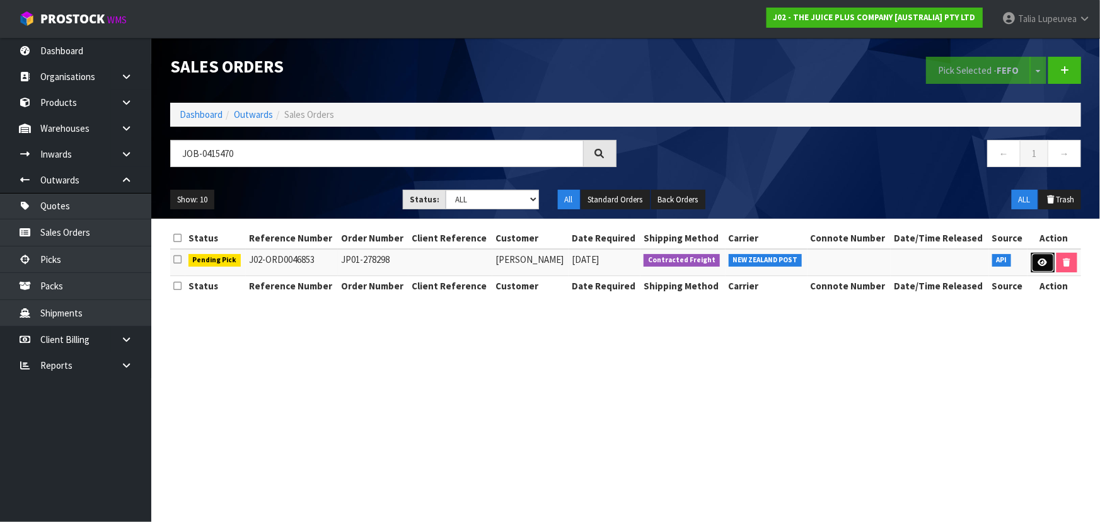
click at [1040, 268] on link at bounding box center [1042, 263] width 23 height 20
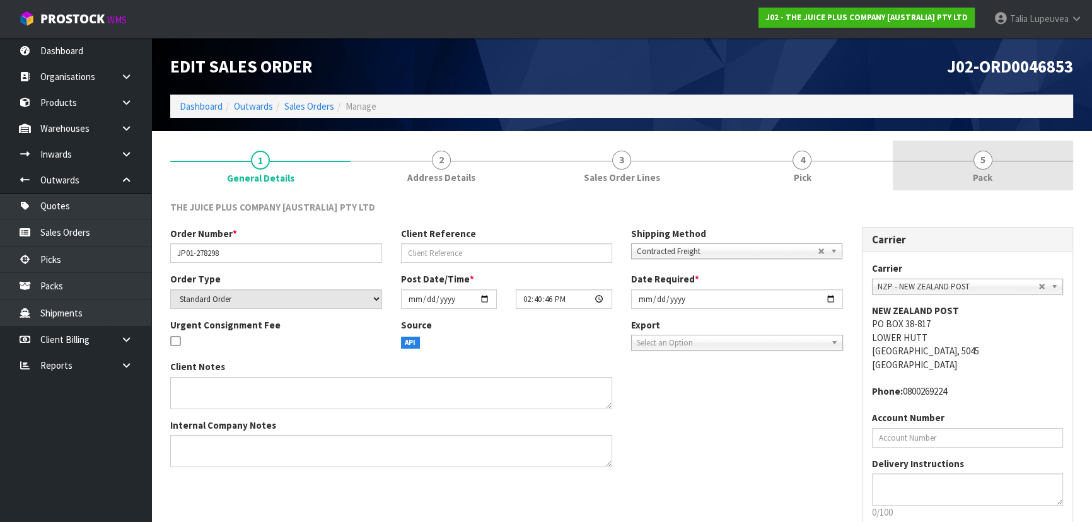
click at [926, 168] on link "5 Pack" at bounding box center [983, 166] width 180 height 50
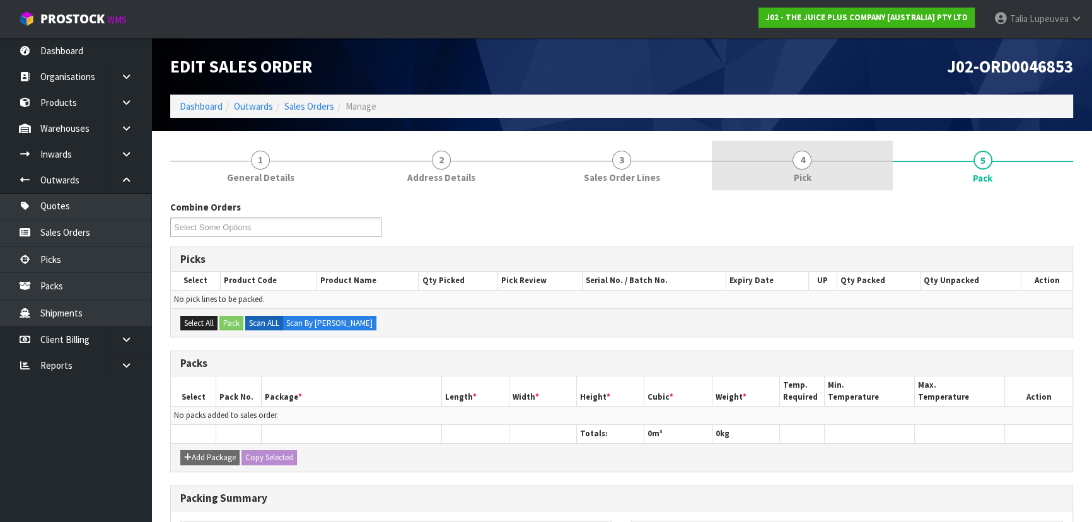
click at [873, 166] on link "4 Pick" at bounding box center [802, 166] width 180 height 50
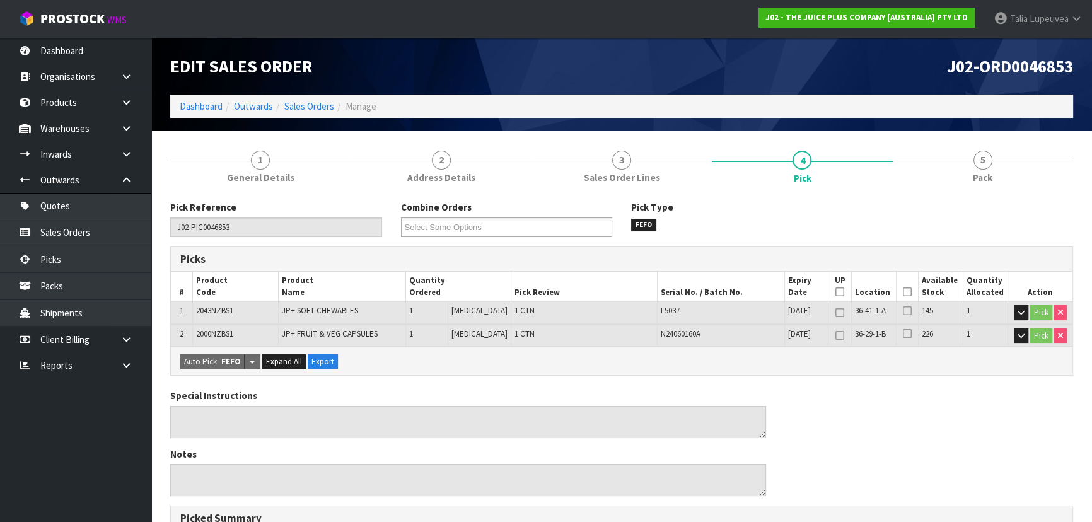
click at [903, 292] on icon at bounding box center [907, 292] width 9 height 1
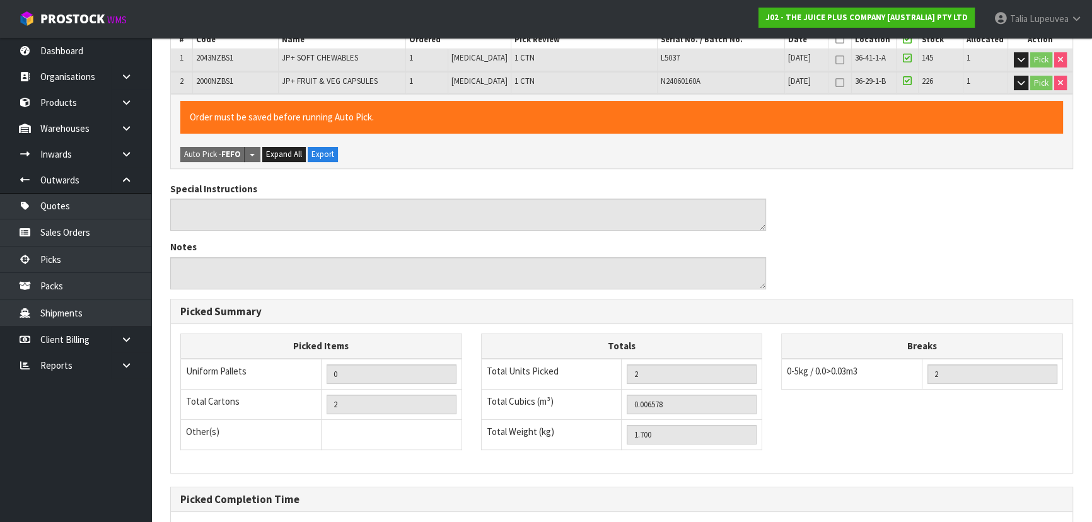
scroll to position [374, 0]
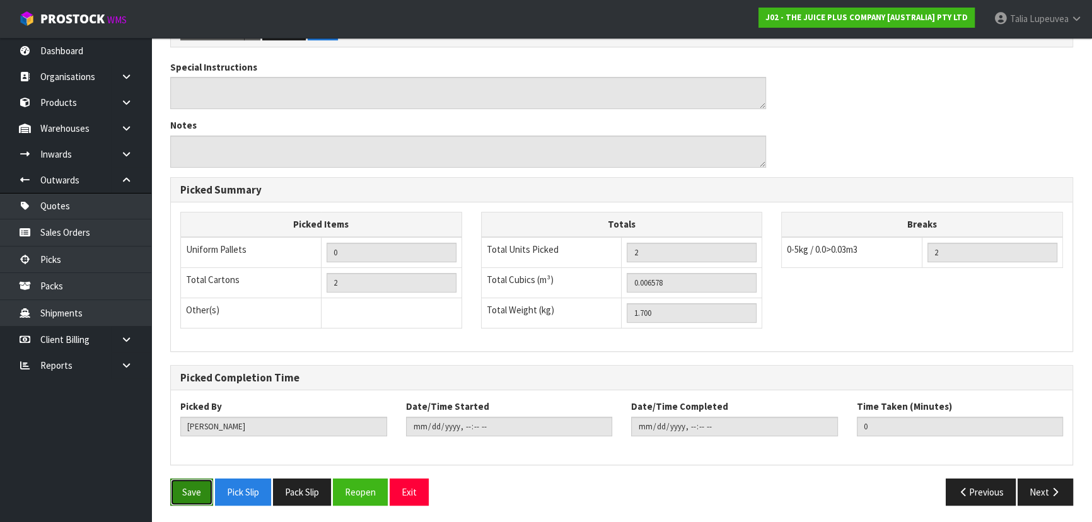
click at [193, 485] on button "Save" at bounding box center [191, 491] width 43 height 27
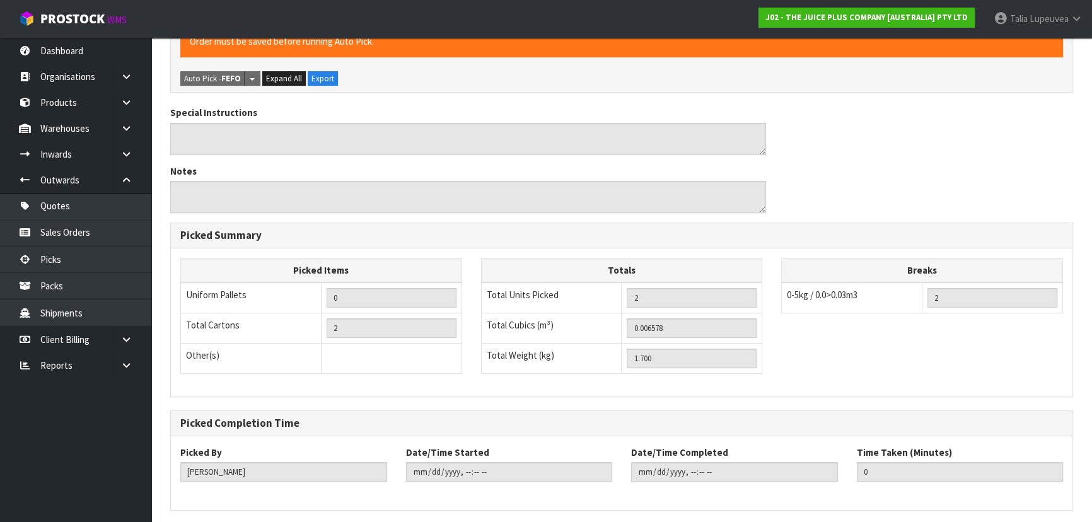
scroll to position [0, 0]
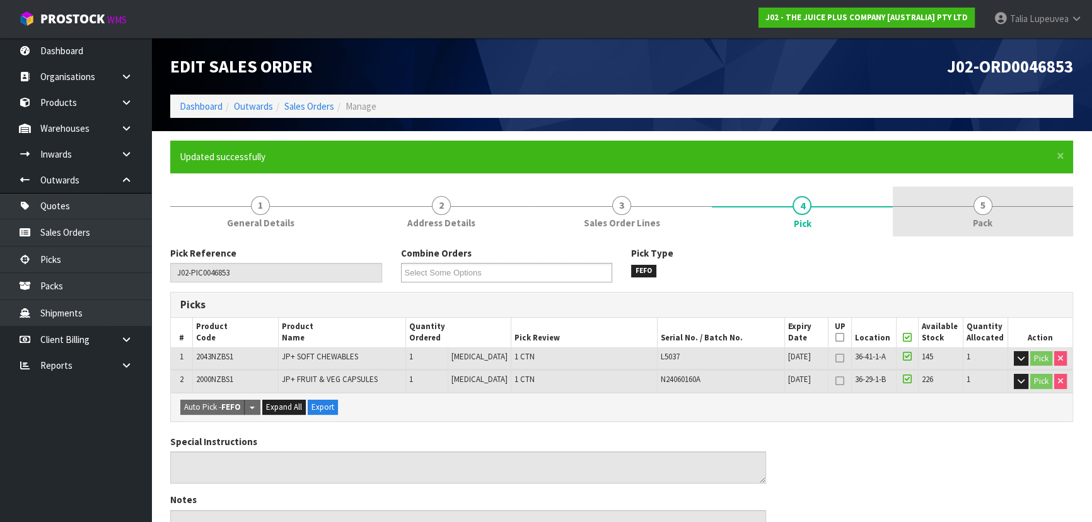
click at [970, 216] on link "5 Pack" at bounding box center [983, 212] width 180 height 50
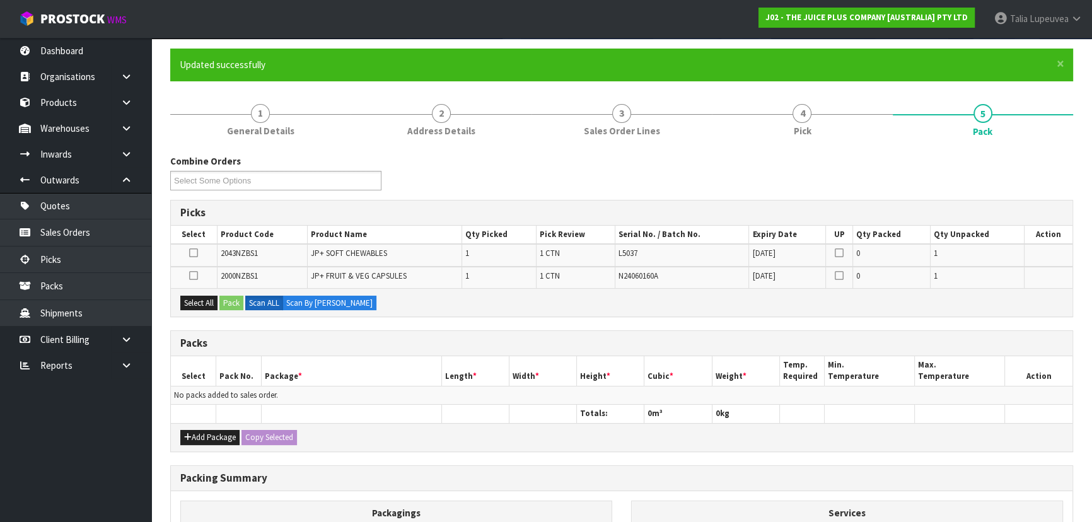
scroll to position [114, 0]
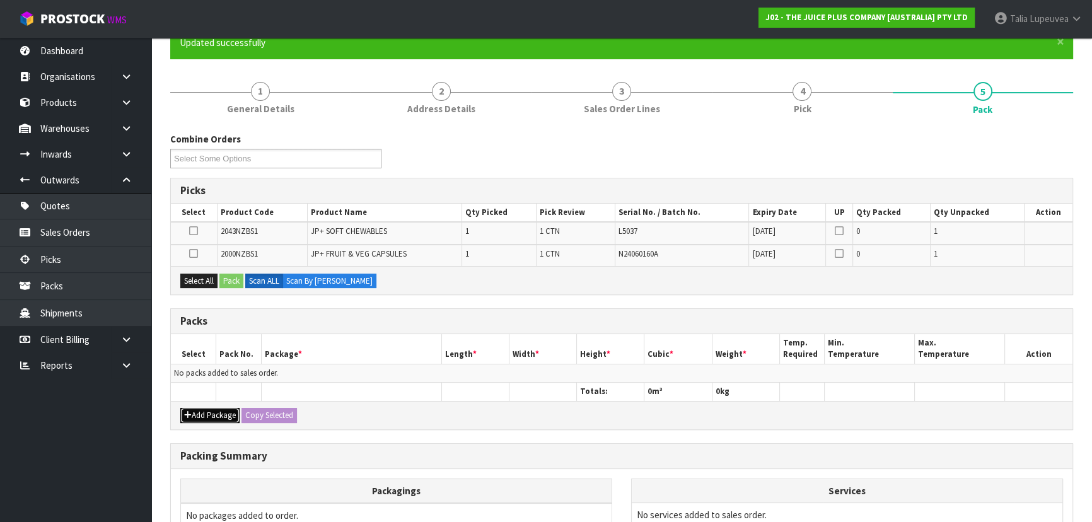
click at [201, 408] on button "Add Package" at bounding box center [209, 415] width 59 height 15
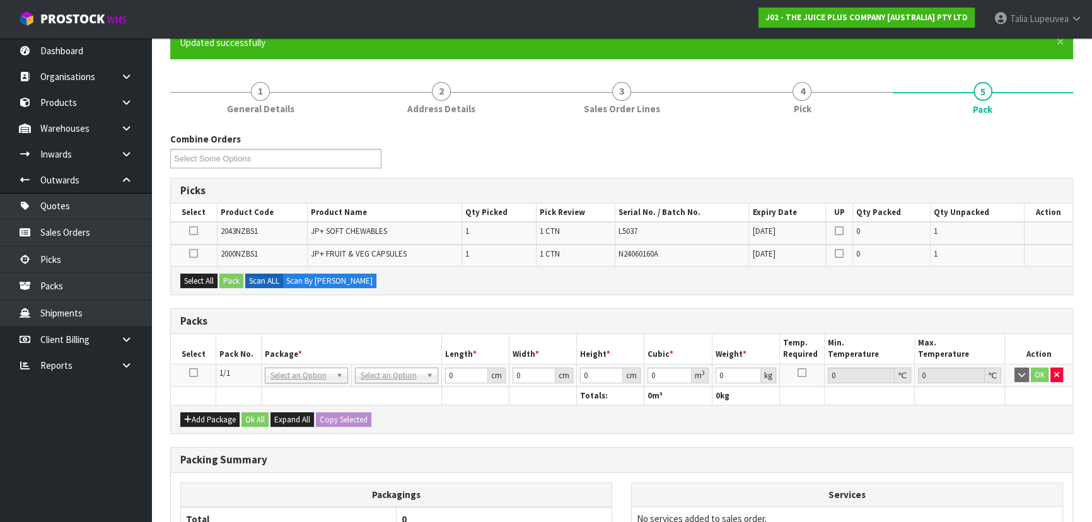
click at [190, 373] on icon at bounding box center [193, 373] width 9 height 1
click at [204, 281] on button "Select All" at bounding box center [198, 281] width 37 height 15
click at [236, 277] on button "Pack" at bounding box center [231, 281] width 24 height 15
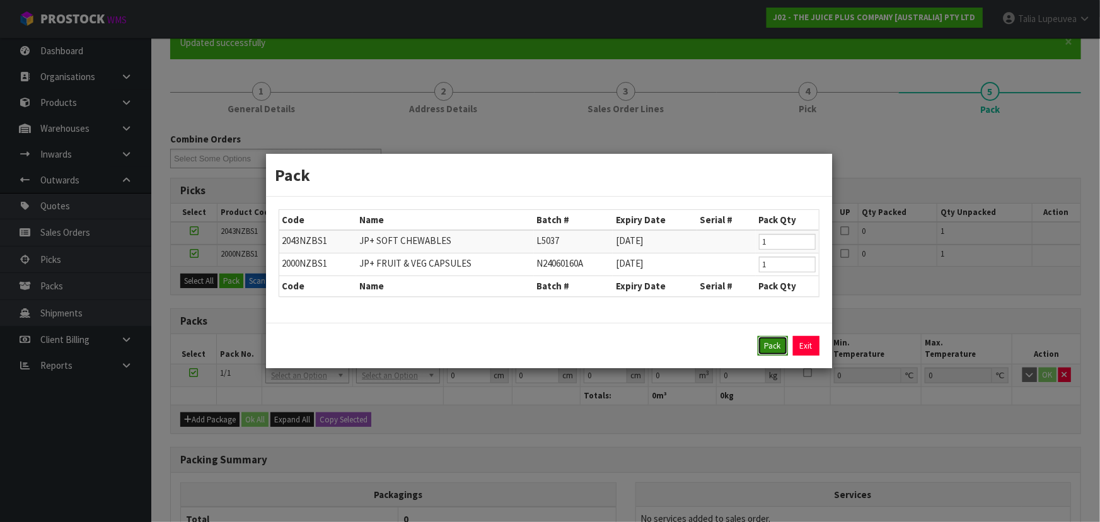
click at [779, 340] on button "Pack" at bounding box center [773, 346] width 30 height 20
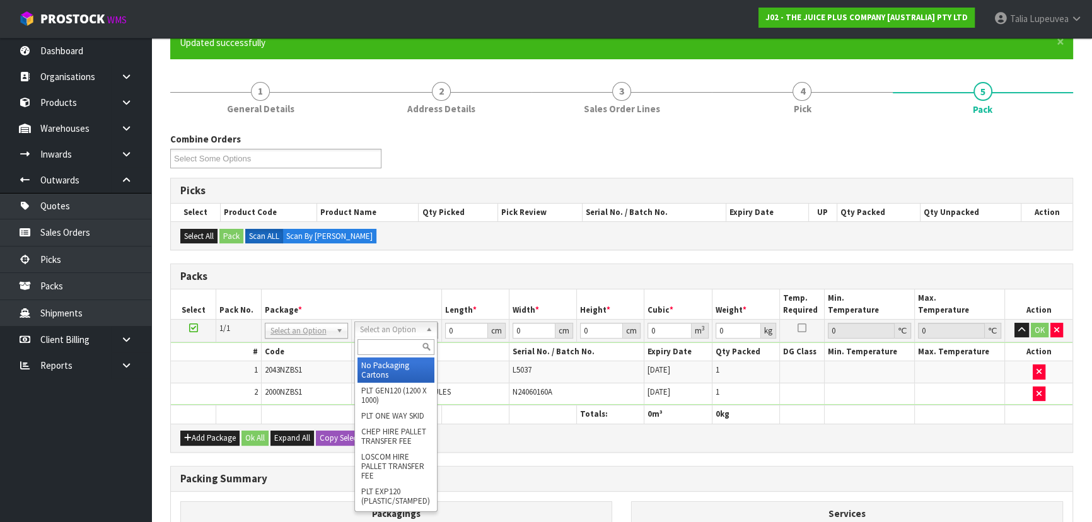
click at [391, 344] on input "text" at bounding box center [395, 347] width 77 height 16
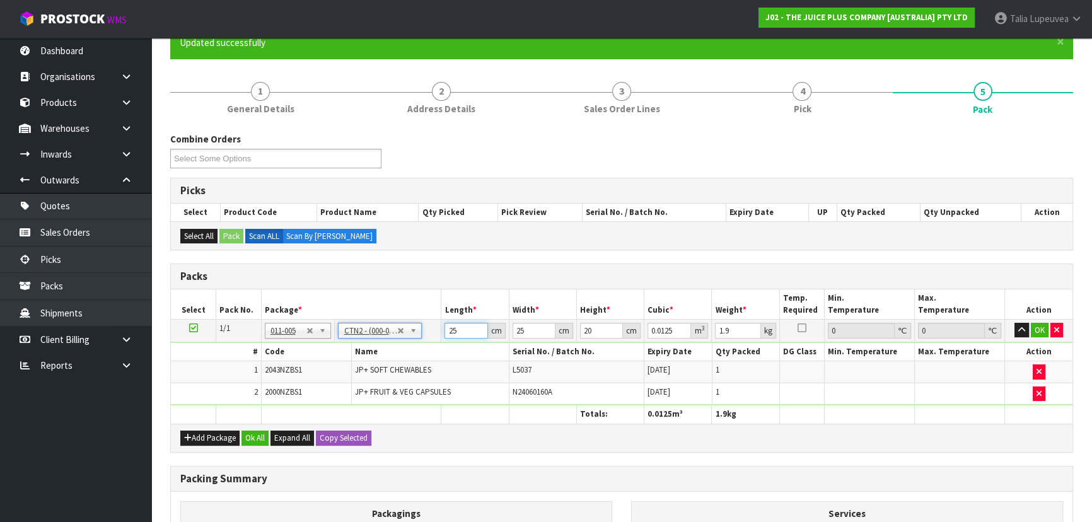
drag, startPoint x: 459, startPoint y: 332, endPoint x: 431, endPoint y: 341, distance: 29.3
click at [431, 341] on tbody "1/1 NONE 007-001 007-002 007-004 007-009 007-013 007-014 007-015 007-017 007-01…" at bounding box center [621, 362] width 901 height 86
click at [722, 328] on input "23" at bounding box center [737, 331] width 45 height 16
click at [1046, 331] on button "OK" at bounding box center [1040, 330] width 18 height 15
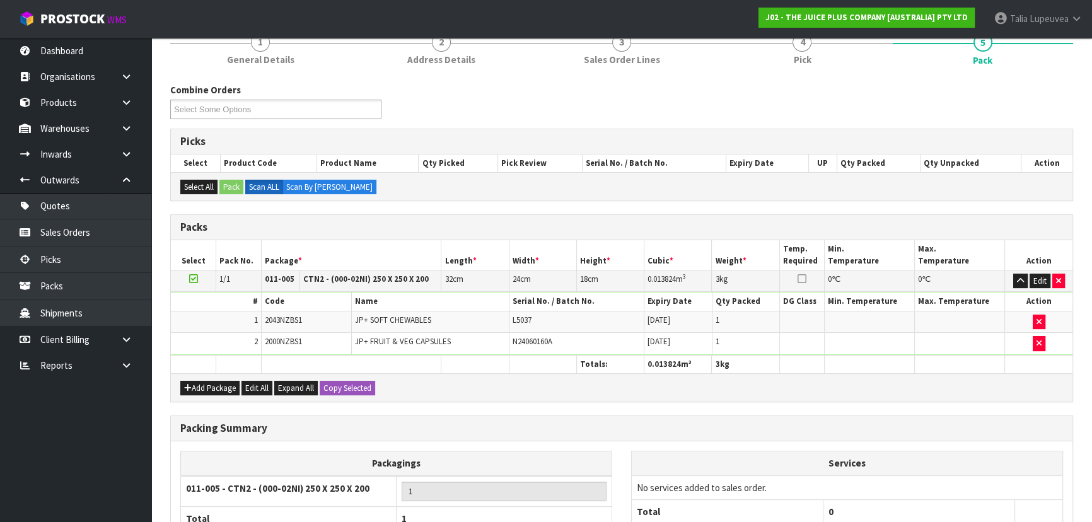
scroll to position [279, 0]
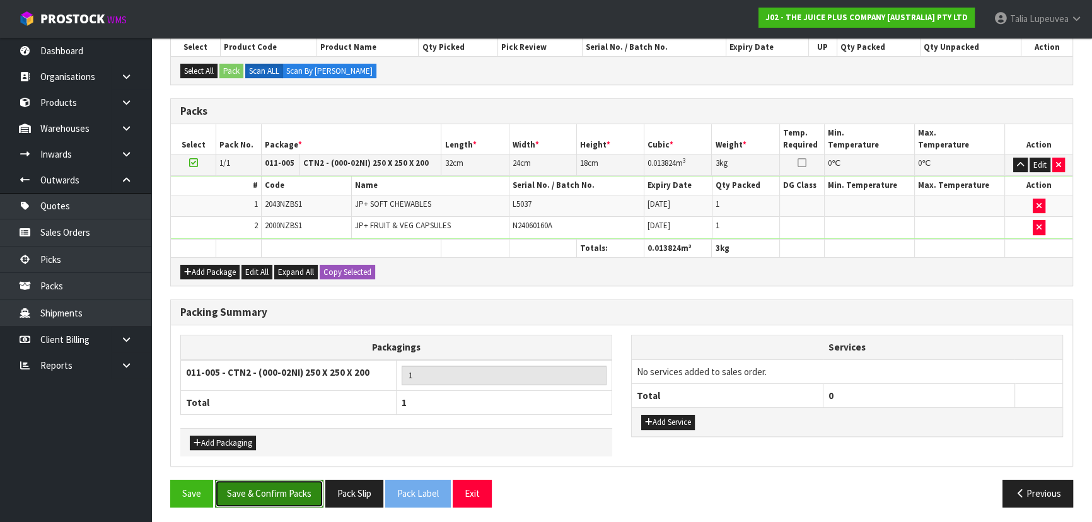
click at [260, 492] on button "Save & Confirm Packs" at bounding box center [269, 493] width 108 height 27
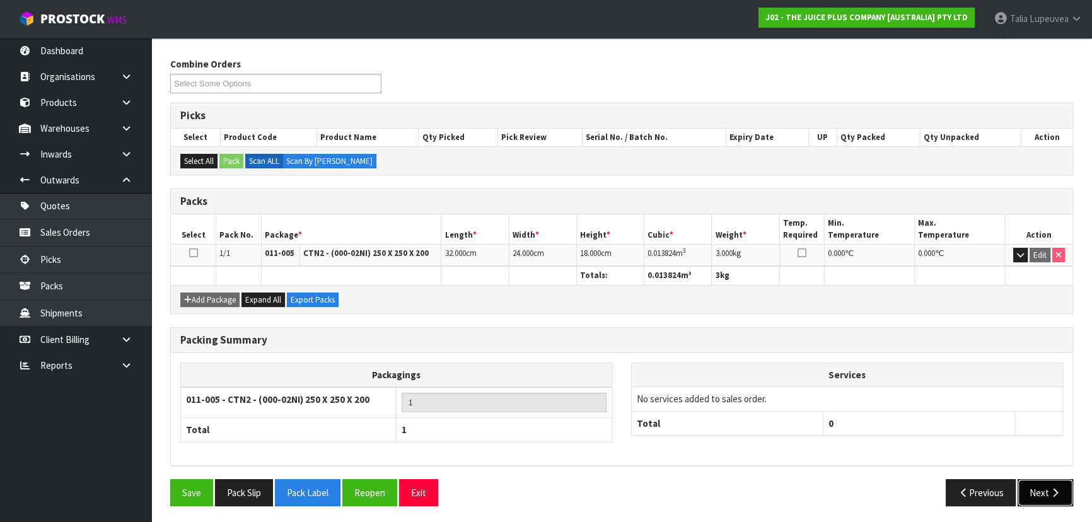
click at [1038, 484] on button "Next" at bounding box center [1044, 492] width 55 height 27
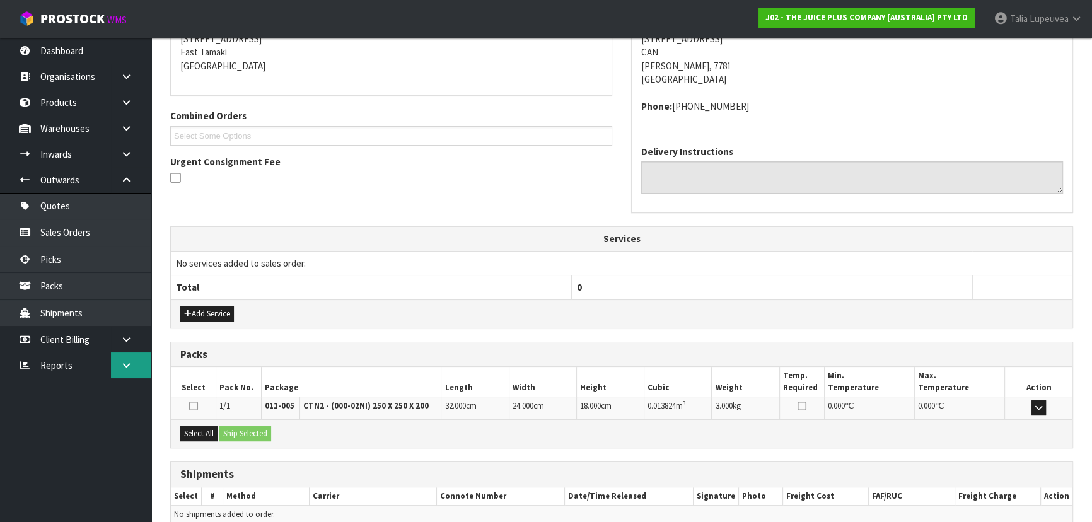
scroll to position [321, 0]
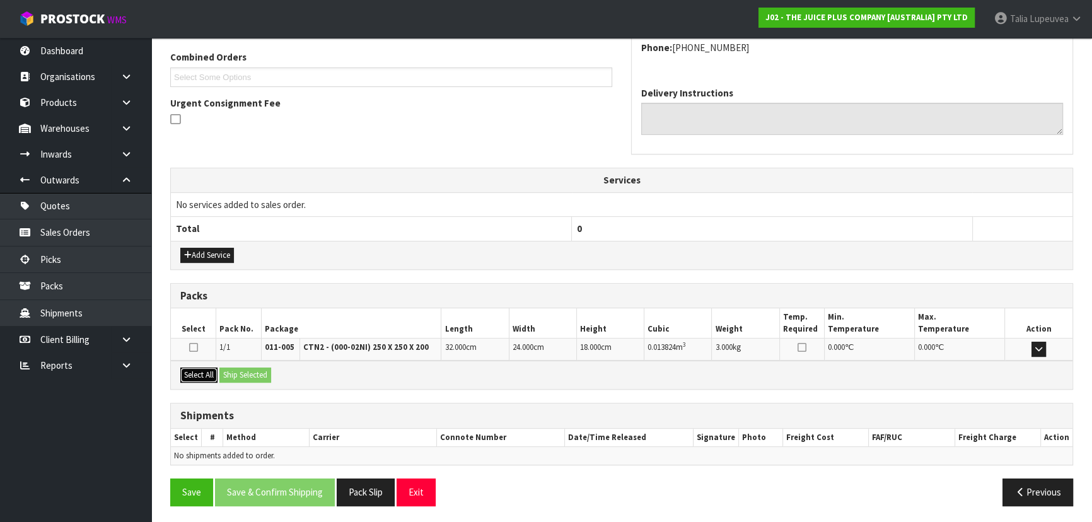
click at [202, 373] on button "Select All" at bounding box center [198, 375] width 37 height 15
click at [229, 374] on button "Ship Selected" at bounding box center [245, 375] width 52 height 15
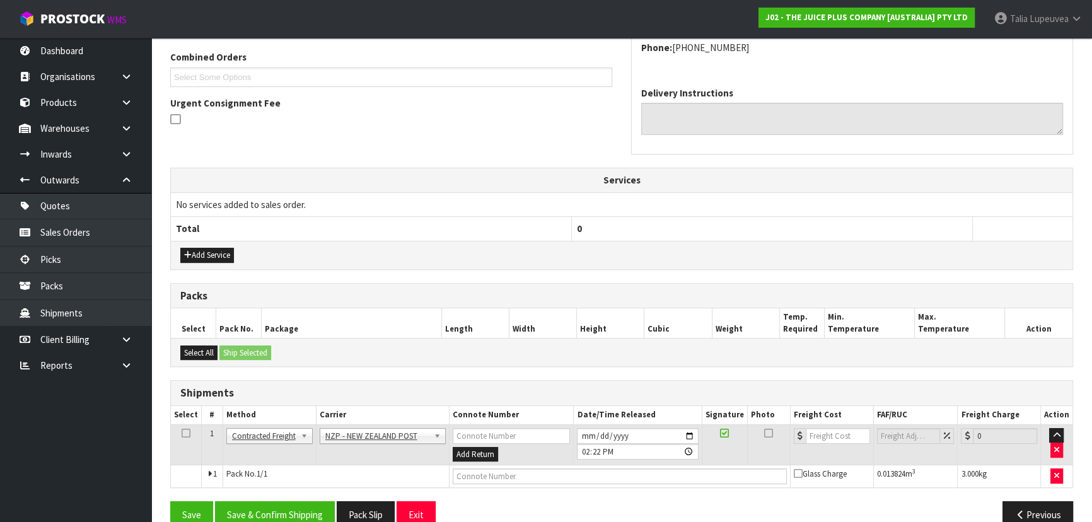
scroll to position [344, 0]
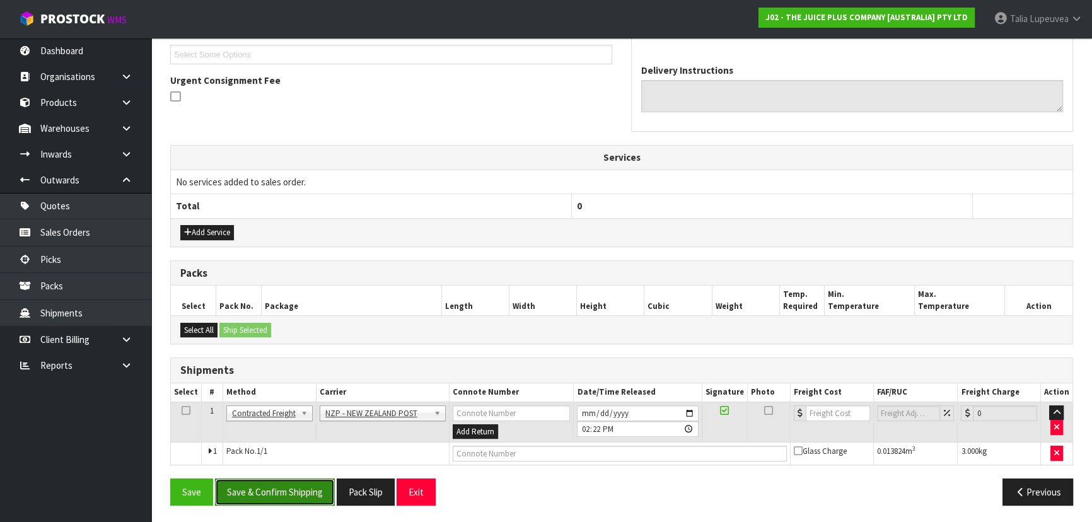
click at [294, 495] on button "Save & Confirm Shipping" at bounding box center [275, 491] width 120 height 27
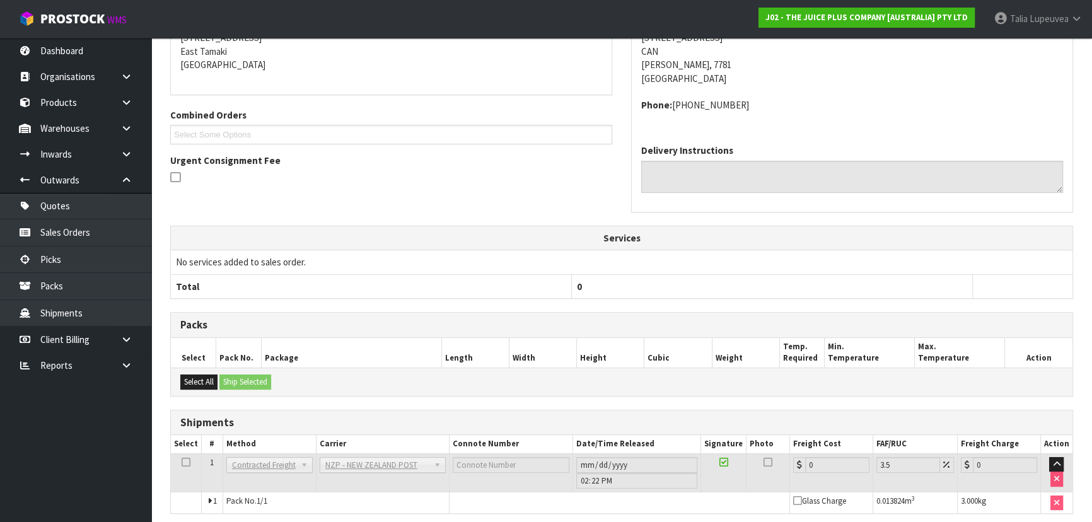
scroll to position [327, 0]
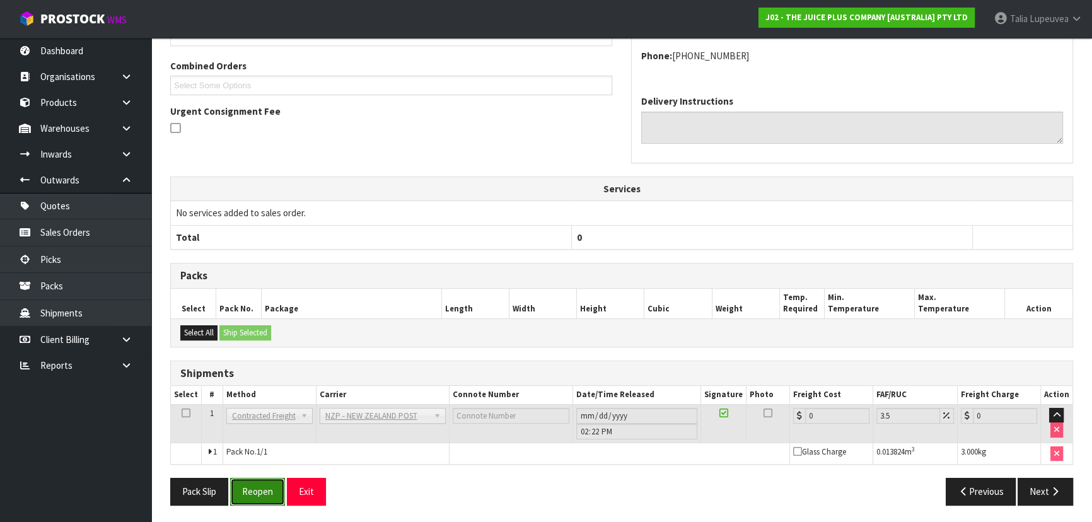
click at [250, 484] on button "Reopen" at bounding box center [257, 491] width 55 height 27
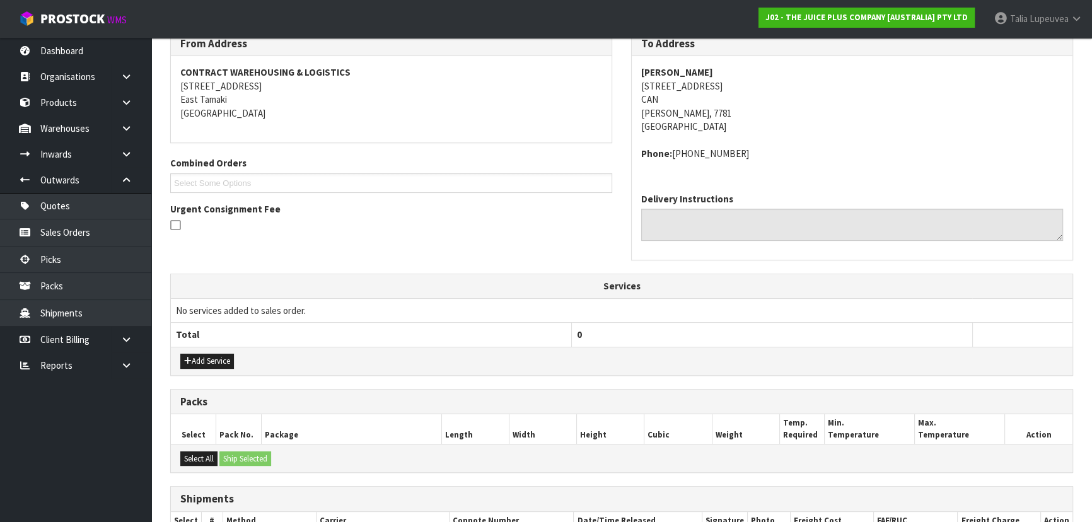
scroll to position [356, 0]
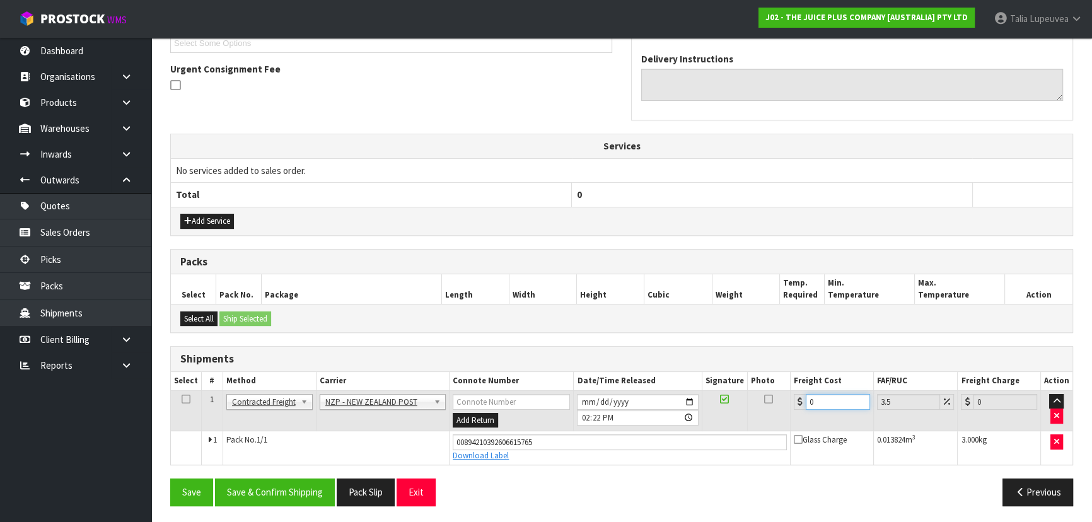
drag, startPoint x: 812, startPoint y: 405, endPoint x: 754, endPoint y: 412, distance: 58.3
click at [754, 412] on tr "1 Client Local Pickup Customer Local Pickup Company Freight Contracted Freight …" at bounding box center [621, 410] width 901 height 41
click at [303, 479] on button "Save & Confirm Shipping" at bounding box center [275, 491] width 120 height 27
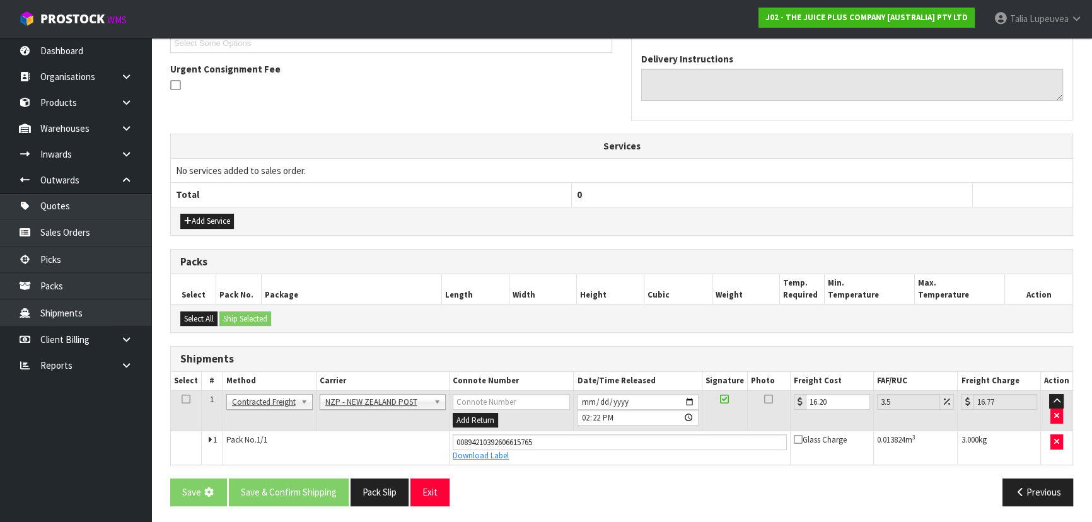
scroll to position [0, 0]
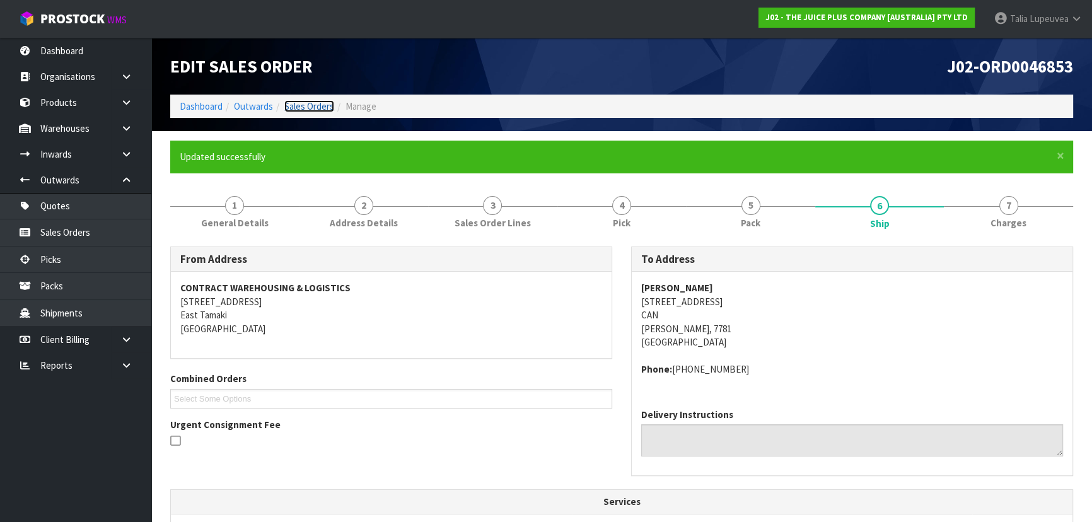
click at [303, 105] on link "Sales Orders" at bounding box center [309, 106] width 50 height 12
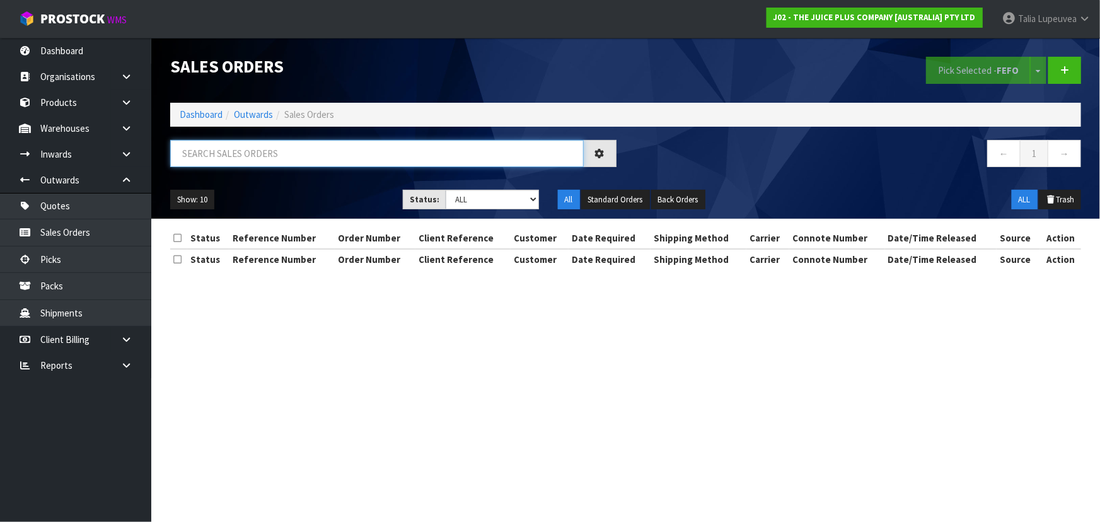
click at [298, 153] on input "text" at bounding box center [377, 153] width 414 height 27
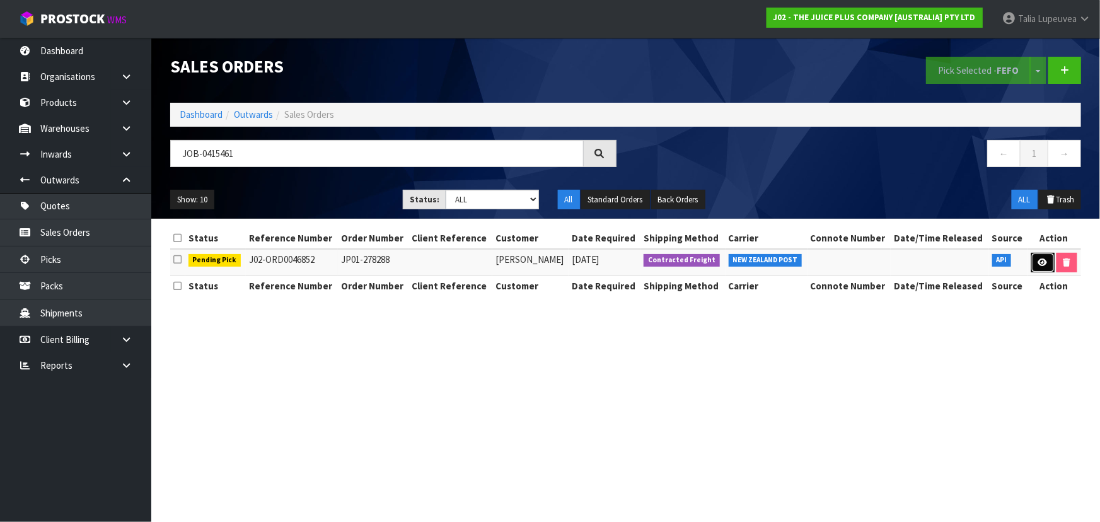
click at [1041, 255] on link at bounding box center [1042, 263] width 23 height 20
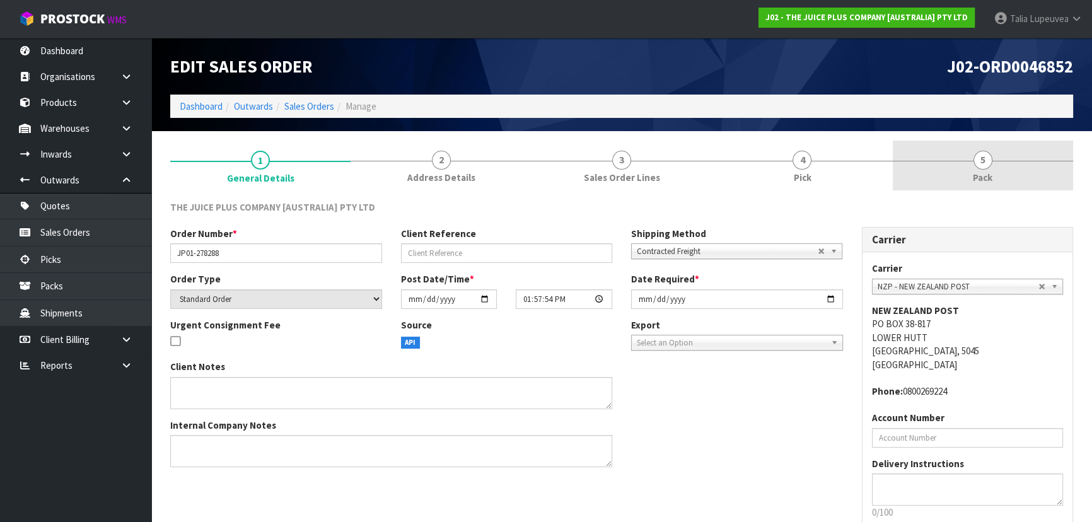
click at [956, 162] on link "5 Pack" at bounding box center [983, 166] width 180 height 50
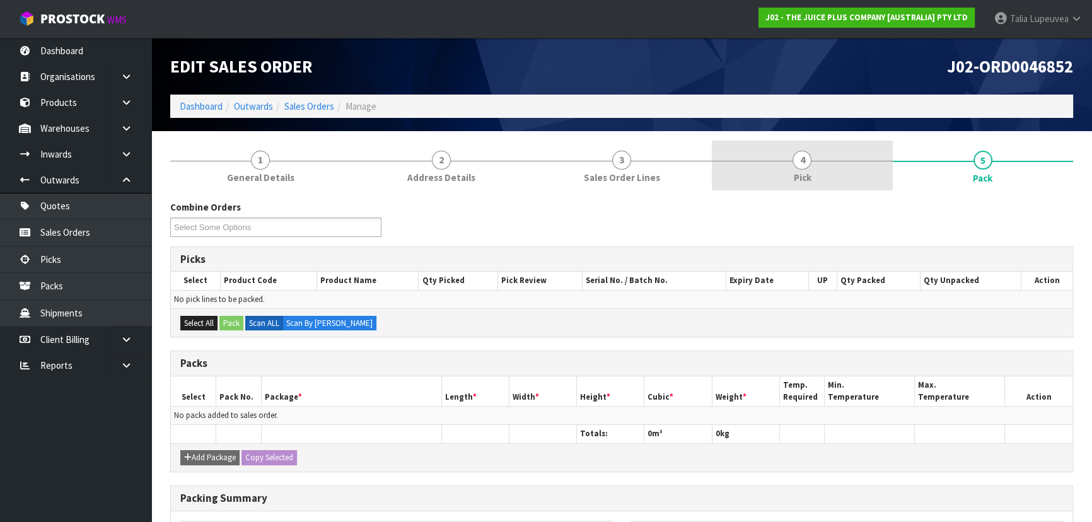
click at [869, 177] on link "4 Pick" at bounding box center [802, 166] width 180 height 50
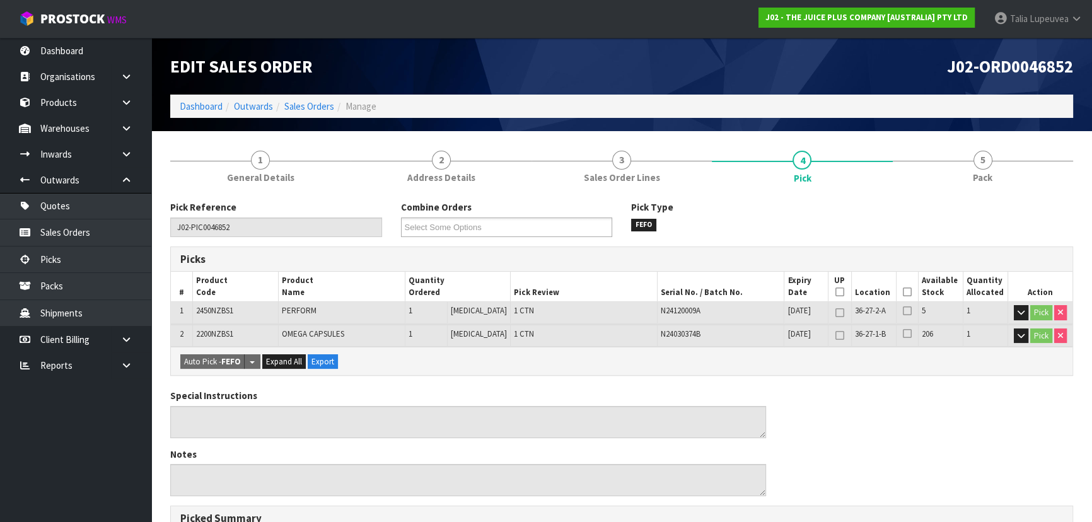
click at [905, 292] on icon at bounding box center [907, 292] width 9 height 1
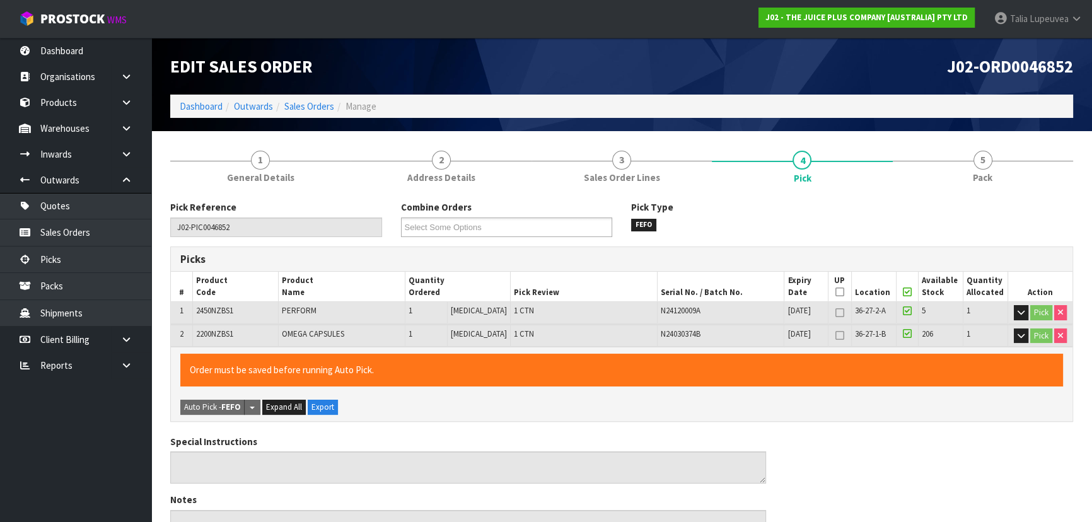
scroll to position [374, 0]
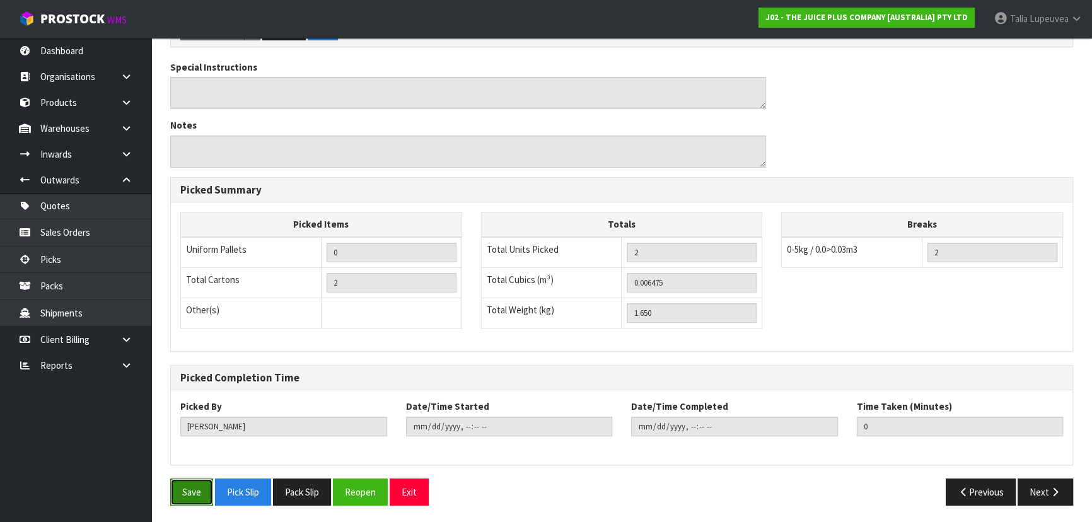
click at [171, 494] on button "Save" at bounding box center [191, 491] width 43 height 27
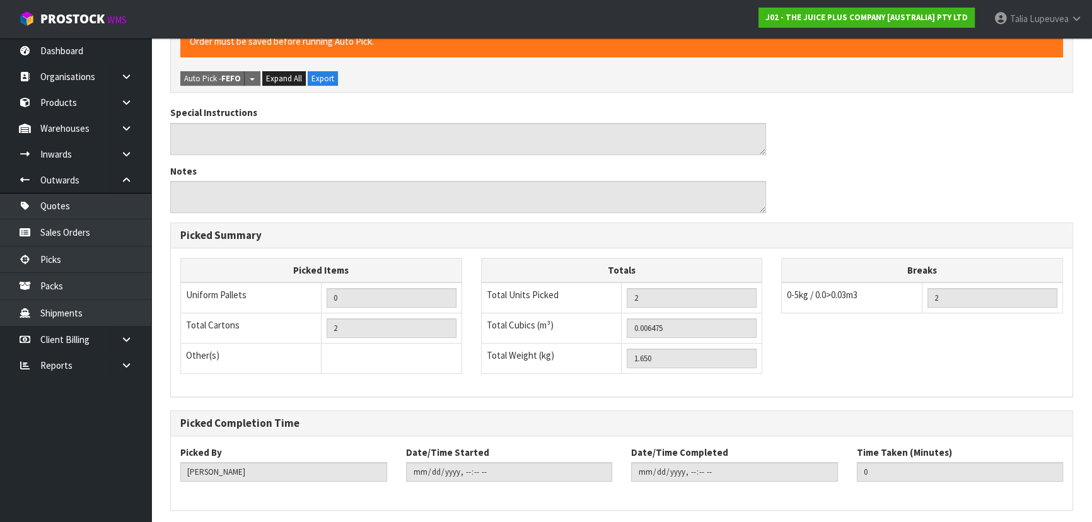
scroll to position [0, 0]
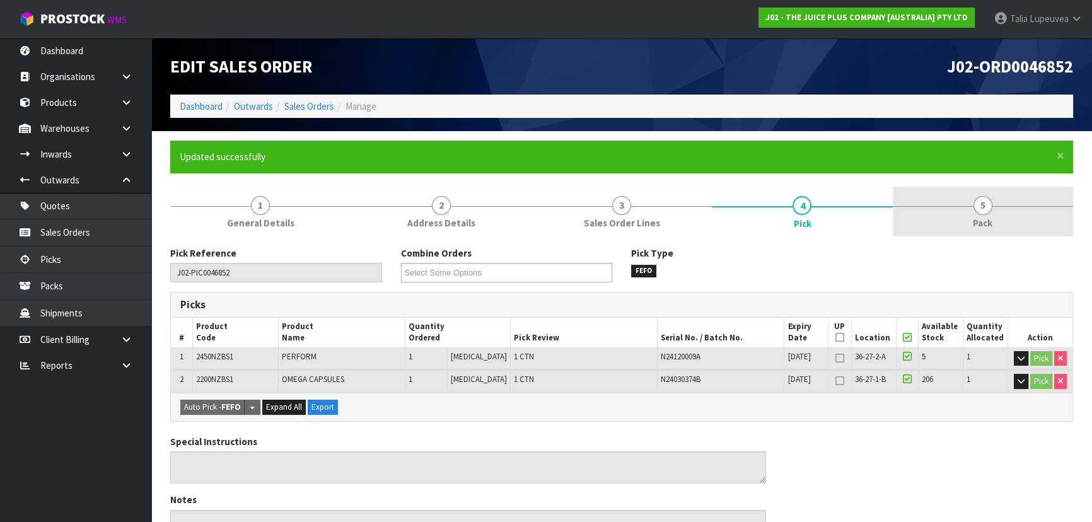
click at [958, 196] on link "5 Pack" at bounding box center [983, 212] width 180 height 50
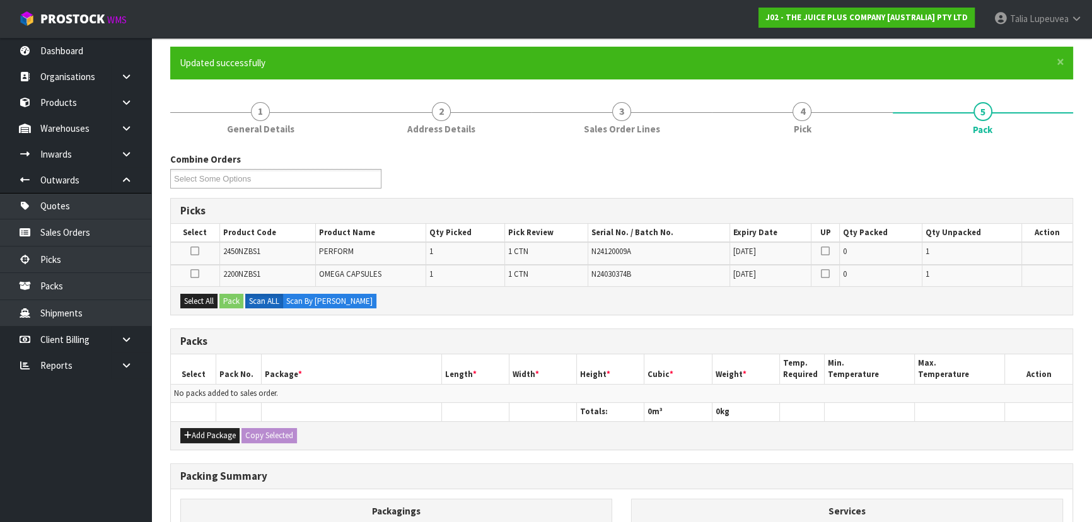
scroll to position [114, 0]
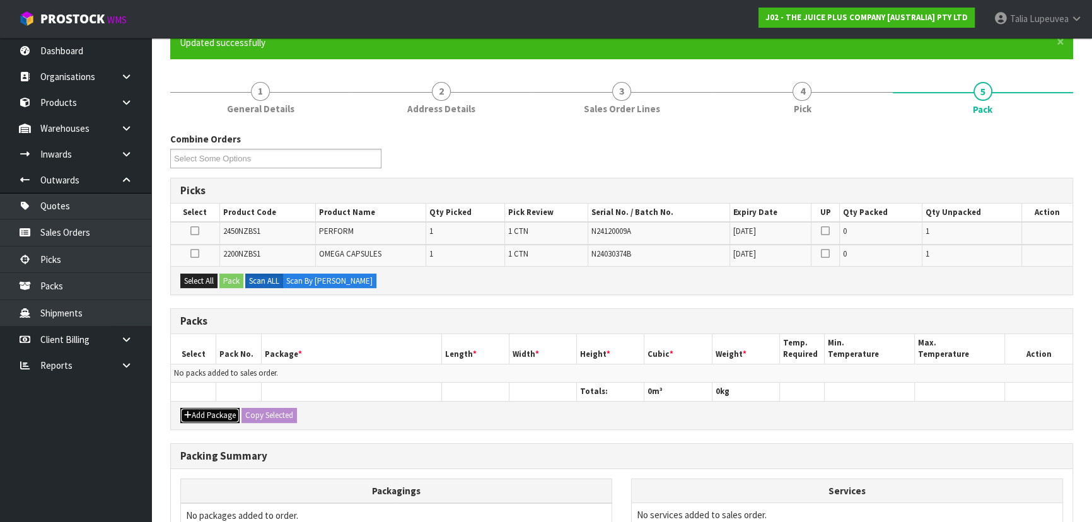
click at [194, 408] on button "Add Package" at bounding box center [209, 415] width 59 height 15
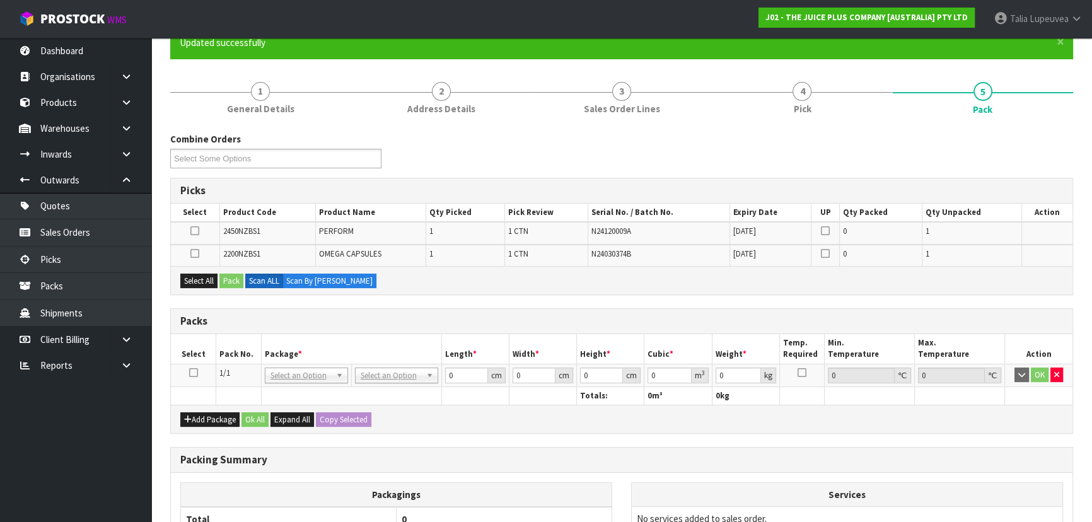
click at [190, 373] on icon at bounding box center [193, 373] width 9 height 1
click at [195, 277] on button "Select All" at bounding box center [198, 281] width 37 height 15
click at [234, 276] on button "Pack" at bounding box center [231, 281] width 24 height 15
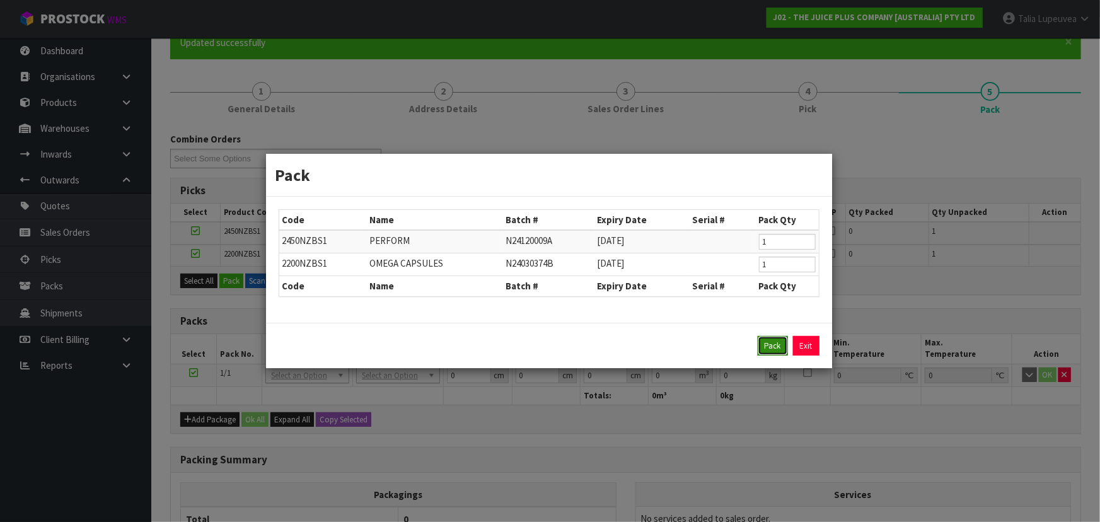
click at [765, 347] on button "Pack" at bounding box center [773, 346] width 30 height 20
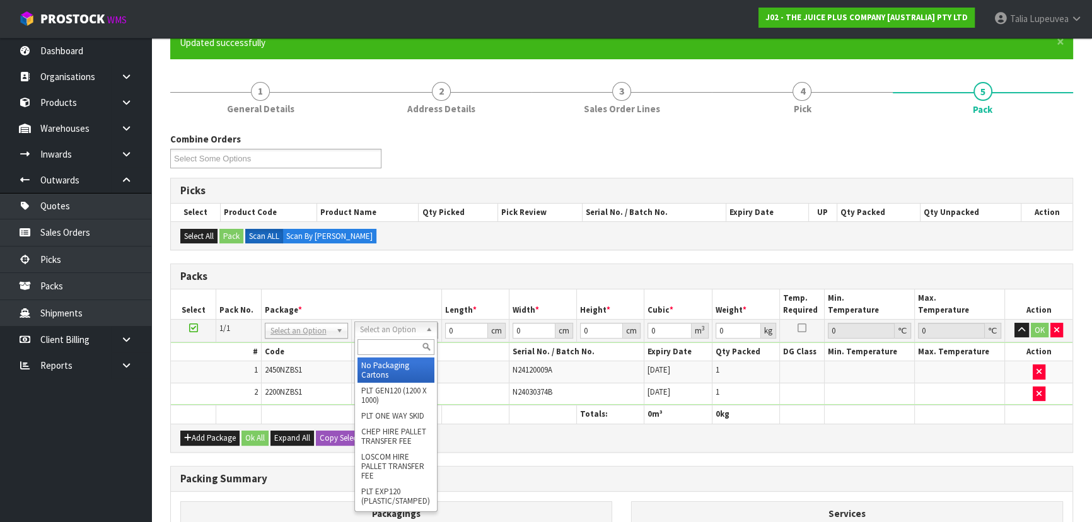
click at [390, 347] on input "text" at bounding box center [395, 347] width 77 height 16
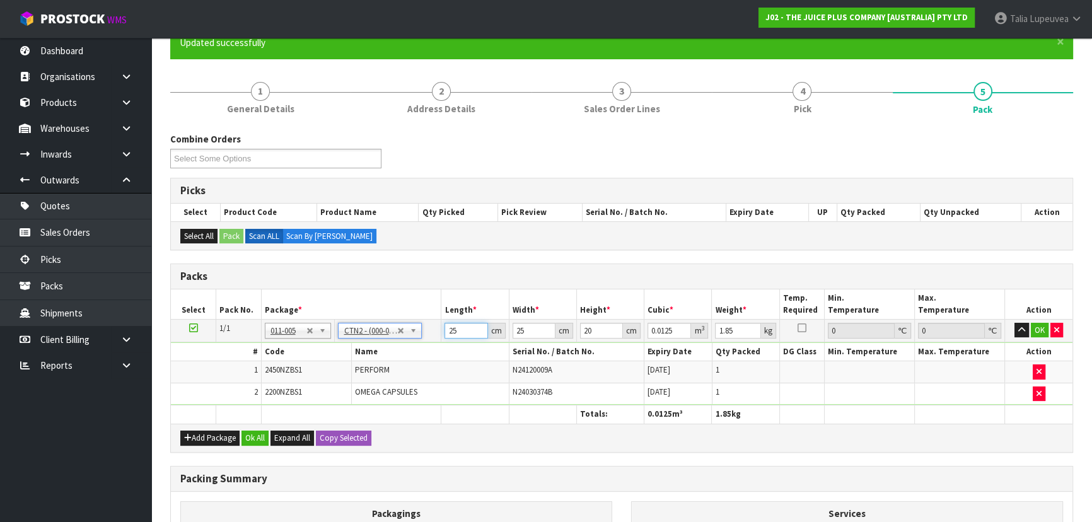
drag, startPoint x: 470, startPoint y: 332, endPoint x: 437, endPoint y: 335, distance: 33.0
click at [437, 335] on tr "1/1 NONE 007-001 007-002 007-004 007-009 007-013 007-014 007-015 007-017 007-01…" at bounding box center [621, 330] width 901 height 23
click at [1045, 325] on button "OK" at bounding box center [1040, 330] width 18 height 15
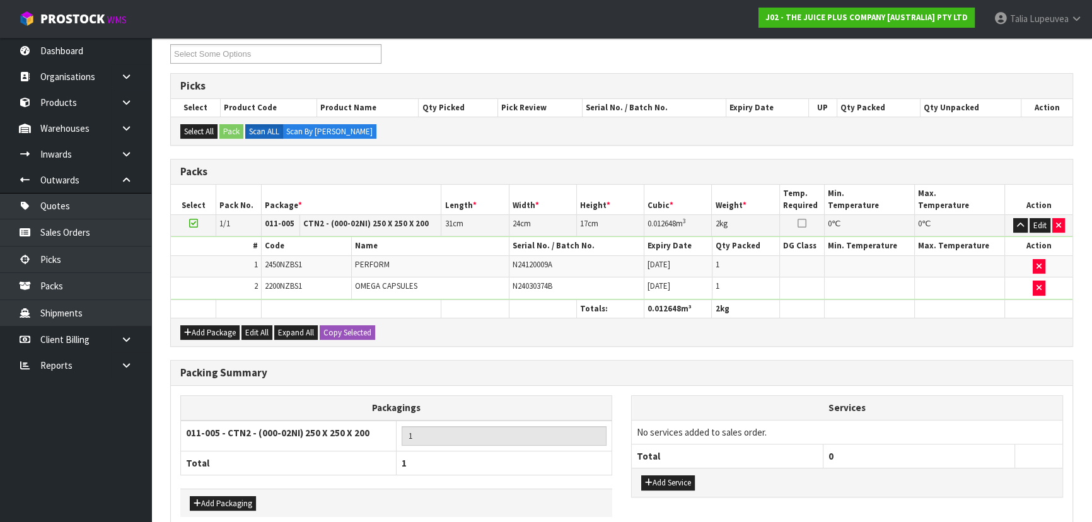
scroll to position [279, 0]
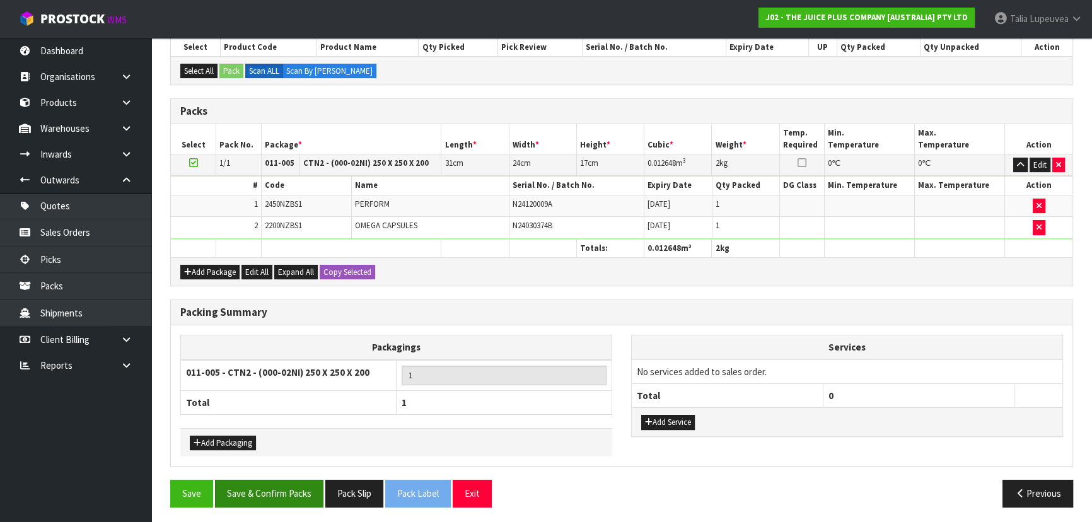
click at [280, 502] on div "Save Save & Confirm Packs Pack Slip Pack Label Exit Previous" at bounding box center [622, 498] width 922 height 37
click at [282, 495] on button "Save & Confirm Packs" at bounding box center [269, 493] width 108 height 27
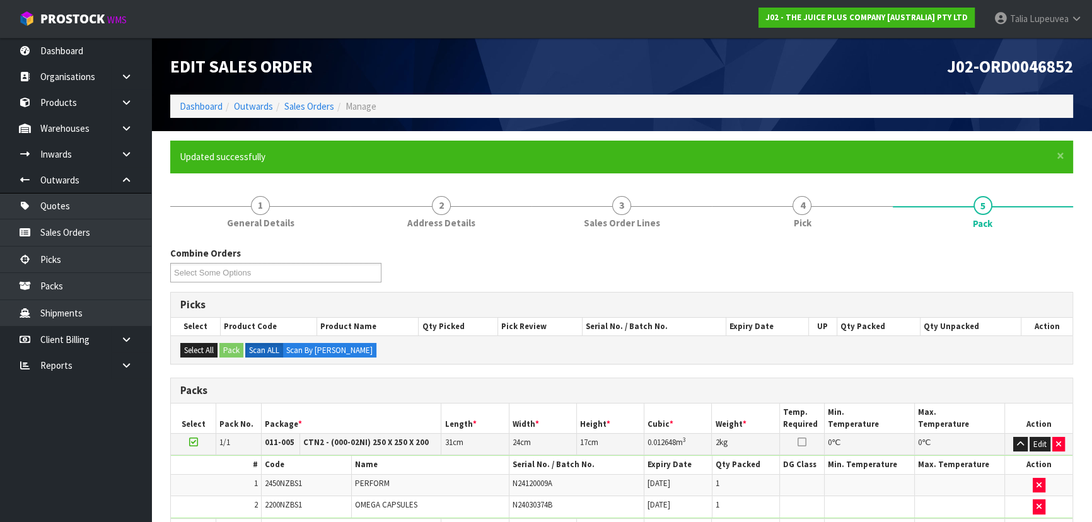
scroll to position [189, 0]
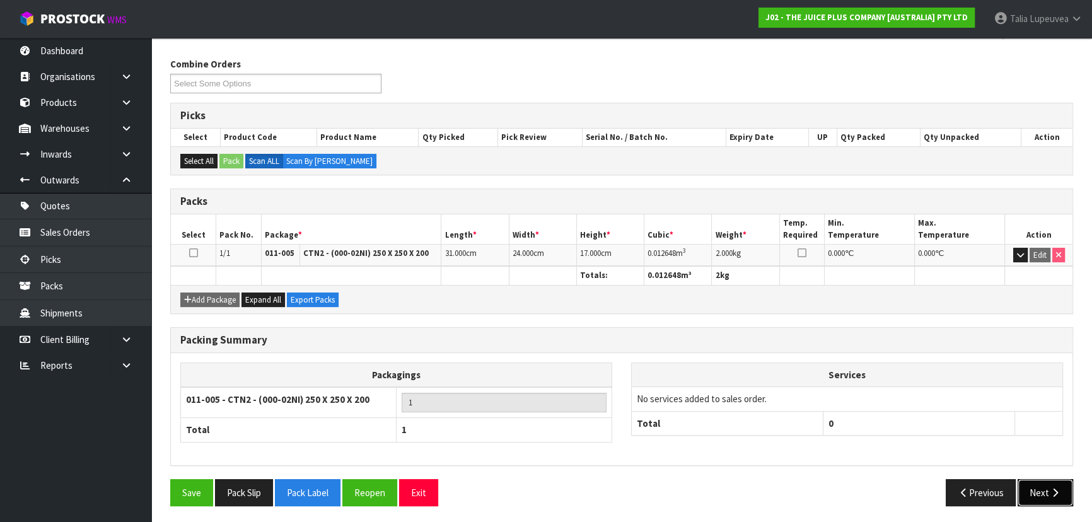
click at [1045, 483] on button "Next" at bounding box center [1044, 492] width 55 height 27
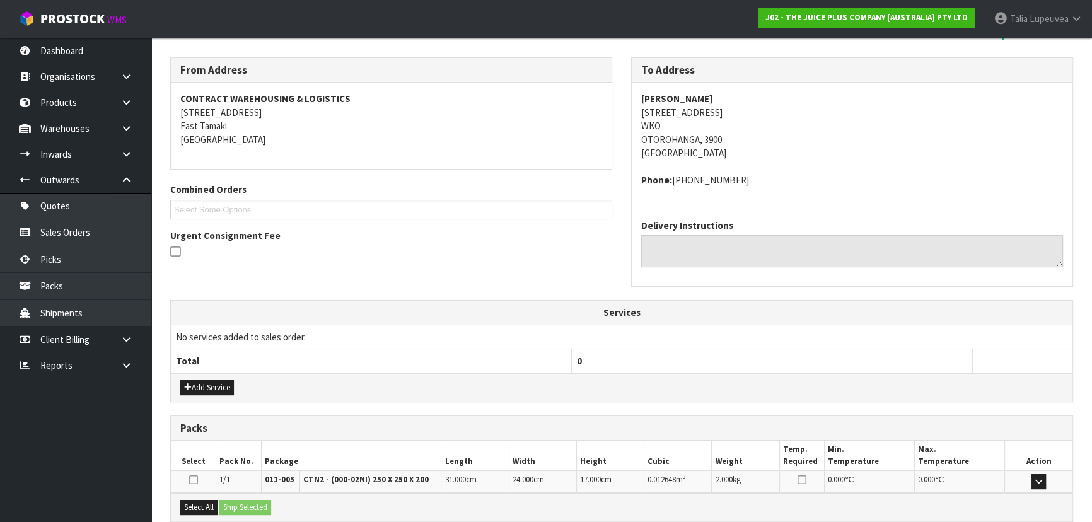
scroll to position [321, 0]
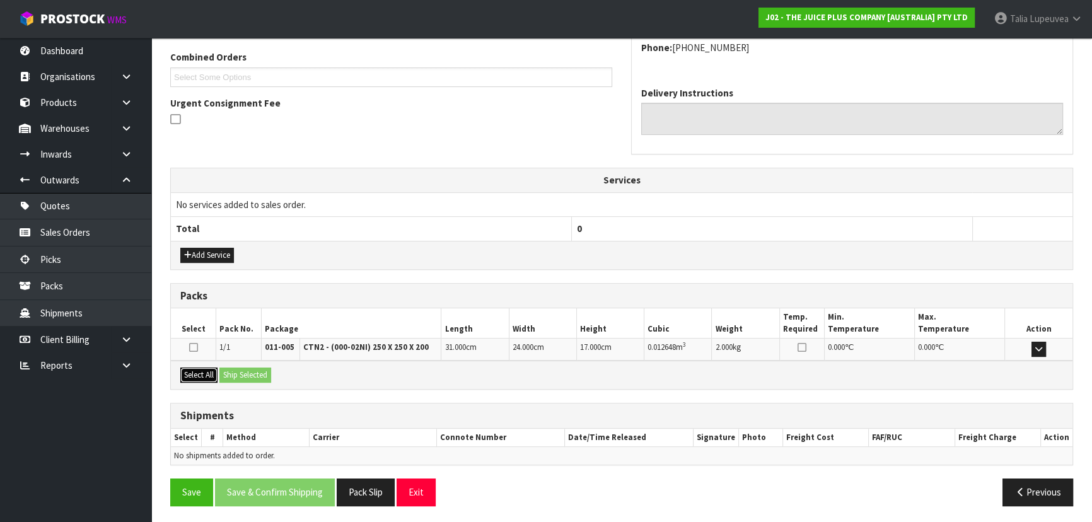
click at [200, 377] on button "Select All" at bounding box center [198, 375] width 37 height 15
click at [236, 373] on button "Ship Selected" at bounding box center [245, 375] width 52 height 15
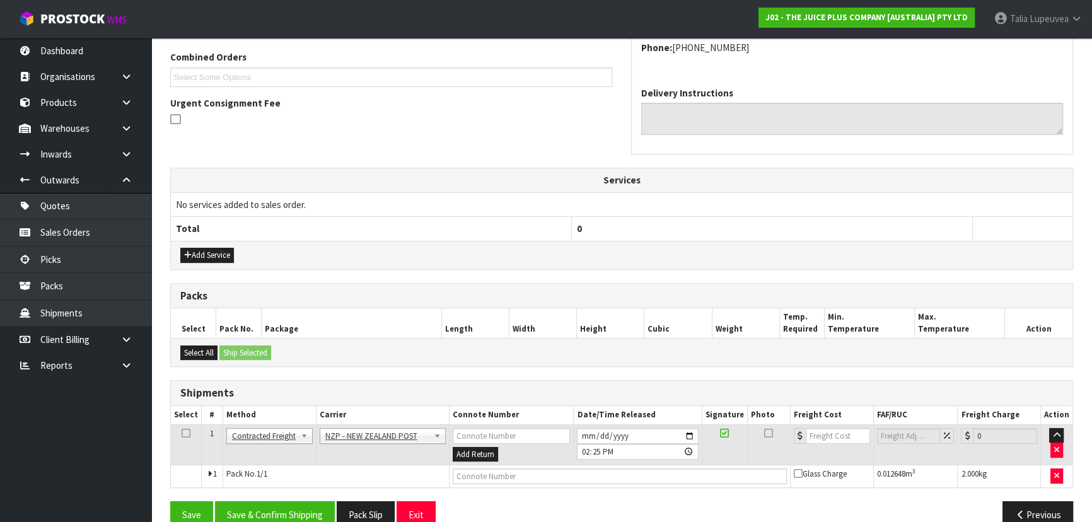
scroll to position [344, 0]
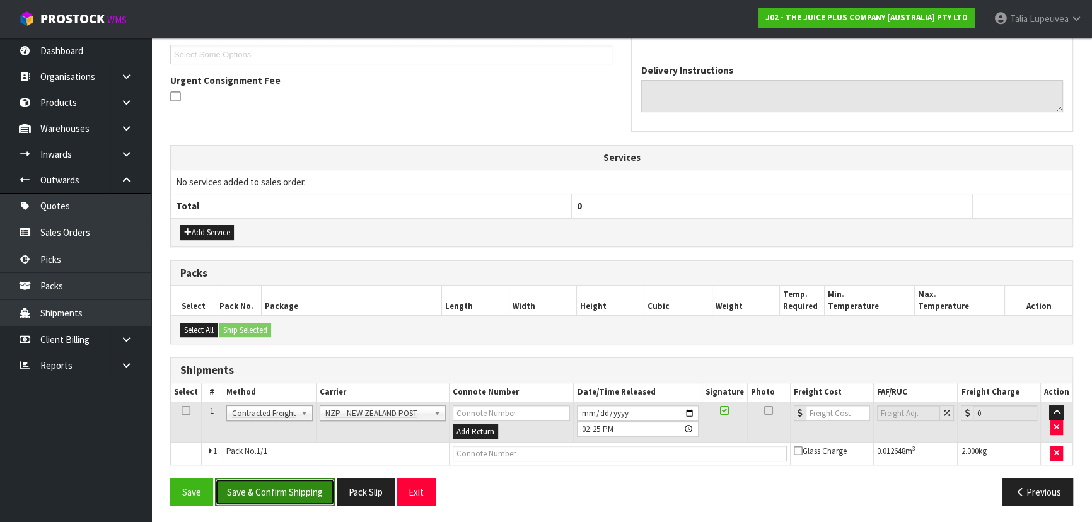
click at [296, 484] on button "Save & Confirm Shipping" at bounding box center [275, 491] width 120 height 27
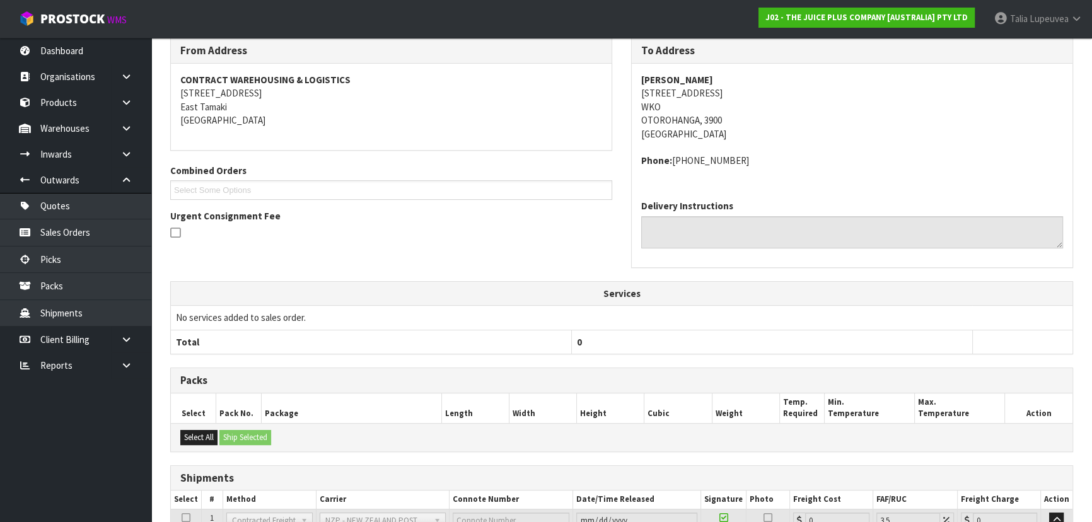
scroll to position [327, 0]
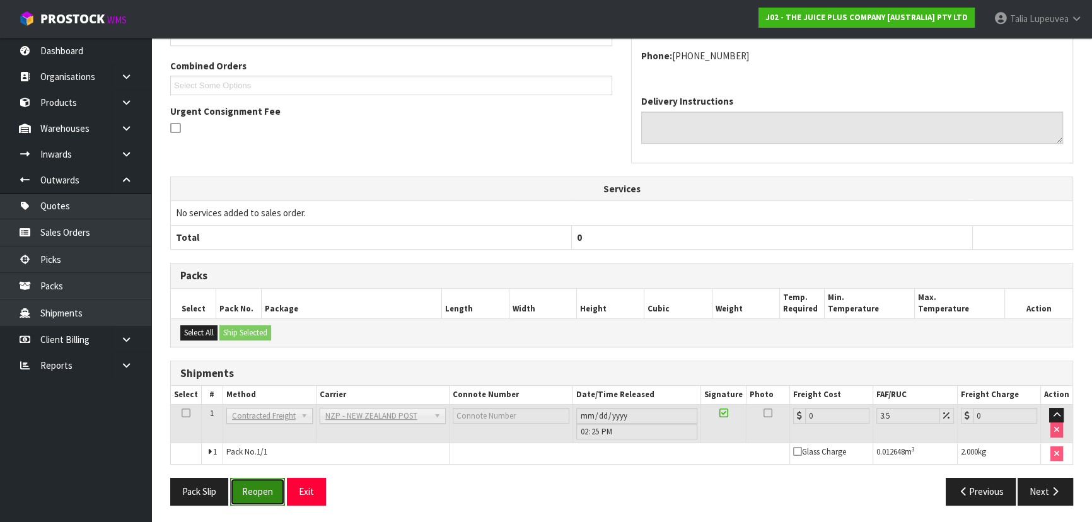
click at [272, 494] on button "Reopen" at bounding box center [257, 491] width 55 height 27
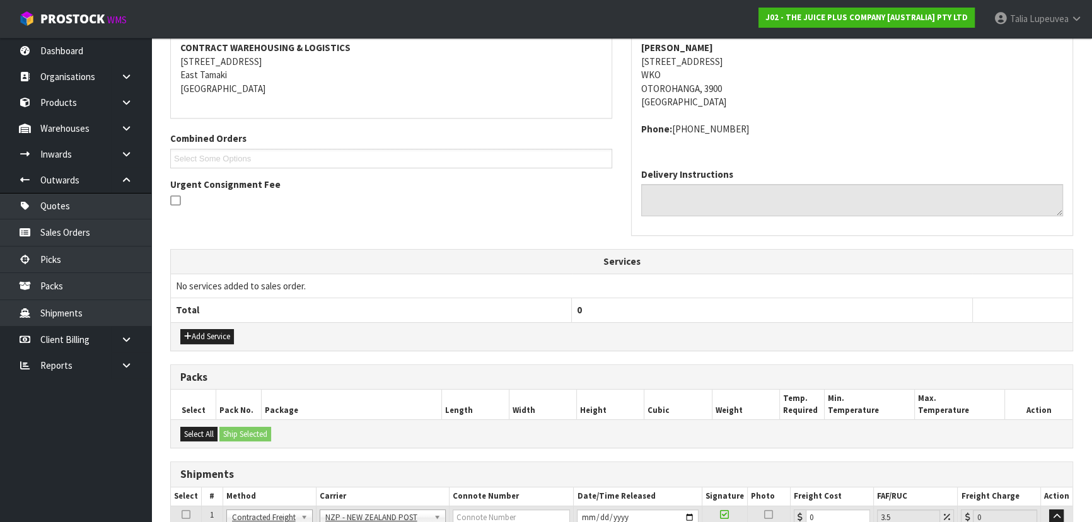
scroll to position [356, 0]
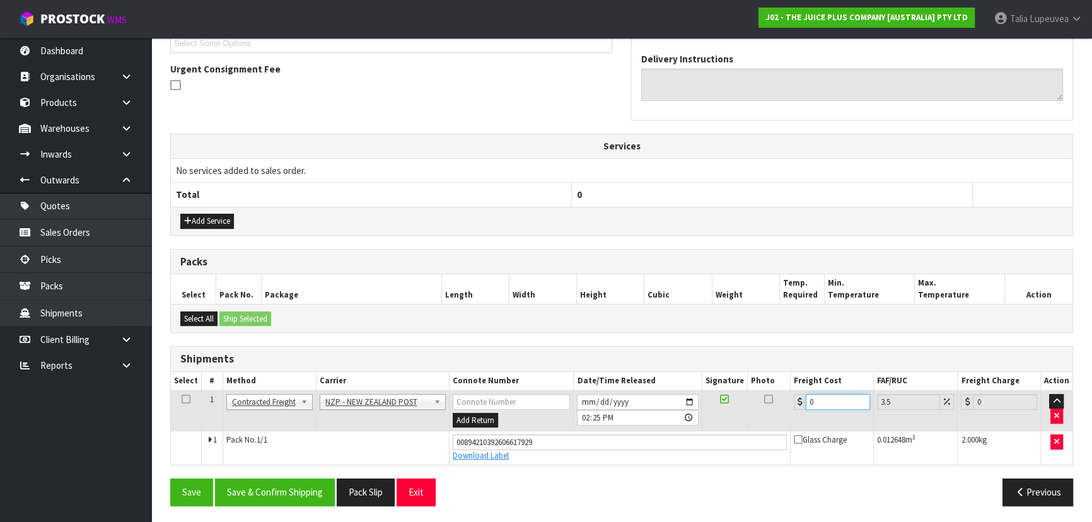
drag, startPoint x: 828, startPoint y: 400, endPoint x: 761, endPoint y: 407, distance: 67.8
click at [761, 407] on tr "1 Client Local Pickup Customer Local Pickup Company Freight Contracted Freight …" at bounding box center [621, 410] width 901 height 41
click at [287, 491] on button "Save & Confirm Shipping" at bounding box center [275, 491] width 120 height 27
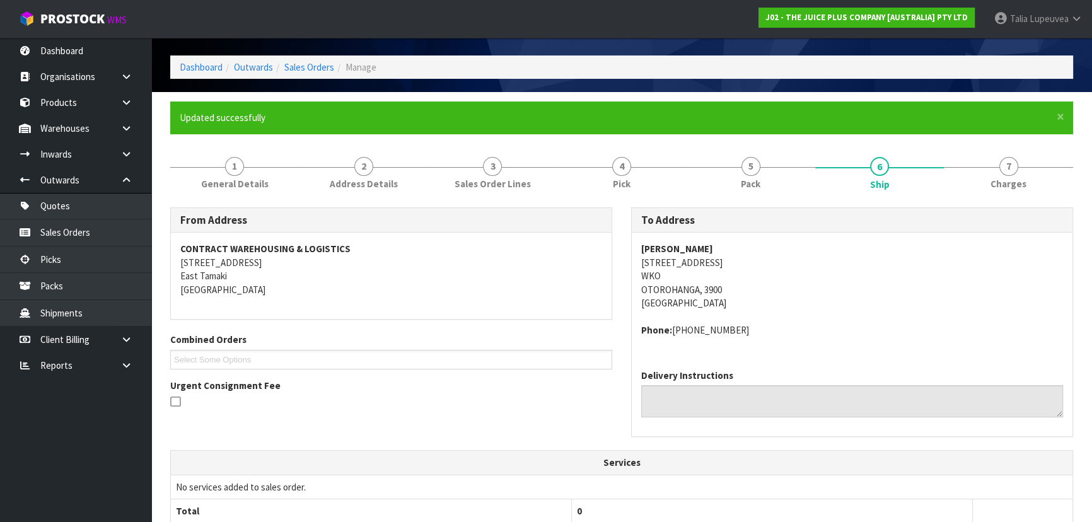
scroll to position [0, 0]
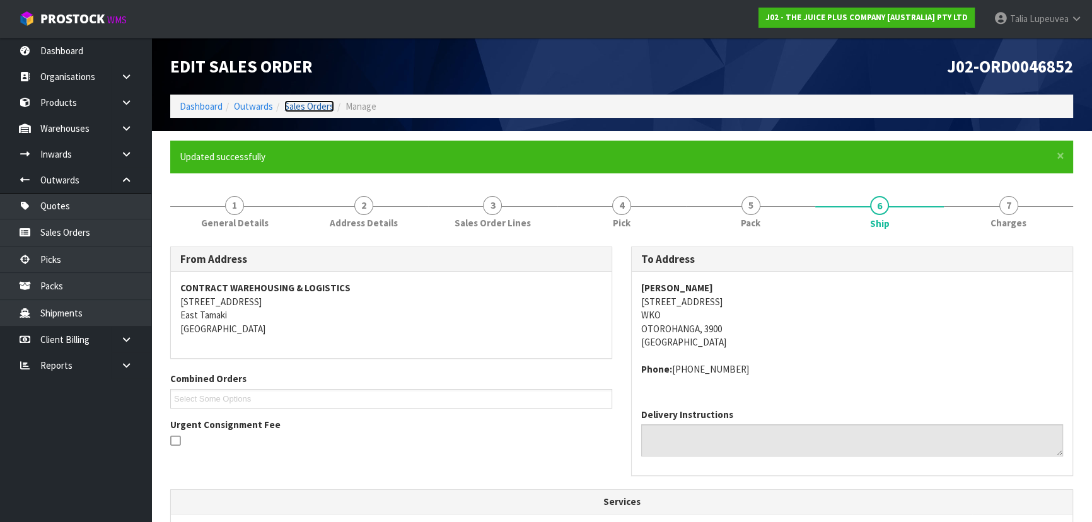
click at [313, 107] on link "Sales Orders" at bounding box center [309, 106] width 50 height 12
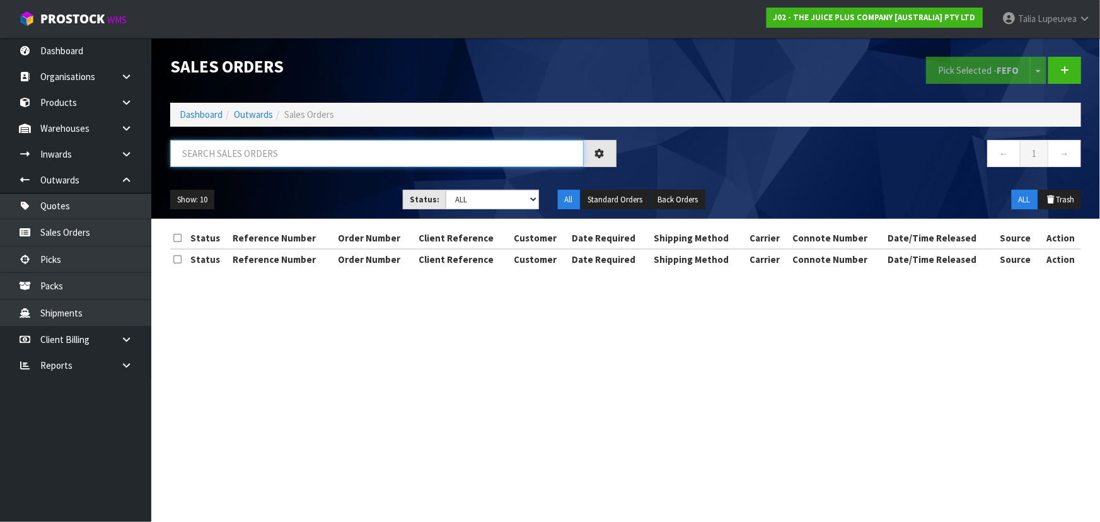
click at [308, 144] on input "text" at bounding box center [377, 153] width 414 height 27
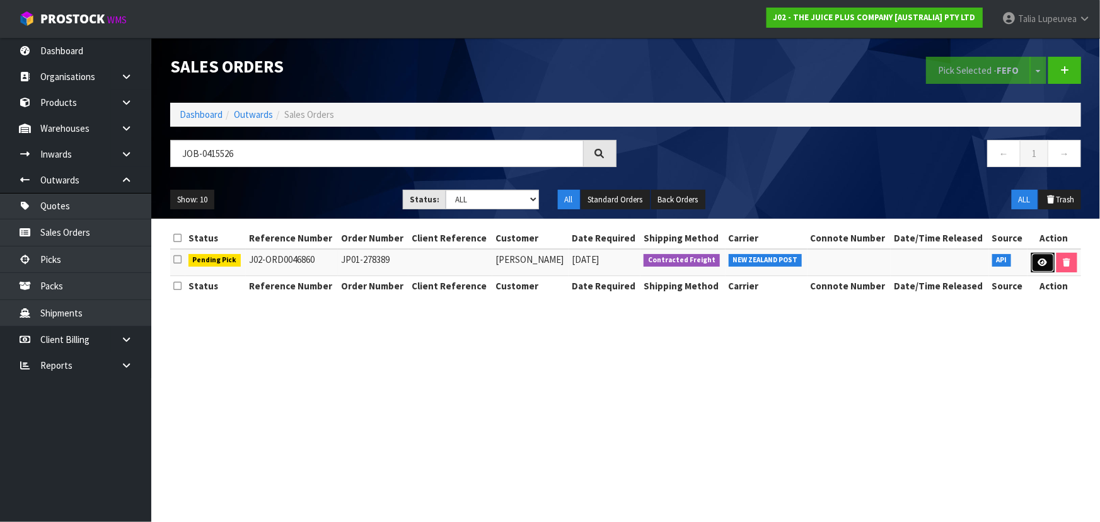
click at [1034, 257] on link at bounding box center [1042, 263] width 23 height 20
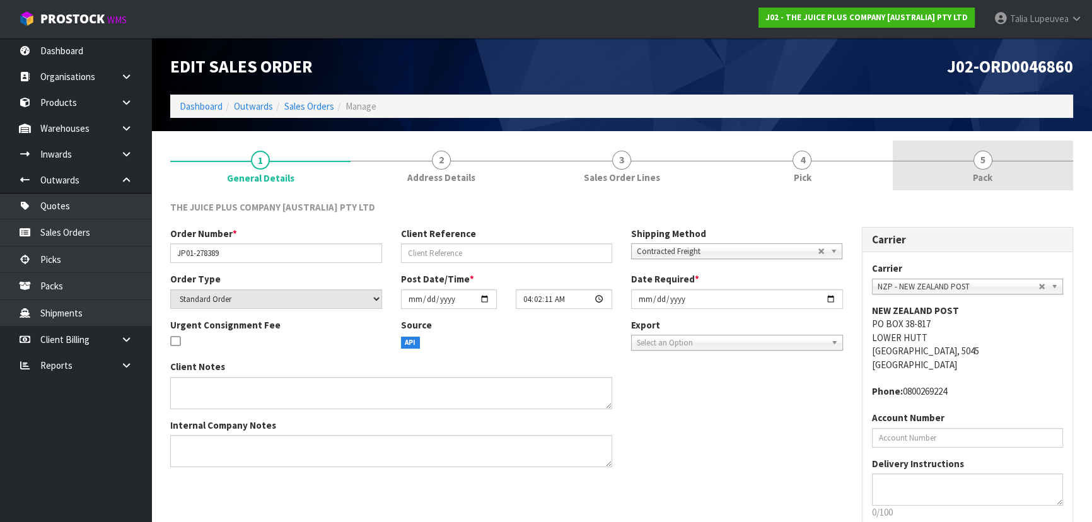
click at [998, 169] on link "5 Pack" at bounding box center [983, 166] width 180 height 50
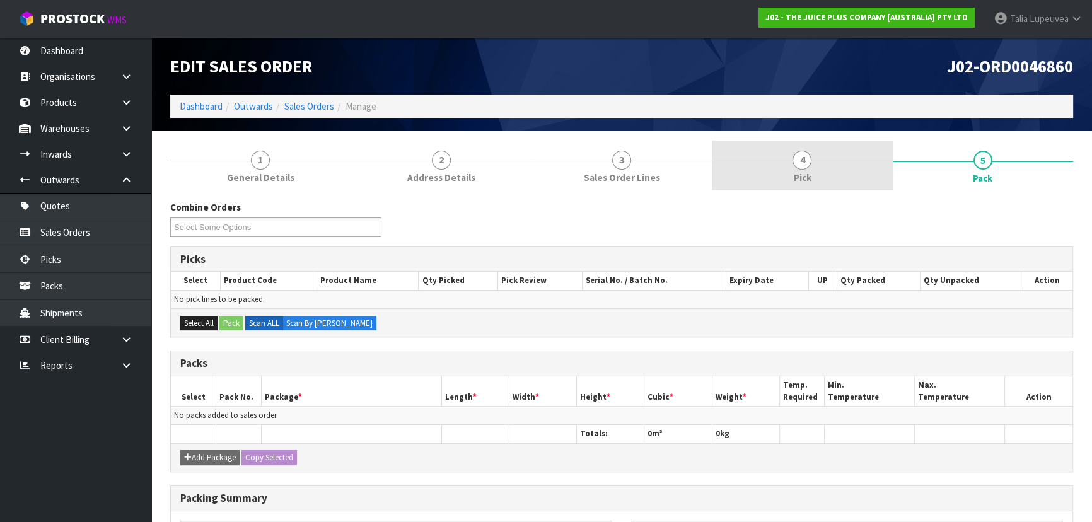
click at [782, 187] on link "4 Pick" at bounding box center [802, 166] width 180 height 50
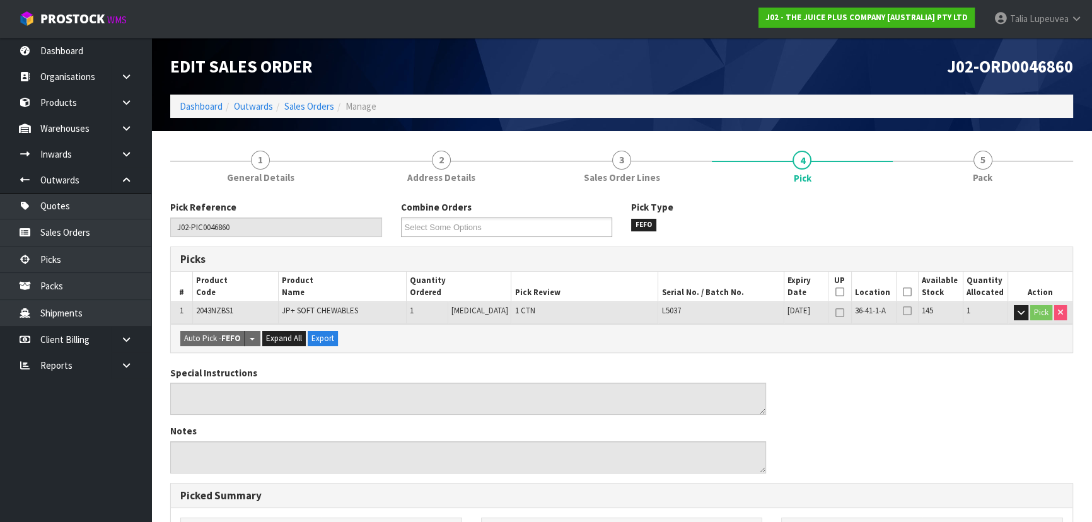
click at [903, 293] on icon at bounding box center [907, 292] width 9 height 1
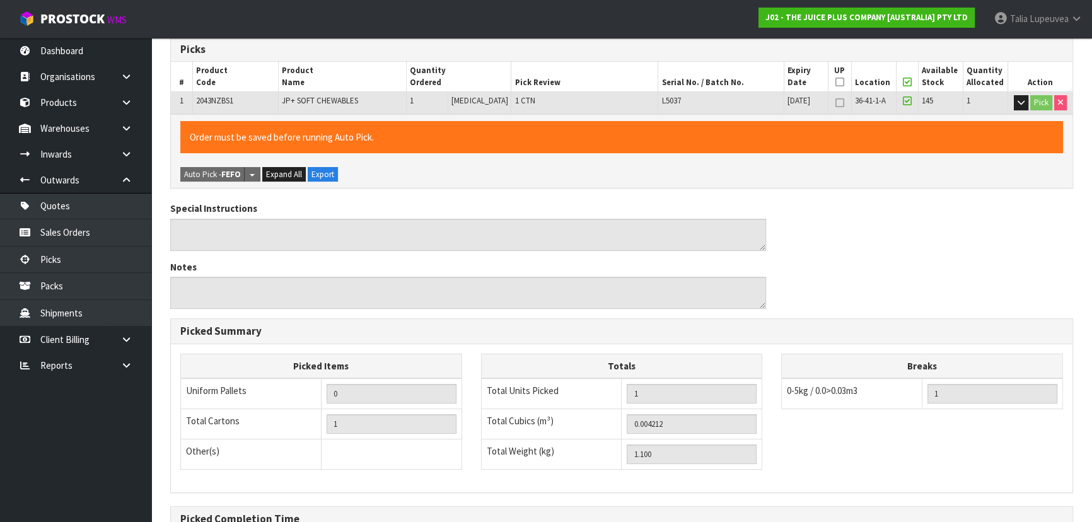
scroll to position [352, 0]
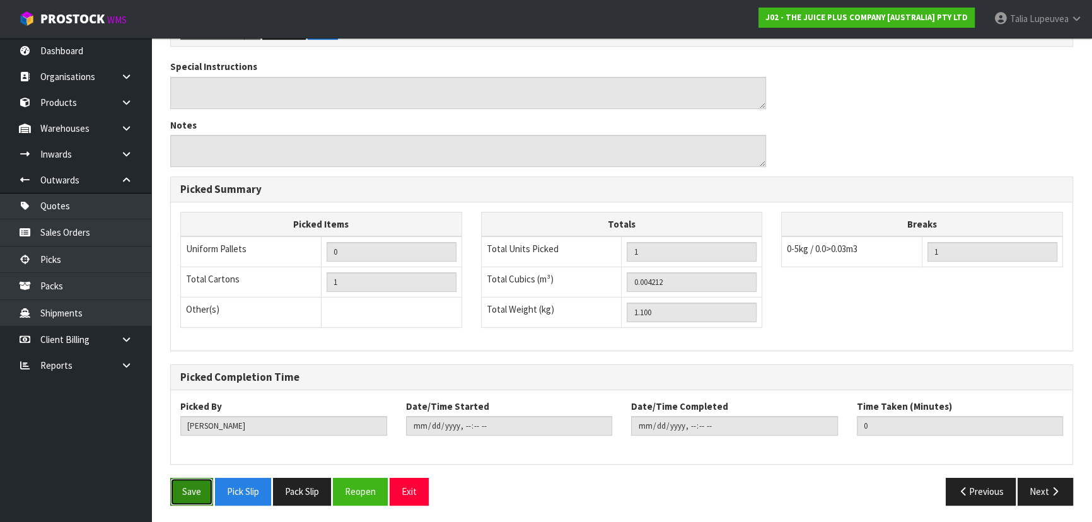
click at [206, 492] on button "Save" at bounding box center [191, 491] width 43 height 27
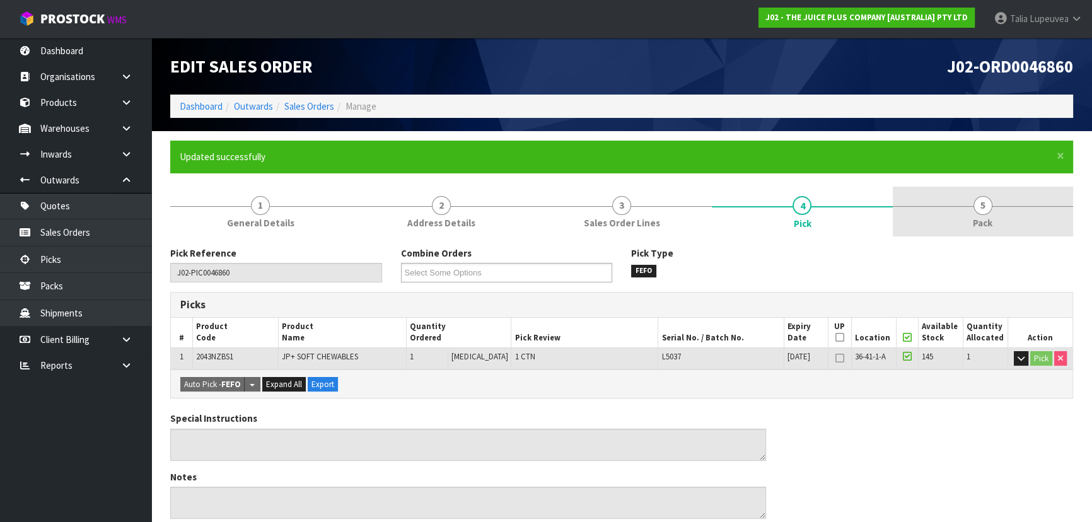
click at [991, 232] on link "5 Pack" at bounding box center [983, 212] width 180 height 50
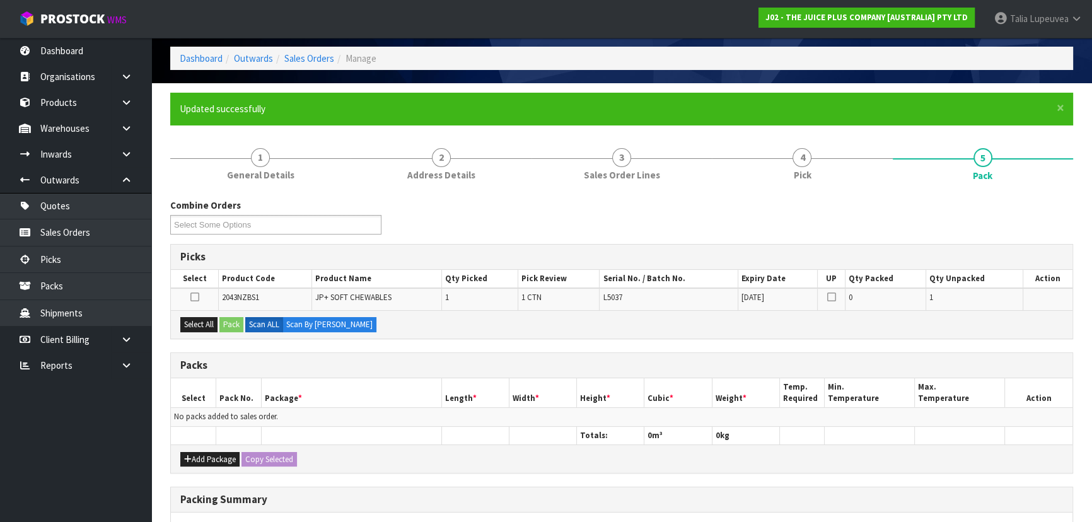
scroll to position [114, 0]
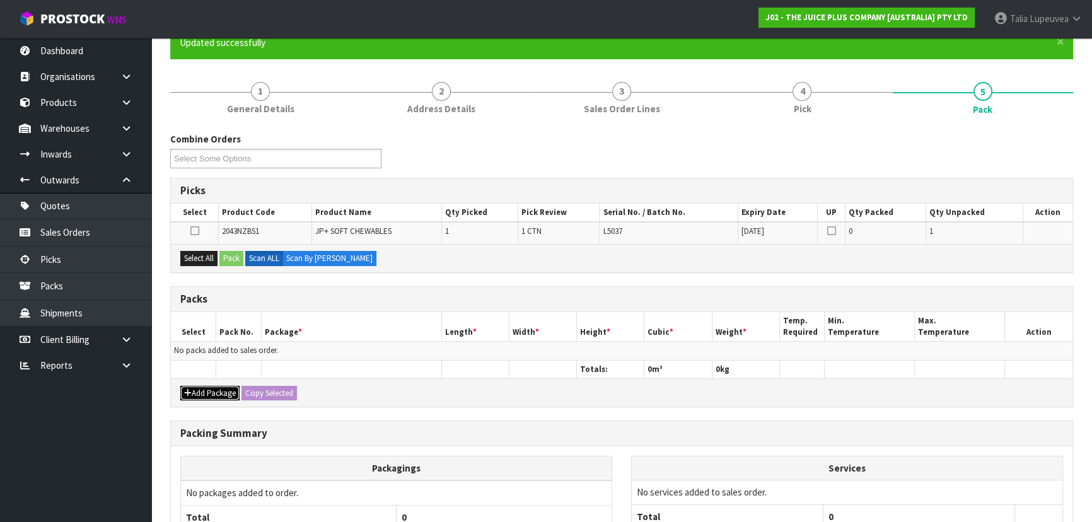
click at [228, 390] on button "Add Package" at bounding box center [209, 393] width 59 height 15
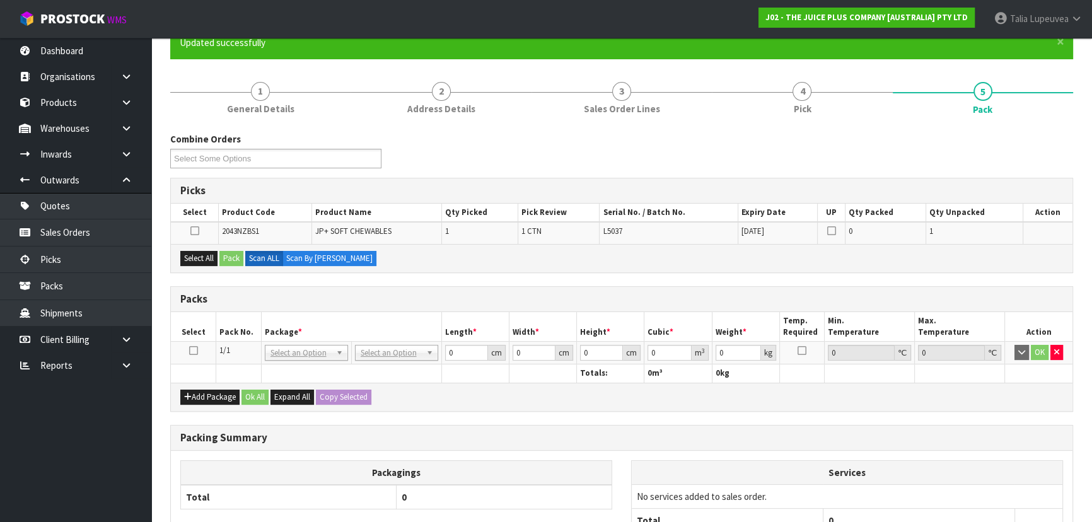
click at [196, 350] on icon at bounding box center [193, 350] width 9 height 1
click at [205, 258] on button "Select All" at bounding box center [198, 258] width 37 height 15
click at [238, 257] on button "Pack" at bounding box center [231, 258] width 24 height 15
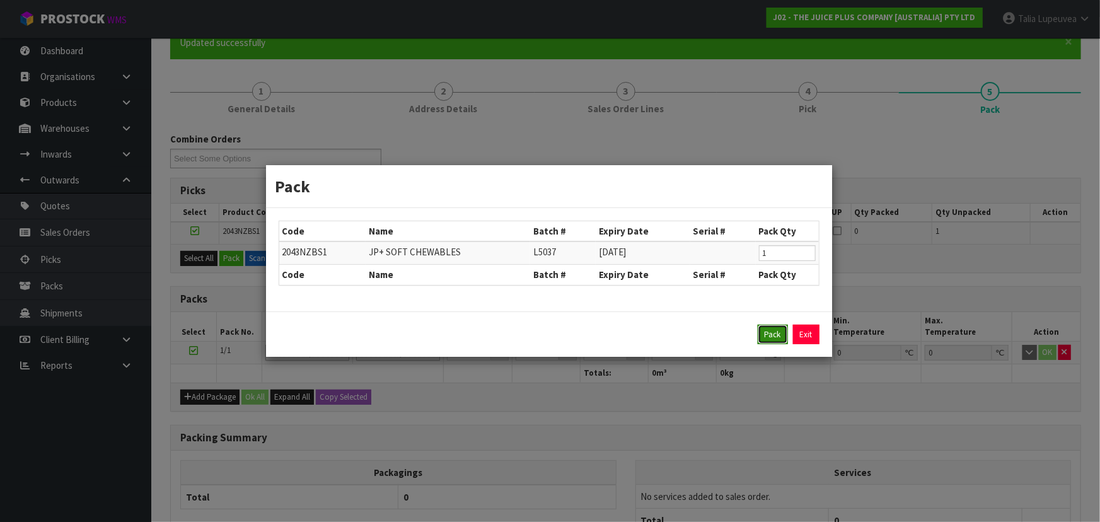
click at [777, 329] on button "Pack" at bounding box center [773, 335] width 30 height 20
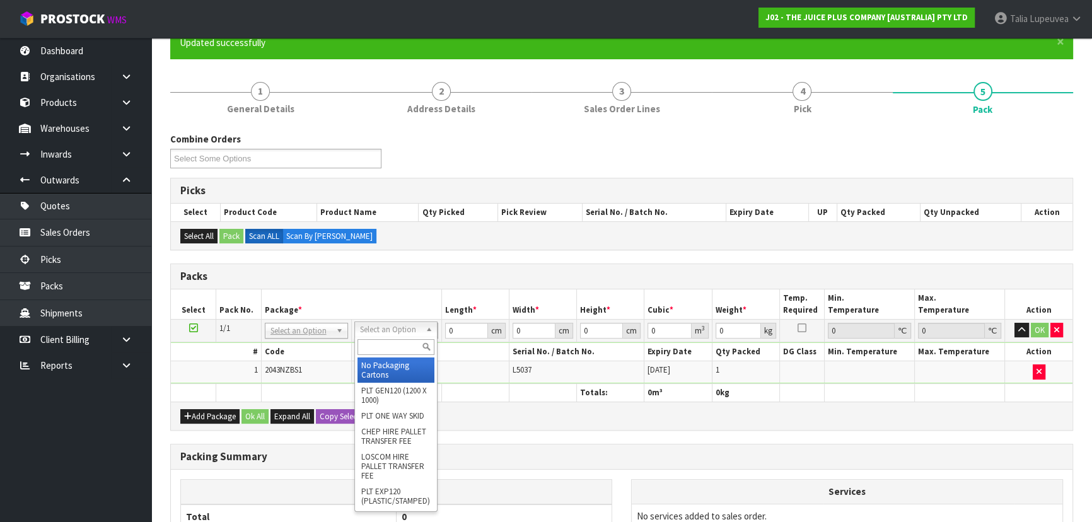
click at [373, 342] on input "text" at bounding box center [395, 347] width 77 height 16
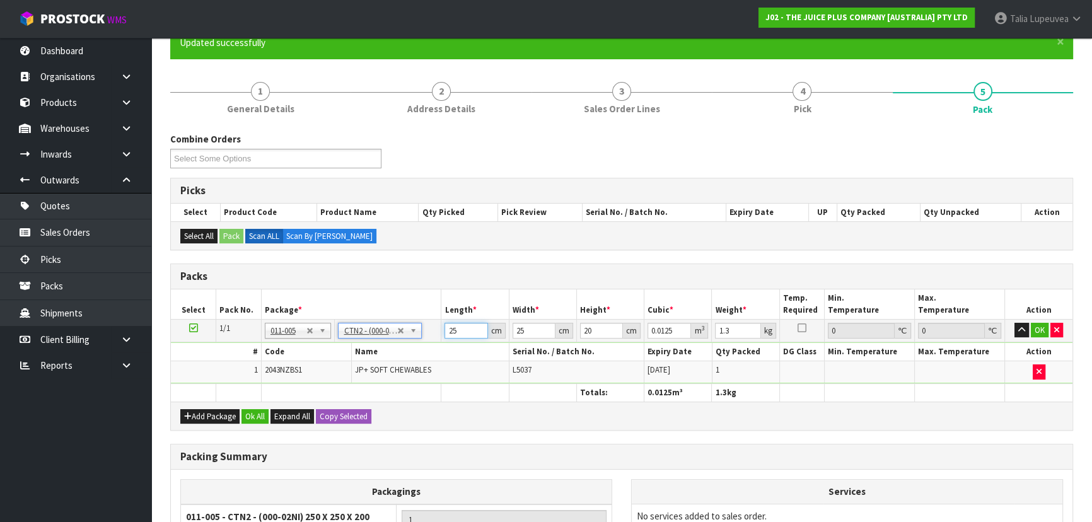
drag, startPoint x: 454, startPoint y: 332, endPoint x: 432, endPoint y: 319, distance: 25.2
click at [432, 319] on tr "1/1 NONE 007-001 007-002 007-004 007-009 007-013 007-014 007-015 007-017 007-01…" at bounding box center [621, 330] width 901 height 23
drag, startPoint x: 465, startPoint y: 332, endPoint x: 422, endPoint y: 348, distance: 45.3
click at [422, 348] on tbody "1/1 NONE 007-001 007-002 007-004 007-009 007-013 007-014 007-015 007-017 007-01…" at bounding box center [621, 351] width 901 height 64
click at [1036, 328] on button "OK" at bounding box center [1040, 330] width 18 height 15
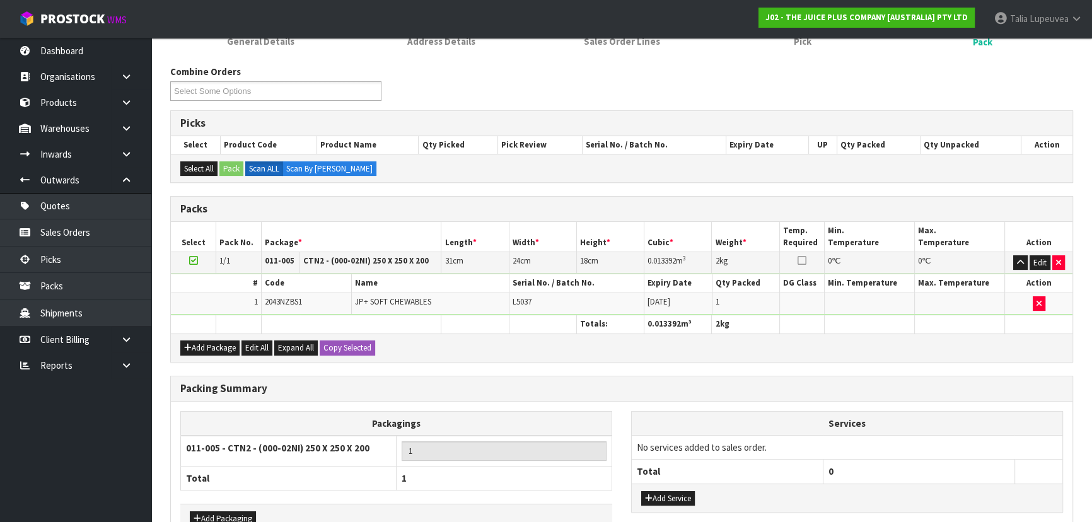
scroll to position [258, 0]
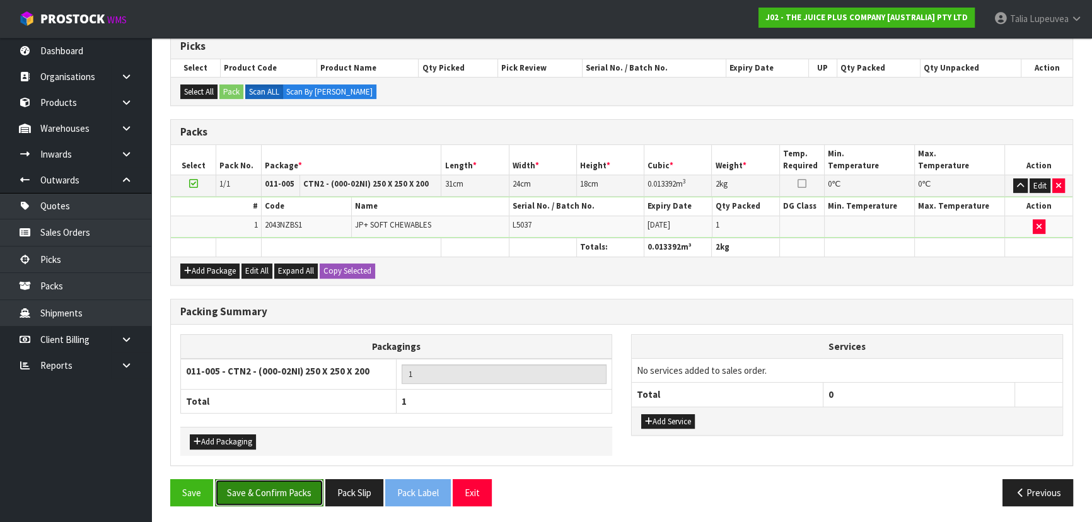
click at [296, 485] on button "Save & Confirm Packs" at bounding box center [269, 492] width 108 height 27
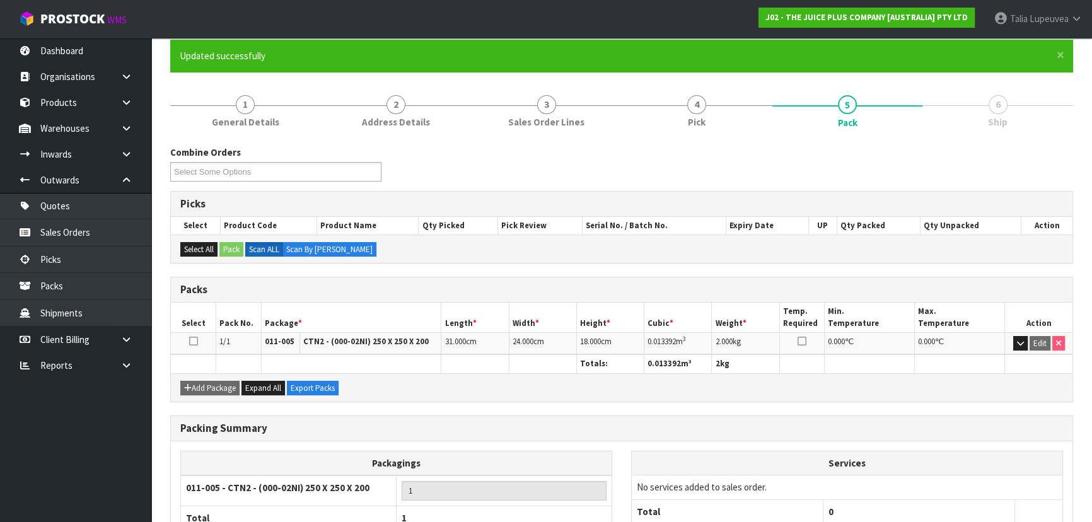
scroll to position [189, 0]
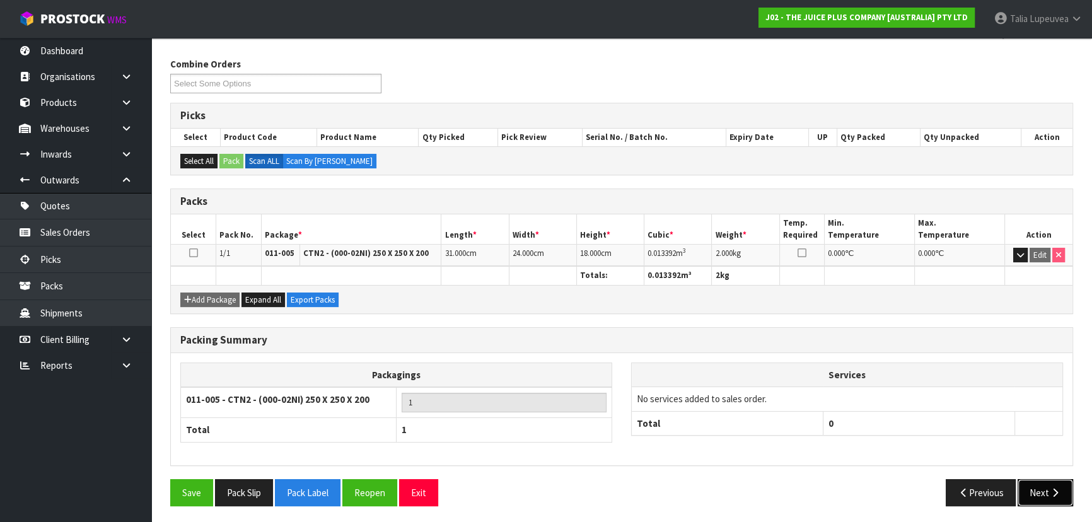
click at [1039, 494] on button "Next" at bounding box center [1044, 492] width 55 height 27
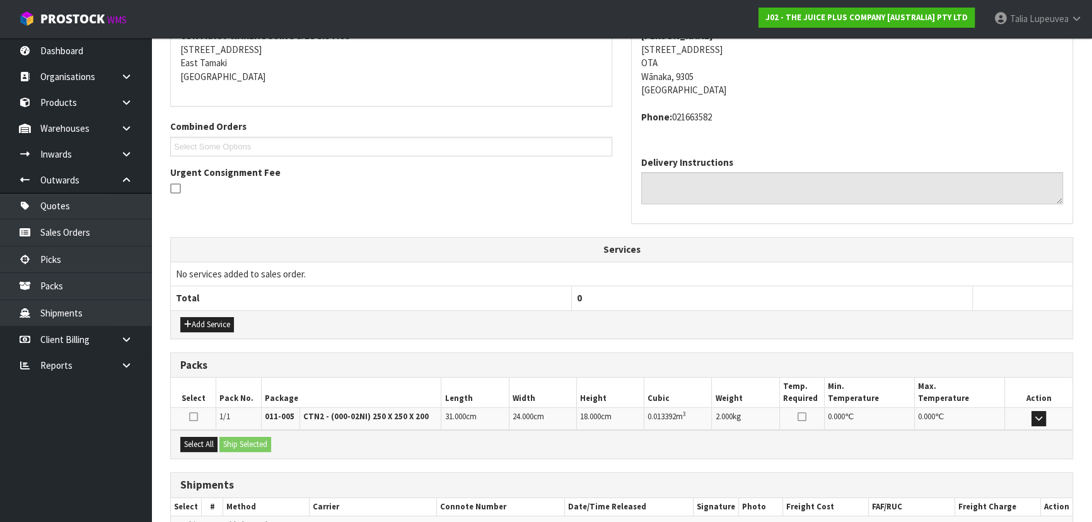
scroll to position [321, 0]
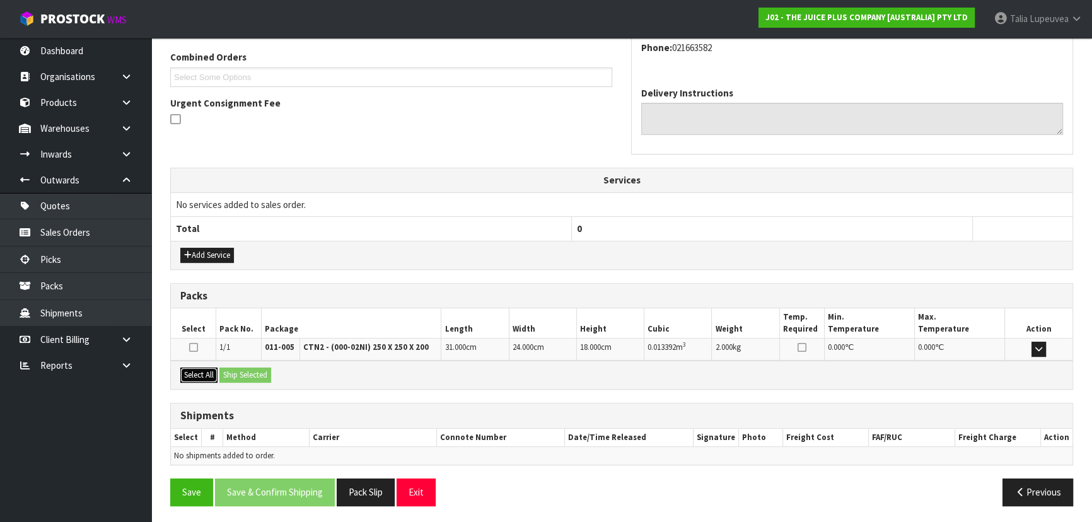
click at [207, 376] on button "Select All" at bounding box center [198, 375] width 37 height 15
click at [235, 373] on button "Ship Selected" at bounding box center [245, 375] width 52 height 15
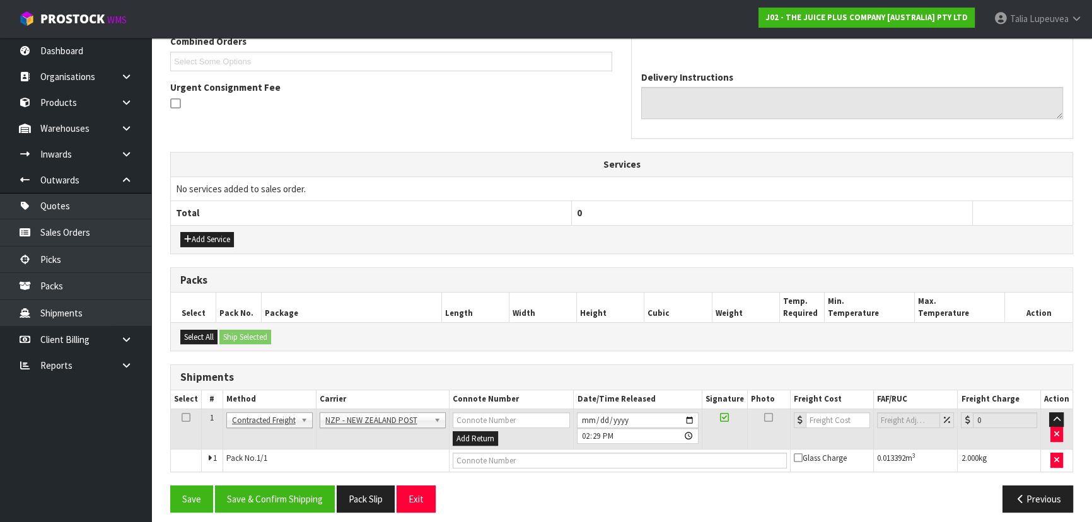
scroll to position [344, 0]
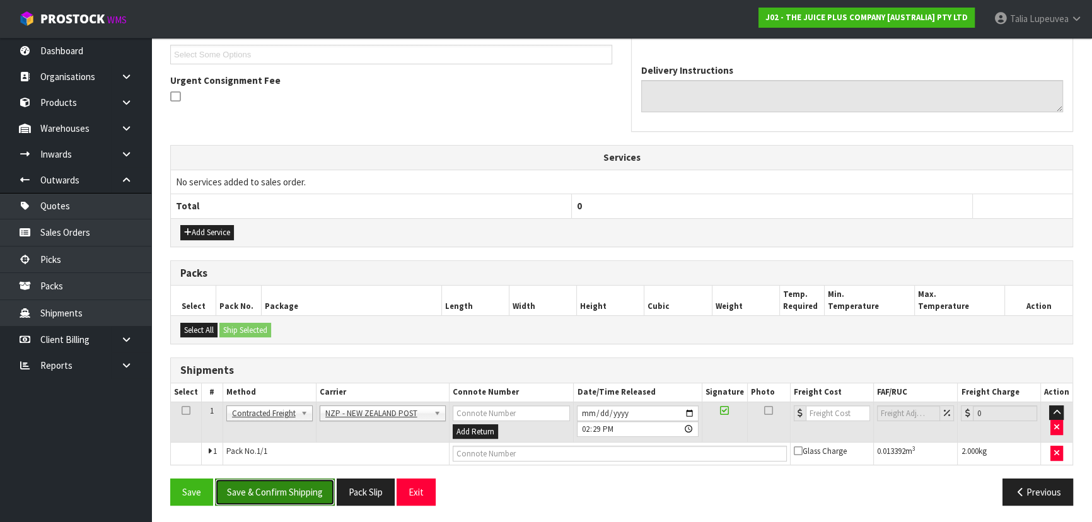
click at [293, 489] on button "Save & Confirm Shipping" at bounding box center [275, 491] width 120 height 27
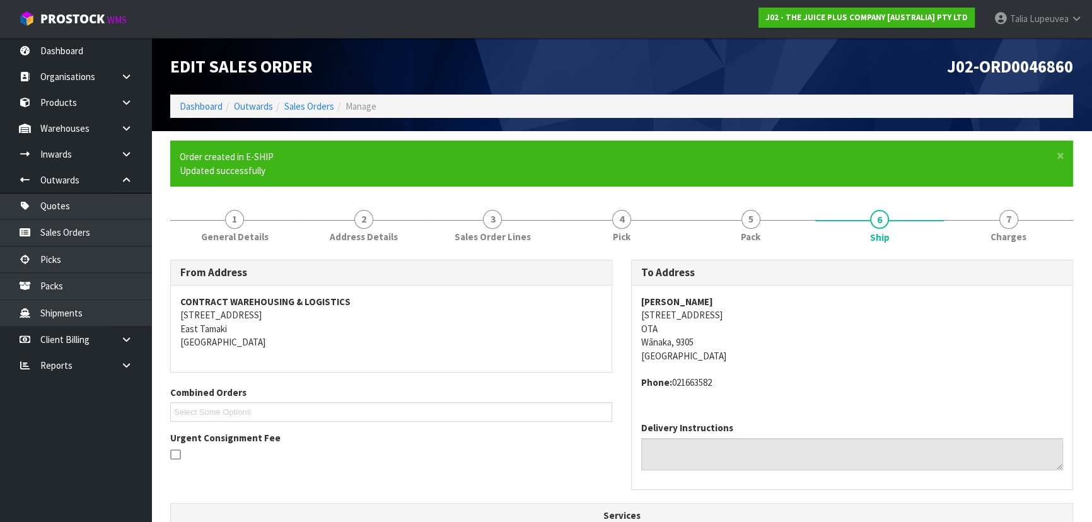
scroll to position [327, 0]
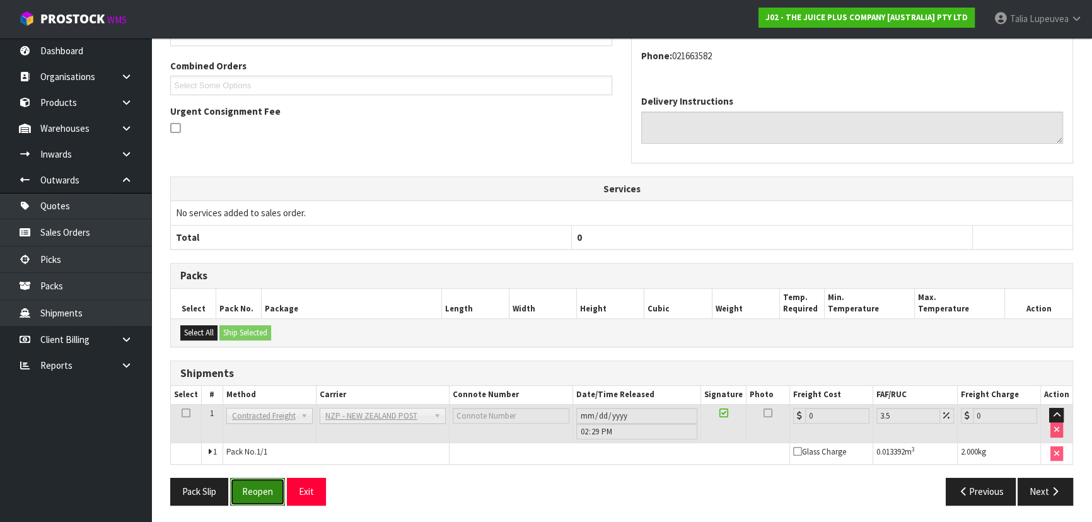
click at [270, 498] on button "Reopen" at bounding box center [257, 491] width 55 height 27
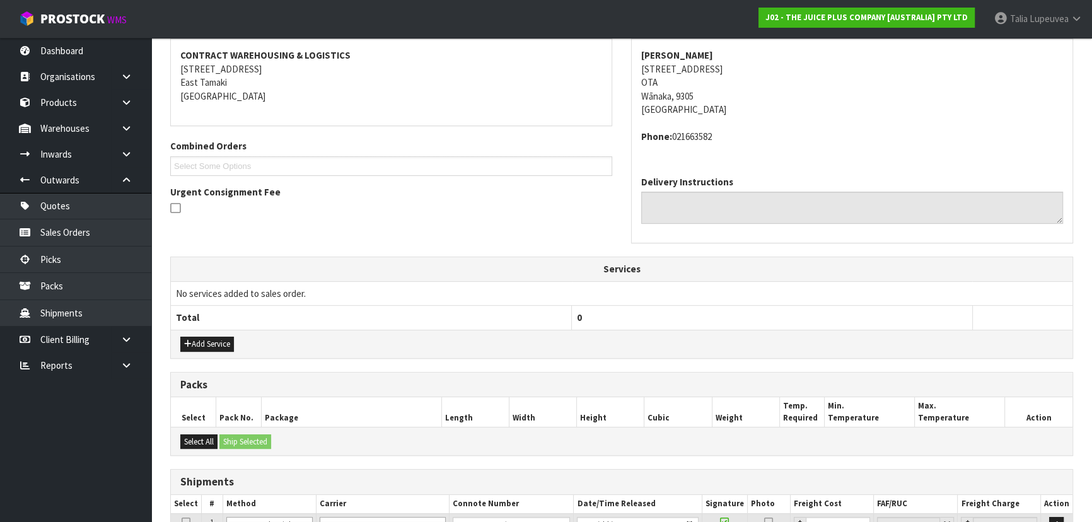
scroll to position [356, 0]
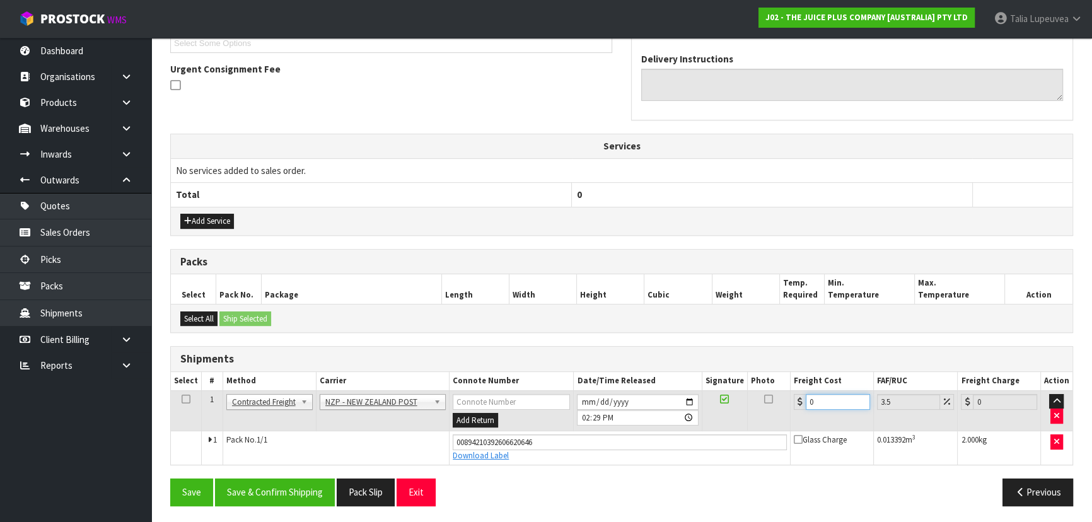
drag, startPoint x: 817, startPoint y: 398, endPoint x: 751, endPoint y: 417, distance: 68.2
click at [761, 419] on tr "1 Client Local Pickup Customer Local Pickup Company Freight Contracted Freight …" at bounding box center [621, 410] width 901 height 41
click at [289, 490] on button "Save & Confirm Shipping" at bounding box center [275, 491] width 120 height 27
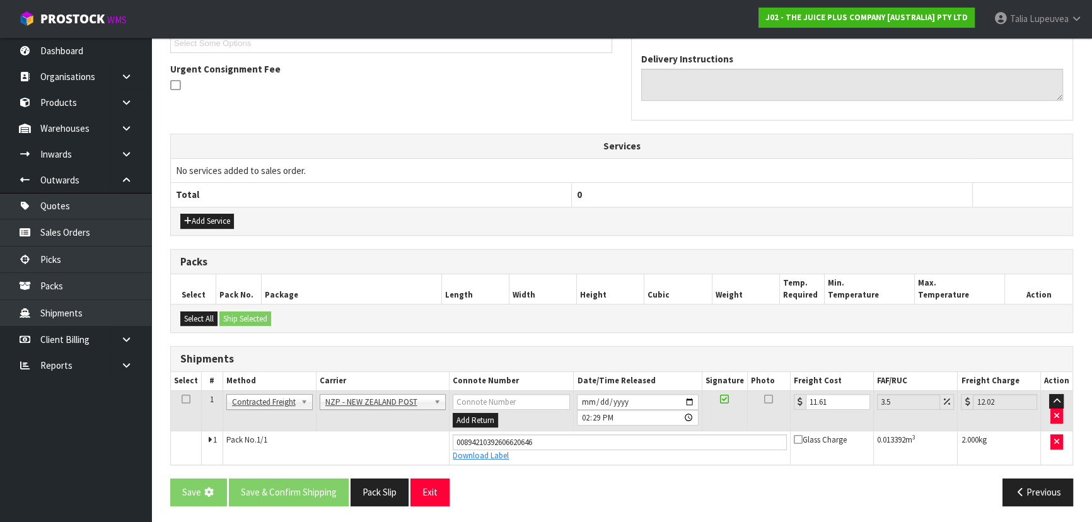
scroll to position [0, 0]
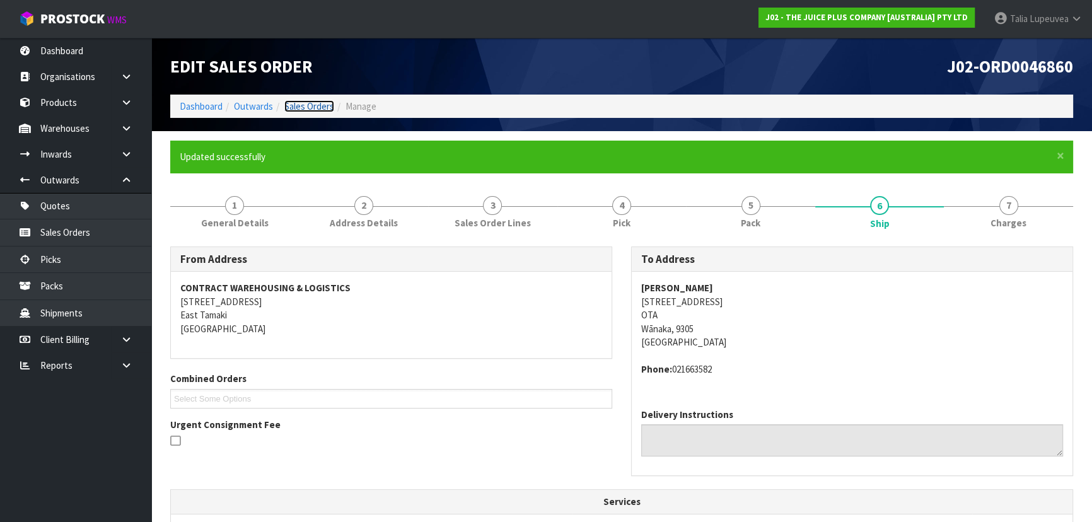
click at [303, 107] on link "Sales Orders" at bounding box center [309, 106] width 50 height 12
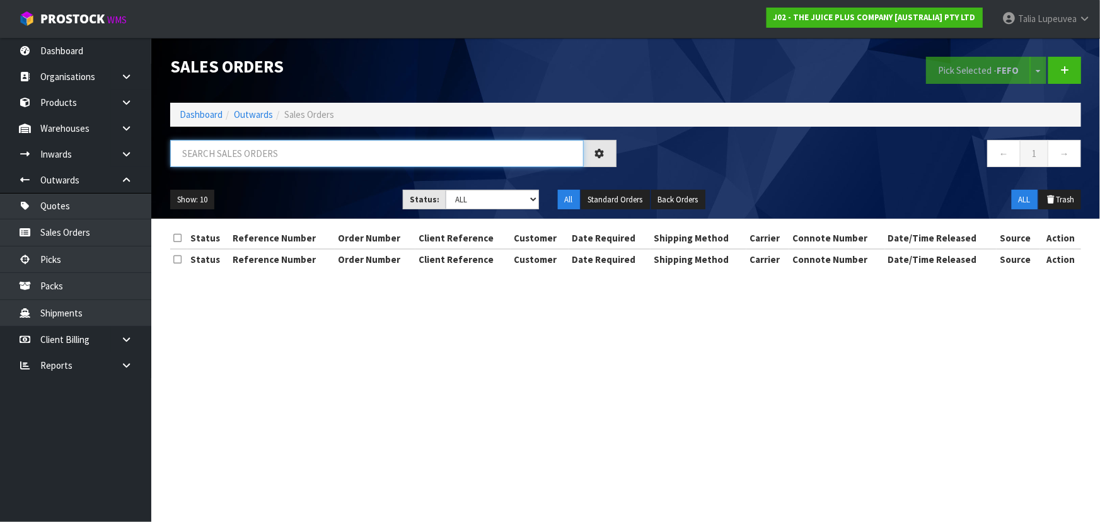
click at [333, 154] on input "text" at bounding box center [377, 153] width 414 height 27
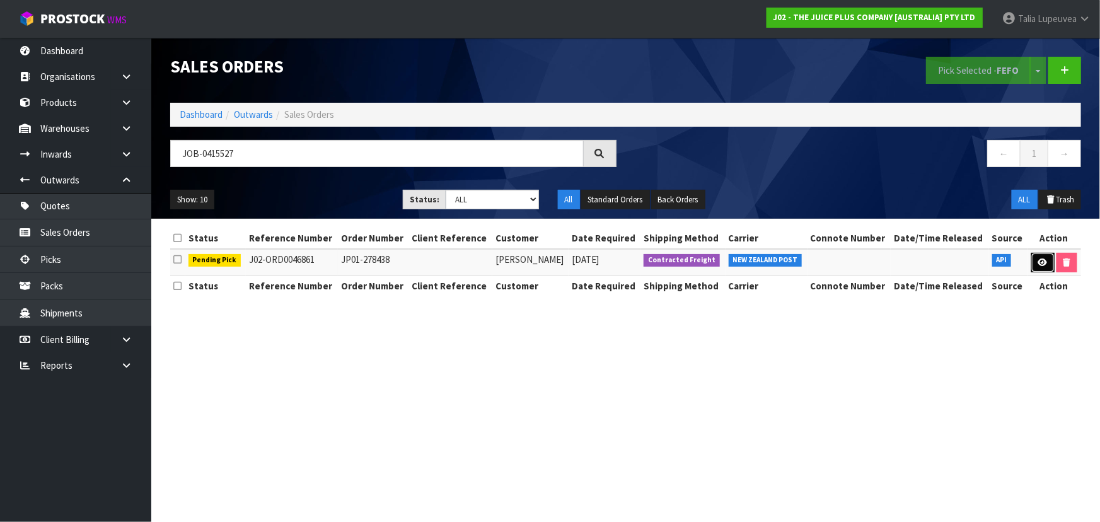
click at [1033, 254] on link at bounding box center [1042, 263] width 23 height 20
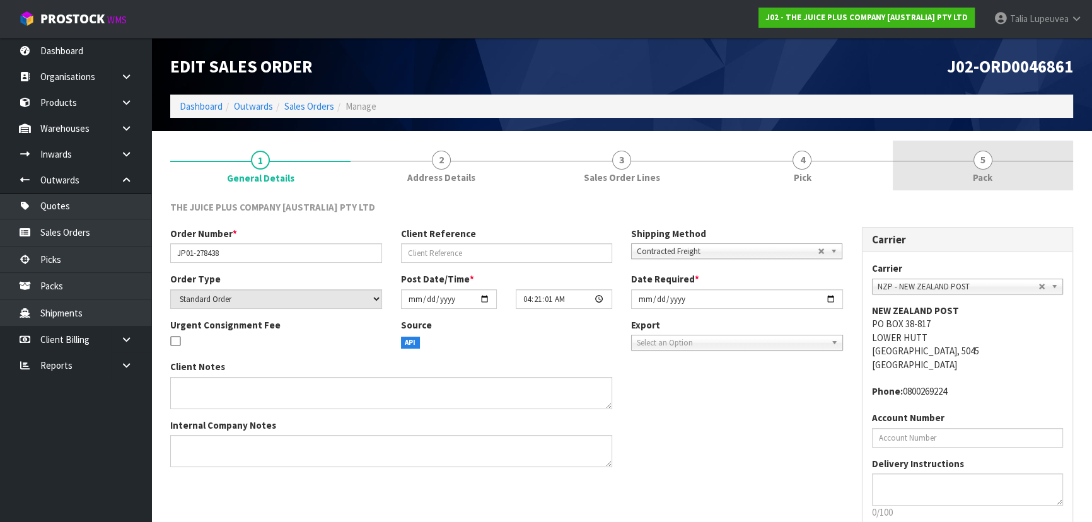
click at [990, 177] on span "Pack" at bounding box center [983, 177] width 20 height 13
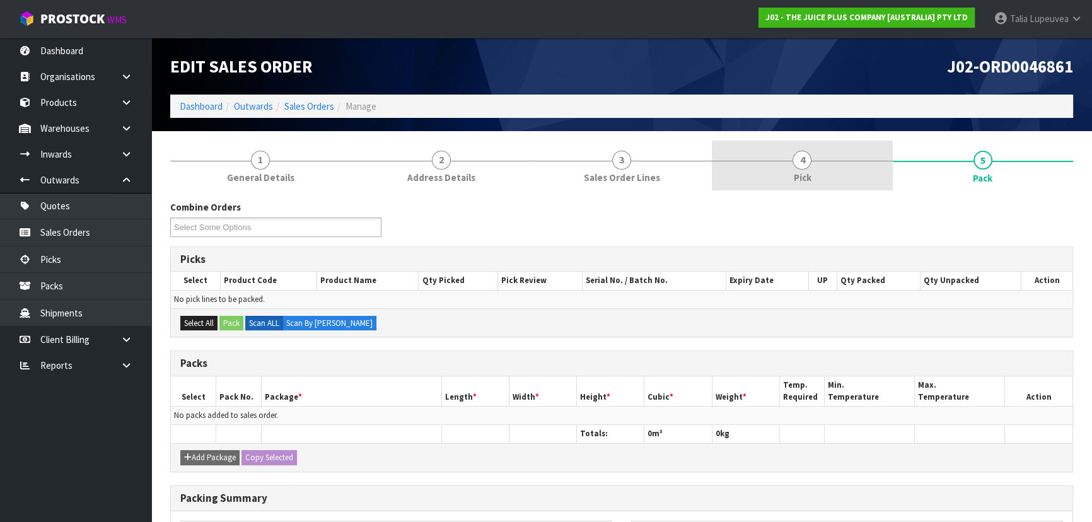
click at [793, 180] on span "Pick" at bounding box center [802, 177] width 18 height 13
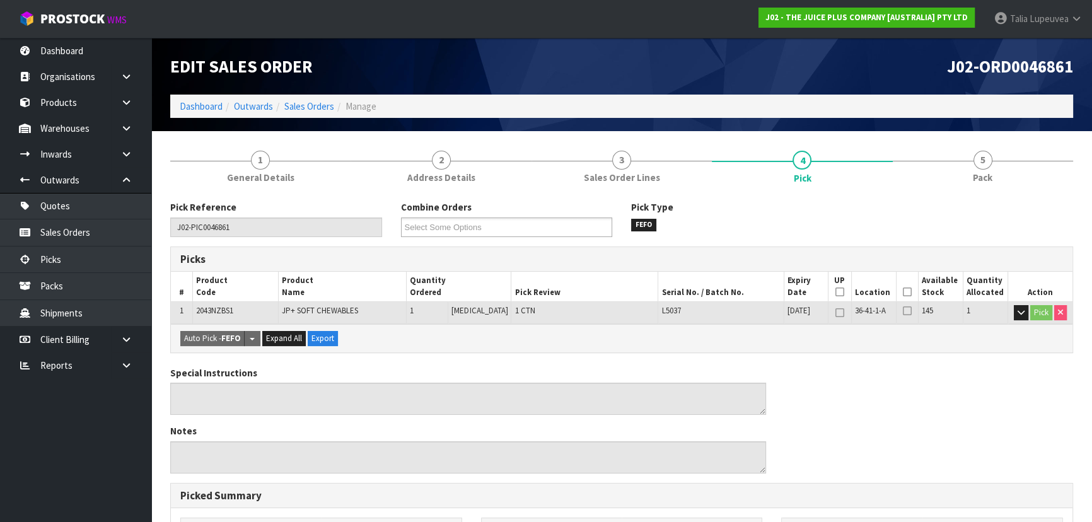
click at [903, 293] on icon at bounding box center [907, 292] width 9 height 1
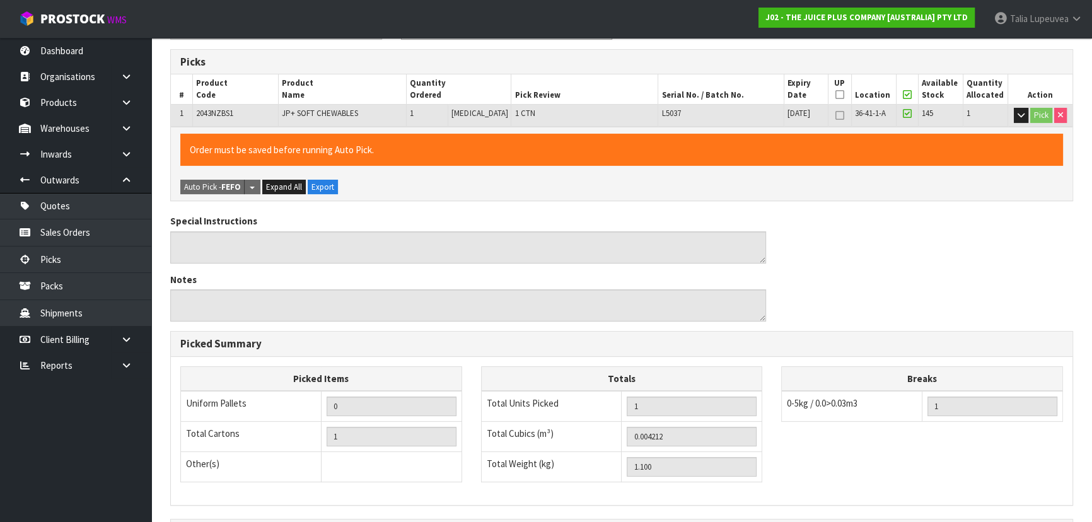
scroll to position [352, 0]
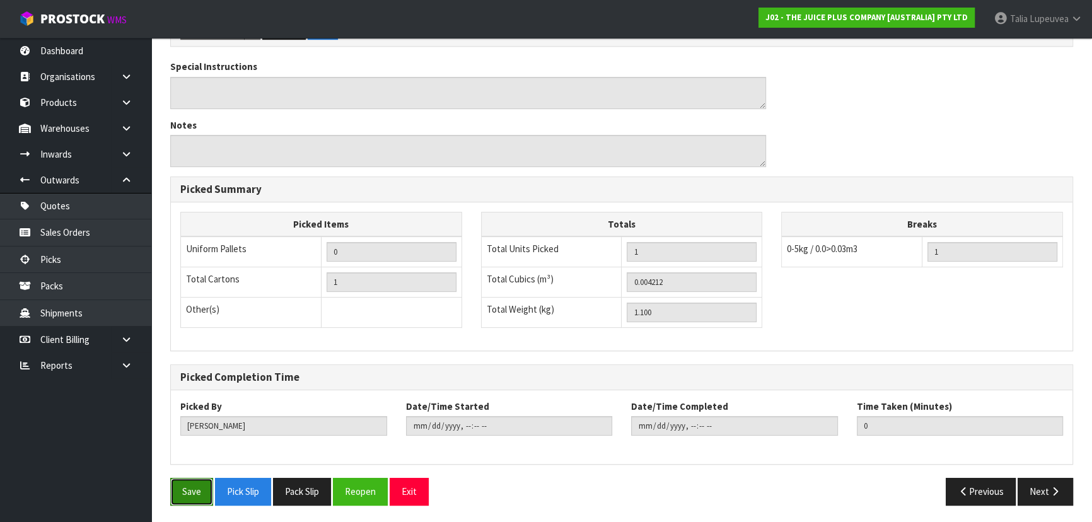
click at [204, 495] on button "Save" at bounding box center [191, 491] width 43 height 27
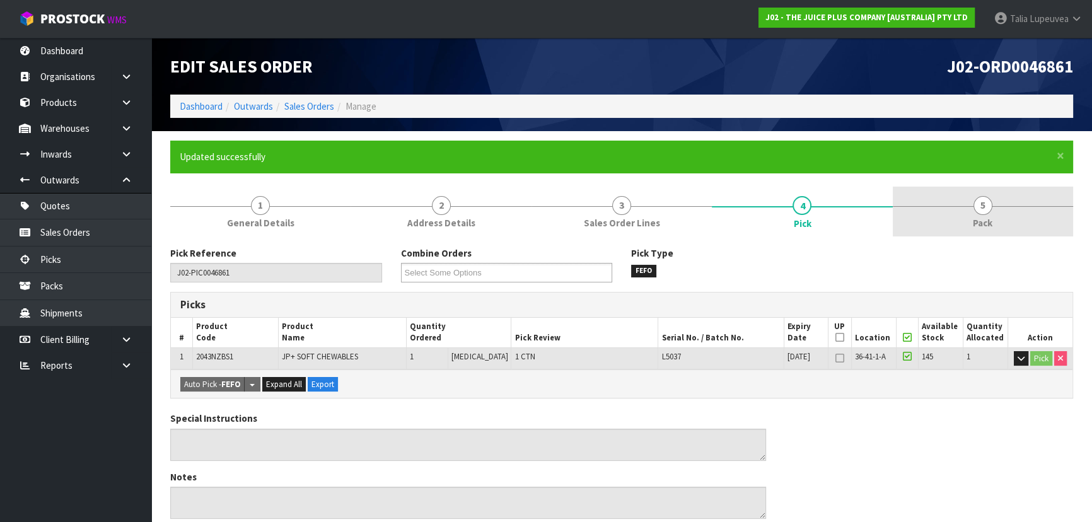
click at [983, 209] on span "5" at bounding box center [982, 205] width 19 height 19
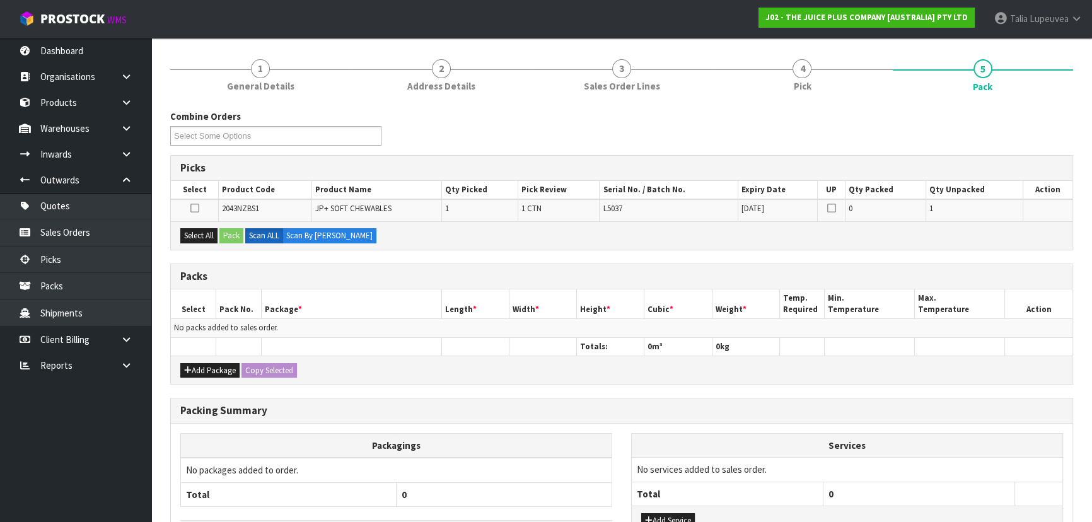
scroll to position [171, 0]
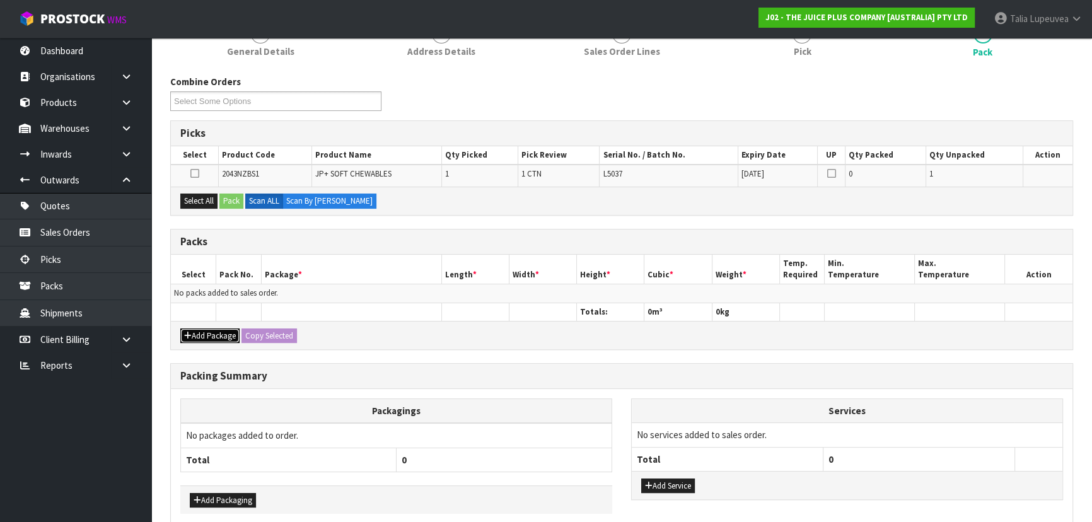
click at [216, 328] on button "Add Package" at bounding box center [209, 335] width 59 height 15
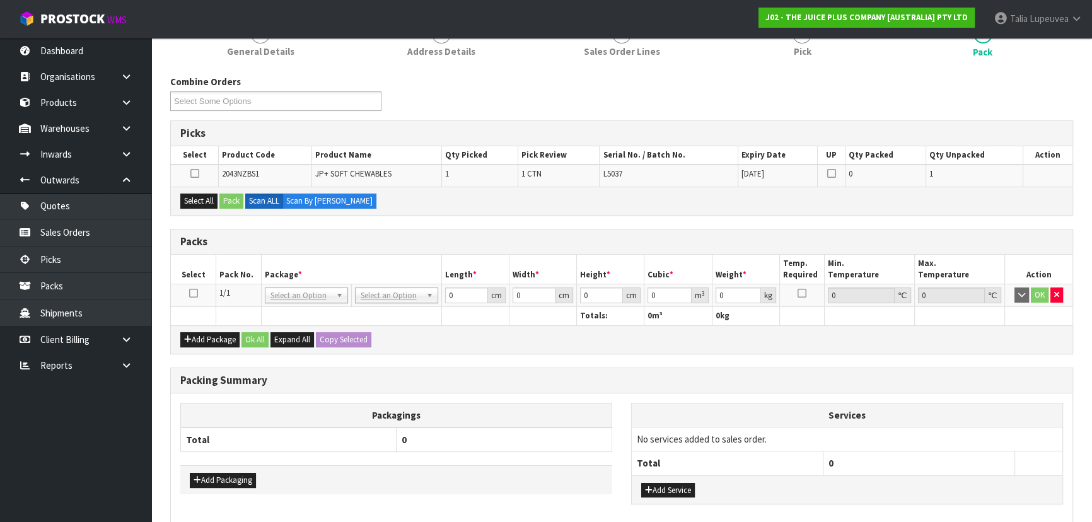
click at [194, 293] on icon at bounding box center [193, 293] width 9 height 1
click at [201, 200] on button "Select All" at bounding box center [198, 201] width 37 height 15
click at [226, 199] on button "Pack" at bounding box center [231, 201] width 24 height 15
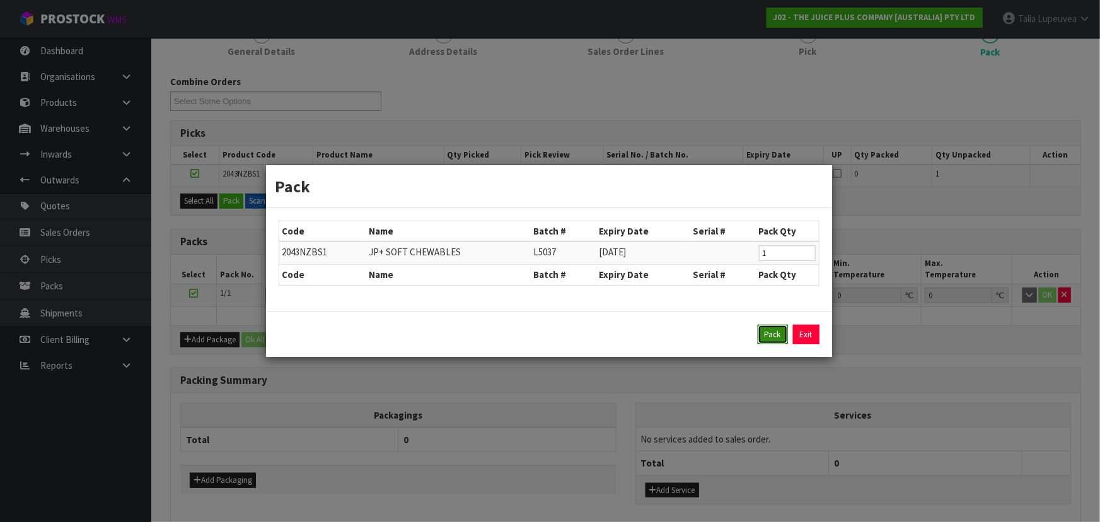
click at [768, 338] on button "Pack" at bounding box center [773, 335] width 30 height 20
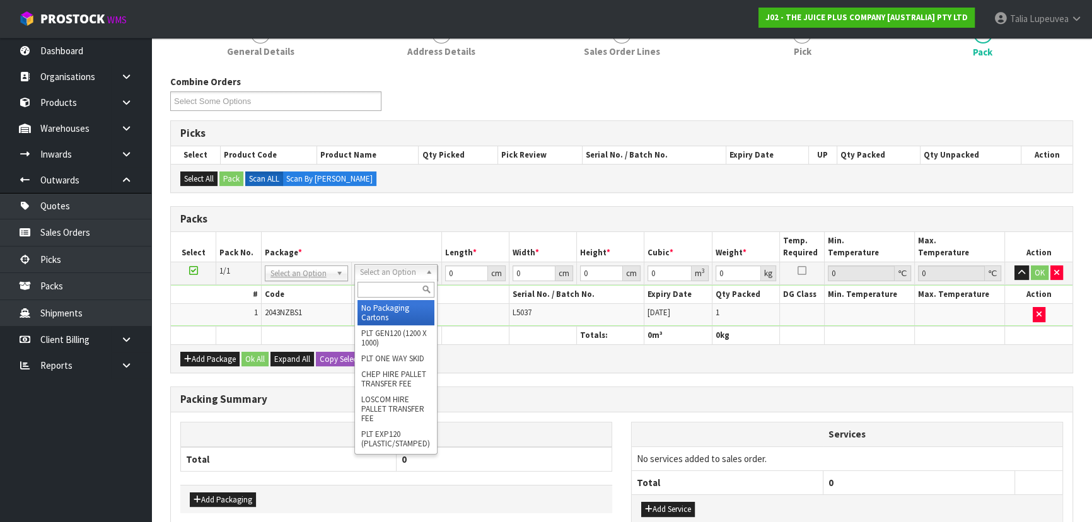
click at [372, 291] on input "text" at bounding box center [395, 290] width 77 height 16
drag, startPoint x: 371, startPoint y: 315, endPoint x: 392, endPoint y: 296, distance: 28.5
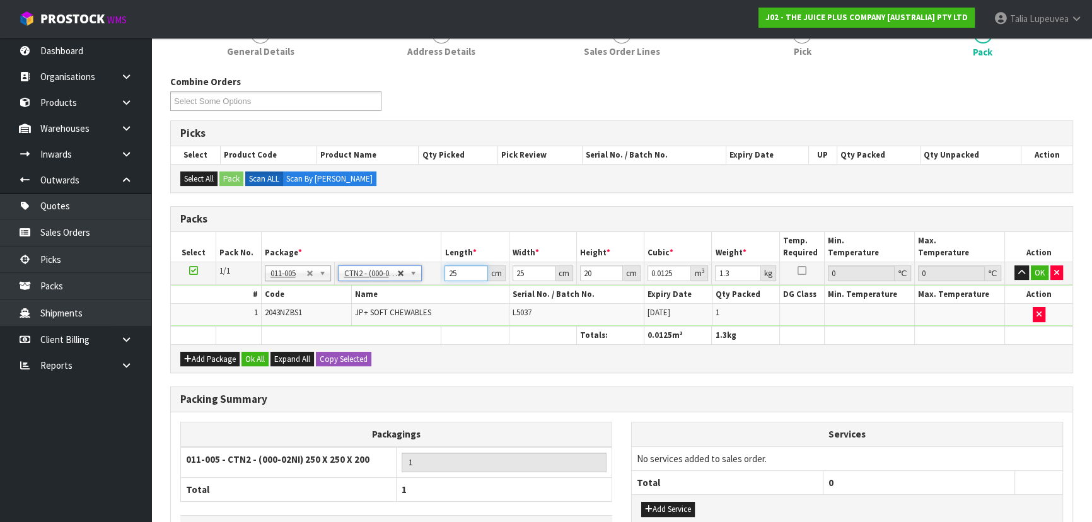
drag, startPoint x: 460, startPoint y: 274, endPoint x: 400, endPoint y: 274, distance: 59.3
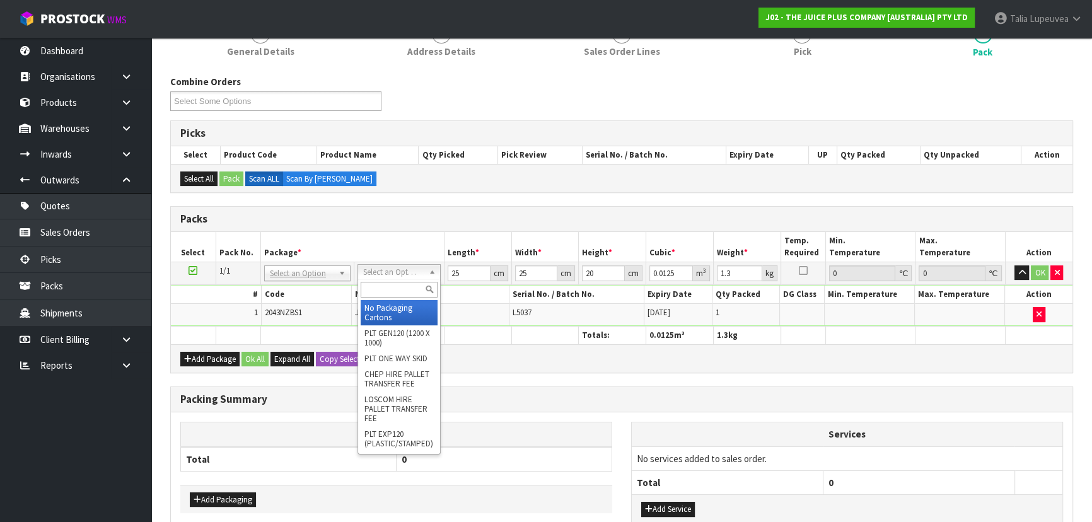
click at [402, 289] on input "text" at bounding box center [399, 290] width 77 height 16
drag, startPoint x: 379, startPoint y: 310, endPoint x: 469, endPoint y: 272, distance: 97.2
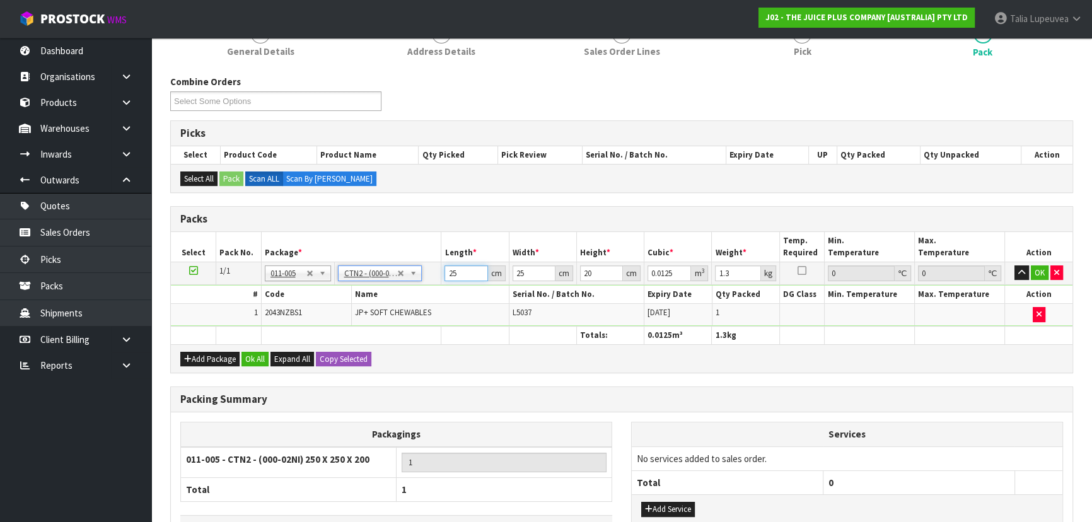
drag, startPoint x: 455, startPoint y: 273, endPoint x: 445, endPoint y: 288, distance: 17.8
click at [427, 281] on tr "1/1 NONE 007-001 007-002 007-004 007-009 007-013 007-014 007-015 007-017 007-01…" at bounding box center [621, 273] width 901 height 23
click at [1034, 274] on button "OK" at bounding box center [1040, 272] width 18 height 15
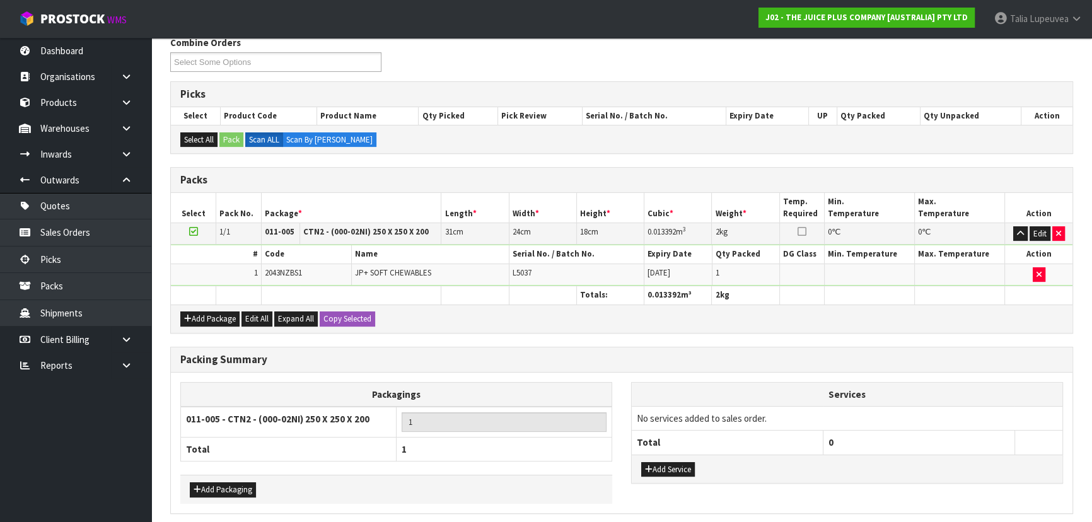
scroll to position [258, 0]
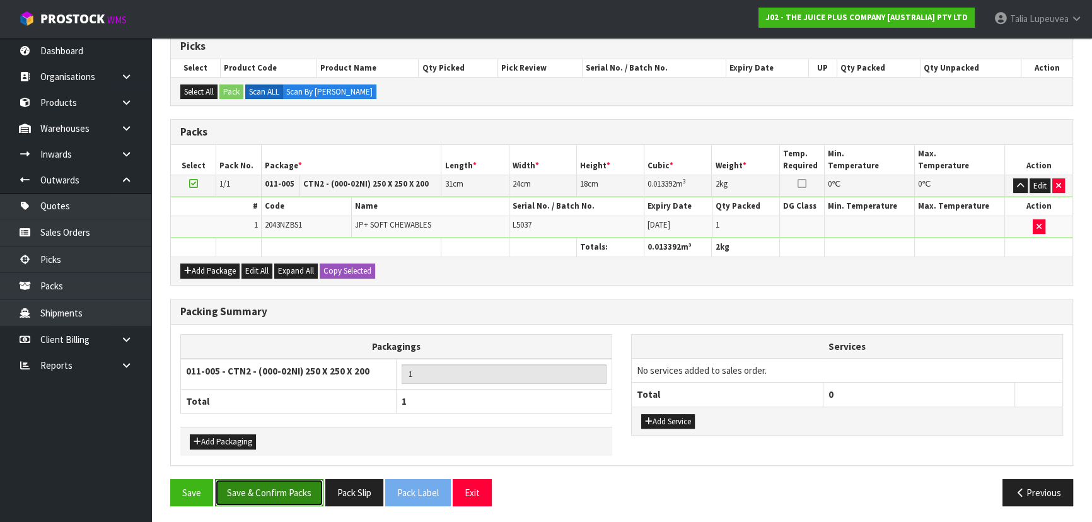
click at [290, 490] on button "Save & Confirm Packs" at bounding box center [269, 492] width 108 height 27
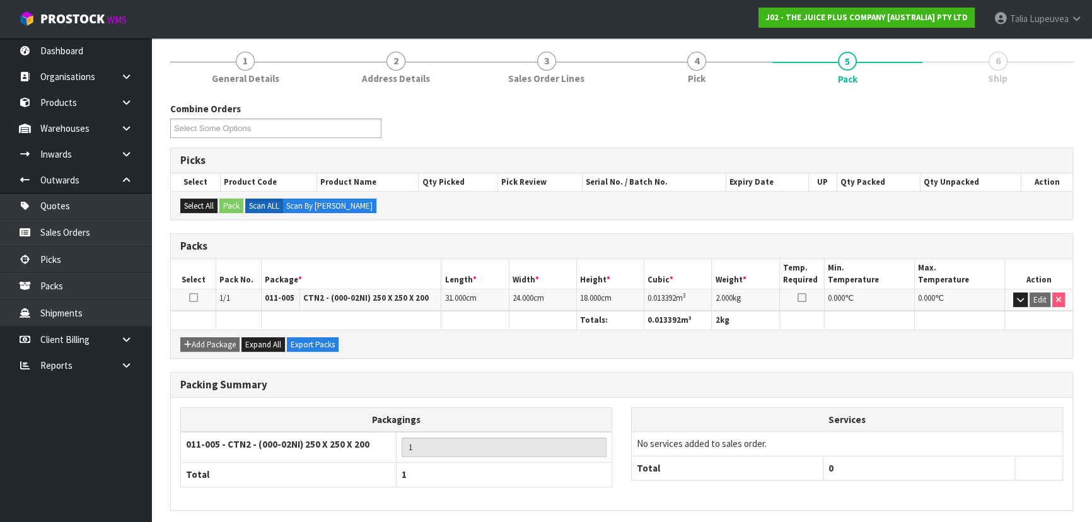
scroll to position [189, 0]
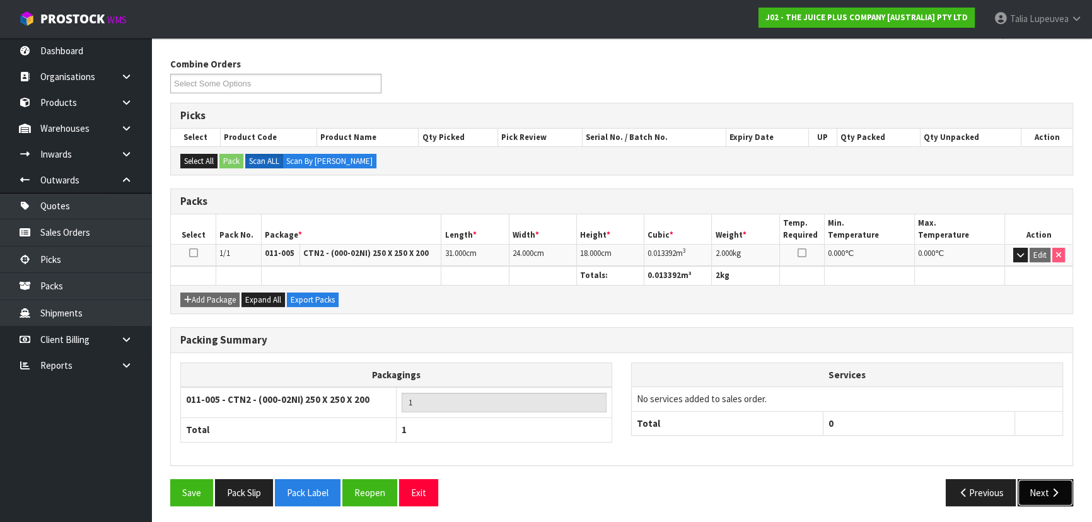
click at [1038, 487] on button "Next" at bounding box center [1044, 492] width 55 height 27
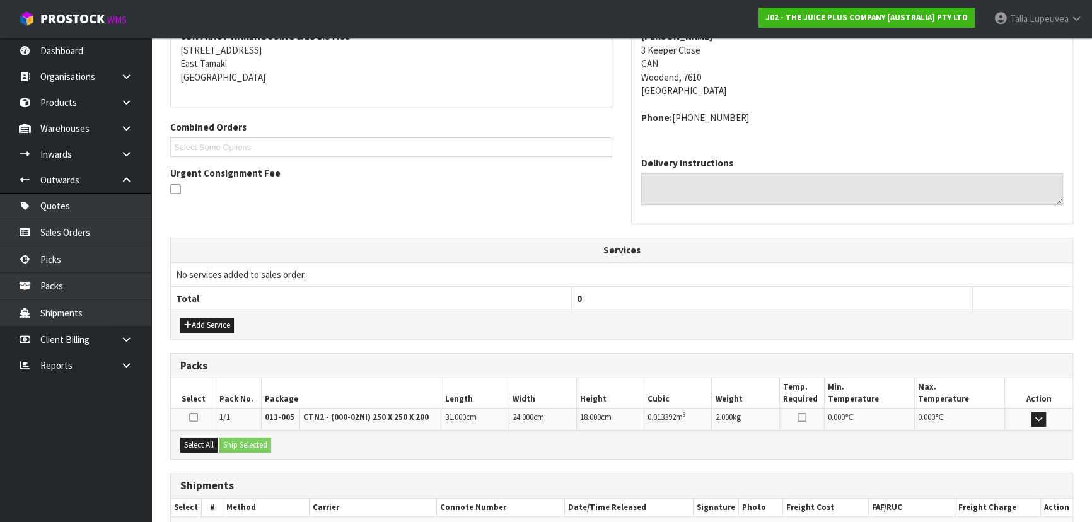
scroll to position [321, 0]
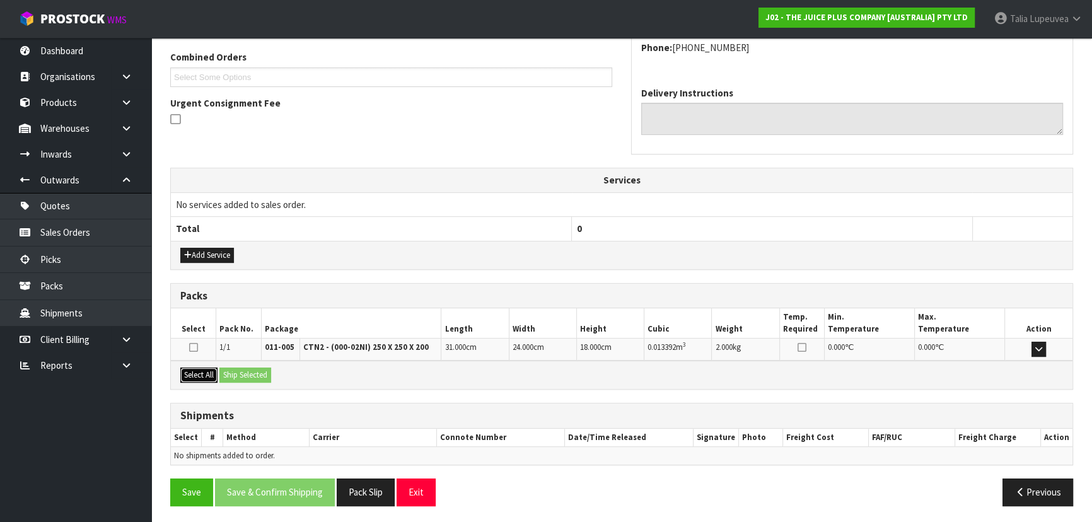
click at [211, 369] on button "Select All" at bounding box center [198, 375] width 37 height 15
click at [235, 372] on button "Ship Selected" at bounding box center [245, 375] width 52 height 15
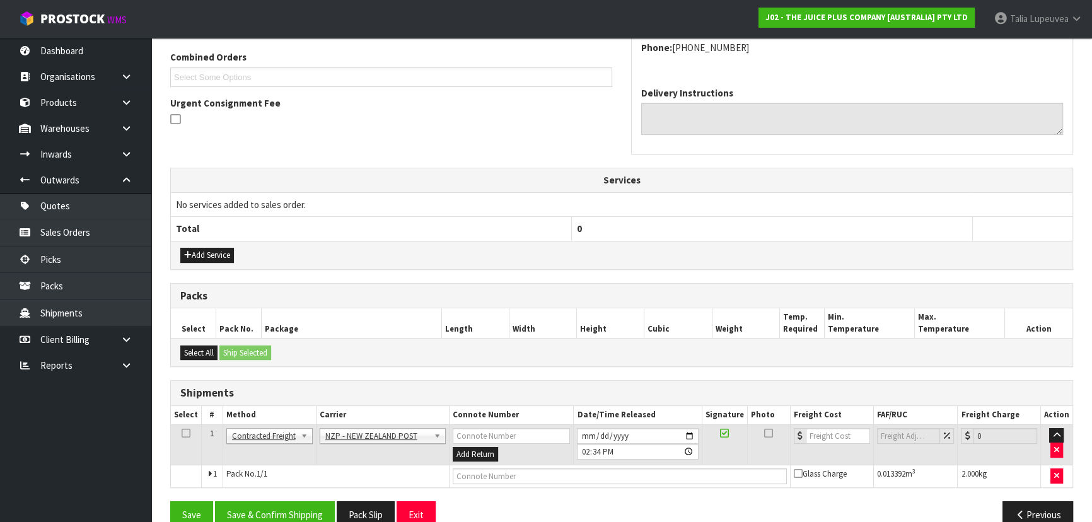
scroll to position [344, 0]
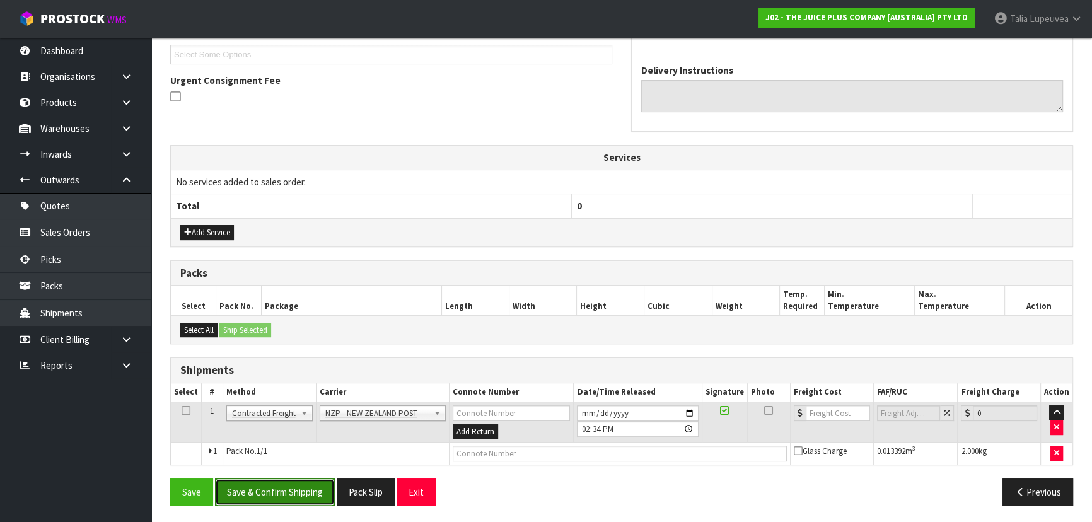
click at [315, 487] on button "Save & Confirm Shipping" at bounding box center [275, 491] width 120 height 27
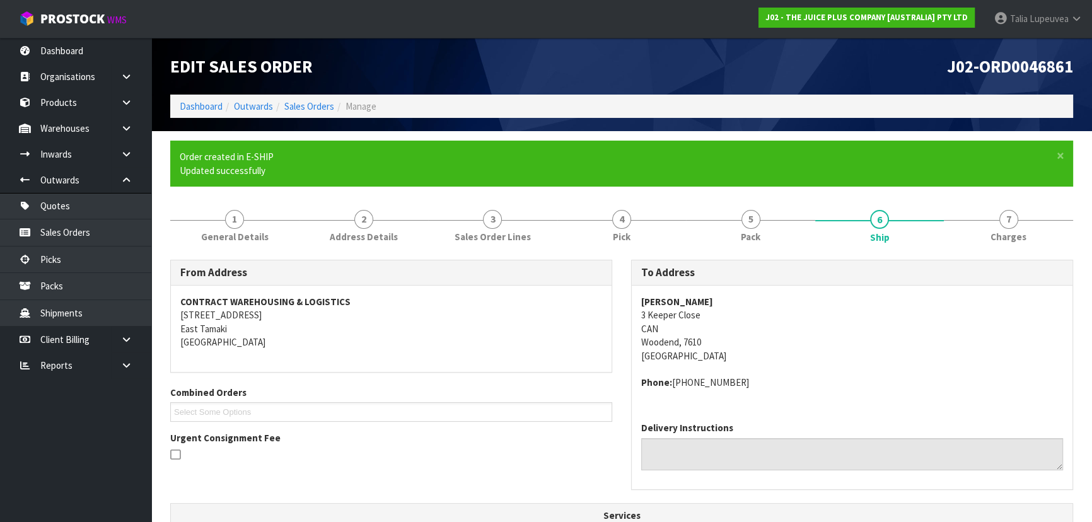
scroll to position [327, 0]
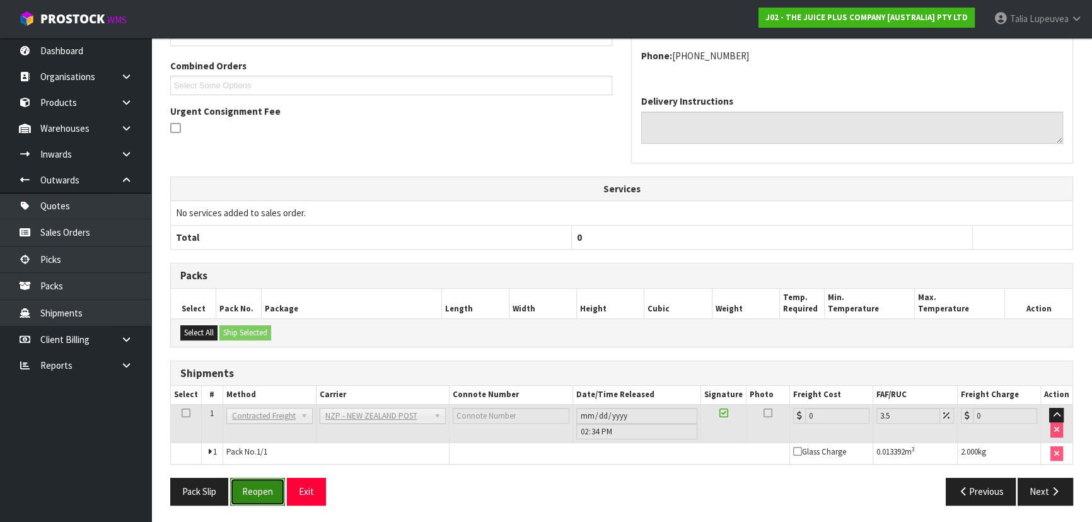
click at [263, 487] on button "Reopen" at bounding box center [257, 491] width 55 height 27
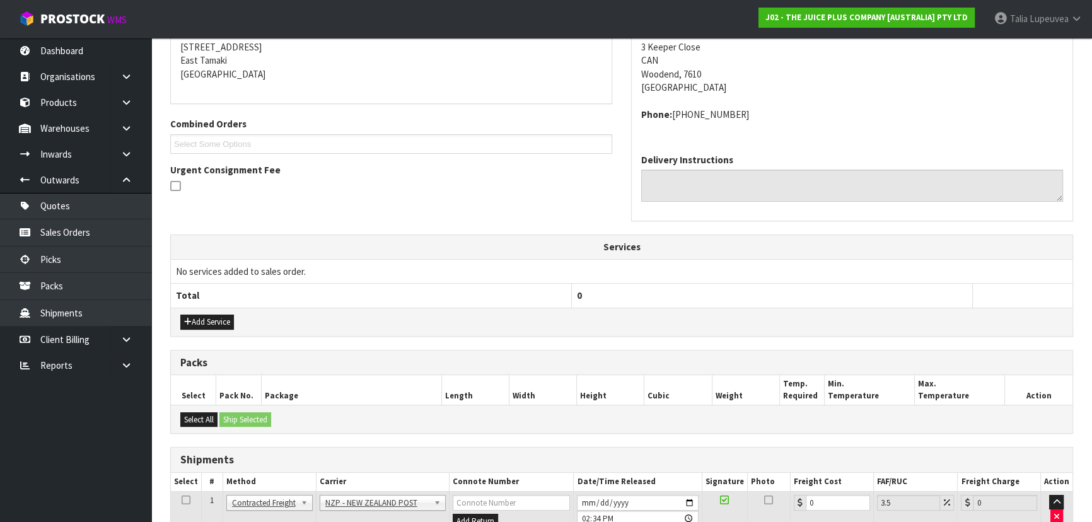
scroll to position [356, 0]
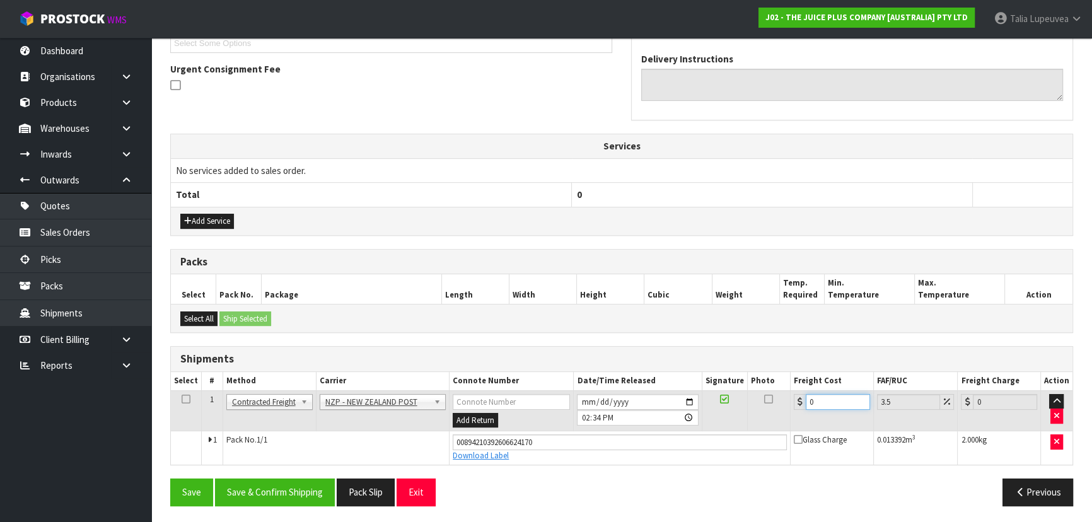
drag, startPoint x: 820, startPoint y: 401, endPoint x: 781, endPoint y: 419, distance: 42.3
click at [782, 419] on tr "1 Client Local Pickup Customer Local Pickup Company Freight Contracted Freight …" at bounding box center [621, 410] width 901 height 41
click at [258, 496] on button "Save & Confirm Shipping" at bounding box center [275, 491] width 120 height 27
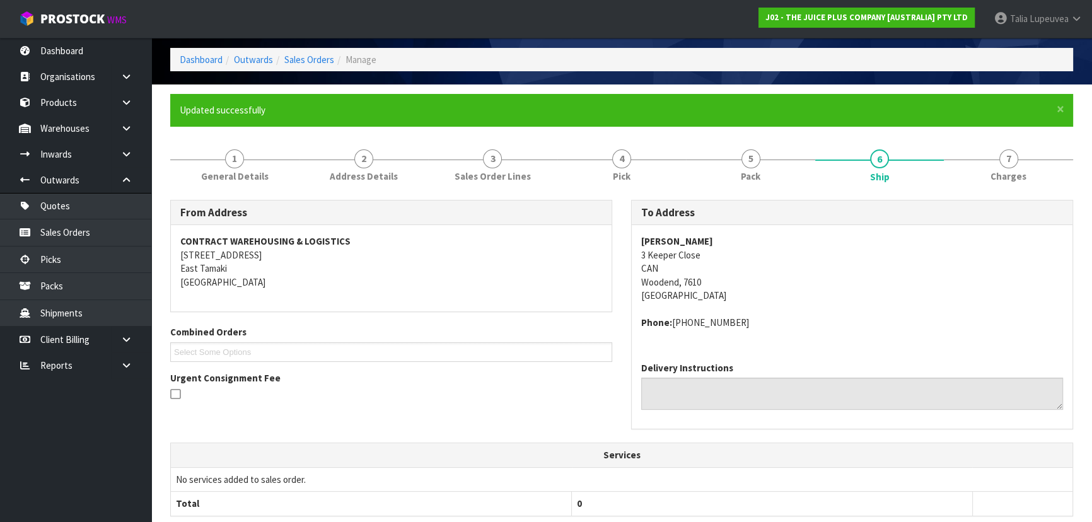
scroll to position [0, 0]
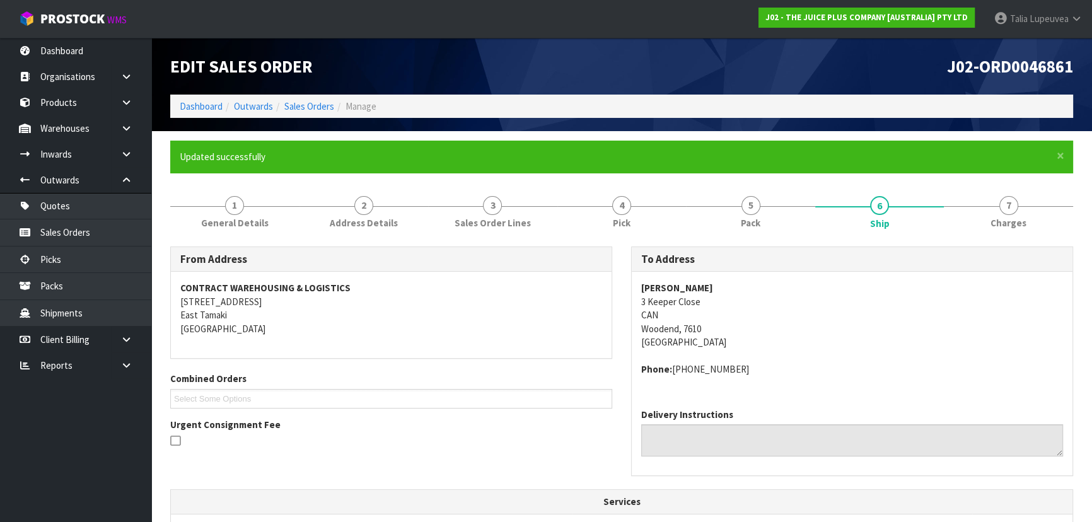
click at [321, 117] on ol "Dashboard Outwards Sales Orders Manage" at bounding box center [621, 106] width 903 height 23
click at [320, 108] on link "Sales Orders" at bounding box center [309, 106] width 50 height 12
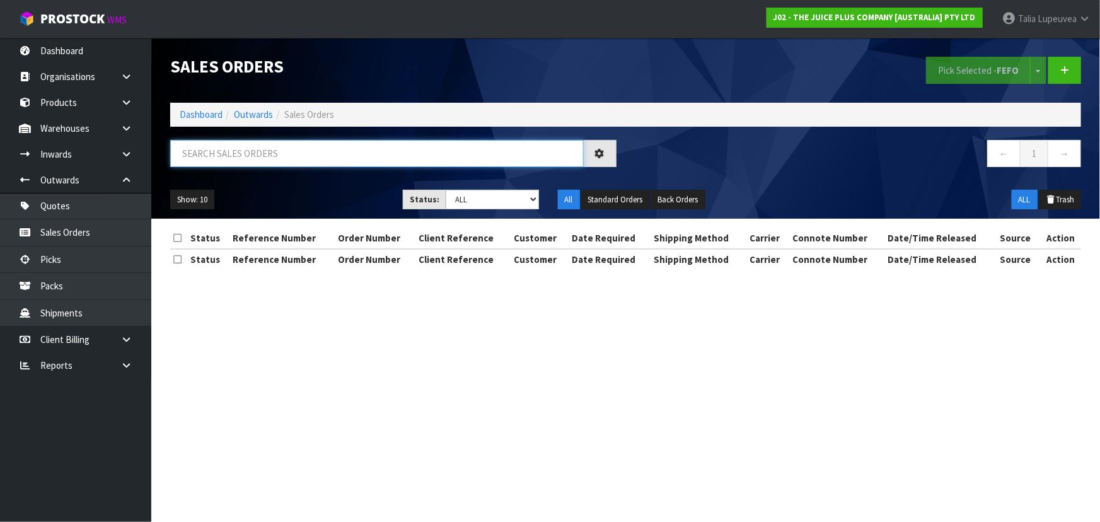
click at [302, 164] on input "text" at bounding box center [377, 153] width 414 height 27
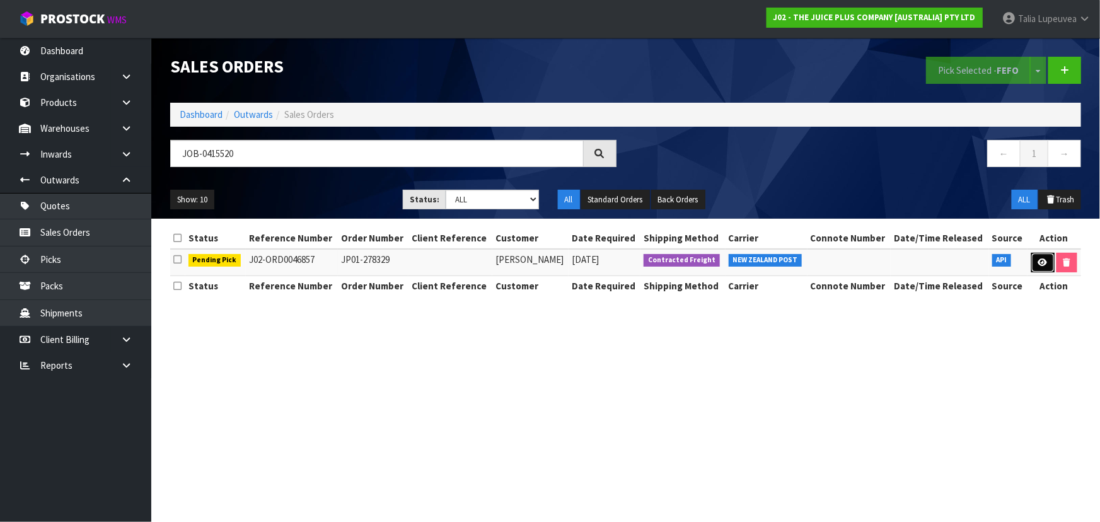
click at [1039, 257] on link at bounding box center [1042, 263] width 23 height 20
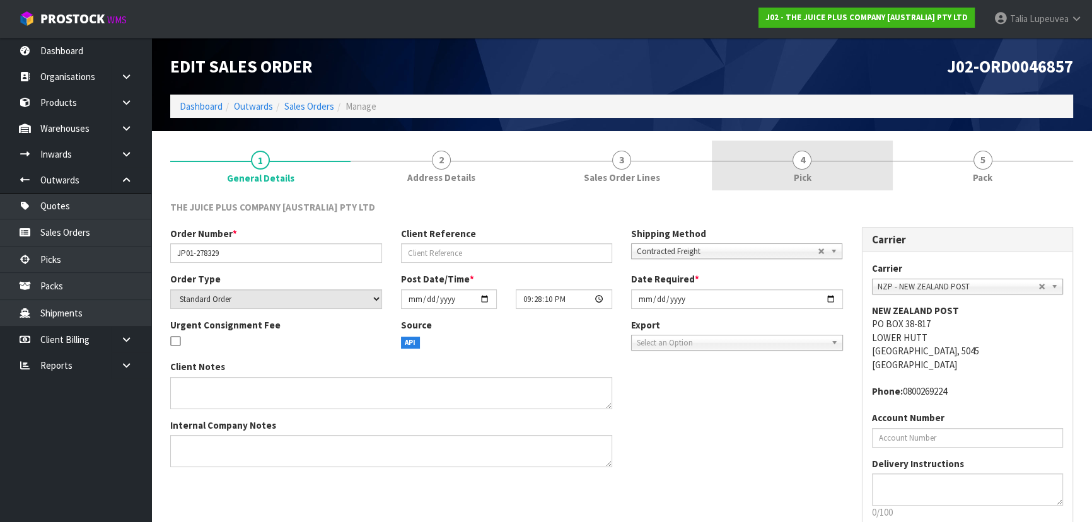
click at [845, 179] on link "4 Pick" at bounding box center [802, 166] width 180 height 50
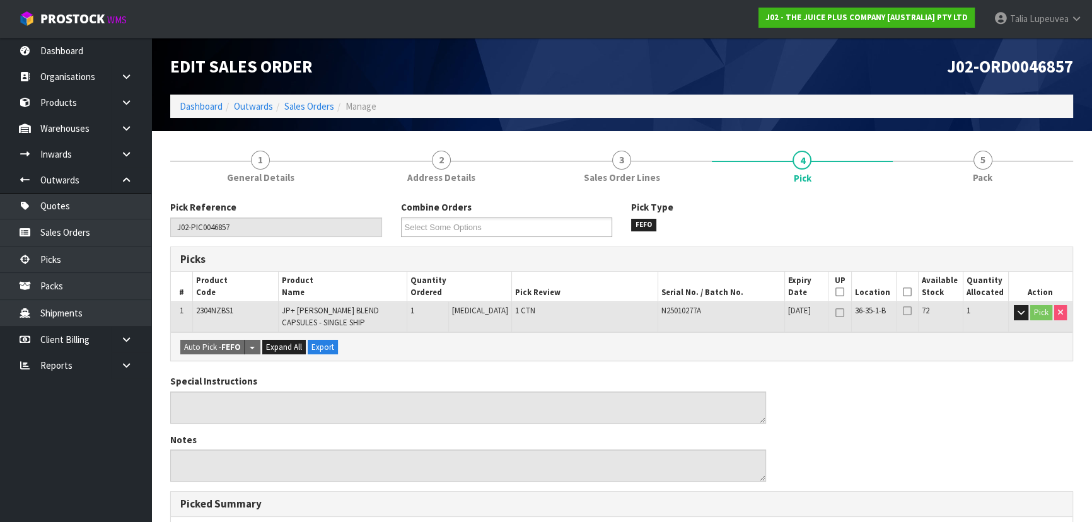
click at [903, 292] on icon at bounding box center [907, 292] width 9 height 1
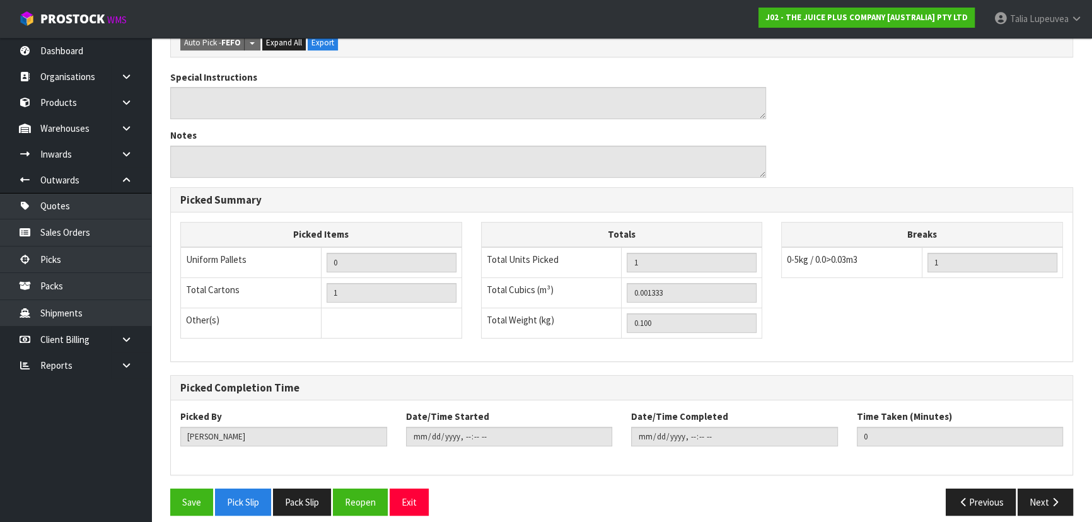
scroll to position [360, 0]
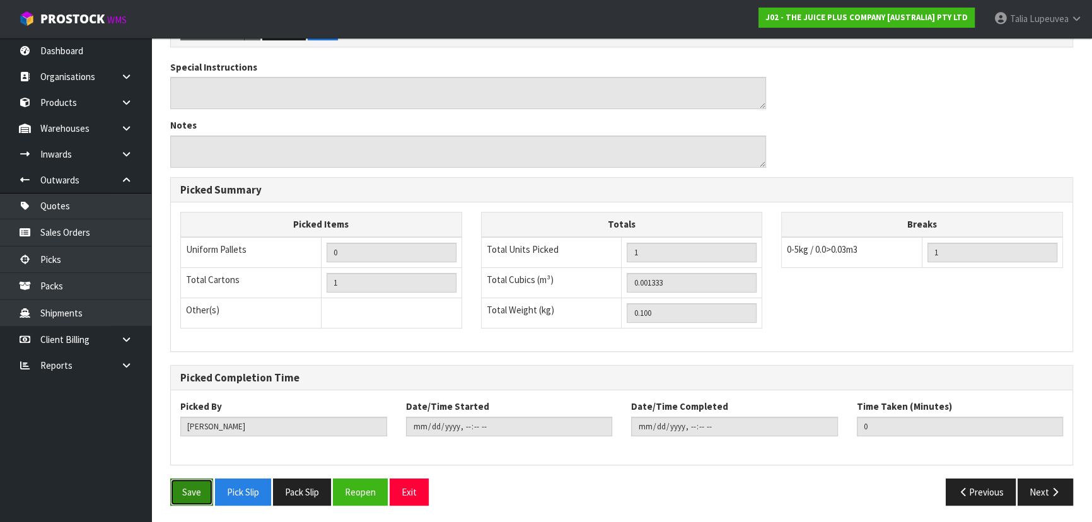
click at [195, 491] on button "Save" at bounding box center [191, 491] width 43 height 27
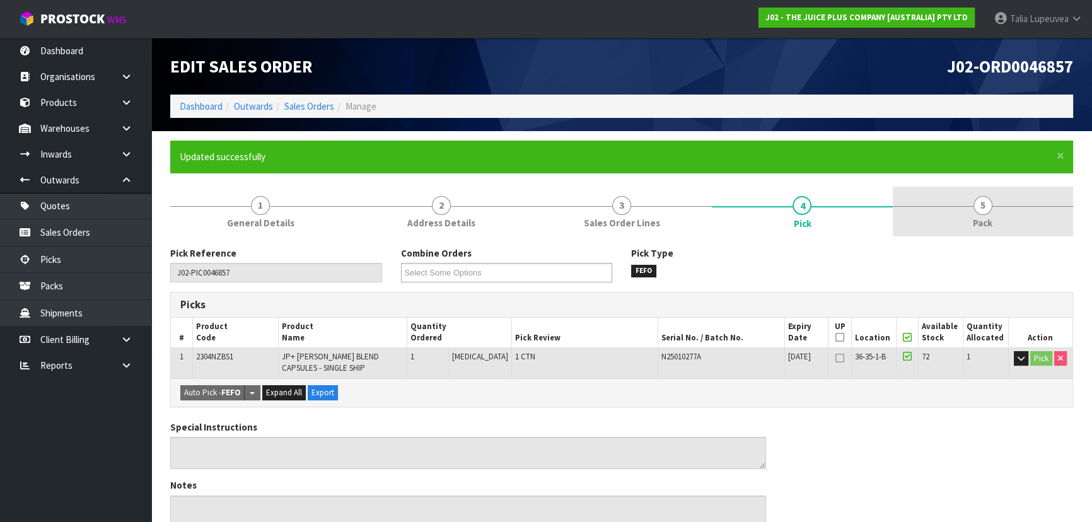
click at [942, 233] on link "5 Pack" at bounding box center [983, 212] width 180 height 50
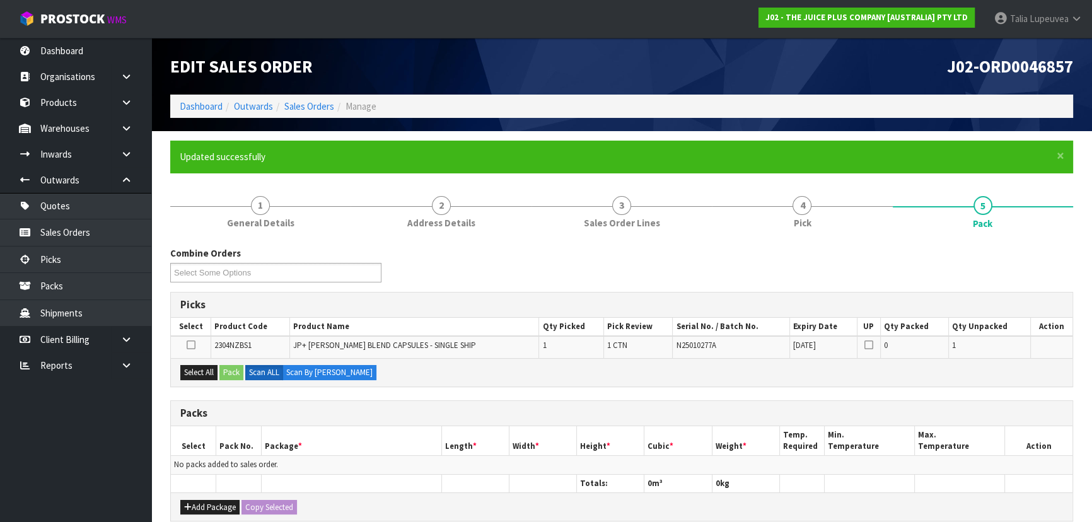
scroll to position [229, 0]
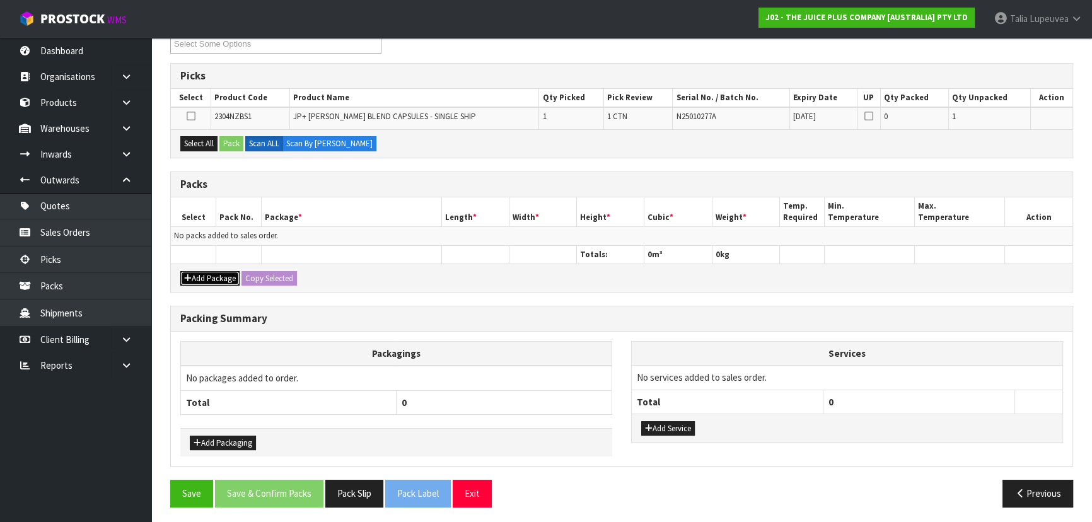
click at [190, 274] on icon "button" at bounding box center [188, 278] width 8 height 8
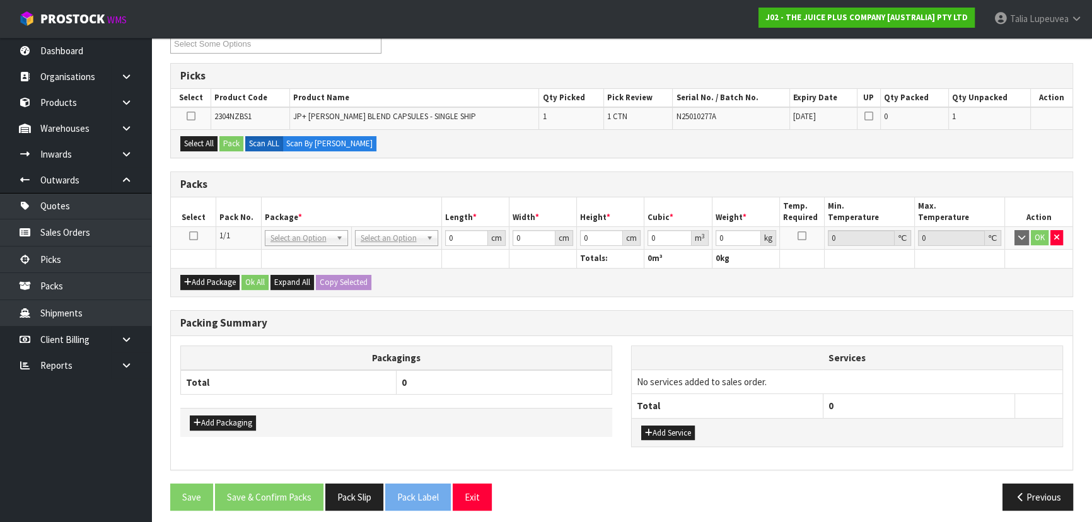
click at [191, 236] on icon at bounding box center [193, 236] width 9 height 1
click at [204, 138] on button "Select All" at bounding box center [198, 143] width 37 height 15
click at [227, 144] on button "Pack" at bounding box center [231, 143] width 24 height 15
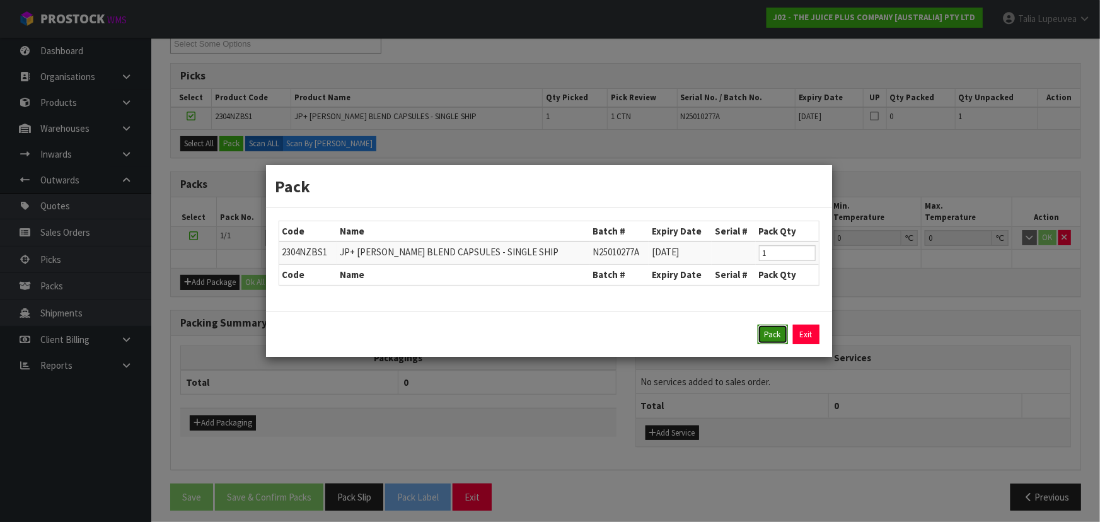
click at [779, 335] on button "Pack" at bounding box center [773, 335] width 30 height 20
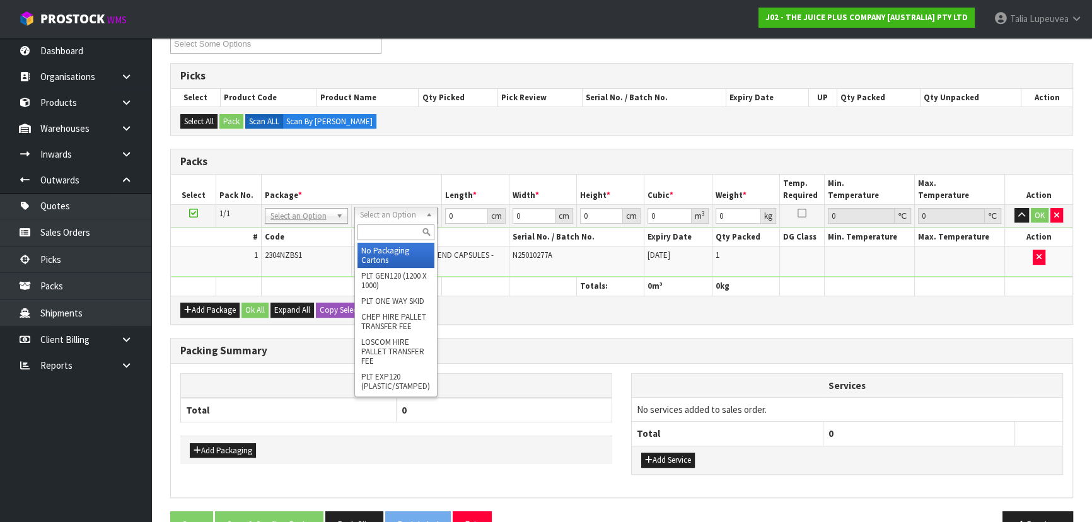
click at [398, 232] on input "text" at bounding box center [395, 232] width 77 height 16
drag, startPoint x: 390, startPoint y: 247, endPoint x: 407, endPoint y: 238, distance: 19.5
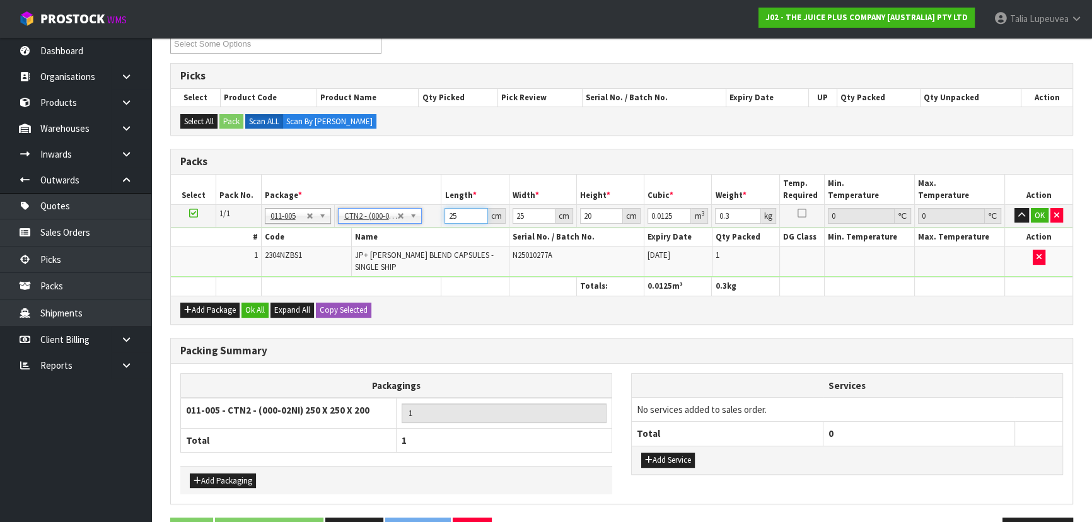
drag, startPoint x: 461, startPoint y: 214, endPoint x: 390, endPoint y: 223, distance: 71.7
click at [389, 220] on tr "1/1 NONE 007-001 007-002 007-004 007-009 007-013 007-014 007-015 007-017 007-01…" at bounding box center [621, 215] width 901 height 23
click at [1046, 217] on button "OK" at bounding box center [1040, 215] width 18 height 15
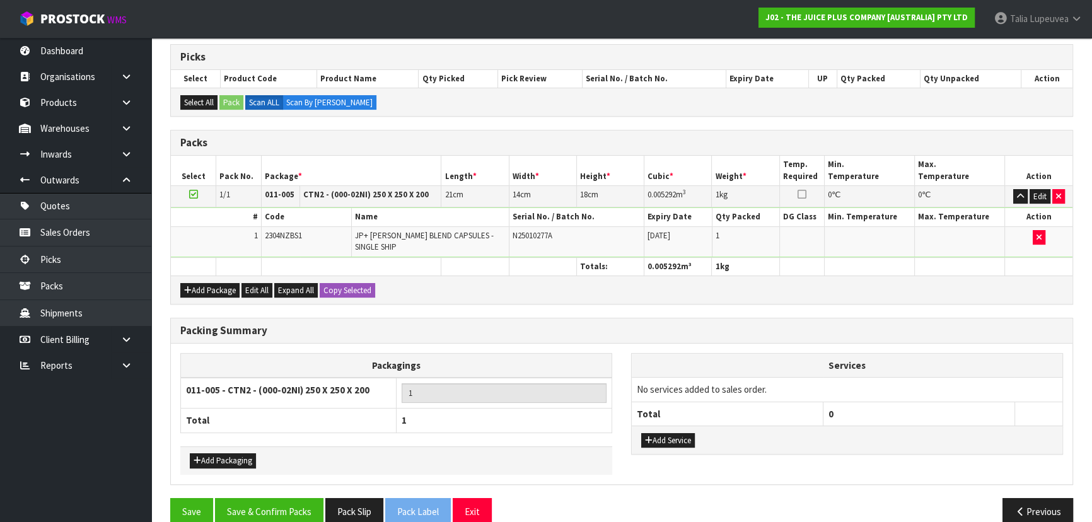
scroll to position [258, 0]
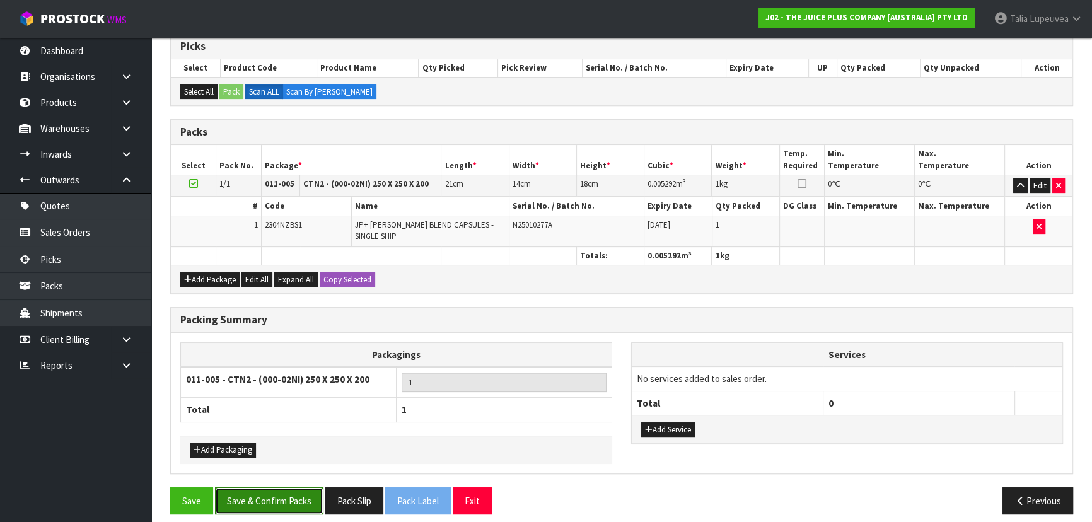
click at [303, 487] on button "Save & Confirm Packs" at bounding box center [269, 500] width 108 height 27
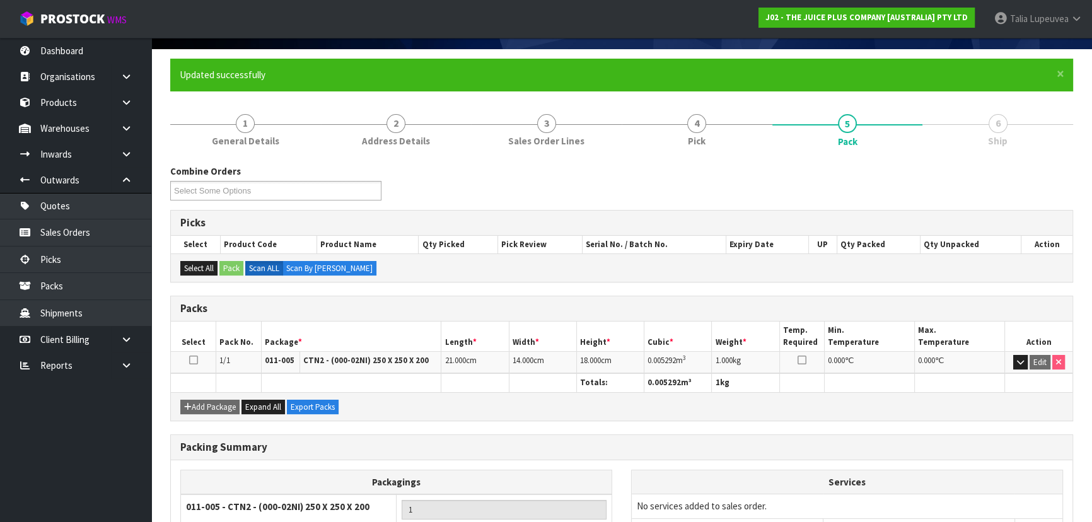
scroll to position [189, 0]
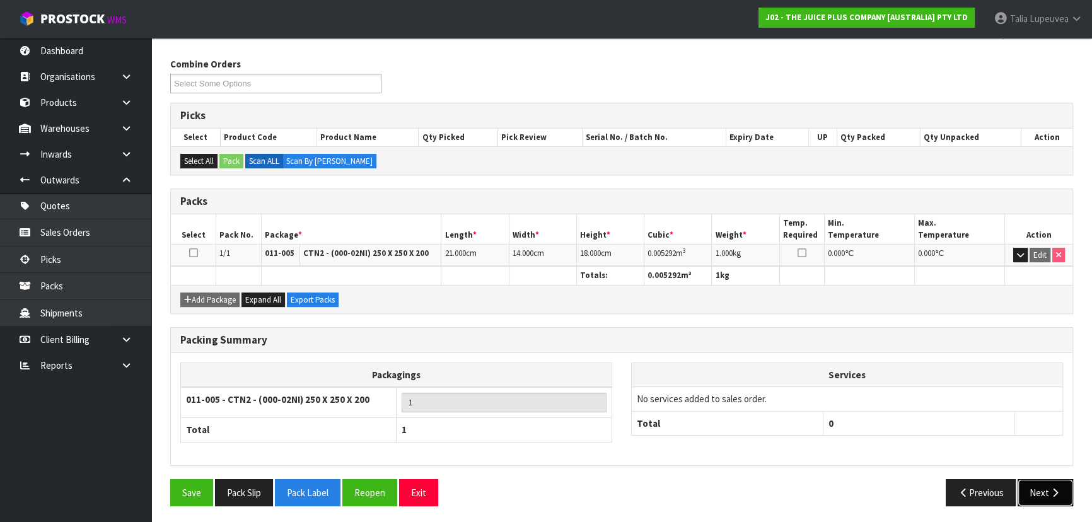
click at [1039, 485] on button "Next" at bounding box center [1044, 492] width 55 height 27
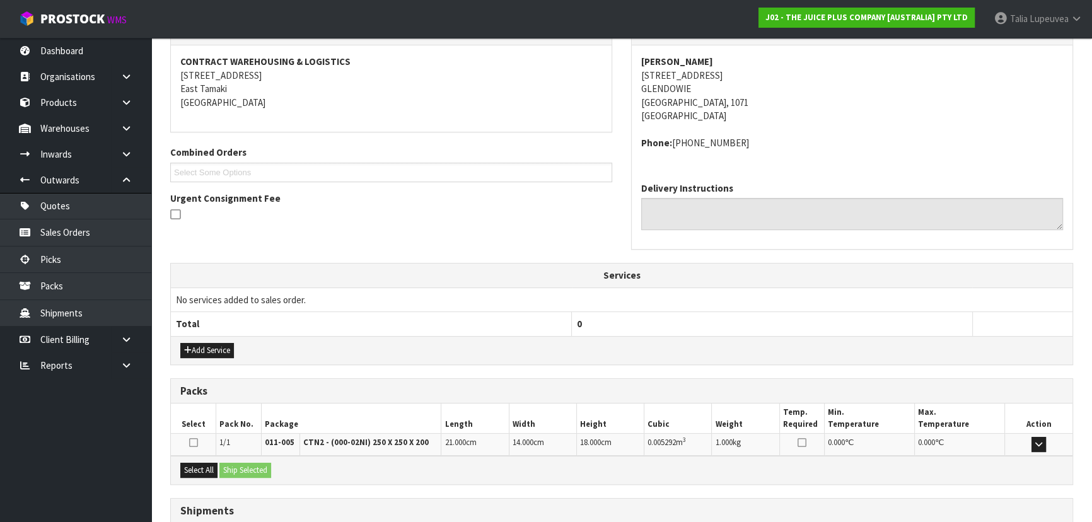
scroll to position [321, 0]
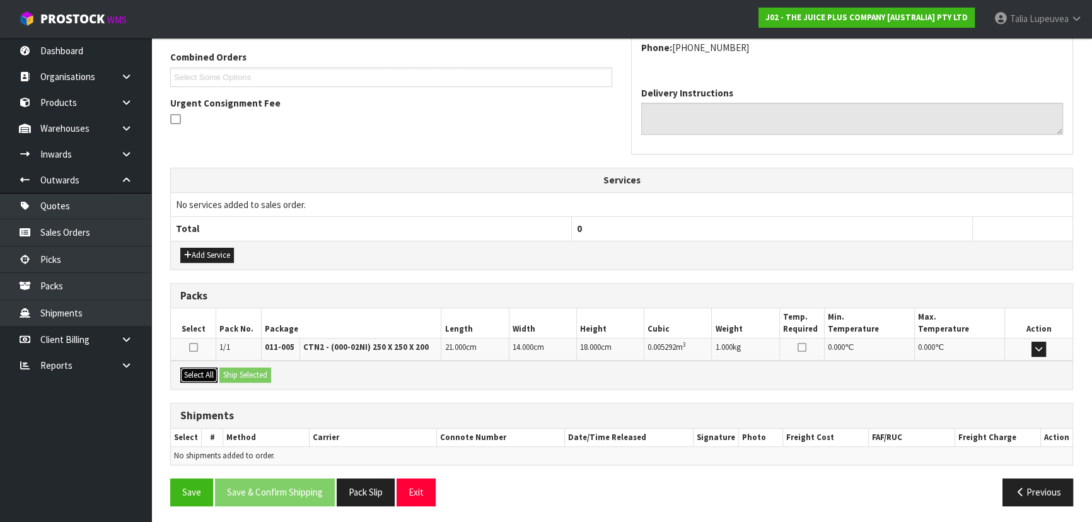
click at [193, 377] on button "Select All" at bounding box center [198, 375] width 37 height 15
click at [228, 371] on button "Ship Selected" at bounding box center [245, 375] width 52 height 15
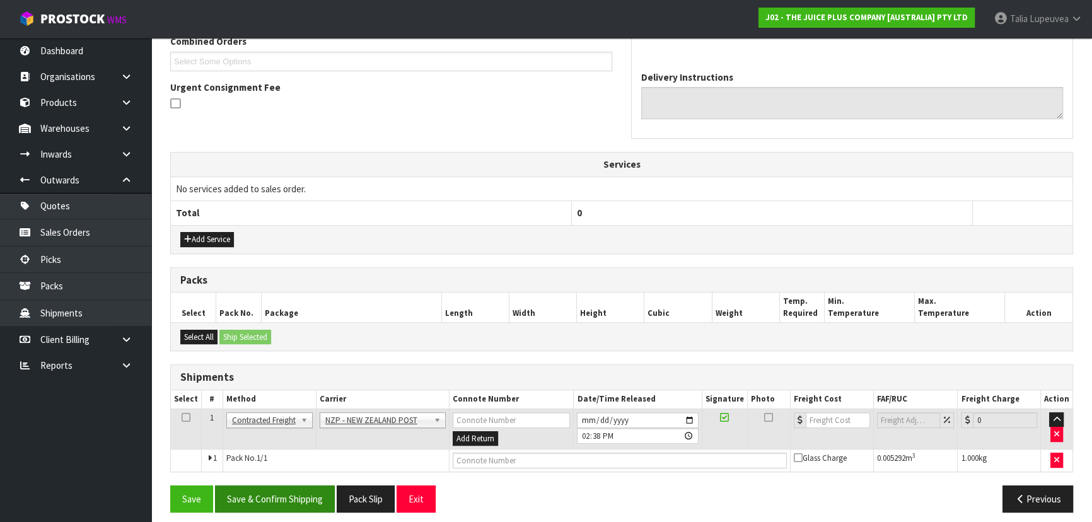
scroll to position [344, 0]
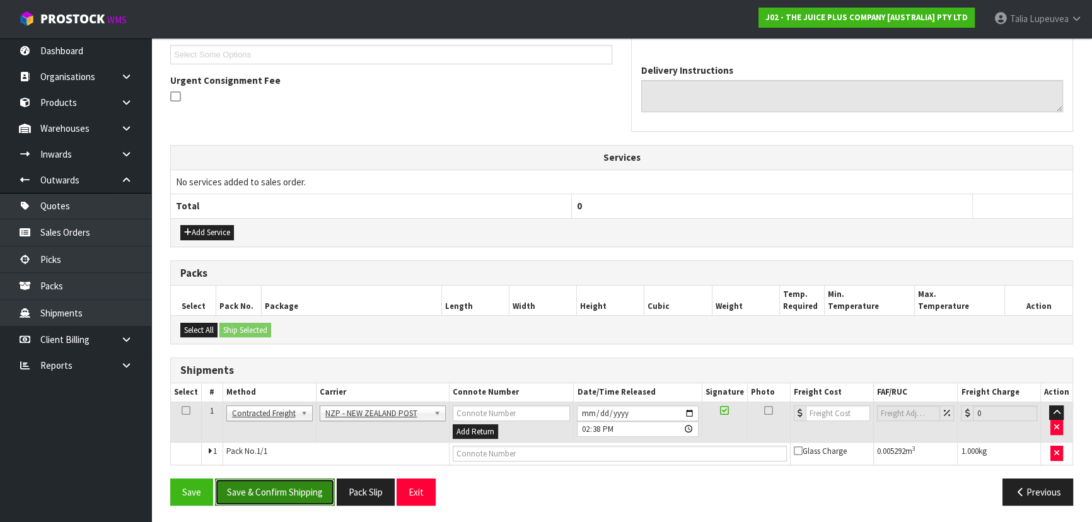
click at [283, 487] on button "Save & Confirm Shipping" at bounding box center [275, 491] width 120 height 27
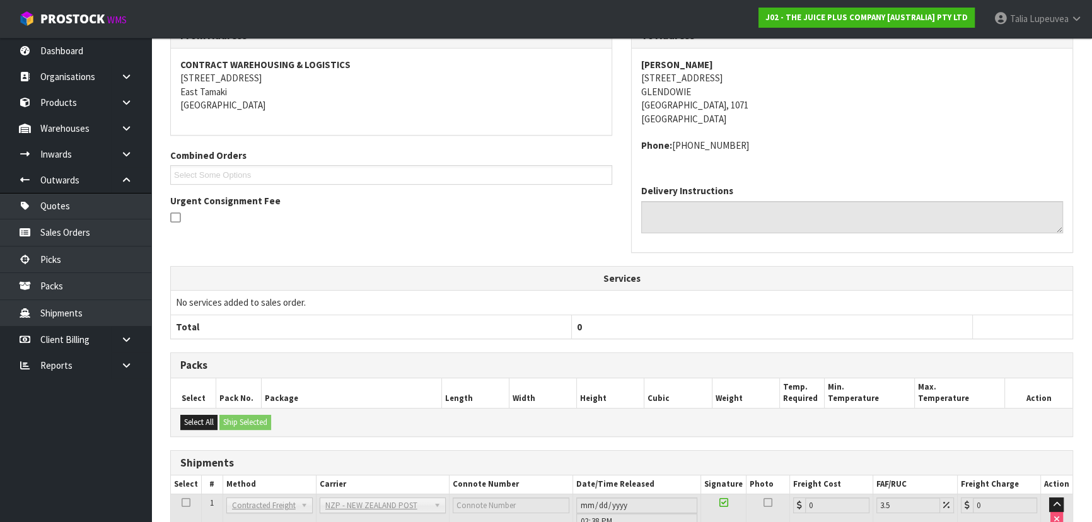
scroll to position [327, 0]
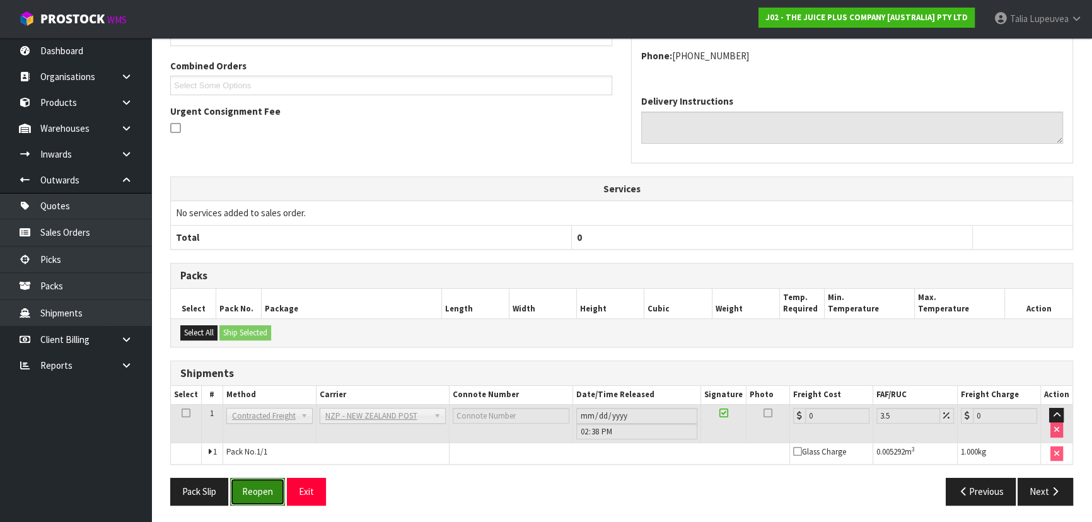
click at [265, 483] on button "Reopen" at bounding box center [257, 491] width 55 height 27
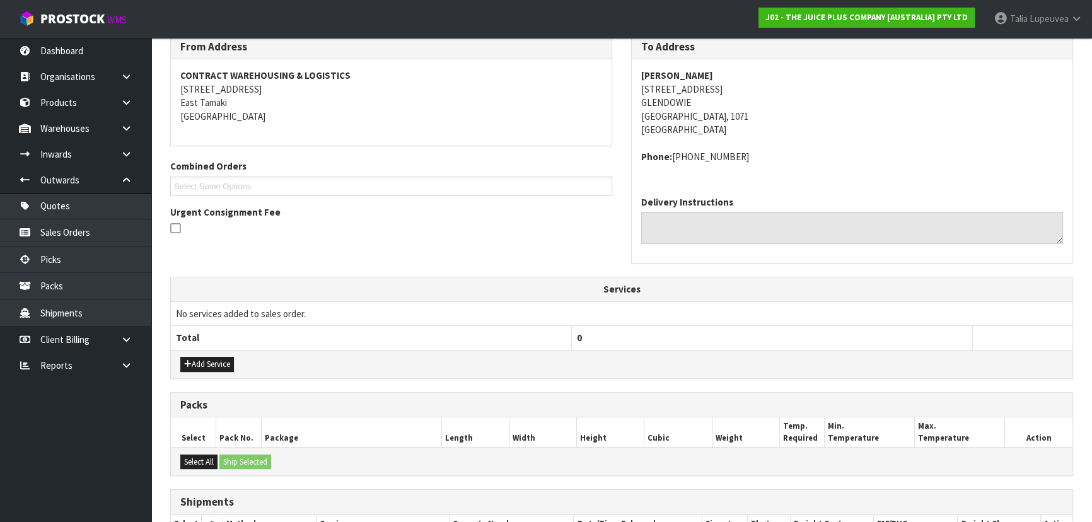
scroll to position [356, 0]
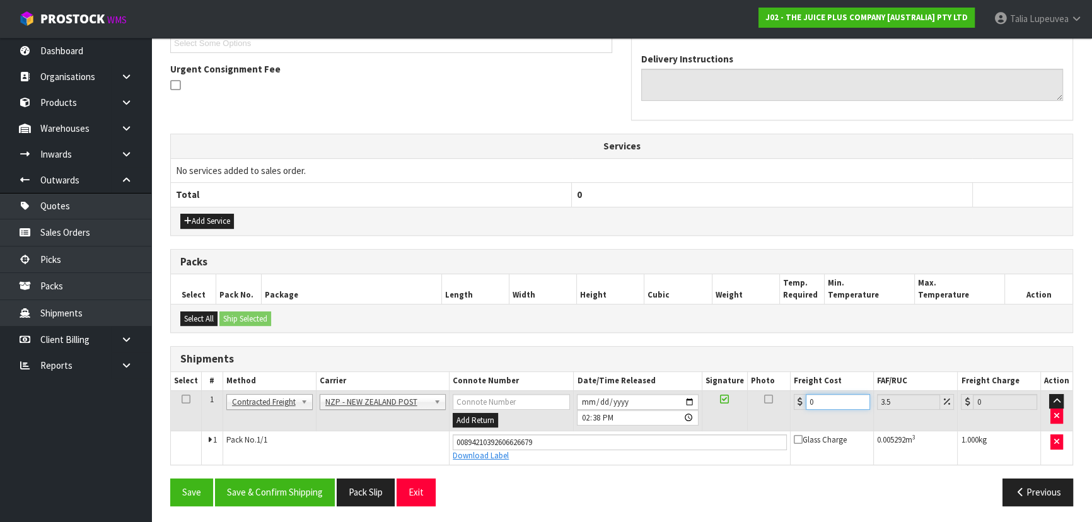
drag, startPoint x: 791, startPoint y: 429, endPoint x: 768, endPoint y: 445, distance: 28.1
click at [770, 445] on tbody "1 Client Local Pickup Customer Local Pickup Company Freight Contracted Freight …" at bounding box center [621, 427] width 901 height 74
click at [307, 484] on button "Save & Confirm Shipping" at bounding box center [275, 491] width 120 height 27
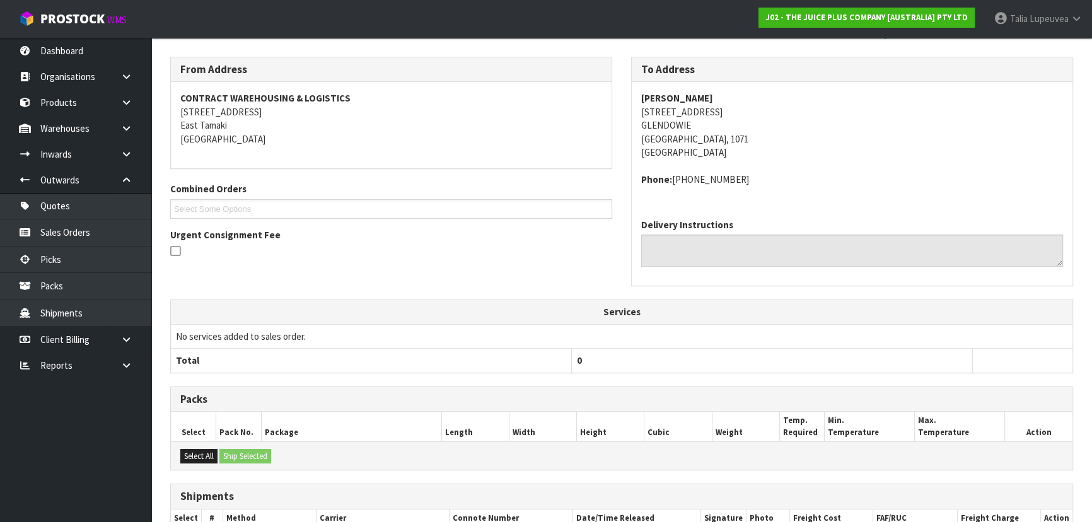
scroll to position [0, 0]
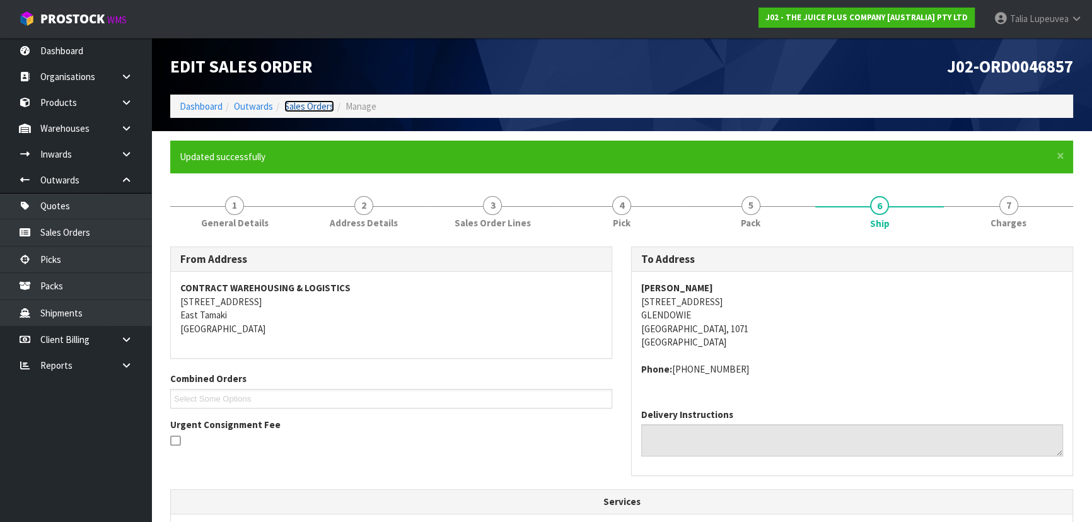
click at [302, 109] on link "Sales Orders" at bounding box center [309, 106] width 50 height 12
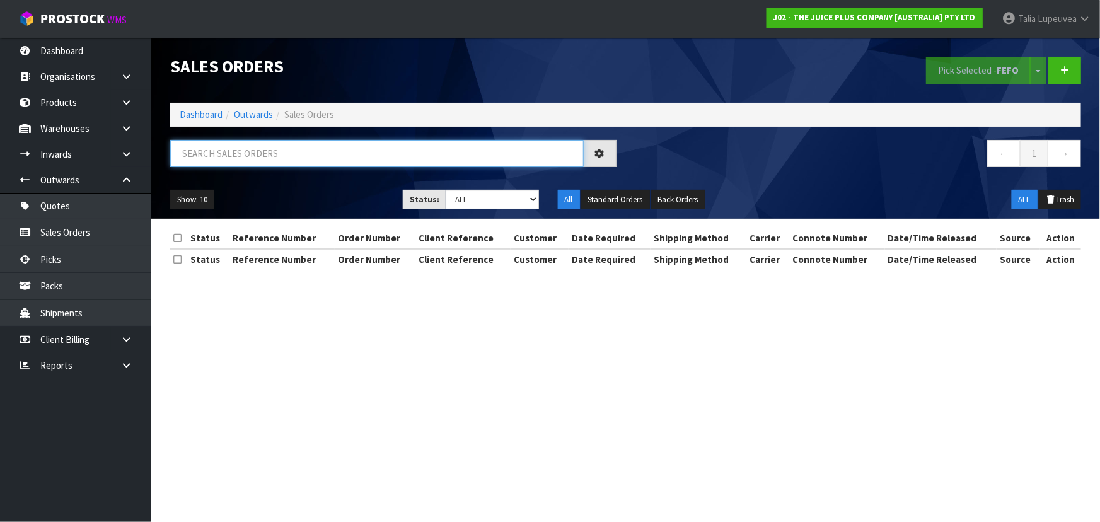
click at [304, 144] on input "text" at bounding box center [377, 153] width 414 height 27
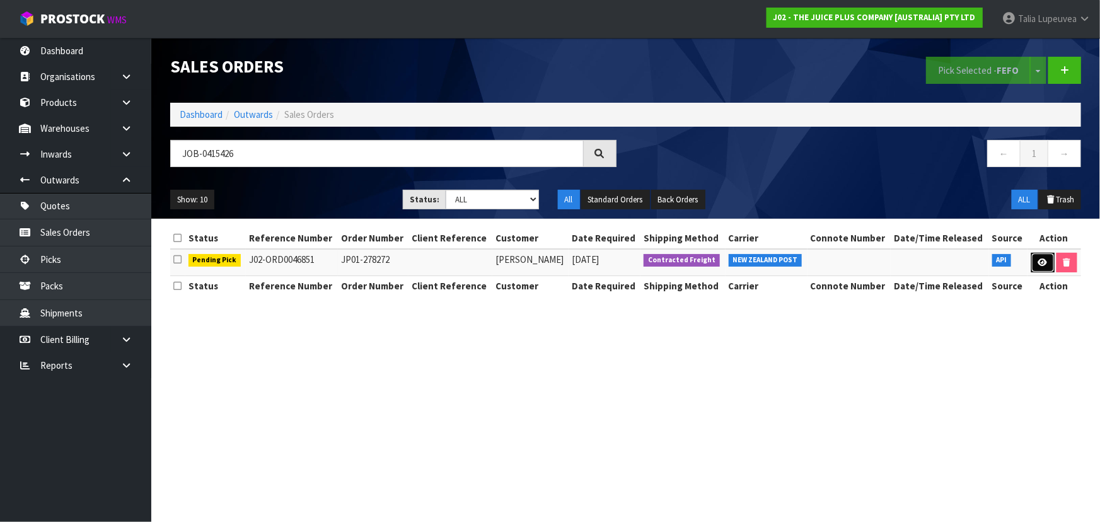
click at [1040, 263] on icon at bounding box center [1042, 262] width 9 height 8
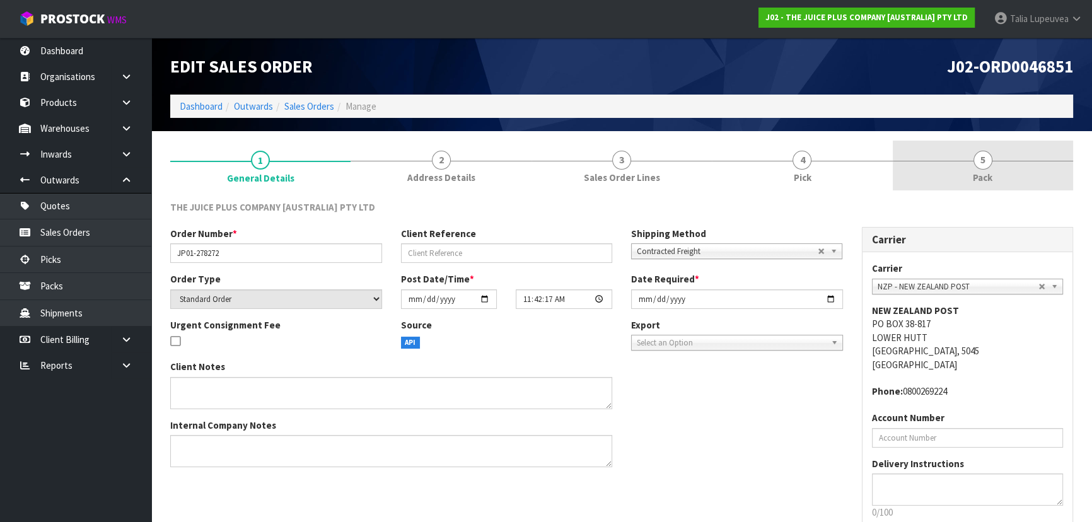
click at [938, 171] on link "5 Pack" at bounding box center [983, 166] width 180 height 50
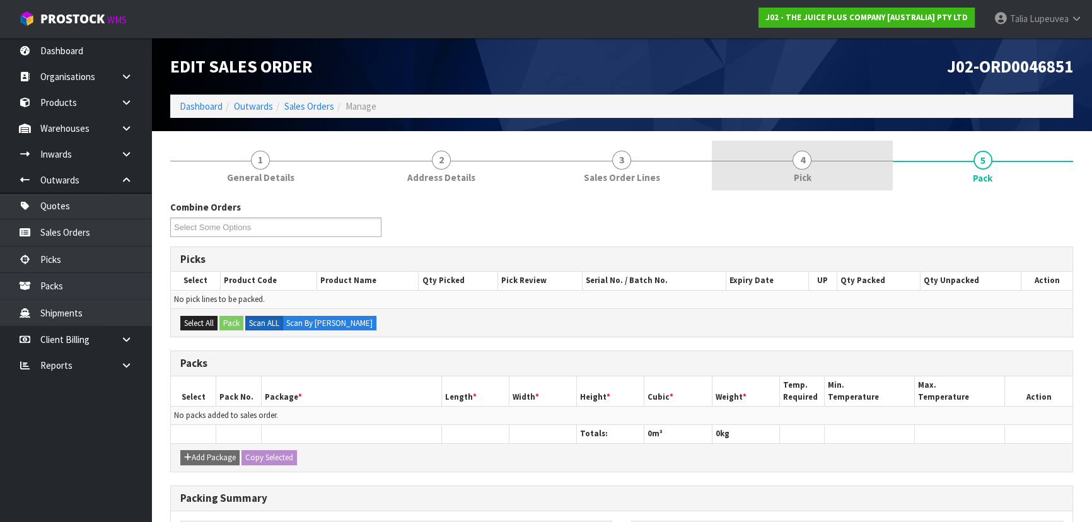
click at [852, 178] on link "4 Pick" at bounding box center [802, 166] width 180 height 50
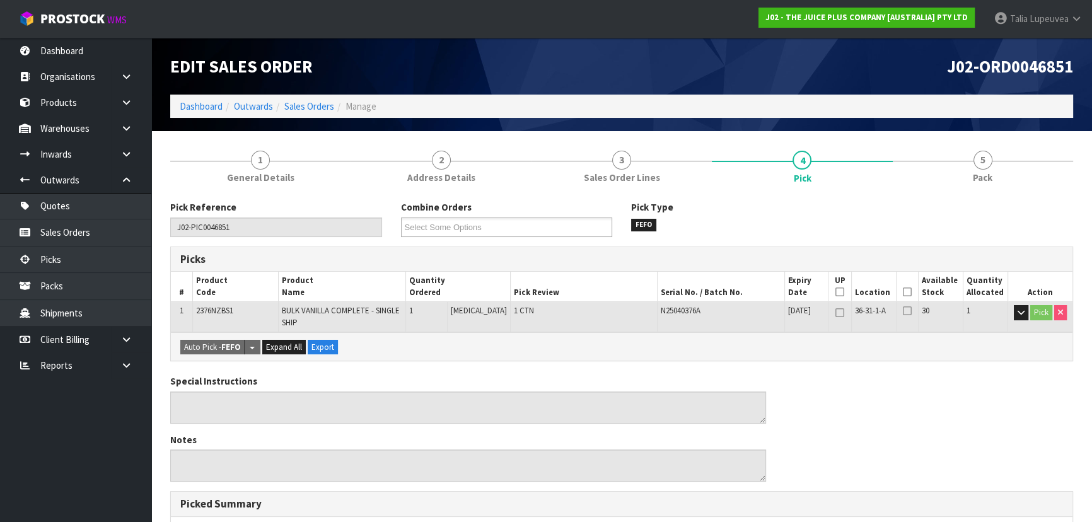
click at [903, 292] on icon at bounding box center [907, 292] width 9 height 1
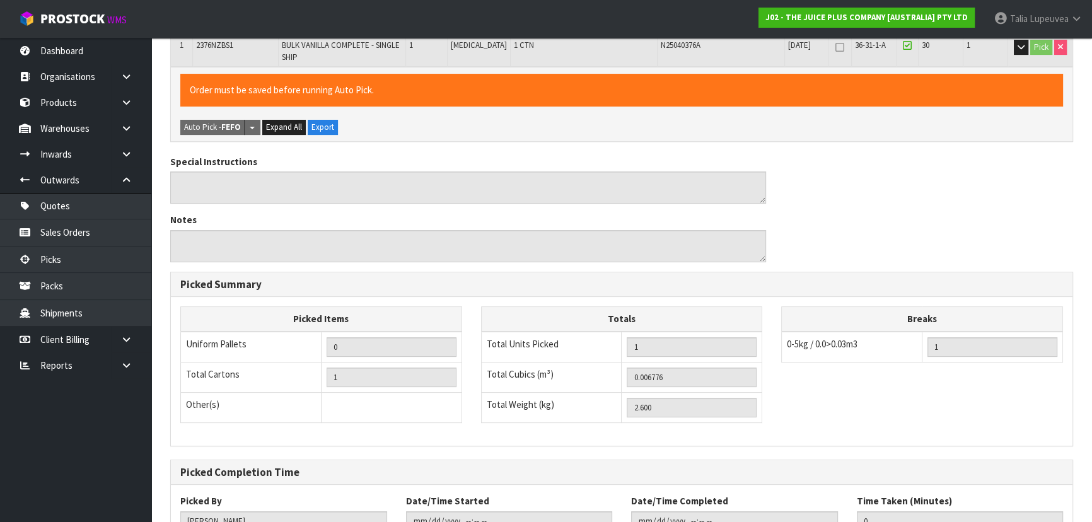
scroll to position [360, 0]
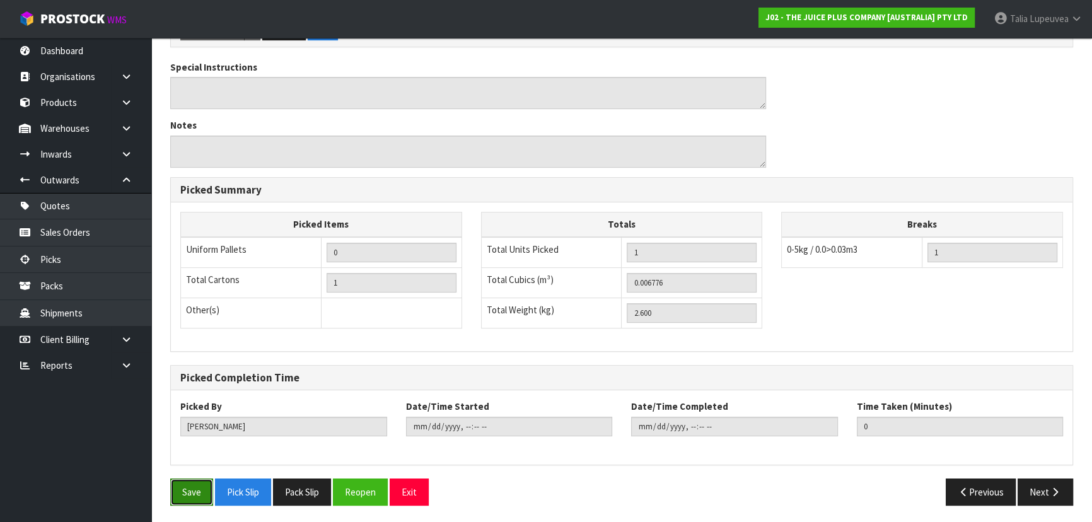
click at [173, 489] on button "Save" at bounding box center [191, 491] width 43 height 27
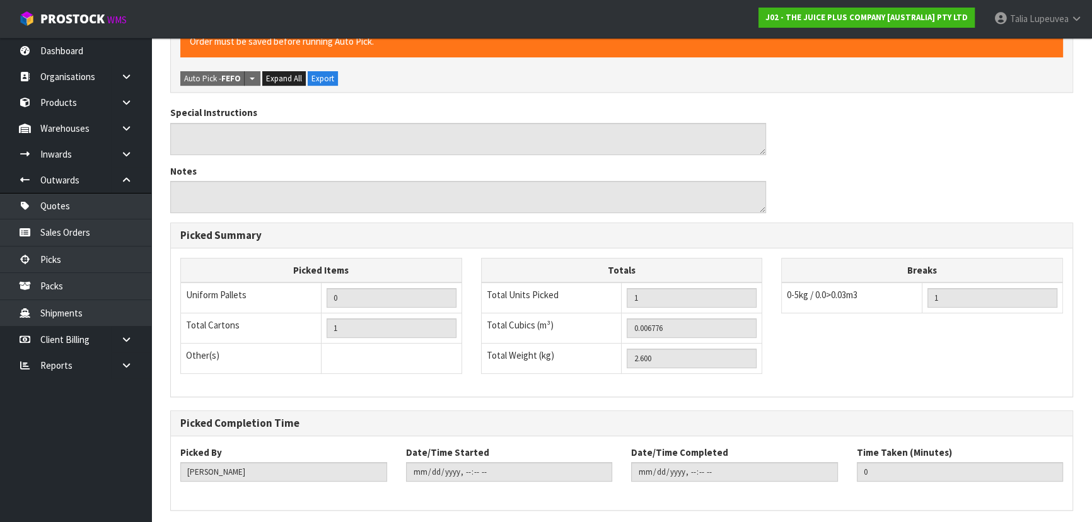
scroll to position [0, 0]
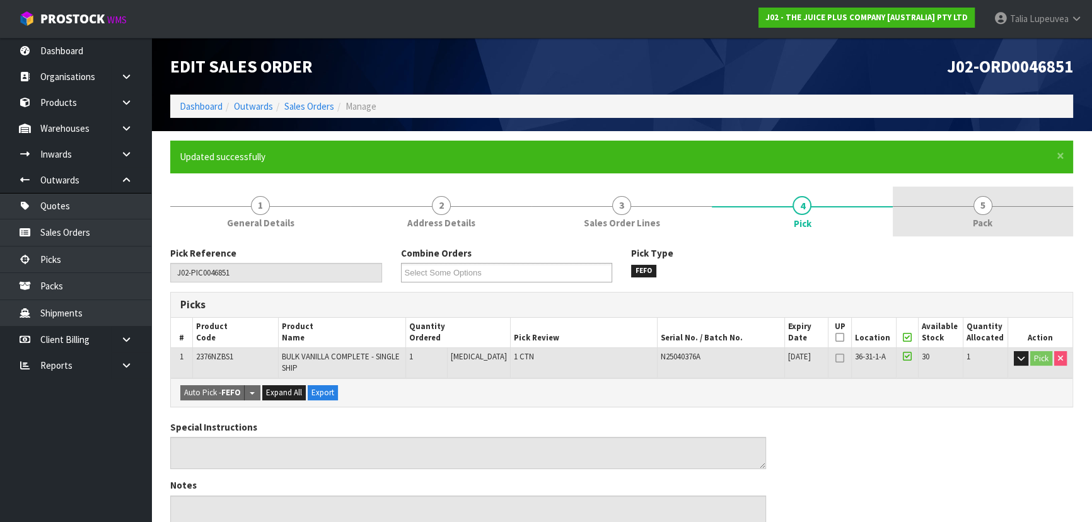
click at [946, 210] on link "5 Pack" at bounding box center [983, 212] width 180 height 50
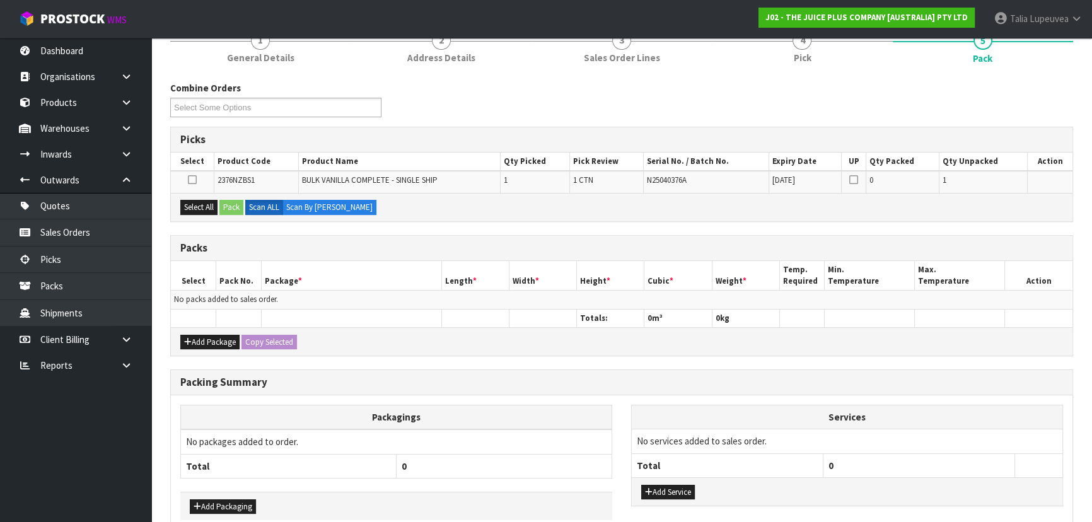
scroll to position [171, 0]
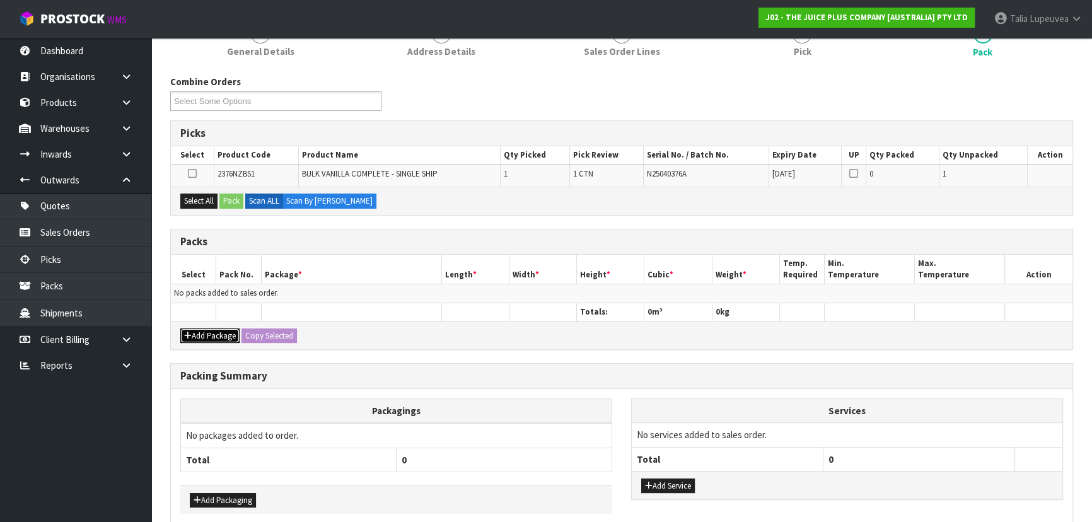
click at [217, 340] on button "Add Package" at bounding box center [209, 335] width 59 height 15
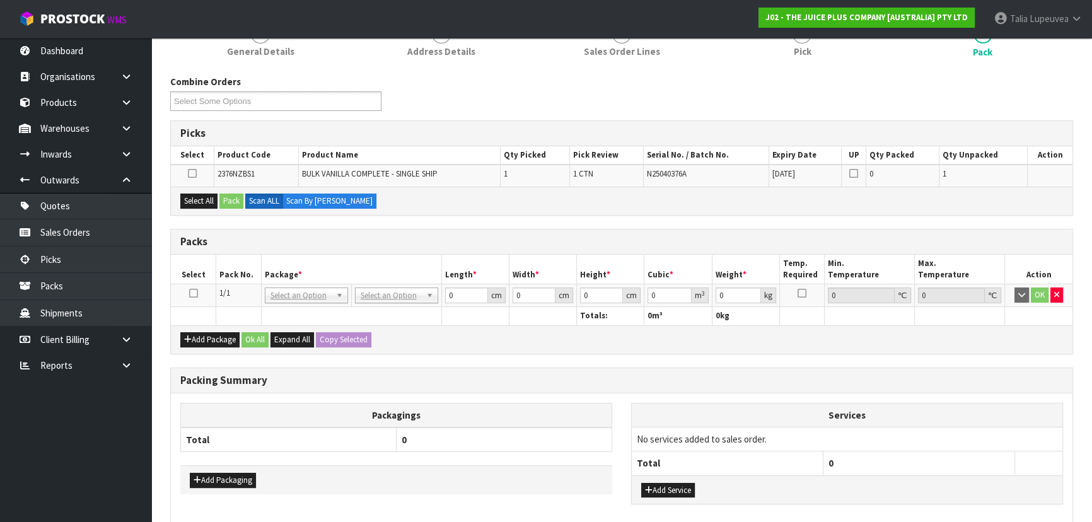
click at [194, 293] on icon at bounding box center [193, 293] width 9 height 1
click at [201, 204] on button "Select All" at bounding box center [198, 201] width 37 height 15
click at [225, 200] on button "Pack" at bounding box center [231, 201] width 24 height 15
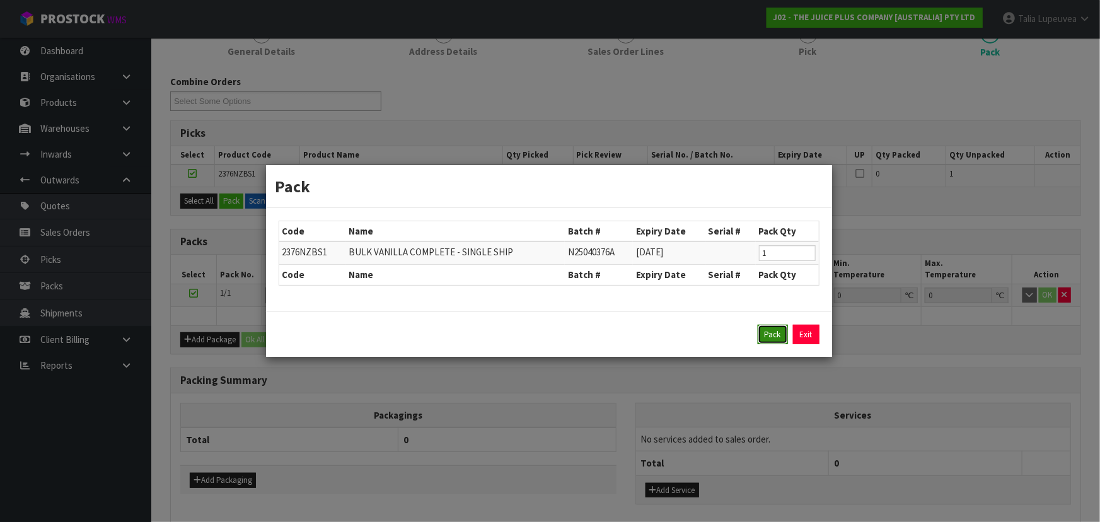
click at [765, 340] on button "Pack" at bounding box center [773, 335] width 30 height 20
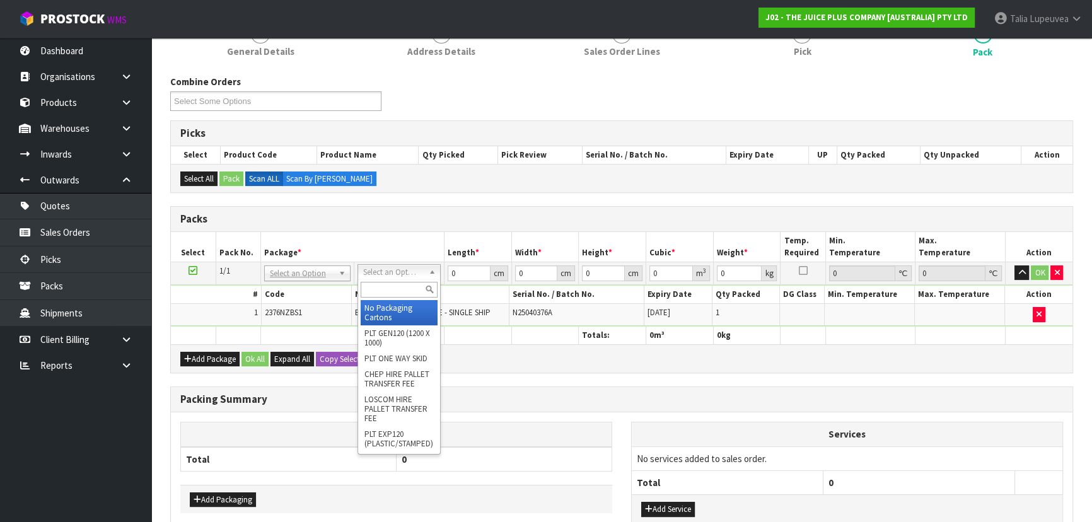
click at [395, 289] on input "text" at bounding box center [399, 290] width 77 height 16
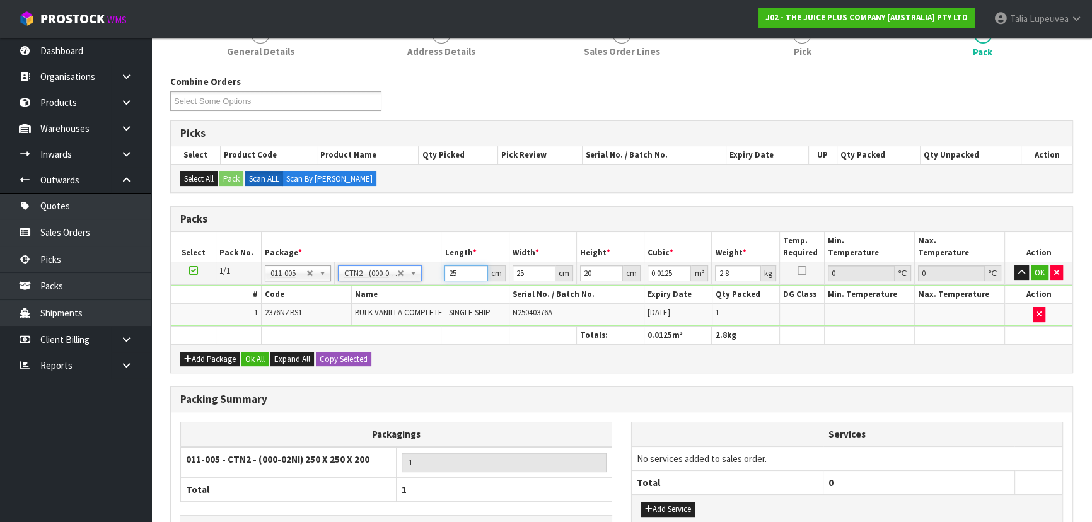
drag, startPoint x: 460, startPoint y: 270, endPoint x: 410, endPoint y: 272, distance: 50.4
click at [410, 272] on tr "1/1 NONE 007-001 007-002 007-004 007-009 007-013 007-014 007-015 007-017 007-01…" at bounding box center [621, 273] width 901 height 23
click at [1034, 269] on button "OK" at bounding box center [1040, 272] width 18 height 15
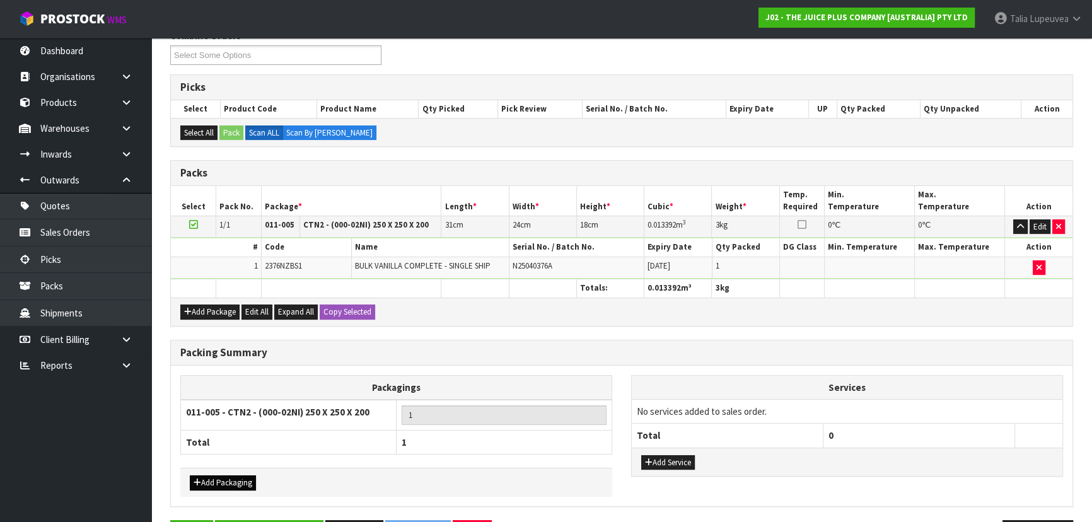
scroll to position [258, 0]
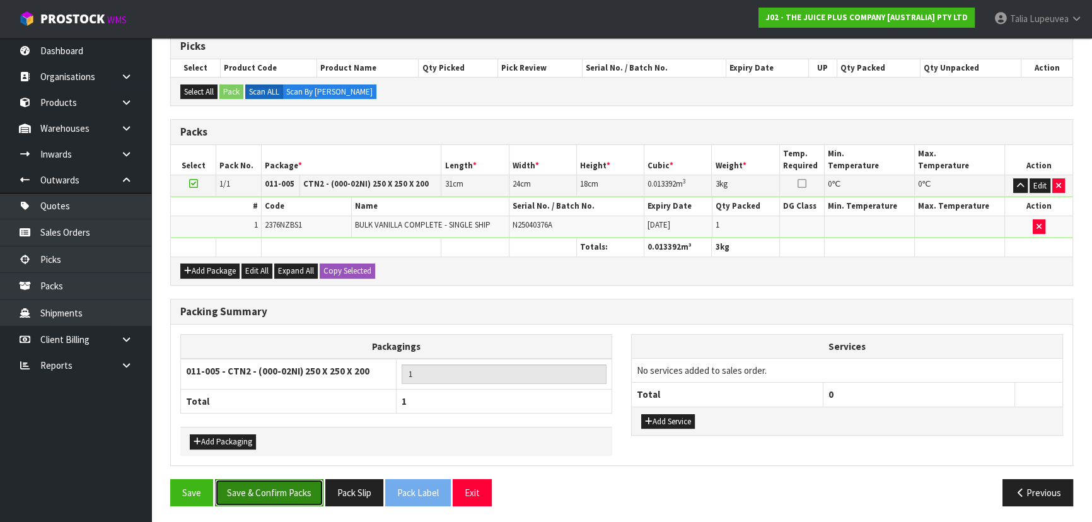
click at [263, 485] on button "Save & Confirm Packs" at bounding box center [269, 492] width 108 height 27
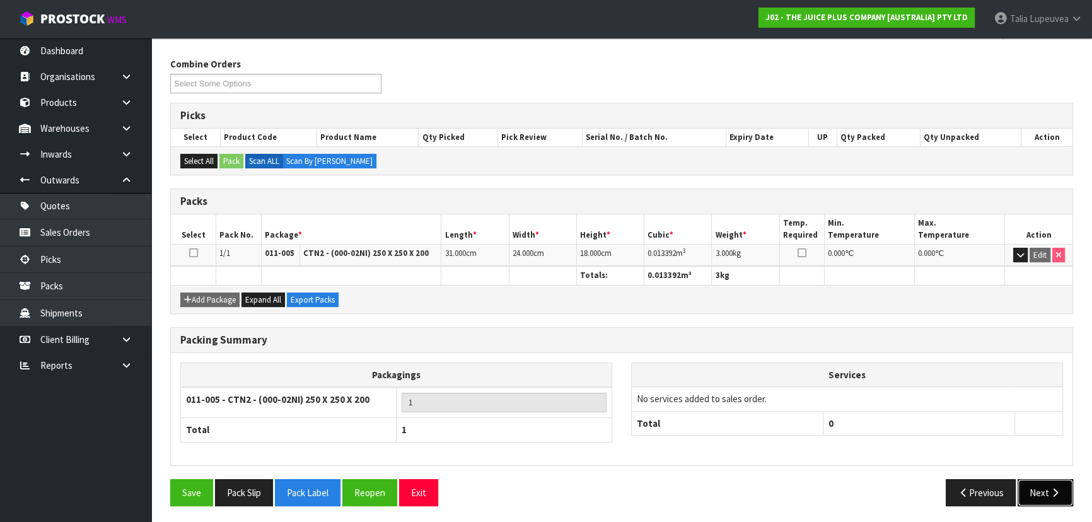
click at [1058, 493] on icon "button" at bounding box center [1055, 492] width 12 height 9
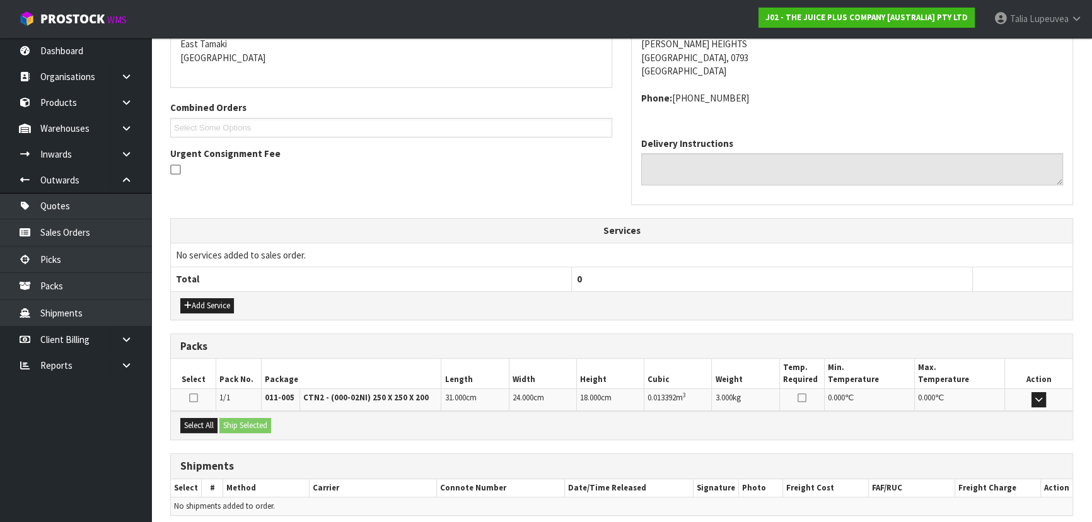
scroll to position [321, 0]
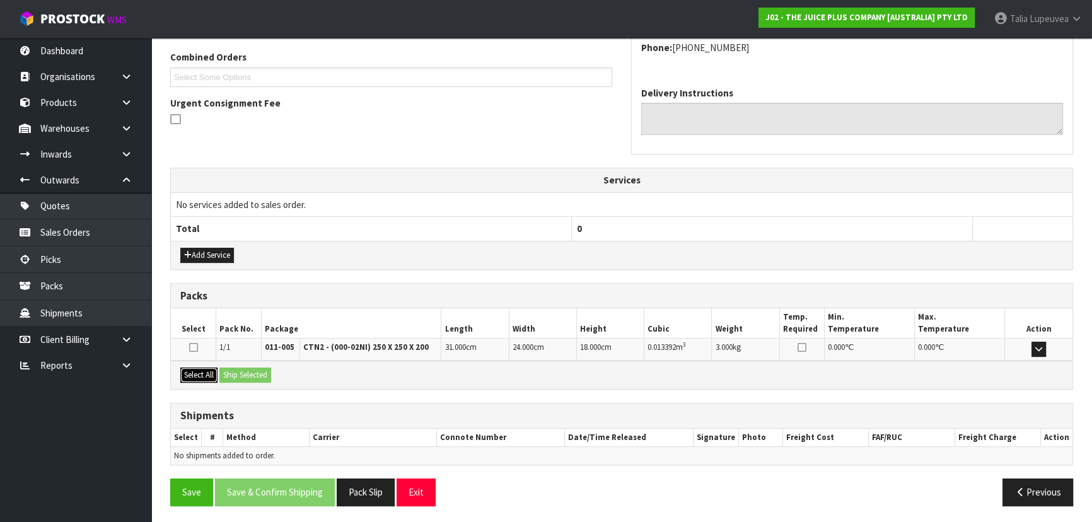
drag, startPoint x: 201, startPoint y: 372, endPoint x: 279, endPoint y: 372, distance: 77.5
click at [206, 372] on button "Select All" at bounding box center [198, 375] width 37 height 15
click at [280, 372] on div "Select All Ship Selected" at bounding box center [621, 375] width 901 height 28
click at [252, 371] on button "Ship Selected" at bounding box center [245, 375] width 52 height 15
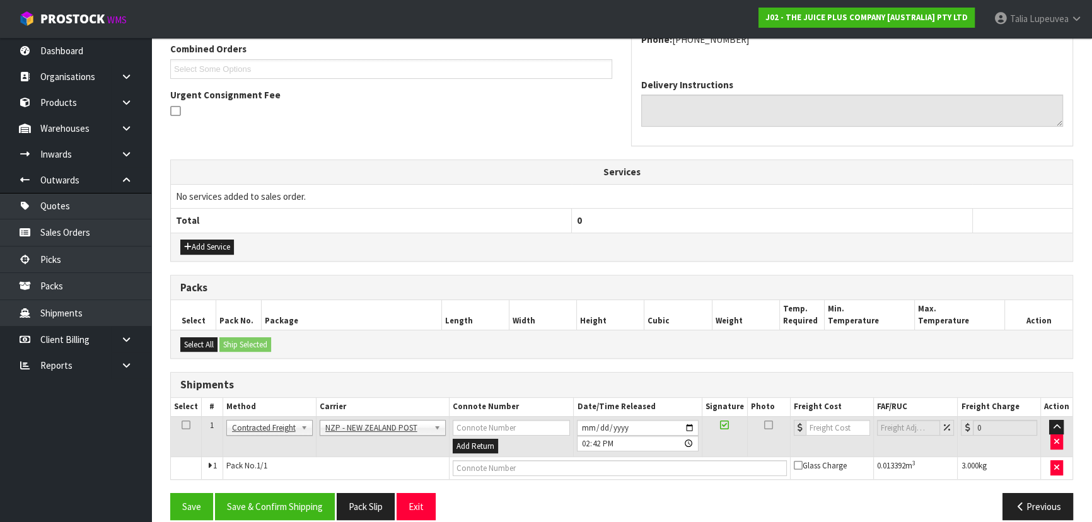
scroll to position [344, 0]
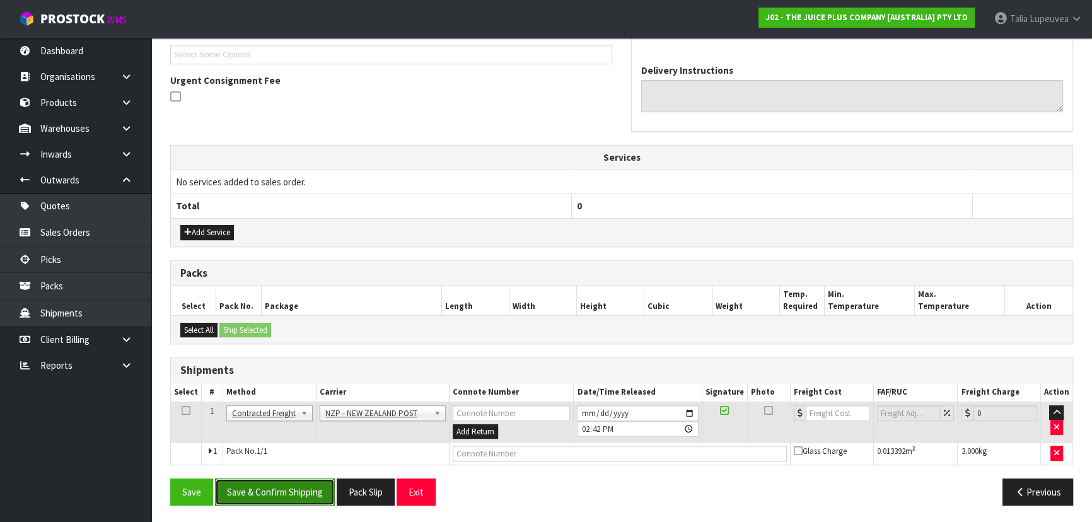
click at [311, 486] on button "Save & Confirm Shipping" at bounding box center [275, 491] width 120 height 27
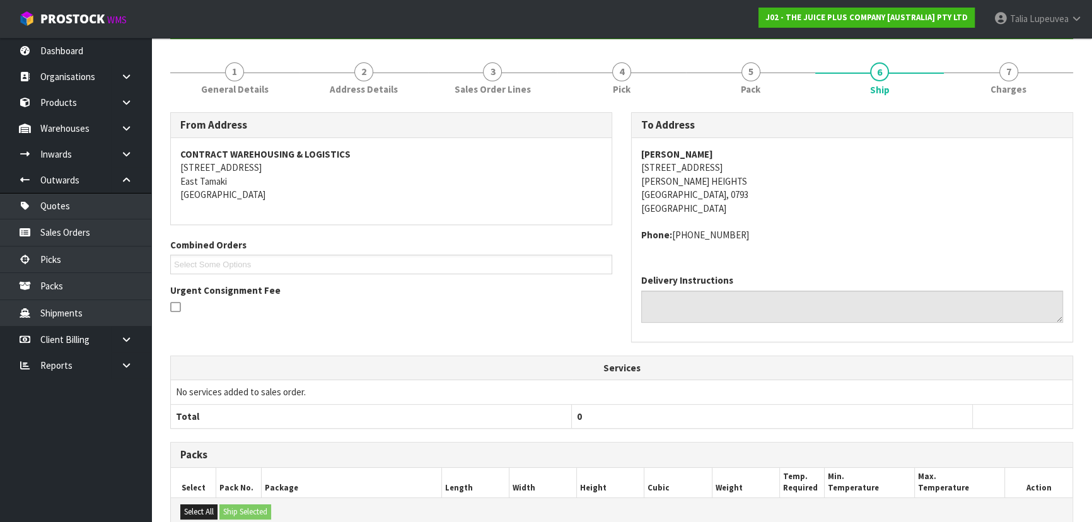
scroll to position [327, 0]
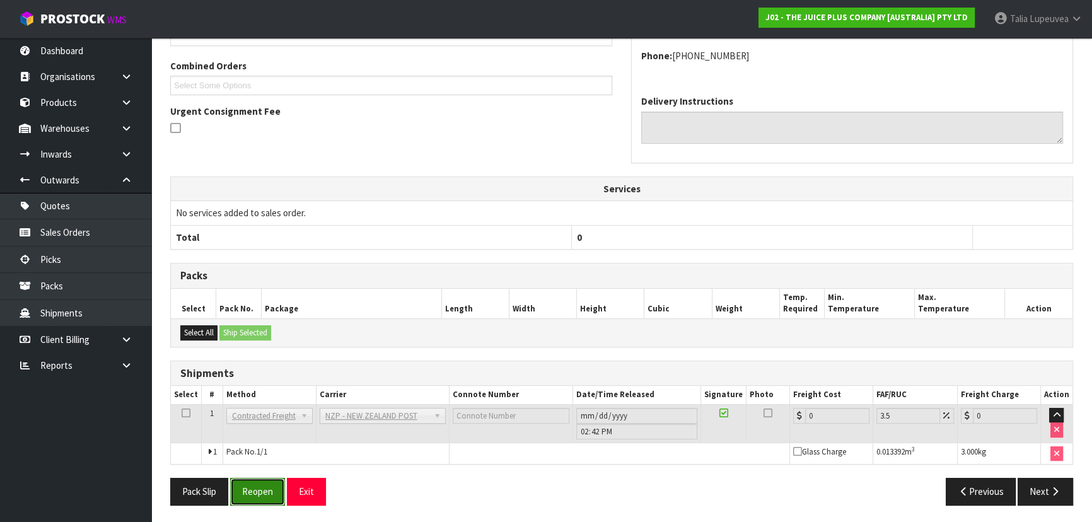
click at [274, 494] on button "Reopen" at bounding box center [257, 491] width 55 height 27
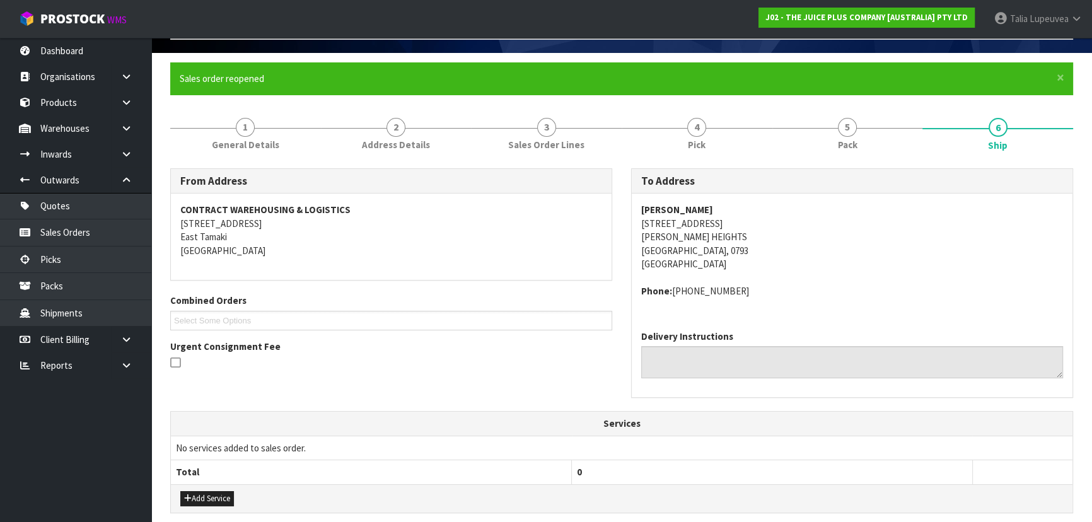
scroll to position [356, 0]
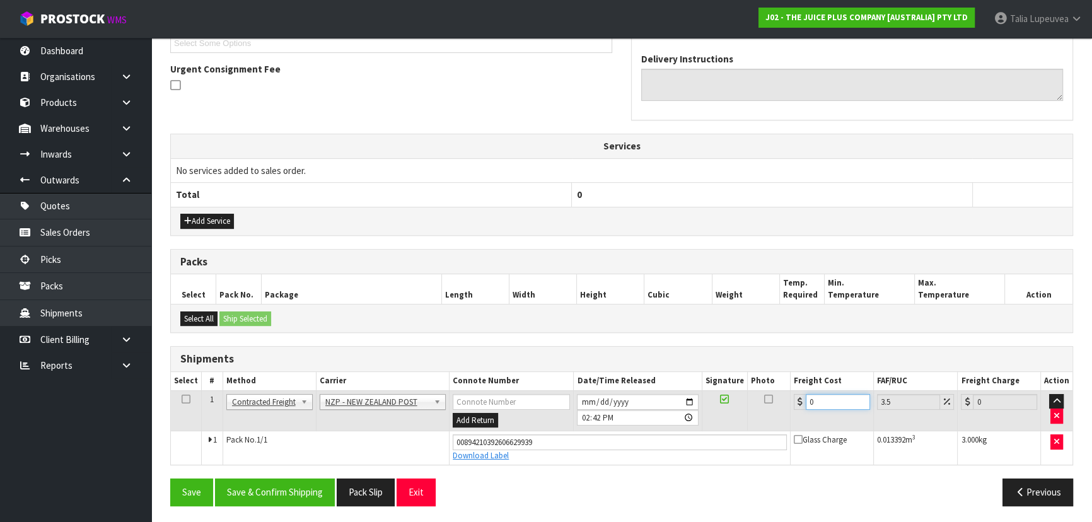
click at [801, 405] on div "0" at bounding box center [832, 402] width 76 height 16
click at [283, 492] on button "Save & Confirm Shipping" at bounding box center [275, 491] width 120 height 27
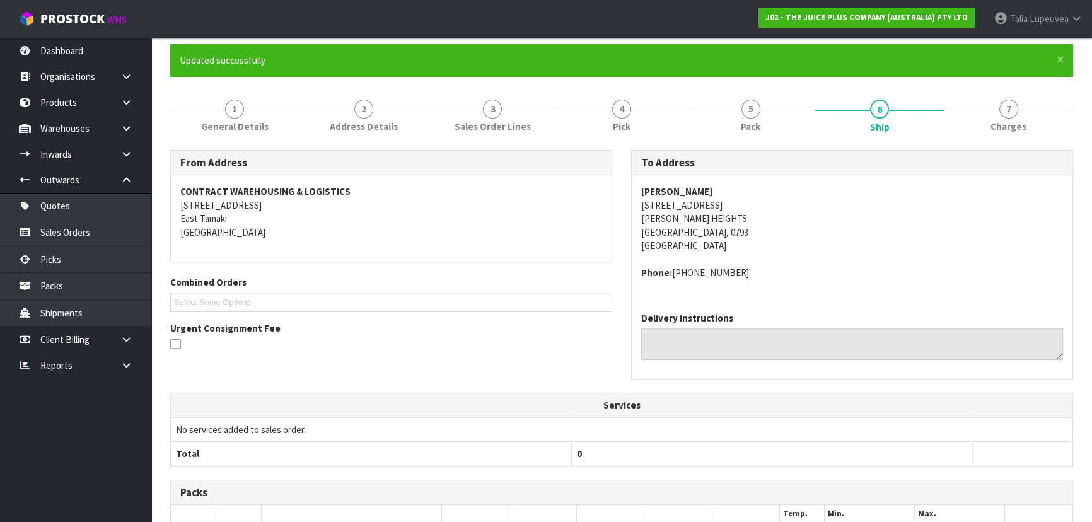
scroll to position [0, 0]
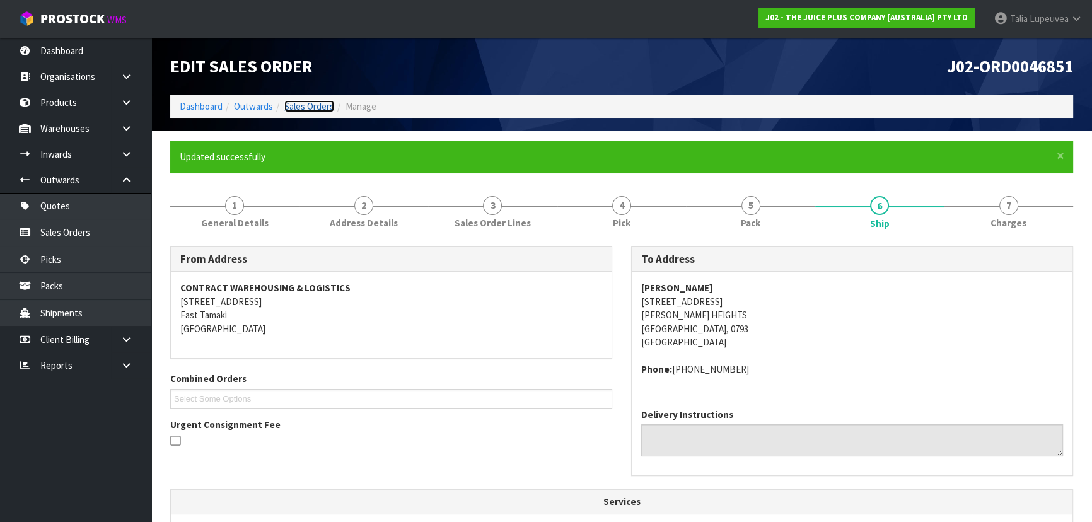
click at [328, 108] on link "Sales Orders" at bounding box center [309, 106] width 50 height 12
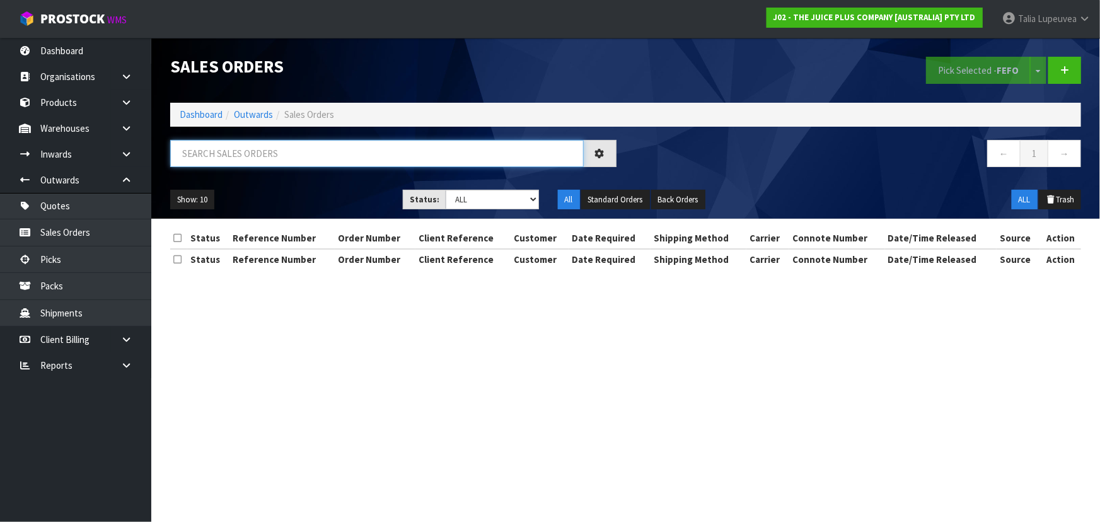
click at [389, 154] on input "text" at bounding box center [377, 153] width 414 height 27
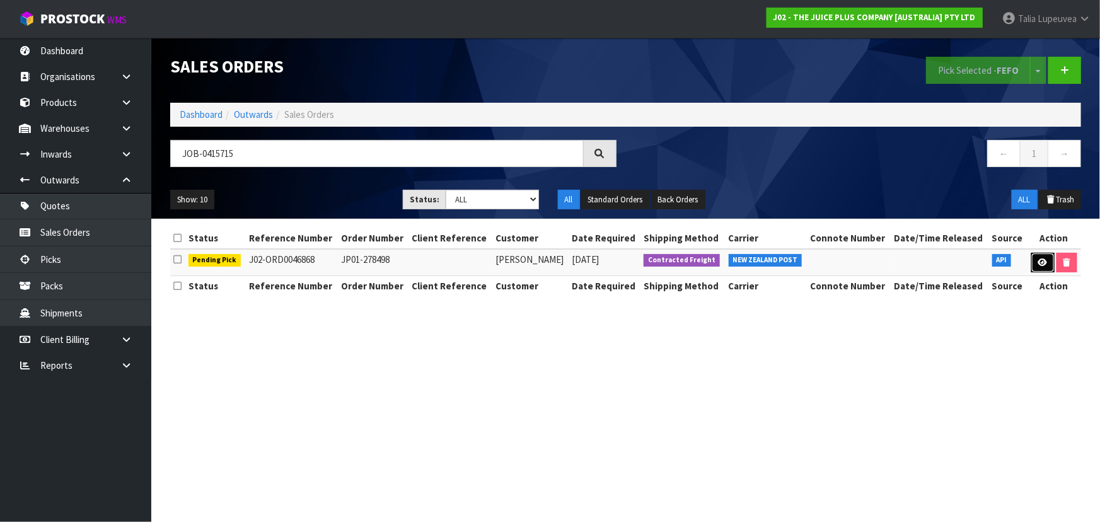
click at [1038, 264] on icon at bounding box center [1042, 262] width 9 height 8
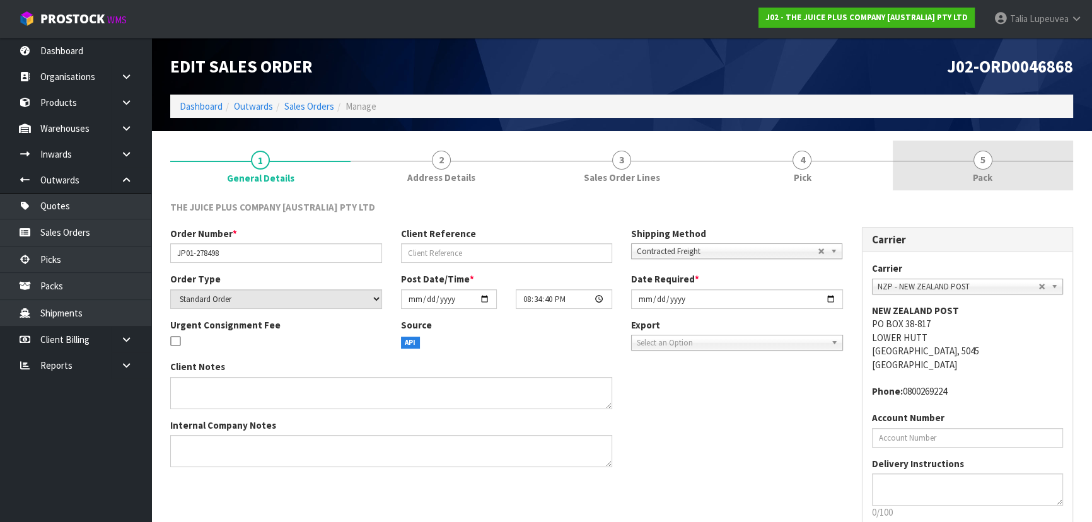
click at [933, 167] on link "5 Pack" at bounding box center [983, 166] width 180 height 50
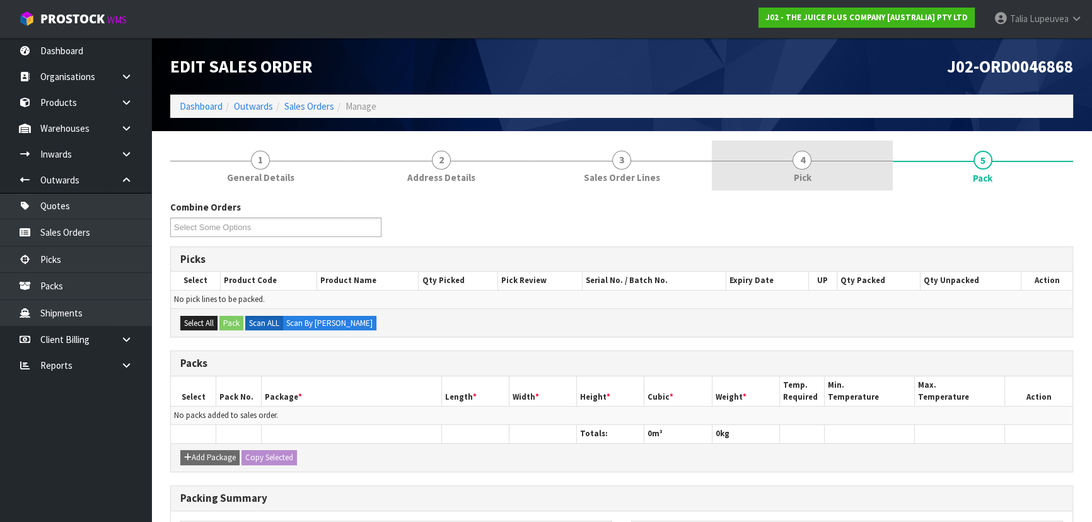
click at [866, 187] on link "4 Pick" at bounding box center [802, 166] width 180 height 50
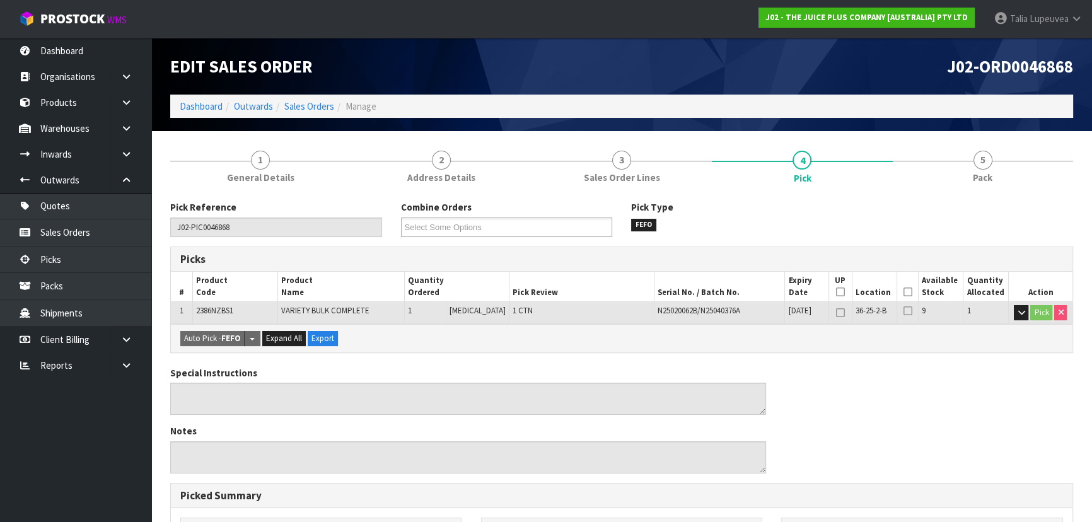
click at [903, 292] on icon at bounding box center [907, 292] width 9 height 1
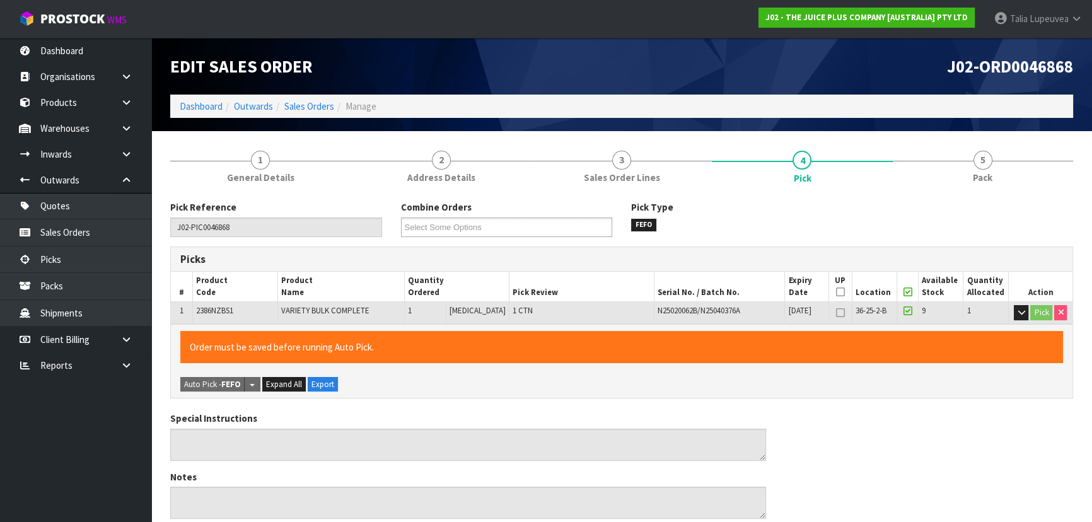
scroll to position [352, 0]
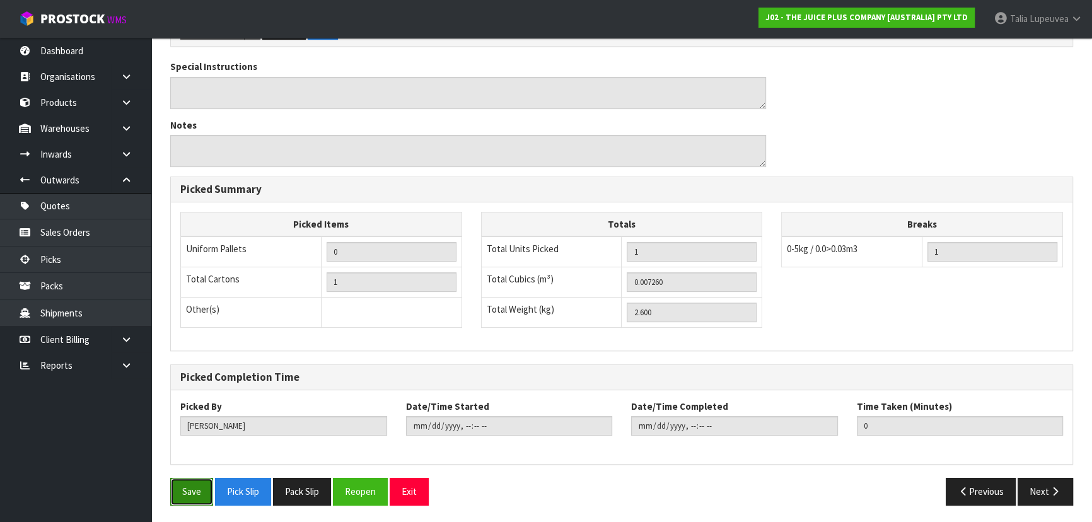
click at [197, 486] on button "Save" at bounding box center [191, 491] width 43 height 27
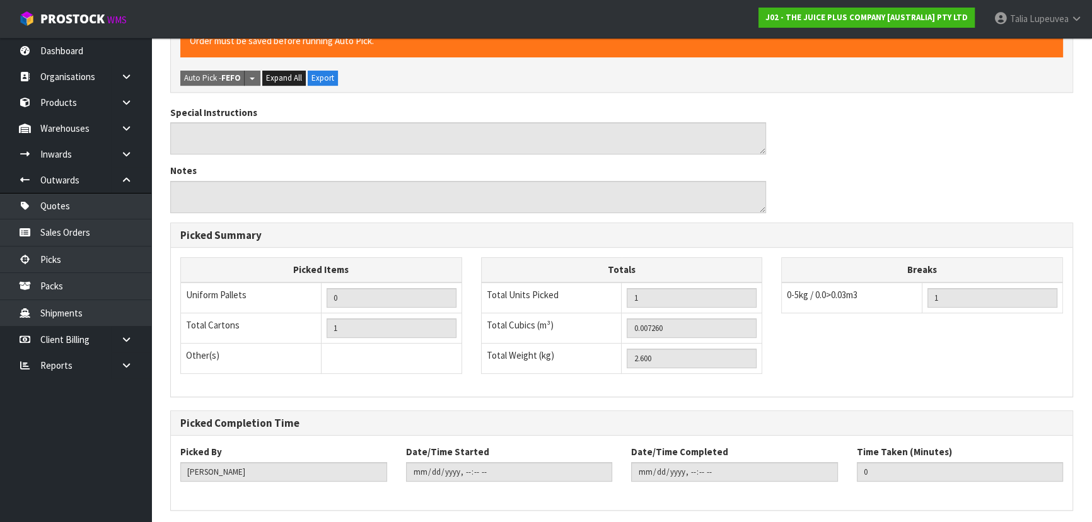
scroll to position [0, 0]
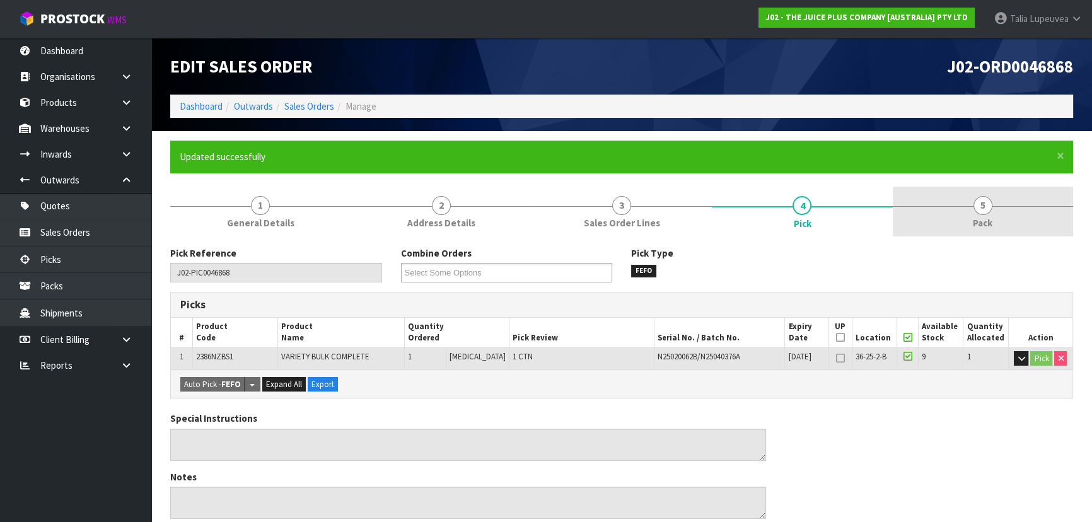
click at [941, 208] on link "5 Pack" at bounding box center [983, 212] width 180 height 50
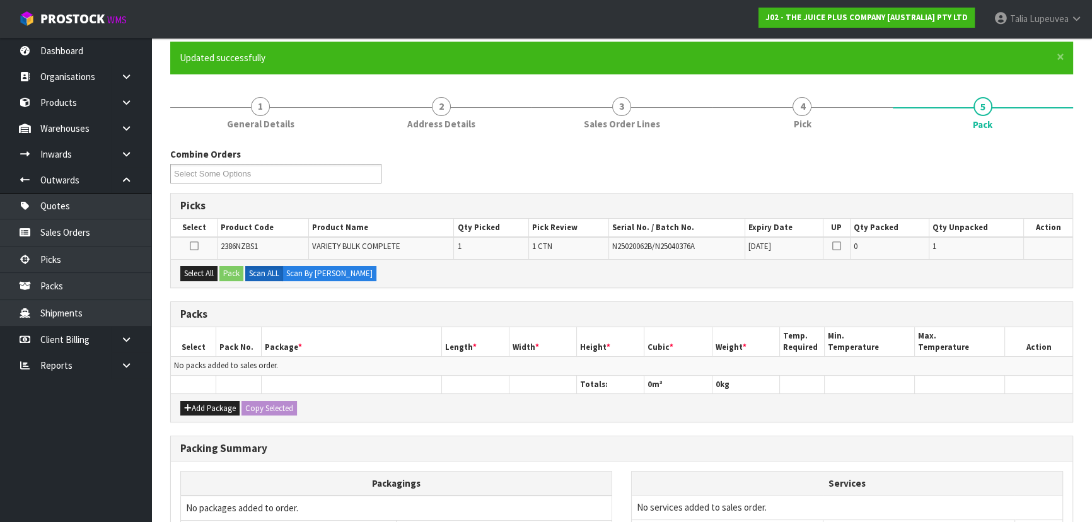
scroll to position [114, 0]
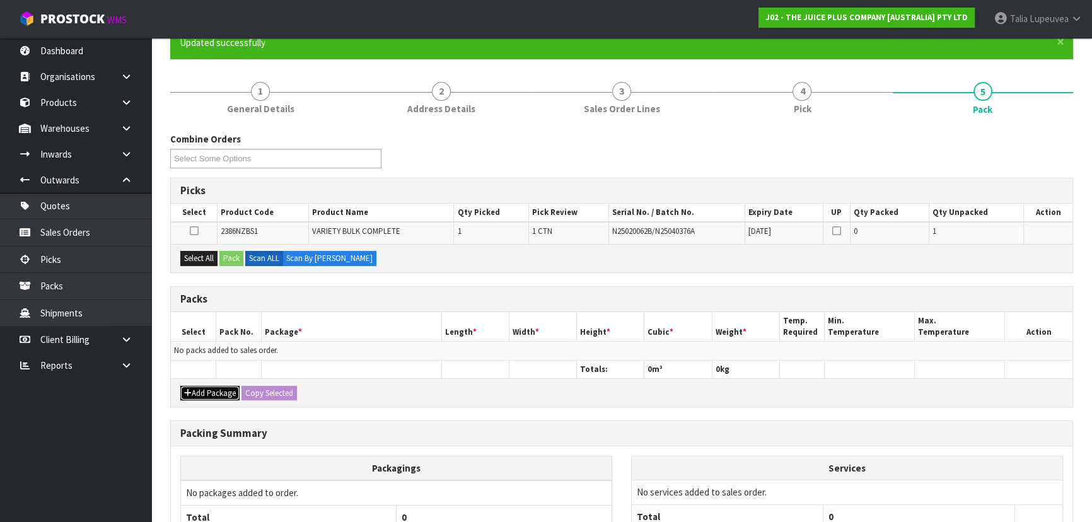
click at [219, 386] on button "Add Package" at bounding box center [209, 393] width 59 height 15
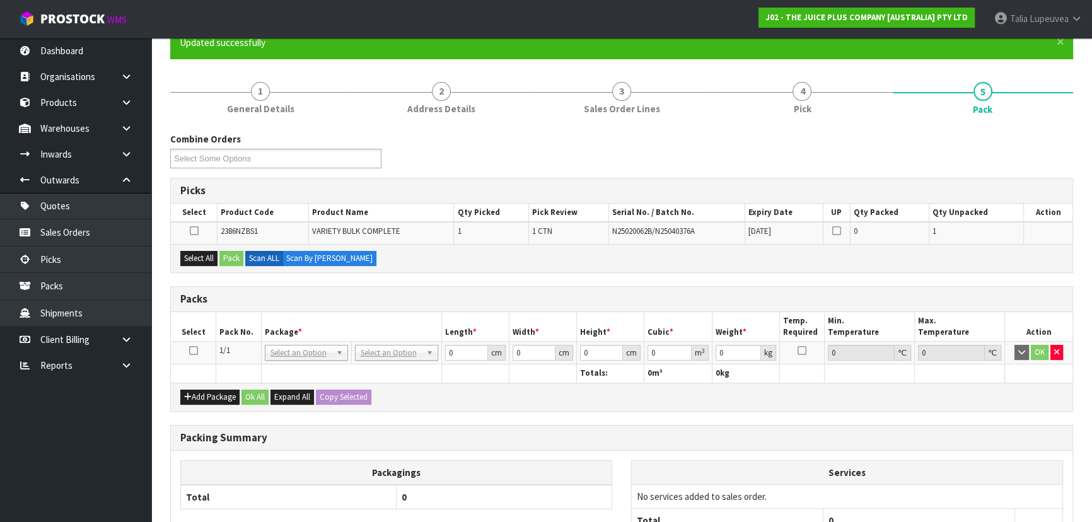
click at [190, 350] on icon at bounding box center [193, 350] width 9 height 1
drag, startPoint x: 201, startPoint y: 258, endPoint x: 235, endPoint y: 255, distance: 34.3
click at [200, 258] on button "Select All" at bounding box center [198, 258] width 37 height 15
click at [231, 256] on button "Pack" at bounding box center [231, 258] width 24 height 15
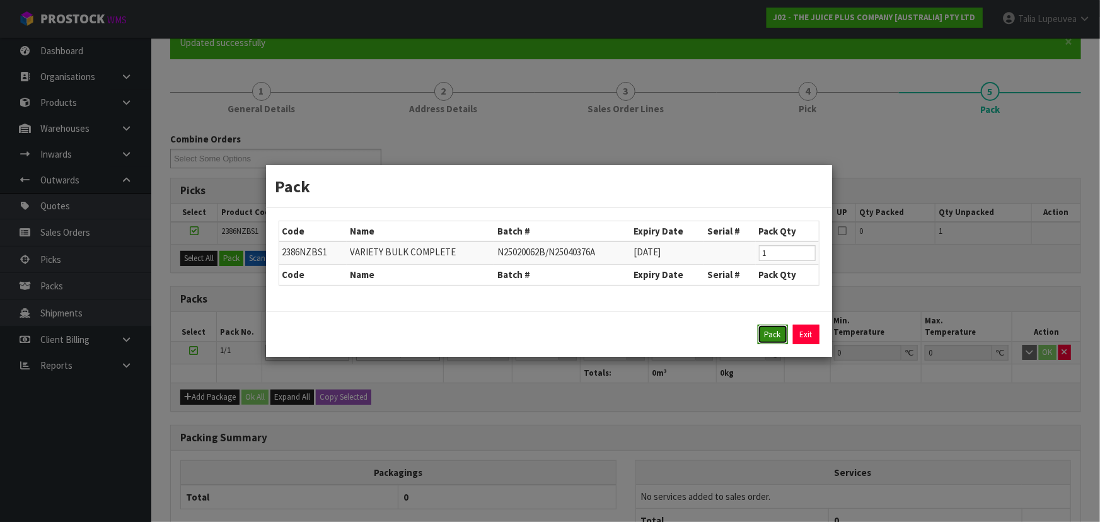
click at [762, 325] on button "Pack" at bounding box center [773, 335] width 30 height 20
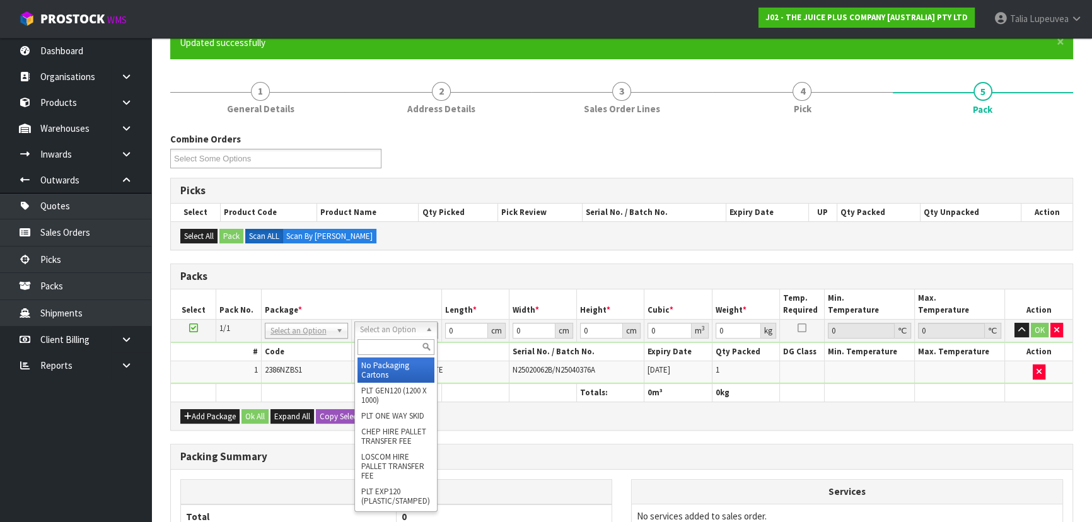
click at [395, 345] on input "text" at bounding box center [395, 347] width 77 height 16
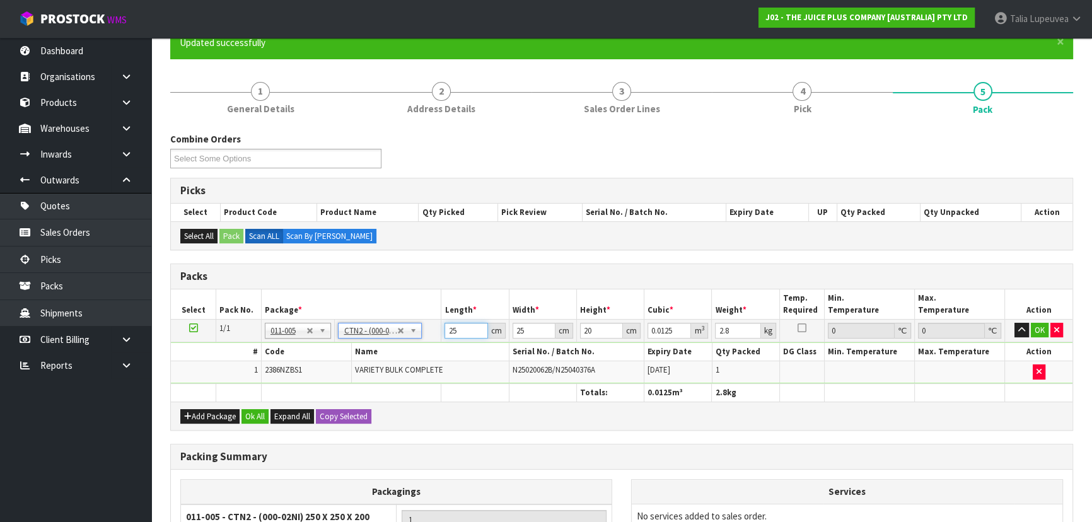
drag, startPoint x: 471, startPoint y: 331, endPoint x: 432, endPoint y: 339, distance: 39.9
click at [432, 339] on tr "1/1 NONE 007-001 007-002 007-004 007-009 007-013 007-014 007-015 007-017 007-01…" at bounding box center [621, 330] width 901 height 23
click at [1038, 325] on button "OK" at bounding box center [1040, 330] width 18 height 15
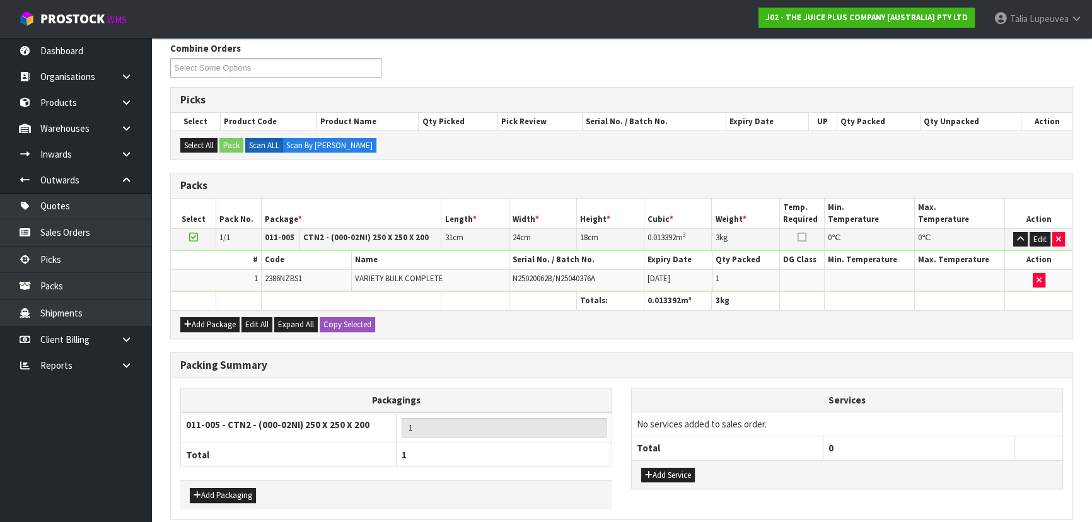
scroll to position [258, 0]
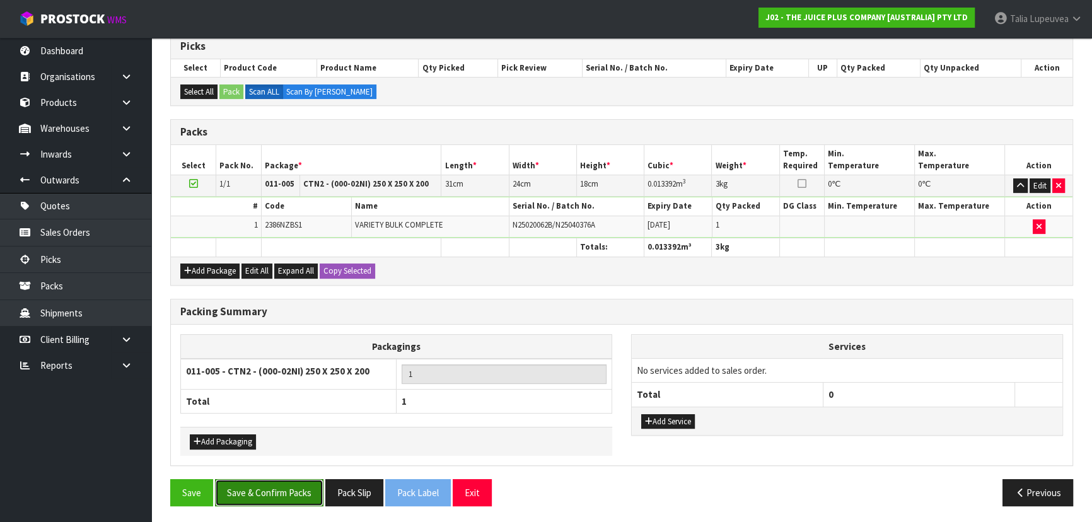
click at [281, 479] on button "Save & Confirm Packs" at bounding box center [269, 492] width 108 height 27
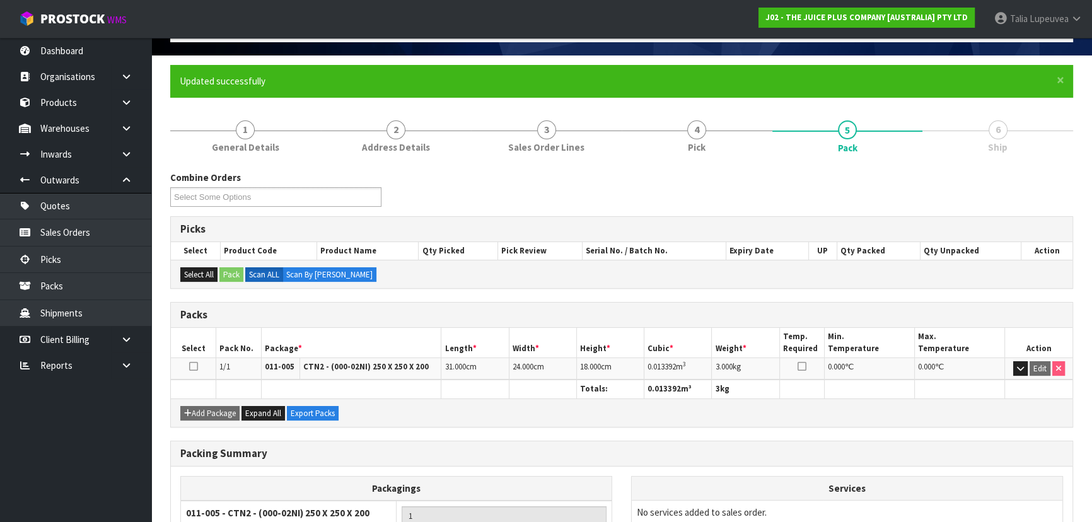
scroll to position [189, 0]
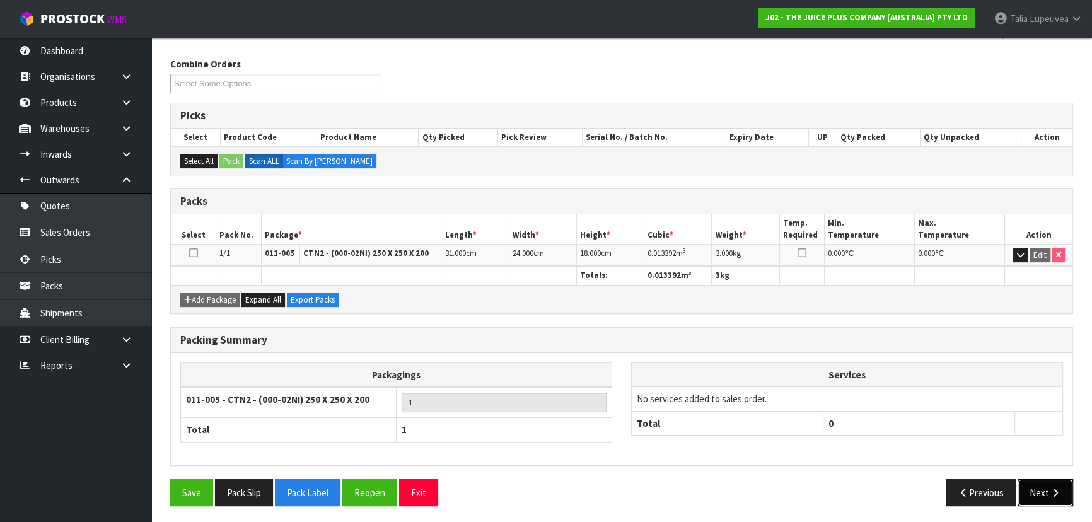
drag, startPoint x: 1030, startPoint y: 487, endPoint x: 1028, endPoint y: 480, distance: 8.0
click at [1028, 480] on button "Next" at bounding box center [1044, 492] width 55 height 27
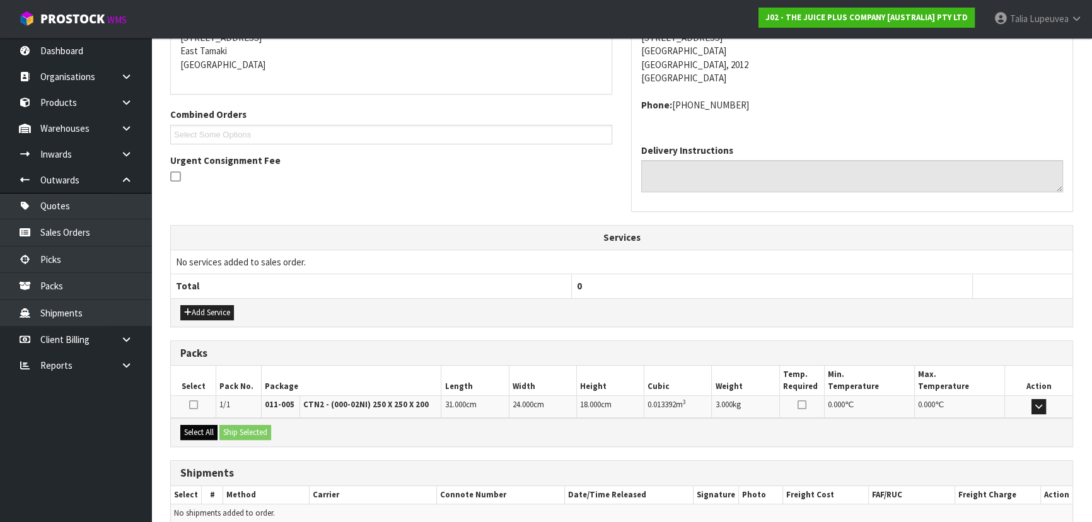
scroll to position [321, 0]
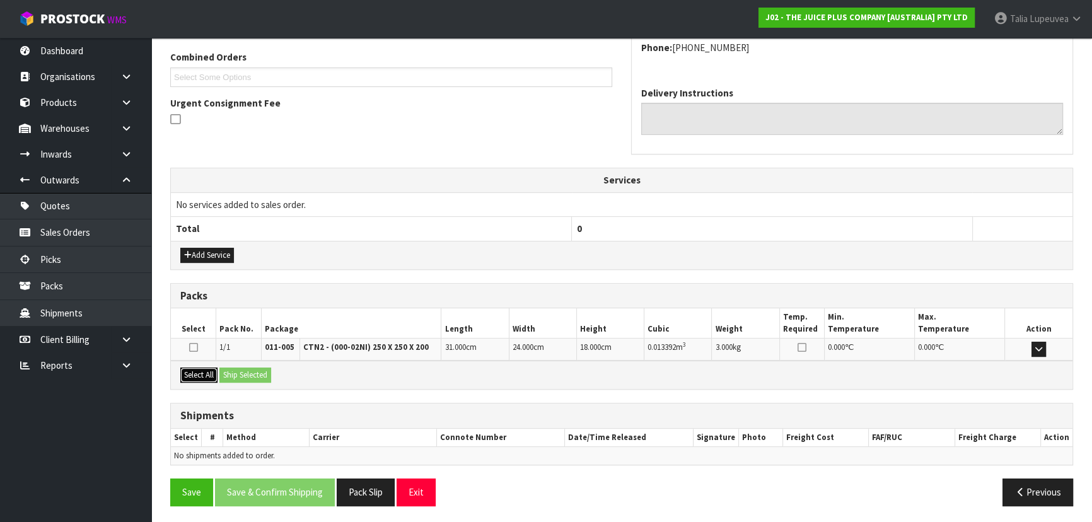
click at [197, 372] on button "Select All" at bounding box center [198, 375] width 37 height 15
click at [238, 374] on button "Ship Selected" at bounding box center [245, 375] width 52 height 15
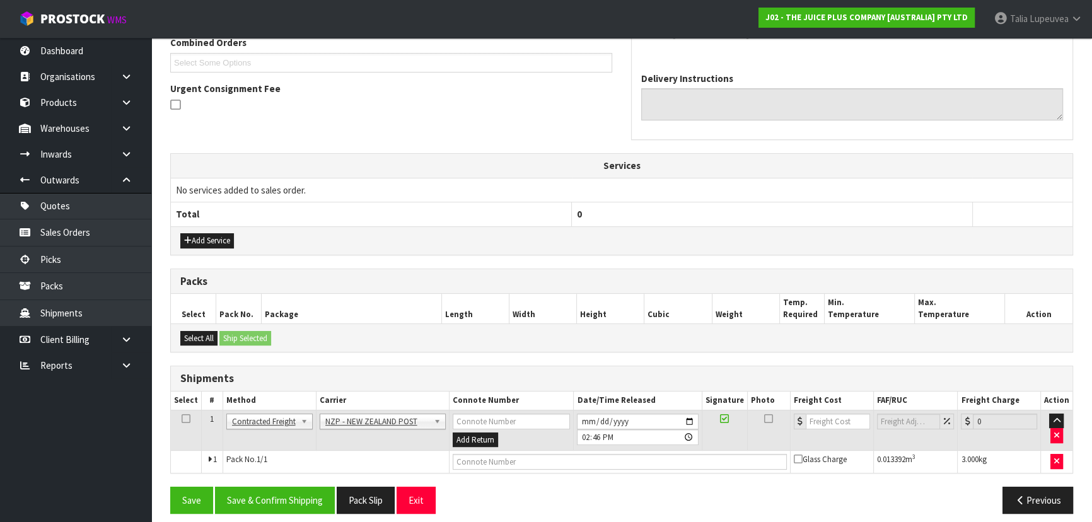
scroll to position [344, 0]
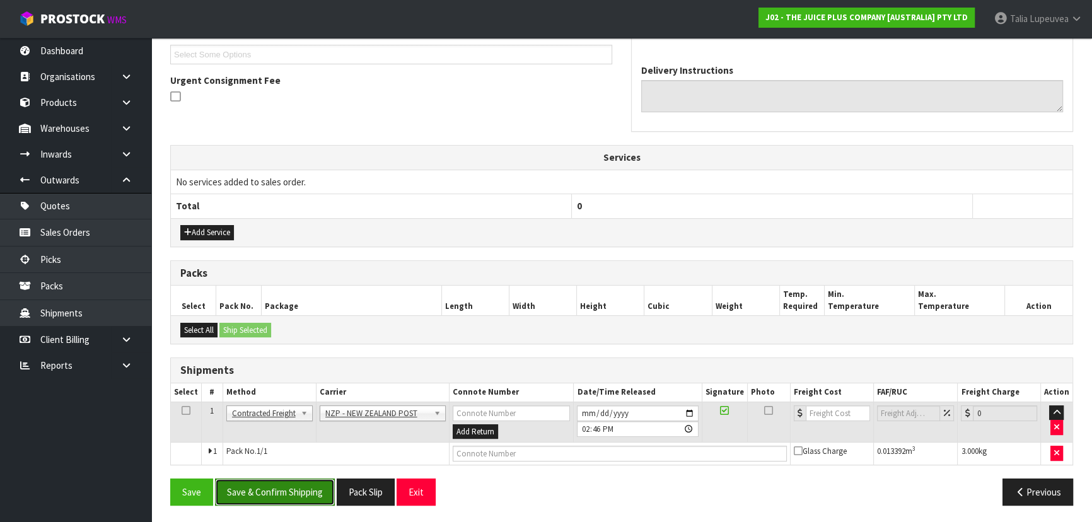
click at [320, 481] on button "Save & Confirm Shipping" at bounding box center [275, 491] width 120 height 27
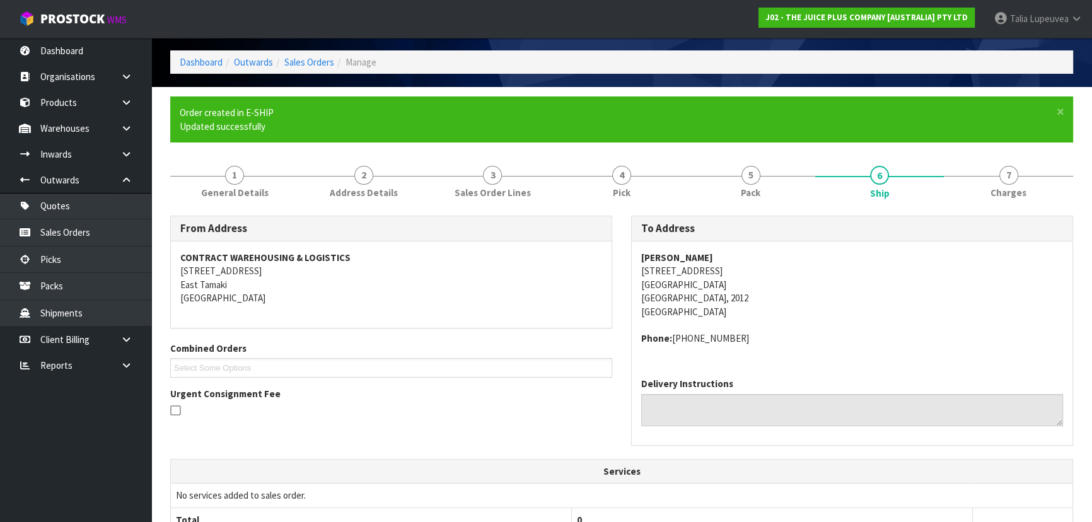
scroll to position [327, 0]
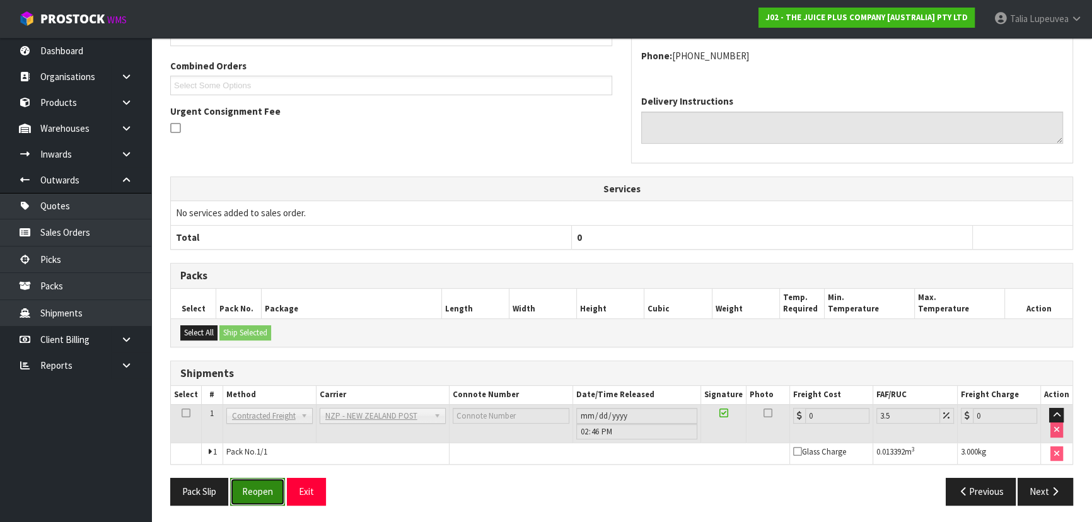
click at [266, 485] on button "Reopen" at bounding box center [257, 491] width 55 height 27
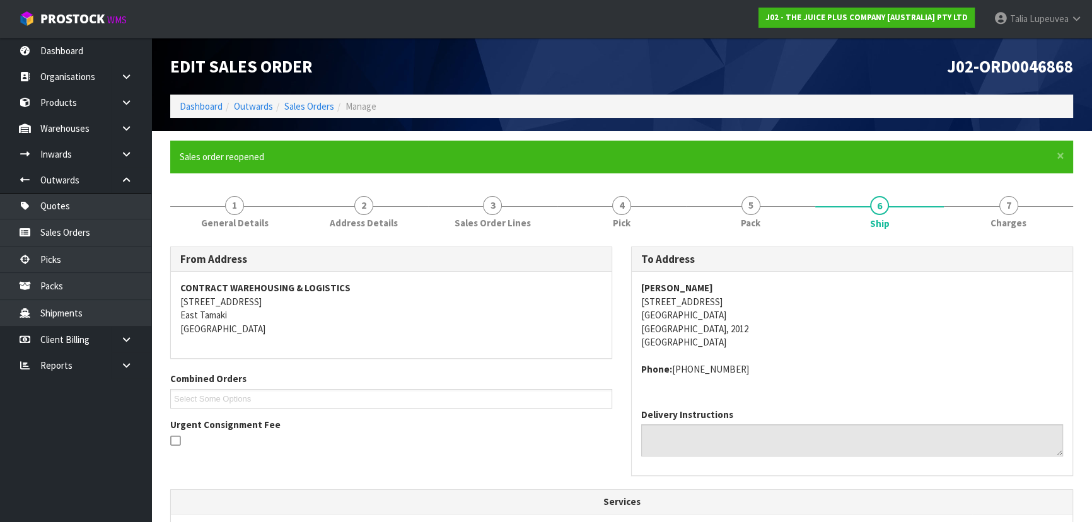
scroll to position [313, 0]
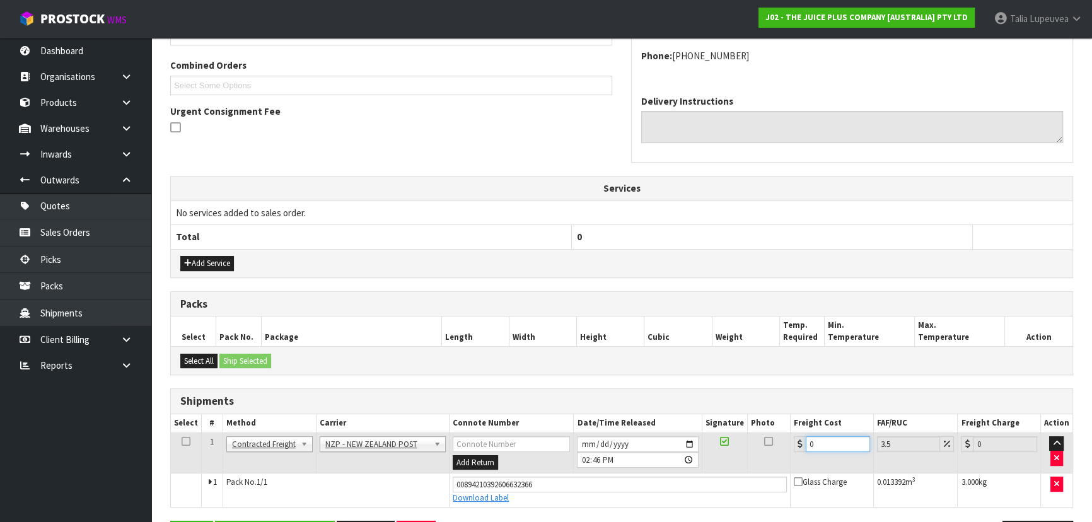
drag, startPoint x: 813, startPoint y: 446, endPoint x: 774, endPoint y: 449, distance: 39.3
click at [774, 449] on tr "1 Client Local Pickup Customer Local Pickup Company Freight Contracted Freight …" at bounding box center [621, 452] width 901 height 41
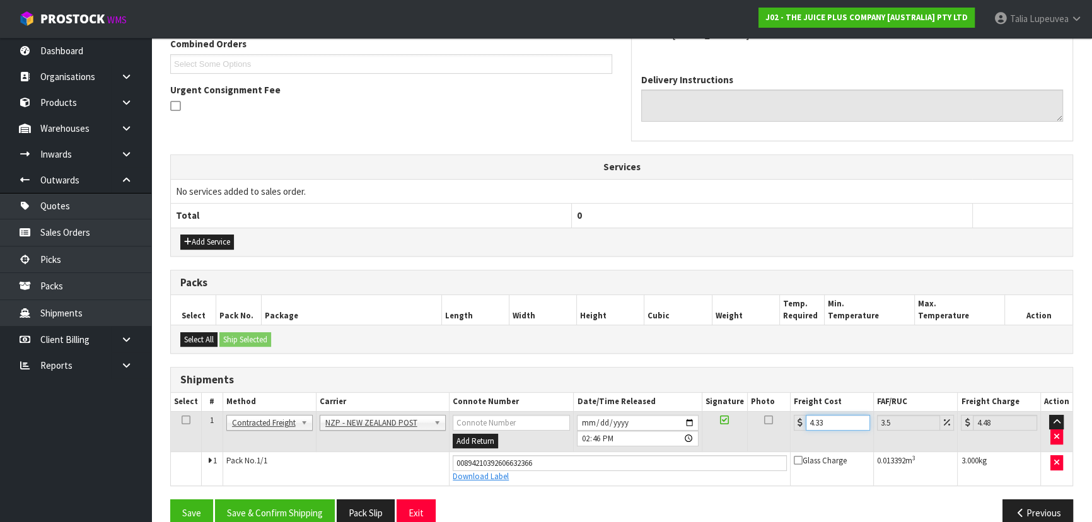
scroll to position [356, 0]
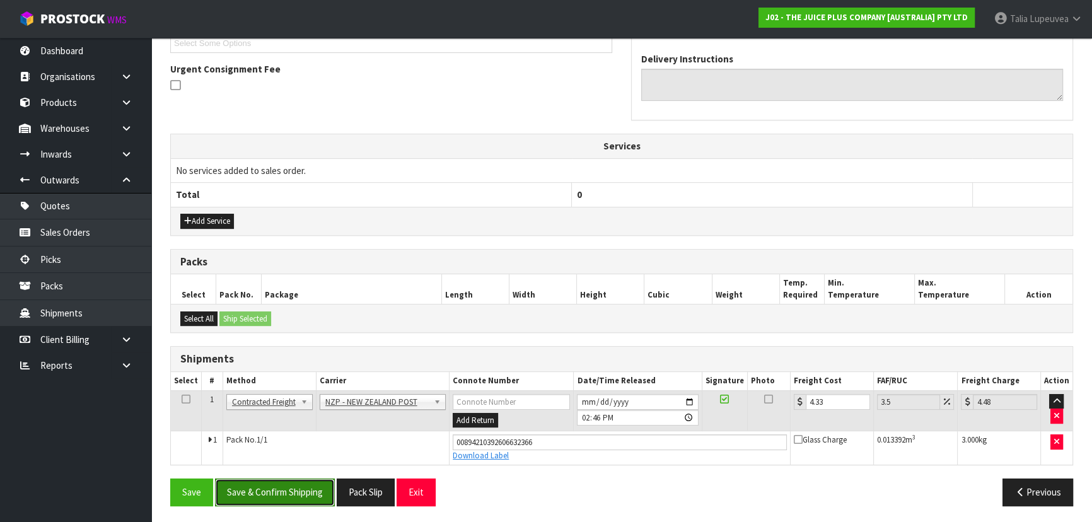
click at [269, 499] on button "Save & Confirm Shipping" at bounding box center [275, 491] width 120 height 27
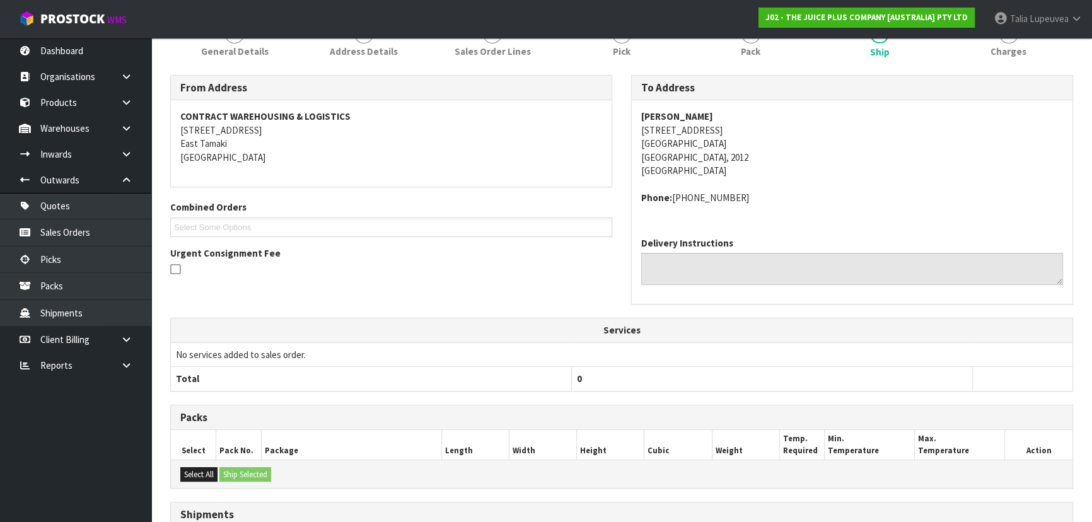
scroll to position [0, 0]
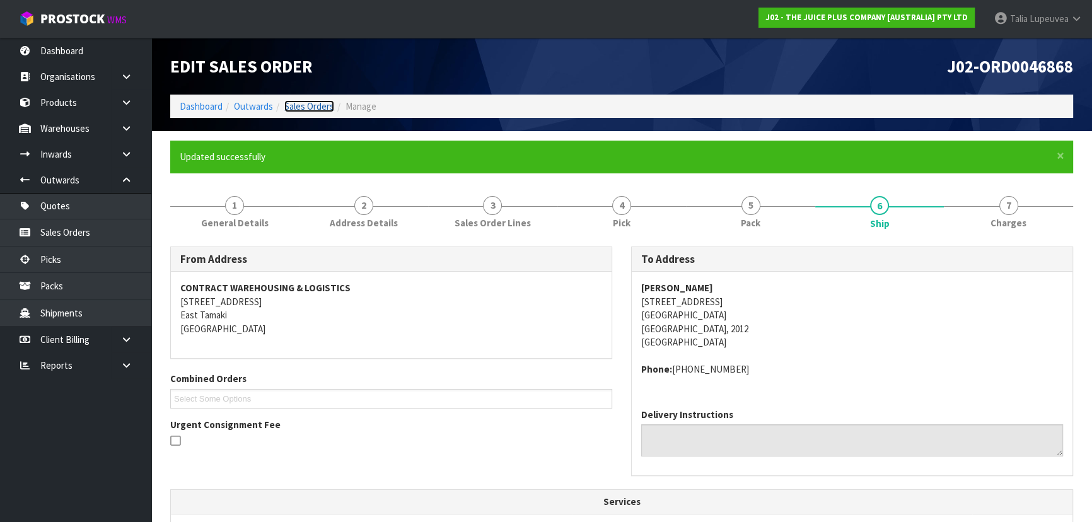
click at [289, 105] on link "Sales Orders" at bounding box center [309, 106] width 50 height 12
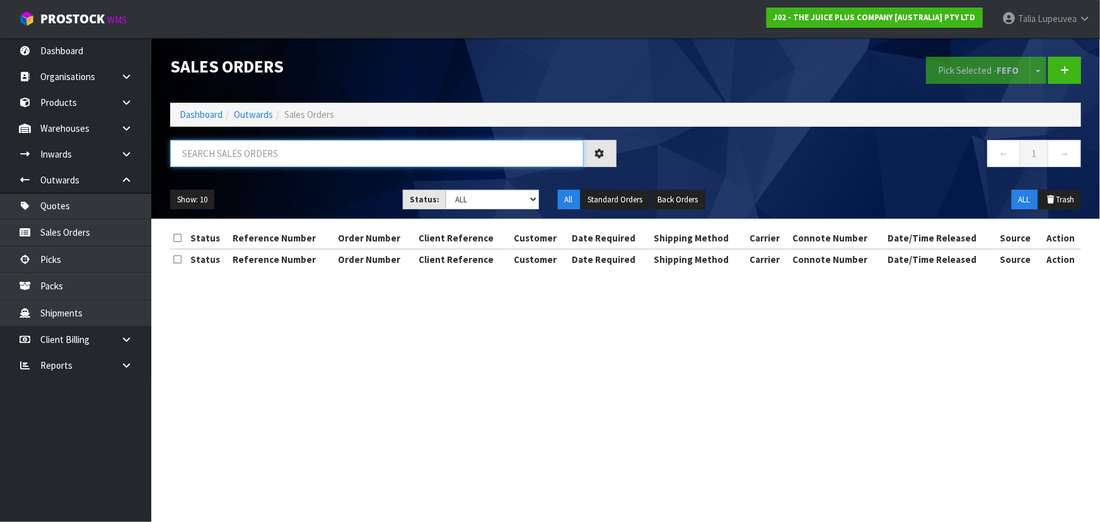
click at [226, 159] on input "text" at bounding box center [377, 153] width 414 height 27
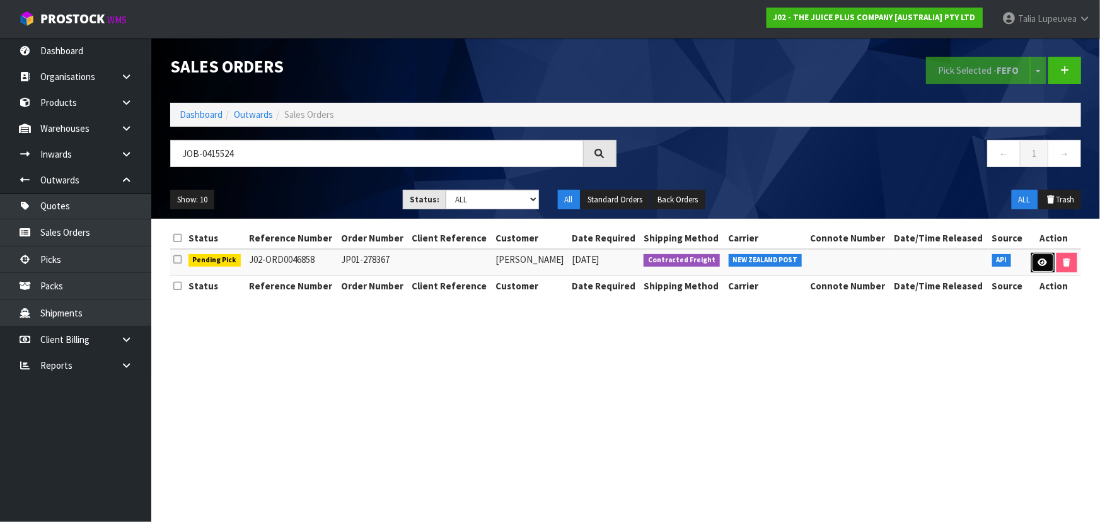
click at [1034, 257] on link at bounding box center [1042, 263] width 23 height 20
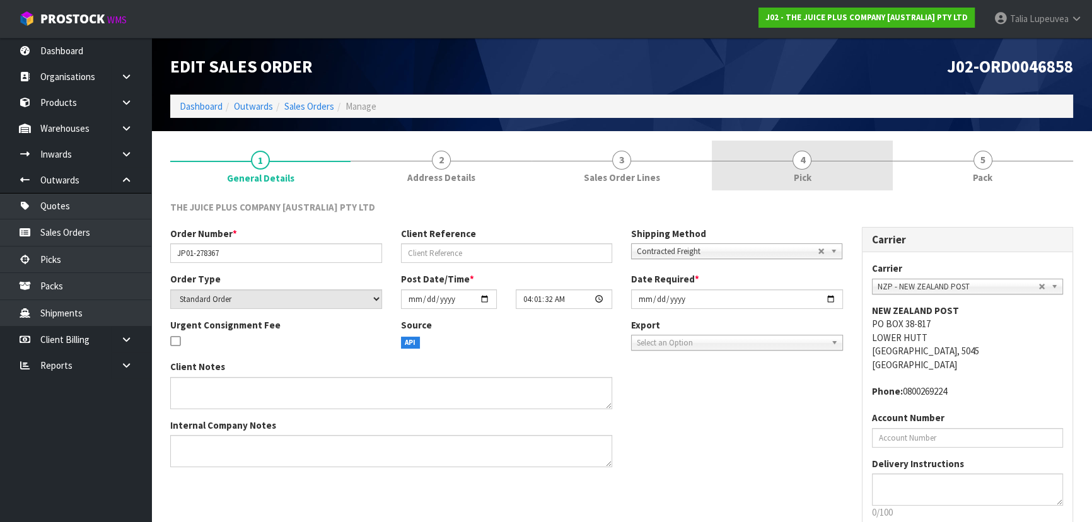
click at [830, 181] on link "4 Pick" at bounding box center [802, 166] width 180 height 50
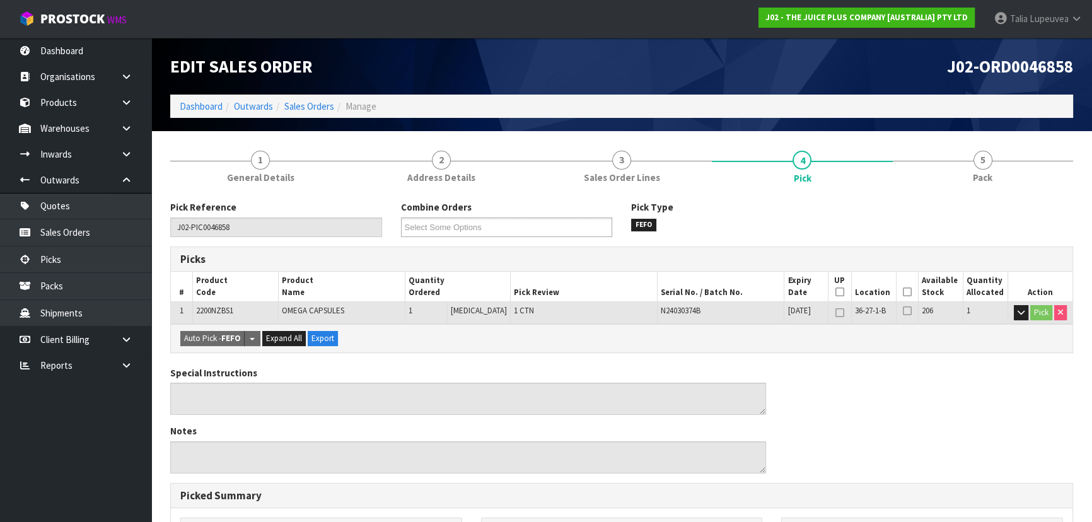
click at [903, 293] on icon at bounding box center [907, 292] width 9 height 1
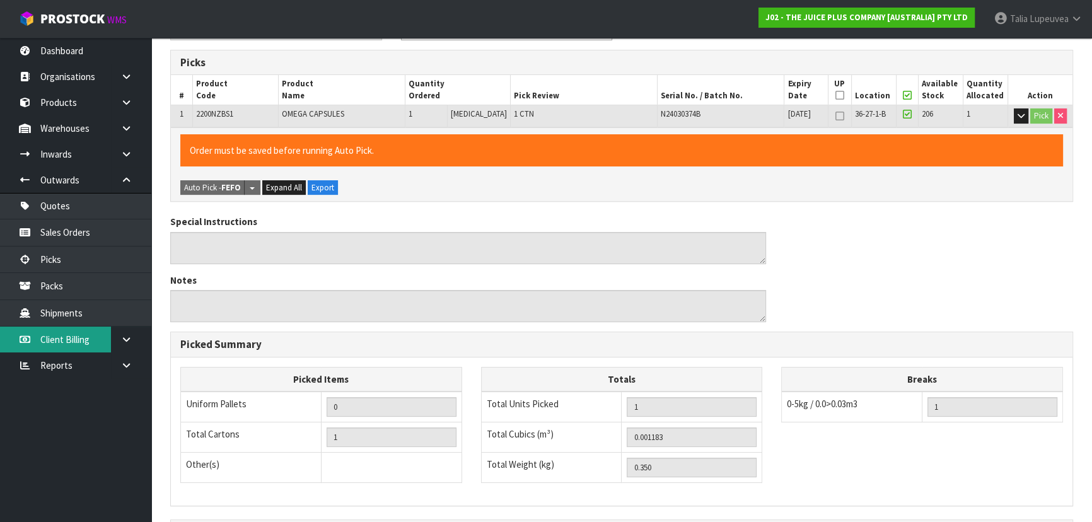
scroll to position [352, 0]
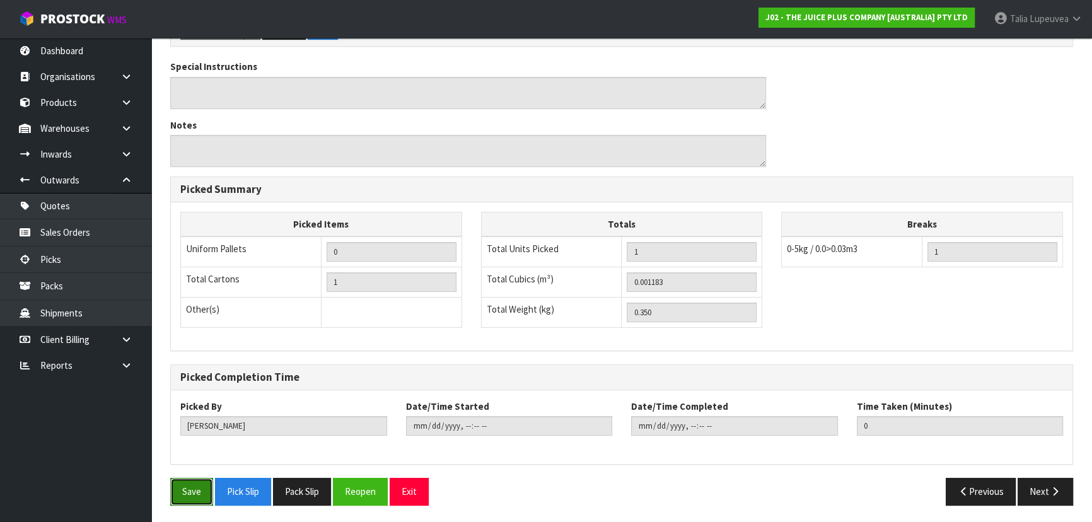
click at [205, 489] on button "Save" at bounding box center [191, 491] width 43 height 27
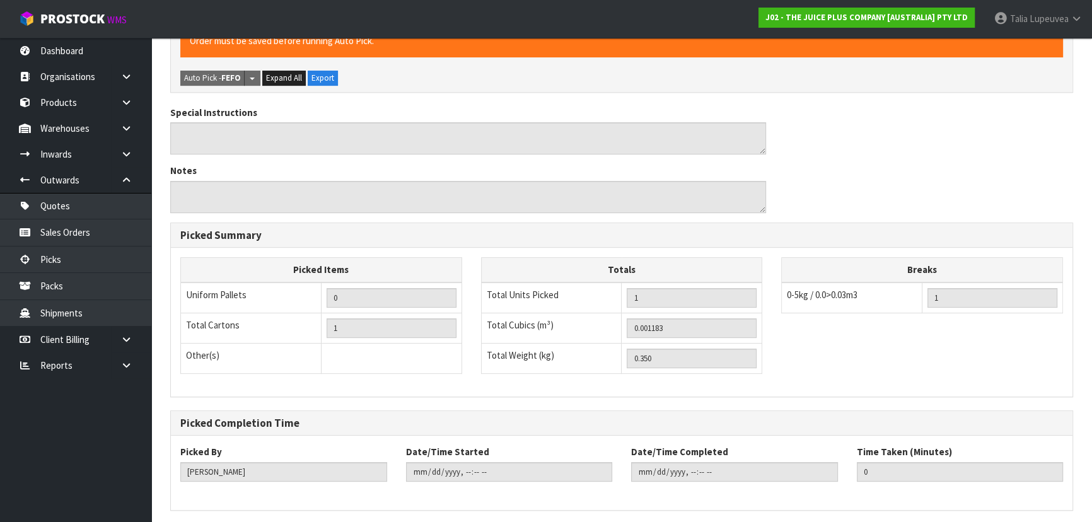
scroll to position [0, 0]
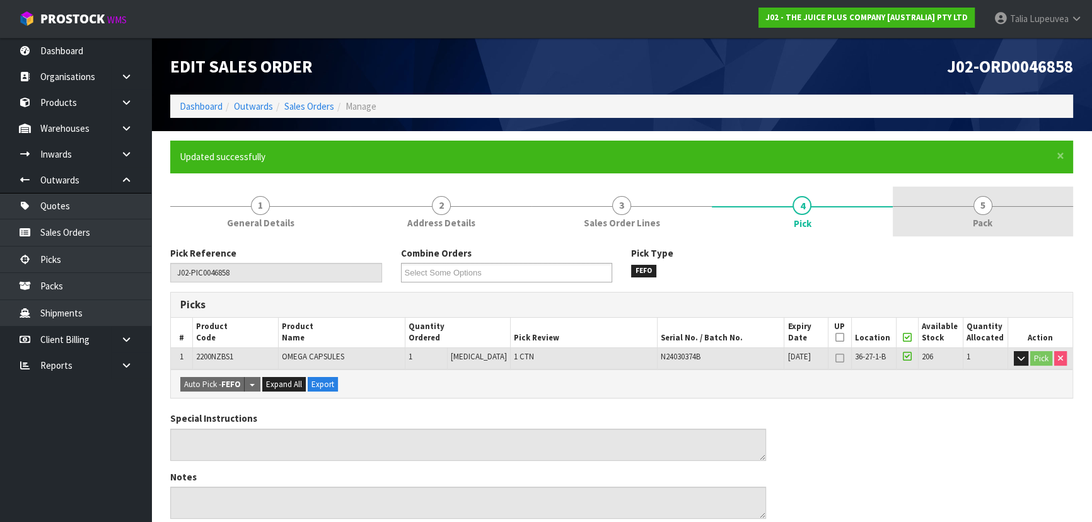
click at [926, 202] on link "5 Pack" at bounding box center [983, 212] width 180 height 50
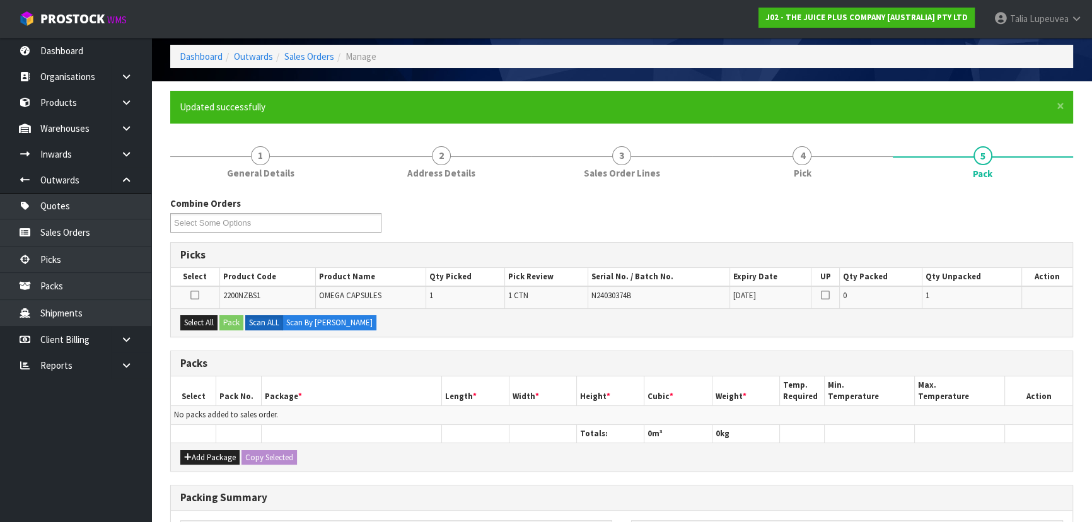
scroll to position [114, 0]
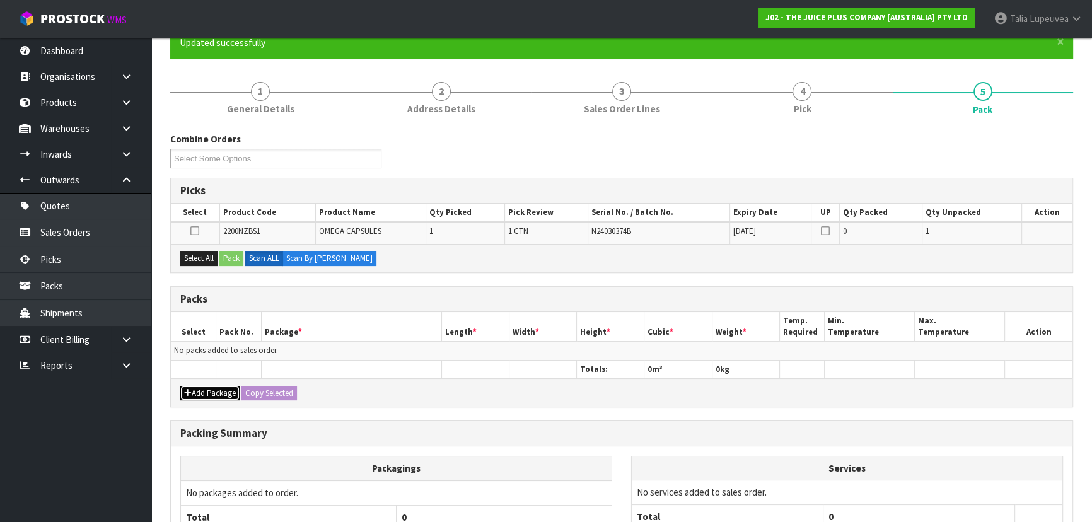
drag, startPoint x: 202, startPoint y: 391, endPoint x: 195, endPoint y: 366, distance: 25.4
click at [202, 390] on button "Add Package" at bounding box center [209, 393] width 59 height 15
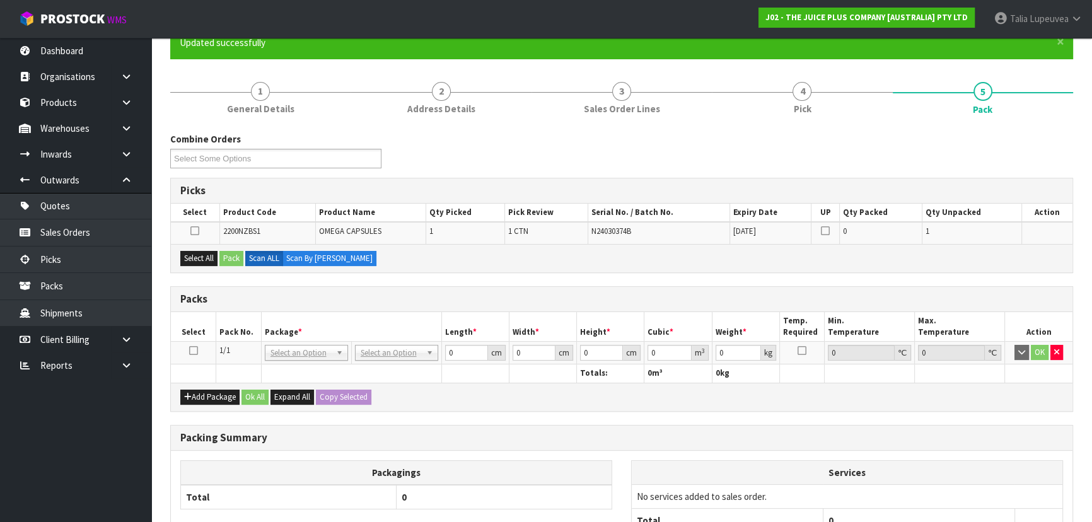
click at [194, 350] on icon at bounding box center [193, 350] width 9 height 1
click at [192, 262] on button "Select All" at bounding box center [198, 258] width 37 height 15
click at [231, 261] on button "Pack" at bounding box center [231, 258] width 24 height 15
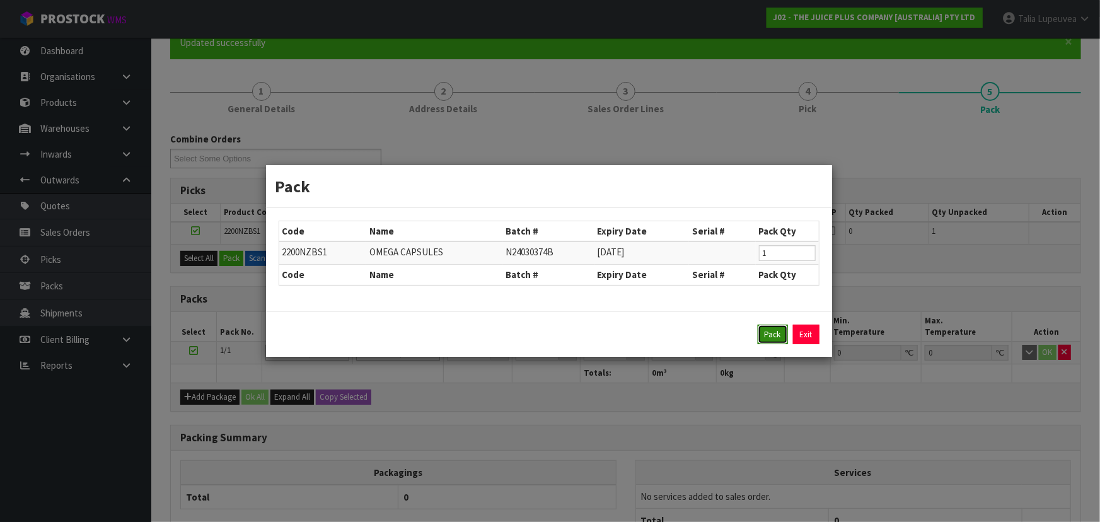
click at [774, 332] on button "Pack" at bounding box center [773, 335] width 30 height 20
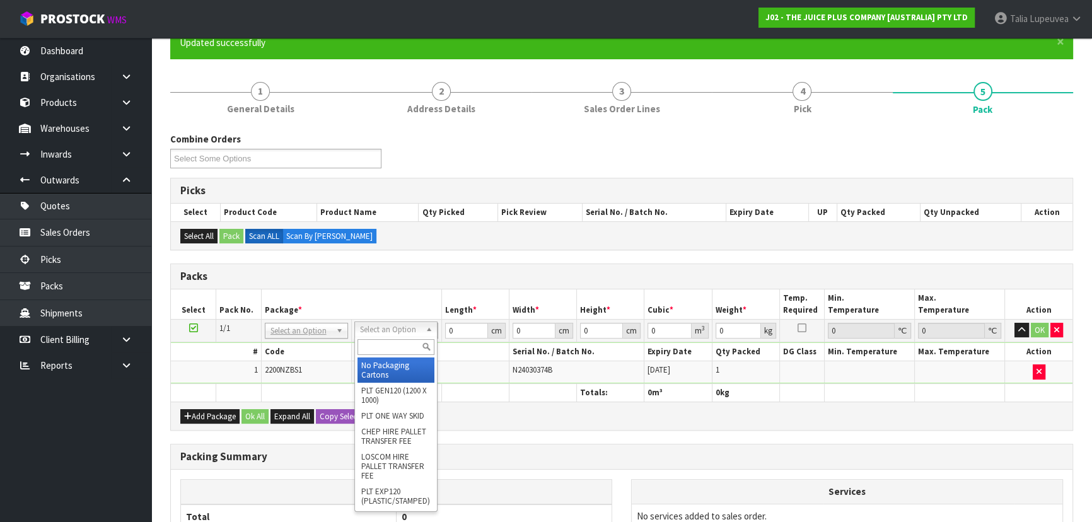
click at [396, 350] on input "text" at bounding box center [395, 347] width 77 height 16
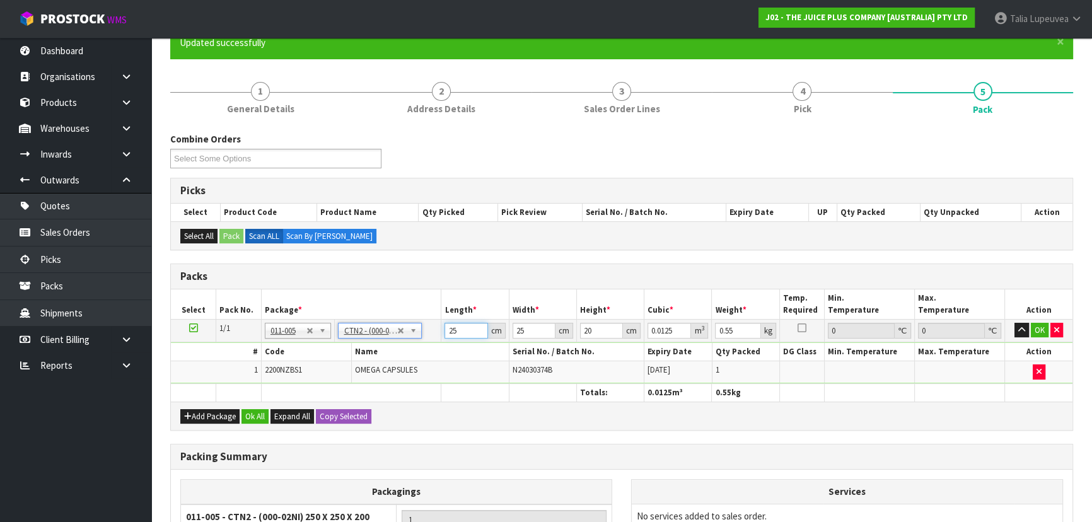
drag, startPoint x: 455, startPoint y: 329, endPoint x: 391, endPoint y: 356, distance: 69.2
click at [391, 356] on tbody "1/1 NONE 007-001 007-002 007-004 007-009 007-013 007-014 007-015 007-017 007-01…" at bounding box center [621, 351] width 901 height 64
click at [1041, 330] on button "OK" at bounding box center [1040, 330] width 18 height 15
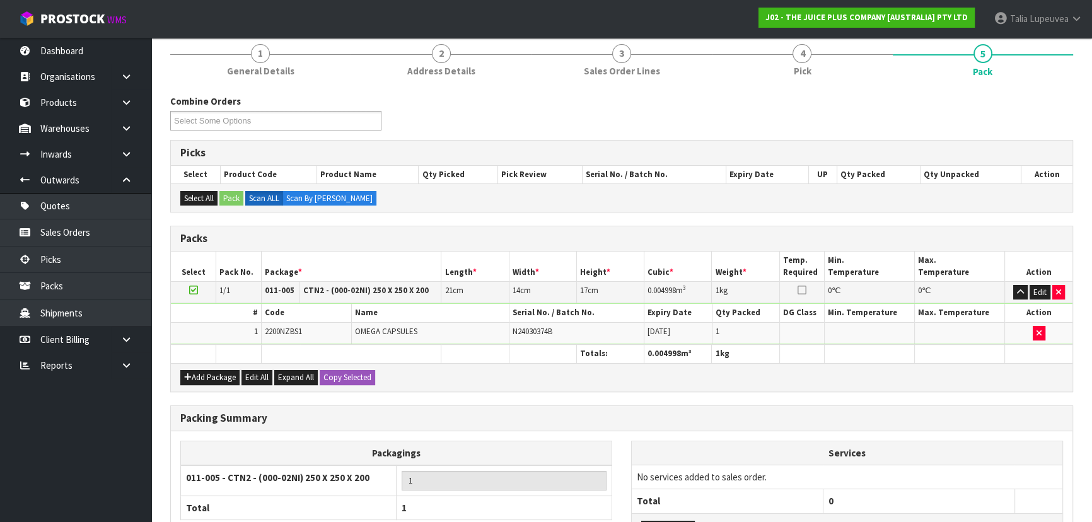
scroll to position [258, 0]
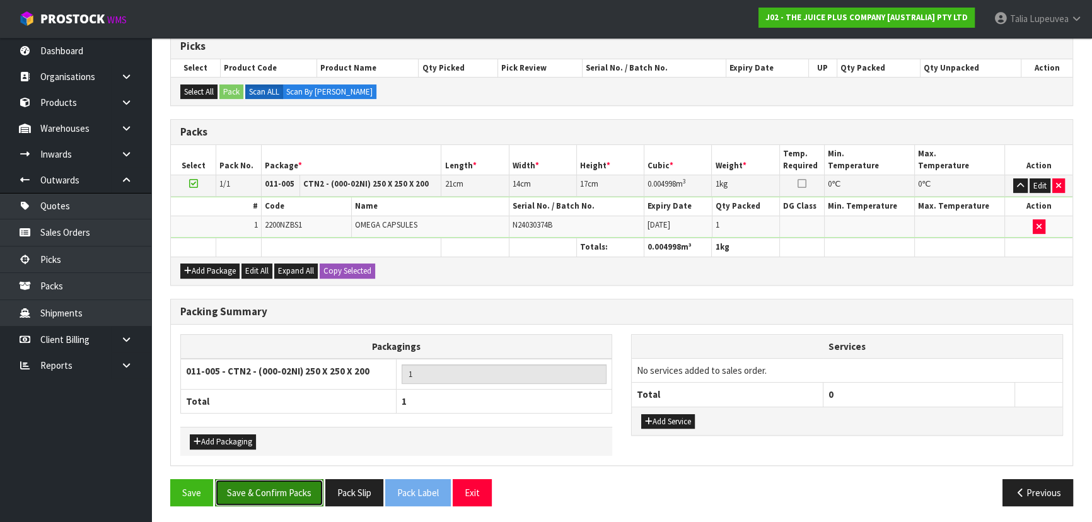
click at [303, 489] on button "Save & Confirm Packs" at bounding box center [269, 492] width 108 height 27
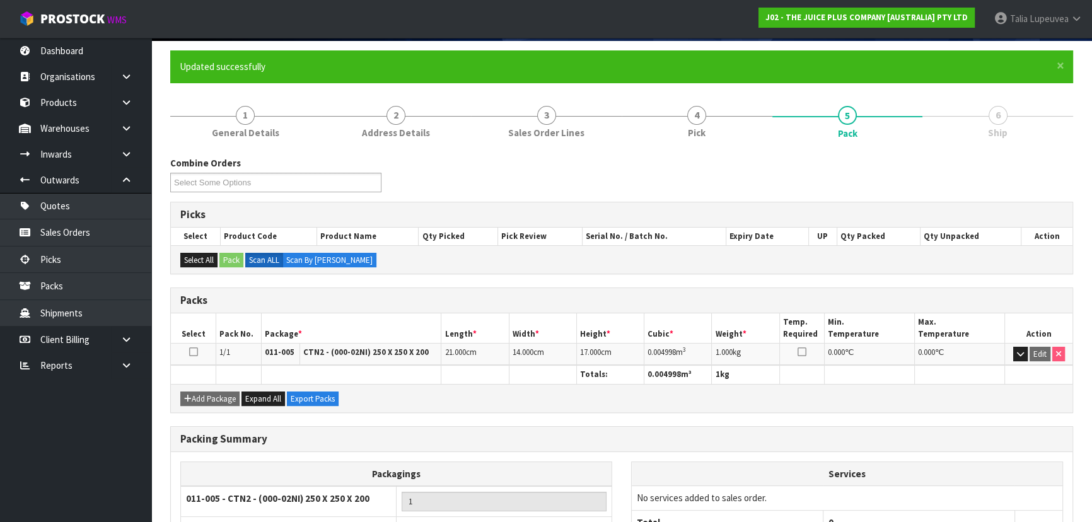
scroll to position [189, 0]
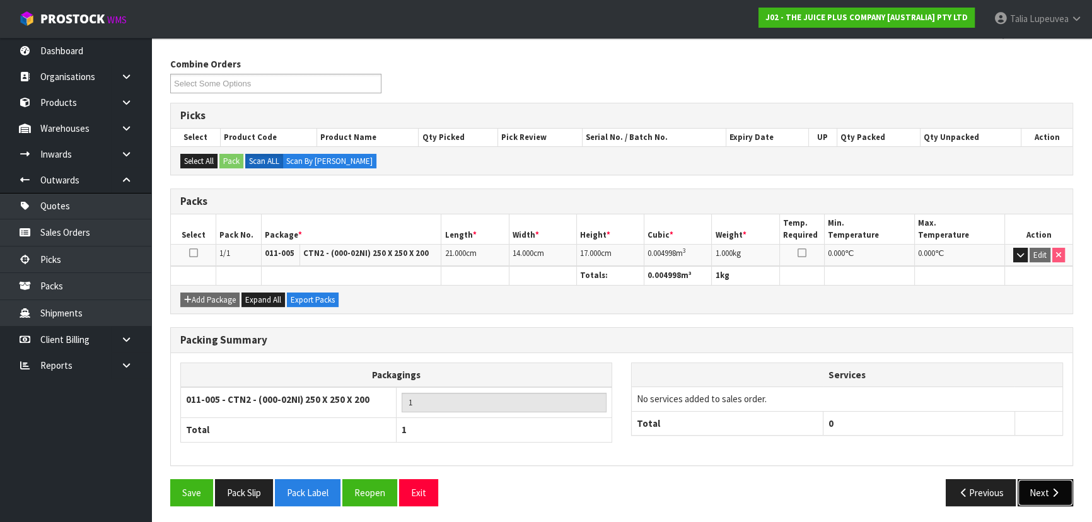
click at [1051, 488] on icon "button" at bounding box center [1055, 492] width 12 height 9
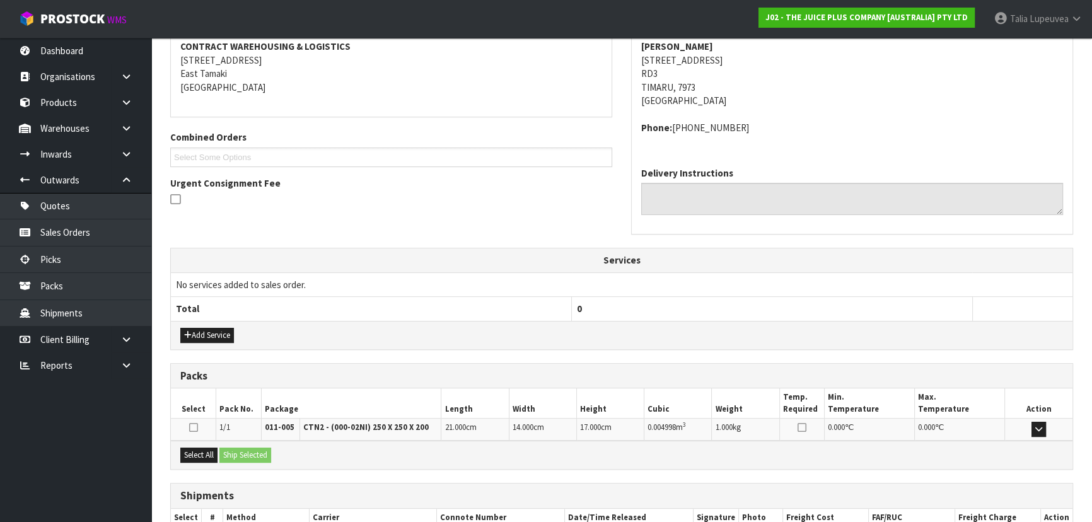
scroll to position [321, 0]
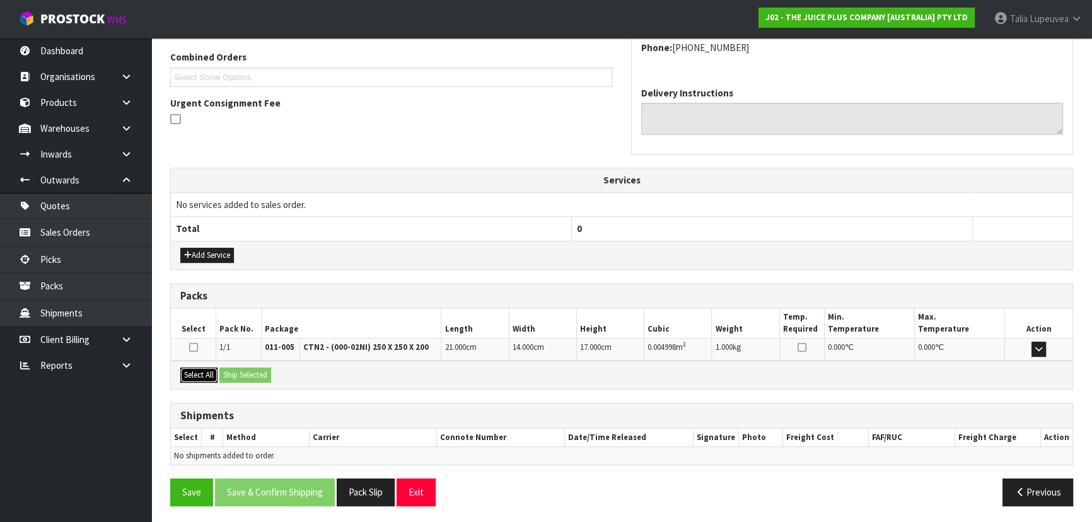
click at [212, 371] on button "Select All" at bounding box center [198, 375] width 37 height 15
click at [245, 368] on button "Ship Selected" at bounding box center [245, 375] width 52 height 15
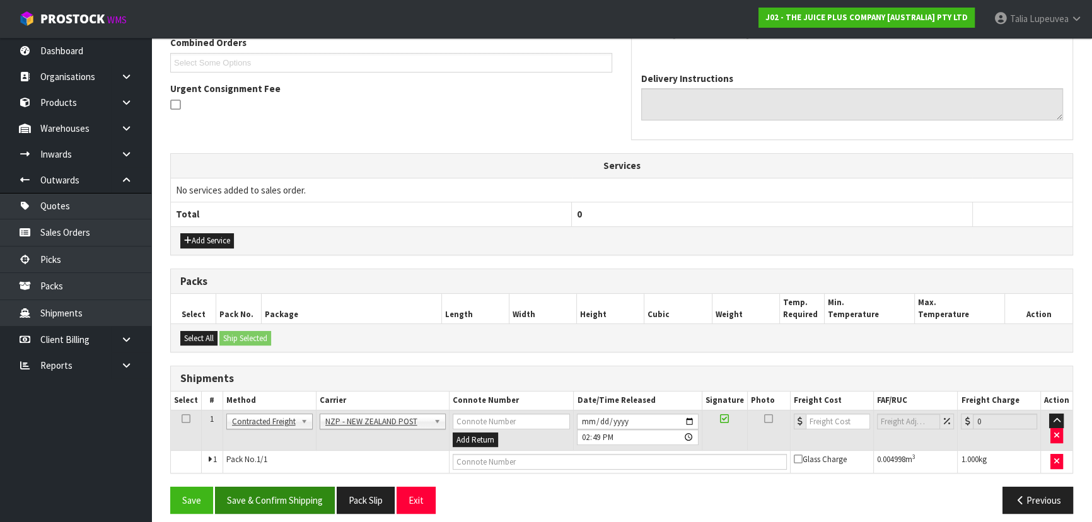
scroll to position [344, 0]
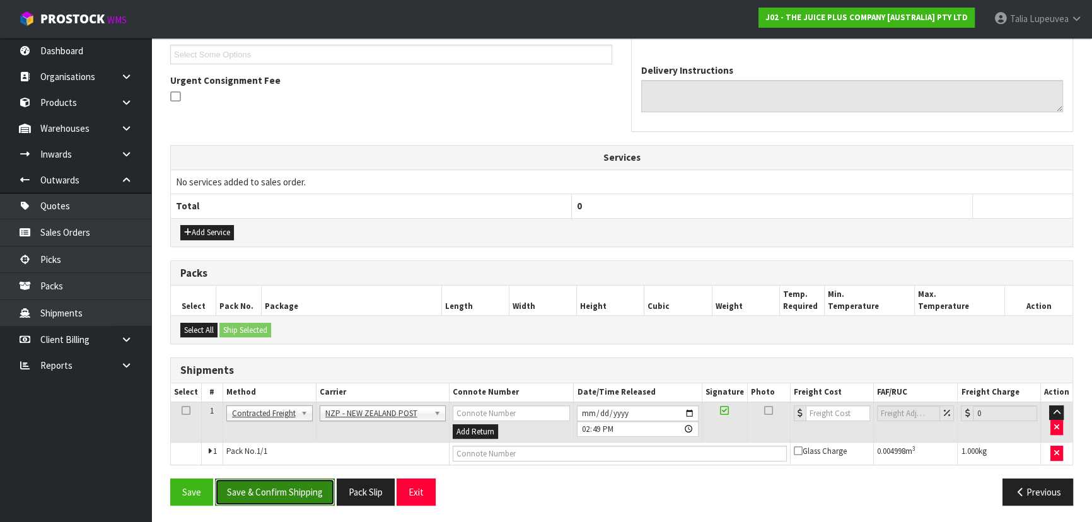
click at [296, 485] on button "Save & Confirm Shipping" at bounding box center [275, 491] width 120 height 27
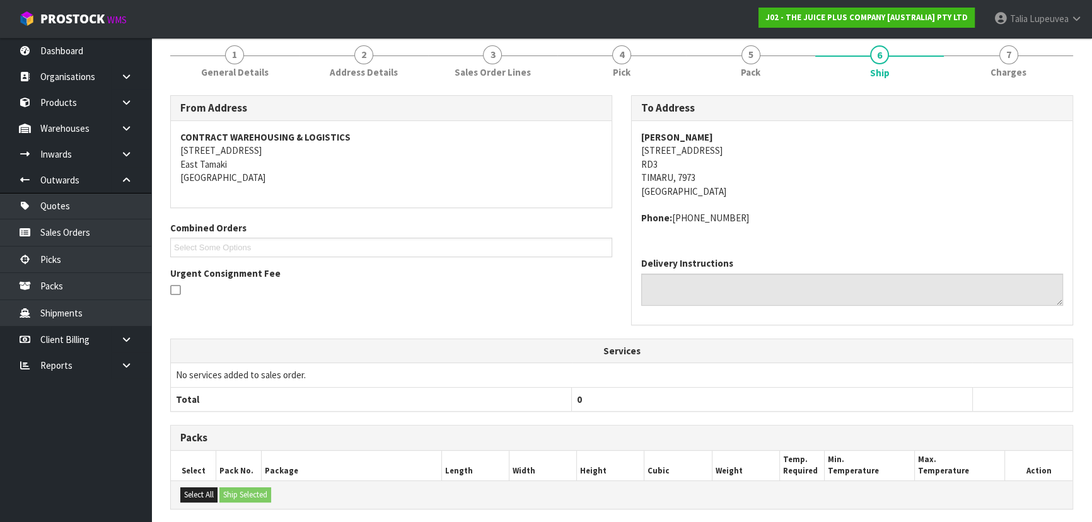
scroll to position [327, 0]
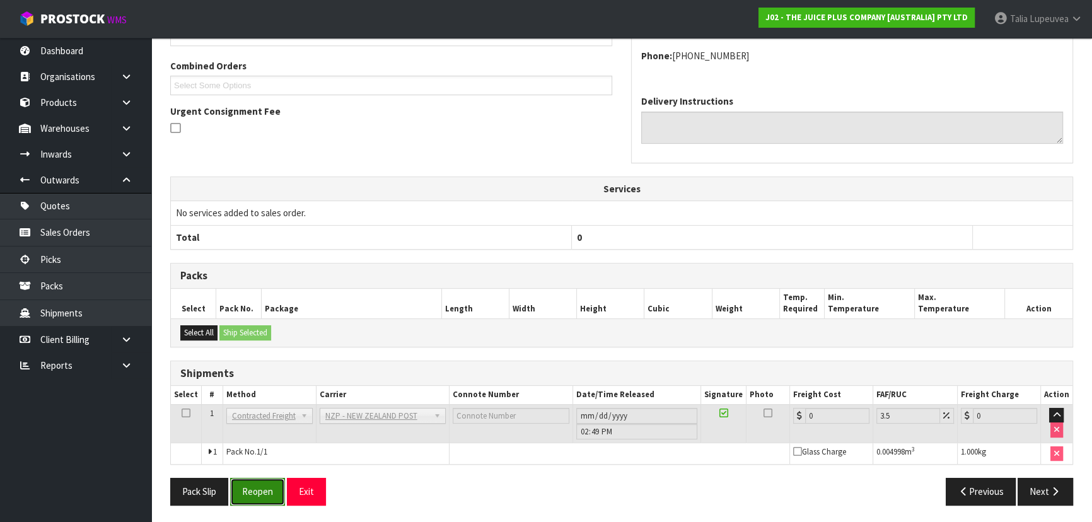
click at [241, 488] on button "Reopen" at bounding box center [257, 491] width 55 height 27
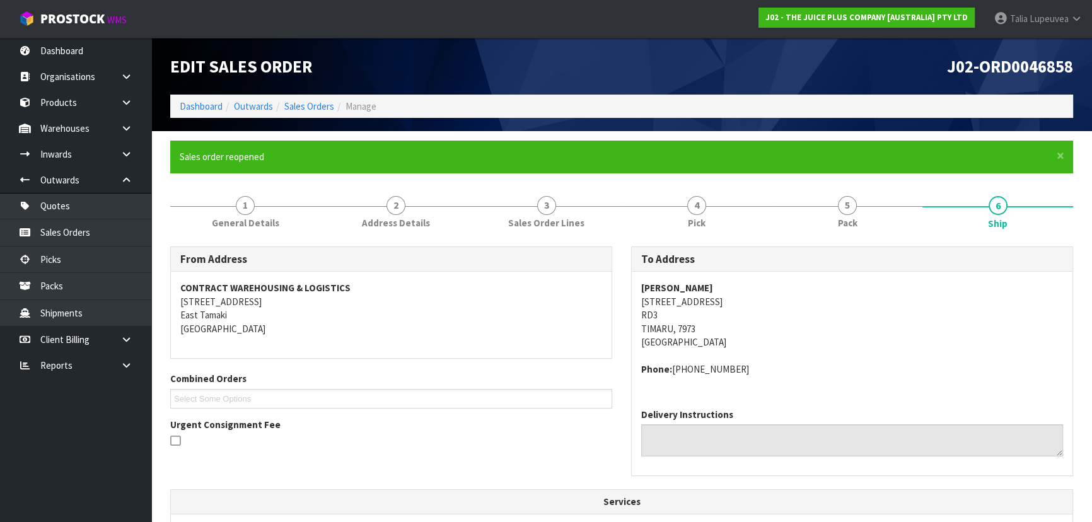
scroll to position [356, 0]
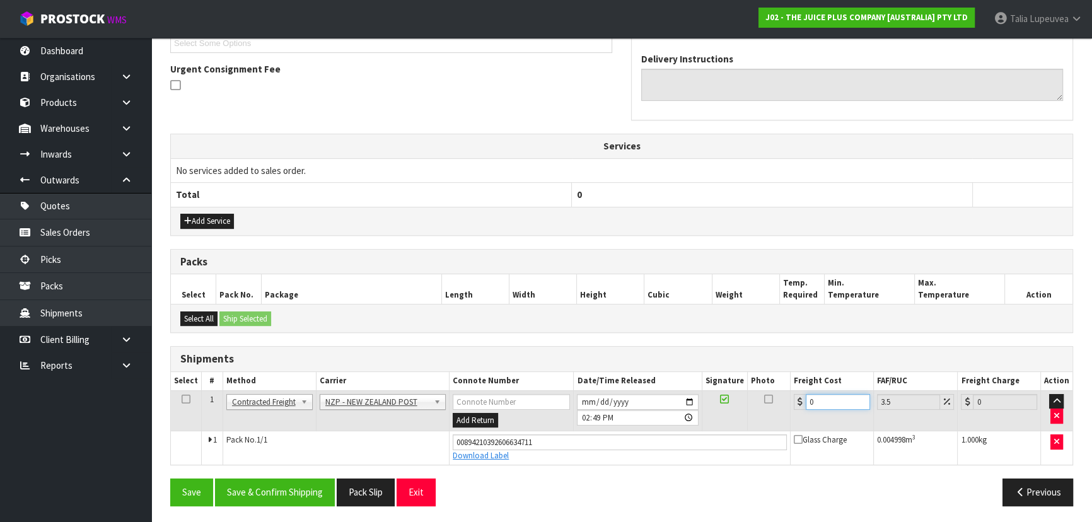
drag, startPoint x: 775, startPoint y: 422, endPoint x: 758, endPoint y: 427, distance: 17.0
click at [758, 427] on tr "1 Client Local Pickup Customer Local Pickup Company Freight Contracted Freight …" at bounding box center [621, 410] width 901 height 41
click at [266, 485] on button "Save & Confirm Shipping" at bounding box center [275, 491] width 120 height 27
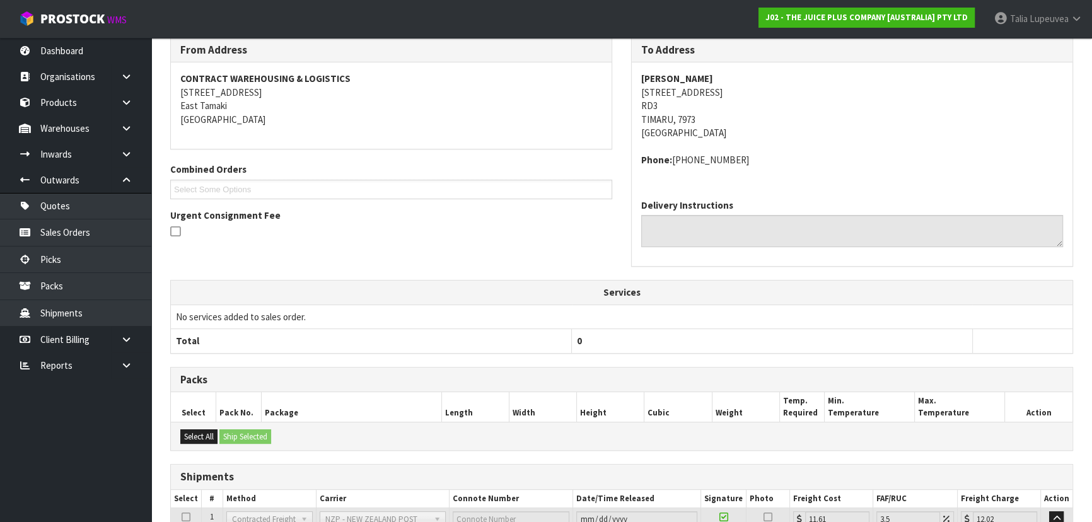
scroll to position [0, 0]
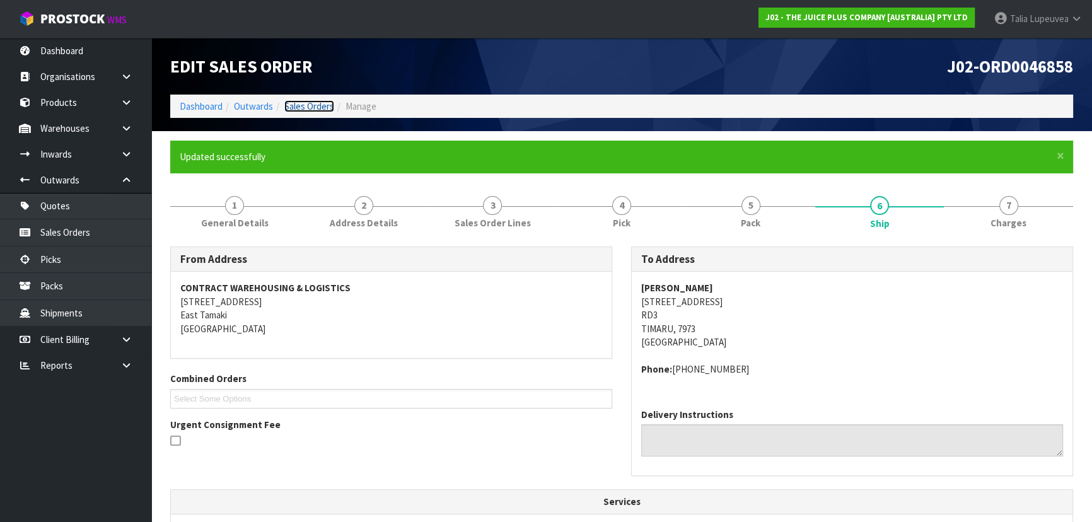
click at [321, 107] on link "Sales Orders" at bounding box center [309, 106] width 50 height 12
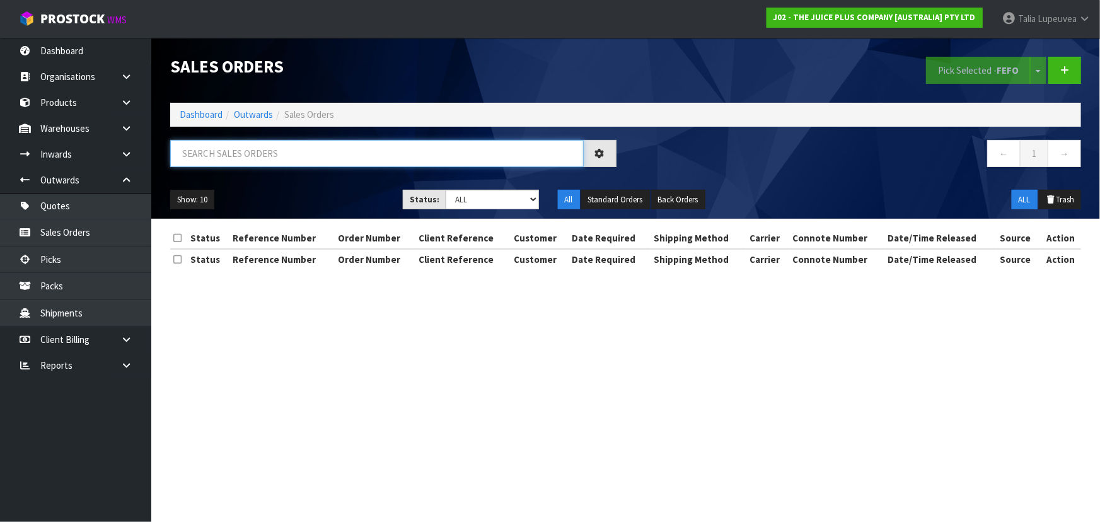
click at [328, 151] on input "text" at bounding box center [377, 153] width 414 height 27
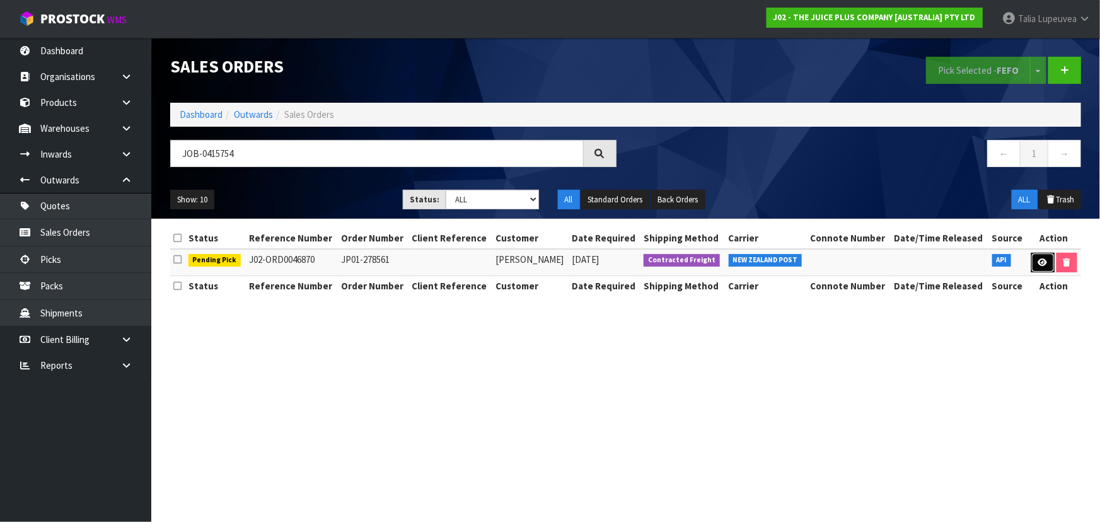
click at [1045, 258] on icon at bounding box center [1042, 262] width 9 height 8
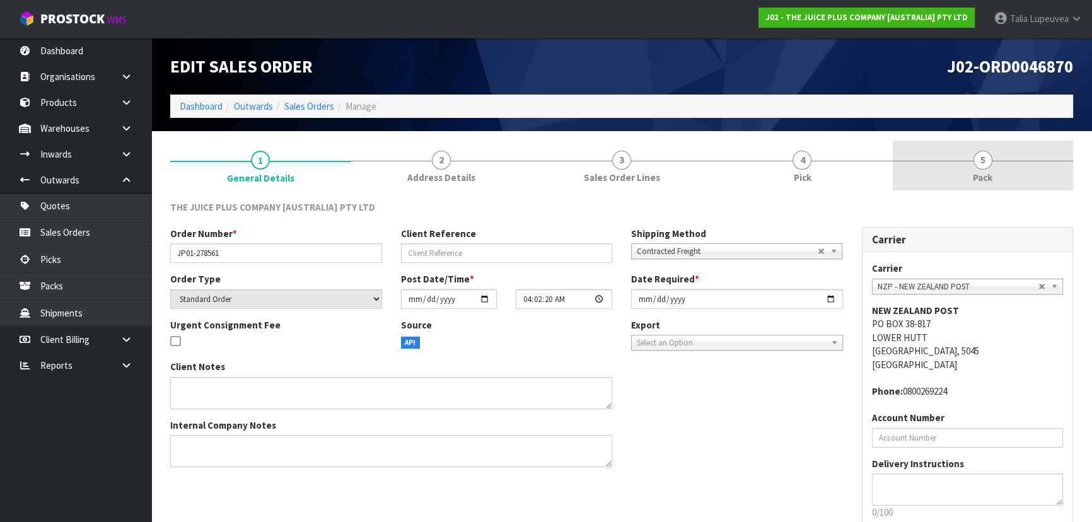
click at [960, 177] on link "5 Pack" at bounding box center [983, 166] width 180 height 50
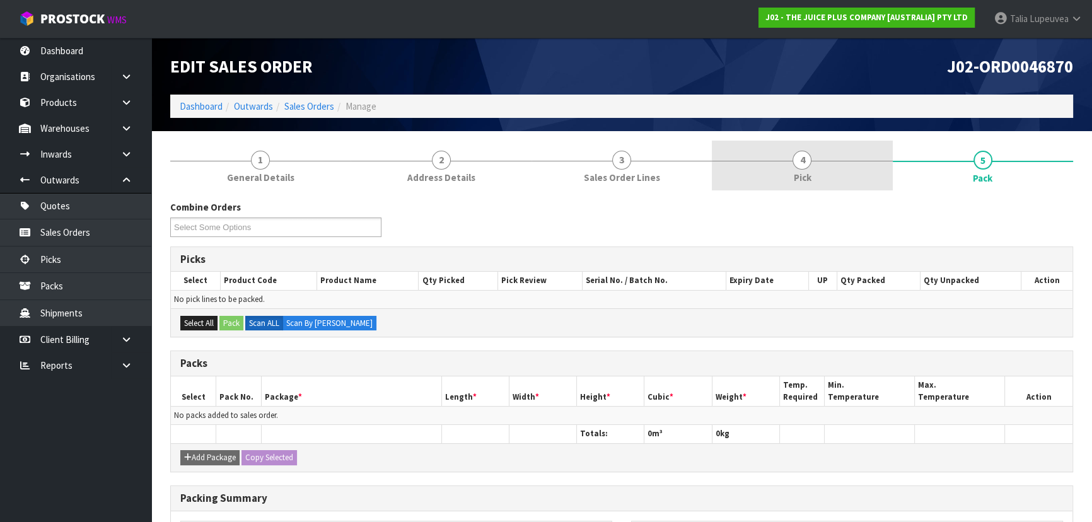
click at [760, 176] on link "4 Pick" at bounding box center [802, 166] width 180 height 50
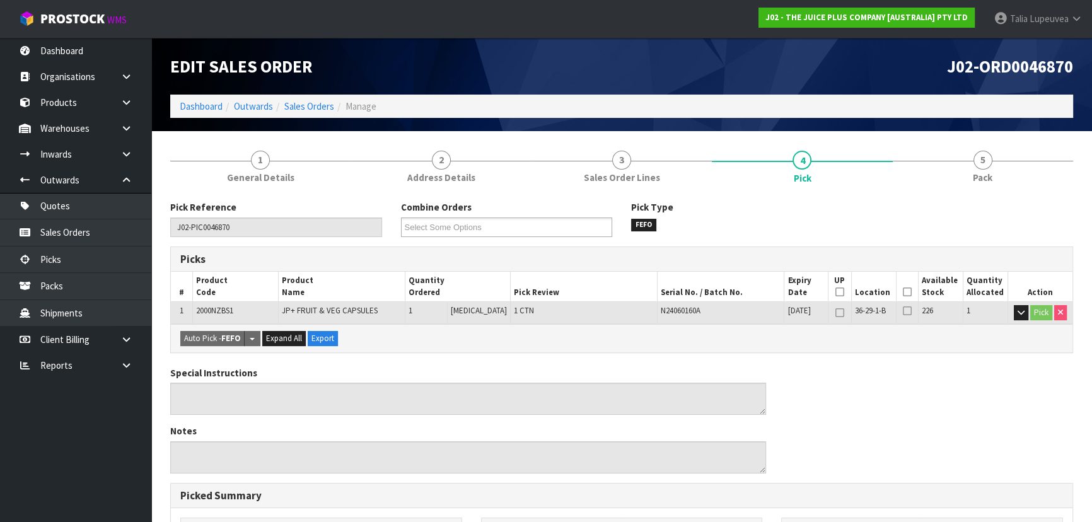
click at [903, 292] on icon at bounding box center [907, 292] width 9 height 1
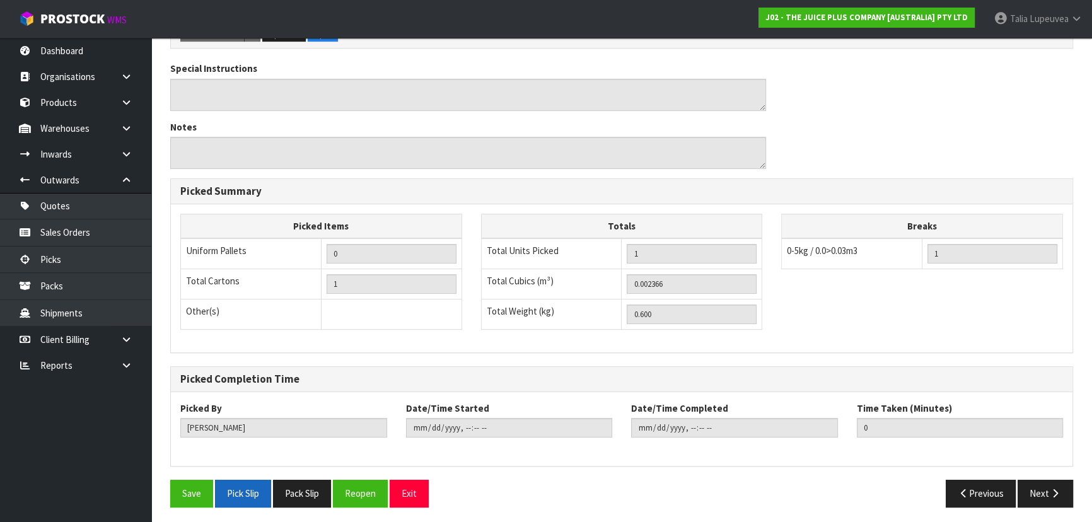
scroll to position [352, 0]
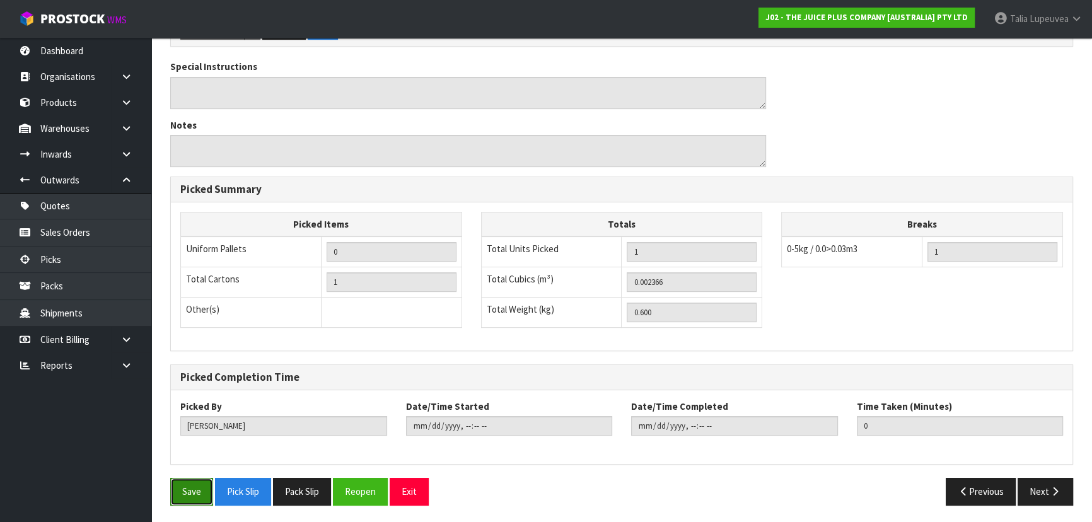
click at [195, 491] on button "Save" at bounding box center [191, 491] width 43 height 27
click at [1037, 482] on button "Next" at bounding box center [1044, 491] width 55 height 27
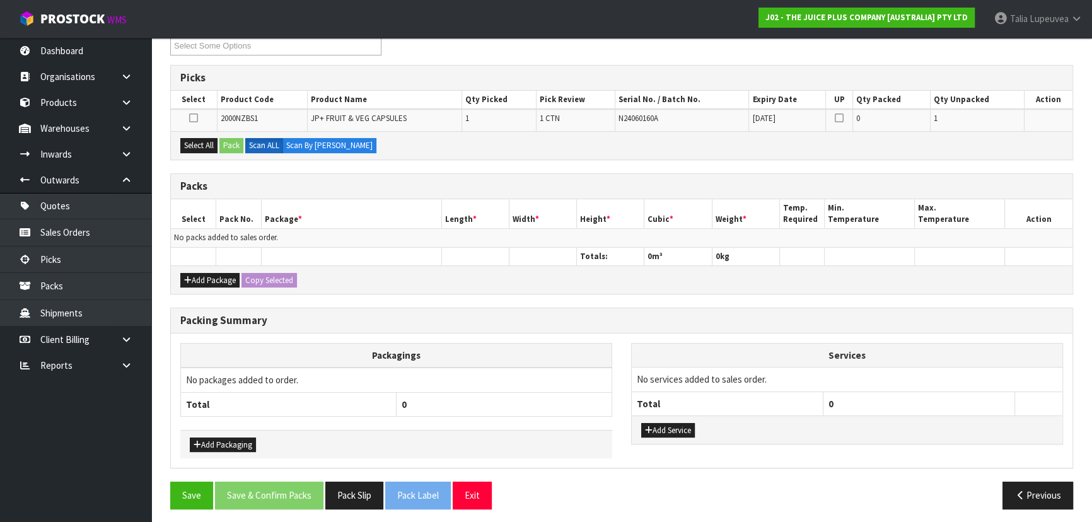
scroll to position [230, 0]
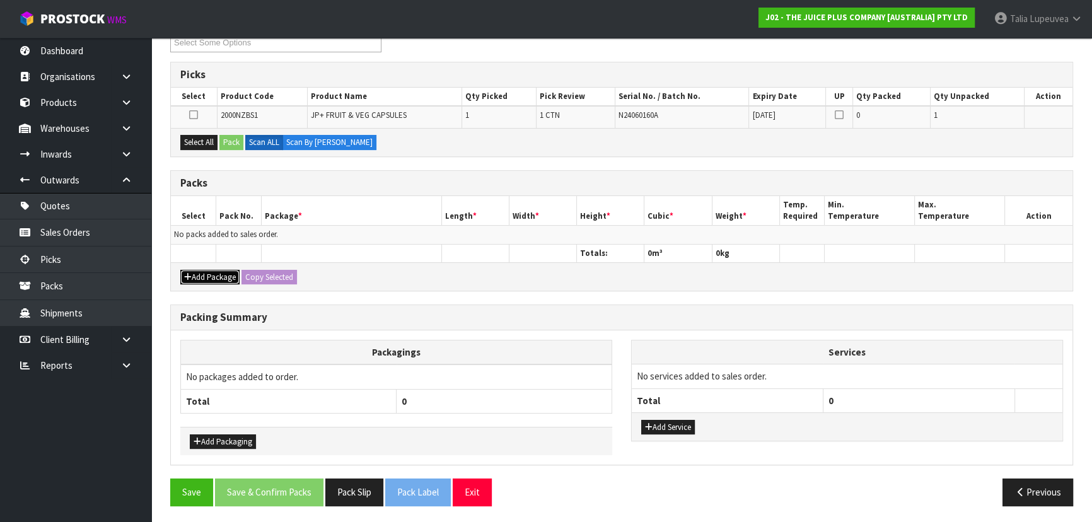
click at [218, 280] on button "Add Package" at bounding box center [209, 277] width 59 height 15
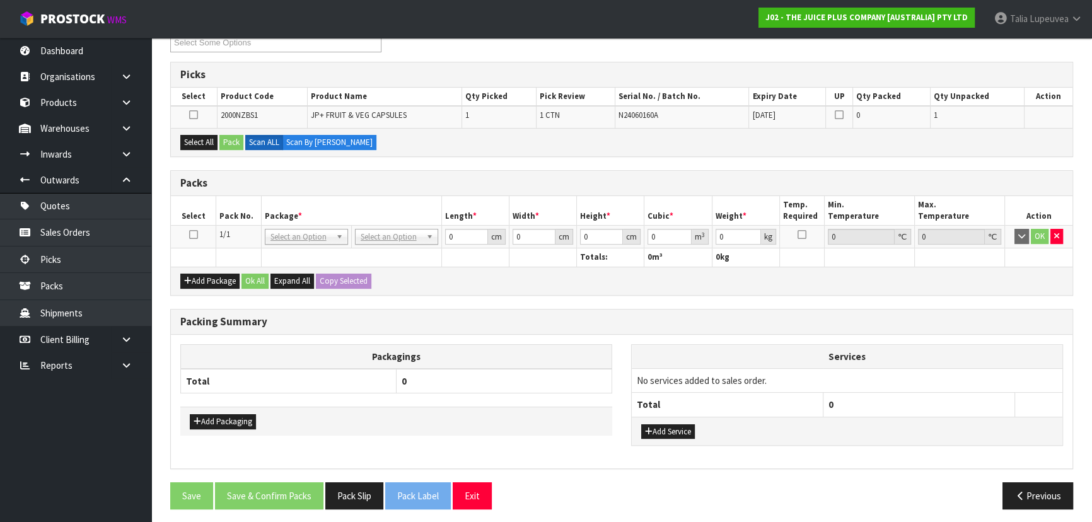
click at [191, 235] on icon at bounding box center [193, 235] width 9 height 1
click at [200, 140] on button "Select All" at bounding box center [198, 142] width 37 height 15
click at [235, 139] on button "Pack" at bounding box center [231, 142] width 24 height 15
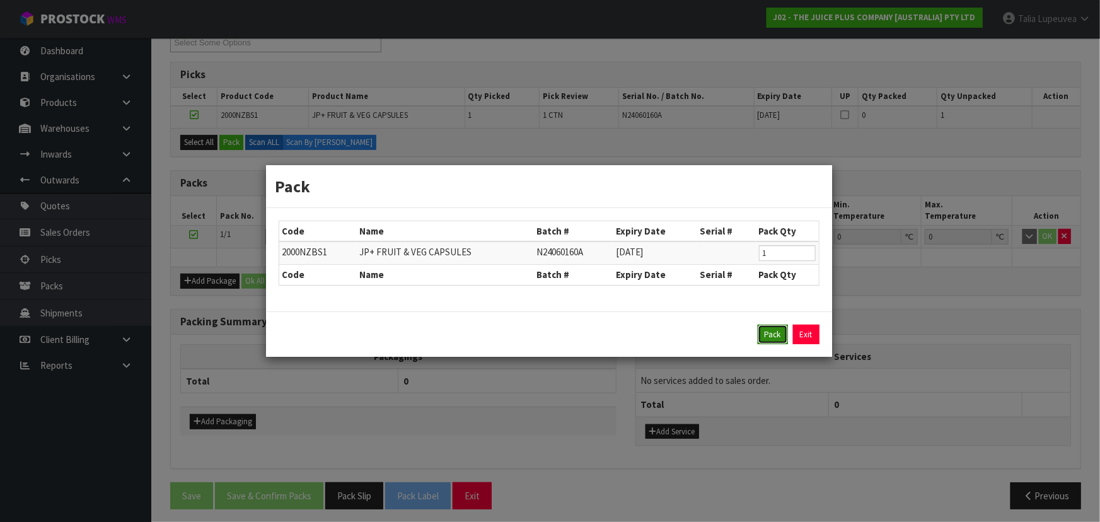
drag, startPoint x: 768, startPoint y: 333, endPoint x: 712, endPoint y: 318, distance: 57.5
click at [767, 330] on button "Pack" at bounding box center [773, 335] width 30 height 20
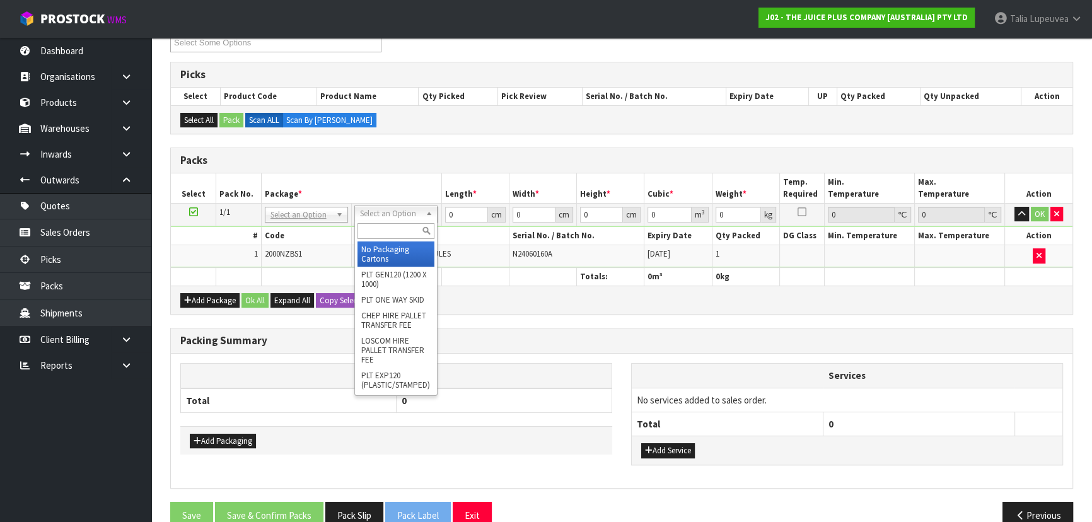
click at [378, 229] on input "text" at bounding box center [395, 231] width 77 height 16
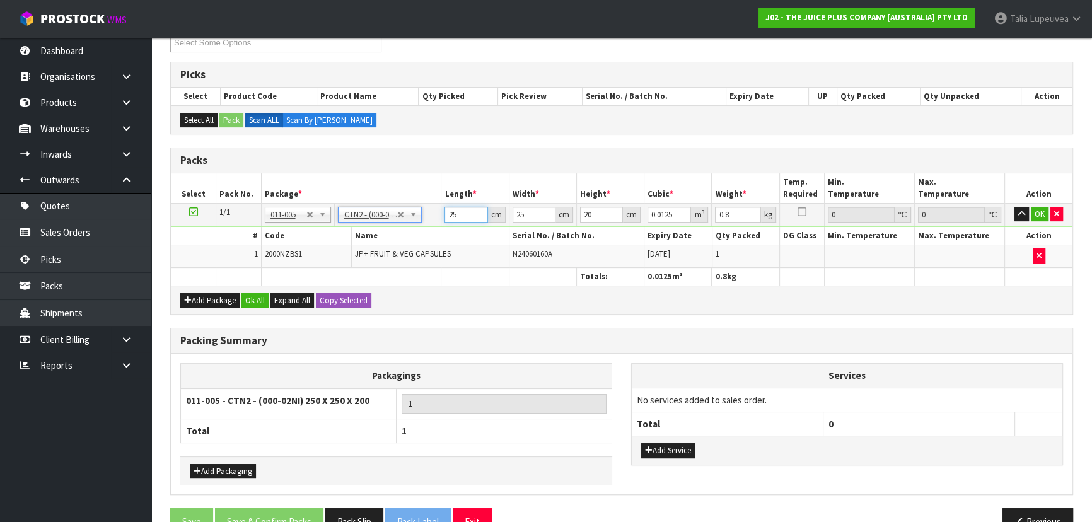
drag, startPoint x: 458, startPoint y: 215, endPoint x: 444, endPoint y: 218, distance: 14.8
click at [444, 218] on input "25" at bounding box center [465, 215] width 43 height 16
click at [1037, 204] on td "OK" at bounding box center [1038, 214] width 67 height 23
click at [1037, 214] on button "OK" at bounding box center [1040, 214] width 18 height 15
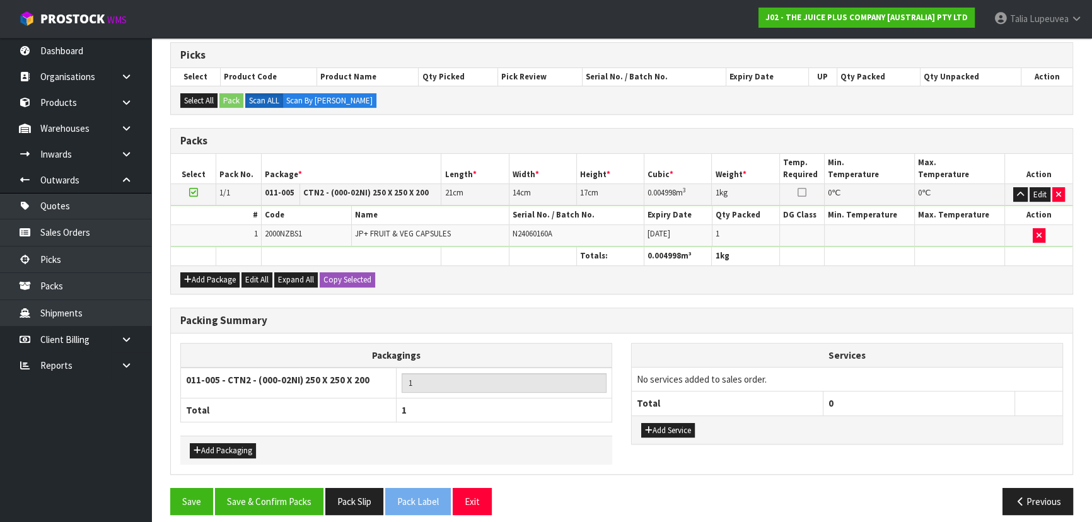
scroll to position [258, 0]
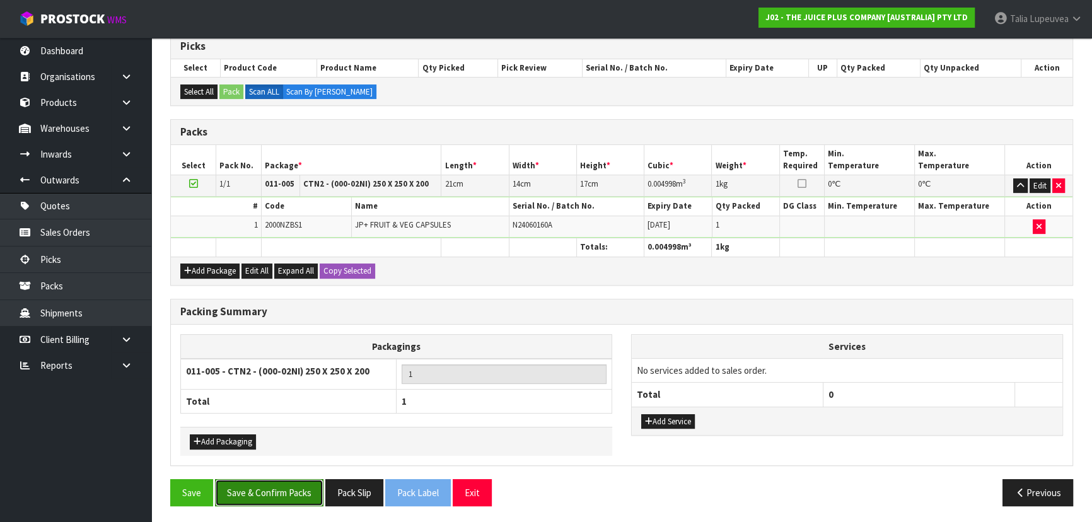
click at [303, 480] on button "Save & Confirm Packs" at bounding box center [269, 492] width 108 height 27
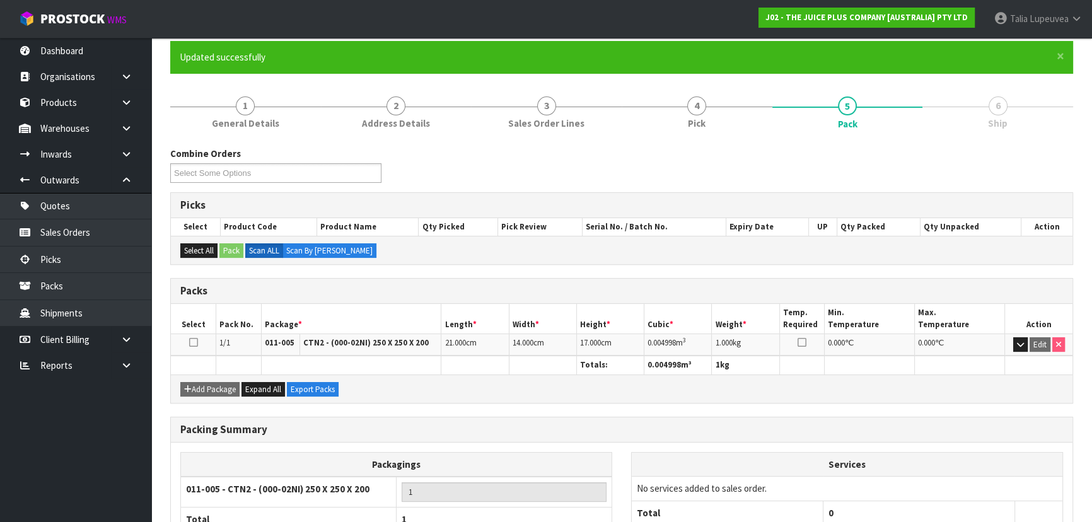
scroll to position [189, 0]
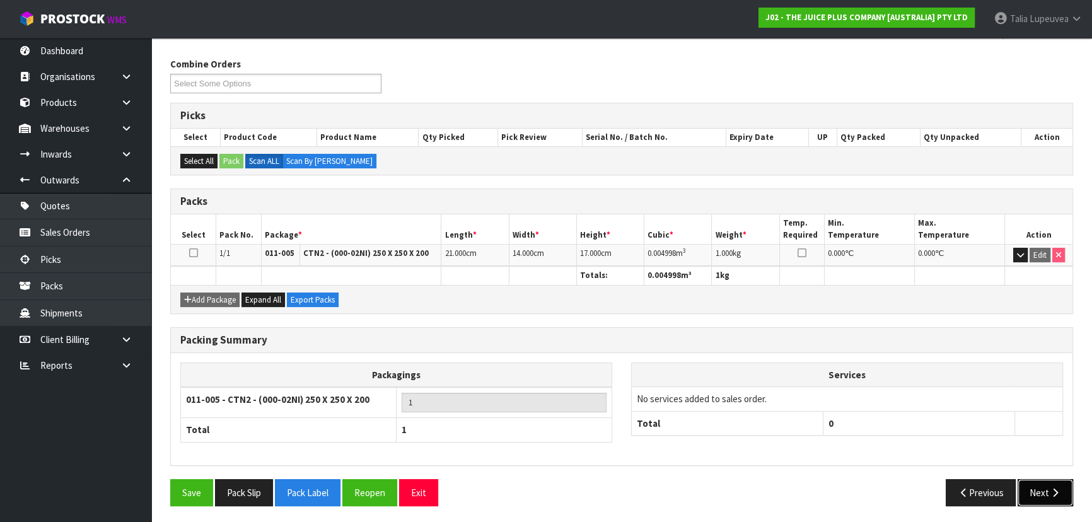
click at [1028, 484] on button "Next" at bounding box center [1044, 492] width 55 height 27
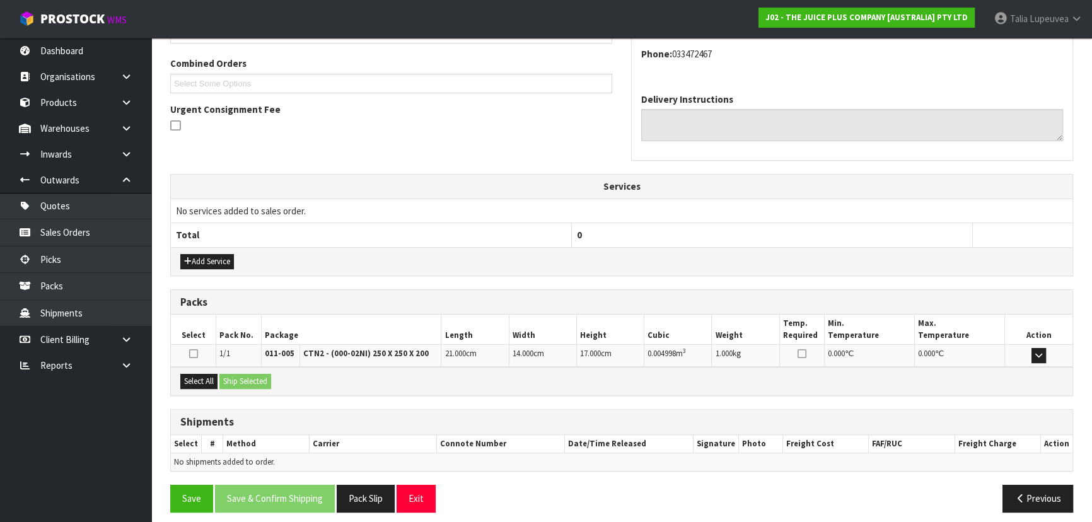
scroll to position [321, 0]
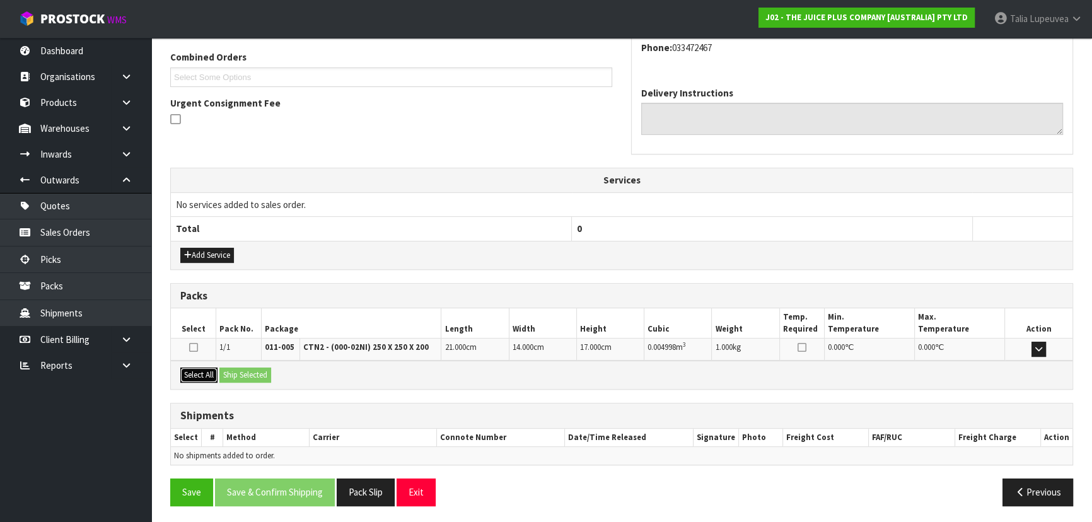
click at [203, 368] on button "Select All" at bounding box center [198, 375] width 37 height 15
click at [231, 371] on button "Ship Selected" at bounding box center [245, 375] width 52 height 15
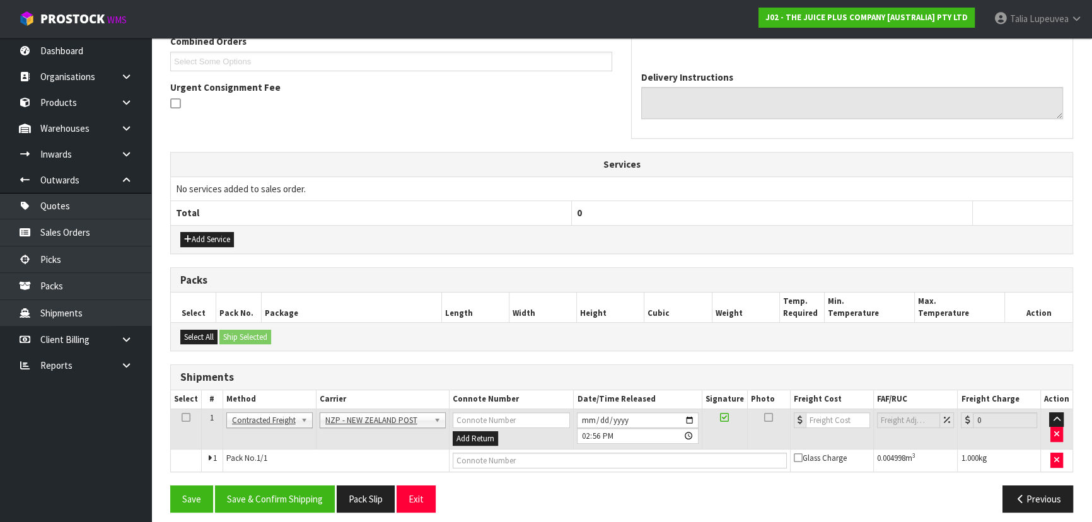
scroll to position [344, 0]
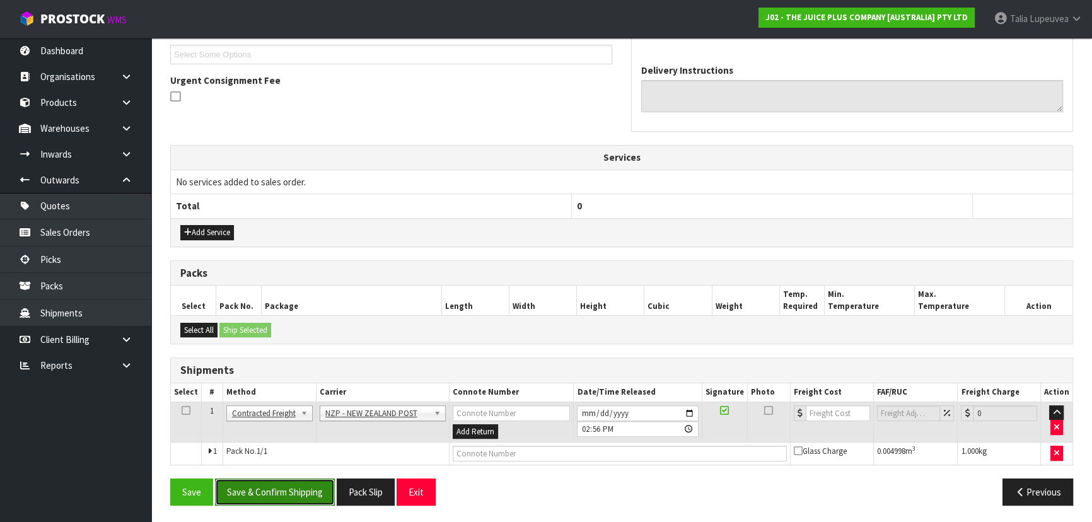
click at [308, 494] on button "Save & Confirm Shipping" at bounding box center [275, 491] width 120 height 27
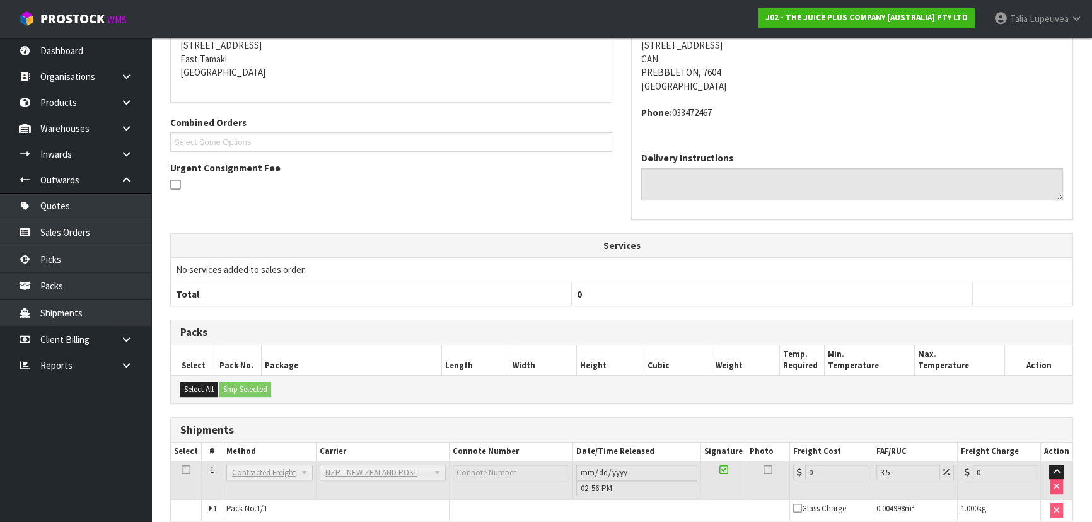
scroll to position [327, 0]
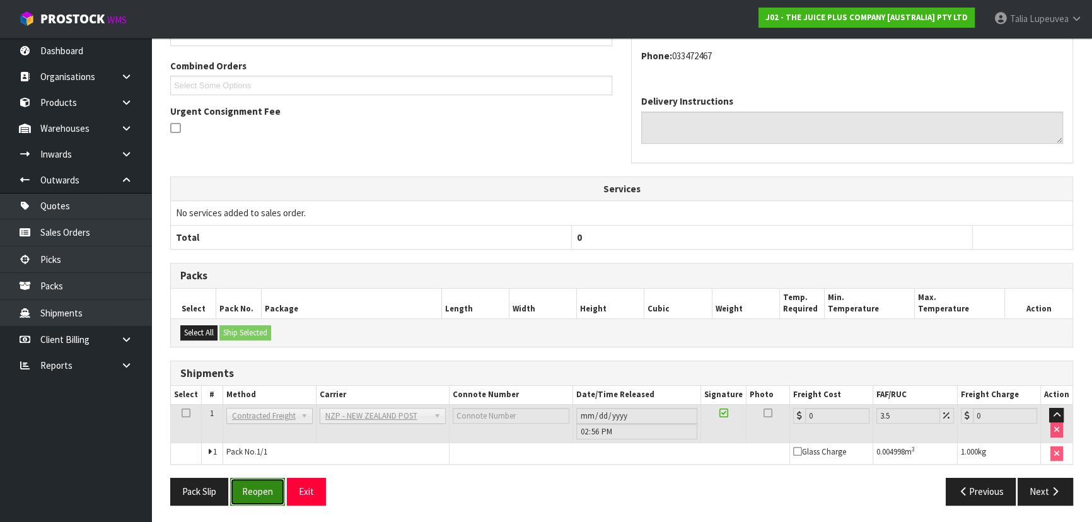
click at [243, 490] on button "Reopen" at bounding box center [257, 491] width 55 height 27
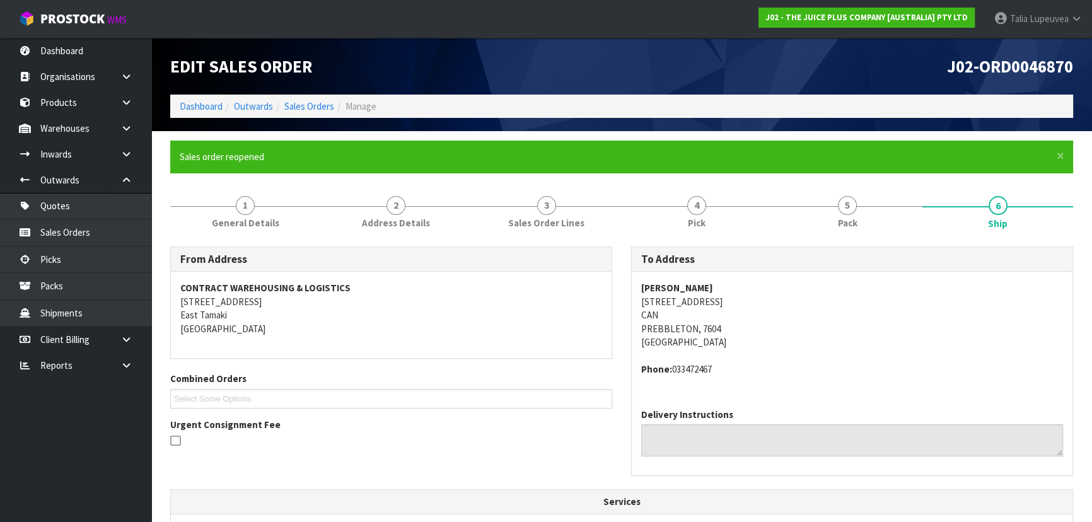
scroll to position [356, 0]
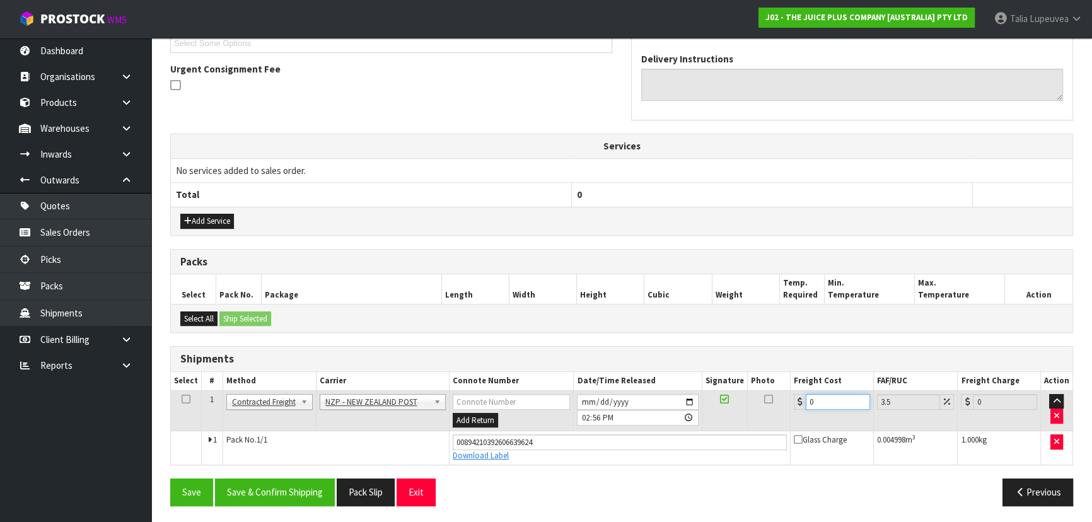
drag, startPoint x: 818, startPoint y: 397, endPoint x: 743, endPoint y: 428, distance: 81.1
click at [743, 428] on tbody "1 Client Local Pickup Customer Local Pickup Company Freight Contracted Freight …" at bounding box center [621, 427] width 901 height 74
click at [318, 499] on button "Save & Confirm Shipping" at bounding box center [275, 491] width 120 height 27
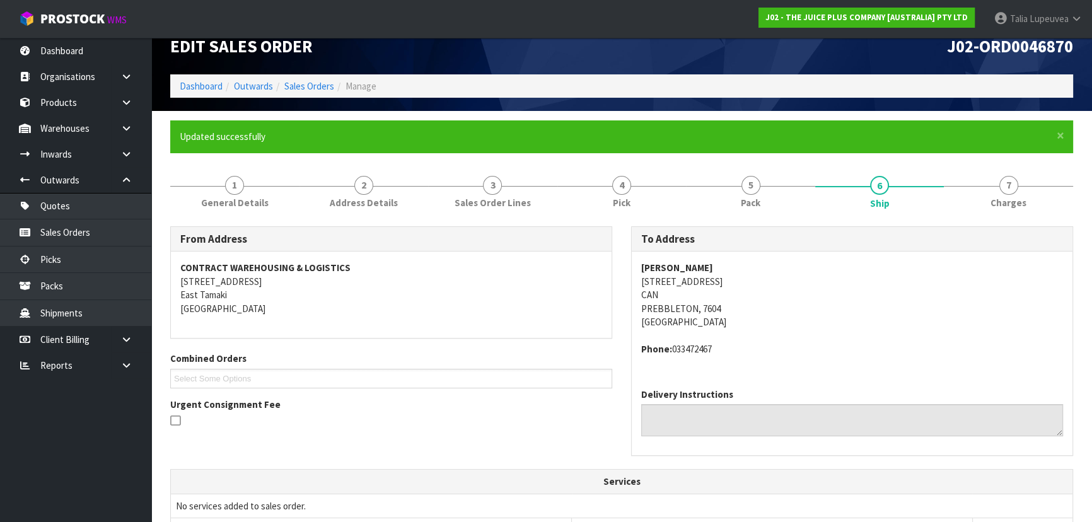
scroll to position [0, 0]
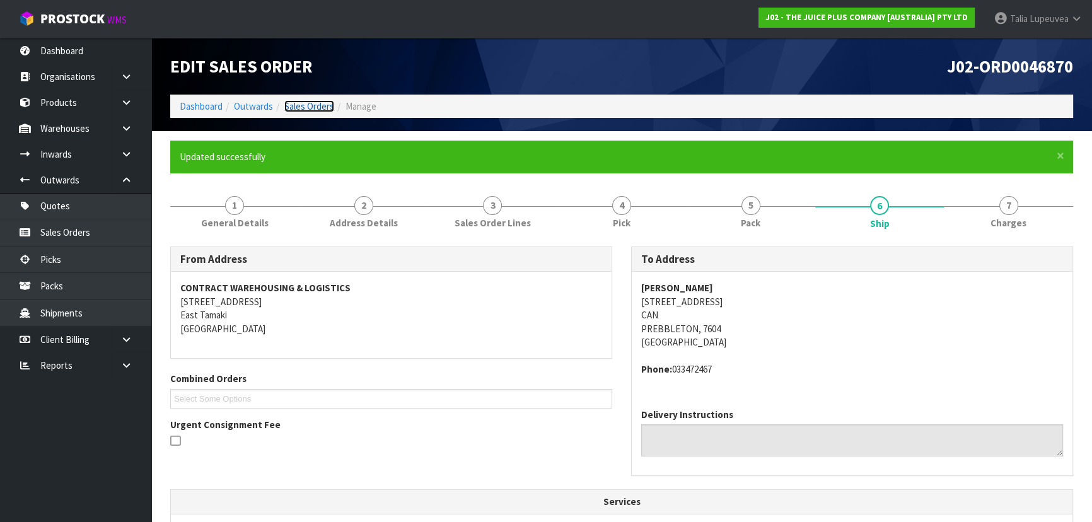
click at [309, 101] on link "Sales Orders" at bounding box center [309, 106] width 50 height 12
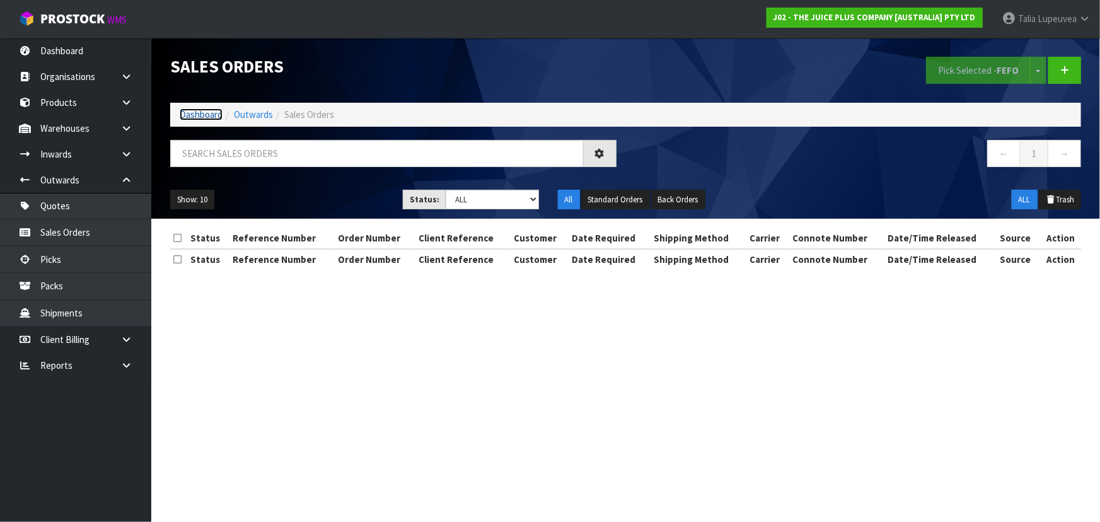
click at [199, 116] on link "Dashboard" at bounding box center [201, 114] width 43 height 12
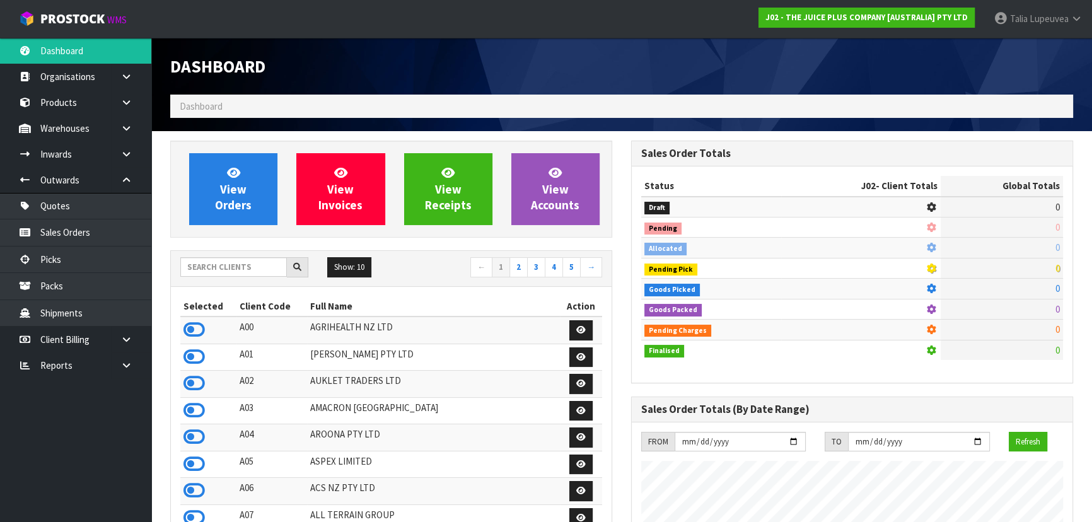
scroll to position [953, 460]
click at [226, 270] on input "text" at bounding box center [233, 267] width 107 height 20
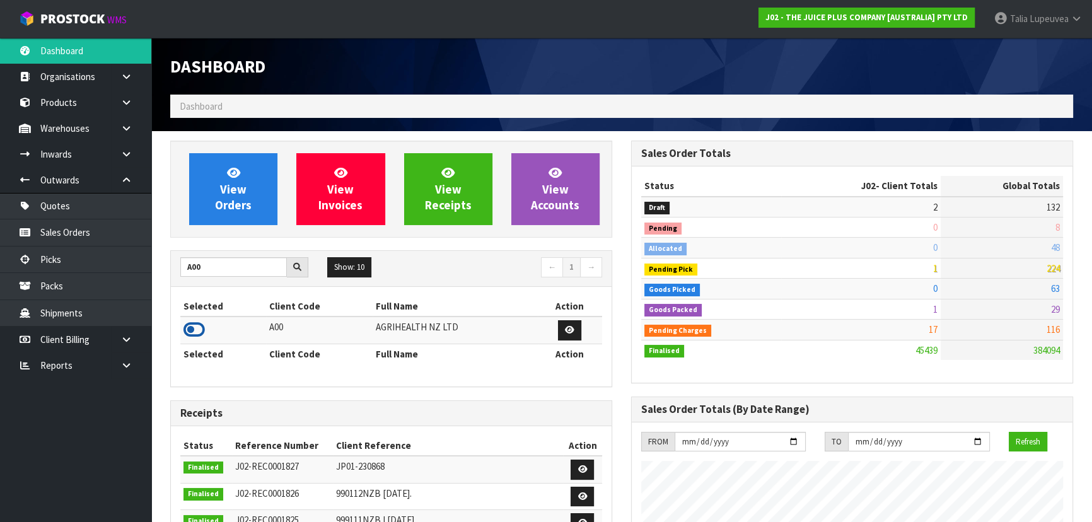
click at [197, 324] on icon at bounding box center [193, 329] width 21 height 19
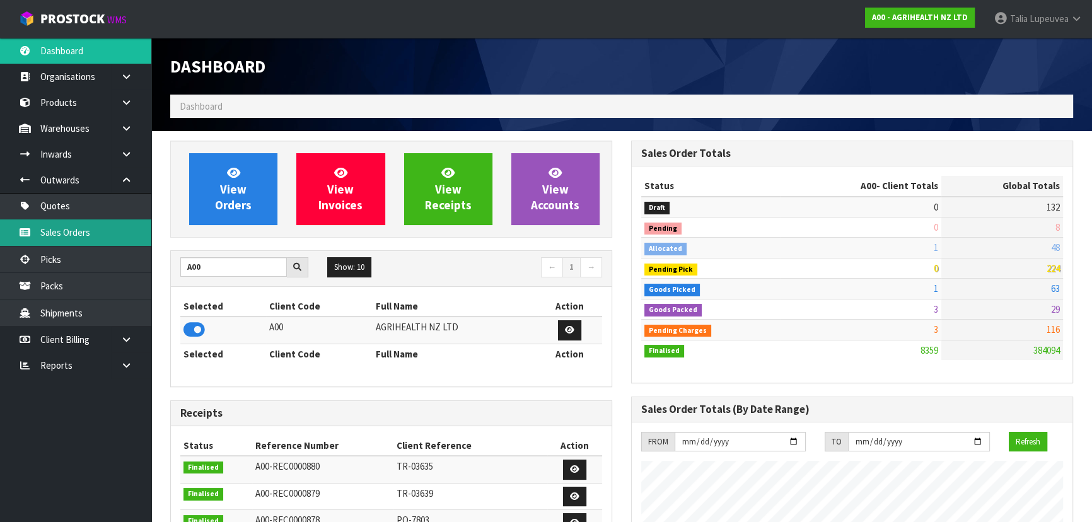
click at [101, 228] on link "Sales Orders" at bounding box center [75, 232] width 151 height 26
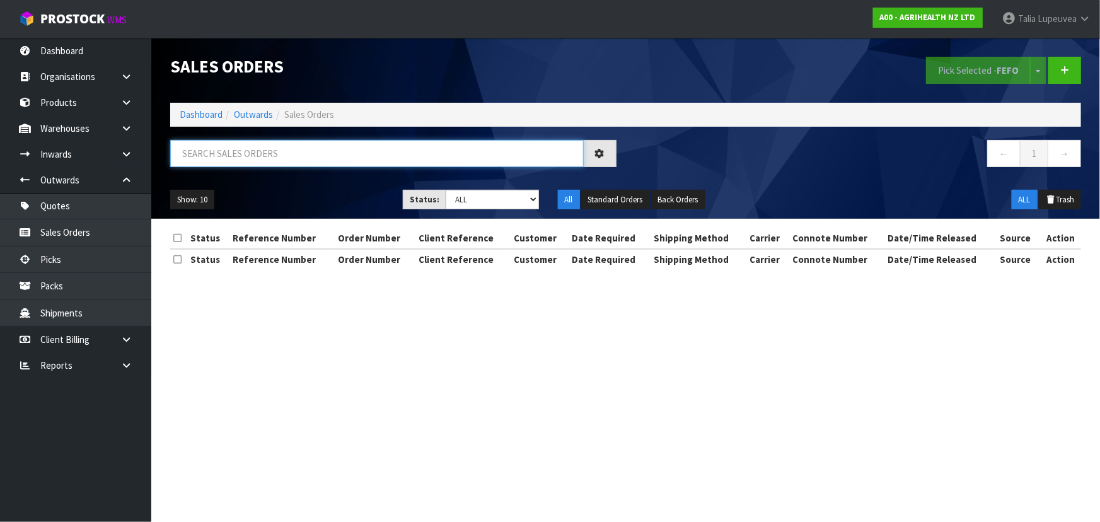
click at [221, 160] on input "text" at bounding box center [377, 153] width 414 height 27
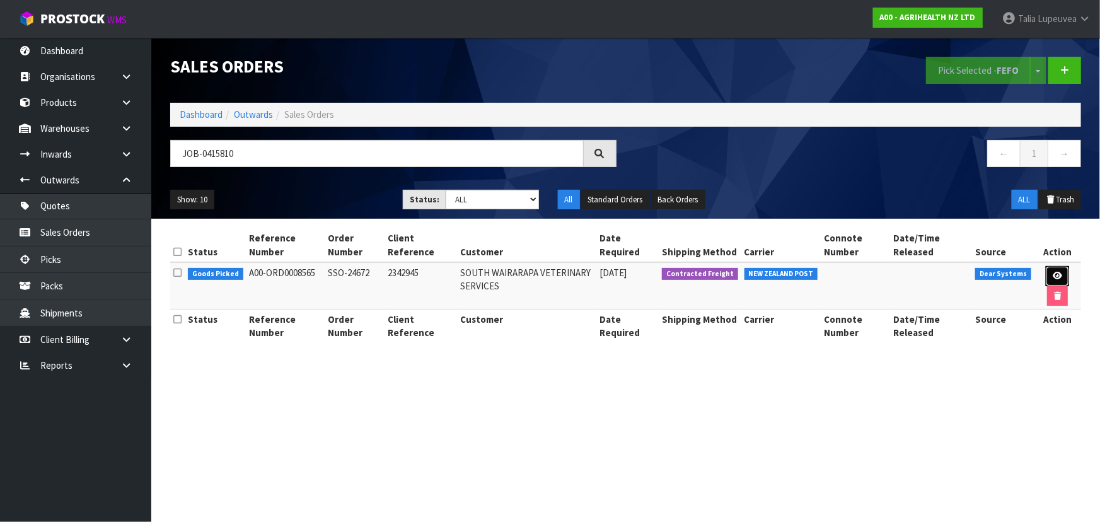
click at [1057, 276] on icon at bounding box center [1057, 276] width 9 height 8
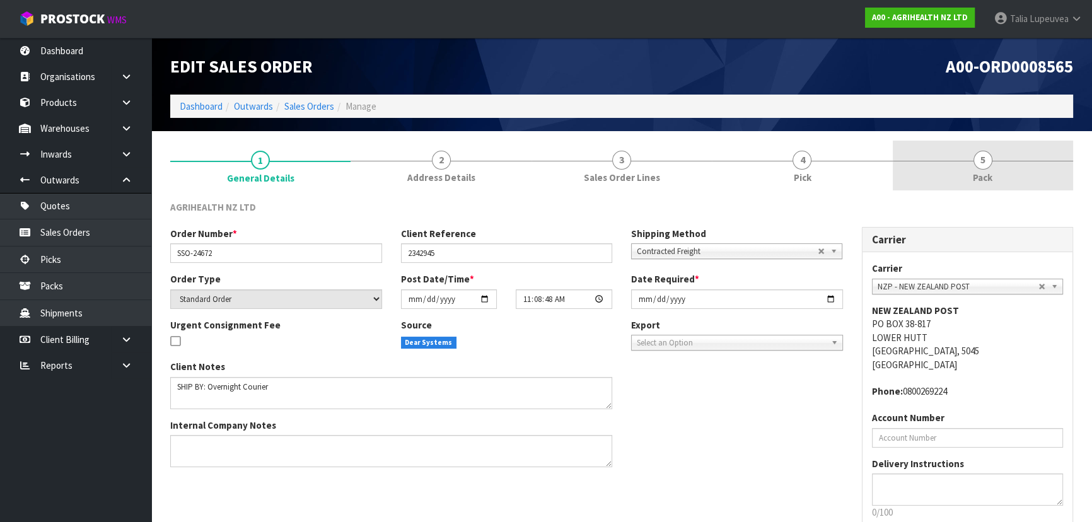
click at [1004, 187] on link "5 Pack" at bounding box center [983, 166] width 180 height 50
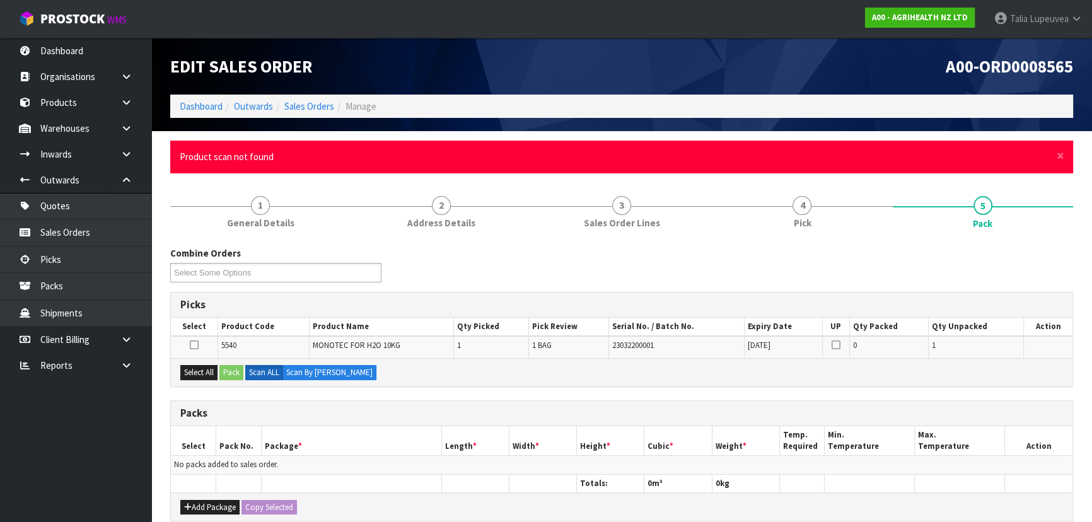
click at [1066, 157] on div "× Close Product scan not found" at bounding box center [621, 157] width 903 height 32
click at [1055, 156] on div "× Close Product scan not found" at bounding box center [621, 157] width 903 height 32
click at [1058, 152] on span "×" at bounding box center [1061, 156] width 8 height 18
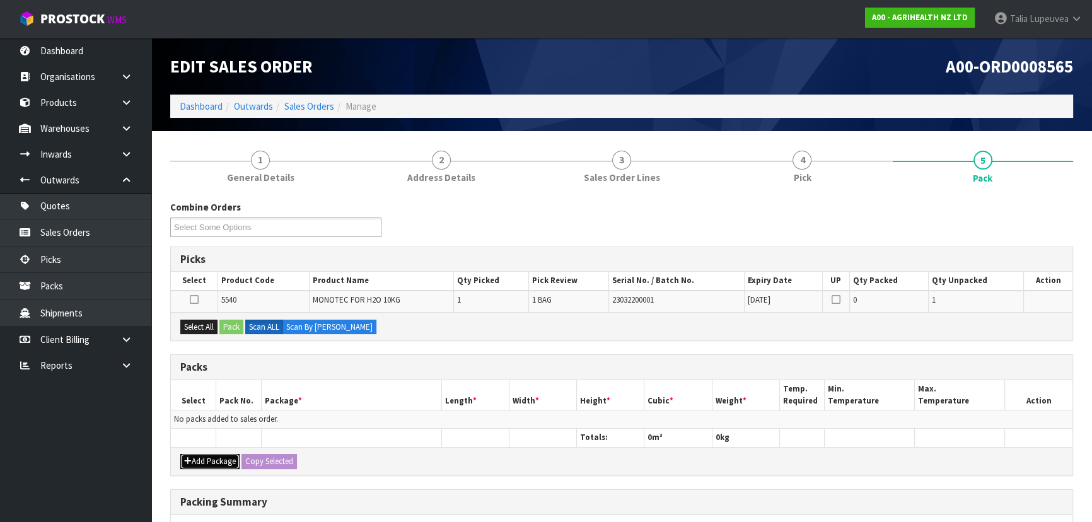
click at [230, 454] on button "Add Package" at bounding box center [209, 461] width 59 height 15
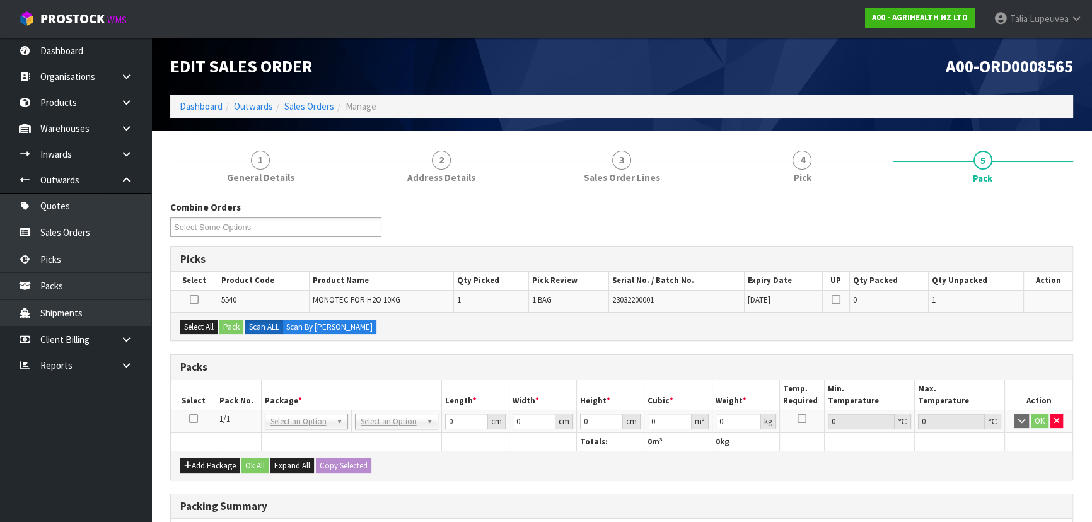
click at [197, 419] on icon at bounding box center [193, 419] width 9 height 1
click at [189, 324] on button "Select All" at bounding box center [198, 327] width 37 height 15
click at [225, 325] on button "Pack" at bounding box center [231, 327] width 24 height 15
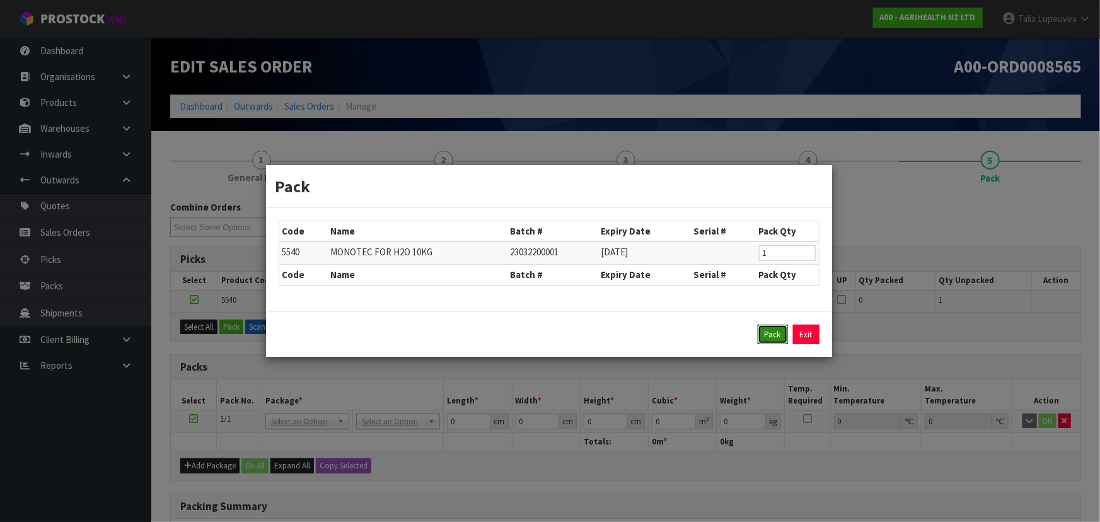
click at [768, 339] on button "Pack" at bounding box center [773, 335] width 30 height 20
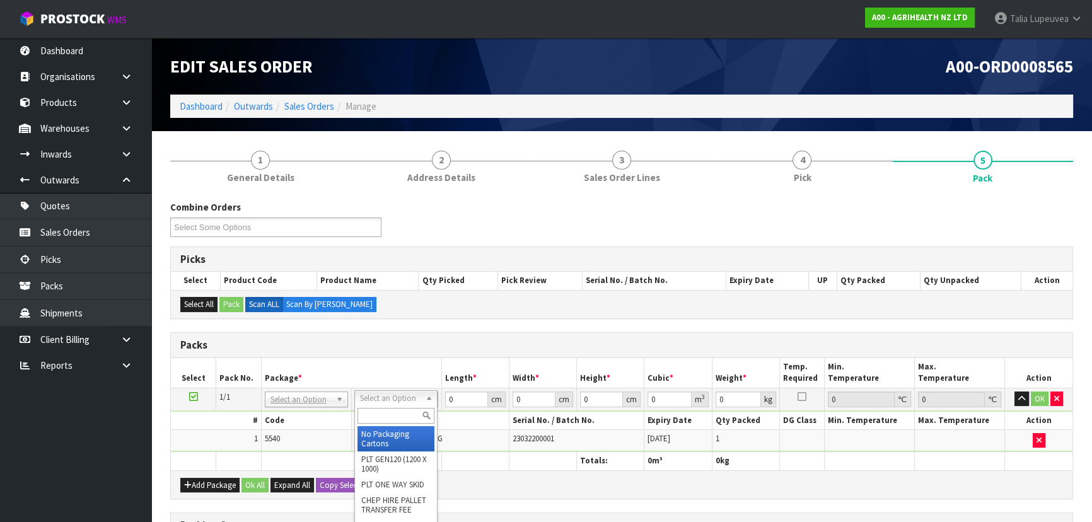
click at [408, 411] on input "text" at bounding box center [395, 416] width 77 height 16
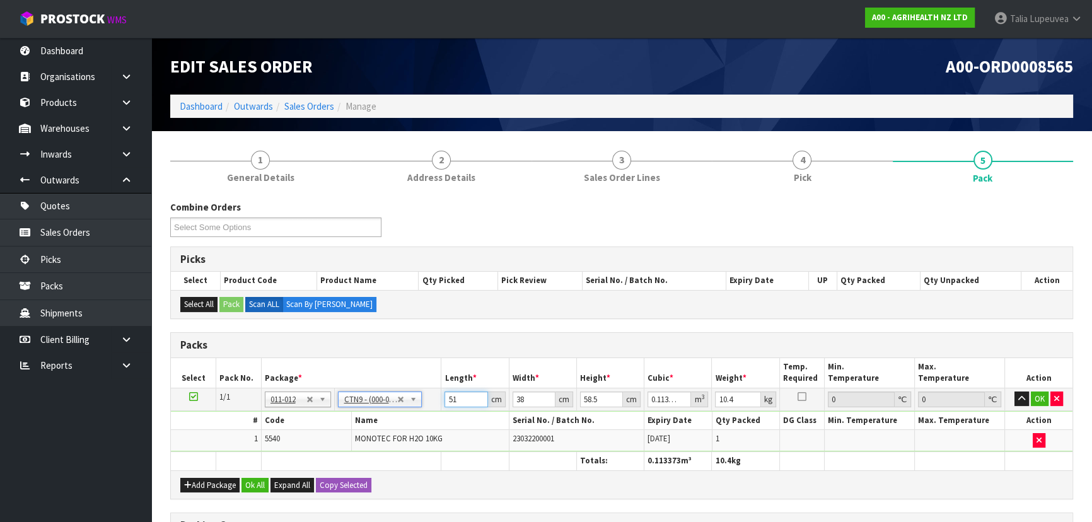
drag, startPoint x: 456, startPoint y: 402, endPoint x: 411, endPoint y: 401, distance: 44.8
click at [411, 401] on tr "1/1 NONE 007-001 007-002 007-004 007-009 007-013 007-014 007-015 007-017 007-01…" at bounding box center [621, 399] width 901 height 23
drag, startPoint x: 1035, startPoint y: 401, endPoint x: 800, endPoint y: 466, distance: 243.9
click at [1034, 400] on button "OK" at bounding box center [1040, 398] width 18 height 15
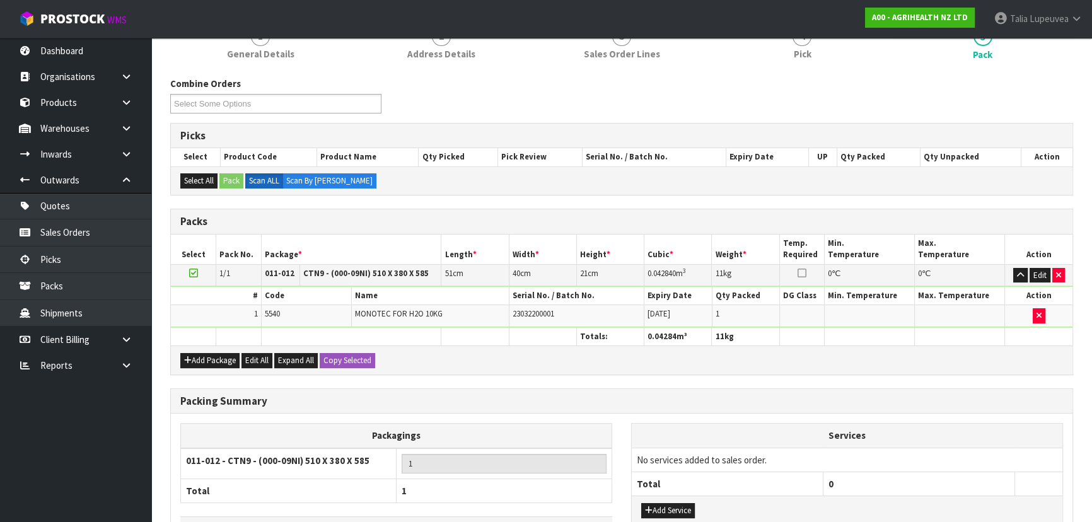
scroll to position [212, 0]
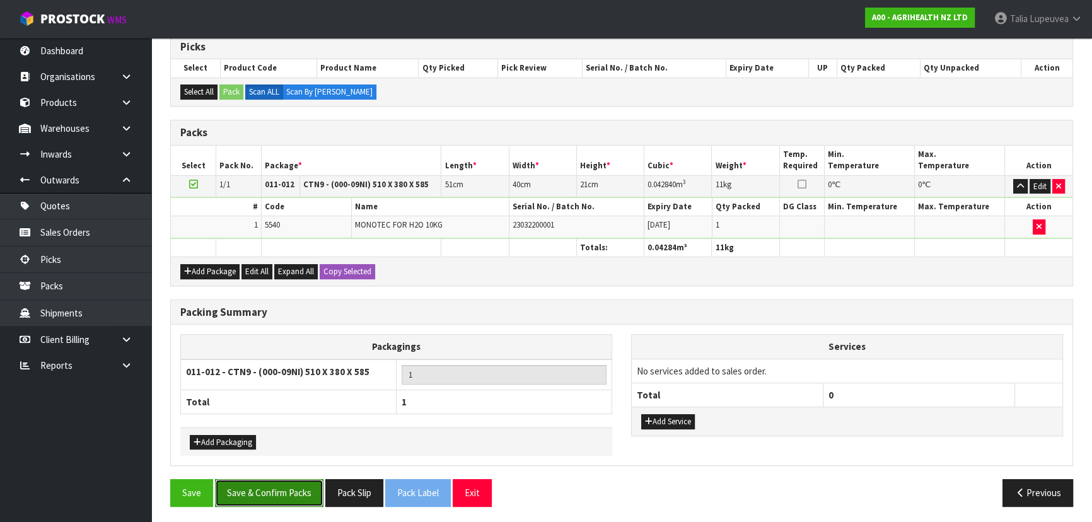
click at [293, 501] on button "Save & Confirm Packs" at bounding box center [269, 492] width 108 height 27
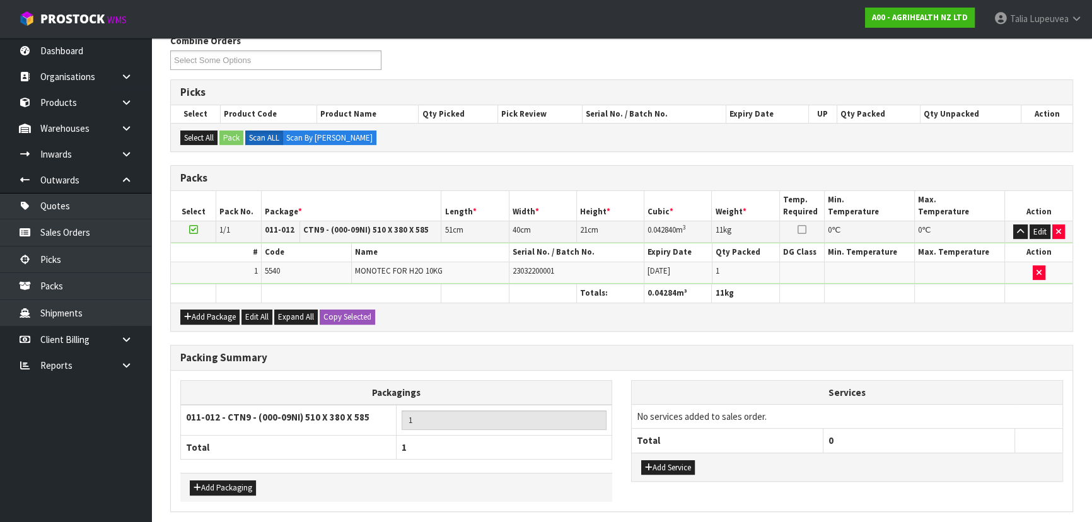
scroll to position [0, 0]
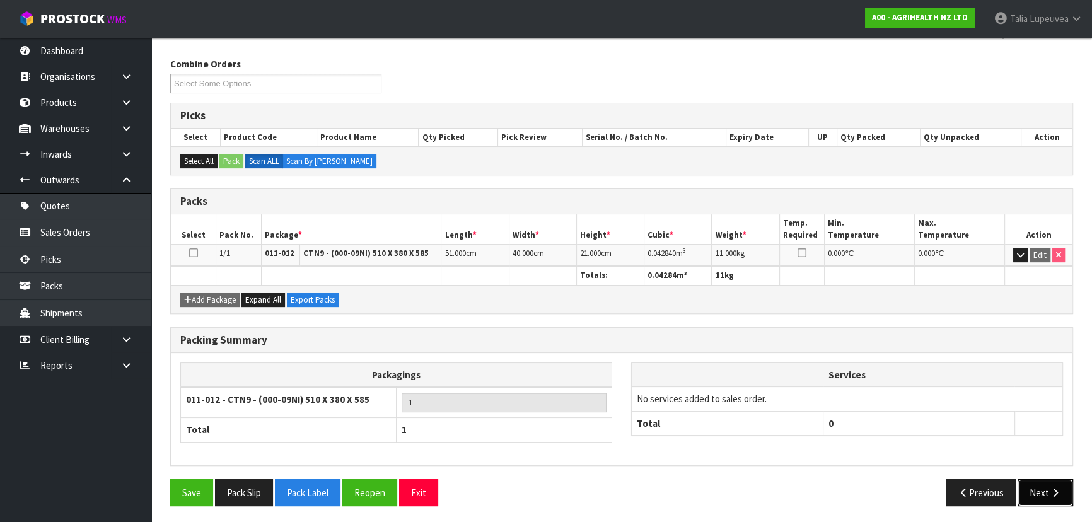
click at [1035, 485] on button "Next" at bounding box center [1044, 492] width 55 height 27
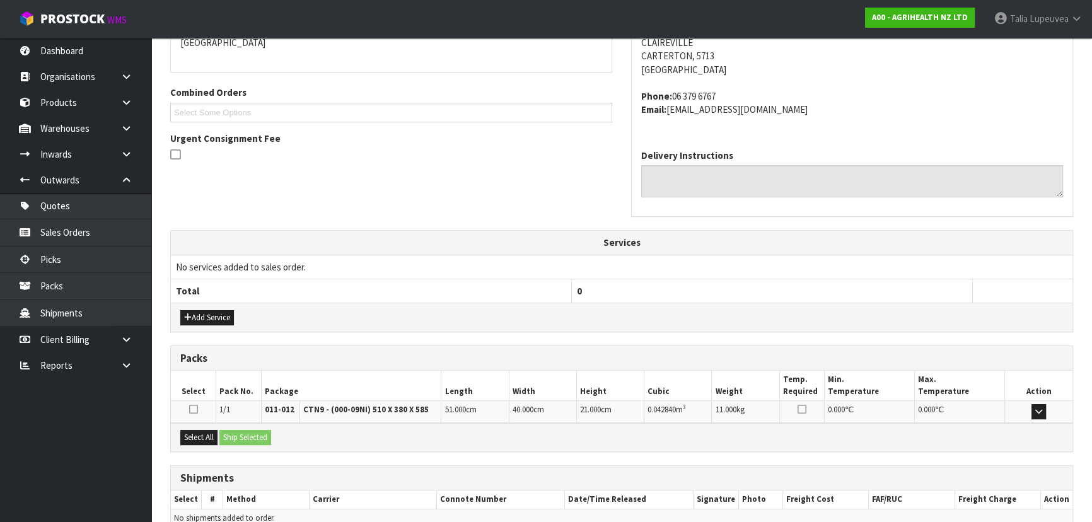
scroll to position [349, 0]
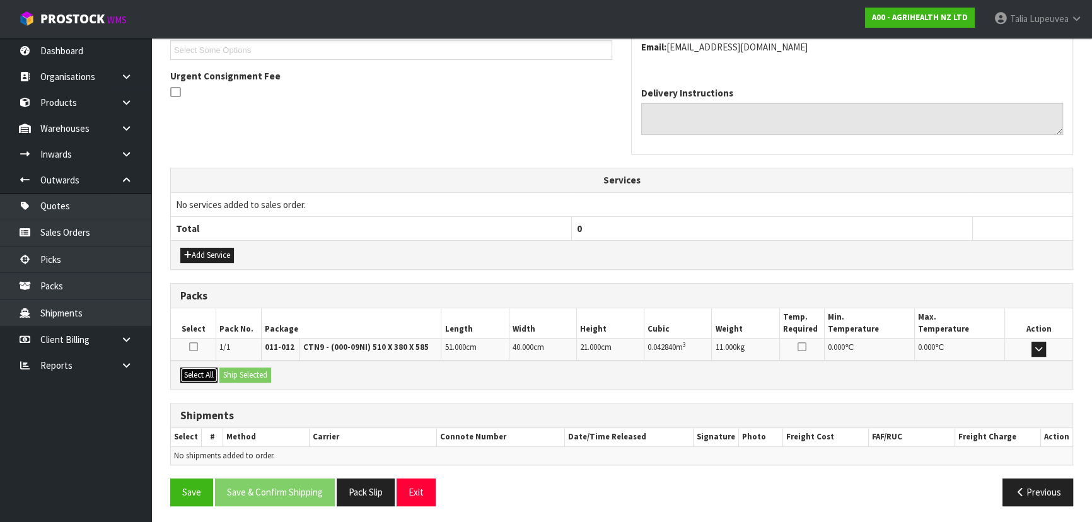
click at [195, 368] on button "Select All" at bounding box center [198, 375] width 37 height 15
click at [259, 368] on button "Ship Selected" at bounding box center [245, 375] width 52 height 15
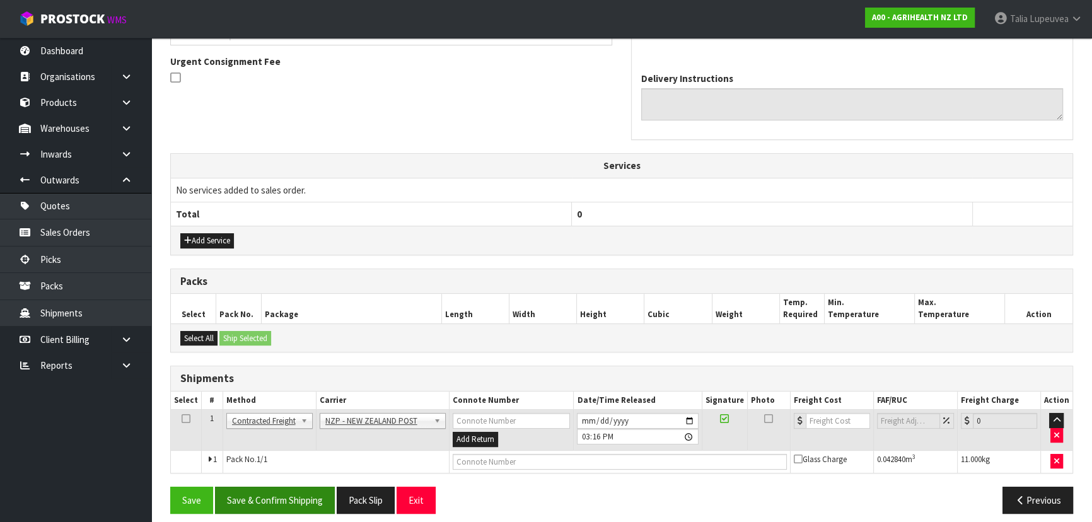
scroll to position [371, 0]
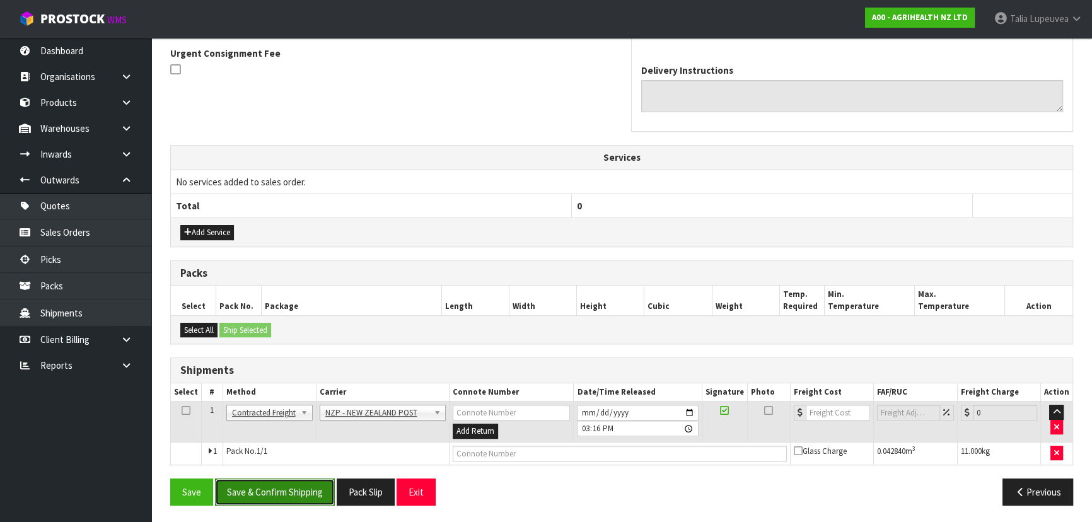
click at [305, 492] on button "Save & Confirm Shipping" at bounding box center [275, 491] width 120 height 27
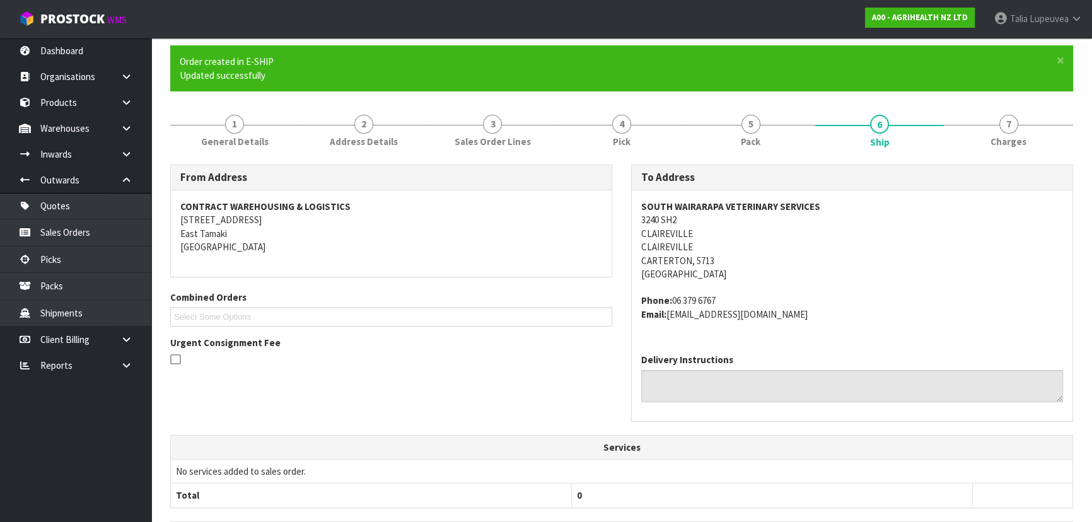
scroll to position [344, 0]
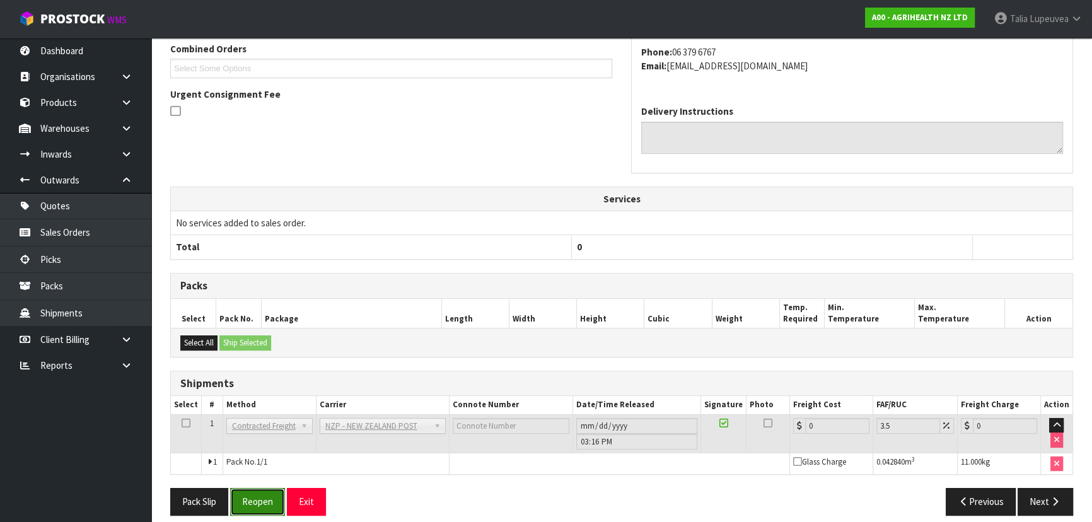
drag, startPoint x: 257, startPoint y: 499, endPoint x: 262, endPoint y: 494, distance: 7.2
click at [258, 498] on button "Reopen" at bounding box center [257, 501] width 55 height 27
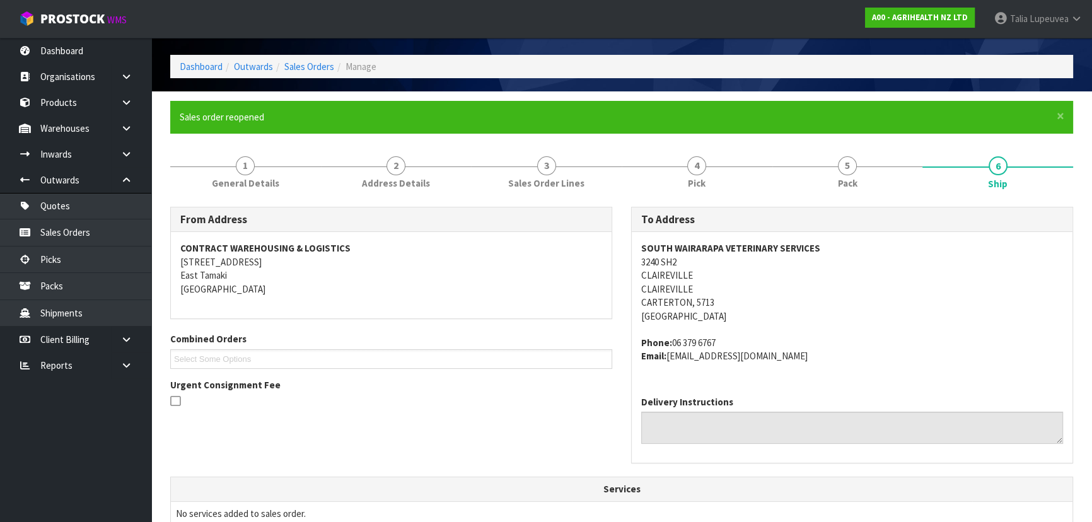
scroll to position [383, 0]
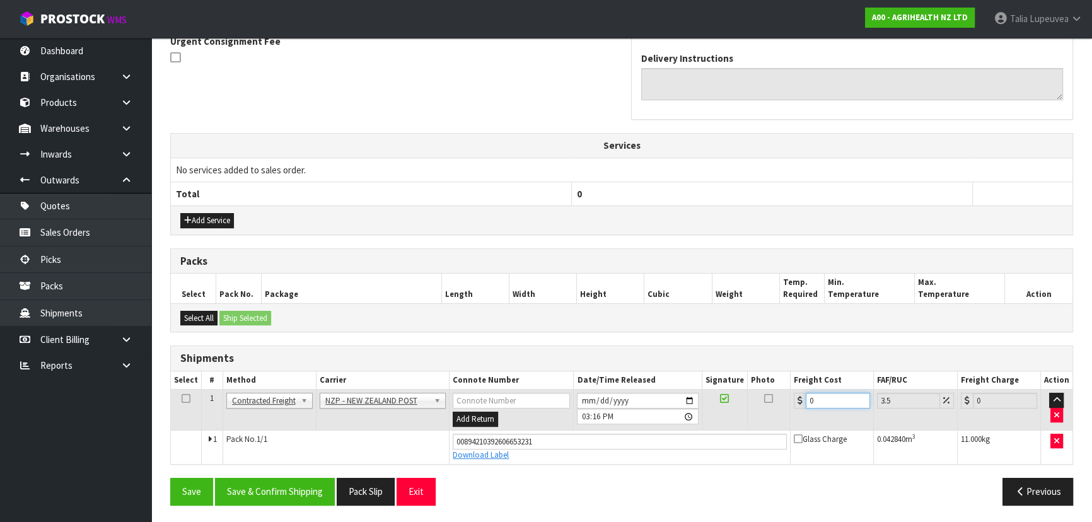
drag, startPoint x: 830, startPoint y: 398, endPoint x: 779, endPoint y: 419, distance: 55.1
click at [779, 419] on tr "1 Client Local Pickup Customer Local Pickup Company Freight Contracted Freight …" at bounding box center [621, 410] width 901 height 41
click at [316, 501] on button "Save & Confirm Shipping" at bounding box center [275, 491] width 120 height 27
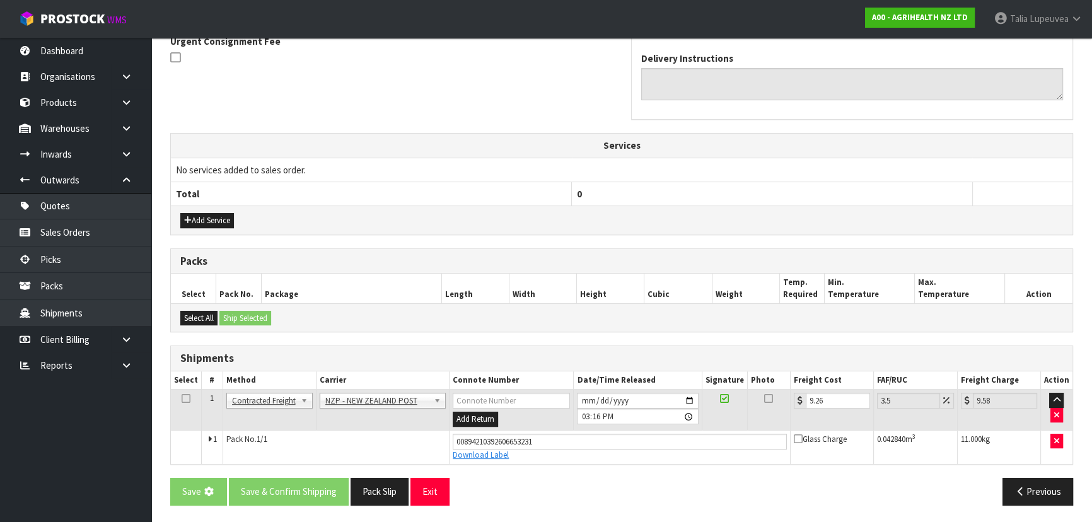
scroll to position [0, 0]
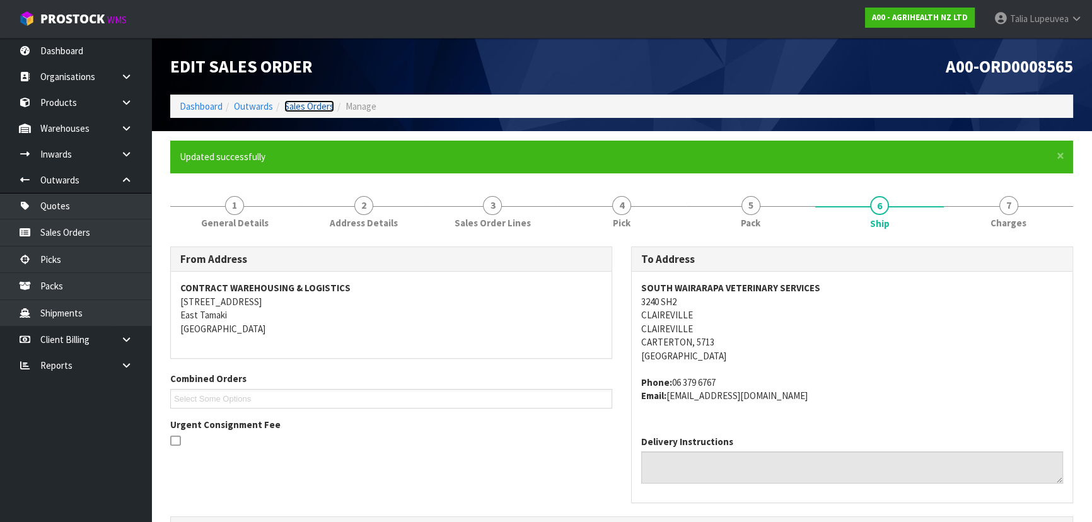
click at [300, 100] on link "Sales Orders" at bounding box center [309, 106] width 50 height 12
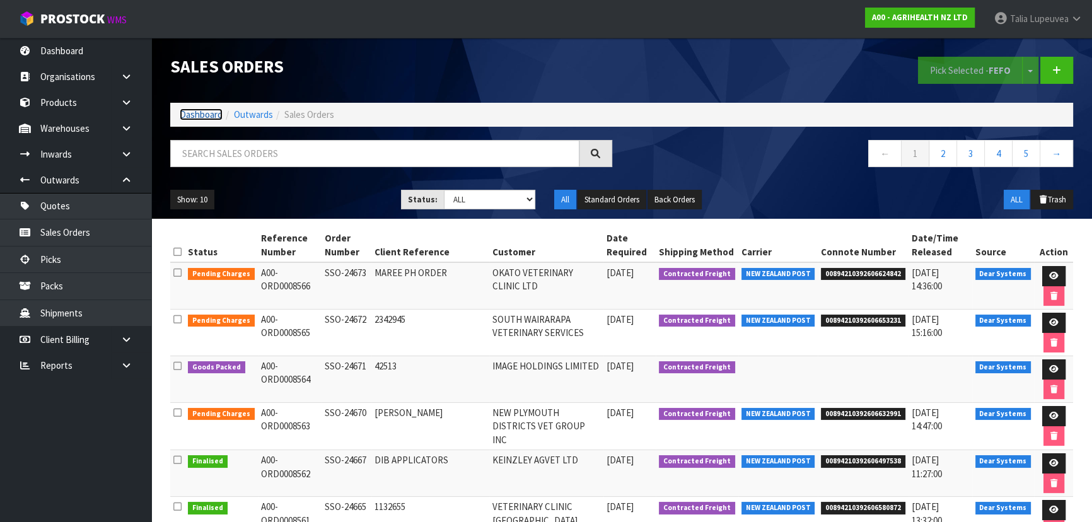
click at [213, 113] on link "Dashboard" at bounding box center [201, 114] width 43 height 12
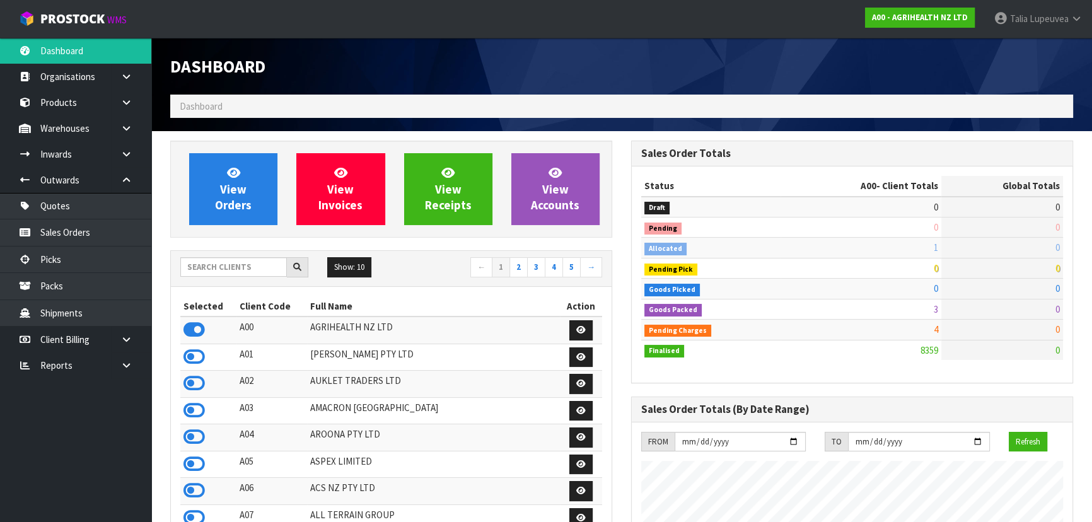
scroll to position [953, 460]
click at [245, 274] on input "text" at bounding box center [233, 267] width 107 height 20
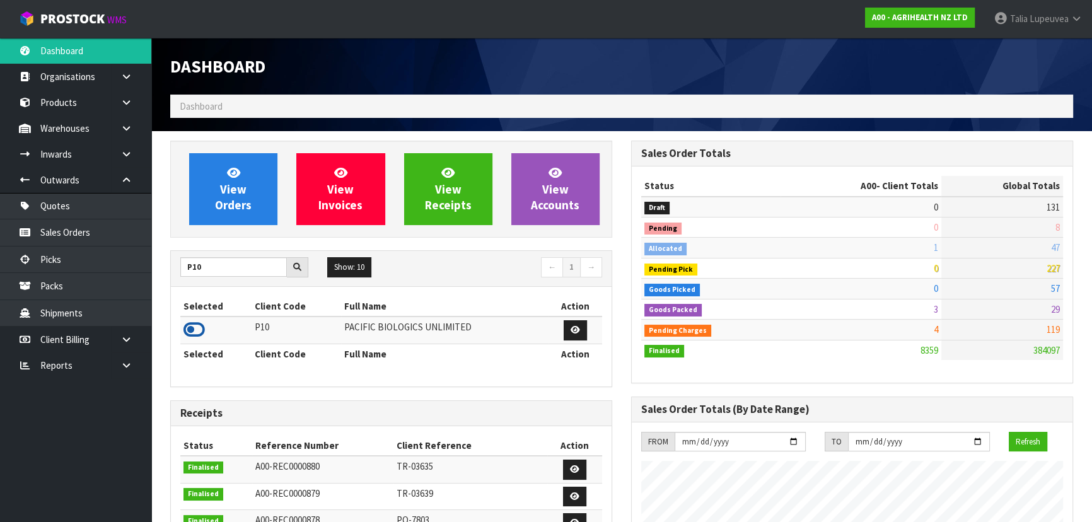
click at [199, 325] on icon at bounding box center [193, 329] width 21 height 19
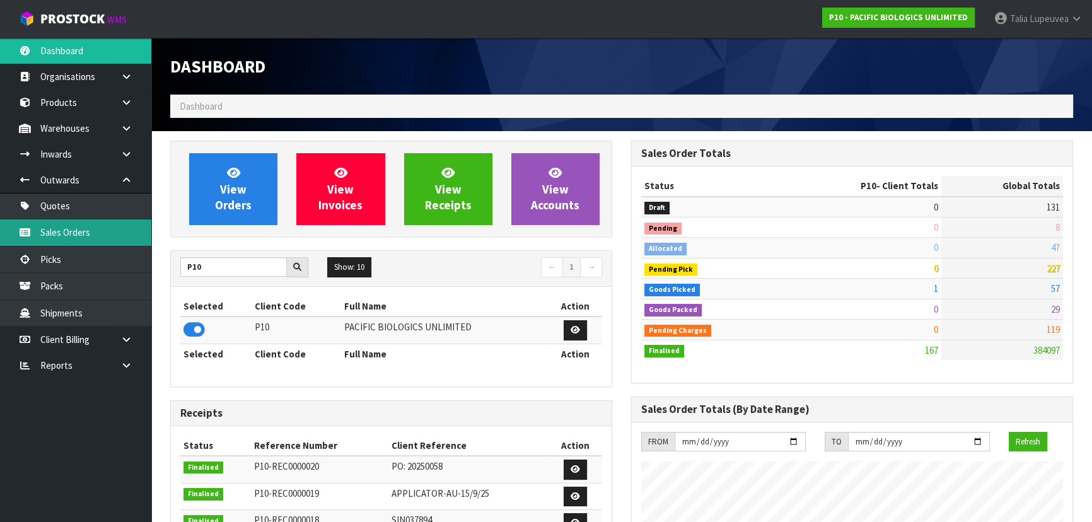
scroll to position [811, 460]
click at [105, 244] on link "Sales Orders" at bounding box center [75, 232] width 151 height 26
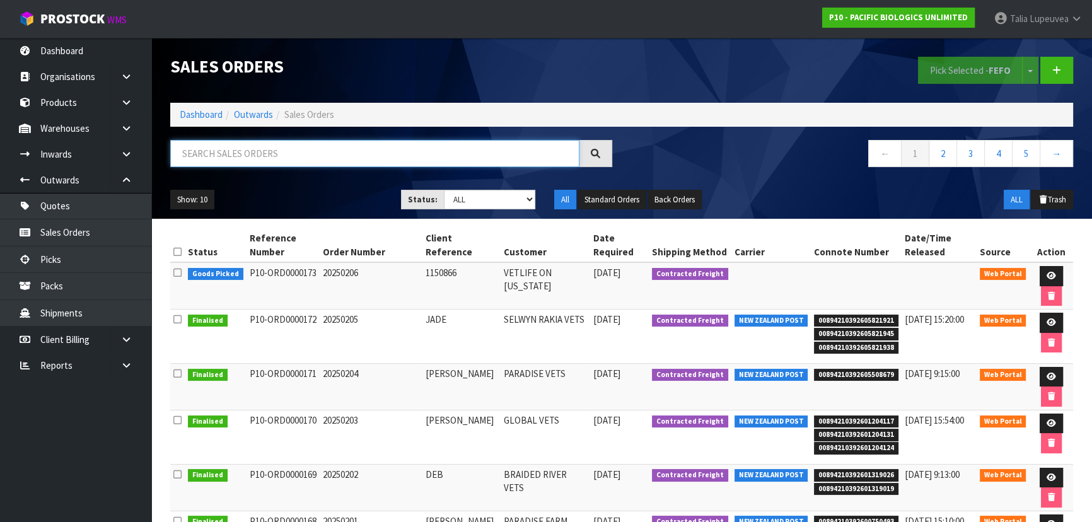
click at [231, 151] on input "text" at bounding box center [374, 153] width 409 height 27
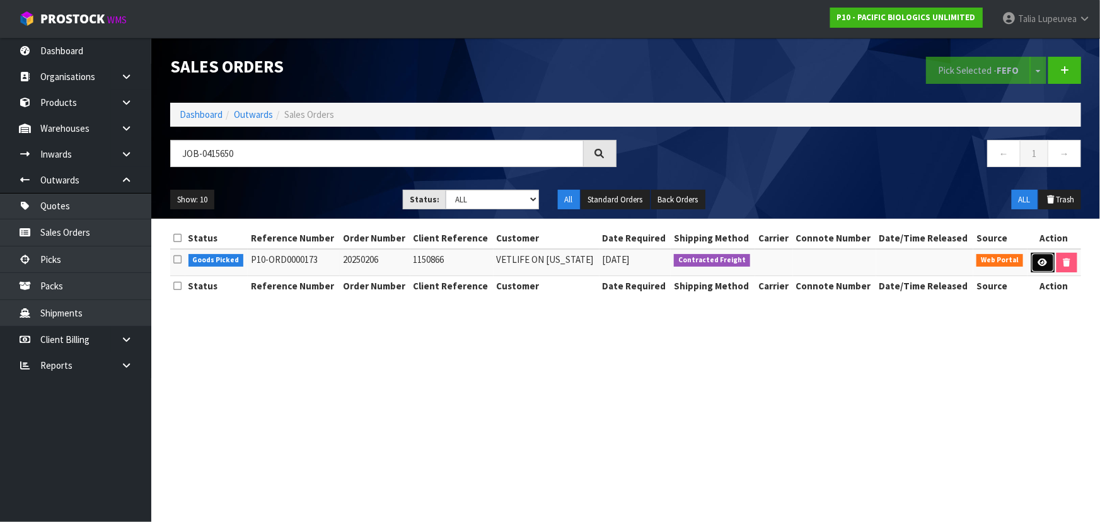
click at [1035, 268] on link at bounding box center [1042, 263] width 23 height 20
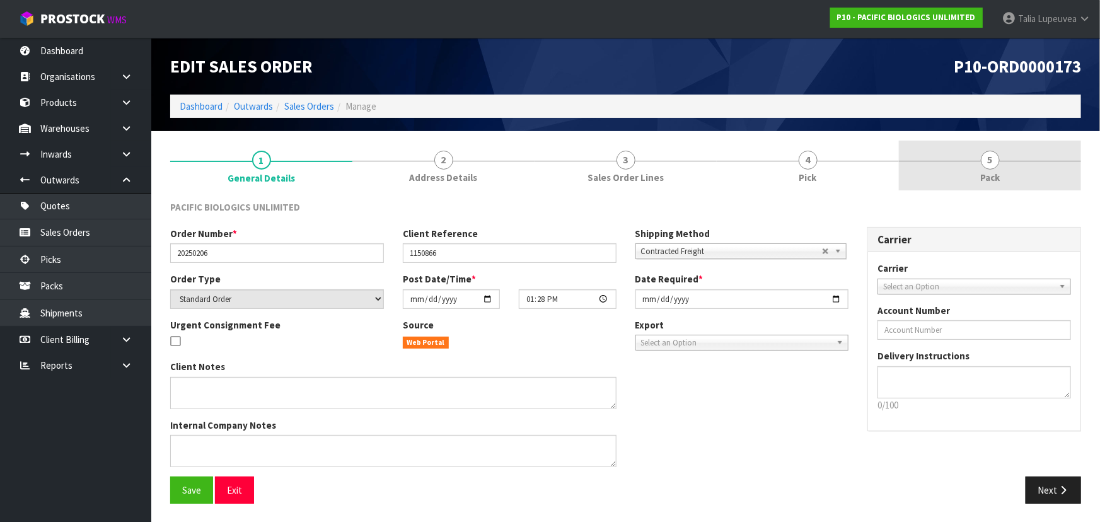
click at [950, 146] on link "5 Pack" at bounding box center [990, 166] width 182 height 50
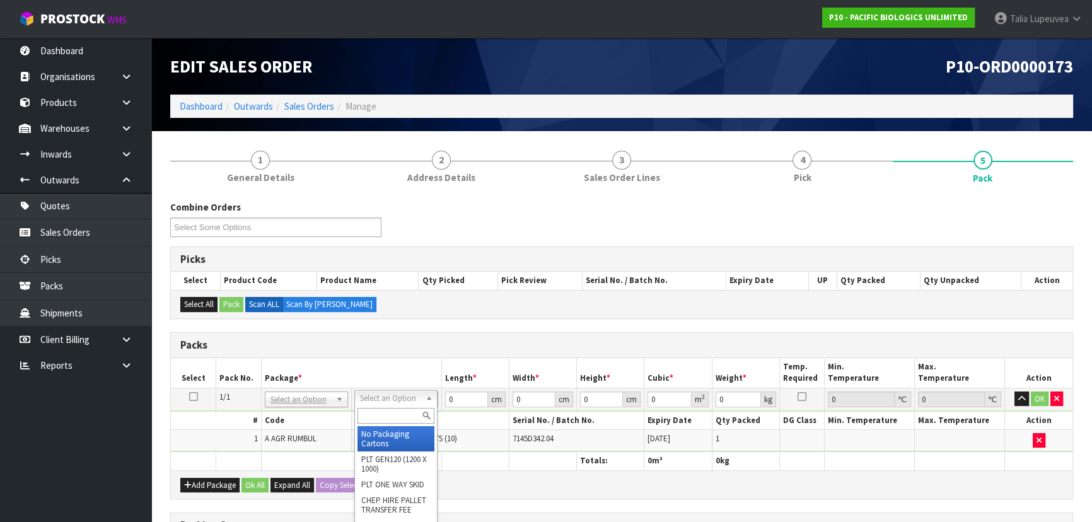
click at [393, 412] on input "text" at bounding box center [395, 416] width 77 height 16
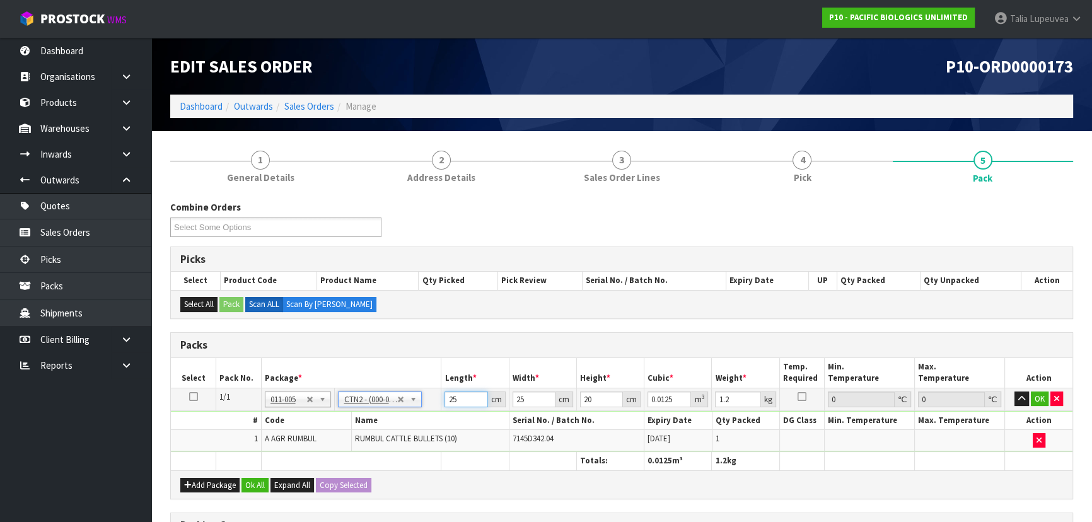
drag, startPoint x: 457, startPoint y: 393, endPoint x: 414, endPoint y: 398, distance: 43.8
click at [414, 398] on tr "1/1 NONE 007-001 007-002 007-004 007-009 007-013 007-014 007-015 007-017 007-01…" at bounding box center [621, 399] width 901 height 23
click at [1040, 397] on button "OK" at bounding box center [1040, 398] width 18 height 15
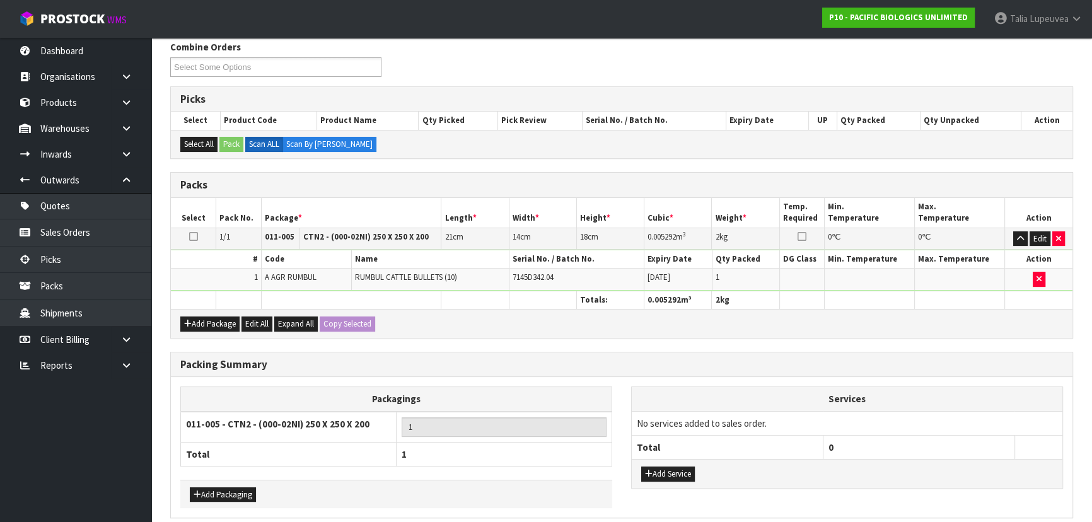
scroll to position [212, 0]
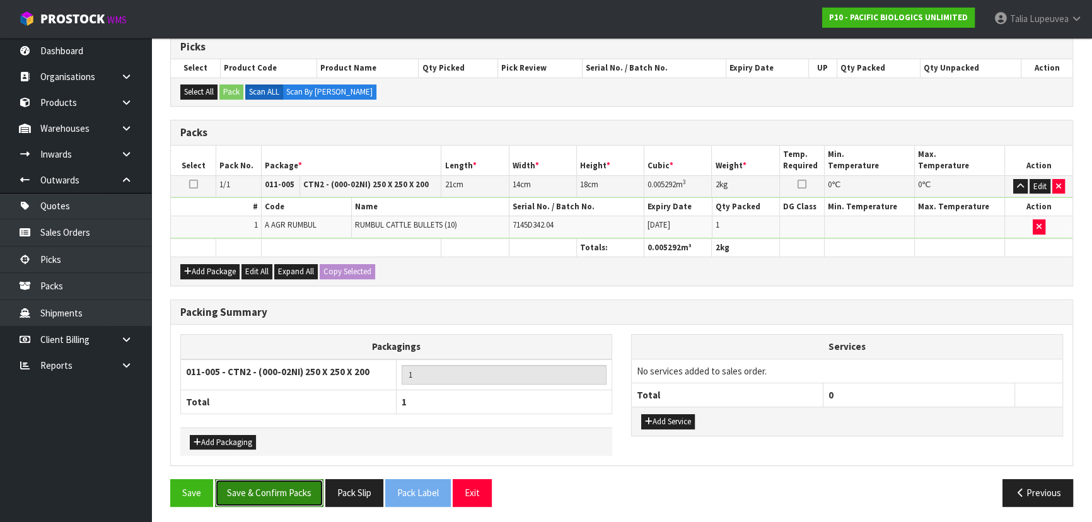
click at [290, 479] on button "Save & Confirm Packs" at bounding box center [269, 492] width 108 height 27
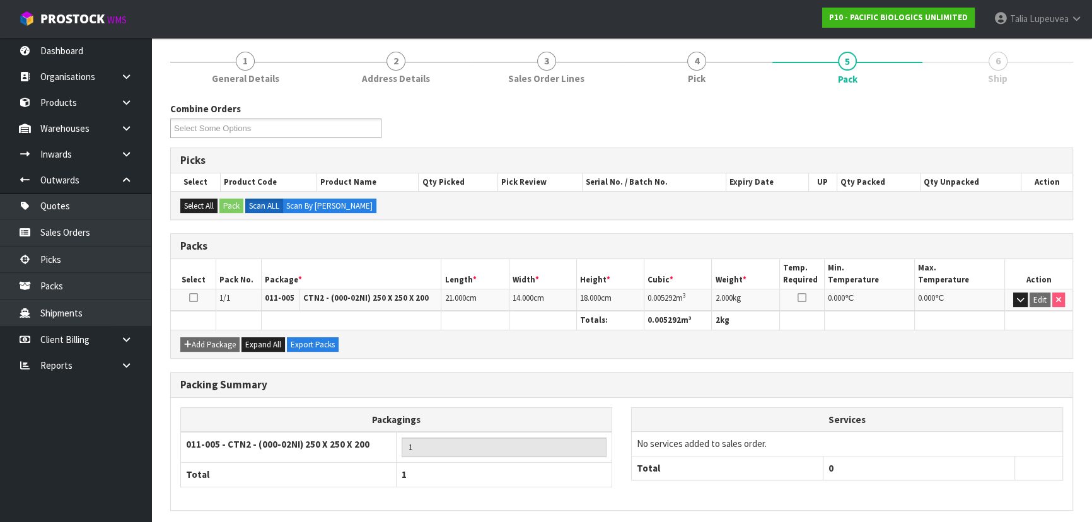
scroll to position [189, 0]
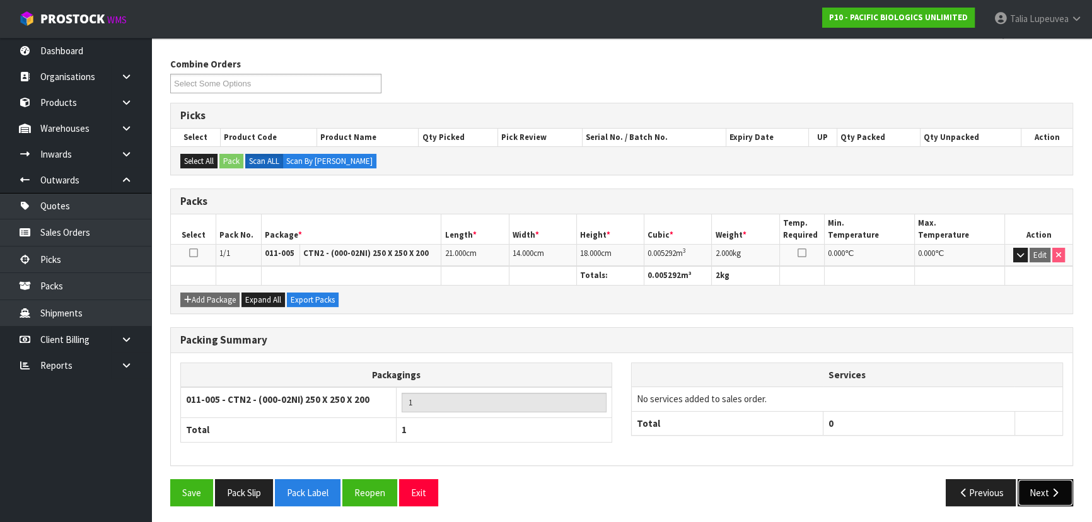
click at [1047, 486] on button "Next" at bounding box center [1044, 492] width 55 height 27
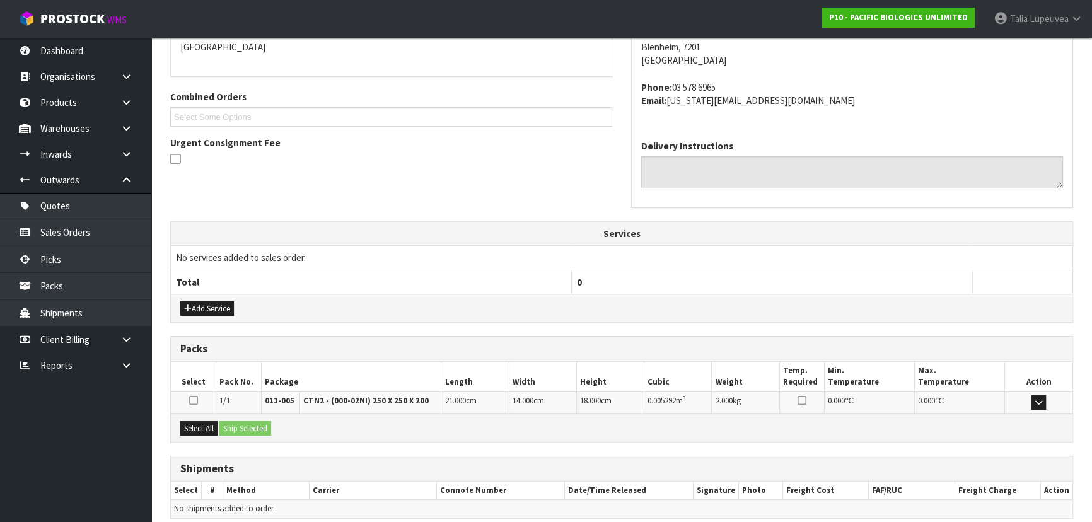
scroll to position [335, 0]
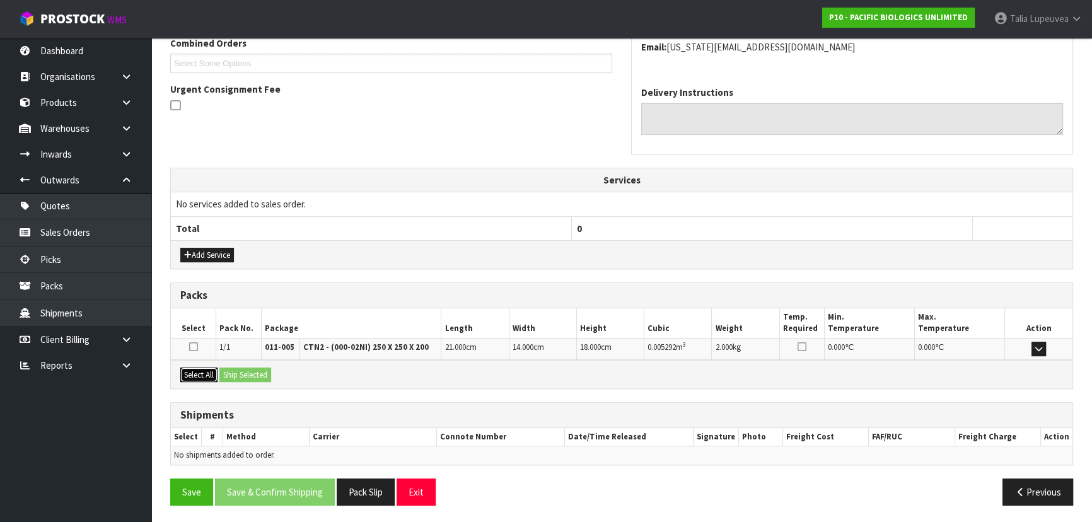
click at [210, 373] on button "Select All" at bounding box center [198, 375] width 37 height 15
click at [237, 373] on button "Ship Selected" at bounding box center [245, 375] width 52 height 15
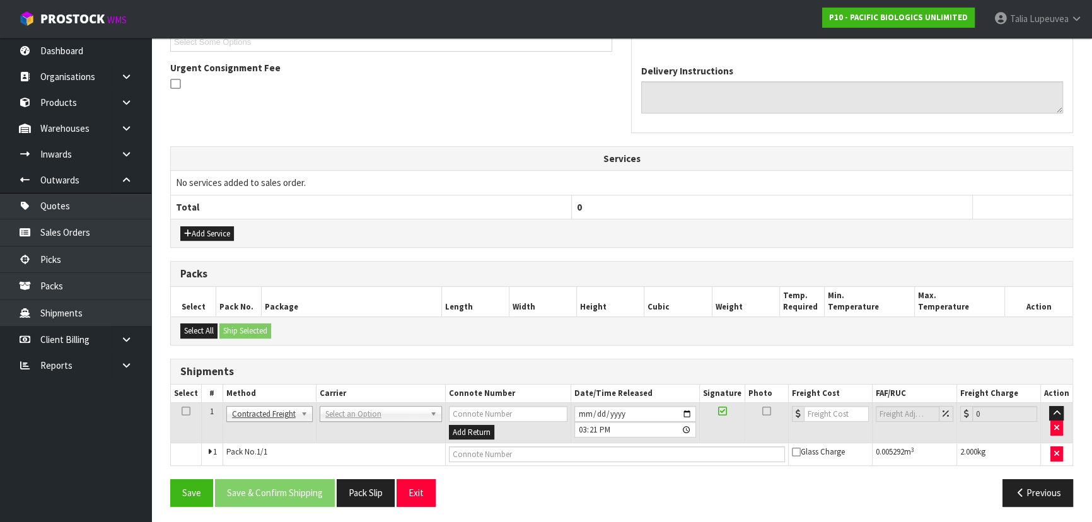
scroll to position [358, 0]
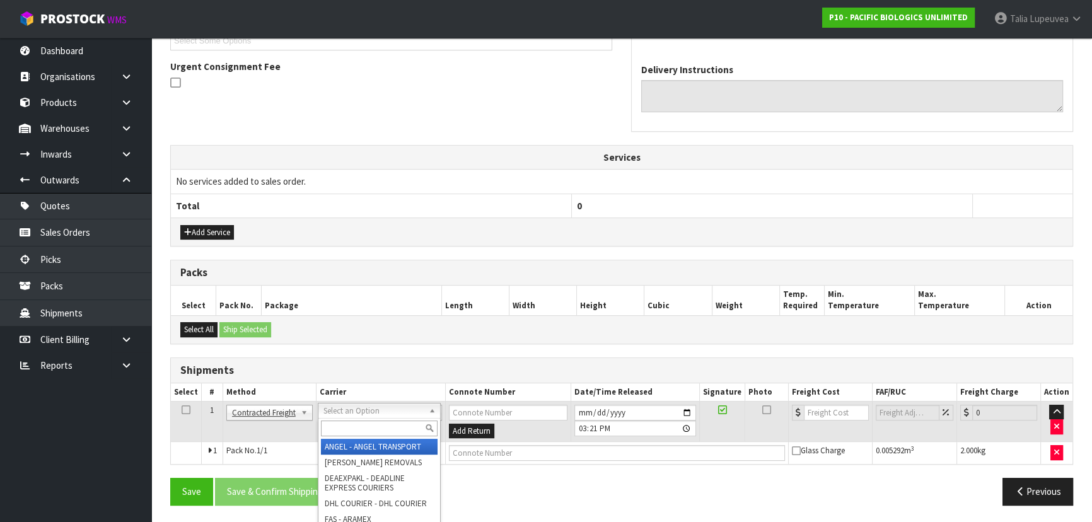
click at [344, 420] on input "text" at bounding box center [379, 428] width 117 height 16
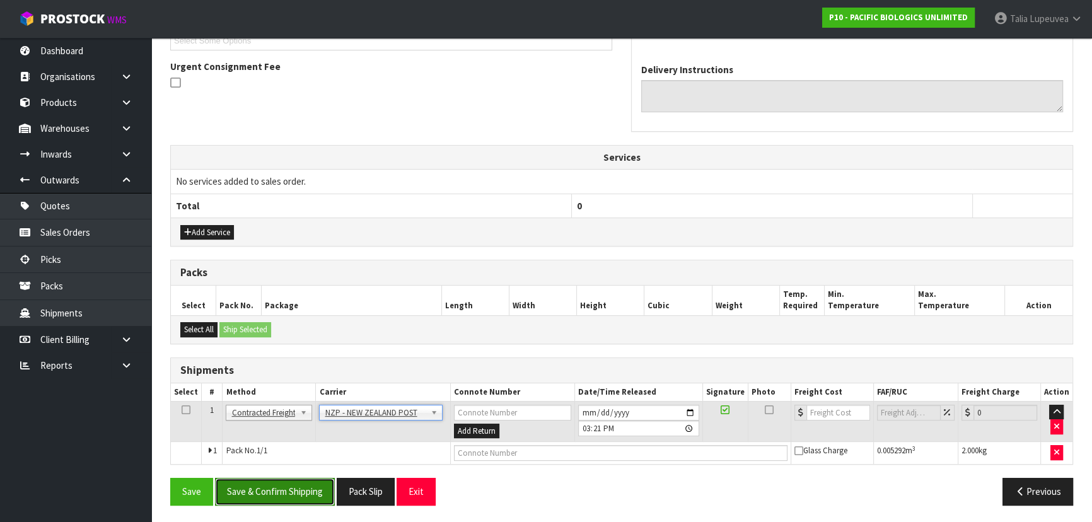
click at [293, 486] on button "Save & Confirm Shipping" at bounding box center [275, 491] width 120 height 27
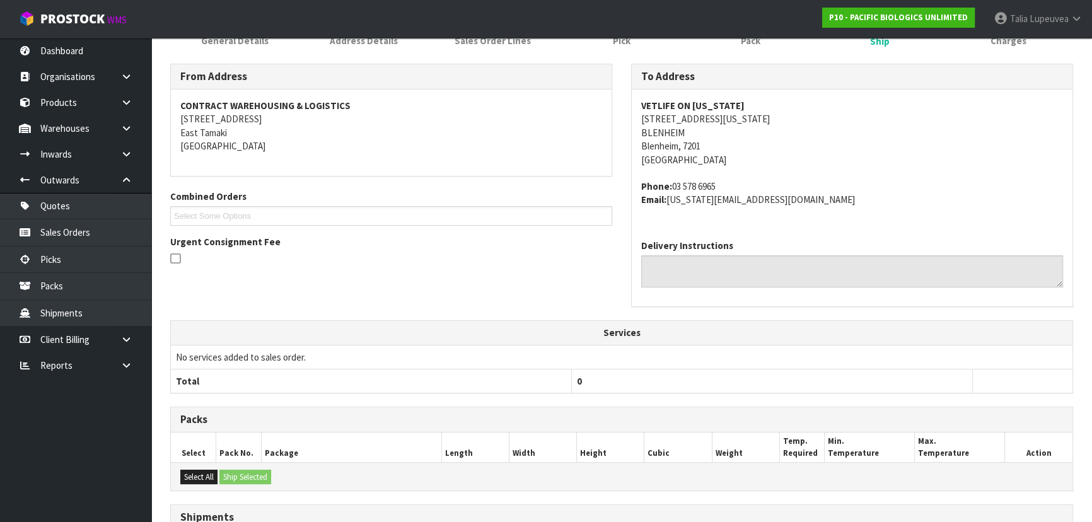
scroll to position [340, 0]
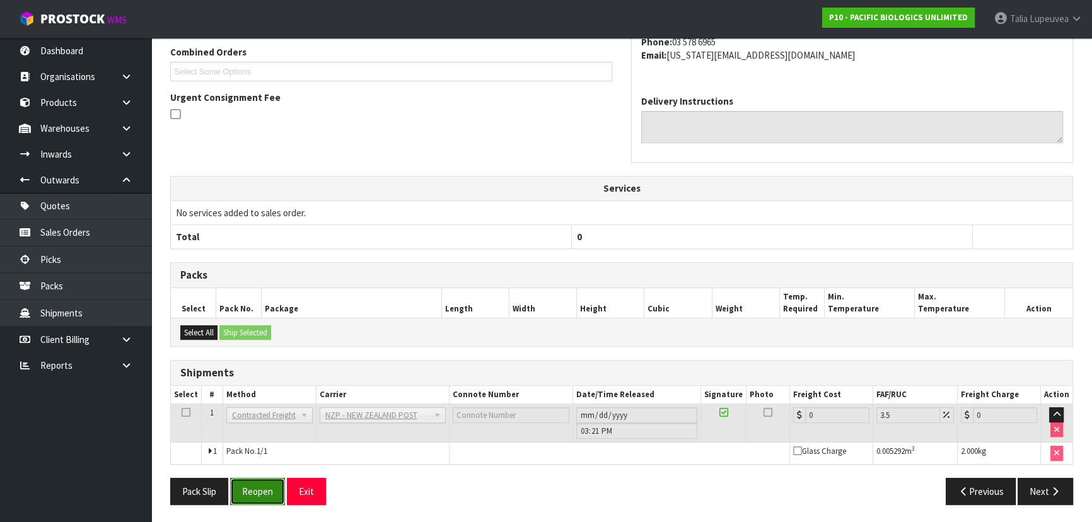
click at [275, 490] on button "Reopen" at bounding box center [257, 491] width 55 height 27
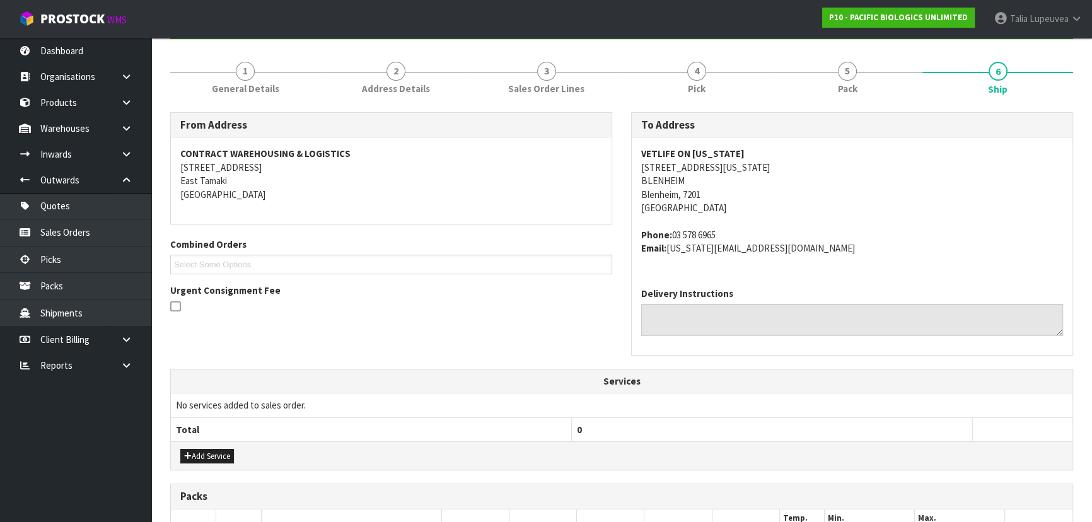
scroll to position [369, 0]
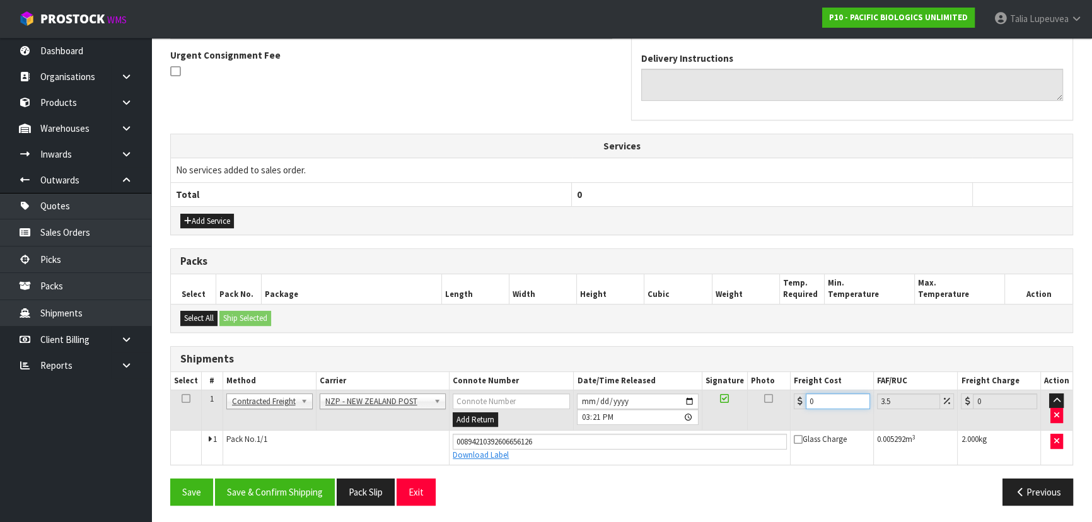
drag, startPoint x: 816, startPoint y: 399, endPoint x: 741, endPoint y: 460, distance: 97.3
click at [741, 460] on tbody "1 Client Local Pickup Customer Local Pickup Company Freight Contracted Freight …" at bounding box center [621, 427] width 901 height 74
click at [270, 490] on button "Save & Confirm Shipping" at bounding box center [275, 491] width 120 height 27
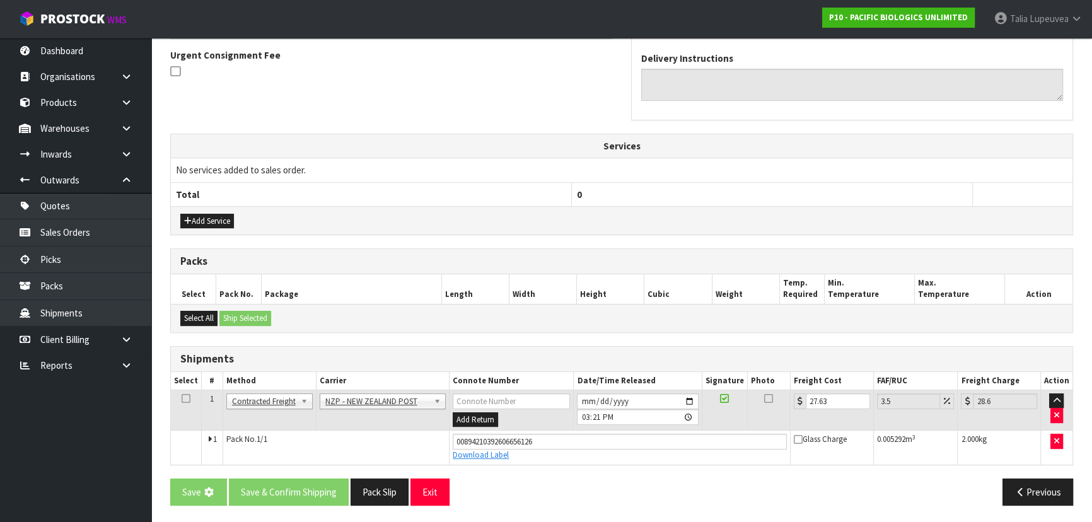
scroll to position [0, 0]
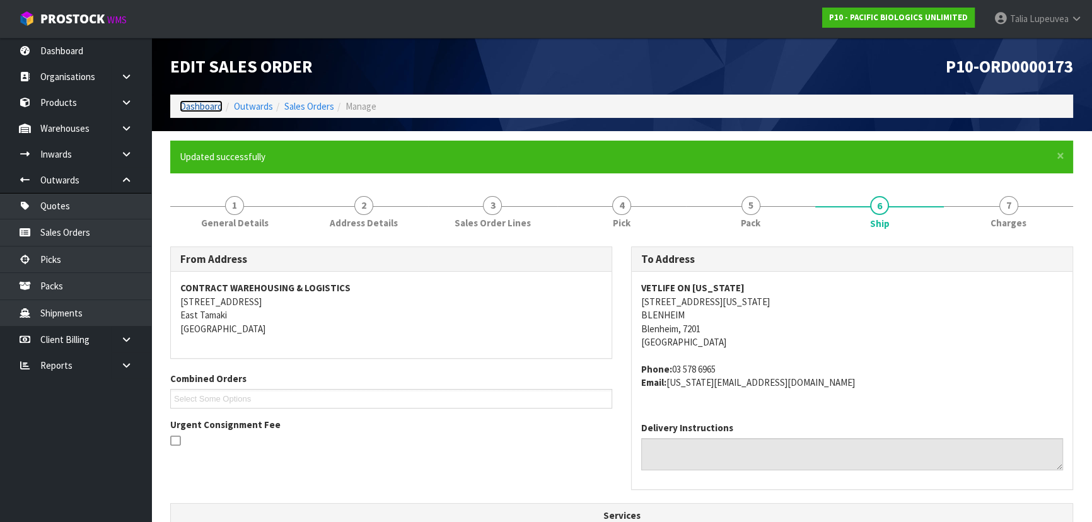
click at [216, 107] on link "Dashboard" at bounding box center [201, 106] width 43 height 12
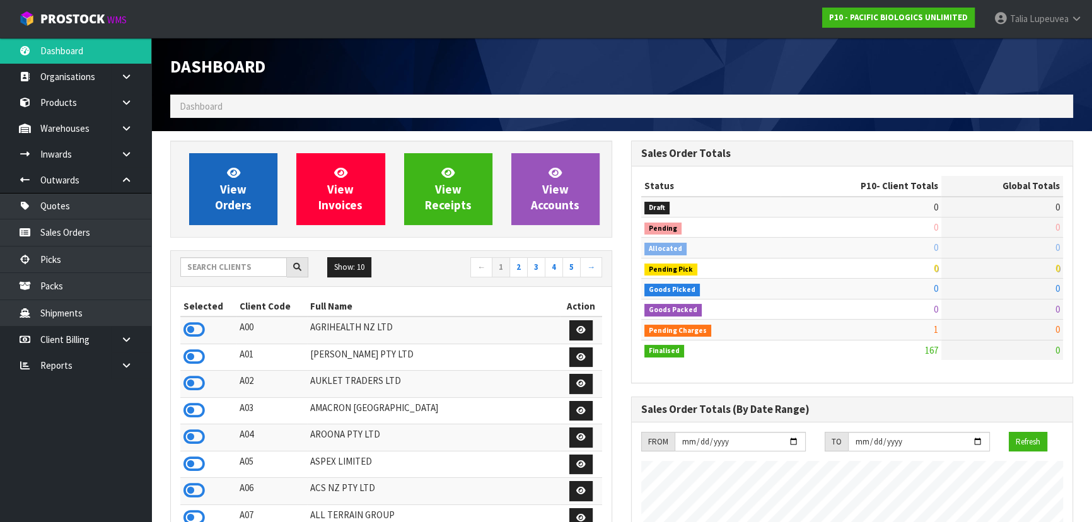
scroll to position [811, 460]
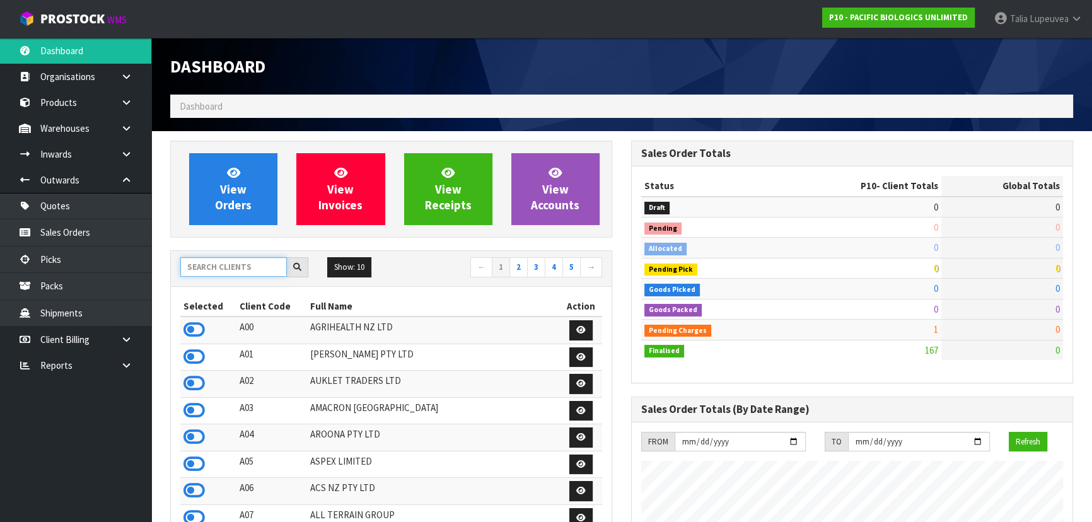
click at [262, 272] on input "text" at bounding box center [233, 267] width 107 height 20
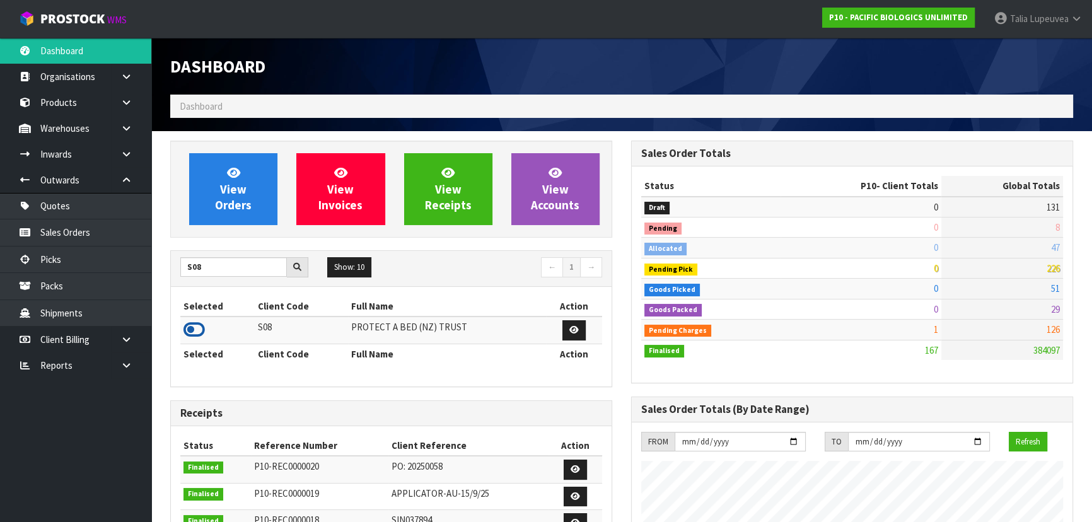
click at [201, 327] on icon at bounding box center [193, 329] width 21 height 19
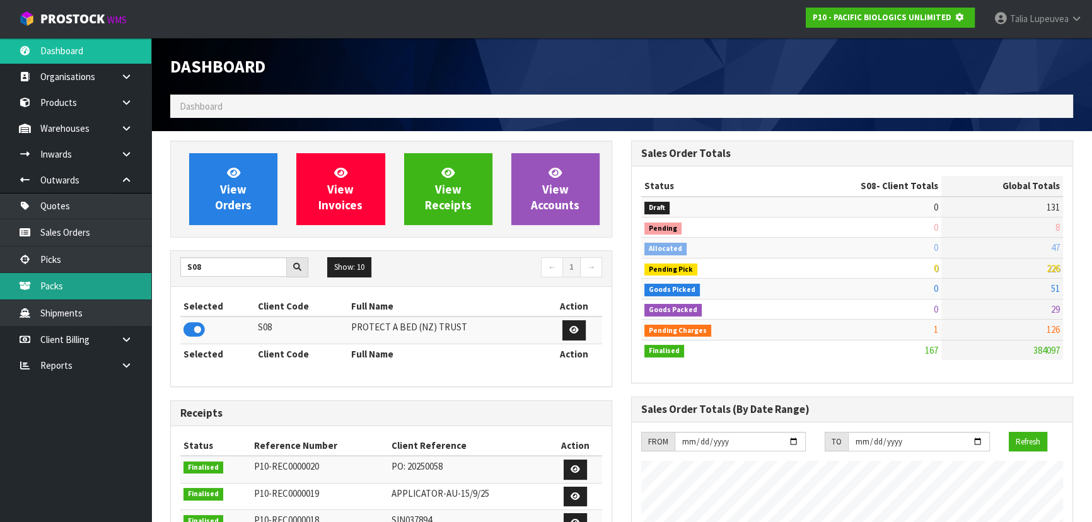
scroll to position [629606, 629930]
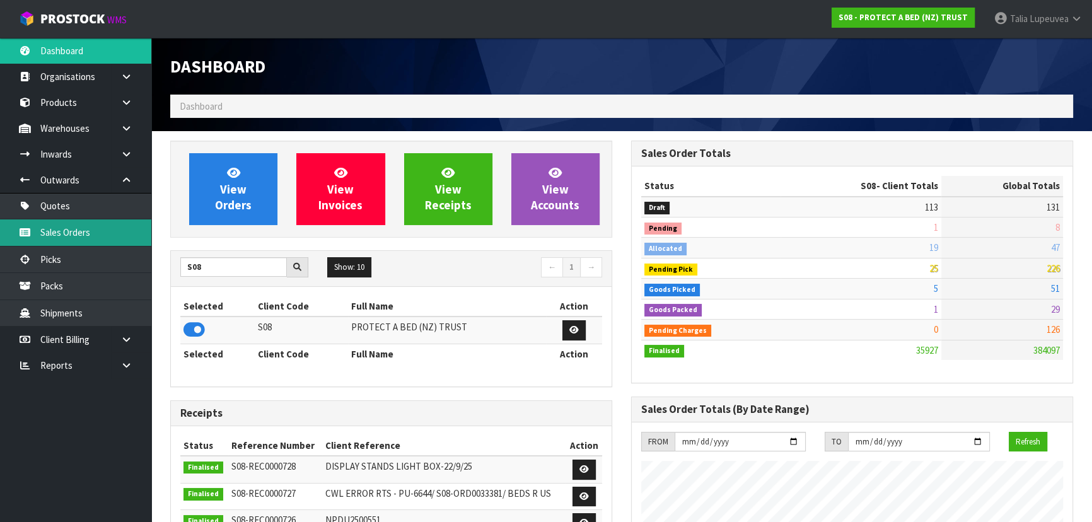
click at [116, 240] on link "Sales Orders" at bounding box center [75, 232] width 151 height 26
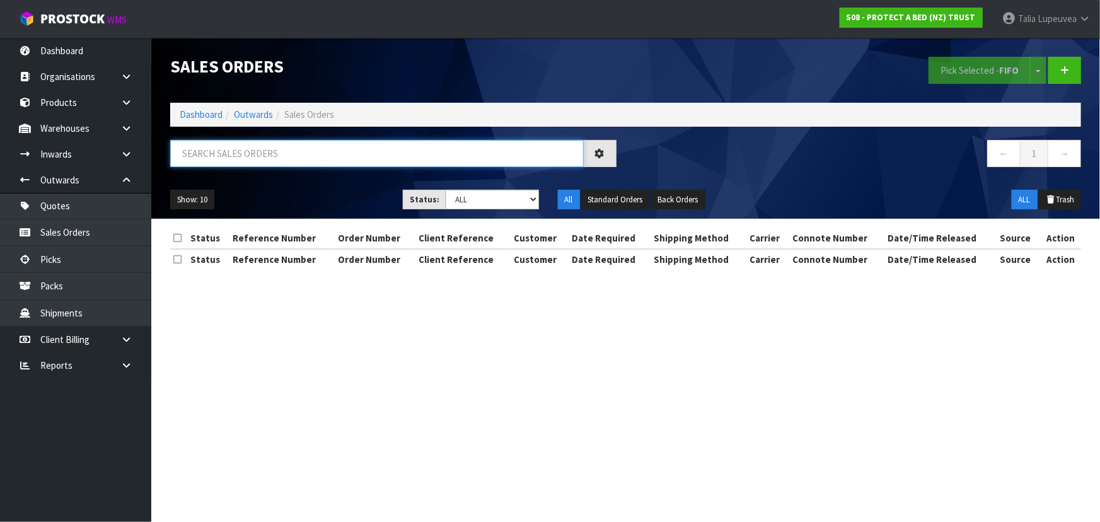
click at [239, 161] on input "text" at bounding box center [377, 153] width 414 height 27
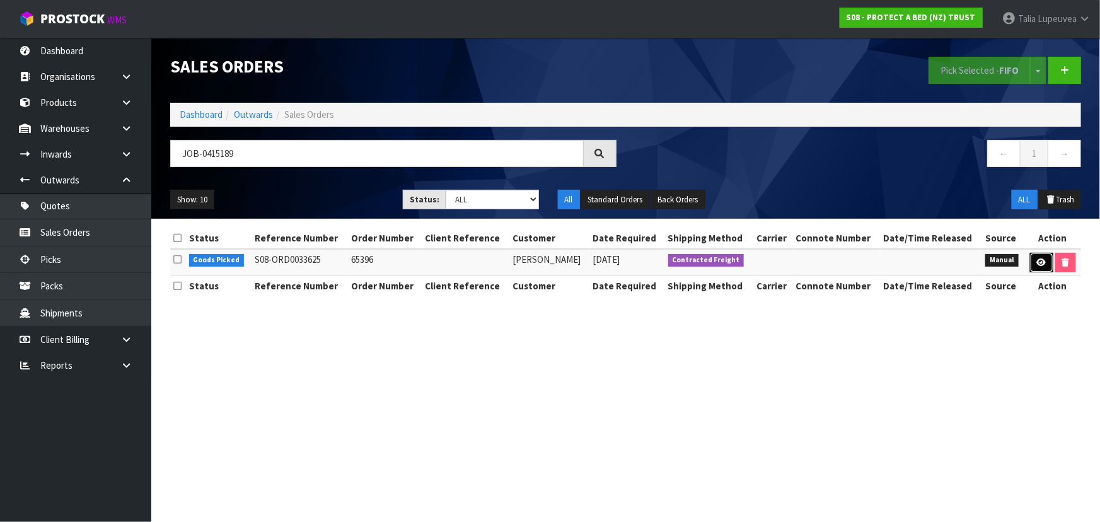
click at [1040, 267] on link at bounding box center [1041, 263] width 23 height 20
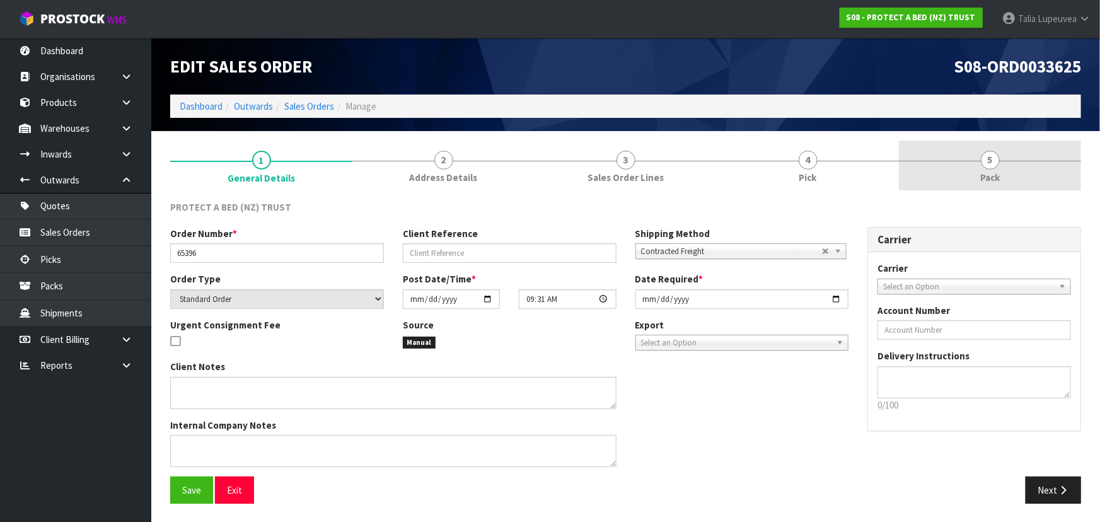
click at [958, 172] on link "5 Pack" at bounding box center [990, 166] width 182 height 50
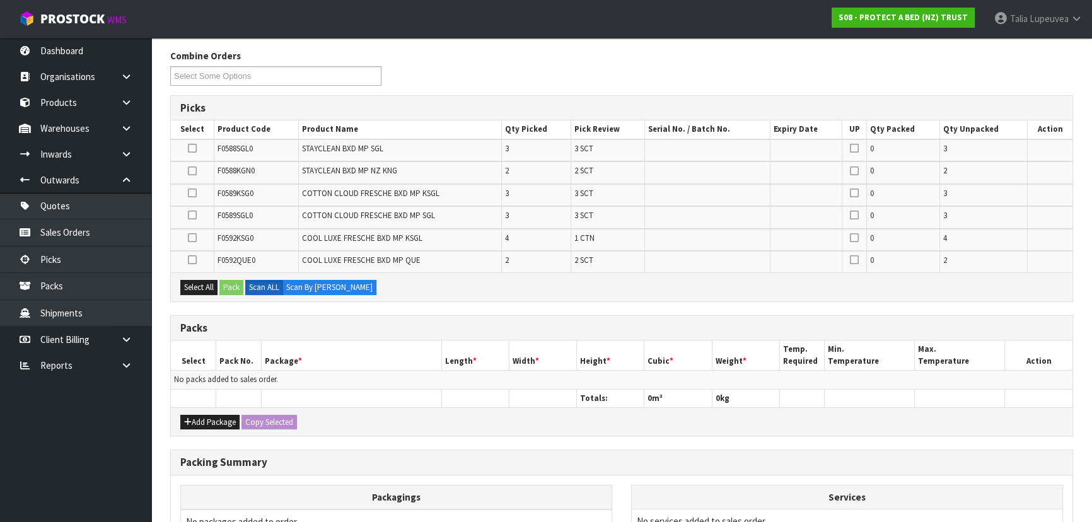
scroll to position [171, 0]
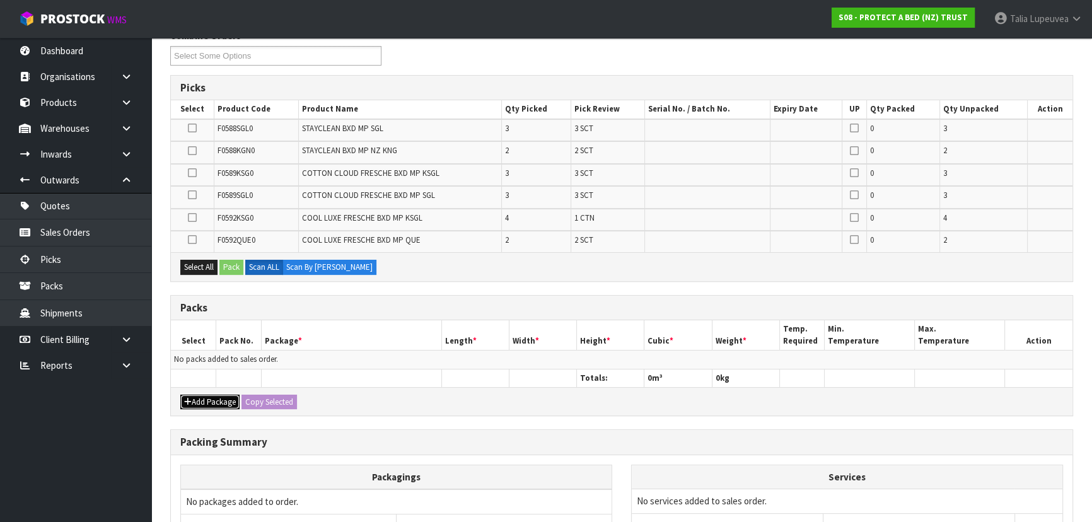
click at [190, 398] on icon "button" at bounding box center [188, 402] width 8 height 8
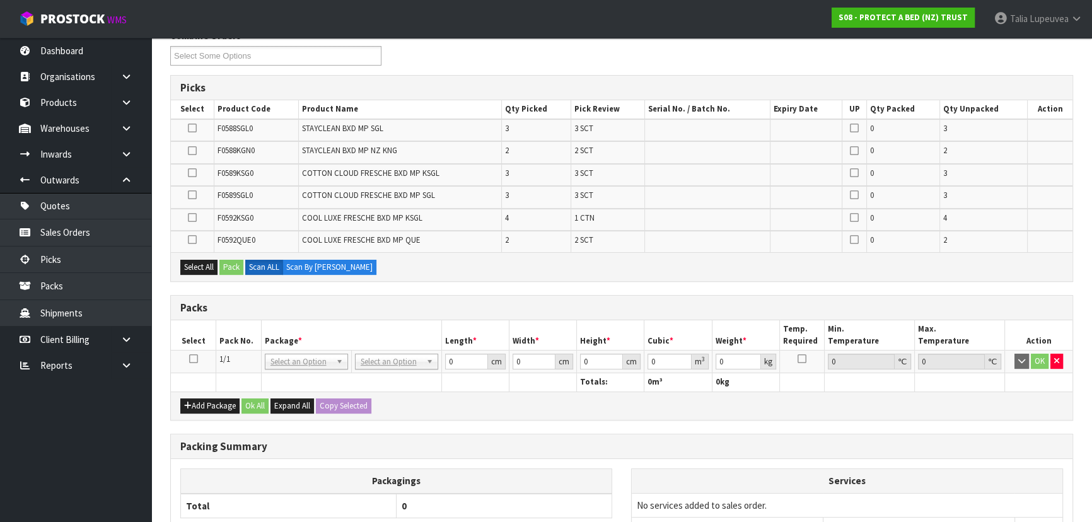
click at [192, 359] on icon at bounding box center [193, 359] width 9 height 1
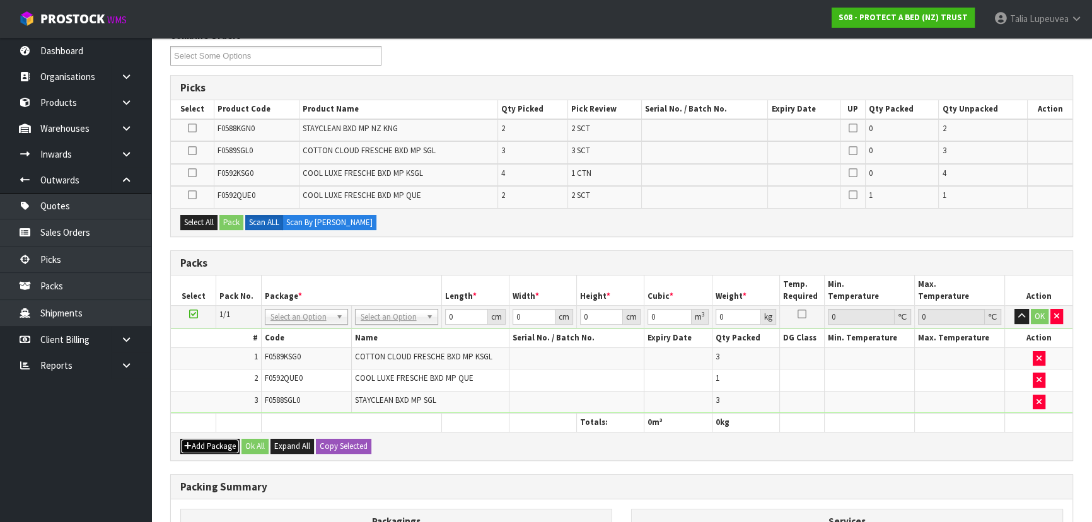
click at [209, 442] on button "Add Package" at bounding box center [209, 446] width 59 height 15
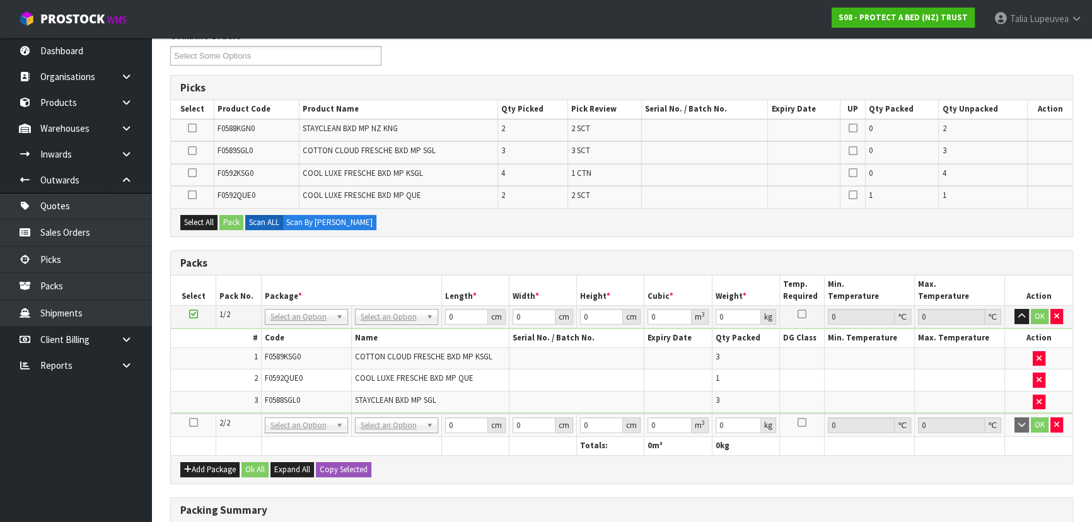
click at [194, 422] on icon at bounding box center [193, 422] width 9 height 1
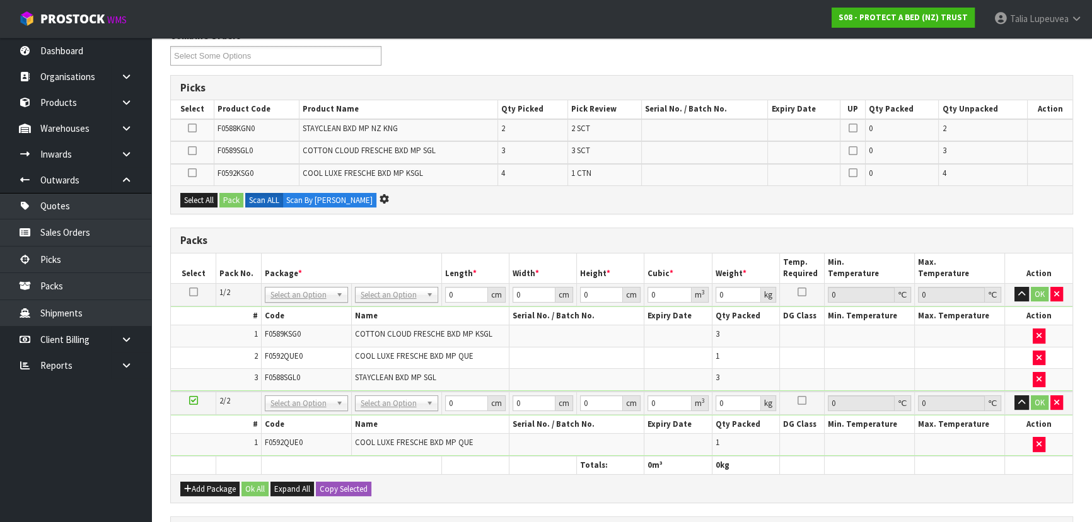
scroll to position [0, 0]
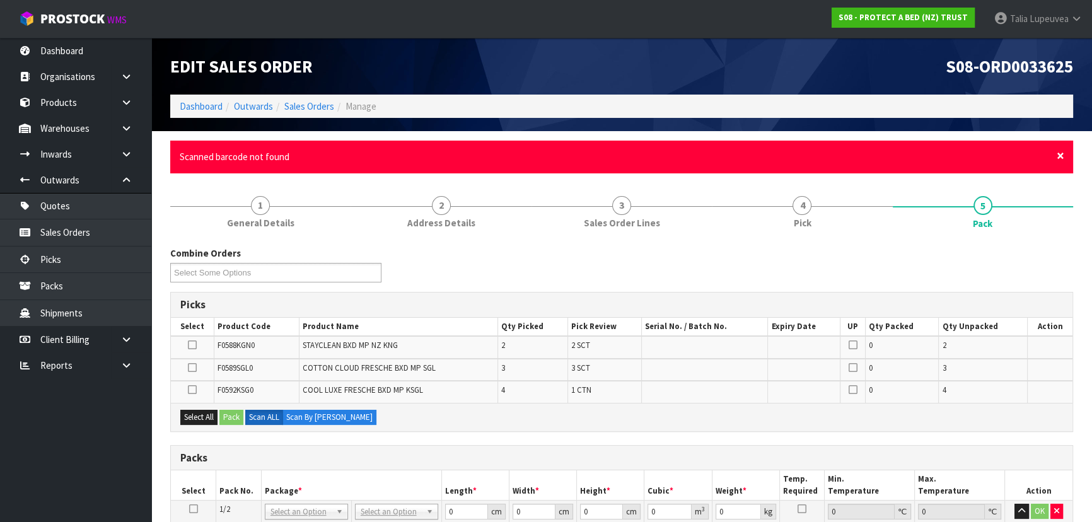
click at [1057, 158] on span "×" at bounding box center [1061, 156] width 8 height 18
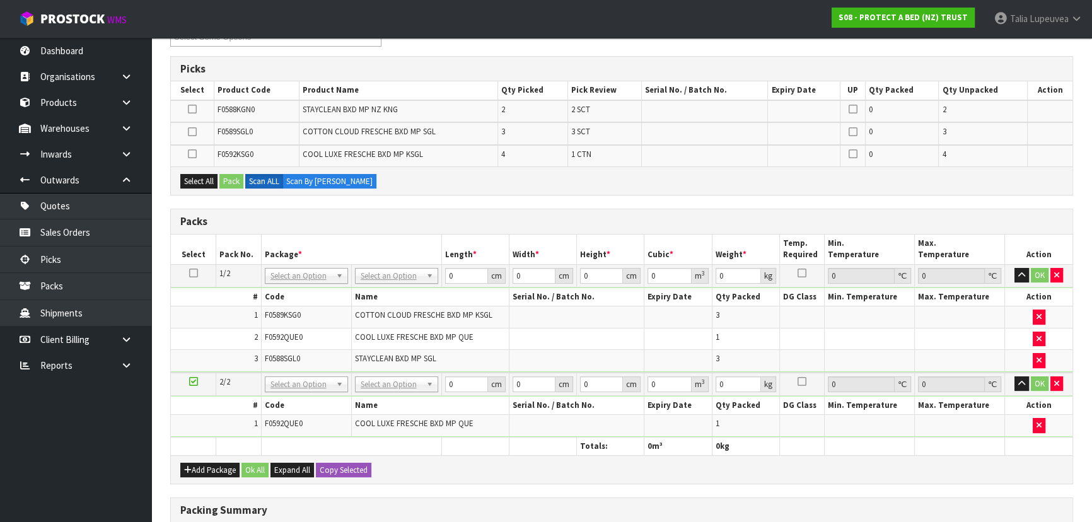
scroll to position [171, 0]
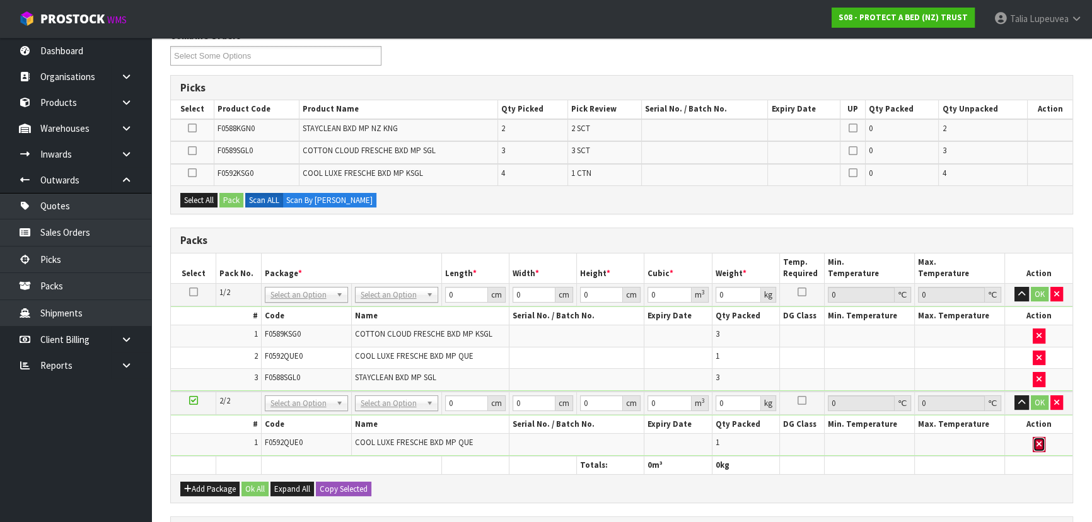
click at [1033, 446] on button "button" at bounding box center [1039, 444] width 13 height 15
click at [199, 485] on button "Add Package" at bounding box center [209, 489] width 59 height 15
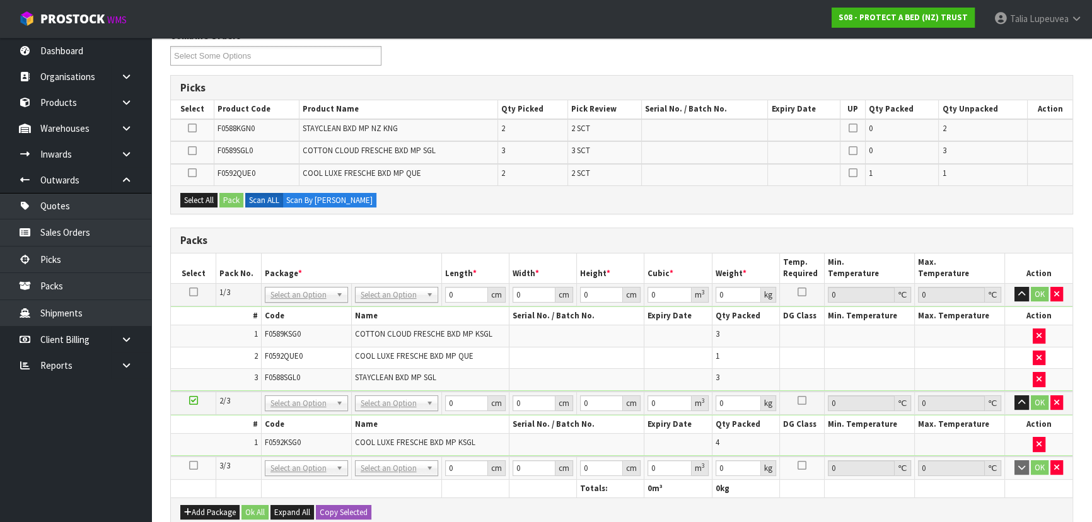
click at [195, 465] on icon at bounding box center [193, 465] width 9 height 1
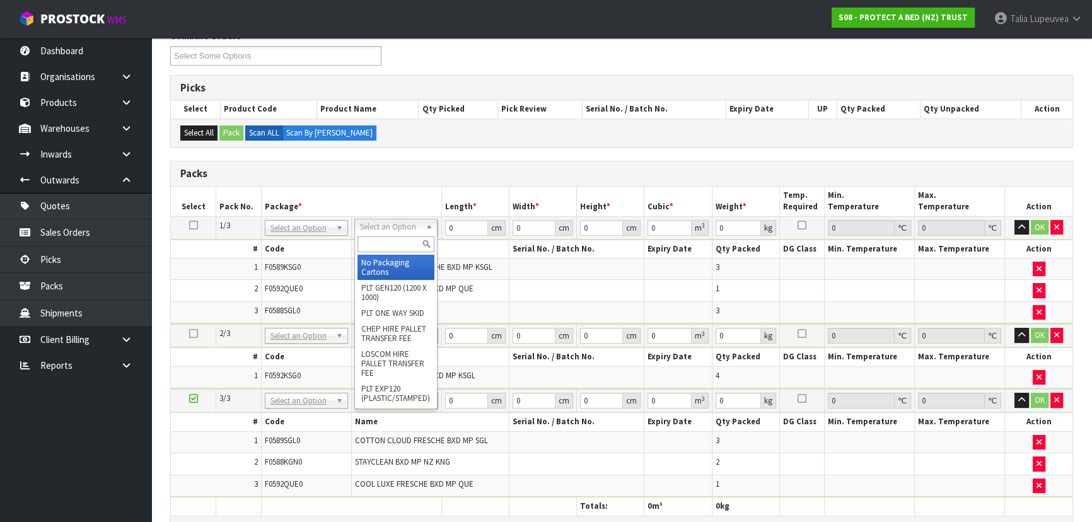
click at [396, 241] on input "text" at bounding box center [395, 244] width 77 height 16
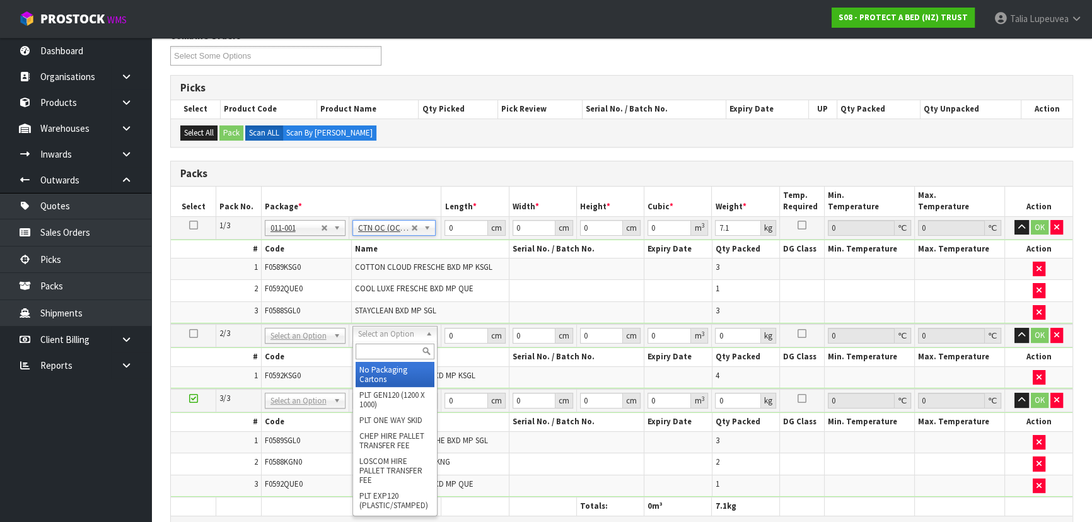
click at [390, 344] on input "text" at bounding box center [395, 352] width 79 height 16
drag, startPoint x: 385, startPoint y: 366, endPoint x: 385, endPoint y: 376, distance: 10.1
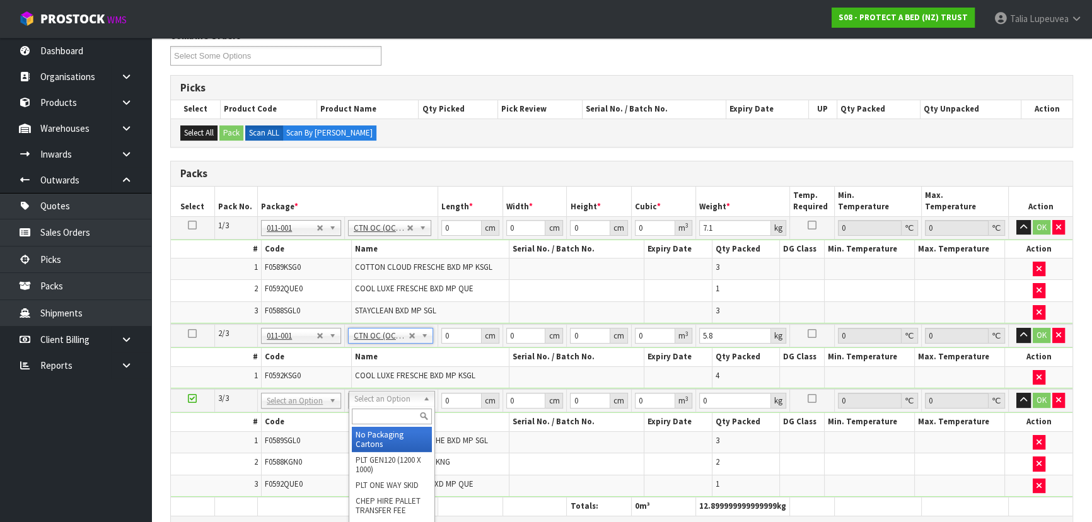
click at [383, 411] on input "text" at bounding box center [392, 416] width 80 height 16
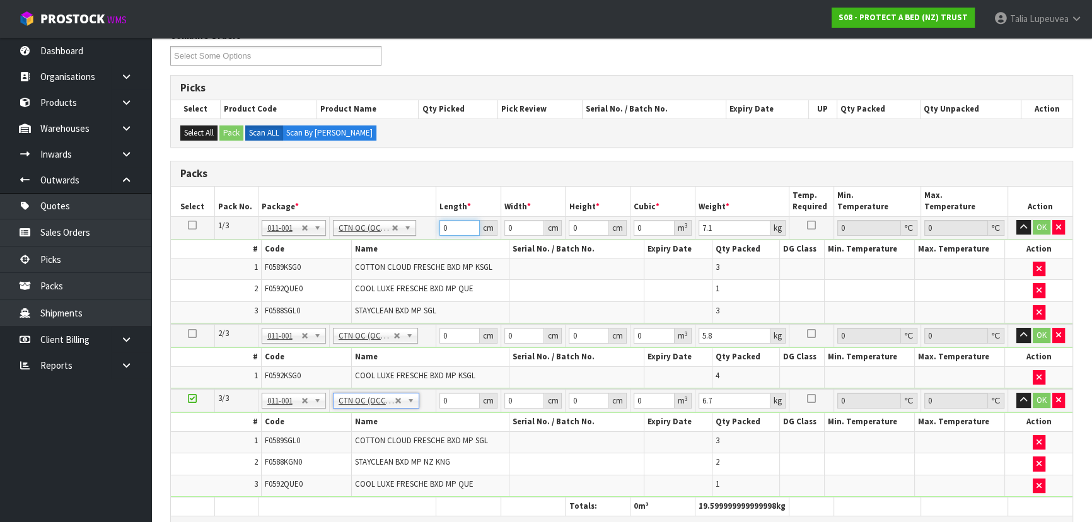
drag, startPoint x: 456, startPoint y: 226, endPoint x: 419, endPoint y: 223, distance: 37.3
click at [419, 223] on tr "1/3 NONE 007-001 007-002 007-004 007-009 007-013 007-014 007-015 007-017 007-01…" at bounding box center [621, 227] width 901 height 23
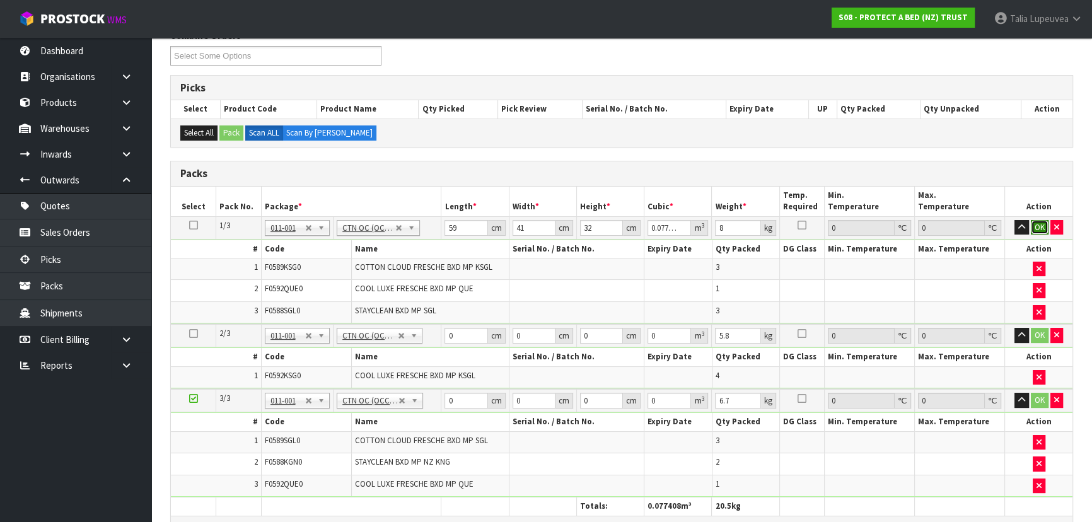
click at [1033, 224] on button "OK" at bounding box center [1040, 227] width 18 height 15
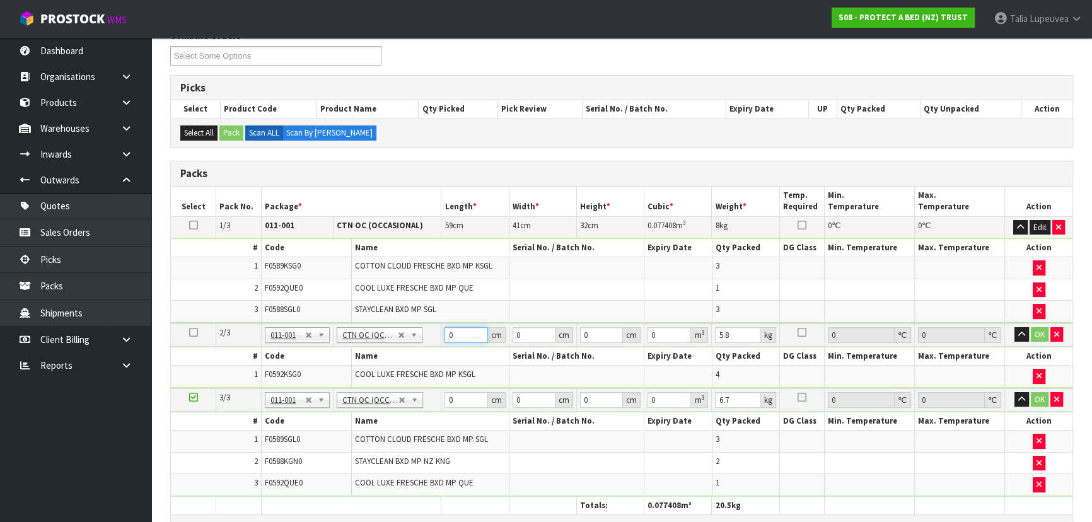
drag, startPoint x: 416, startPoint y: 340, endPoint x: 405, endPoint y: 344, distance: 11.2
click at [405, 344] on tbody "2/3 NONE 007-001 007-002 007-004 007-009 007-013 007-014 007-015 007-017 007-01…" at bounding box center [621, 355] width 901 height 65
click at [1043, 337] on button "OK" at bounding box center [1040, 334] width 18 height 15
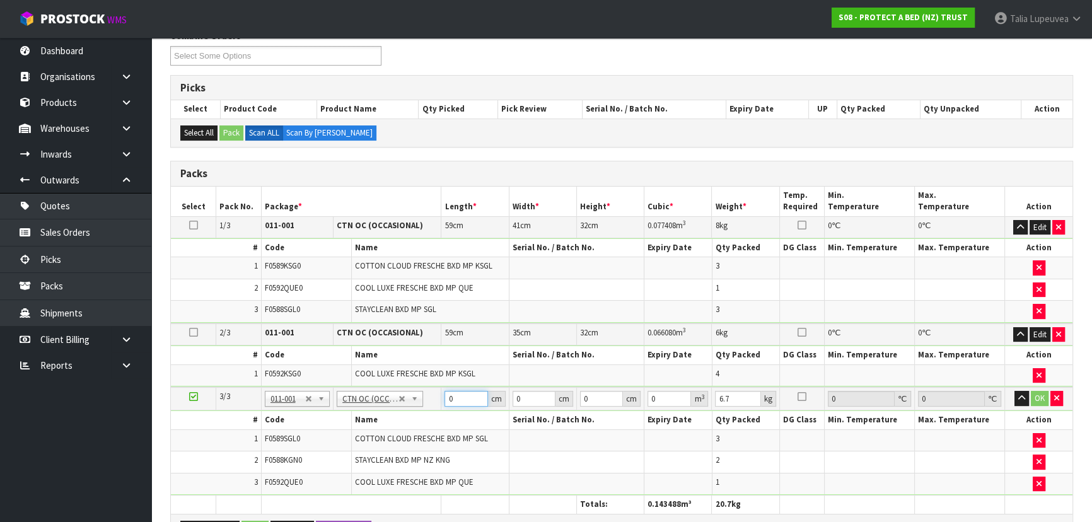
drag, startPoint x: 442, startPoint y: 402, endPoint x: 482, endPoint y: 424, distance: 46.0
click at [424, 406] on tr "3/3 NONE 007-001 007-002 007-004 007-009 007-013 007-014 007-015 007-017 007-01…" at bounding box center [621, 398] width 901 height 23
click at [1037, 403] on td "OK" at bounding box center [1038, 398] width 67 height 23
click at [1029, 397] on td "OK" at bounding box center [1038, 398] width 67 height 23
drag, startPoint x: 1040, startPoint y: 393, endPoint x: 542, endPoint y: 339, distance: 501.0
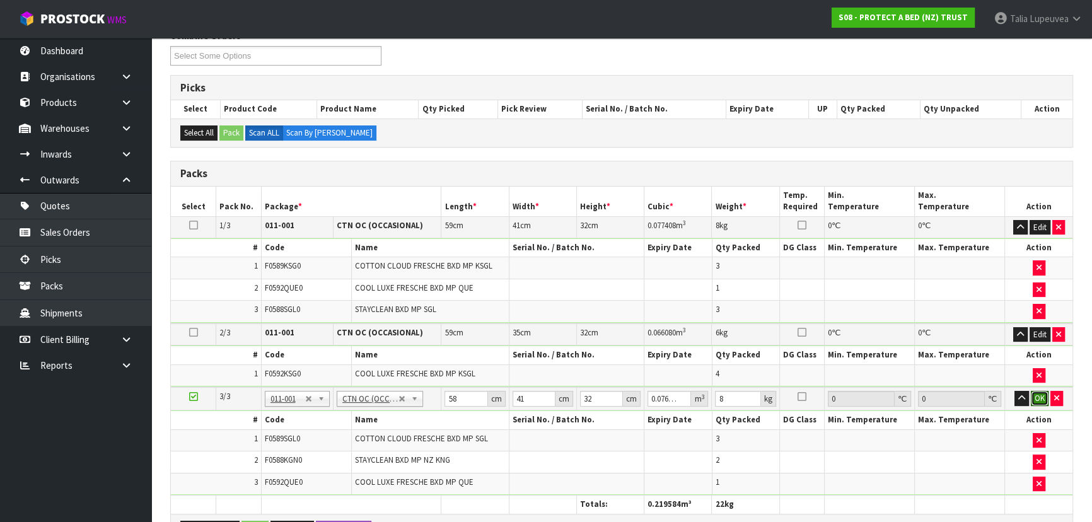
click at [1039, 394] on button "OK" at bounding box center [1040, 398] width 18 height 15
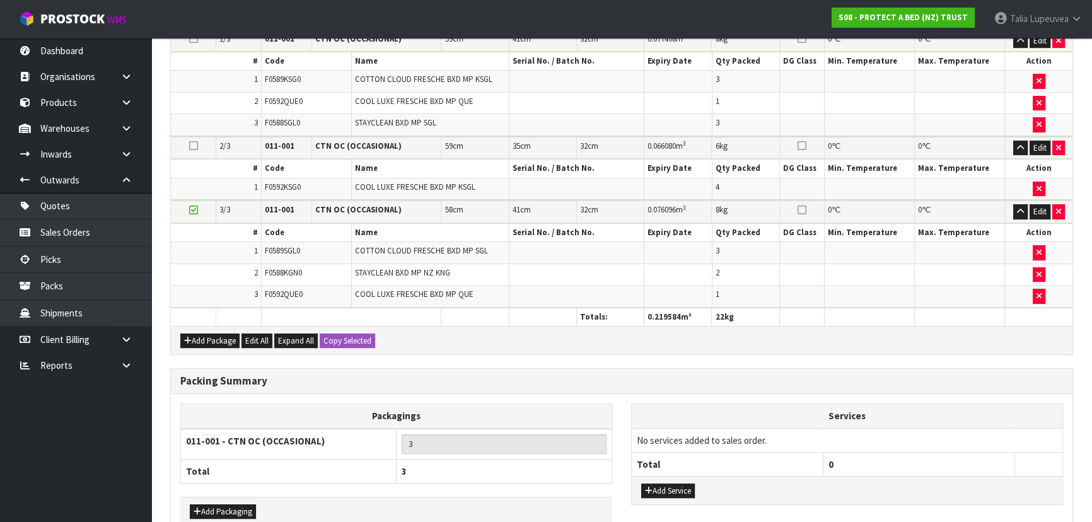
scroll to position [426, 0]
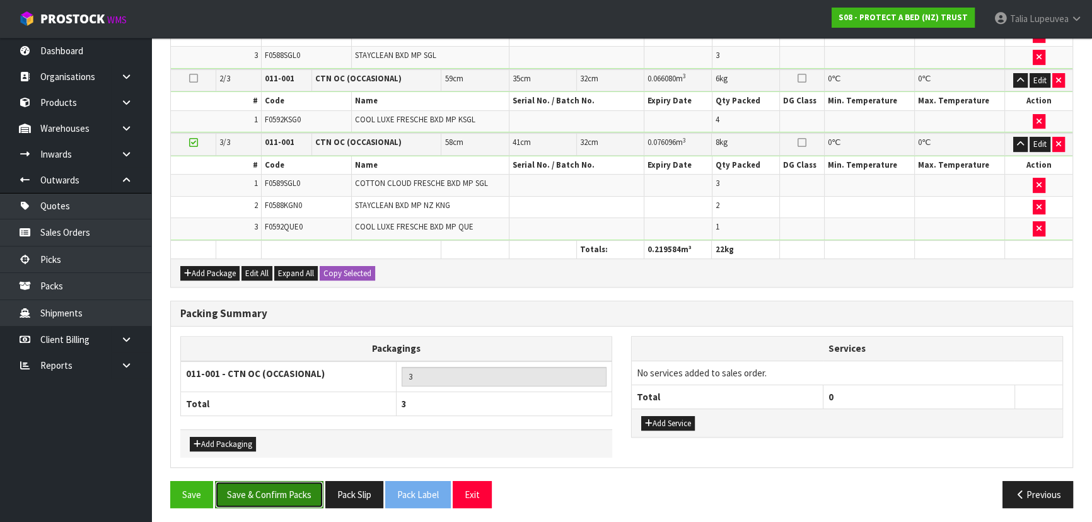
click at [287, 492] on button "Save & Confirm Packs" at bounding box center [269, 494] width 108 height 27
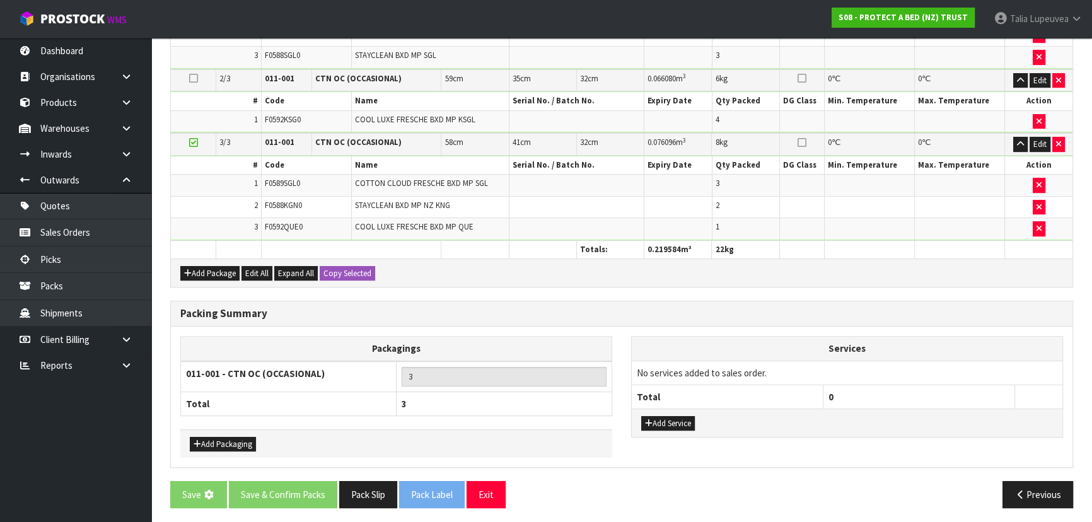
scroll to position [0, 0]
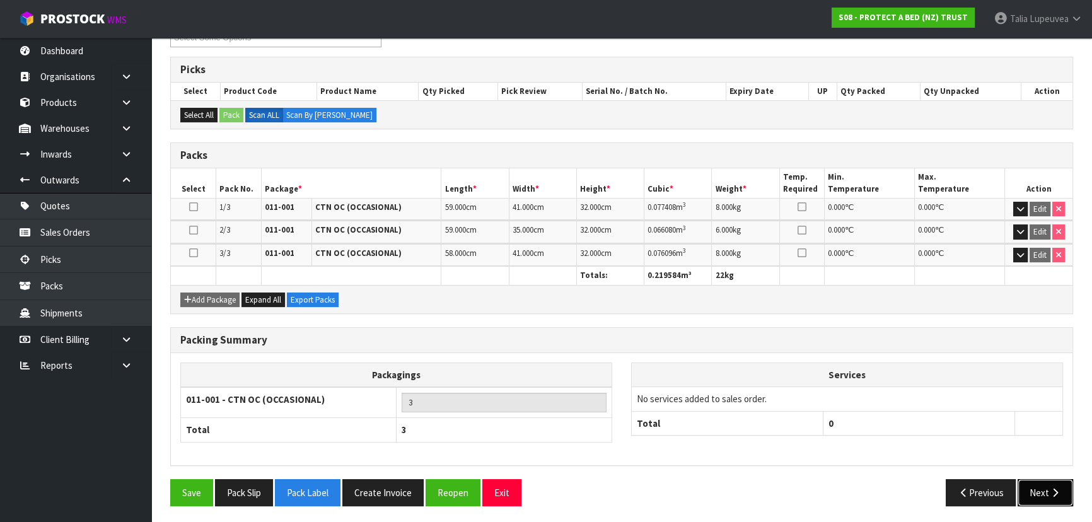
click at [1049, 488] on icon "button" at bounding box center [1055, 492] width 12 height 9
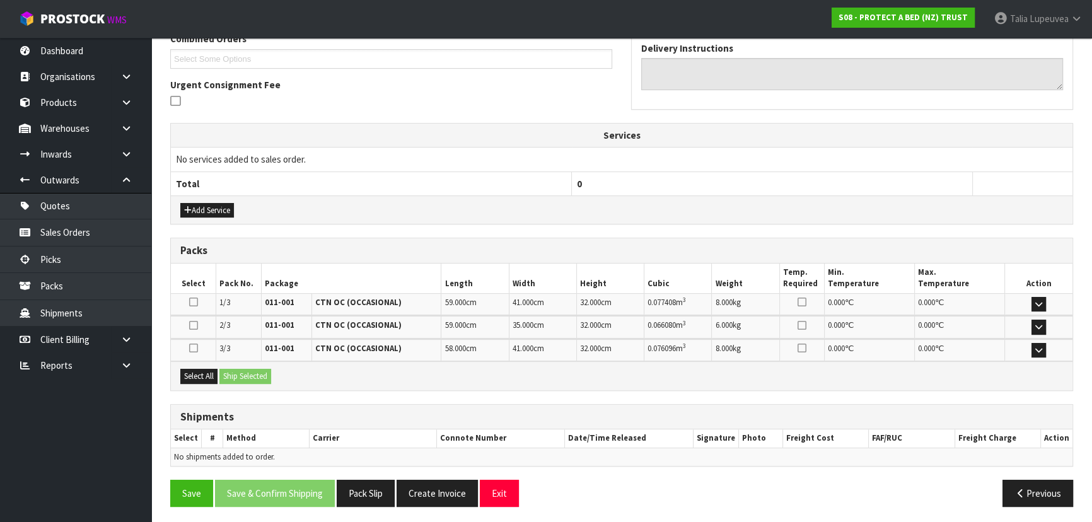
scroll to position [340, 0]
drag, startPoint x: 208, startPoint y: 373, endPoint x: 250, endPoint y: 377, distance: 42.4
click at [212, 373] on button "Select All" at bounding box center [198, 375] width 37 height 15
click at [250, 377] on button "Ship Selected" at bounding box center [245, 375] width 52 height 15
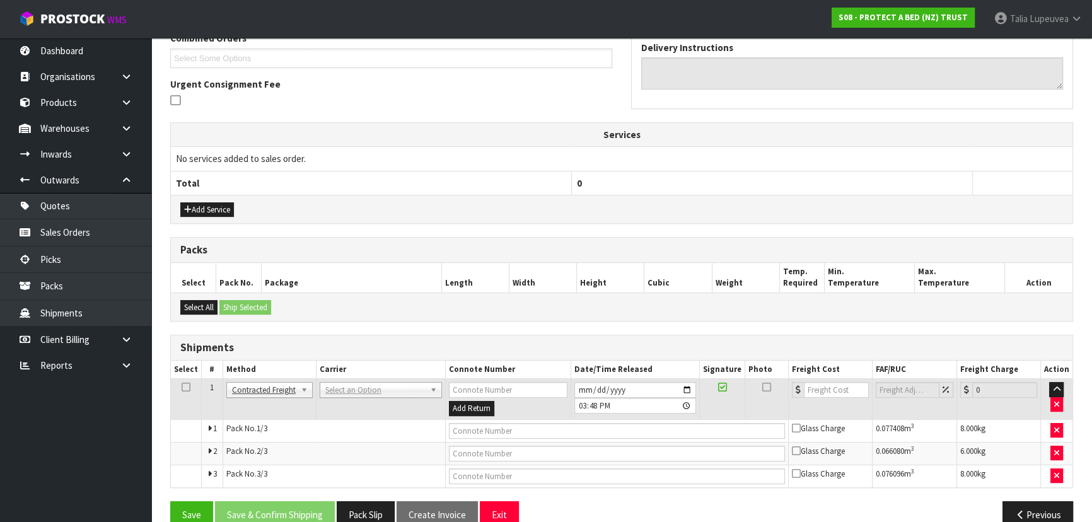
scroll to position [363, 0]
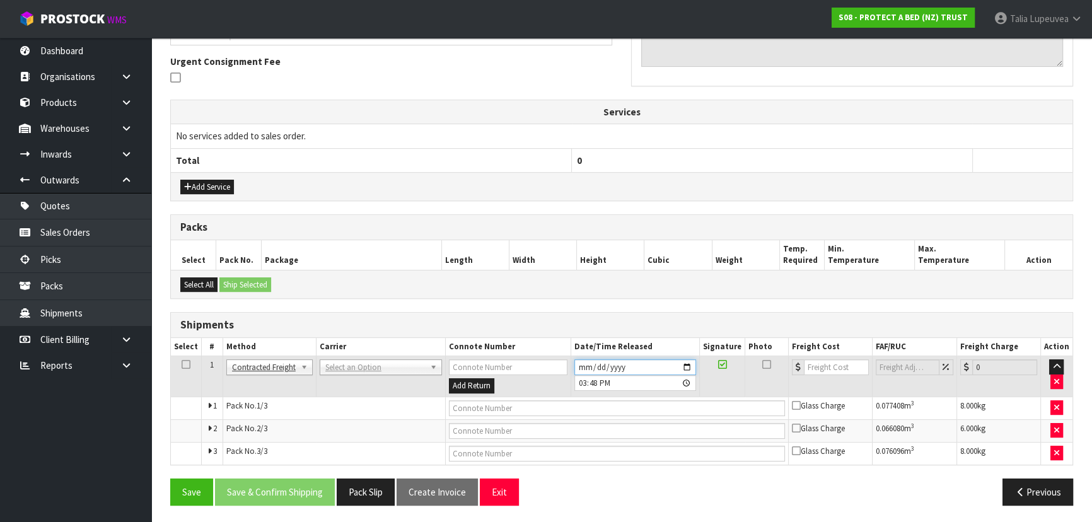
click at [688, 364] on input "[DATE]" at bounding box center [635, 367] width 122 height 16
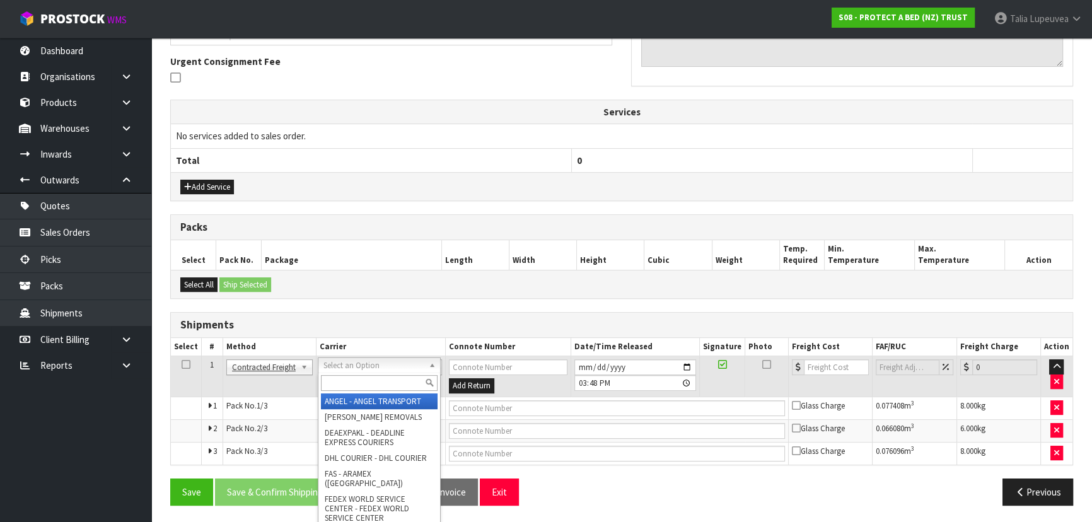
click at [362, 380] on input "text" at bounding box center [379, 383] width 117 height 16
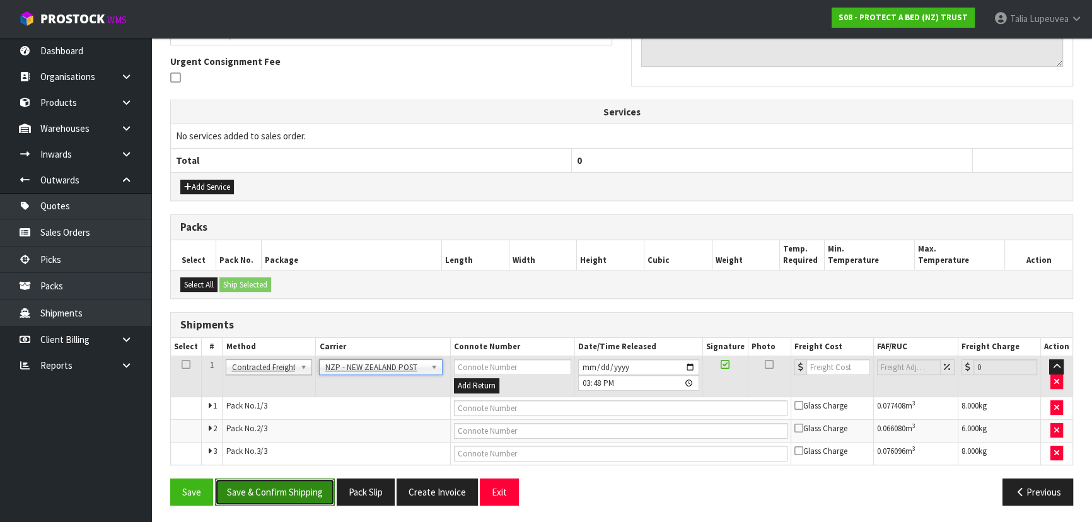
click at [311, 481] on button "Save & Confirm Shipping" at bounding box center [275, 491] width 120 height 27
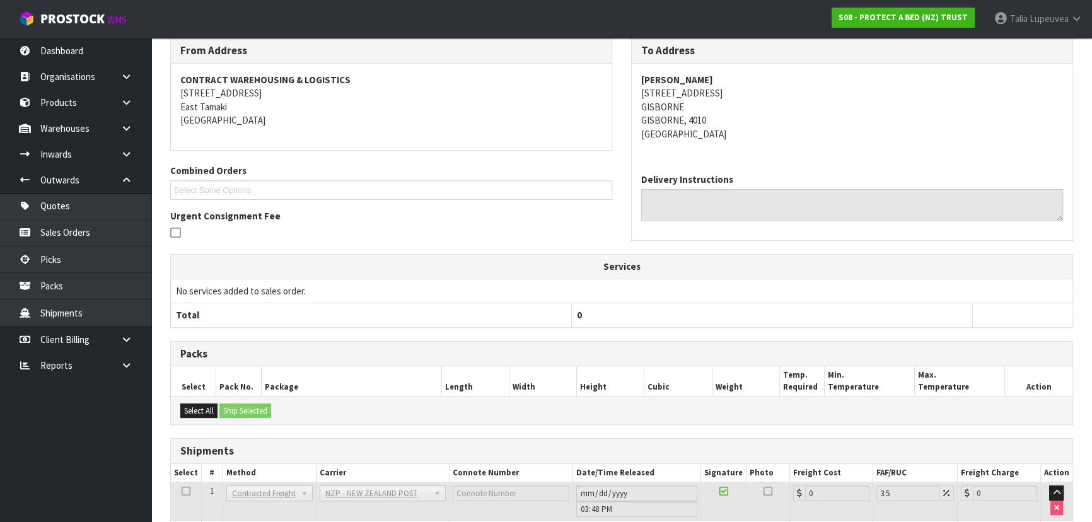
scroll to position [343, 0]
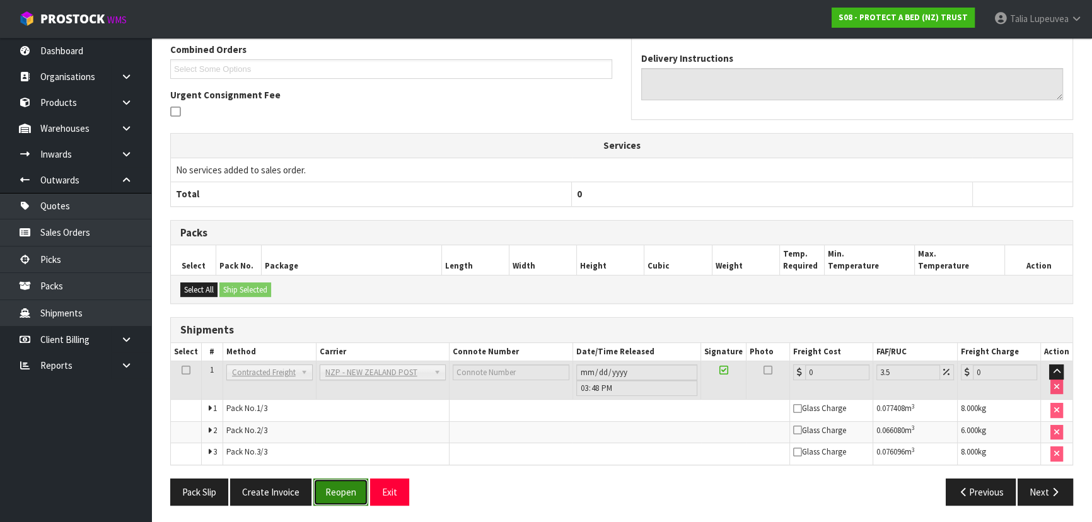
click at [335, 488] on button "Reopen" at bounding box center [340, 491] width 55 height 27
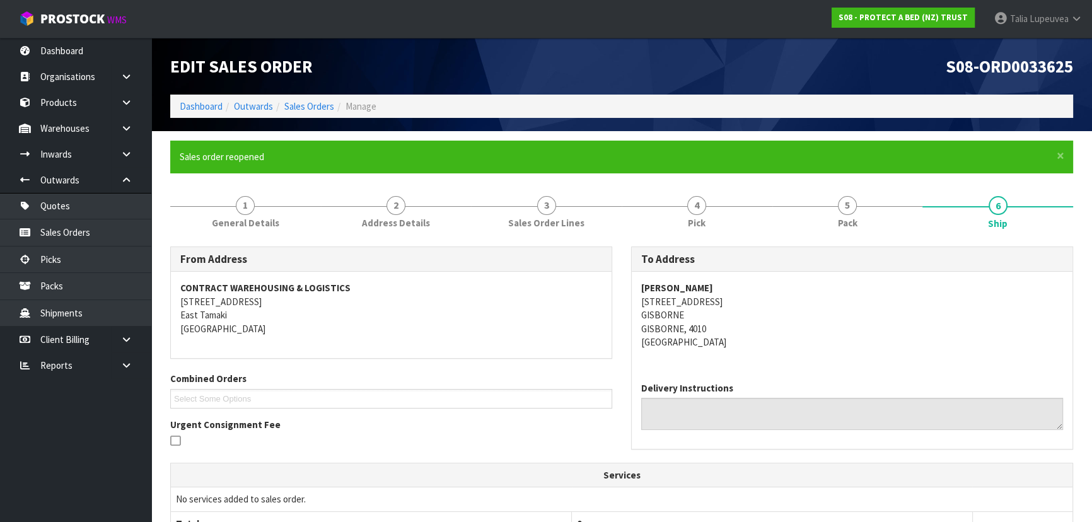
scroll to position [374, 0]
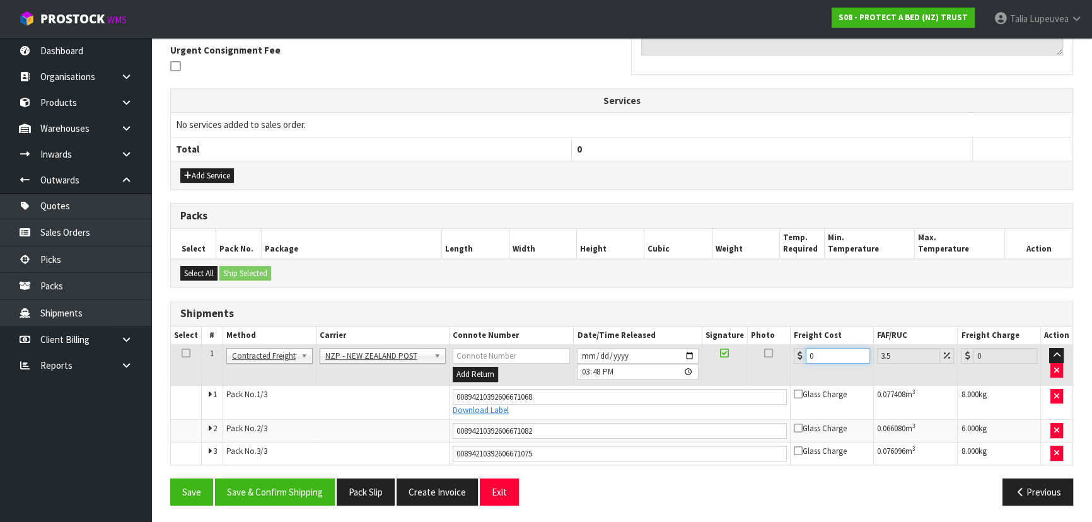
drag, startPoint x: 830, startPoint y: 352, endPoint x: 771, endPoint y: 374, distance: 62.4
click at [771, 374] on tr "1 Client Local Pickup Customer Local Pickup Company Freight Contracted Freight …" at bounding box center [621, 365] width 901 height 41
click at [284, 481] on button "Save & Confirm Shipping" at bounding box center [275, 491] width 120 height 27
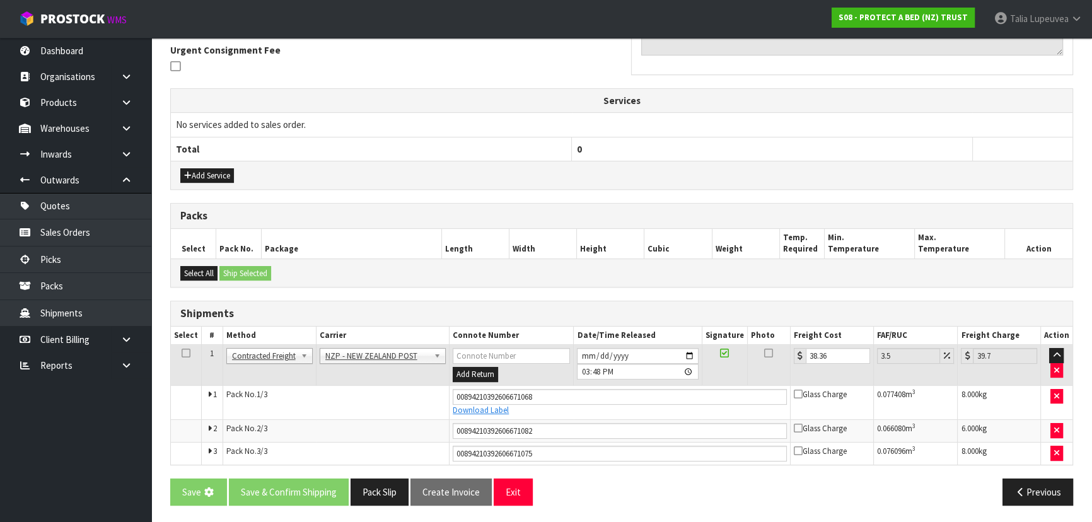
scroll to position [0, 0]
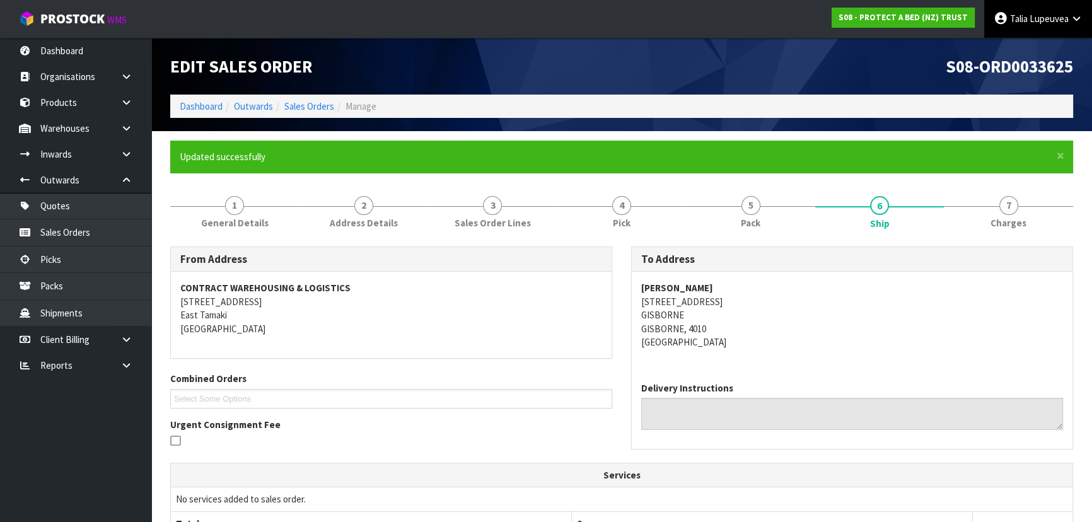
click at [1023, 20] on span "Talia" at bounding box center [1019, 19] width 18 height 12
click at [1017, 43] on link "Logout" at bounding box center [1042, 50] width 100 height 17
